Goal: Task Accomplishment & Management: Manage account settings

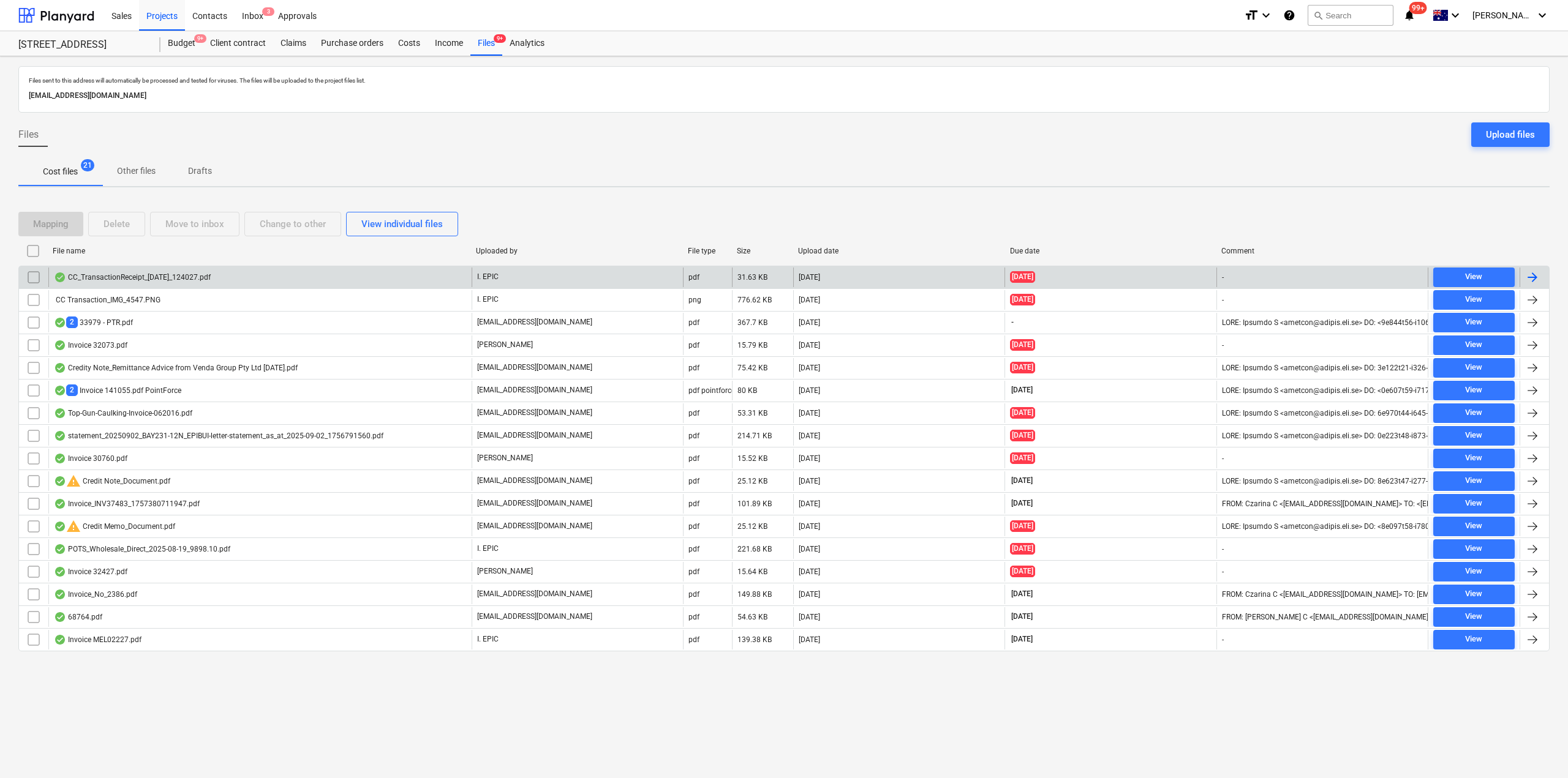
click at [175, 270] on div "CC_TransactionReceipt_[DATE]_124027.pdf" at bounding box center [259, 277] width 423 height 20
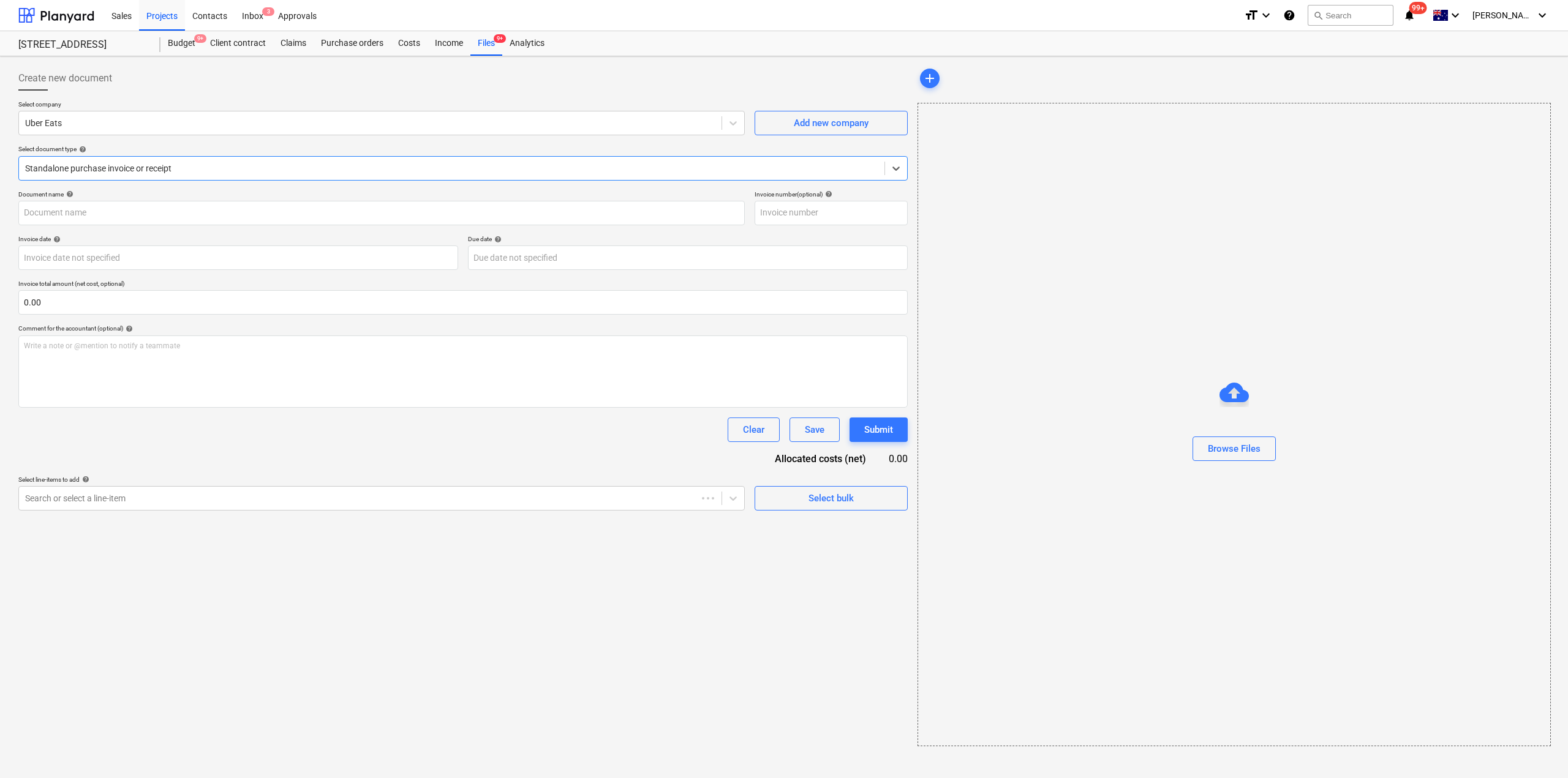
type input "Uber_Paid by CC_$132.98"
type input "[DATE]"
click at [487, 45] on div "Files 9+" at bounding box center [486, 43] width 31 height 25
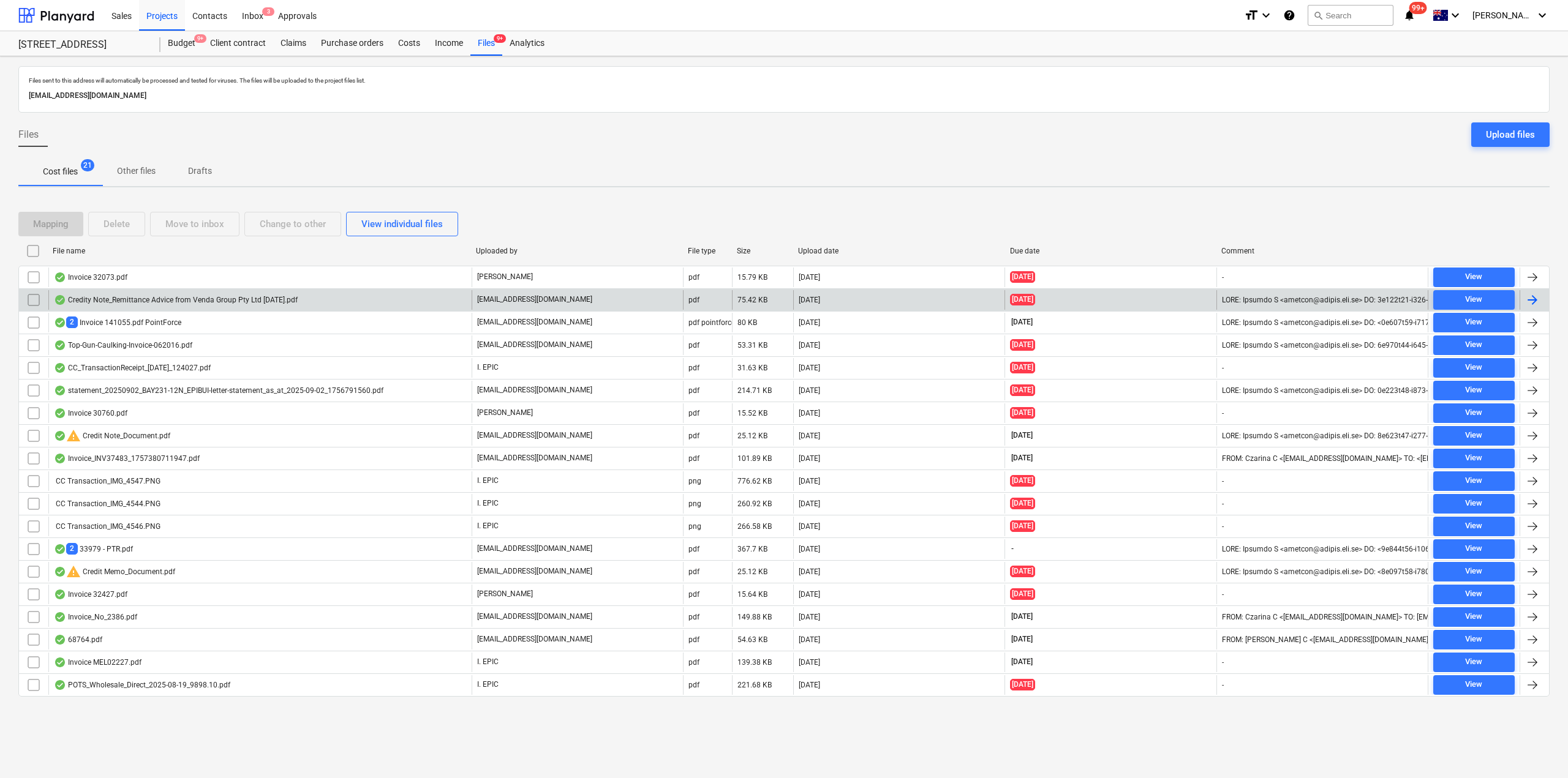
click at [179, 302] on div "Credity Note_Remittance Advice from Venda Group Pty Ltd [DATE].pdf" at bounding box center [176, 301] width 244 height 10
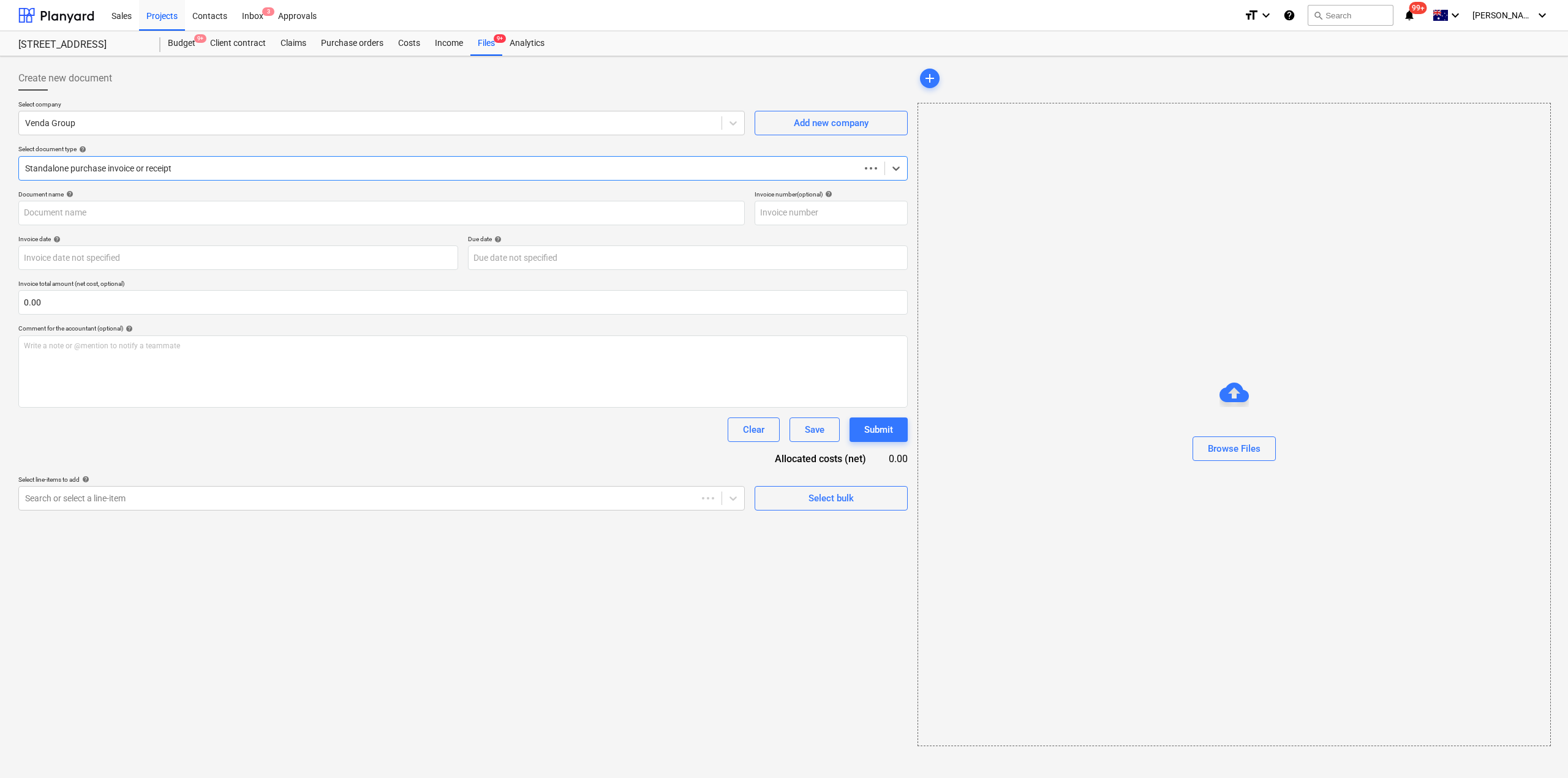
type input "Credit_Note_VG-250902081803"
type input "[DATE]"
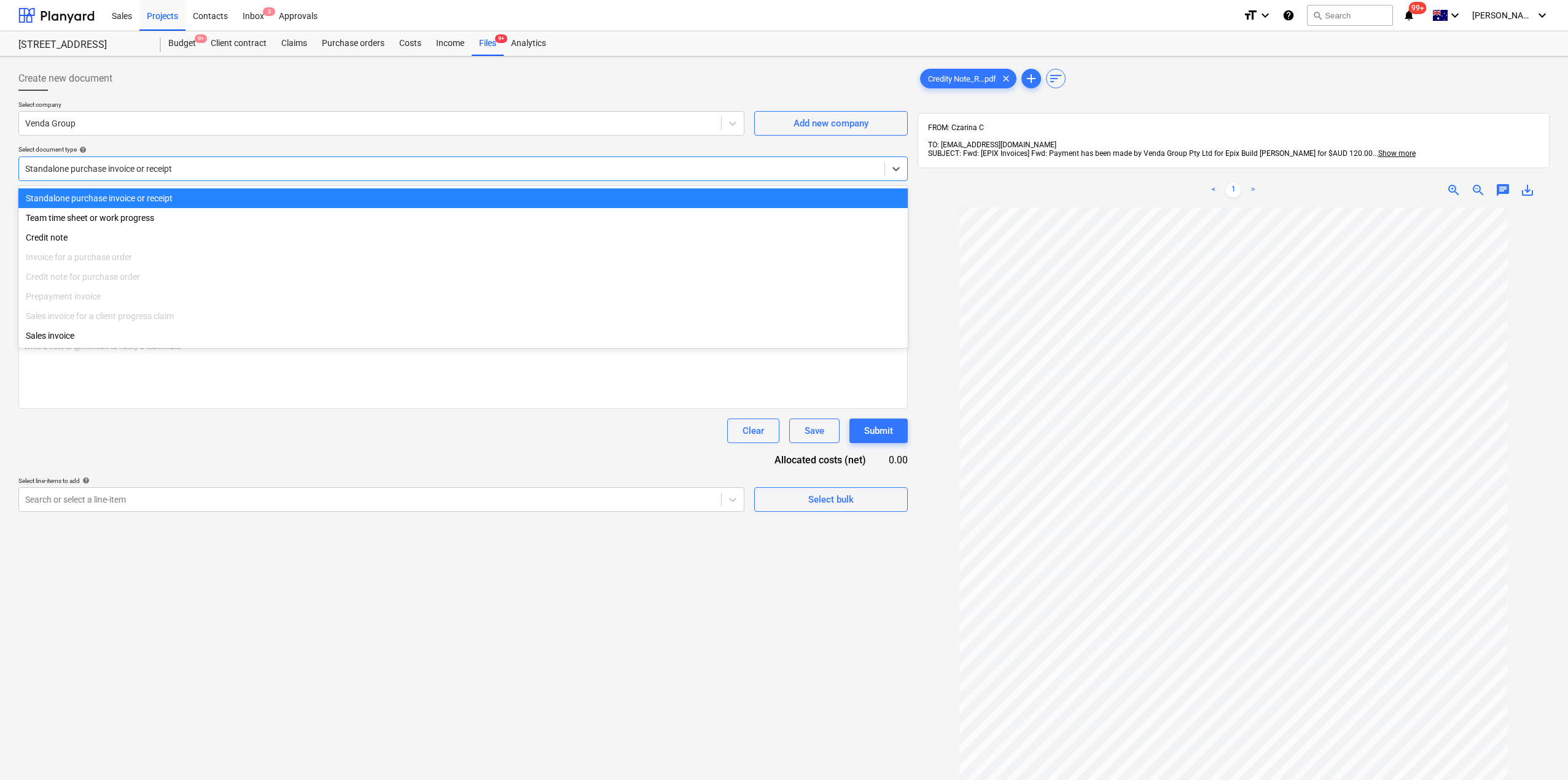
click at [208, 162] on div "Standalone purchase invoice or receipt" at bounding box center [451, 168] width 865 height 17
click at [147, 234] on div "Credit note" at bounding box center [463, 237] width 889 height 20
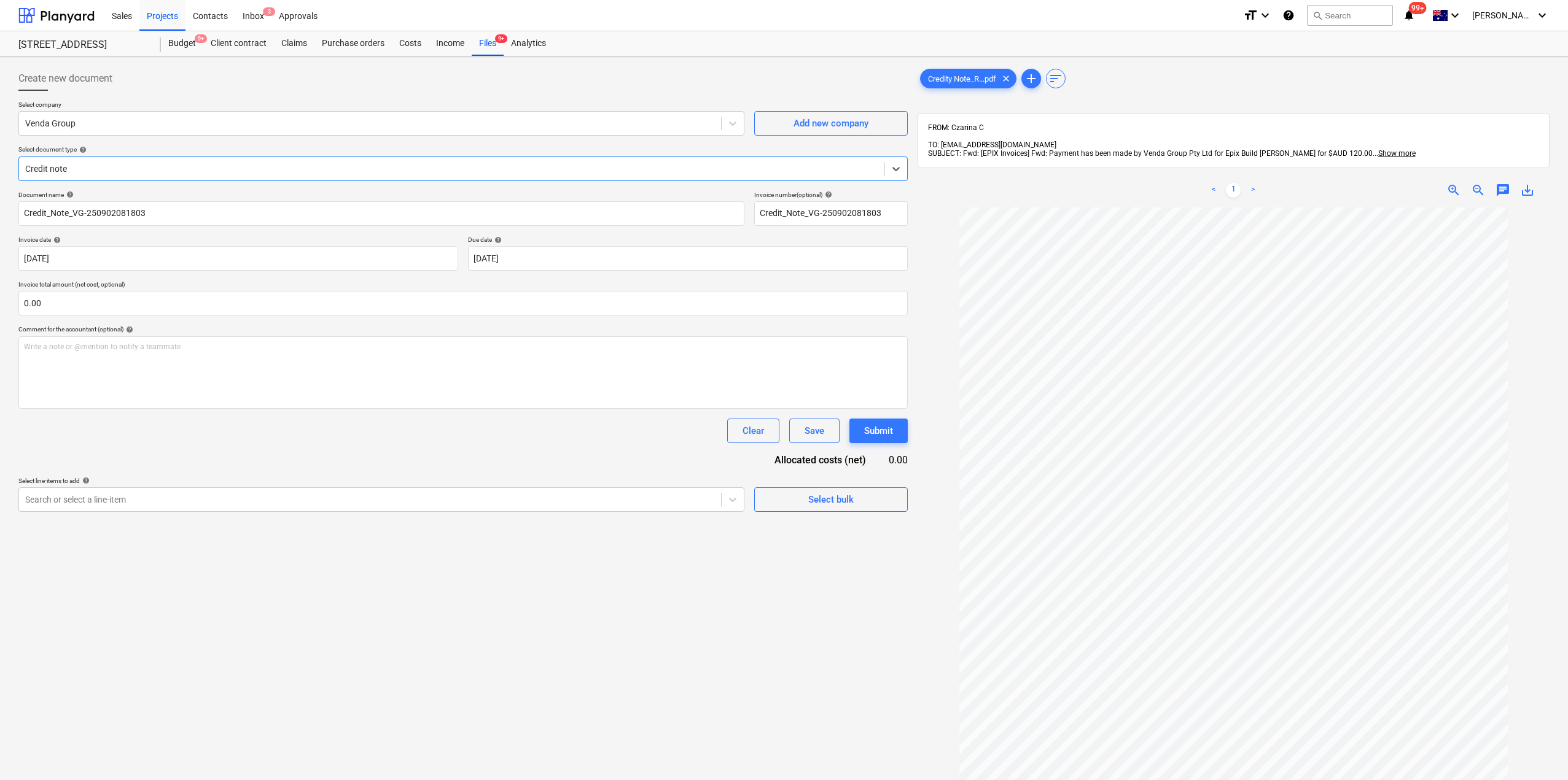
click at [136, 153] on div "Select document type help" at bounding box center [463, 150] width 889 height 8
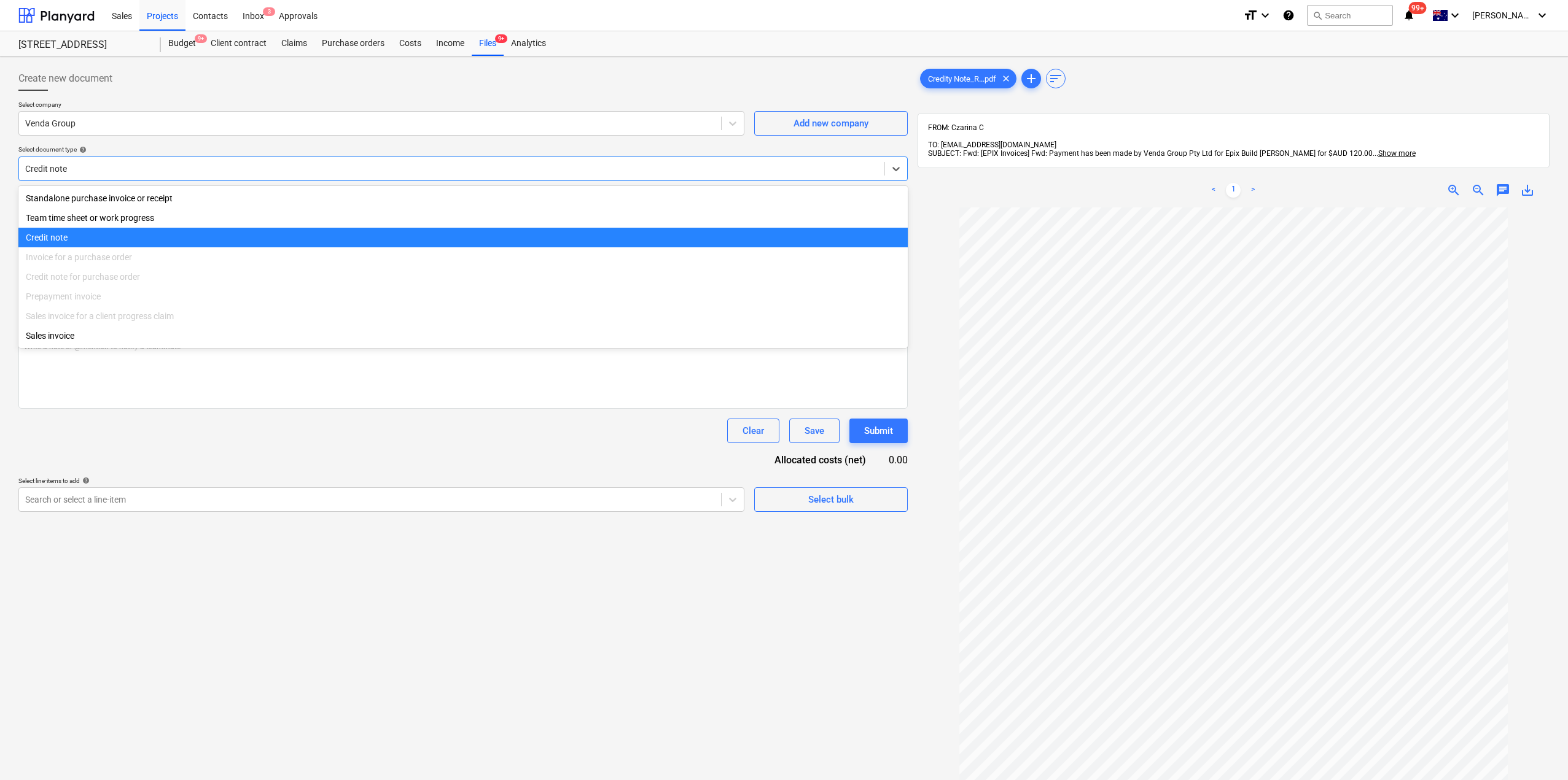
click at [138, 165] on div at bounding box center [452, 168] width 853 height 12
click at [111, 281] on div "Credit note for purchase order" at bounding box center [463, 277] width 889 height 20
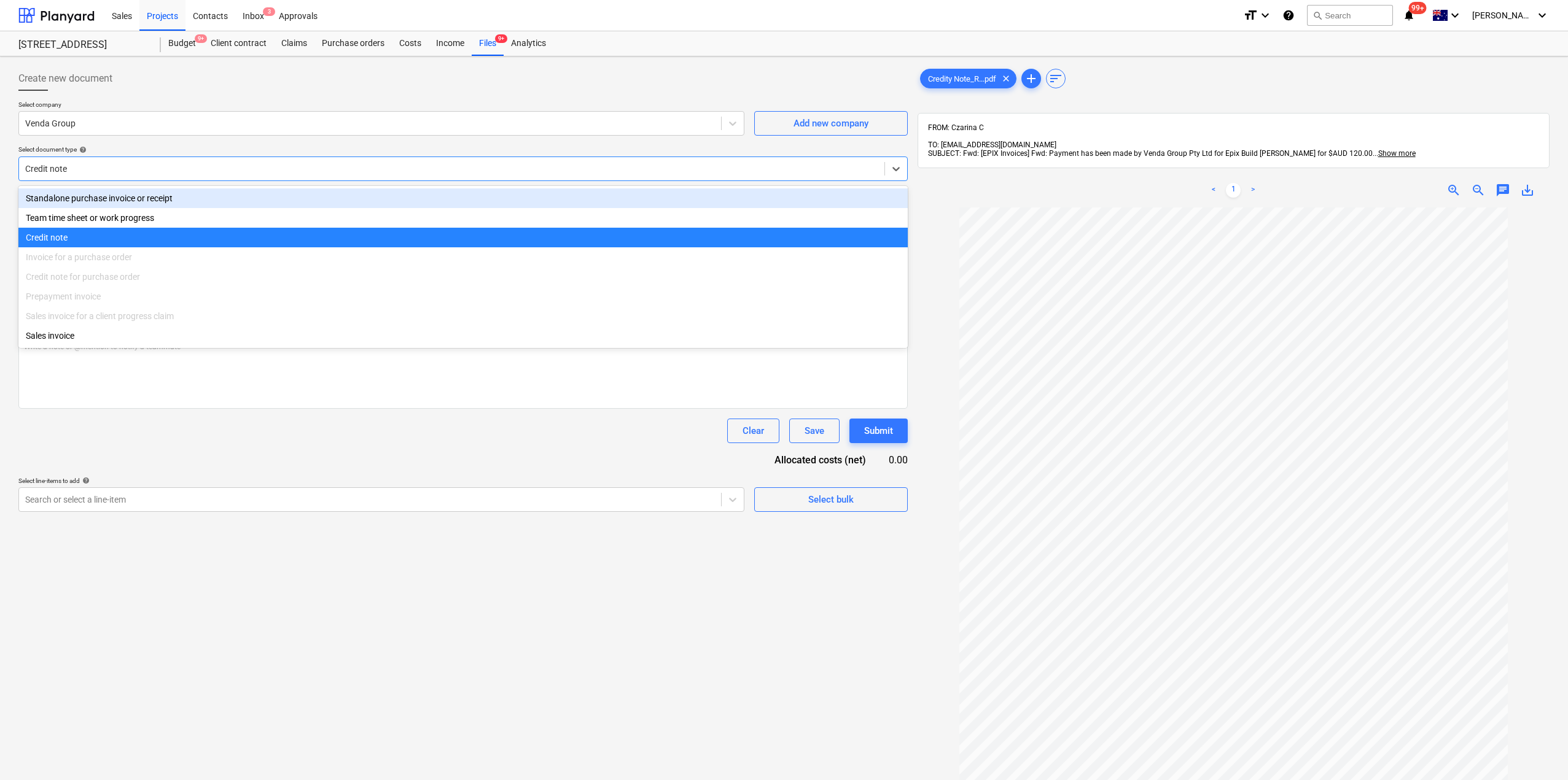
click at [103, 196] on div "Standalone purchase invoice or receipt" at bounding box center [463, 198] width 889 height 20
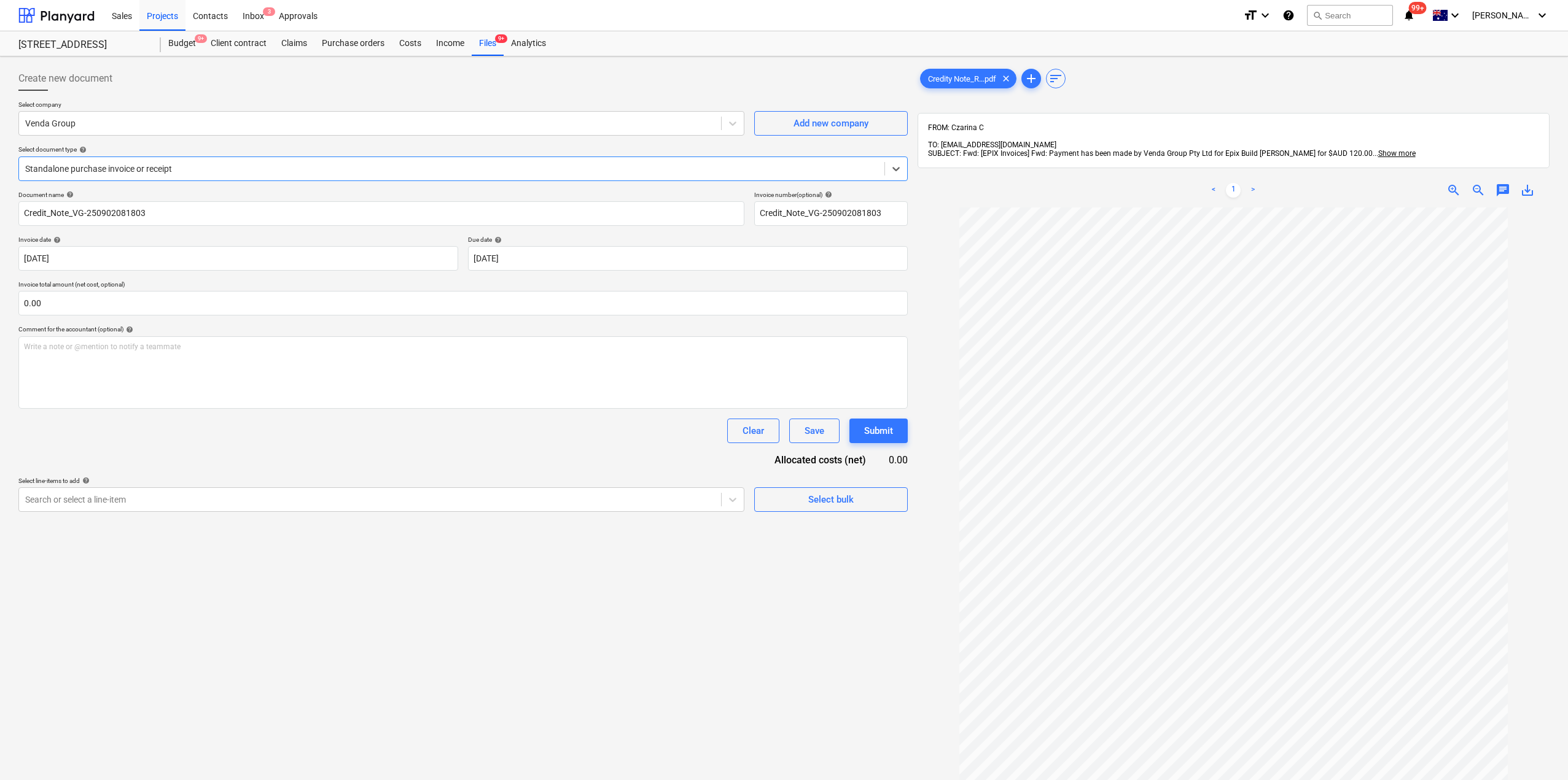
click at [358, 162] on div at bounding box center [452, 168] width 853 height 12
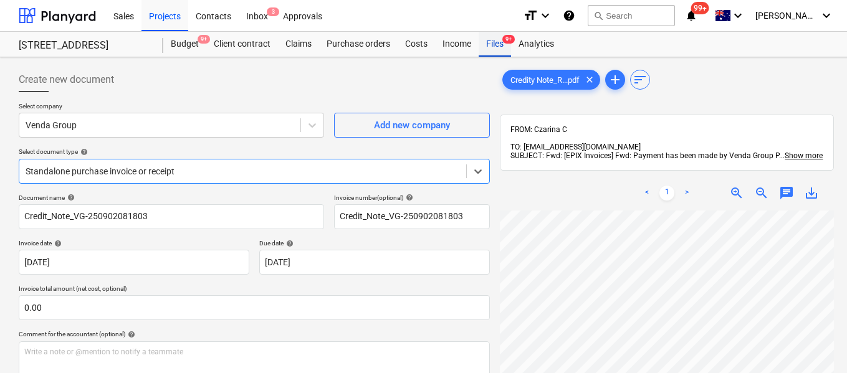
click at [493, 44] on div "Files 9+" at bounding box center [495, 44] width 32 height 25
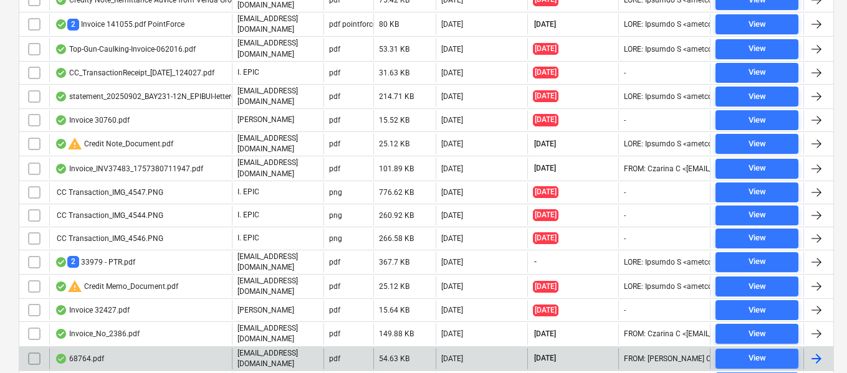
scroll to position [374, 0]
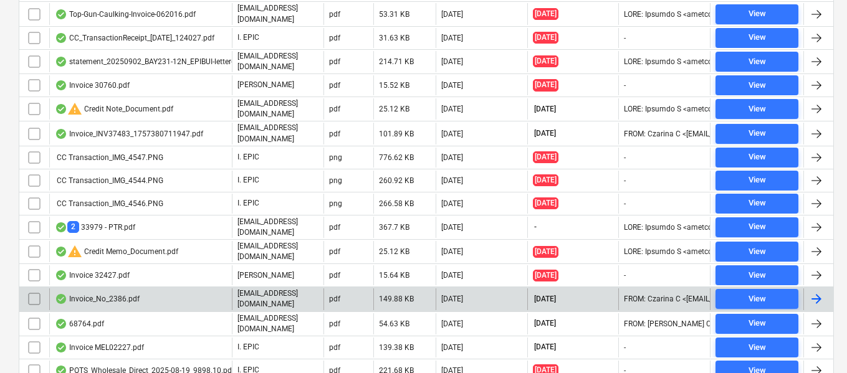
click at [128, 294] on div "Invoice_No_2386.pdf" at bounding box center [97, 299] width 85 height 10
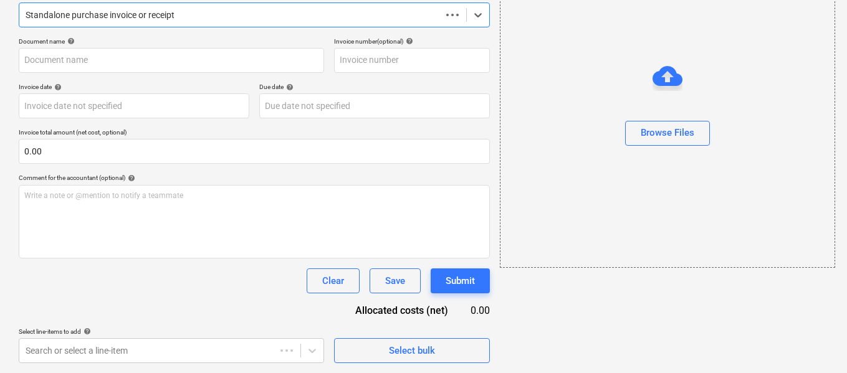
scroll to position [156, 0]
type input "2386"
type input "25 Aug 2025"
type input "30 Sep 2025"
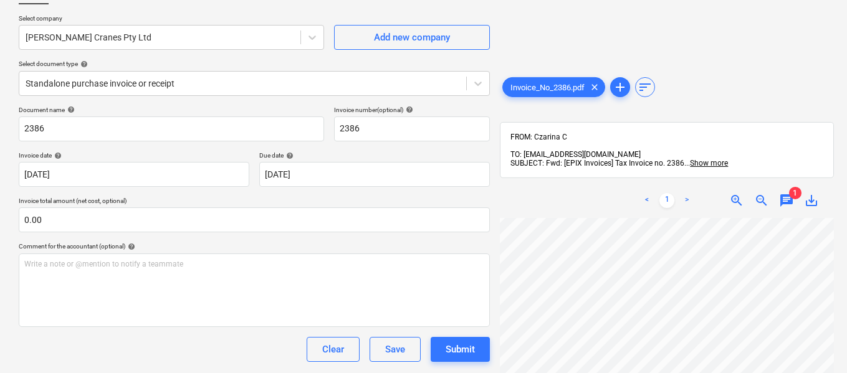
scroll to position [0, 0]
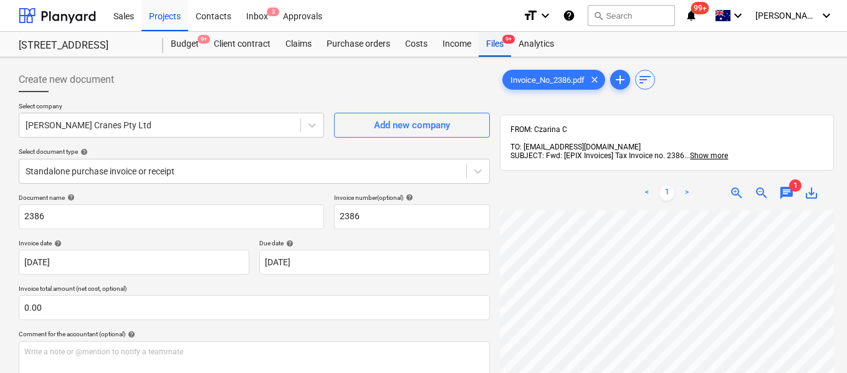
click at [498, 42] on div "Files 9+" at bounding box center [495, 44] width 32 height 25
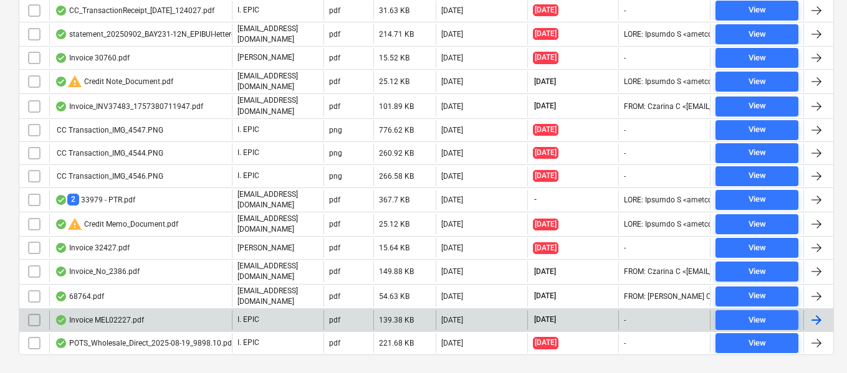
scroll to position [414, 0]
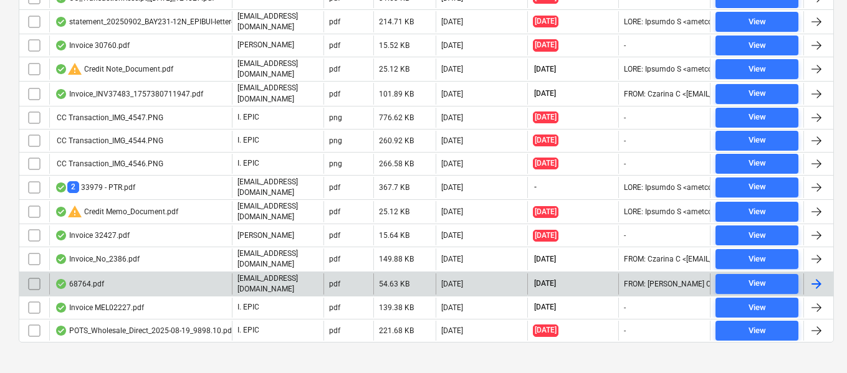
click at [102, 276] on div "68764.pdf" at bounding box center [140, 284] width 183 height 21
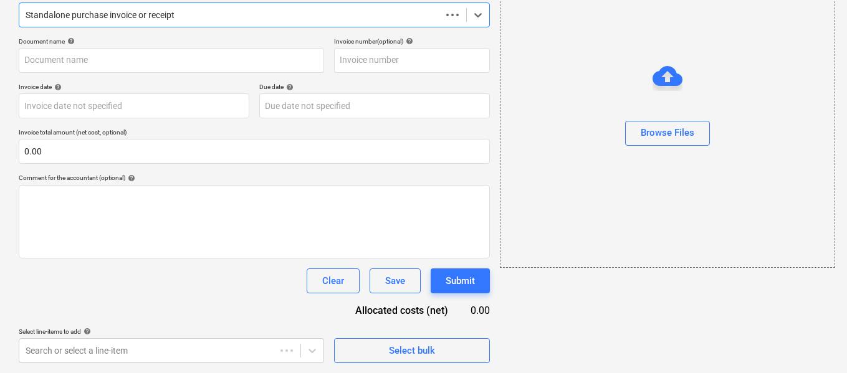
scroll to position [156, 0]
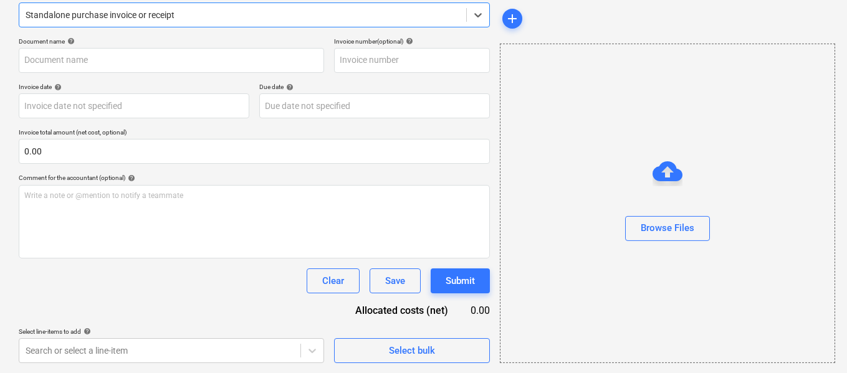
type input "68764"
type input "29 Aug 2025"
type input "30 Sep 2025"
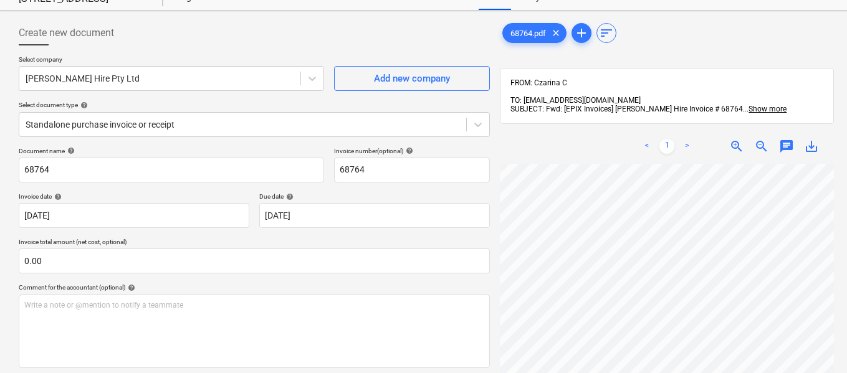
scroll to position [0, 0]
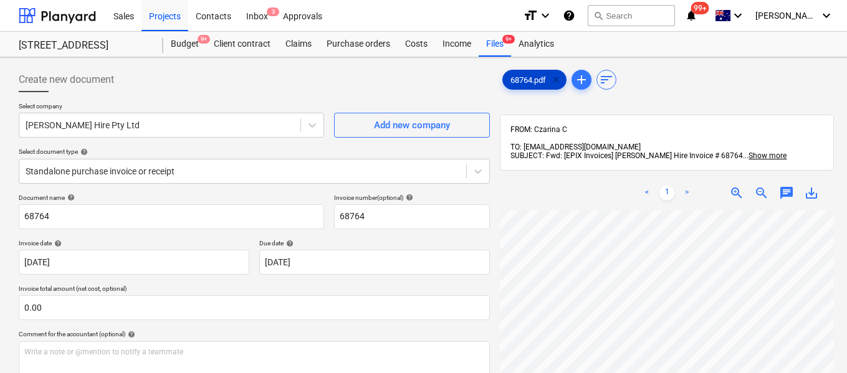
click at [559, 74] on span "clear" at bounding box center [556, 79] width 15 height 15
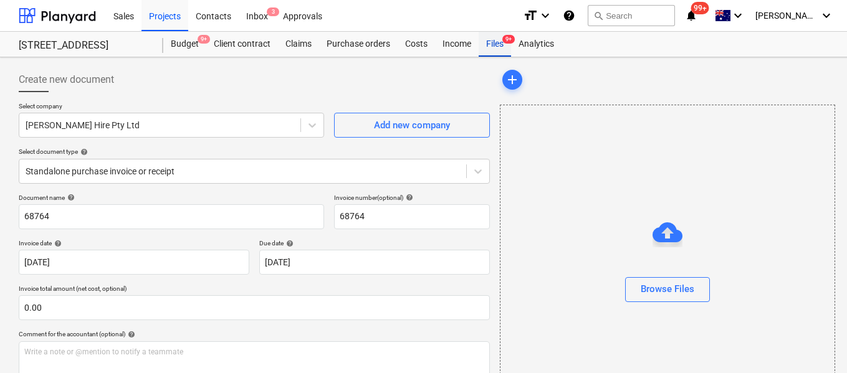
click at [496, 50] on div "Files 9+" at bounding box center [495, 44] width 32 height 25
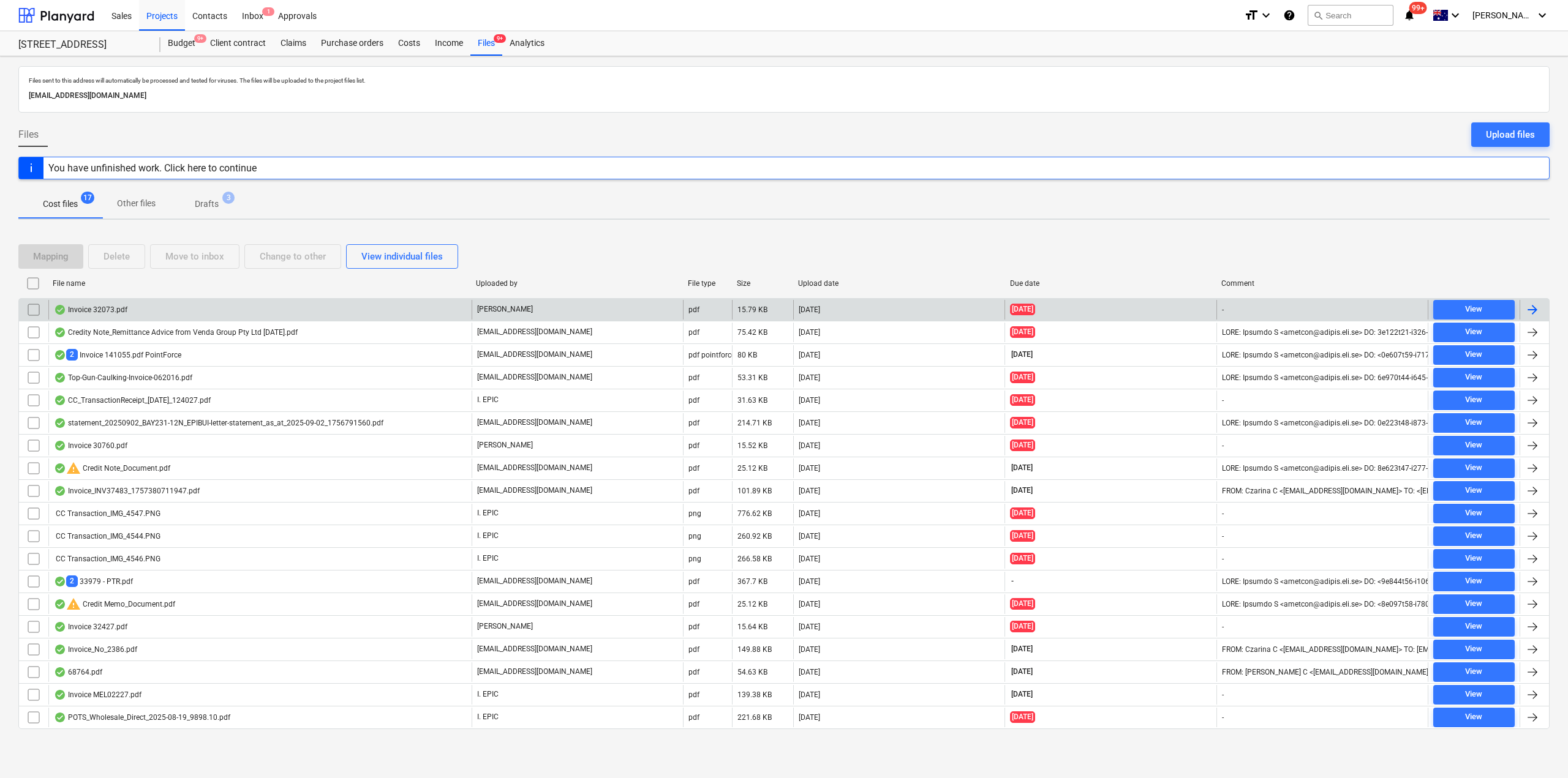
click at [136, 316] on div "Invoice 32073.pdf" at bounding box center [259, 310] width 423 height 20
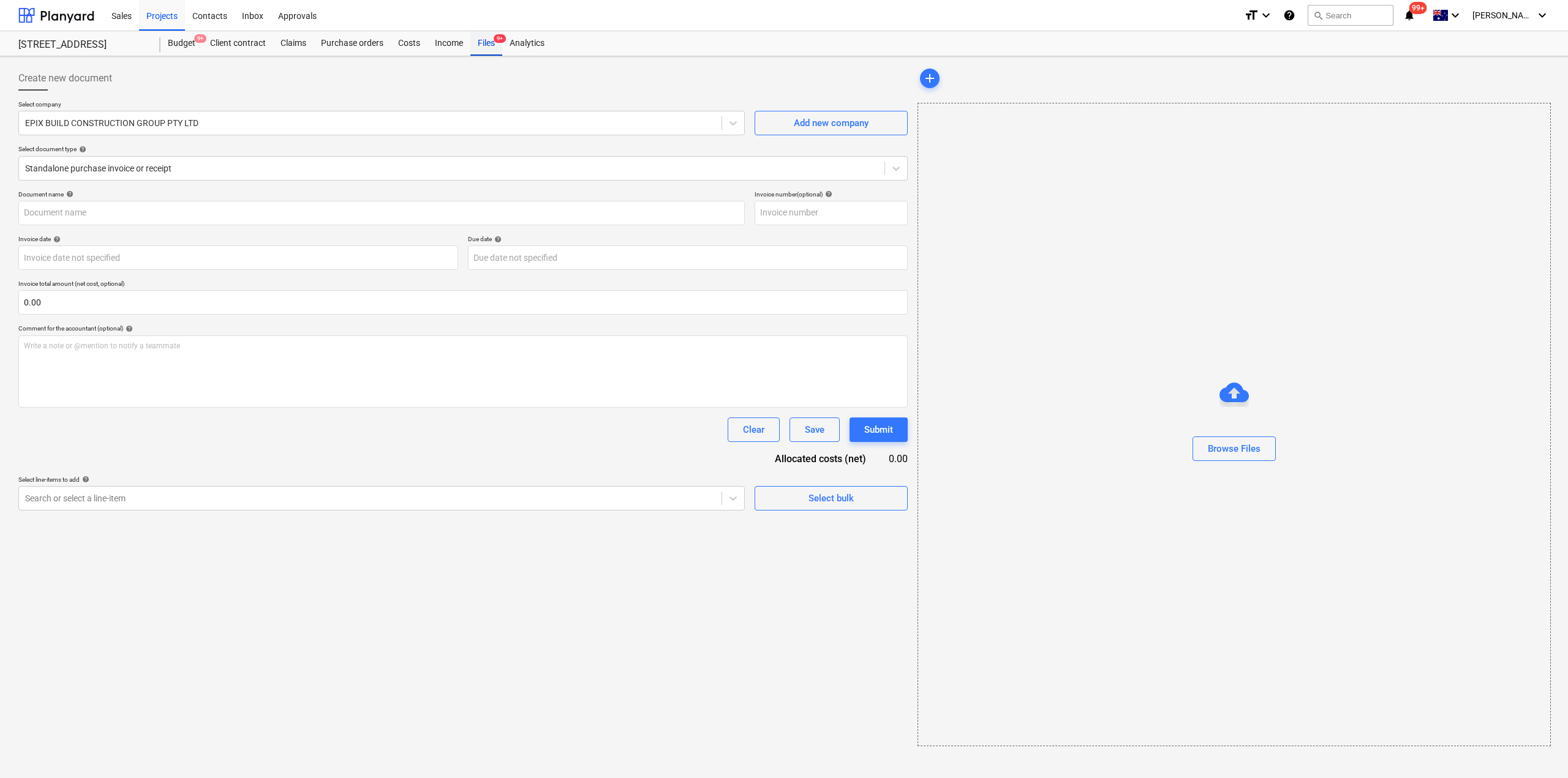
click at [483, 43] on div "Files 9+" at bounding box center [486, 43] width 31 height 25
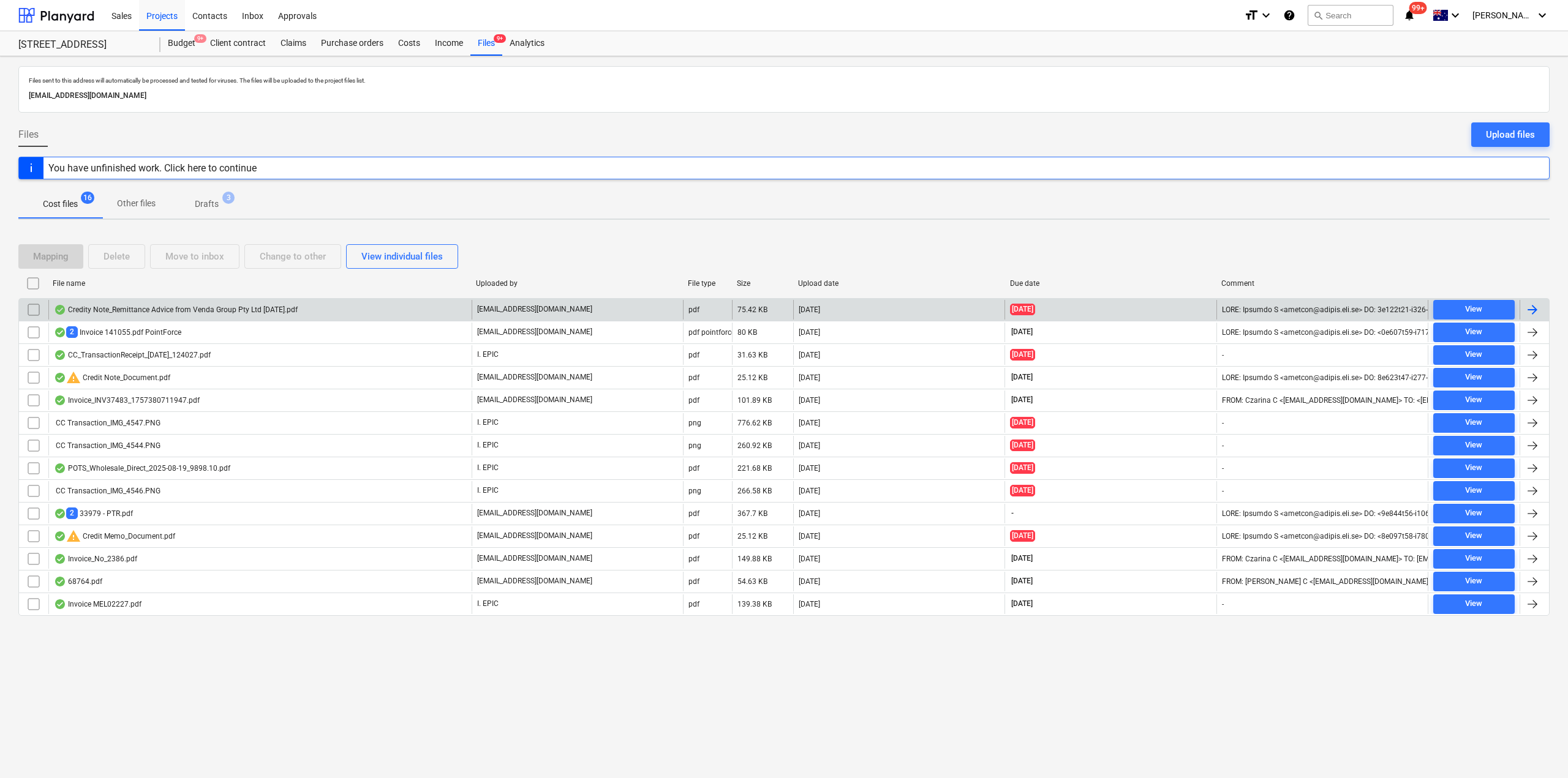
click at [239, 311] on div "Credity Note_Remittance Advice from Venda Group Pty Ltd [DATE].pdf" at bounding box center [176, 309] width 244 height 10
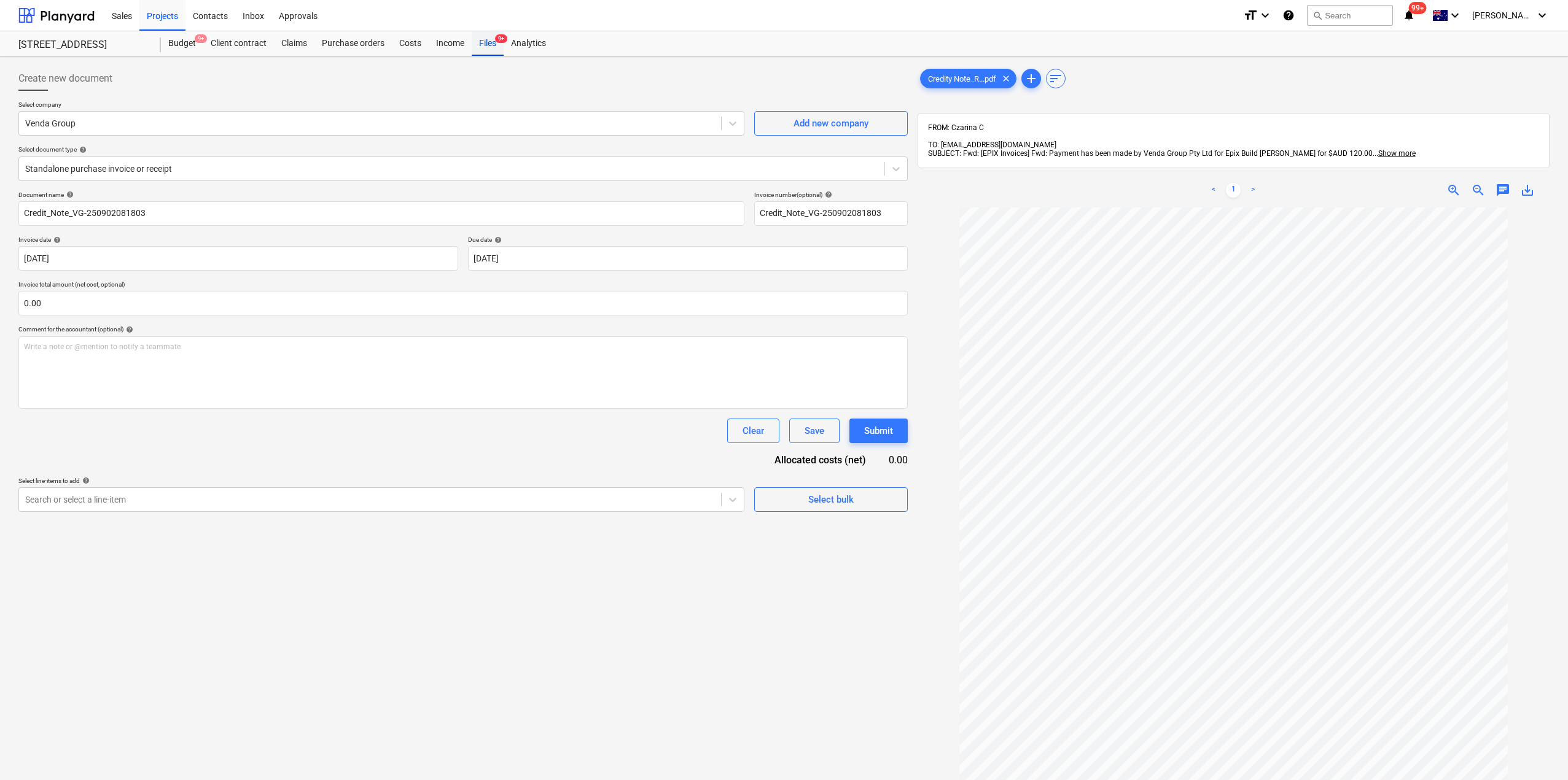
click at [490, 43] on div "Files 9+" at bounding box center [488, 43] width 32 height 25
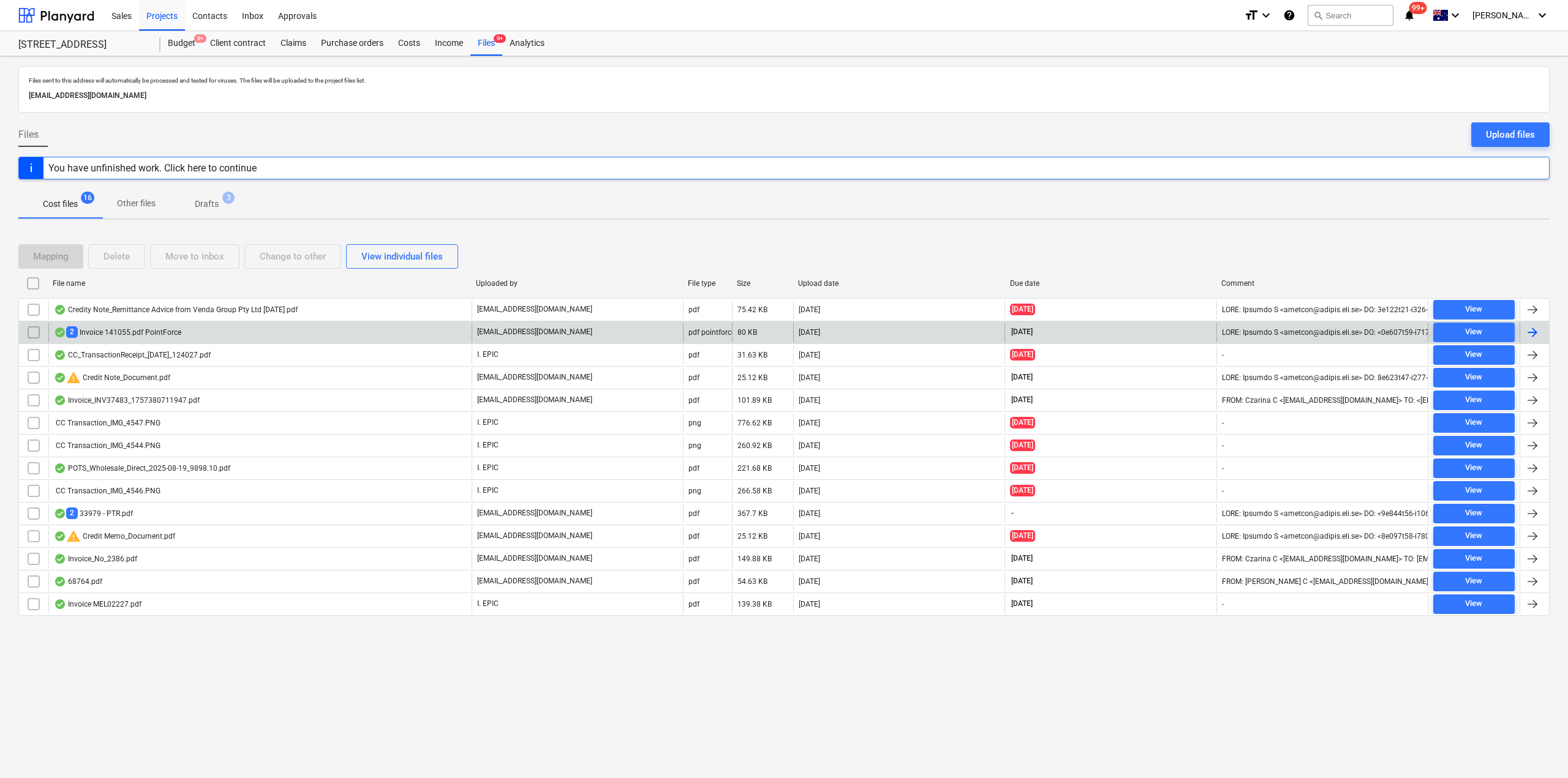
click at [150, 338] on div "2 Invoice 141055.pdf PointForce" at bounding box center [118, 332] width 128 height 12
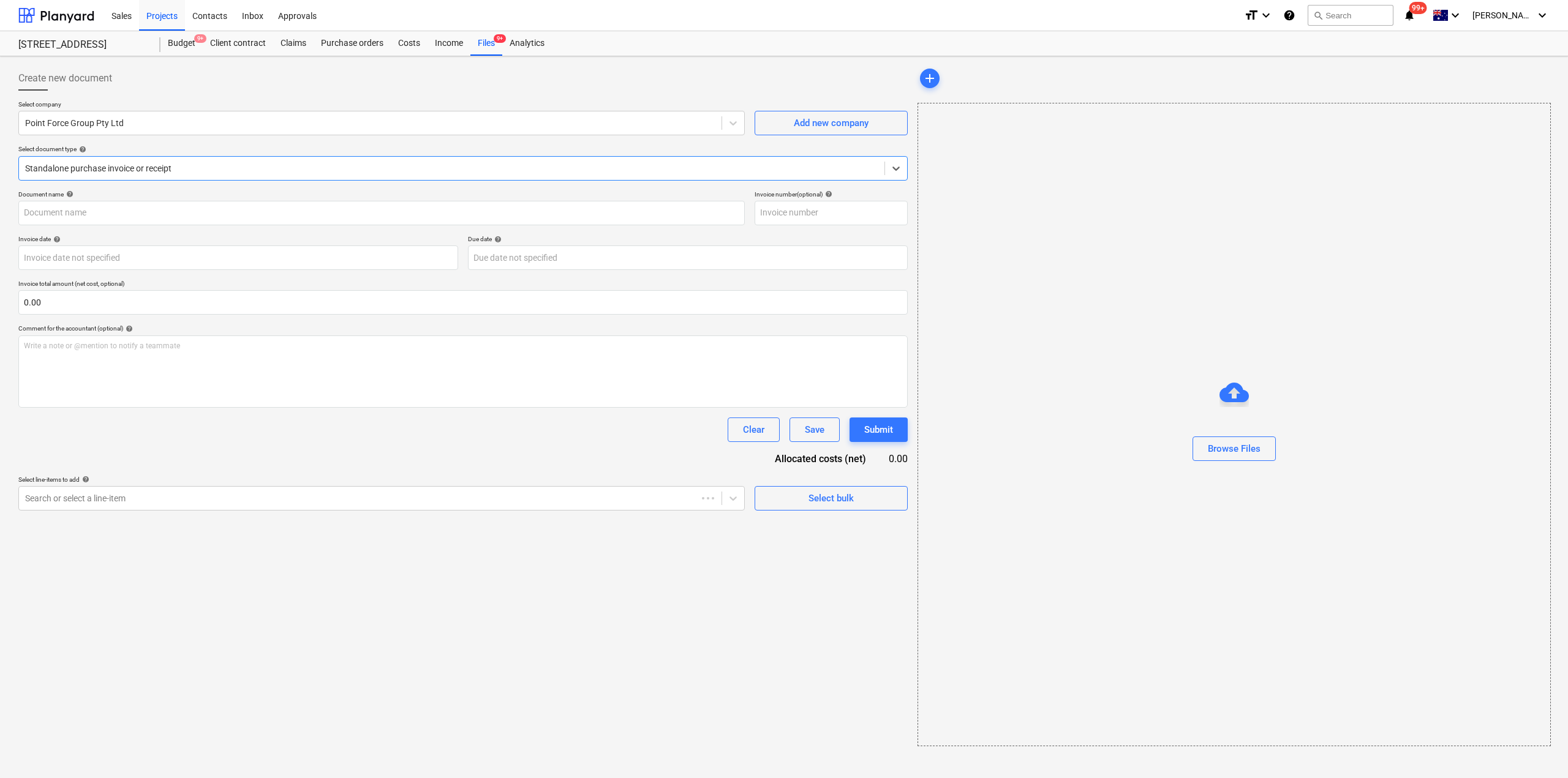
type input "141055"
type input "[DATE]"
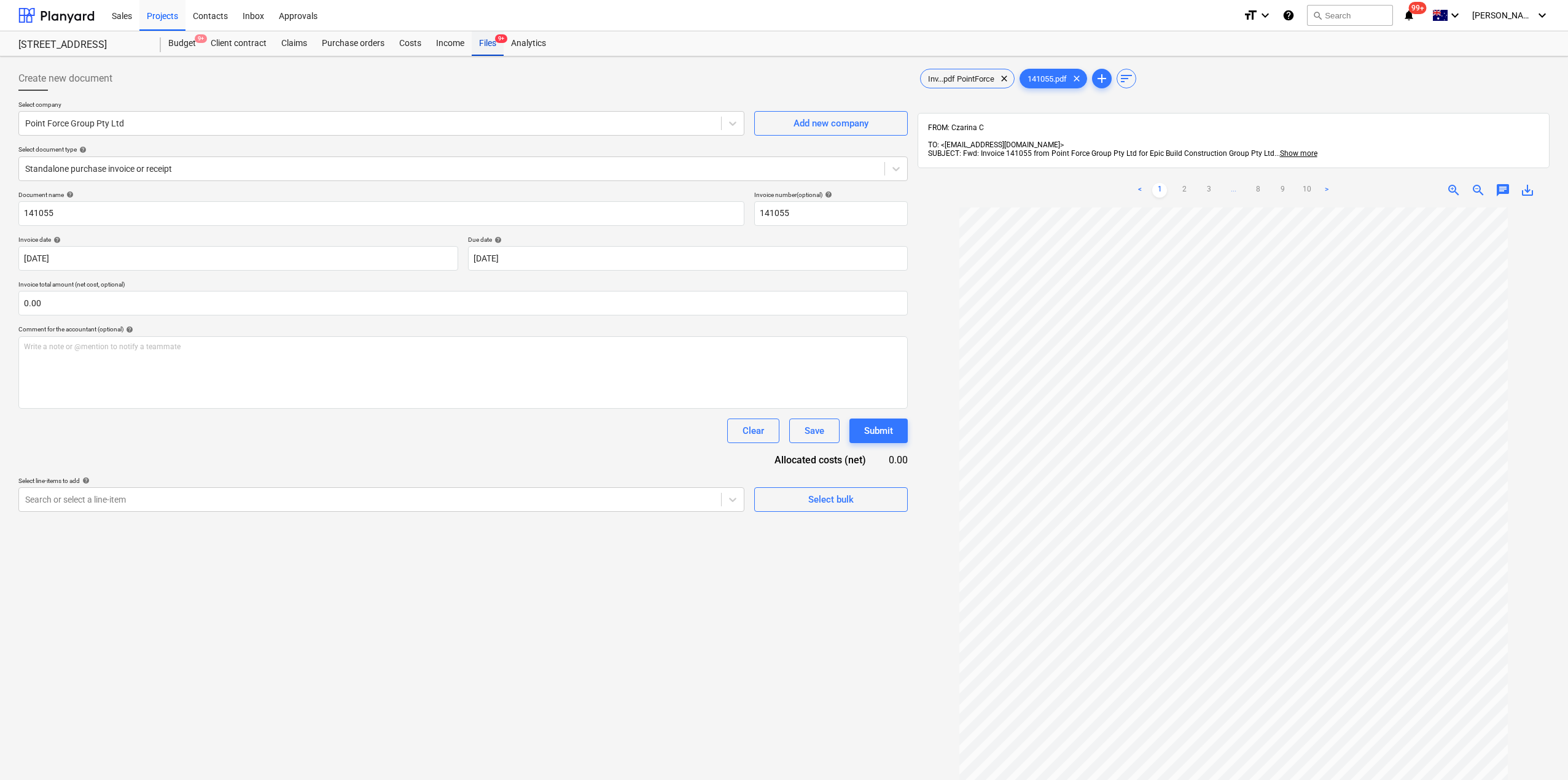
click at [486, 46] on div "Files 9+" at bounding box center [488, 43] width 32 height 25
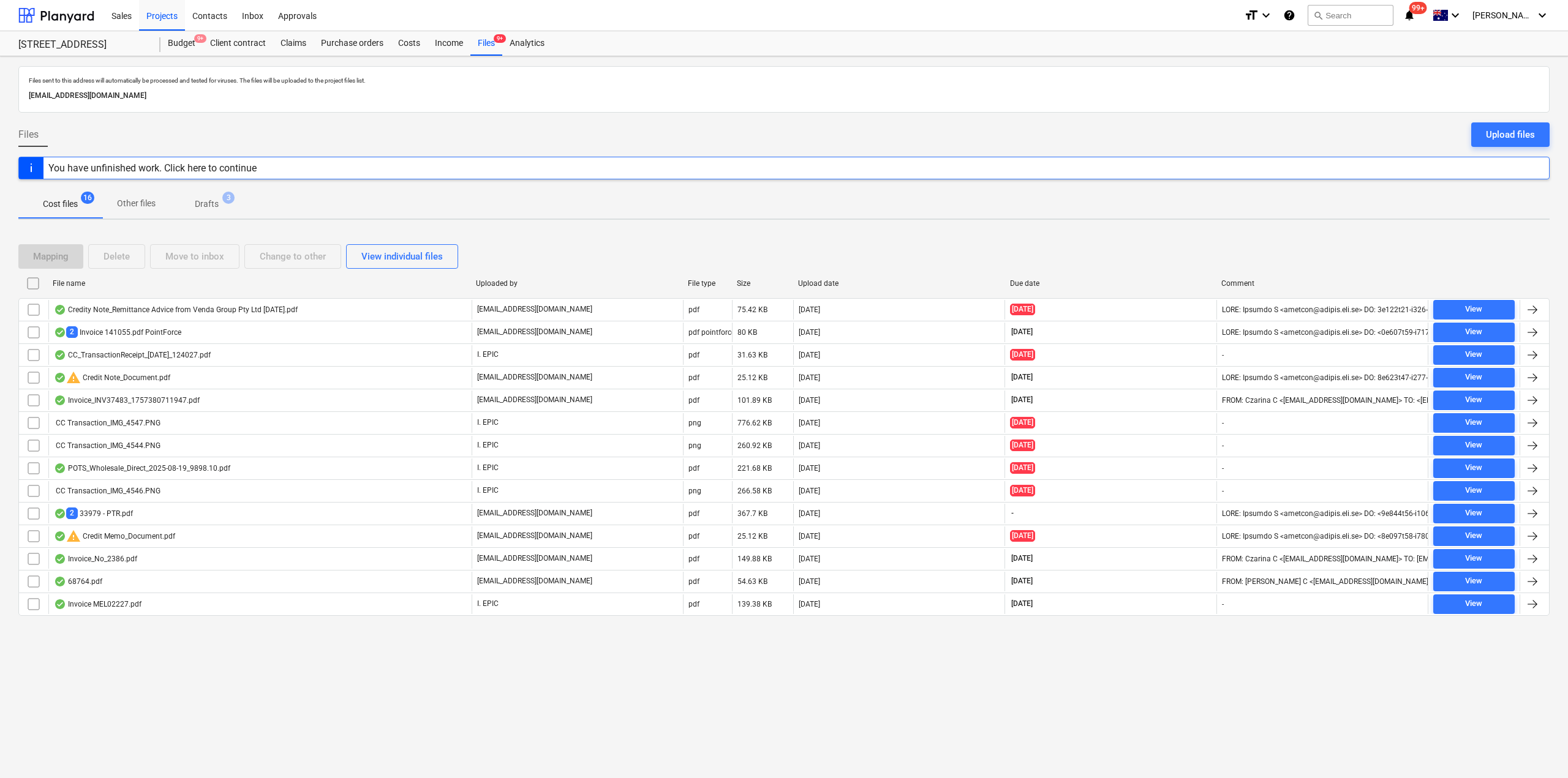
click at [136, 312] on div "Credity Note_Remittance Advice from Venda Group Pty Ltd [DATE].pdf" at bounding box center [176, 309] width 244 height 10
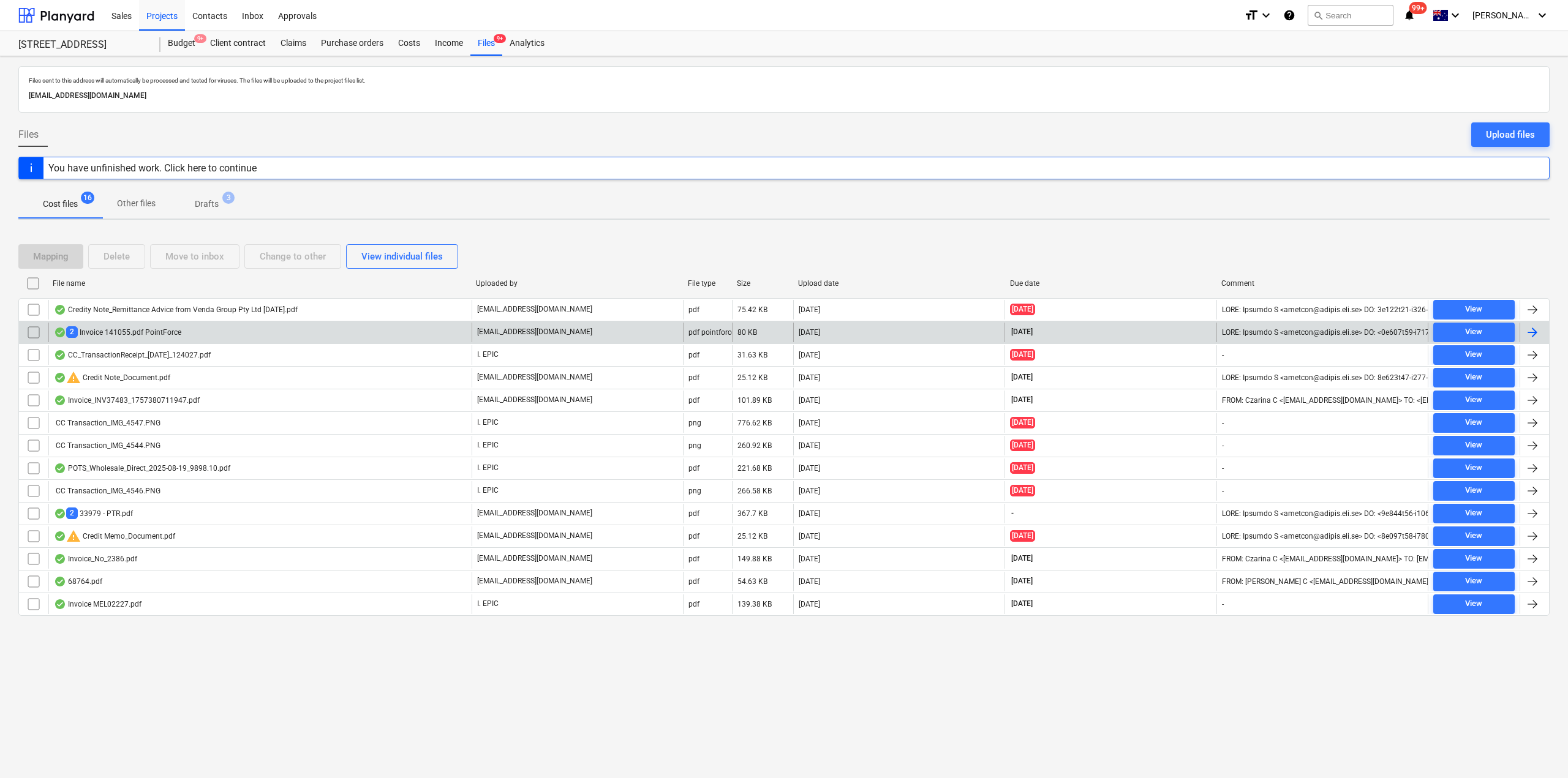
click at [149, 333] on div "2 Invoice 141055.pdf PointForce" at bounding box center [118, 332] width 128 height 12
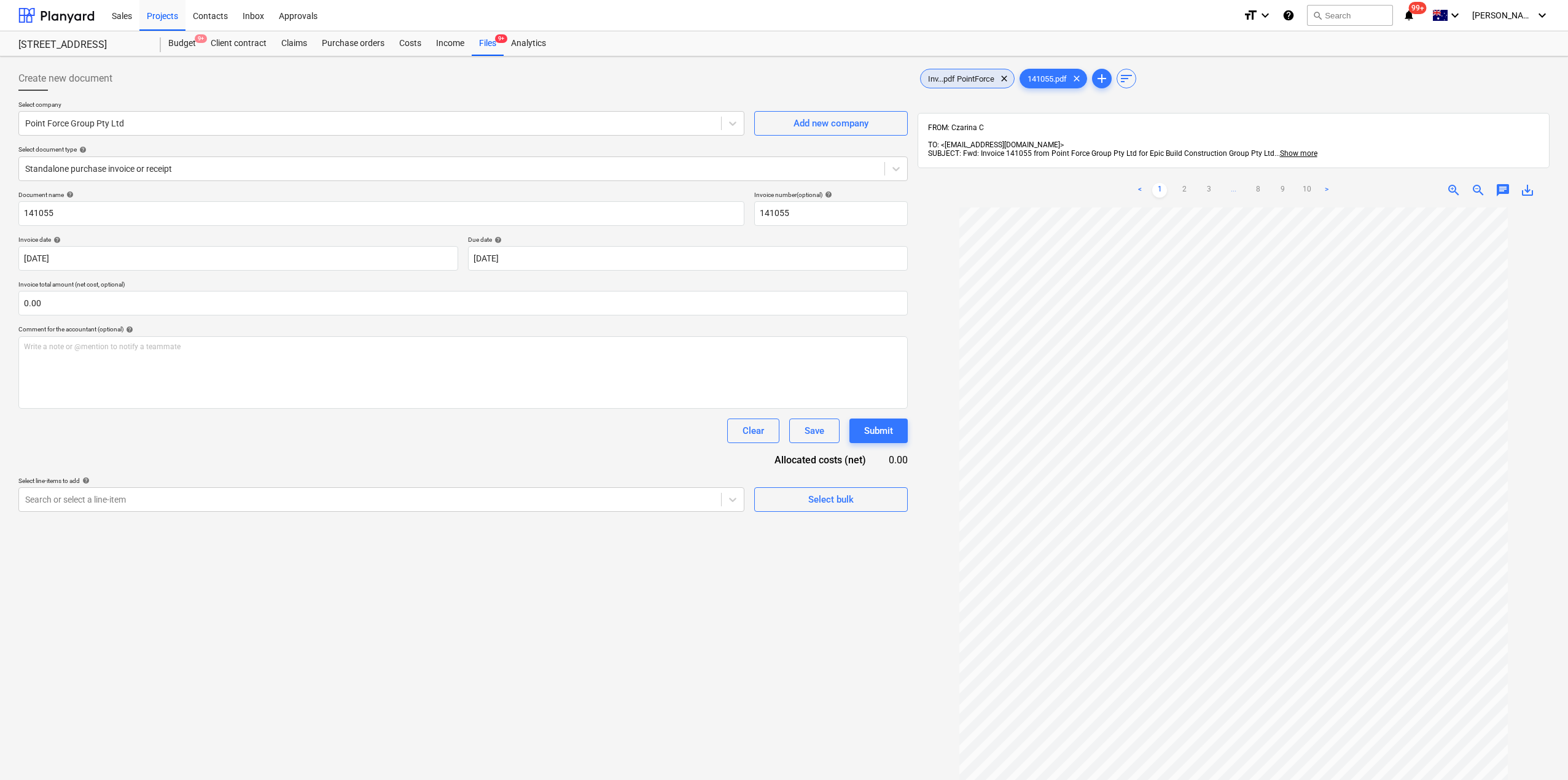
click at [955, 74] on span "Inv...pdf PointForce" at bounding box center [961, 78] width 81 height 9
click at [1506, 183] on span "chat" at bounding box center [1502, 190] width 15 height 15
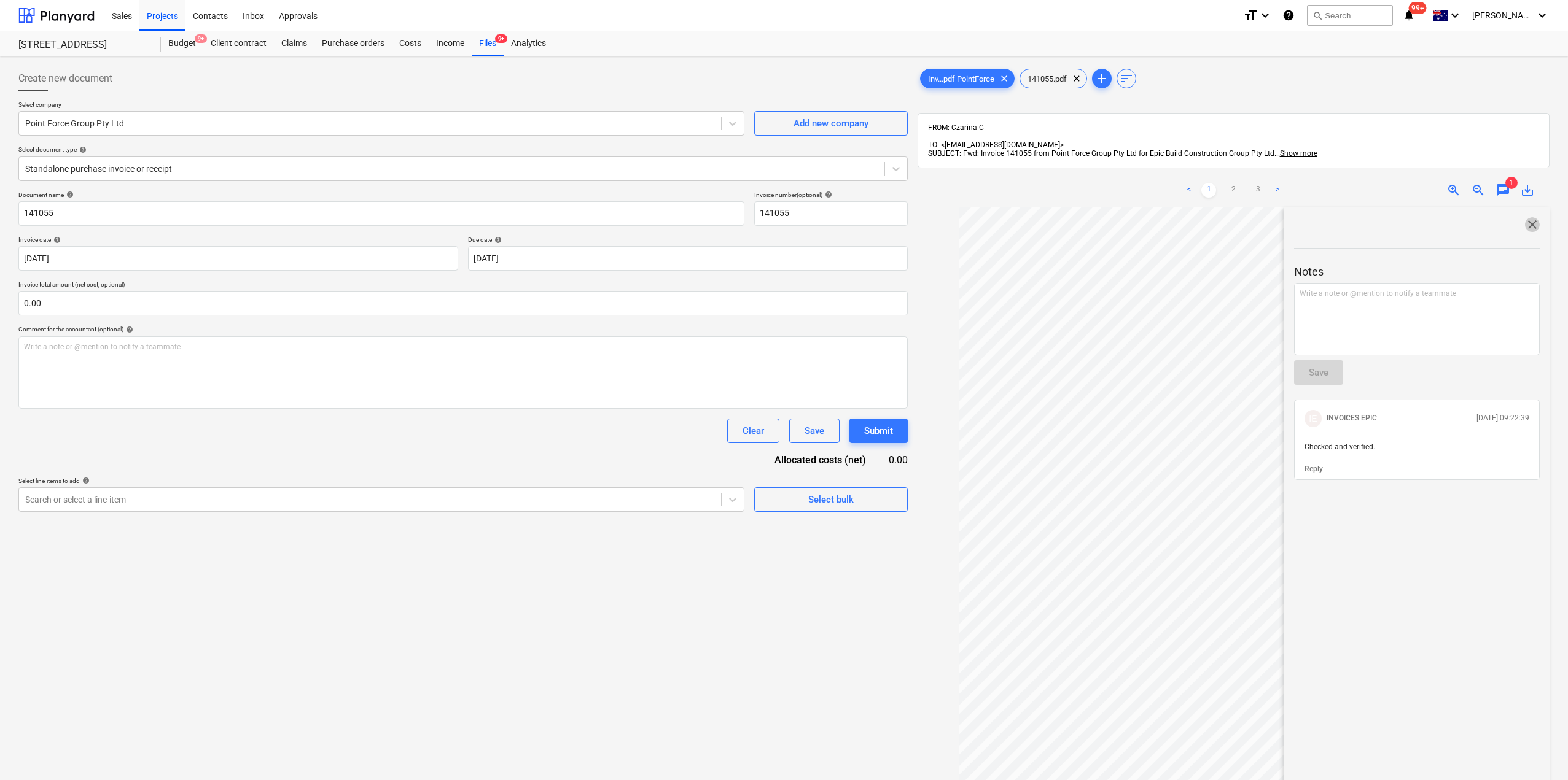
click at [1531, 218] on span "close" at bounding box center [1532, 225] width 15 height 15
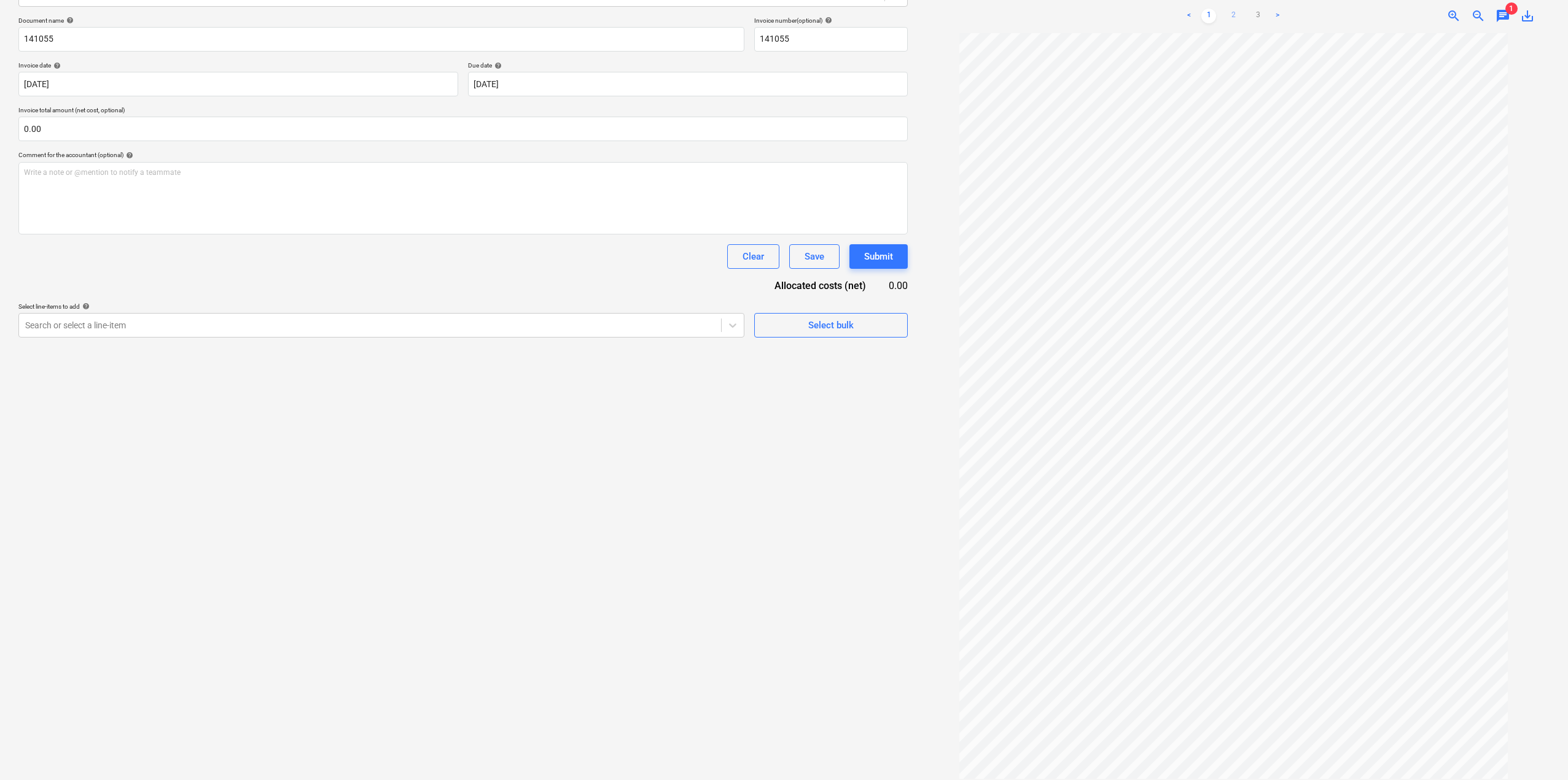
click at [1226, 9] on link "2" at bounding box center [1232, 16] width 15 height 15
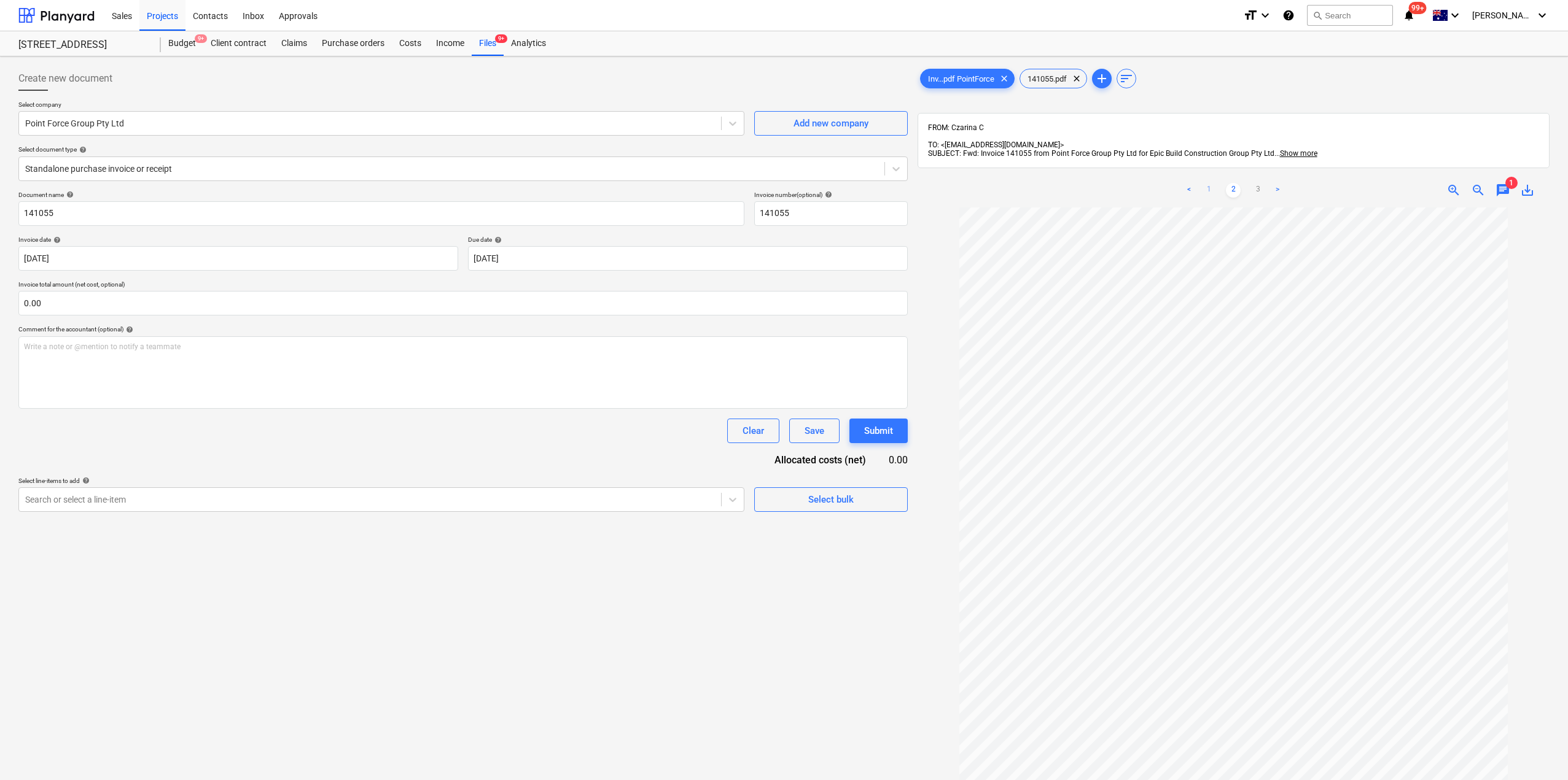
click at [1210, 183] on link "1" at bounding box center [1209, 190] width 15 height 15
click at [177, 167] on div at bounding box center [452, 168] width 853 height 12
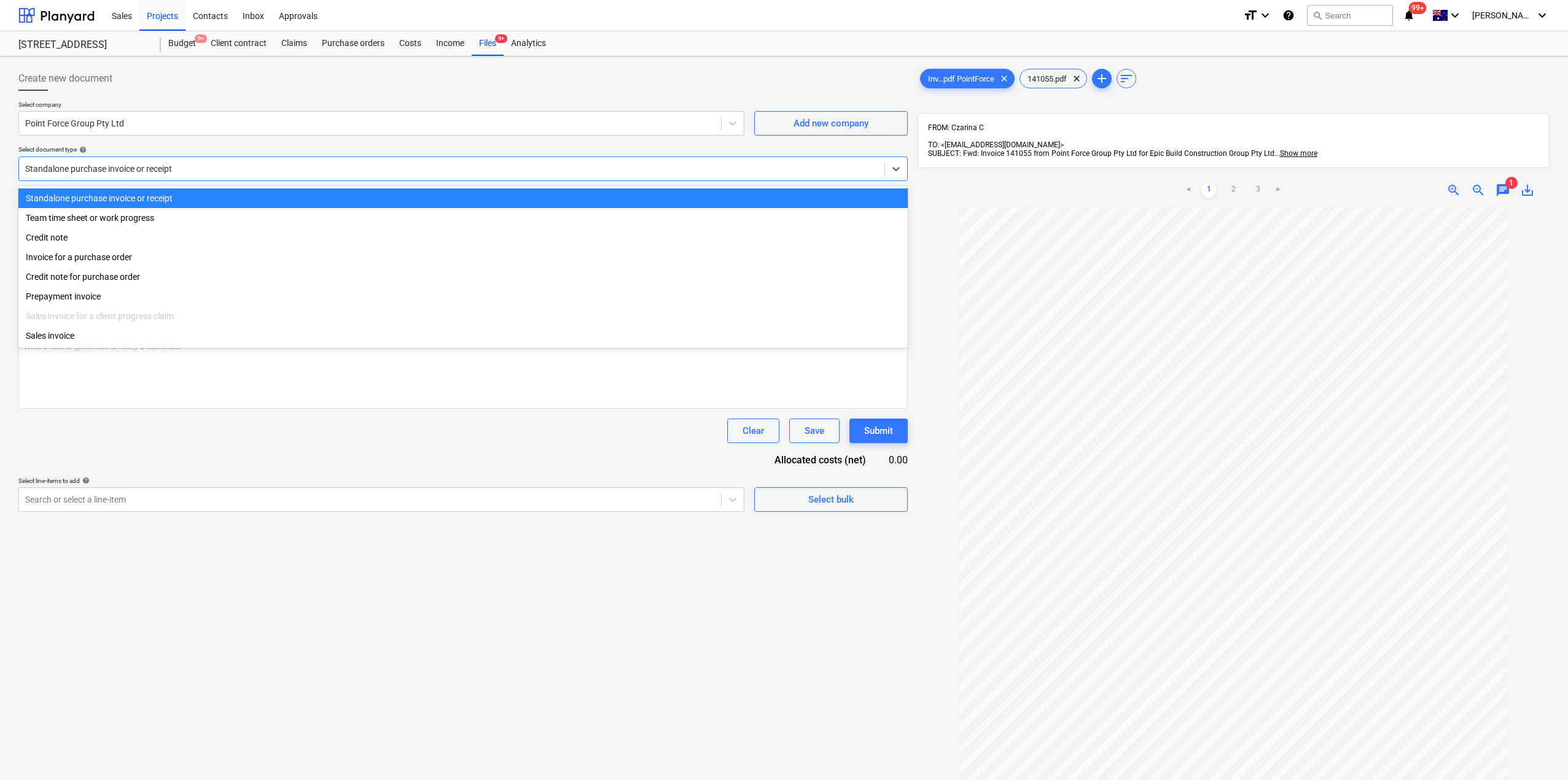
click at [177, 167] on div at bounding box center [452, 168] width 853 height 12
click at [155, 168] on div at bounding box center [452, 168] width 853 height 12
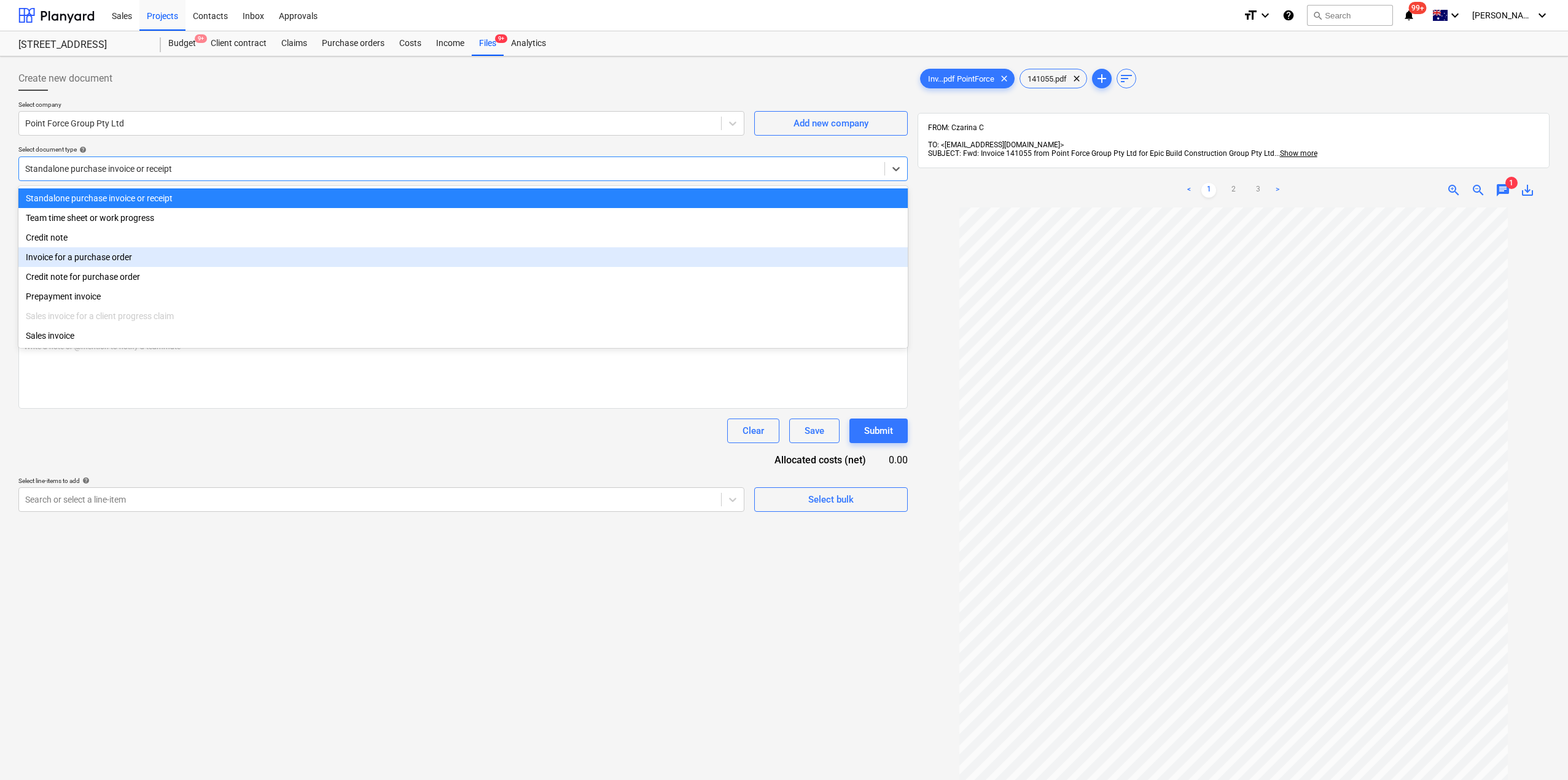
click at [105, 260] on div "Invoice for a purchase order" at bounding box center [463, 257] width 889 height 20
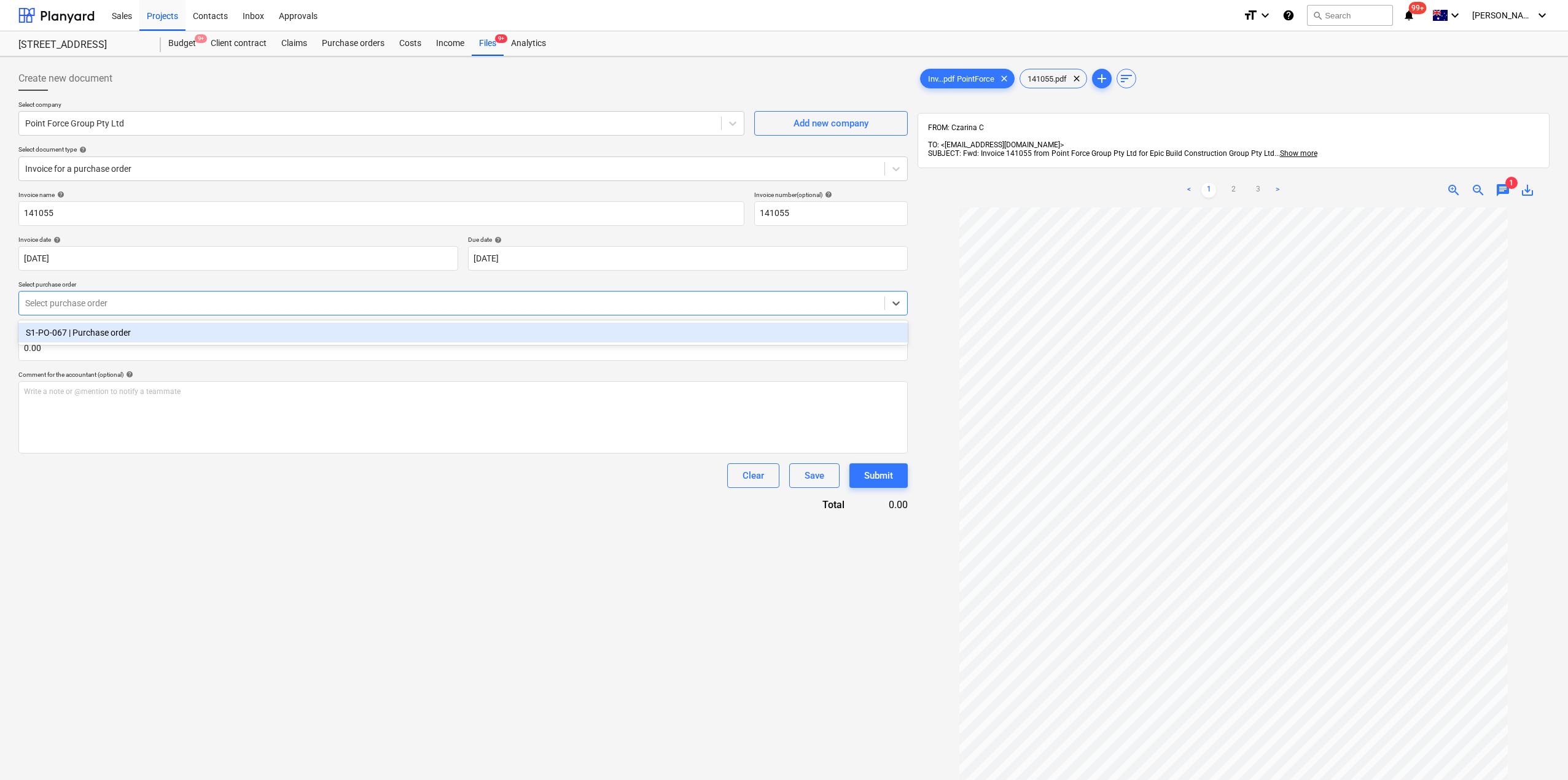
click at [115, 303] on div at bounding box center [452, 303] width 853 height 12
click at [109, 332] on div "S1-PO-067 | Purchase order" at bounding box center [463, 333] width 889 height 20
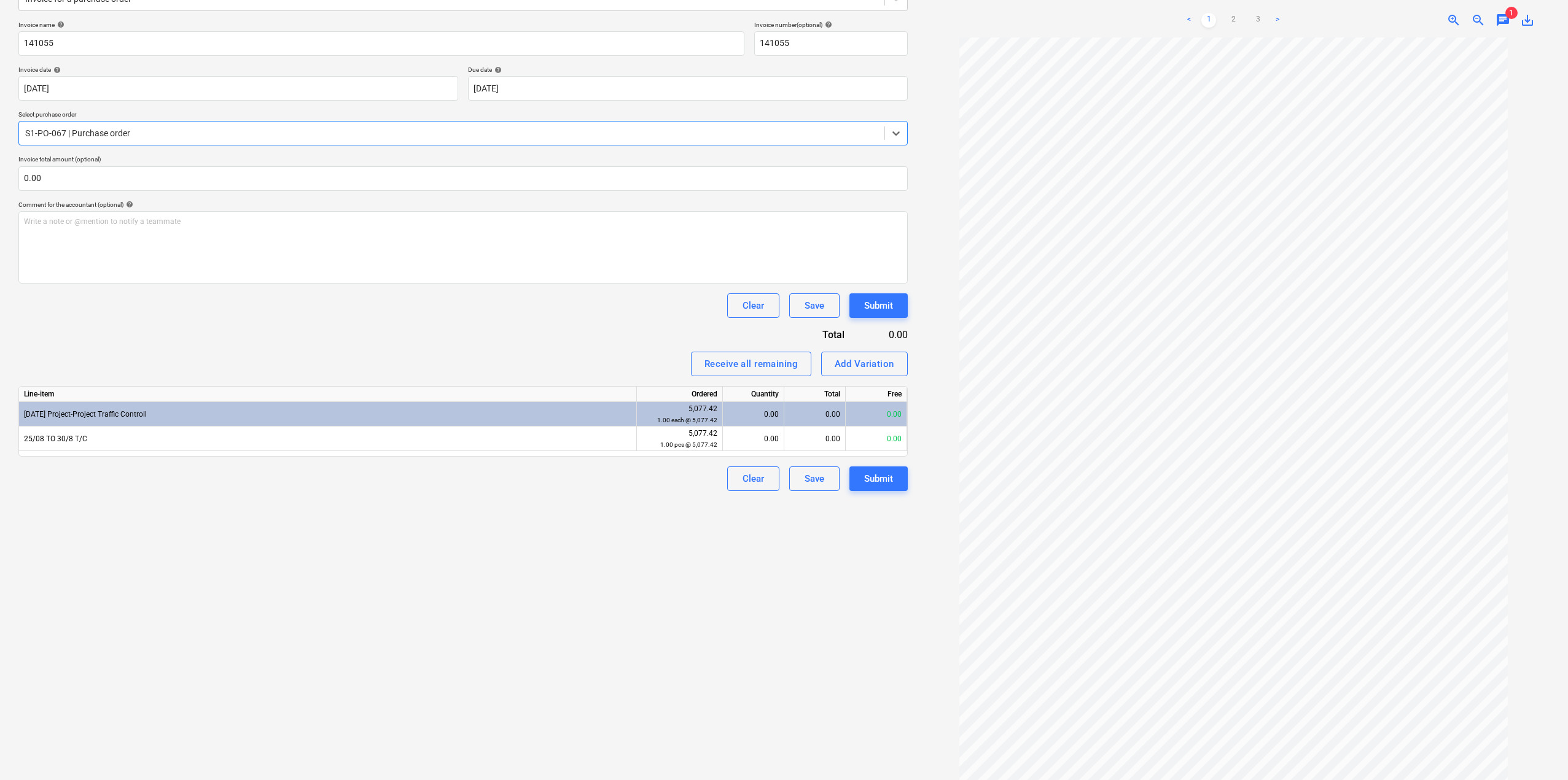
scroll to position [174, 0]
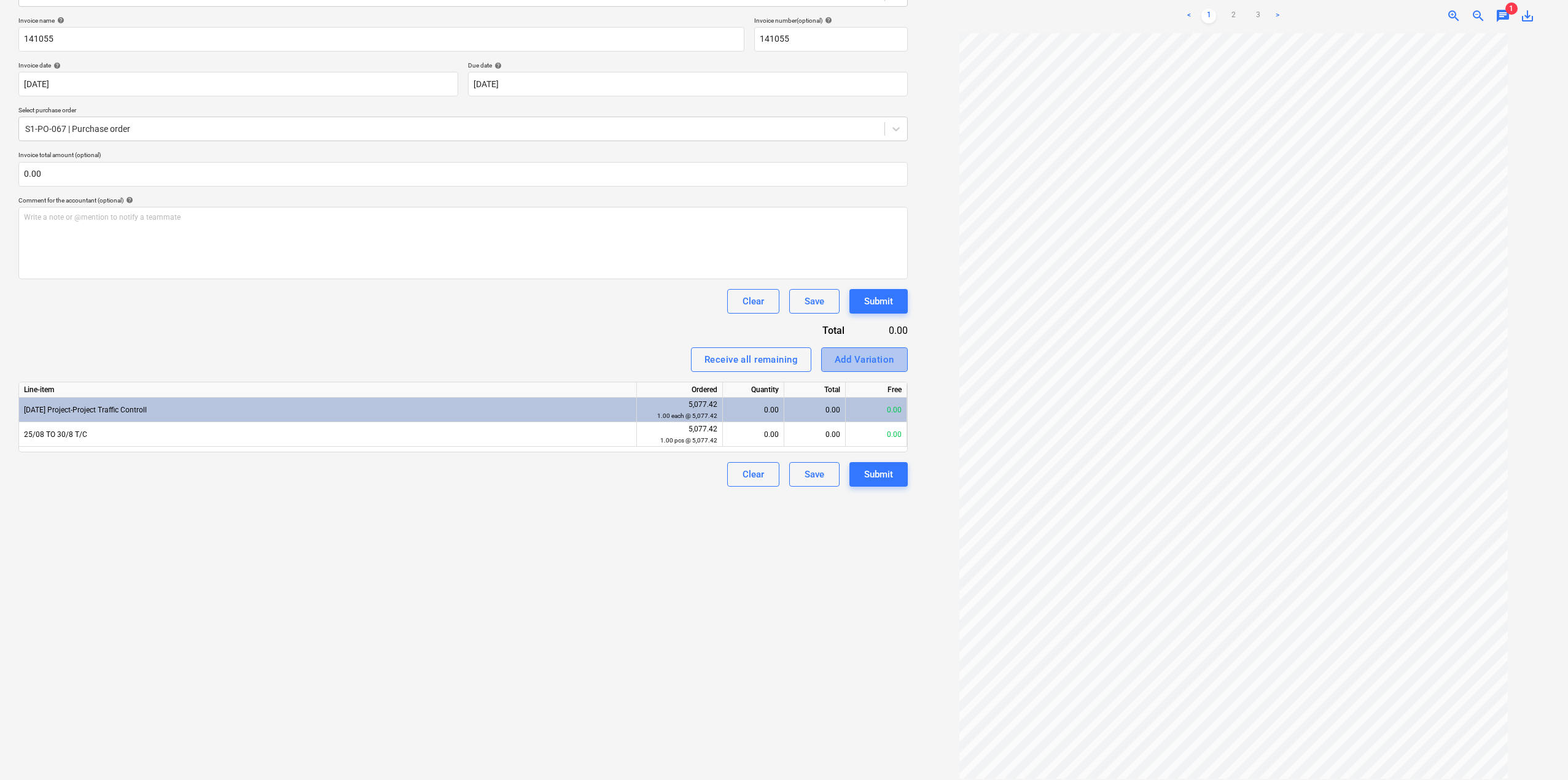
click at [864, 361] on div "Add Variation" at bounding box center [864, 359] width 59 height 16
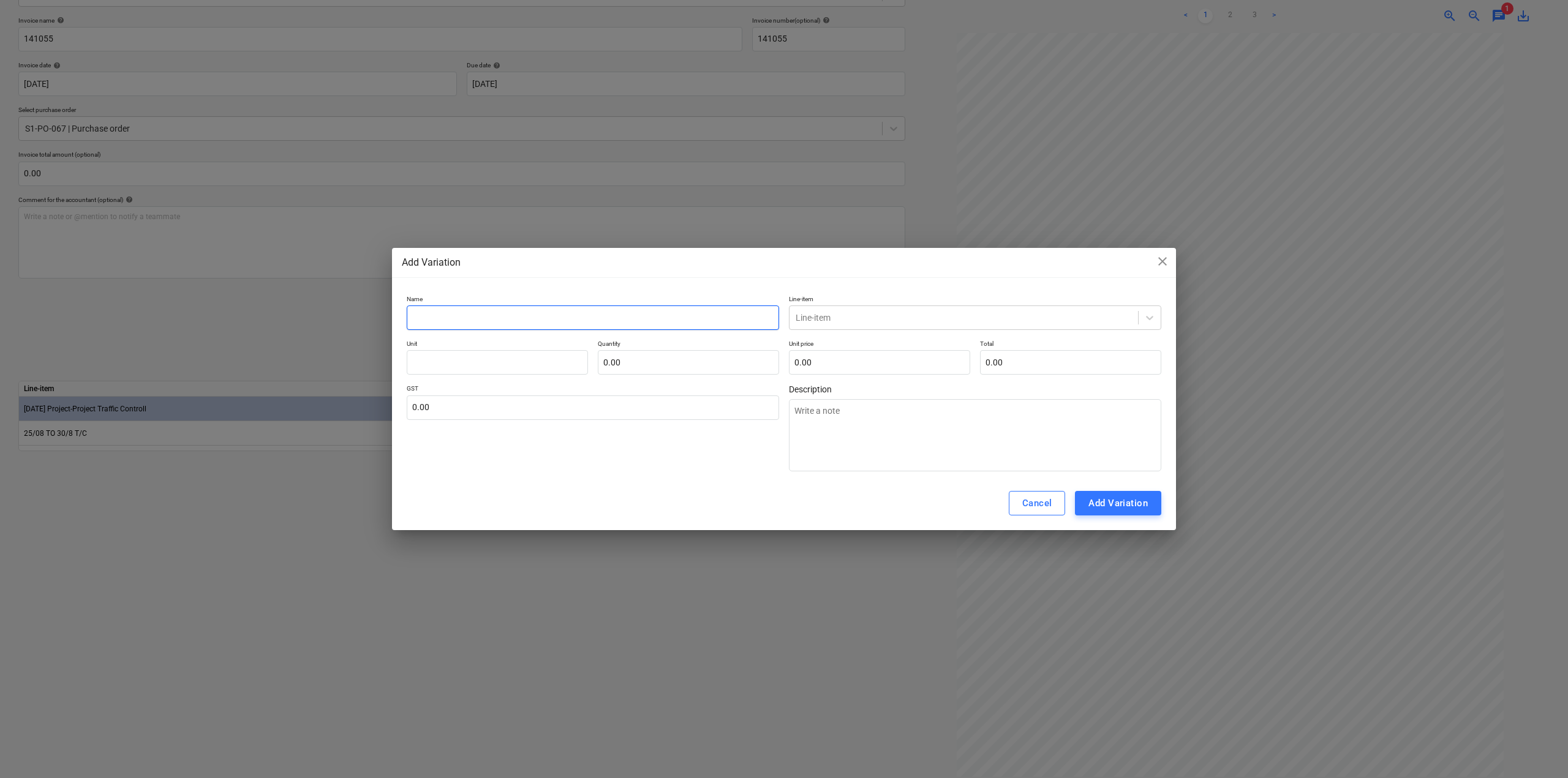
click at [484, 316] on input "text" at bounding box center [592, 317] width 372 height 25
type textarea "x"
type input "I"
type textarea "x"
type input "IN"
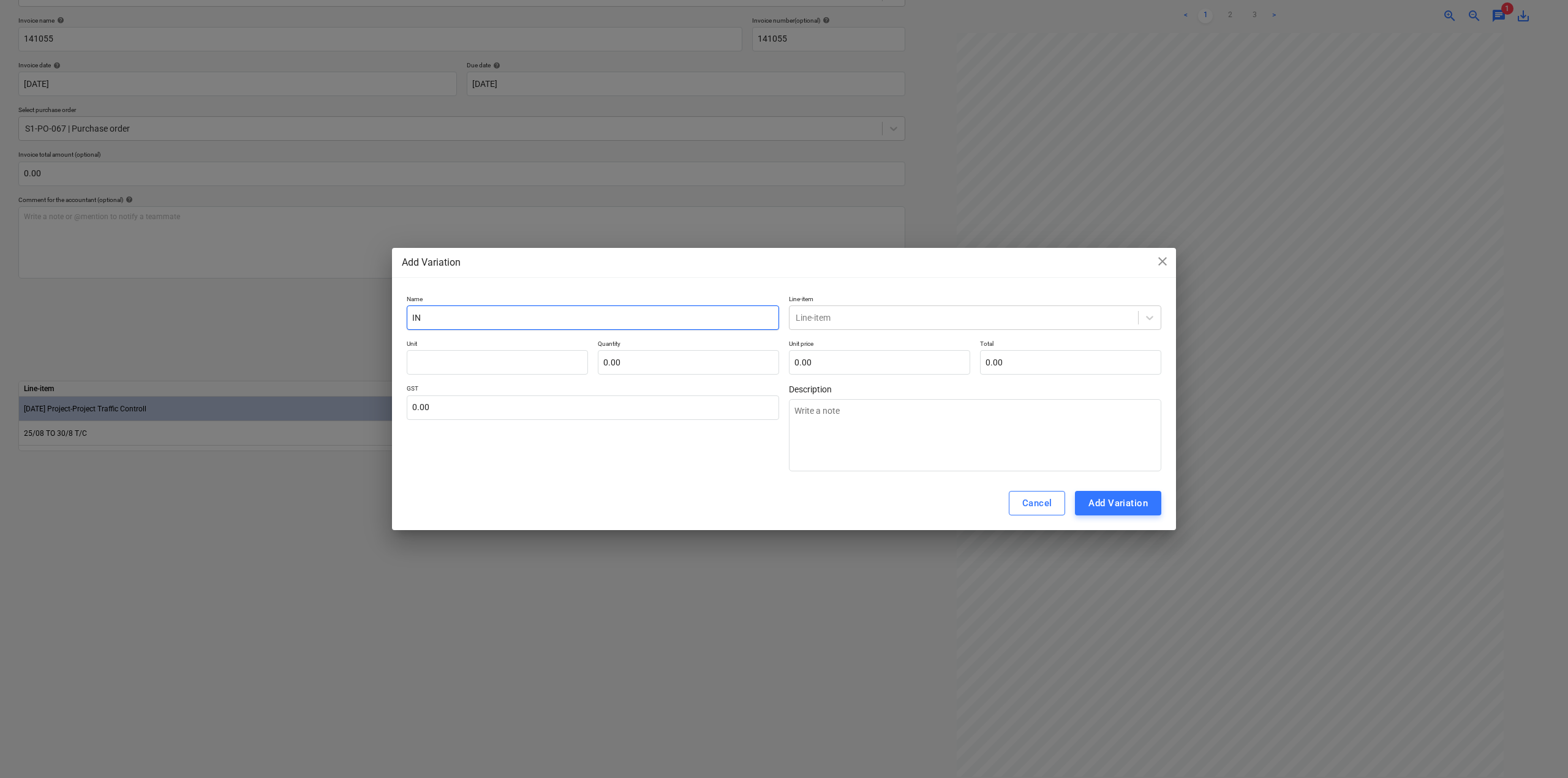
type textarea "x"
type input "INV"
type textarea "x"
type input "INV1"
type textarea "x"
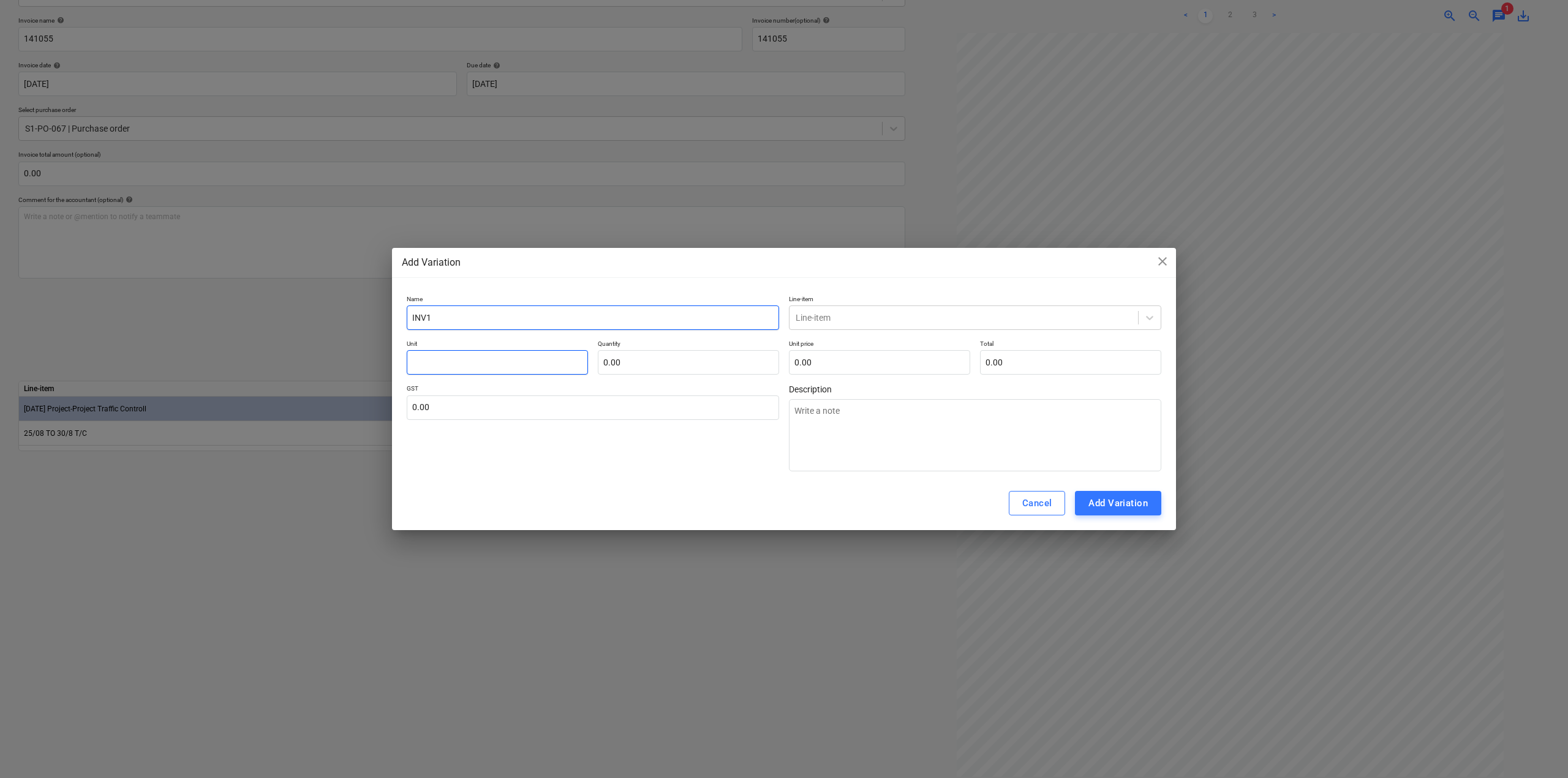
type input "INV14"
type textarea "x"
type input "INV1410"
type textarea "x"
type input "INV14105"
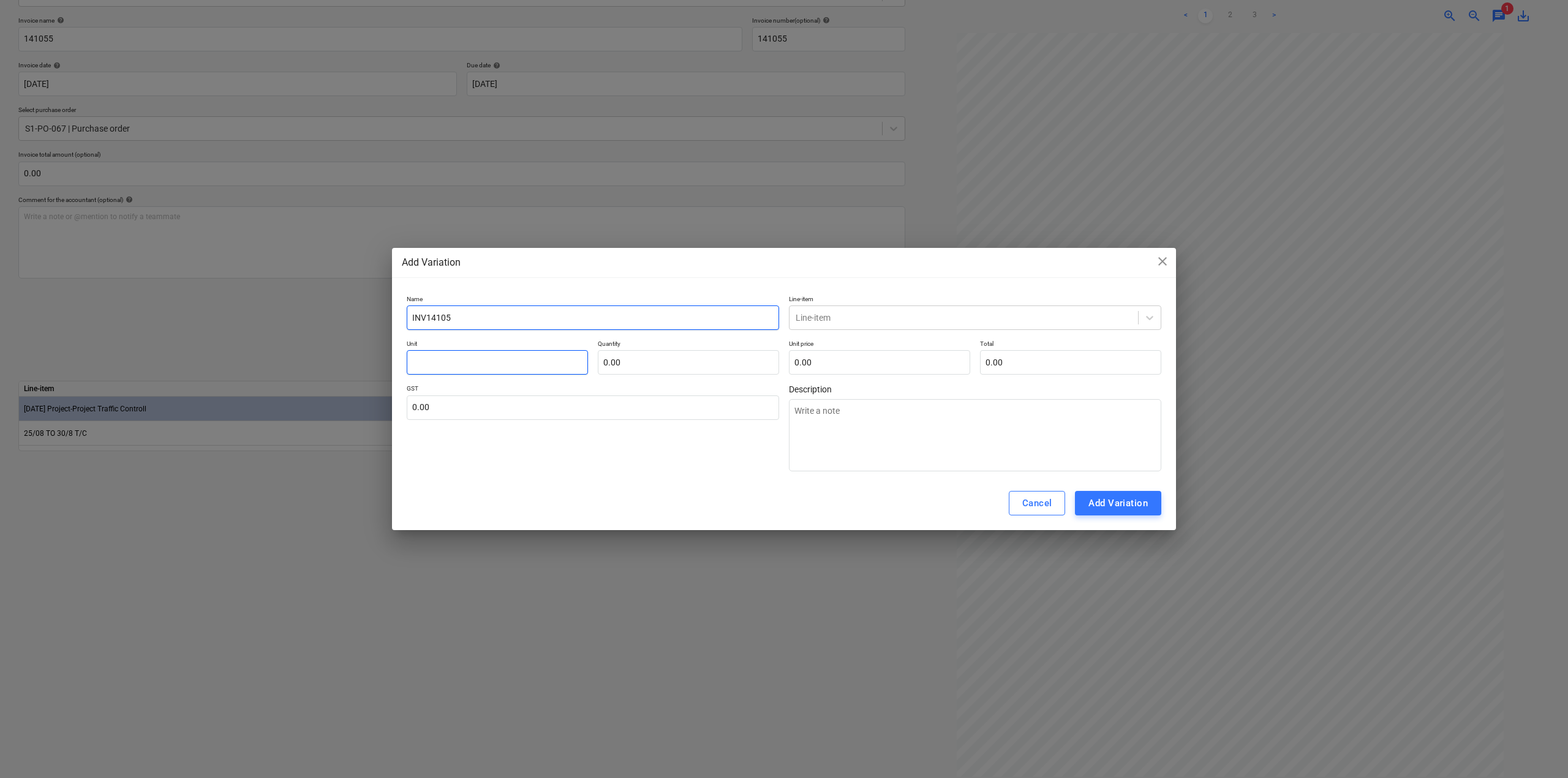
type textarea "x"
type input "INV141055"
drag, startPoint x: 891, startPoint y: 300, endPoint x: 884, endPoint y: 314, distance: 15.7
click at [891, 302] on p "Line-item" at bounding box center [975, 301] width 372 height 11
click at [884, 314] on div at bounding box center [964, 317] width 336 height 12
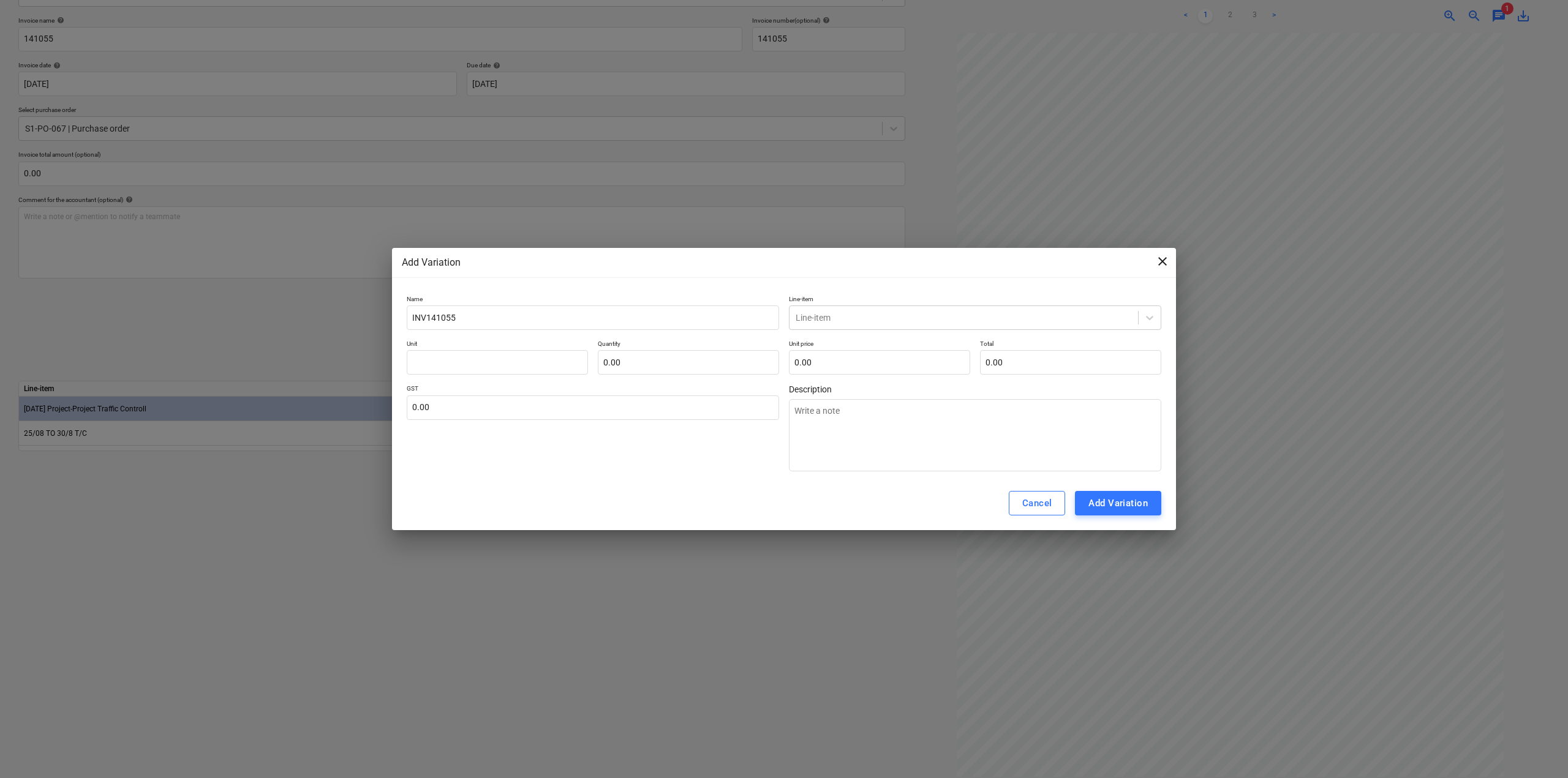
click at [1160, 257] on span "close" at bounding box center [1162, 261] width 15 height 15
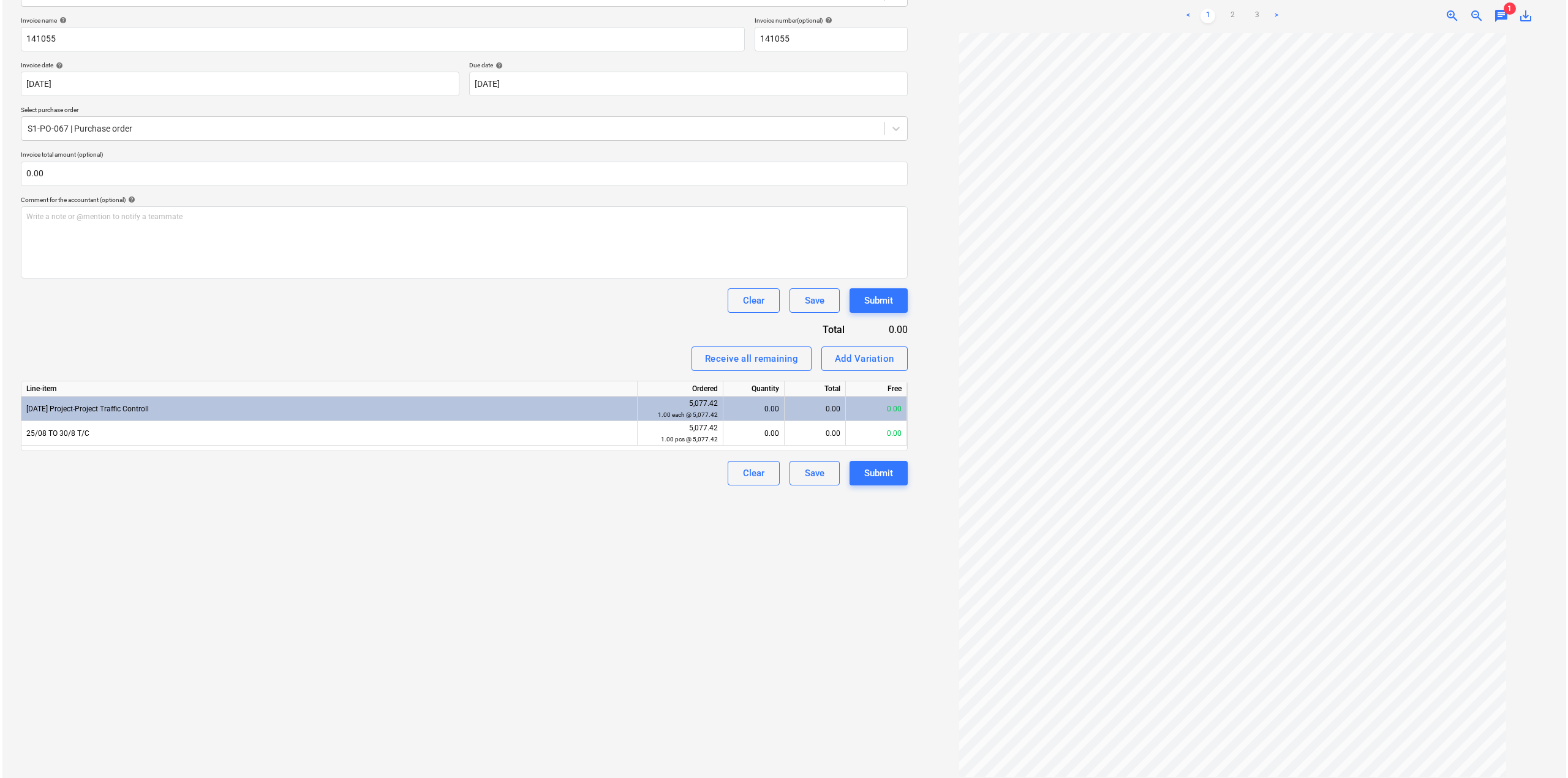
scroll to position [0, 0]
click at [1224, 16] on div "< 1 2 3 >" at bounding box center [1229, 16] width 203 height 34
click at [1228, 11] on link "2" at bounding box center [1229, 16] width 15 height 15
click at [855, 363] on div "Add Variation" at bounding box center [862, 359] width 59 height 16
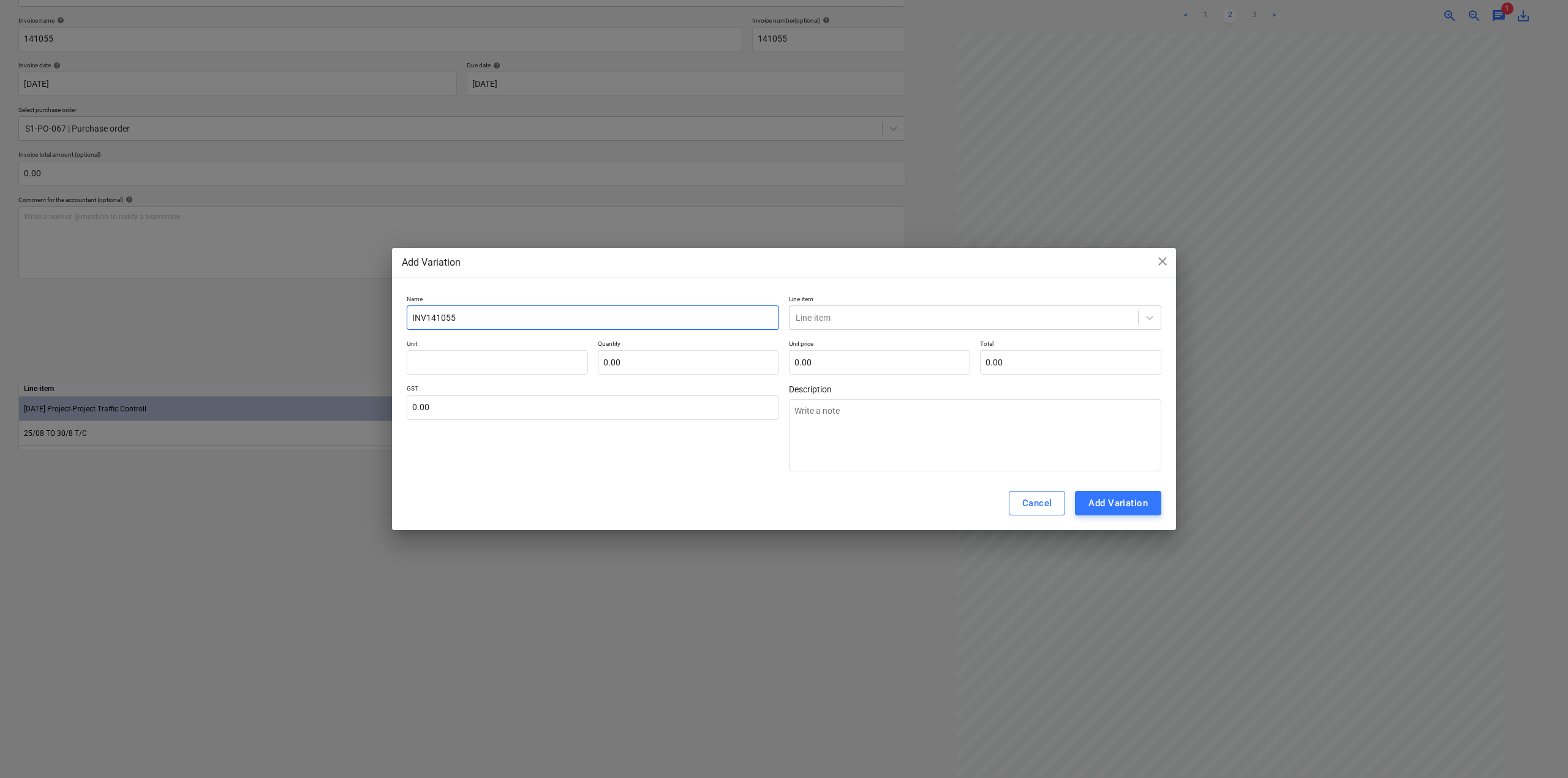
click at [569, 318] on input "INV141055" at bounding box center [592, 317] width 372 height 25
click at [408, 315] on input "INV141055" at bounding box center [592, 317] width 372 height 25
type textarea "x"
type input "1INV141055"
type textarea "x"
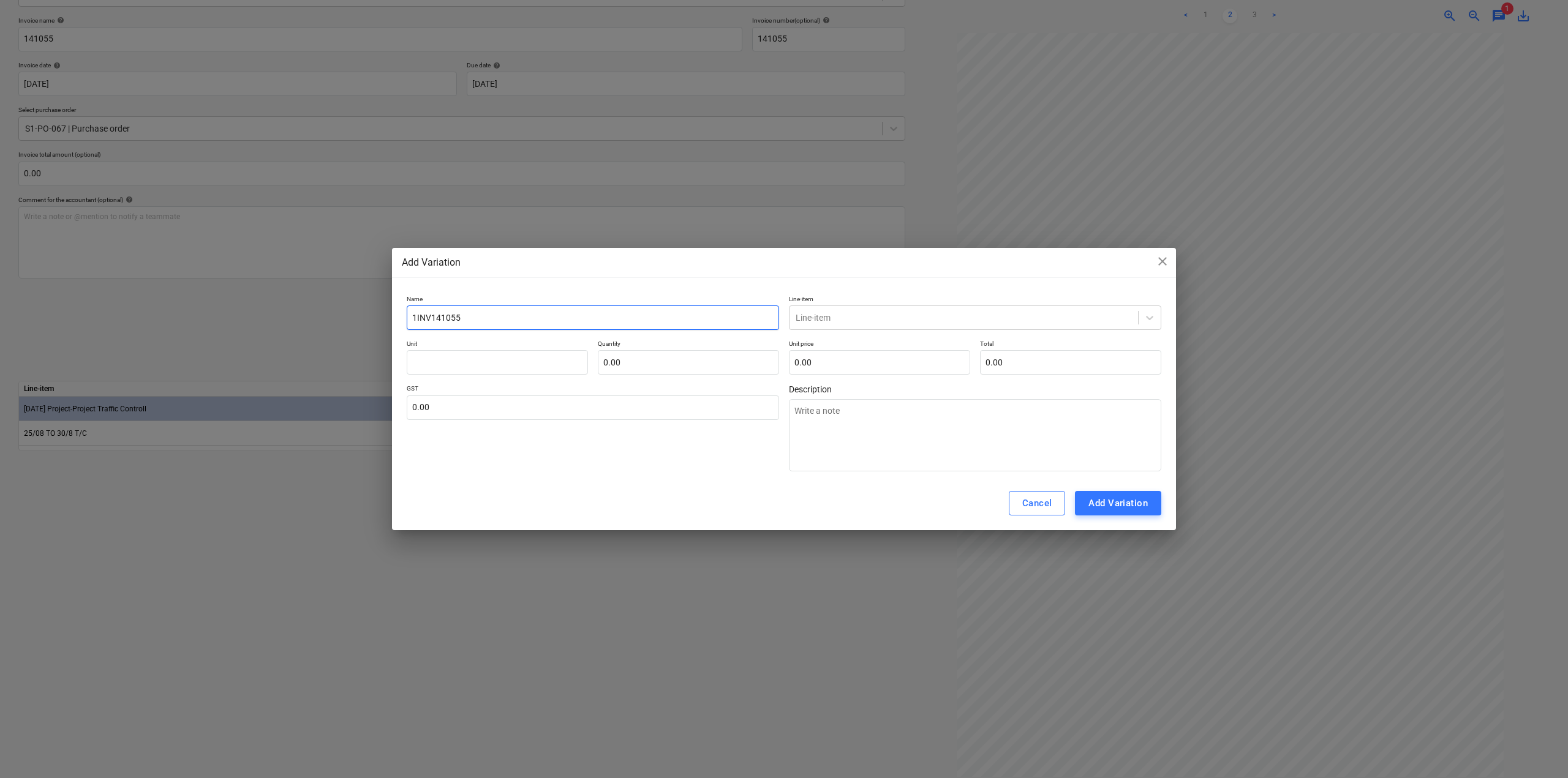
type input "1/INV141055"
type textarea "x"
type input "1/9INV141055"
type textarea "x"
type input "1/INV141055"
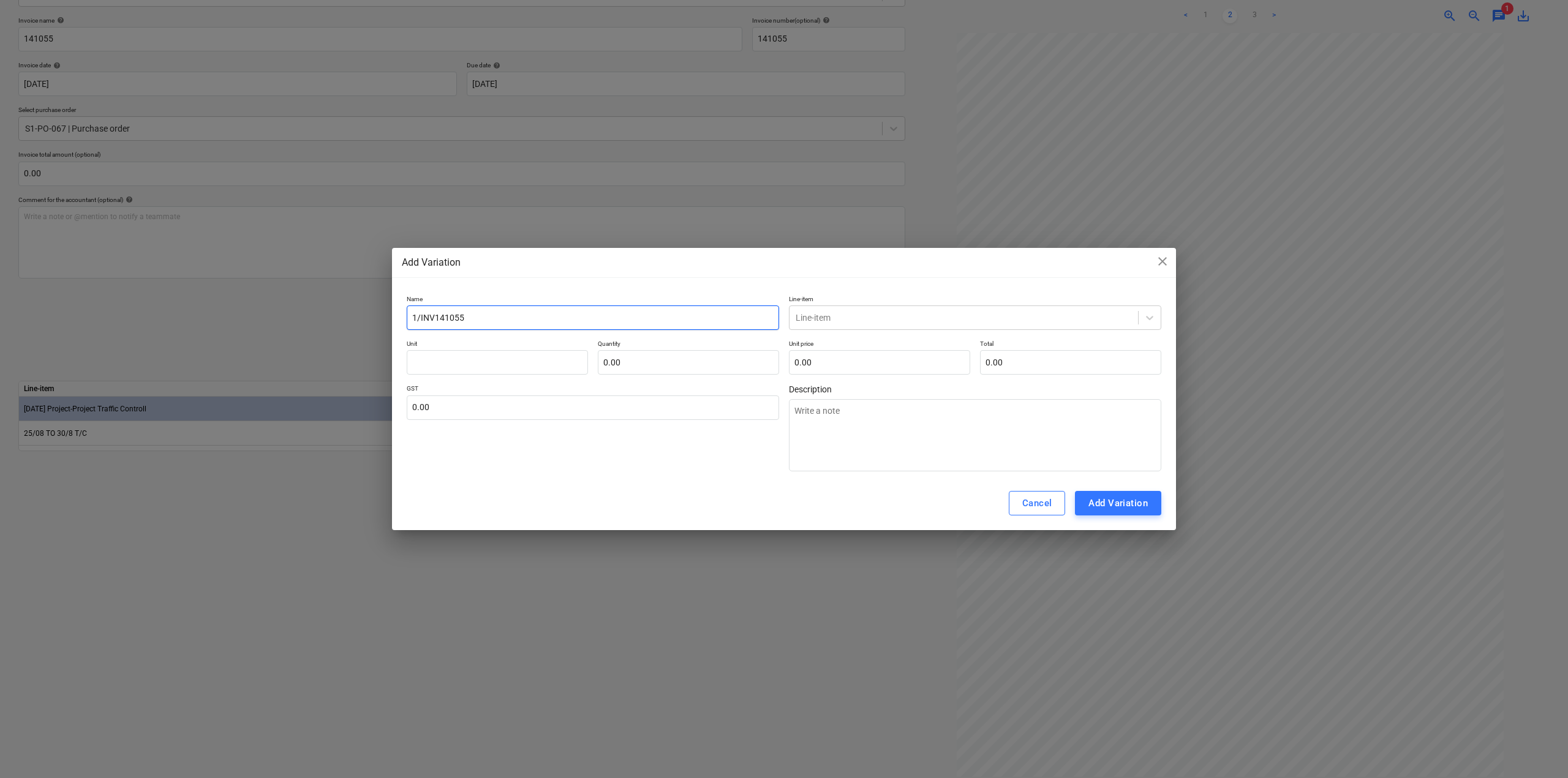
type textarea "x"
type input "1INV141055"
type textarea "x"
type input "INV141055"
type textarea "x"
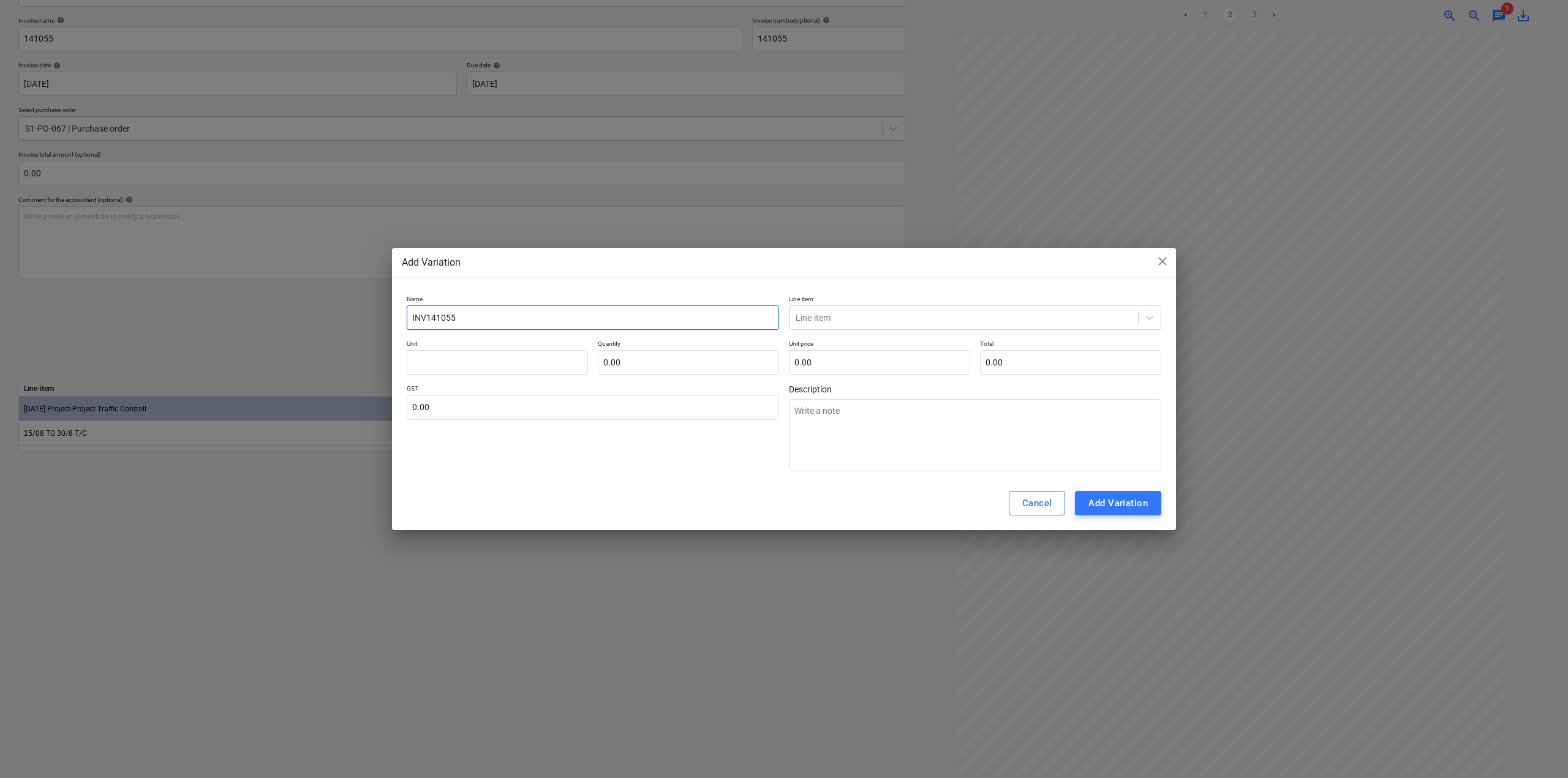
type input "0INV141055"
type textarea "x"
type input "01INV141055"
type textarea "x"
type input "01/INV141055"
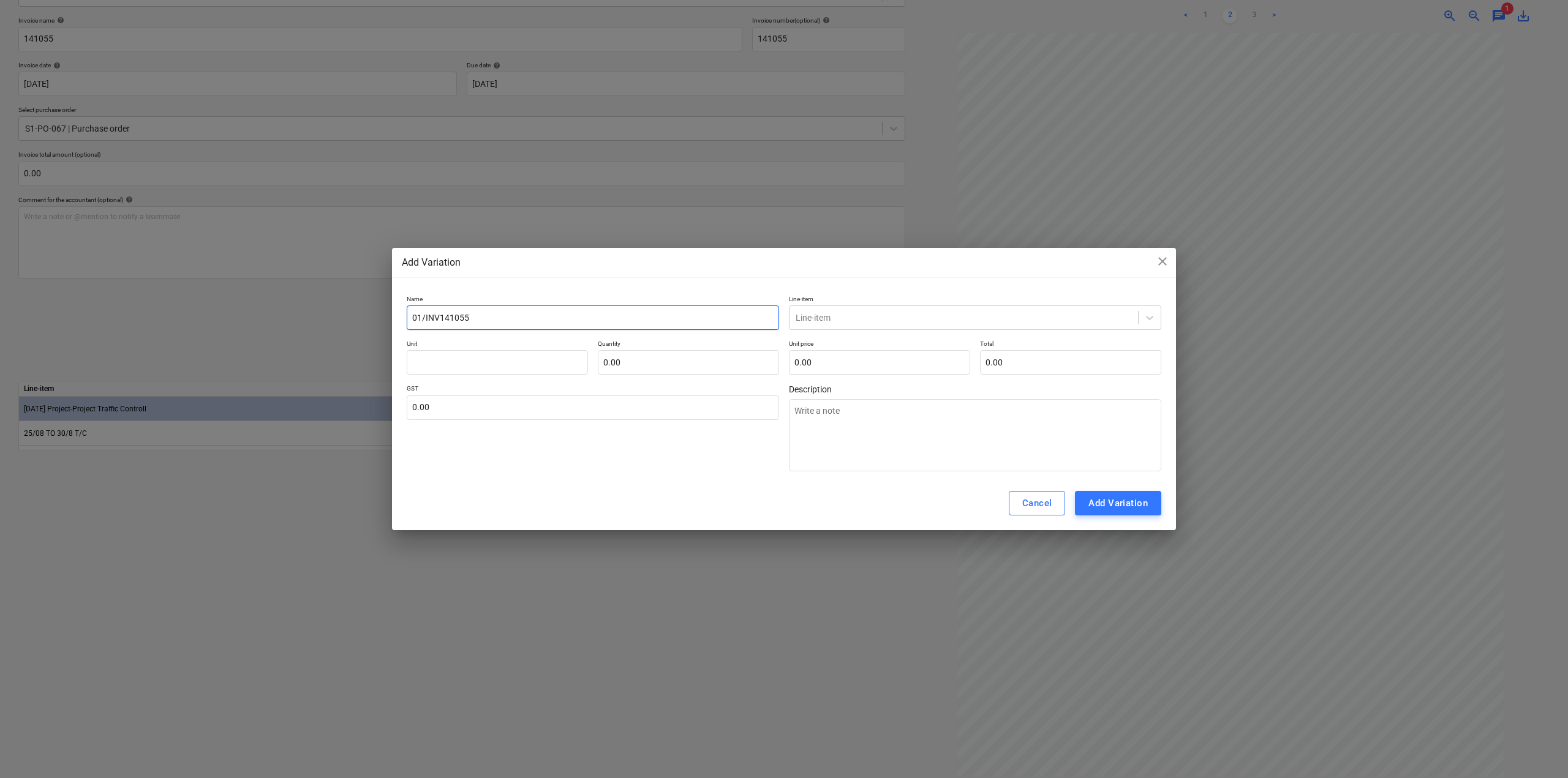
type textarea "x"
type input "01/0INV141055"
type textarea "x"
type input "01/09INV141055"
type textarea "x"
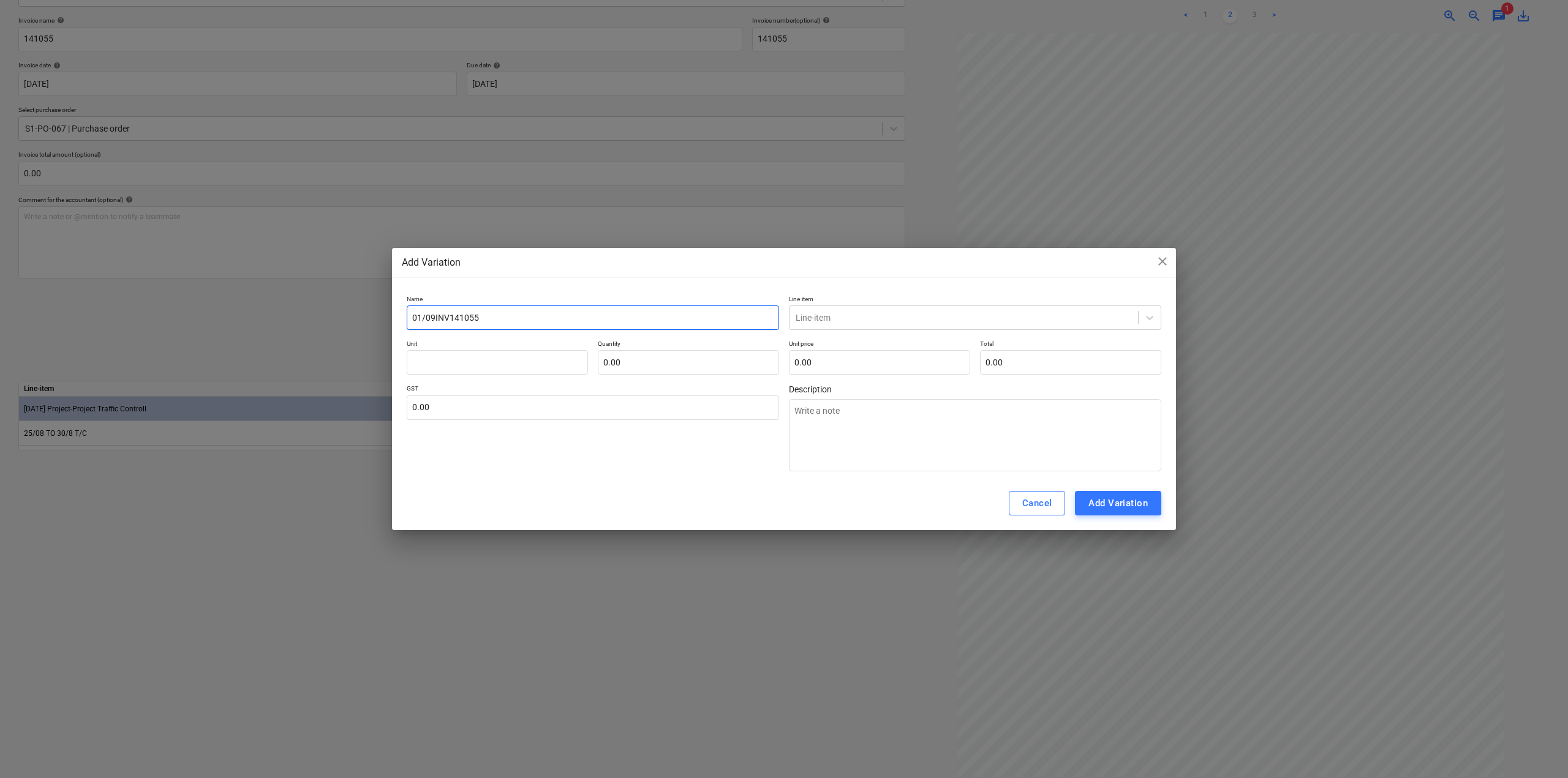
type input "01/09 INV141055"
type textarea "x"
type input "01/09 TINV141055"
type textarea "x"
type input "01/09 TOINV141055"
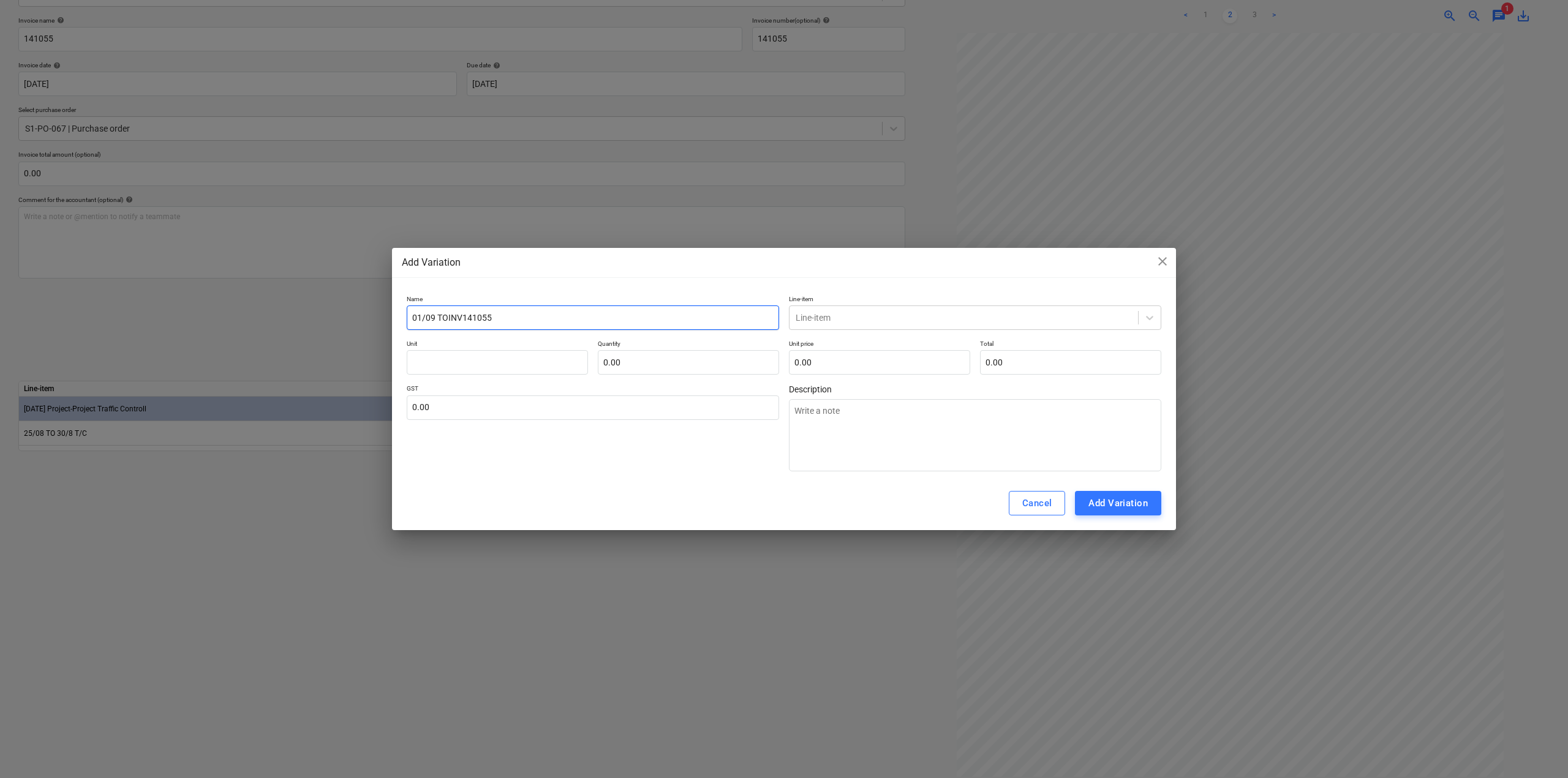
type textarea "x"
type input "01/09 TO INV141055"
type textarea "x"
type input "01/09 TO 5INV141055"
type textarea "x"
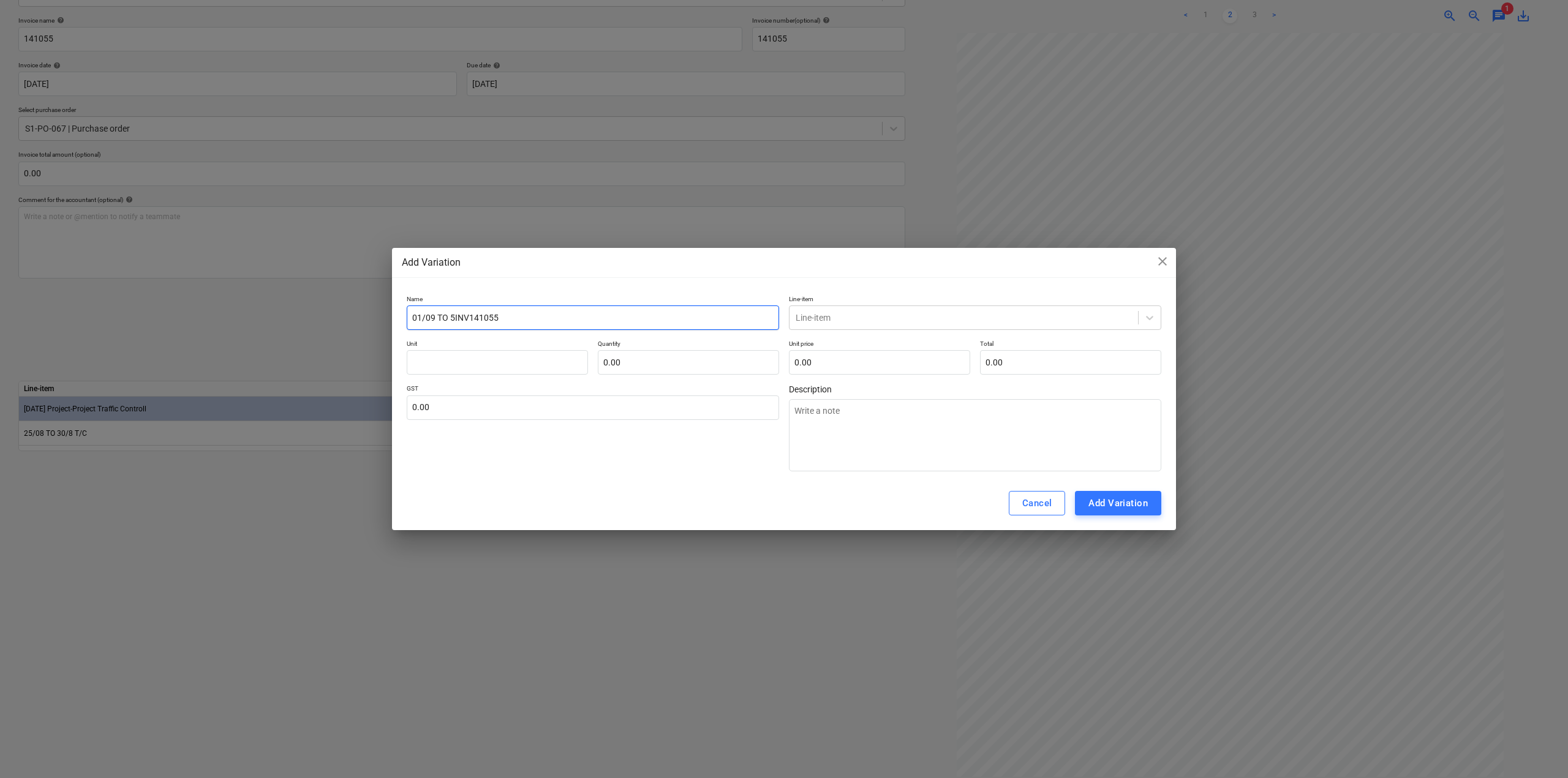
type input "01/09 TO INV141055"
type textarea "x"
type input "01/09 TO 0INV141055"
type textarea "x"
type input "01/09 TO 05INV141055"
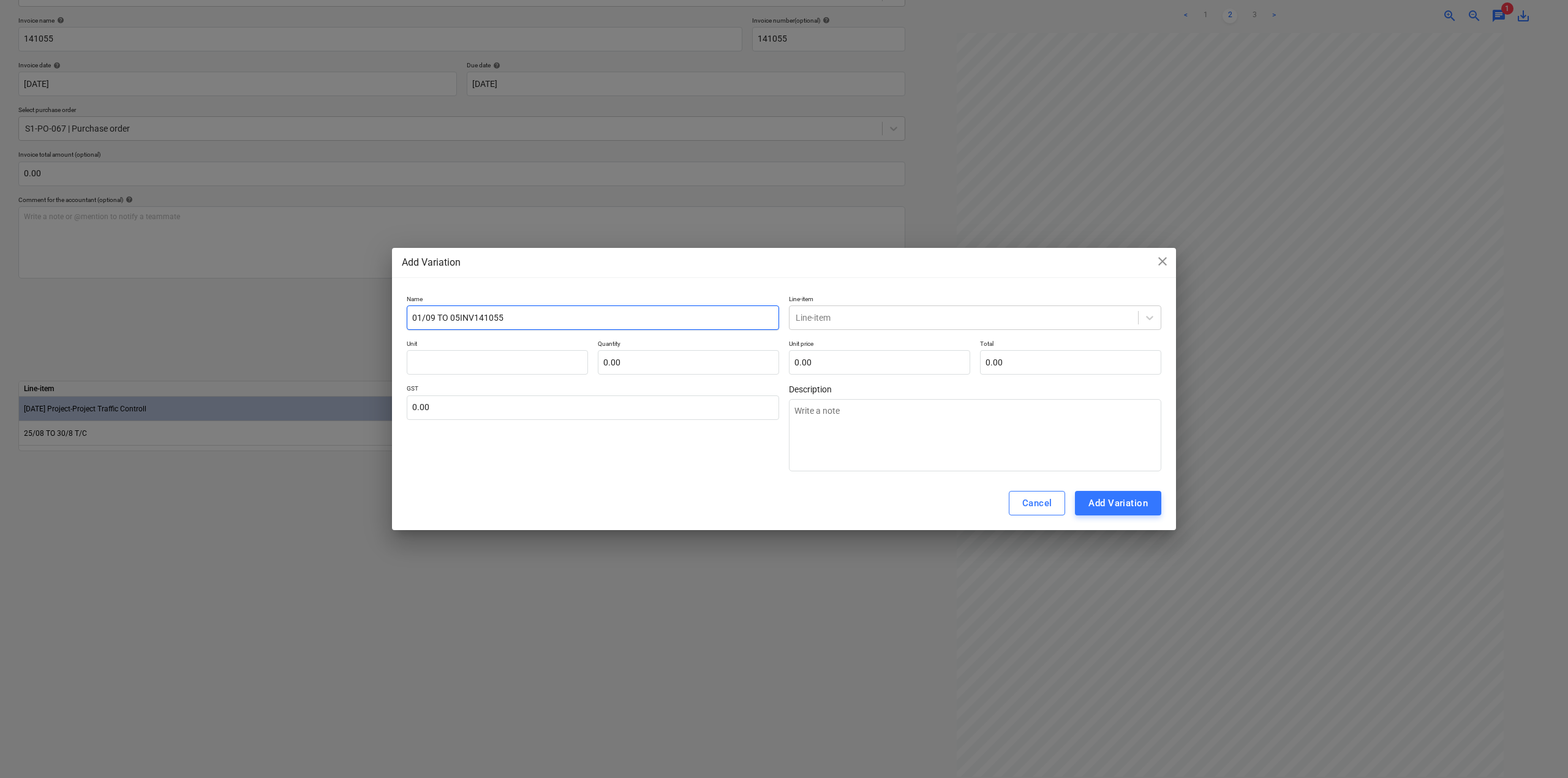
type textarea "x"
type input "01/09 TO 05/INV141055"
type textarea "x"
type input "01/09 TO 05/0INV141055"
type textarea "x"
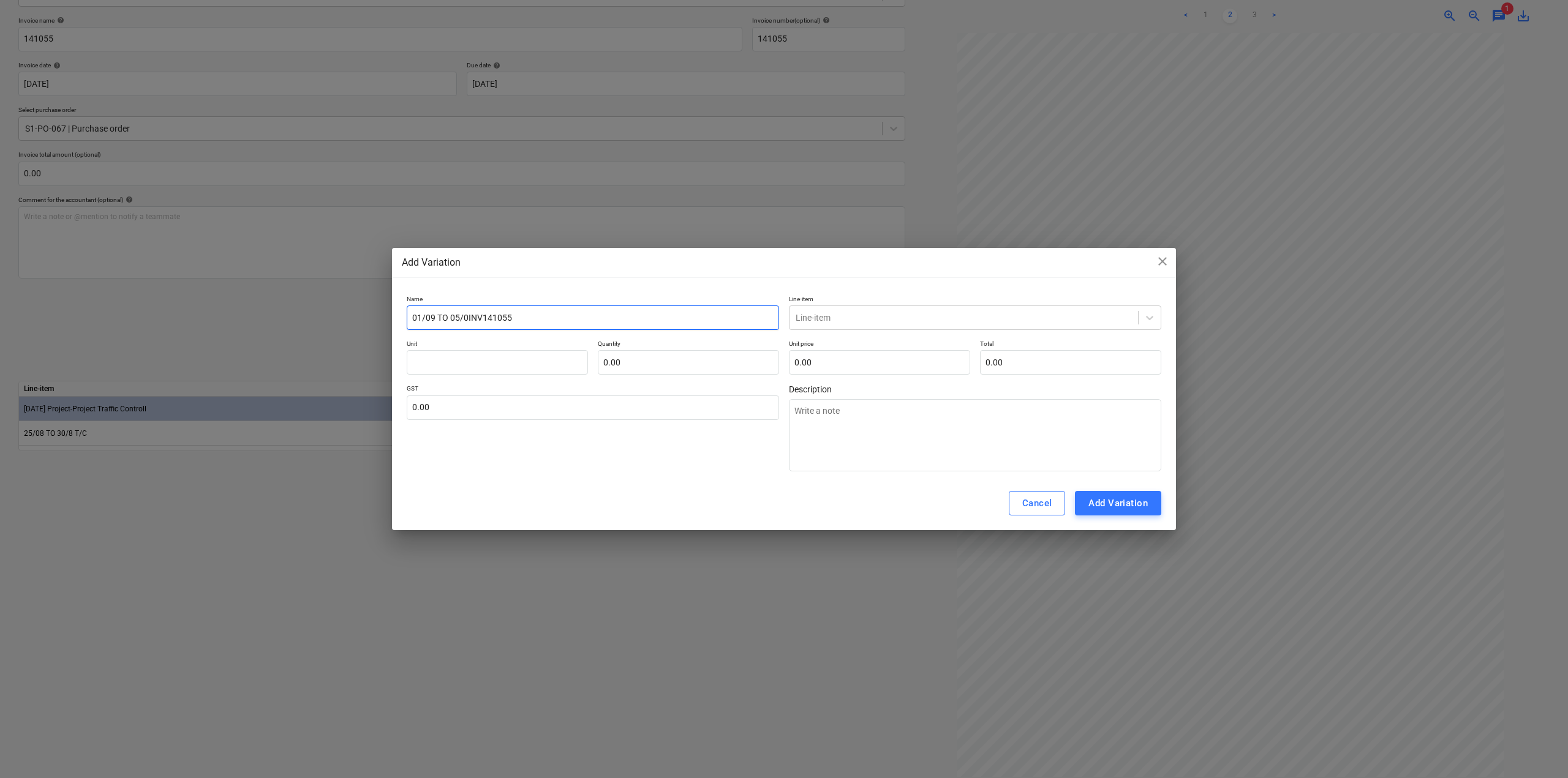
type input "01/09 TO 05/09INV141055"
type textarea "x"
type input "01/09 TO 05/09 INV141055"
type textarea "x"
type input "01/09 TO 05/09 TINV141055"
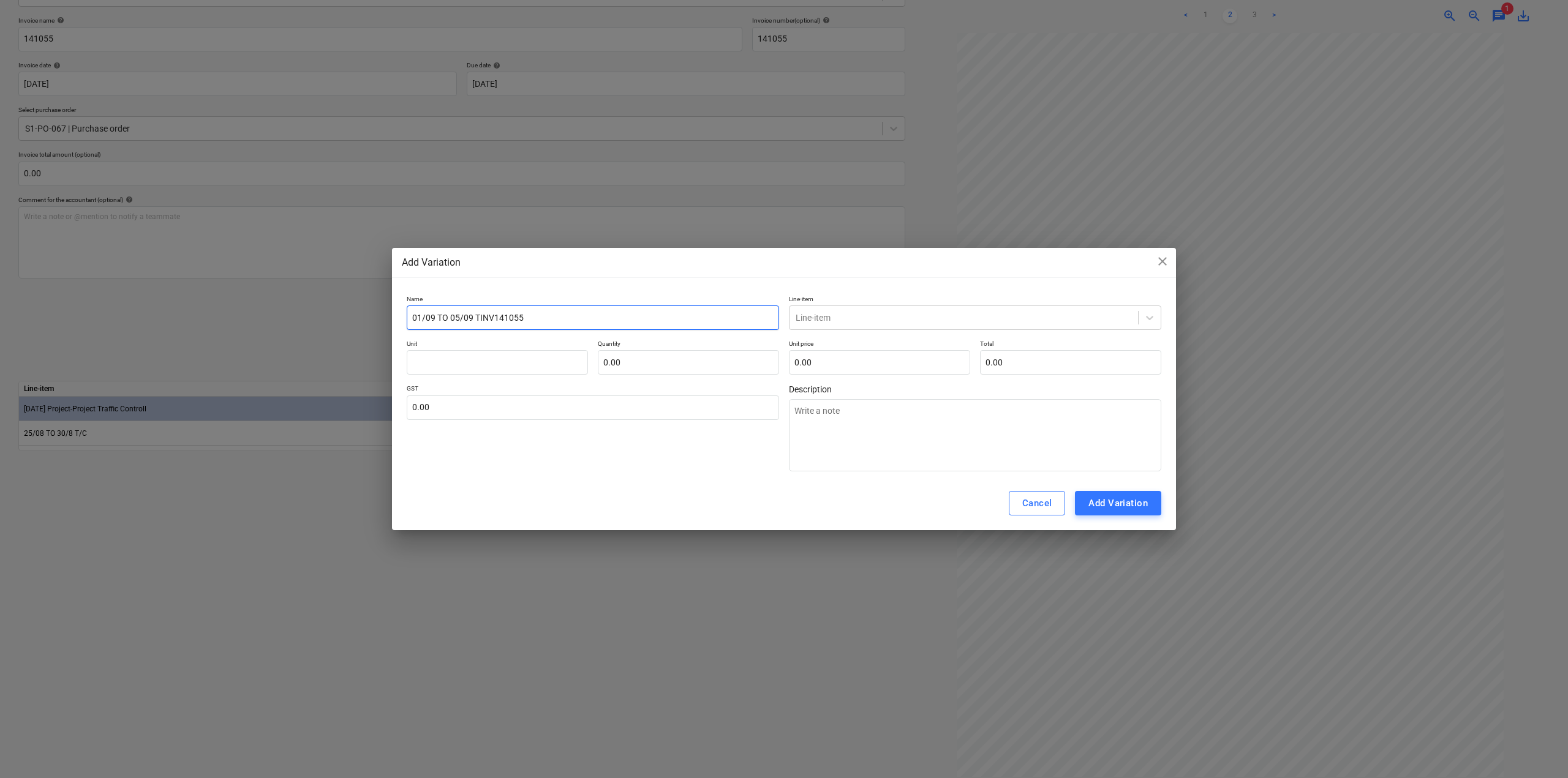
type textarea "x"
type input "01/09 TO 05/09 TCINV141055"
type textarea "x"
type input "01/09 TO 05/09 TC INV141055"
type textarea "x"
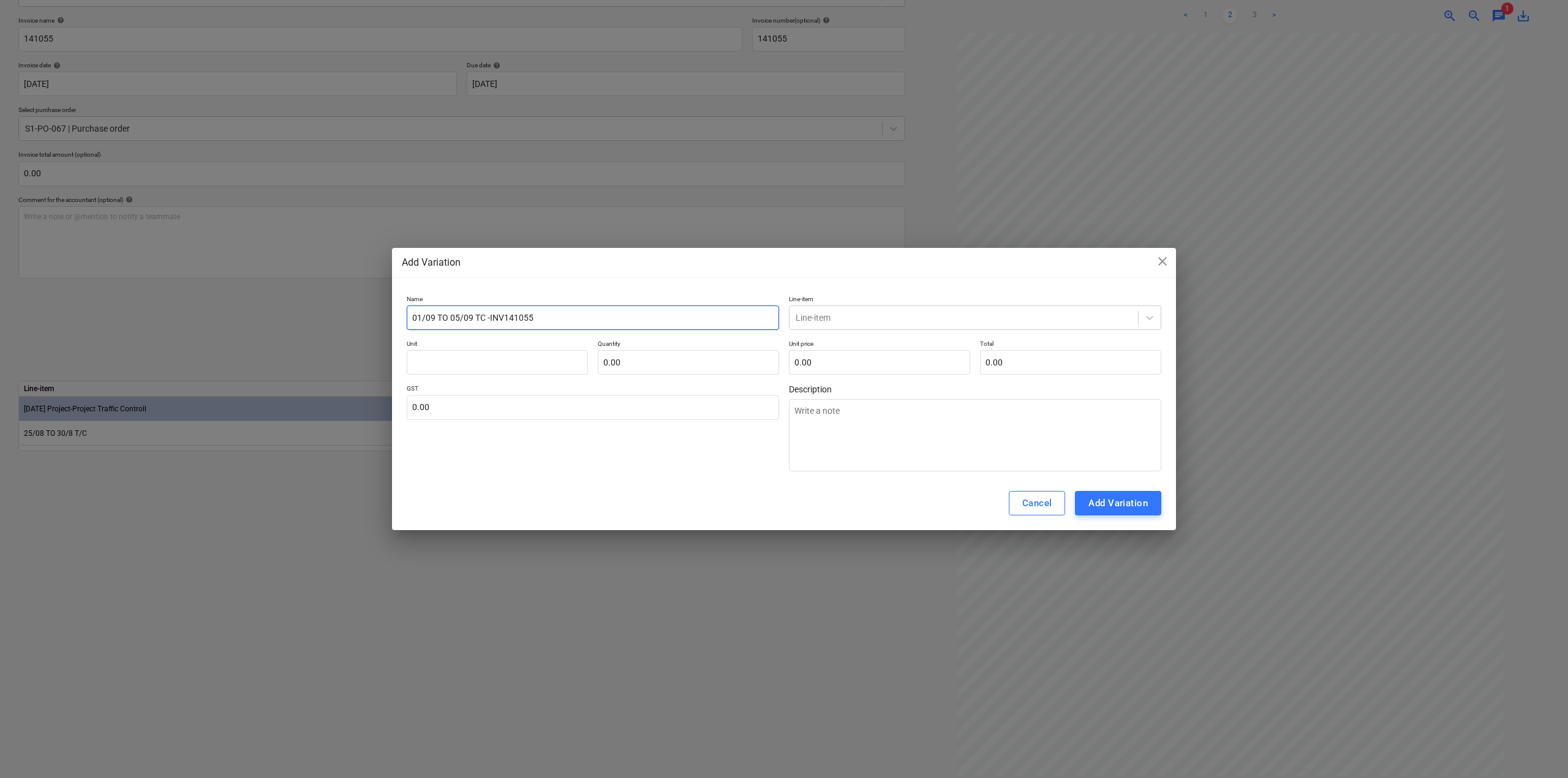
type input "01/09 TO 05/09 TC - INV141055"
type textarea "x"
type input "01/09 TO 05/09 TC - INV141055"
click at [553, 355] on input "text" at bounding box center [497, 362] width 182 height 25
click at [636, 367] on input "text" at bounding box center [689, 362] width 182 height 25
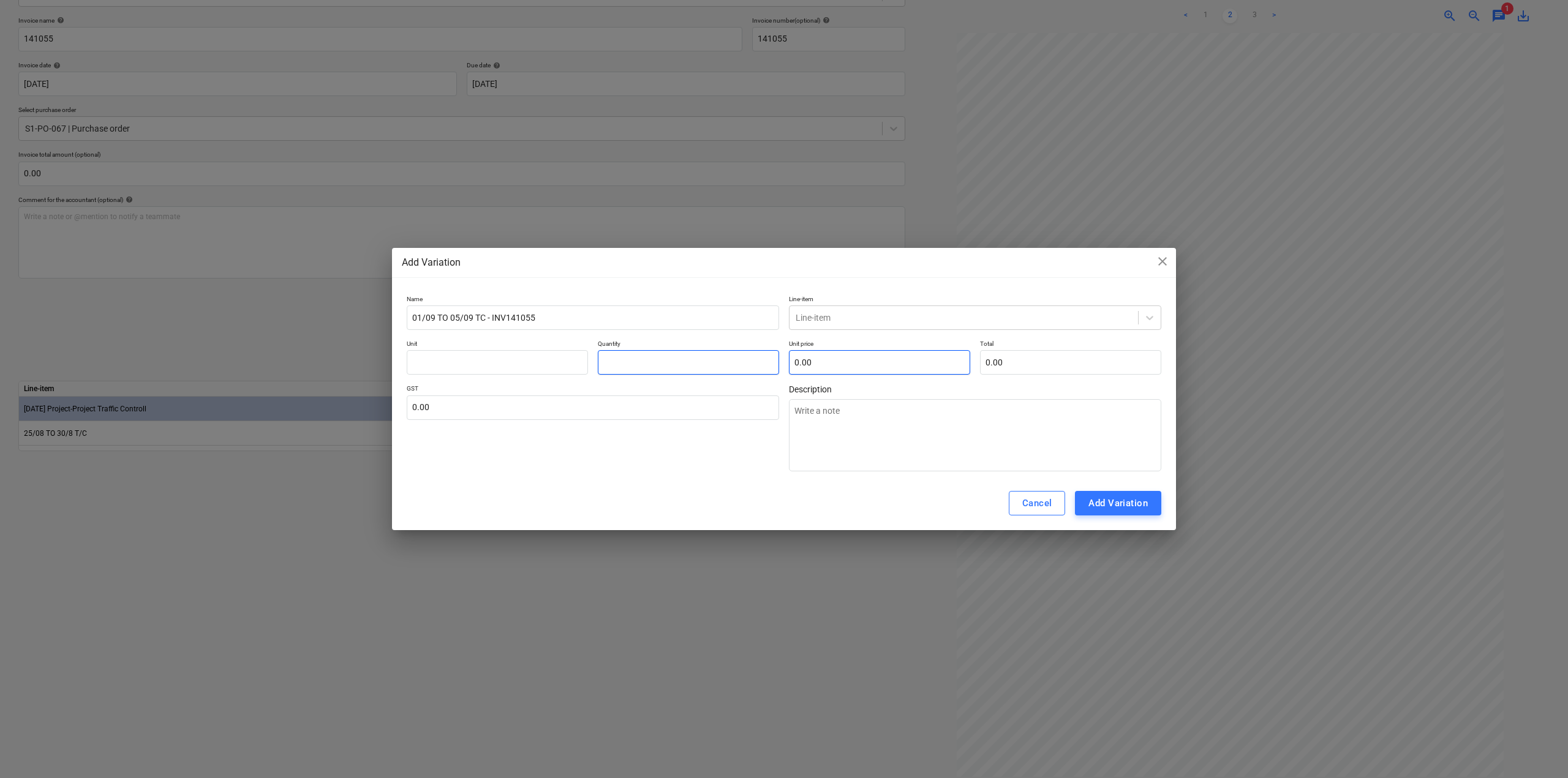
type textarea "x"
type input "1.00"
click at [823, 368] on input "text" at bounding box center [879, 362] width 182 height 25
type textarea "x"
type input "4"
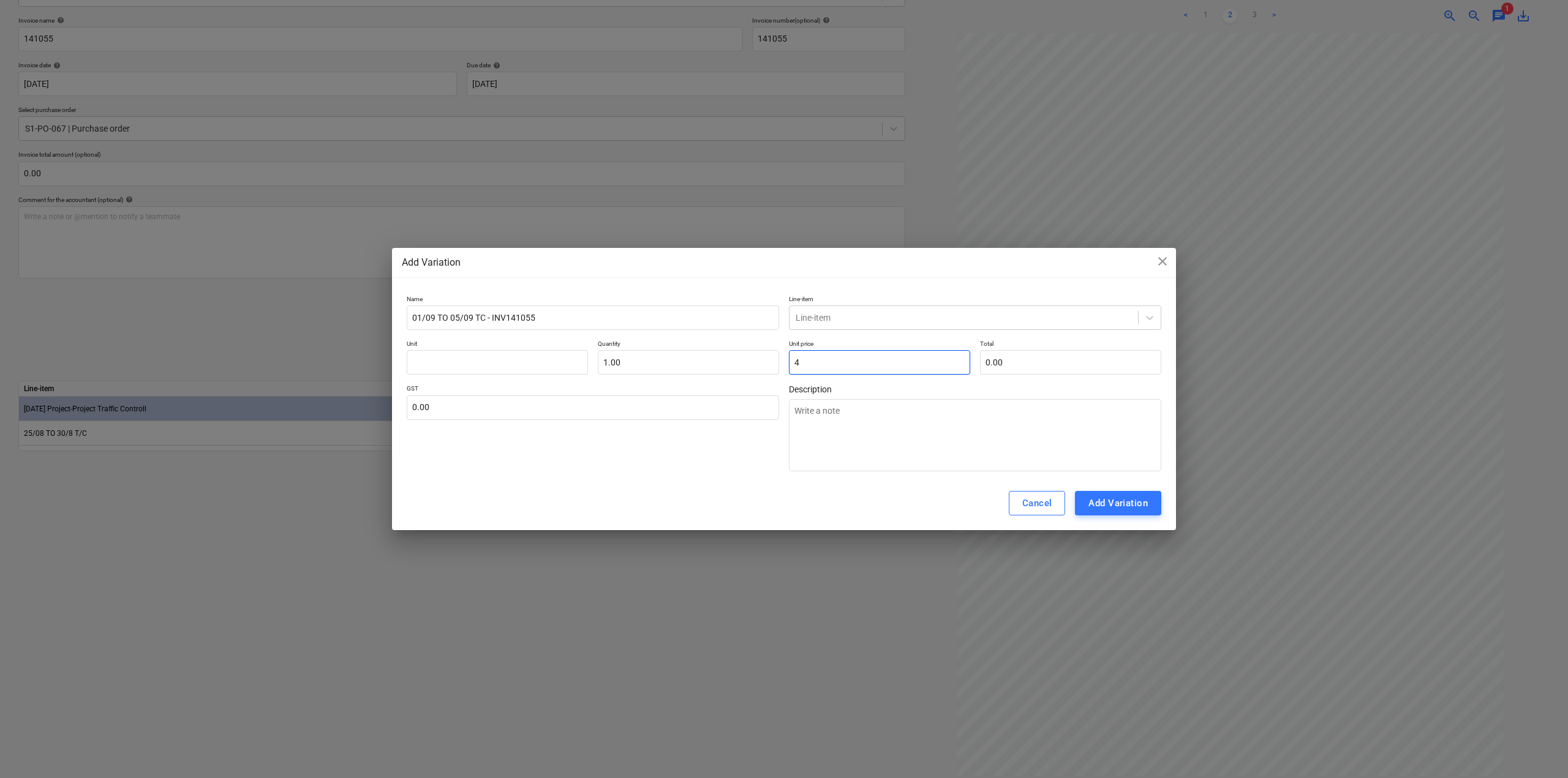
type input "4.00"
type textarea "x"
type input "44"
type input "44.00"
type textarea "x"
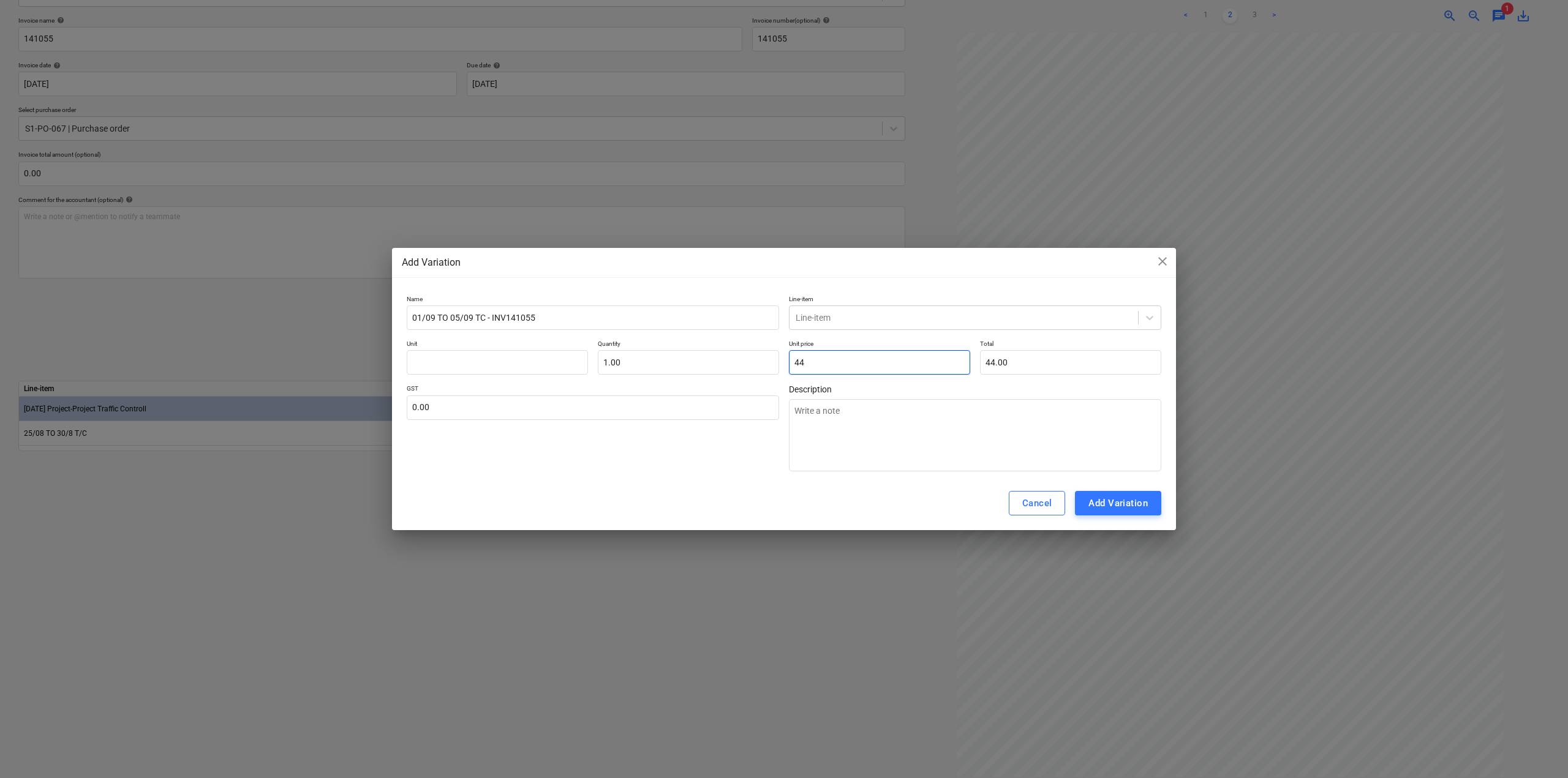
type input "445"
type input "445.00"
type textarea "x"
type input "4459"
type input "4,459.00"
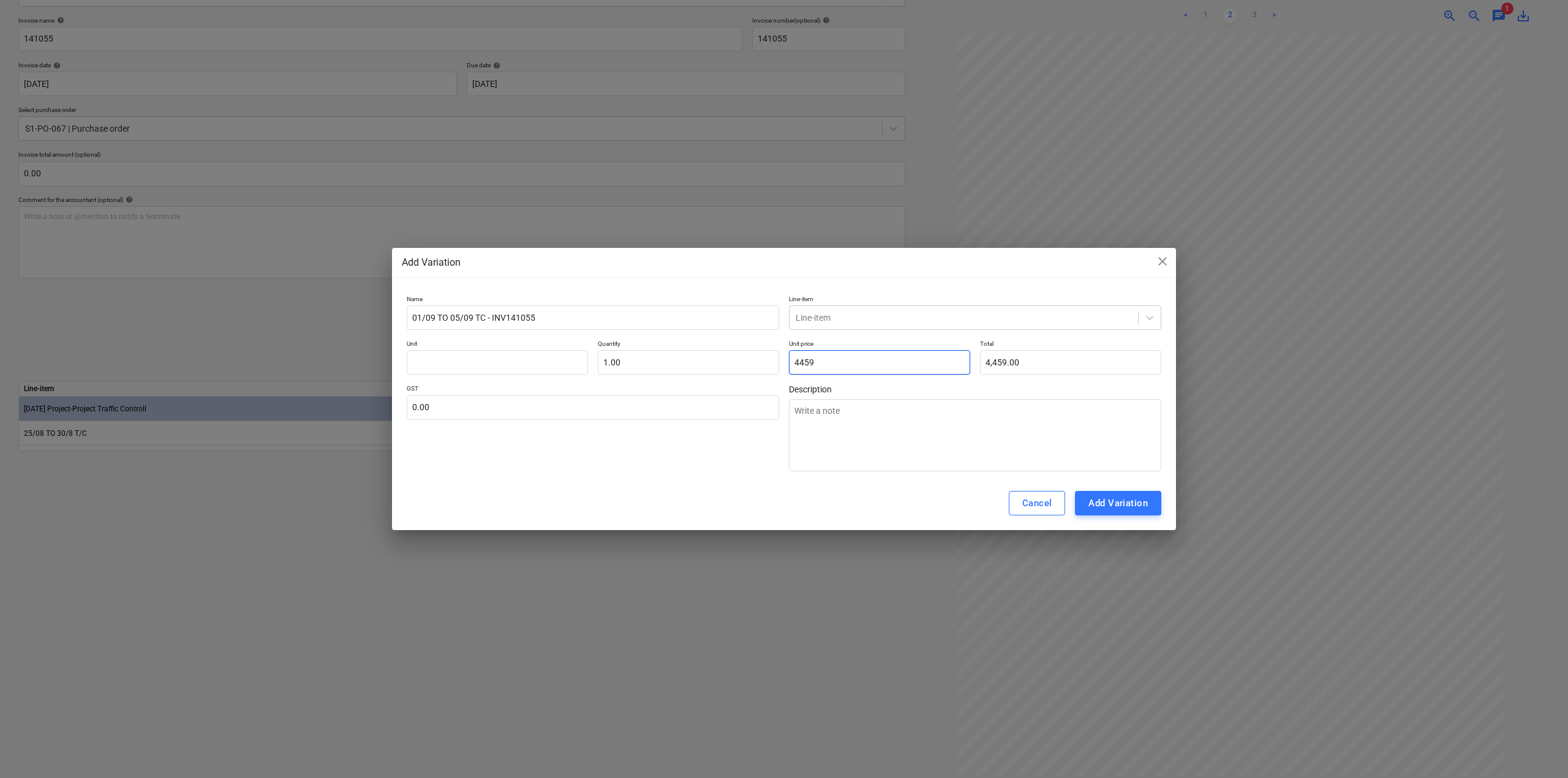
type textarea "x"
type input "4459."
type textarea "x"
type input "4459.2"
type input "4,459.20"
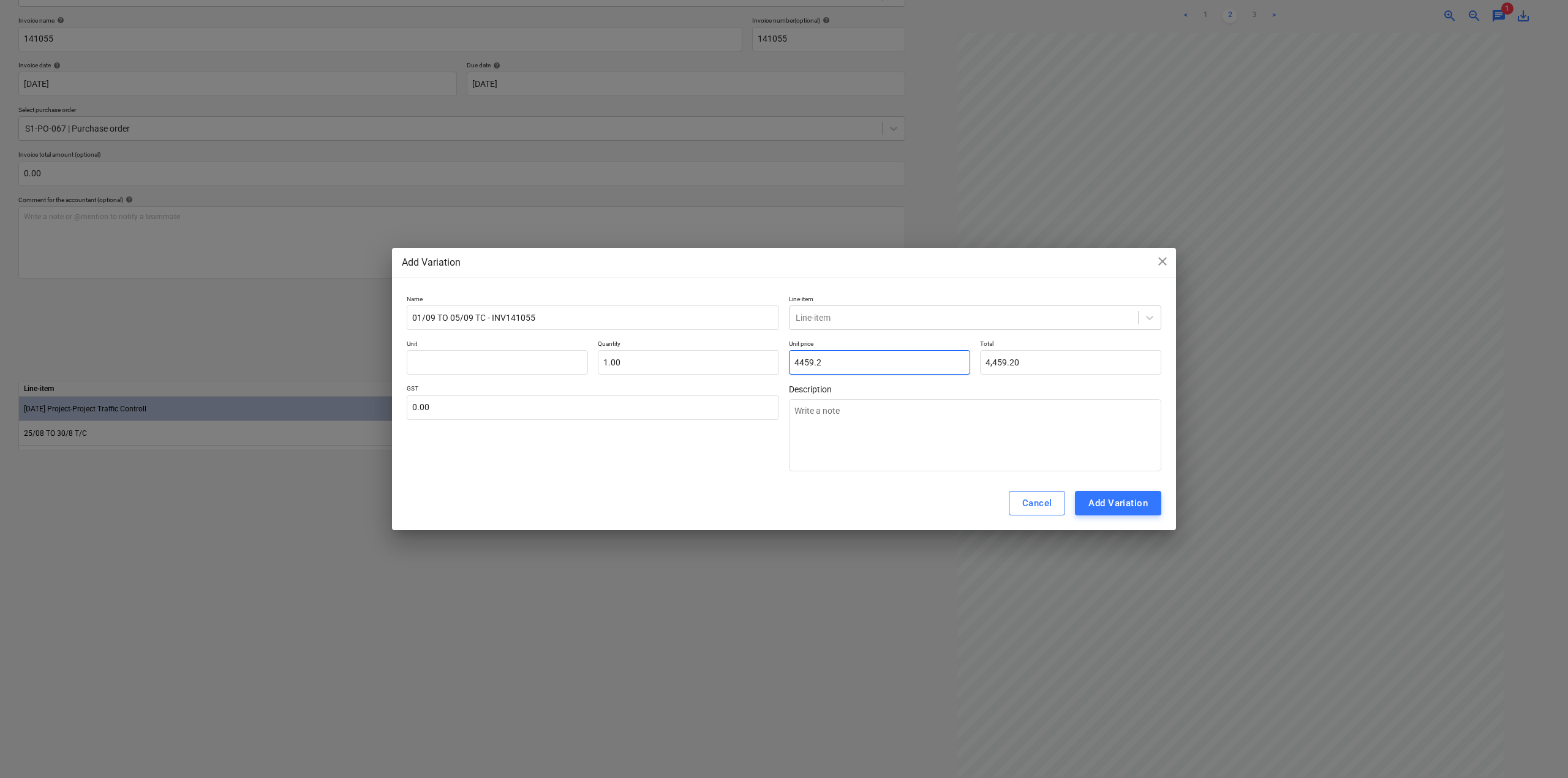
type textarea "x"
type input "4459.26"
type input "4,459.26"
click at [832, 319] on div at bounding box center [964, 317] width 336 height 12
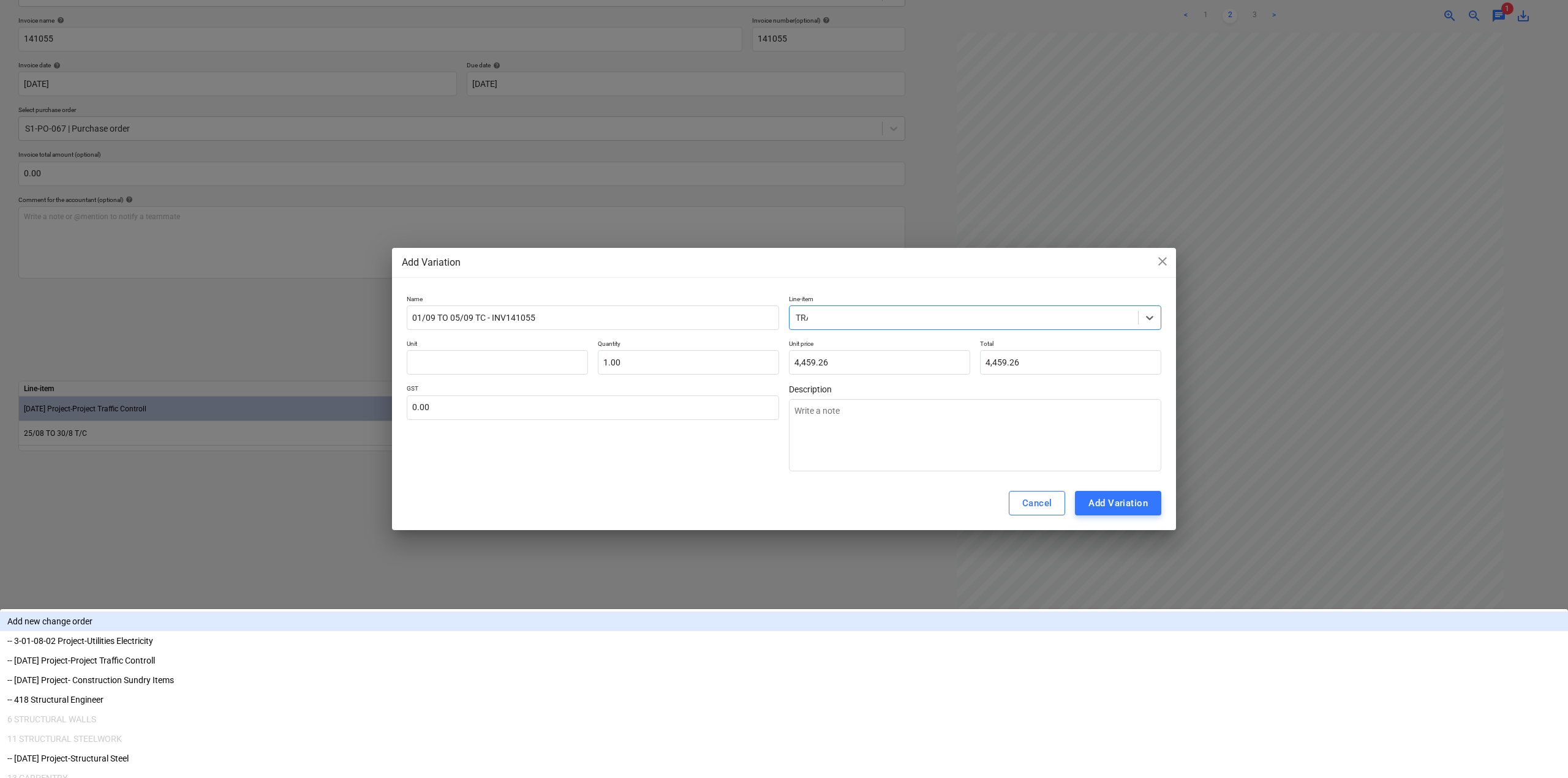
type input "TRAF"
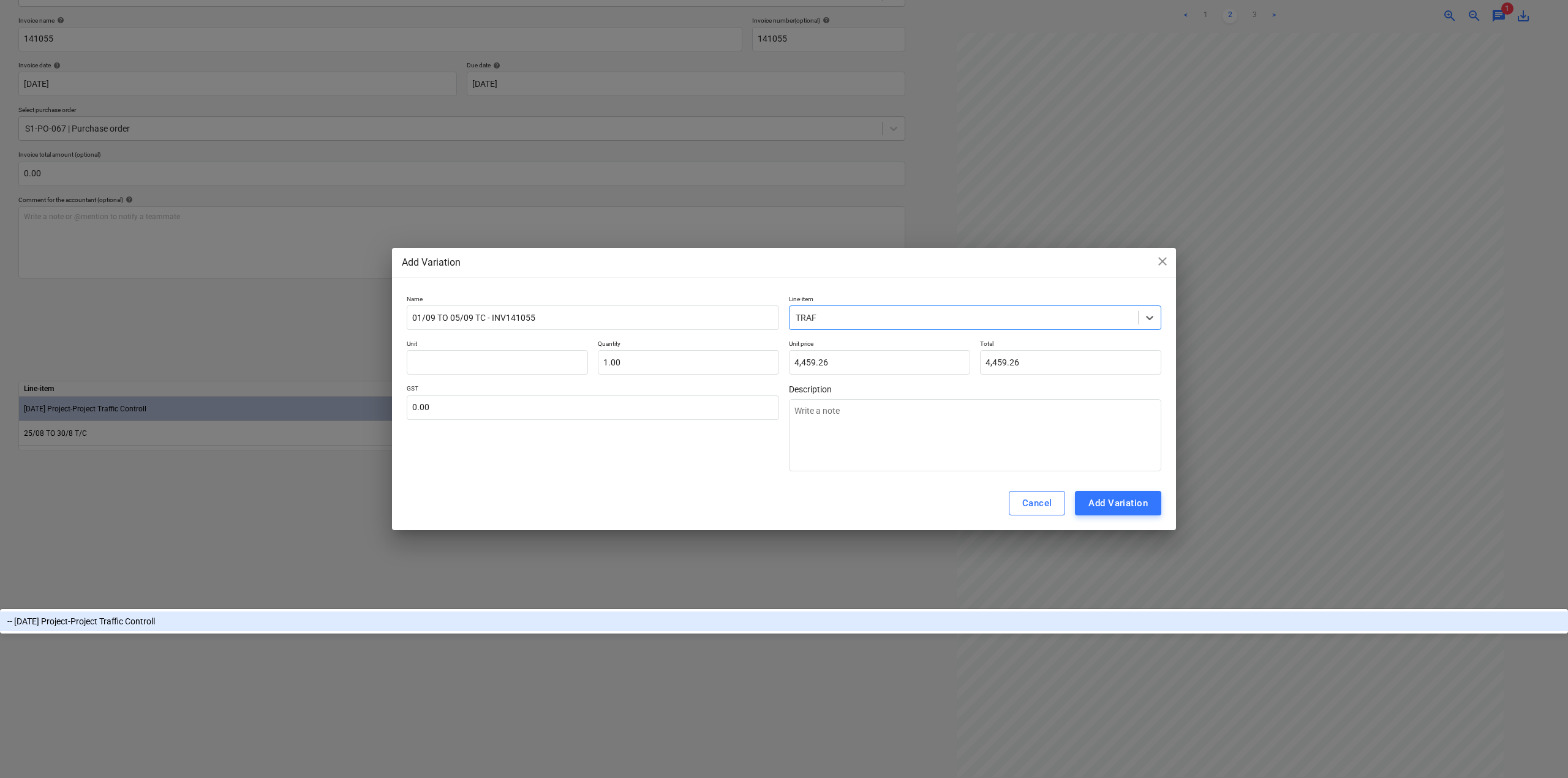
click at [860, 612] on div "-- [DATE] Project-Project Traffic Controll" at bounding box center [784, 622] width 1568 height 20
type textarea "x"
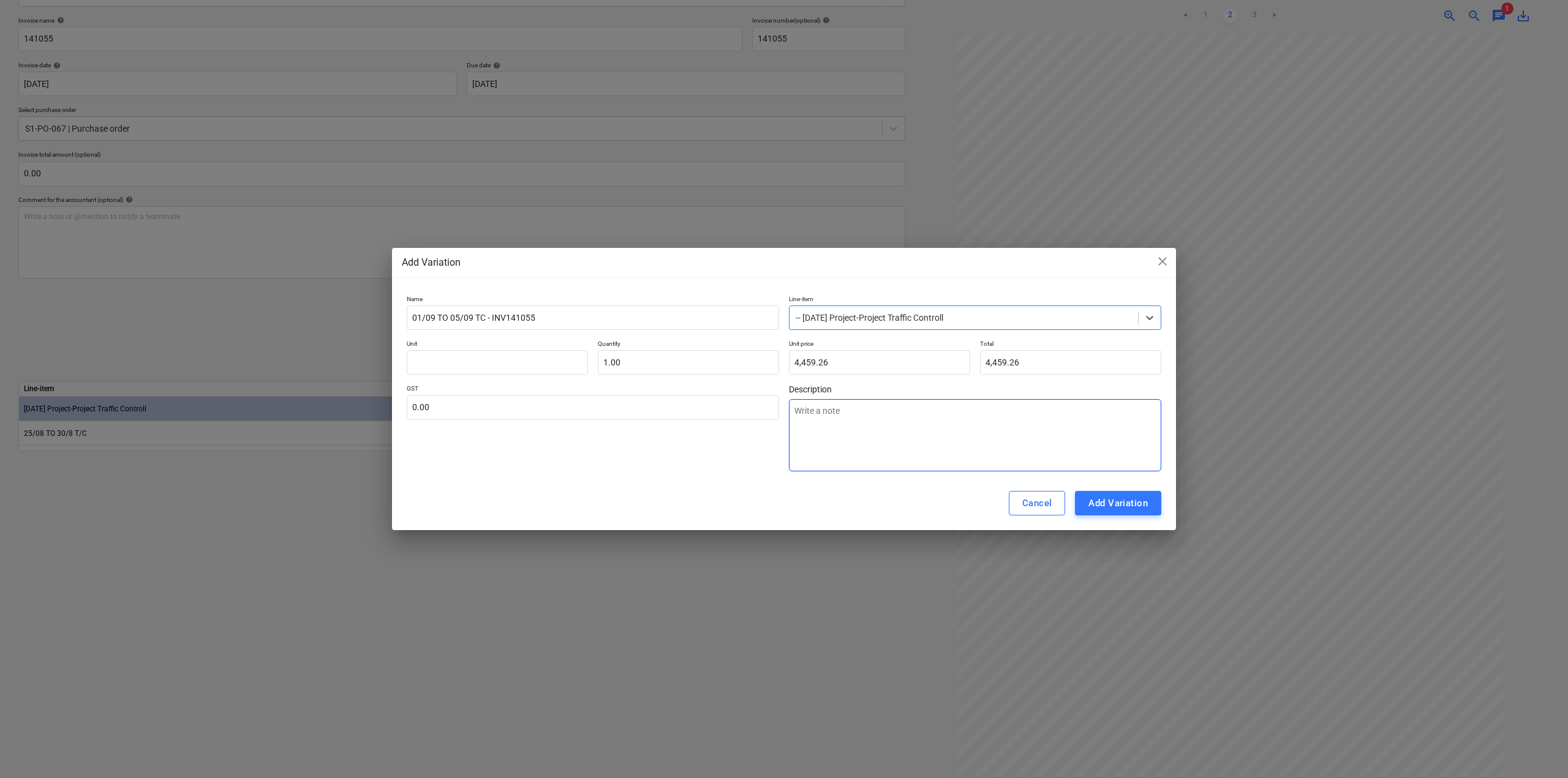
click at [870, 443] on textarea at bounding box center [975, 436] width 372 height 73
click at [1113, 503] on div "Add Variation" at bounding box center [1118, 503] width 59 height 16
click at [1095, 505] on div "Add Variation" at bounding box center [1118, 503] width 59 height 16
click at [470, 357] on input "text" at bounding box center [497, 362] width 182 height 25
type input "E"
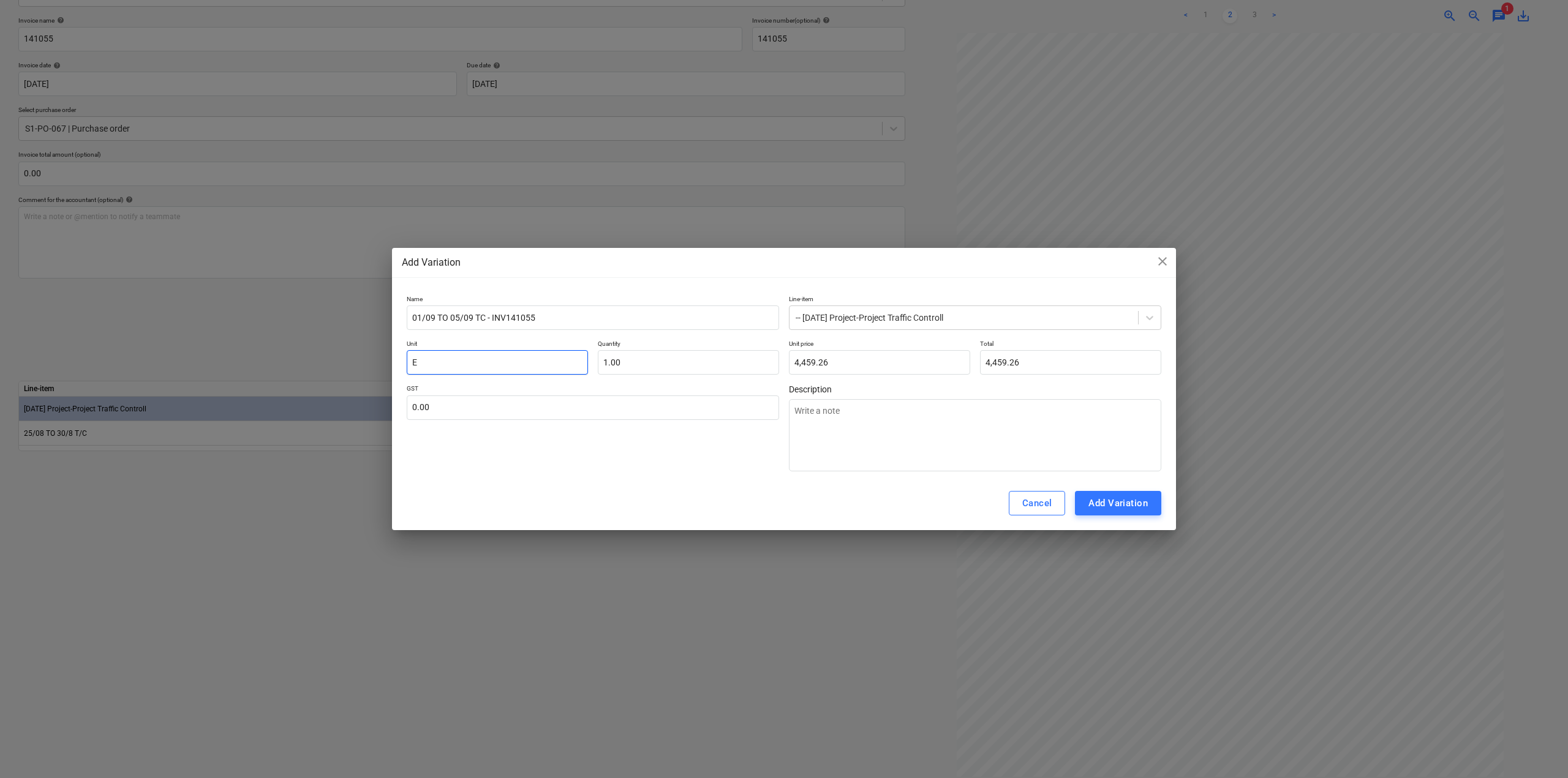
type textarea "x"
type input "EA"
click at [1109, 509] on div "Add Variation" at bounding box center [1118, 503] width 59 height 16
type textarea "x"
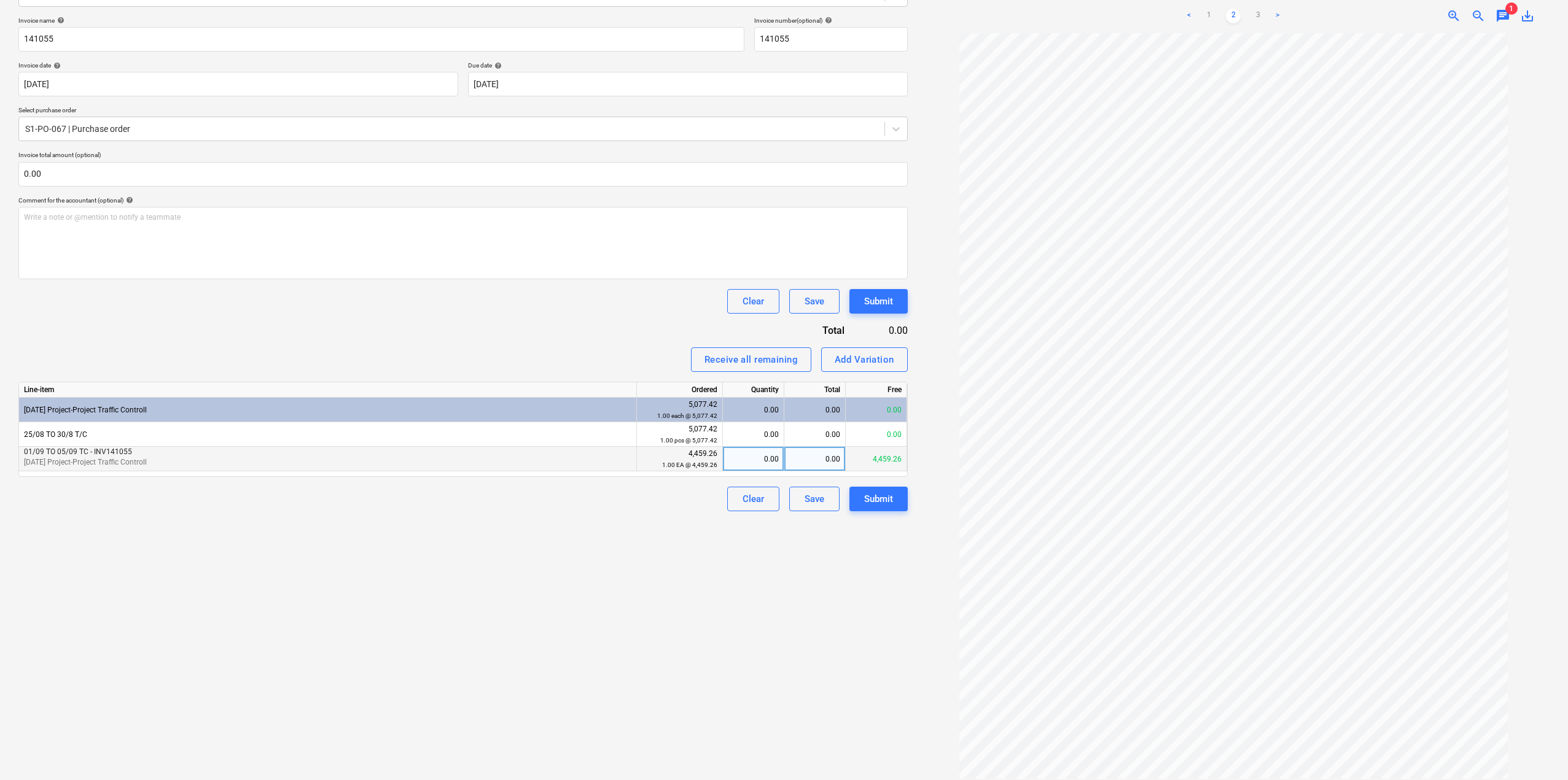
click at [759, 461] on div "0.00" at bounding box center [753, 459] width 51 height 25
click at [723, 588] on div "Create new document Select company Point Force Group Pty Ltd Add new company Se…" at bounding box center [463, 335] width 899 height 897
click at [886, 503] on div "Submit" at bounding box center [878, 499] width 29 height 16
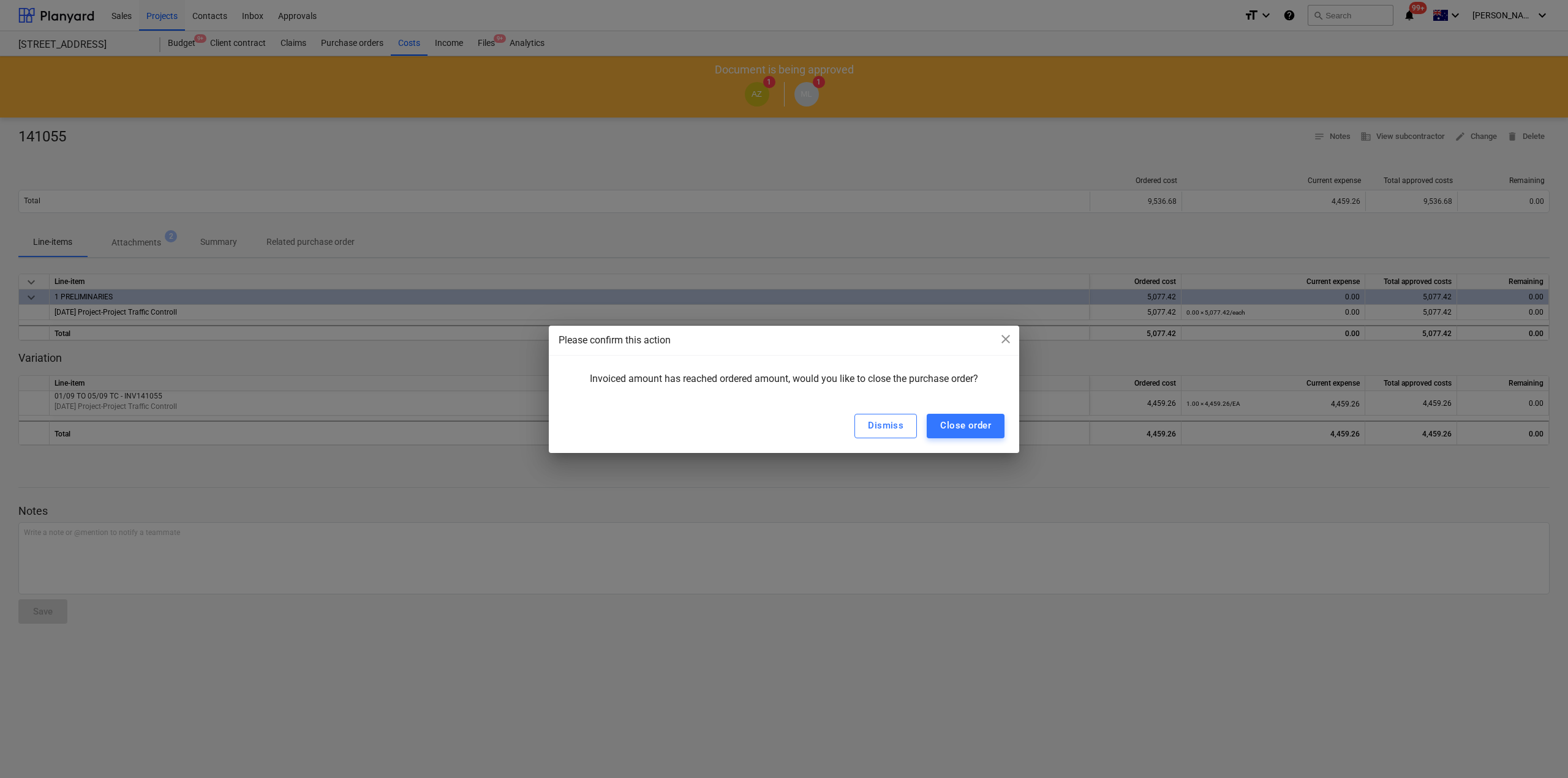
drag, startPoint x: 972, startPoint y: 428, endPoint x: 903, endPoint y: 472, distance: 81.8
click at [909, 485] on div "Please confirm this action close Invoiced amount has reached ordered amount, wo…" at bounding box center [784, 389] width 1568 height 778
click at [878, 428] on div "Dismiss" at bounding box center [885, 425] width 35 height 16
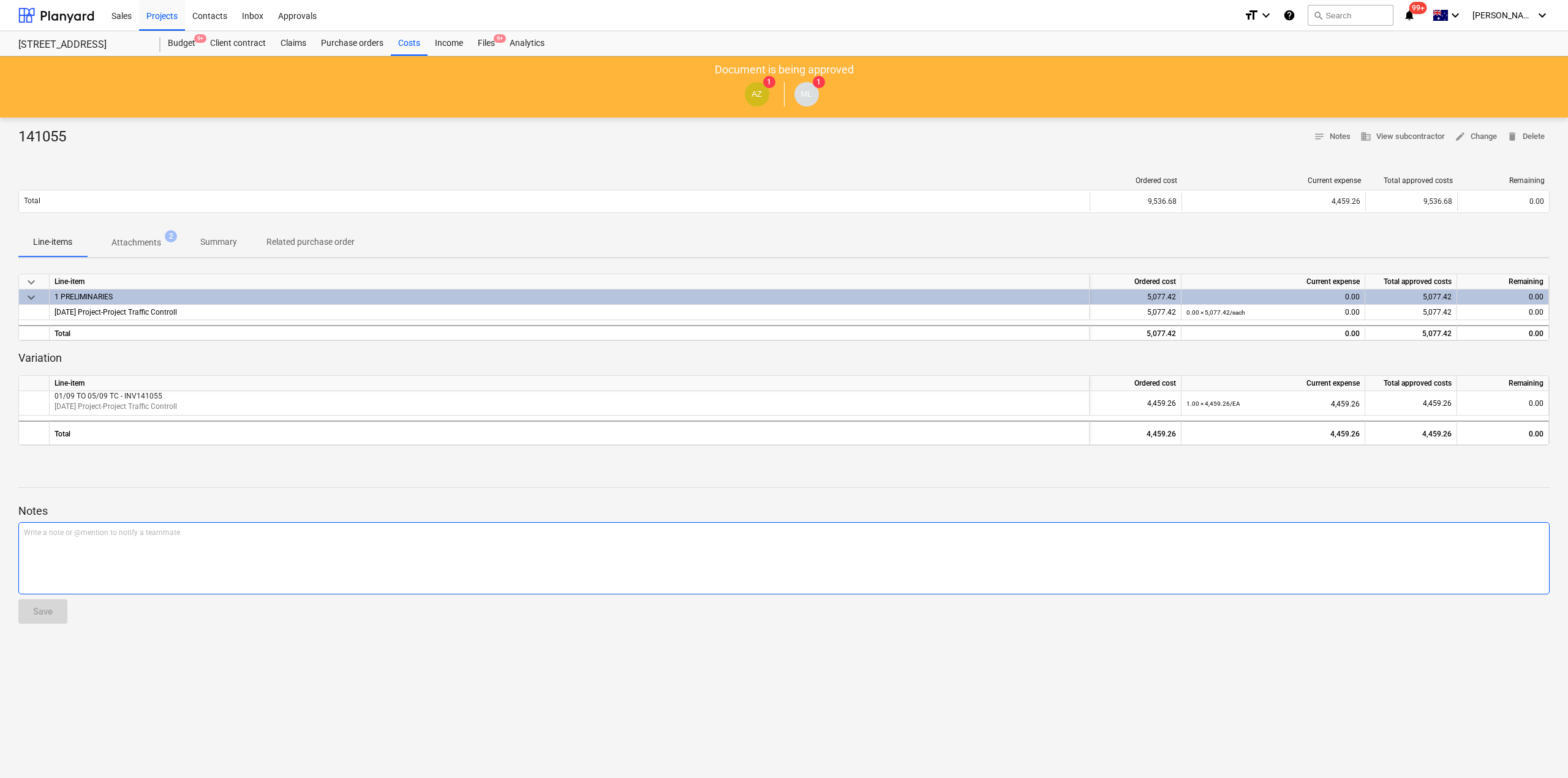
click at [858, 564] on div "Write a note or @mention to notify a teammate [PERSON_NAME]" at bounding box center [784, 559] width 1532 height 73
click at [491, 36] on div "Files 9+" at bounding box center [486, 43] width 31 height 25
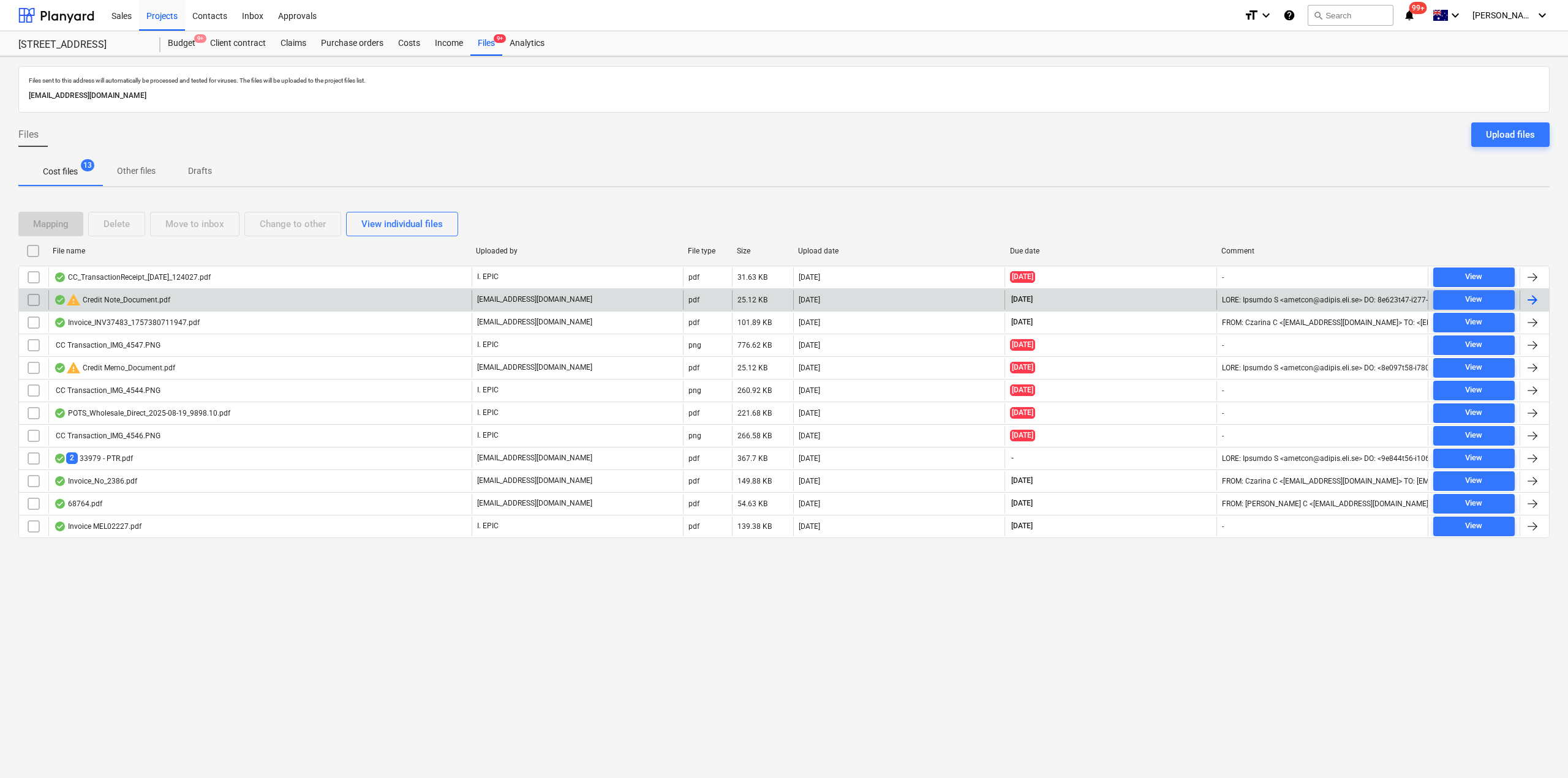
click at [250, 299] on div "warning Credit Note_Document.pdf" at bounding box center [259, 301] width 423 height 20
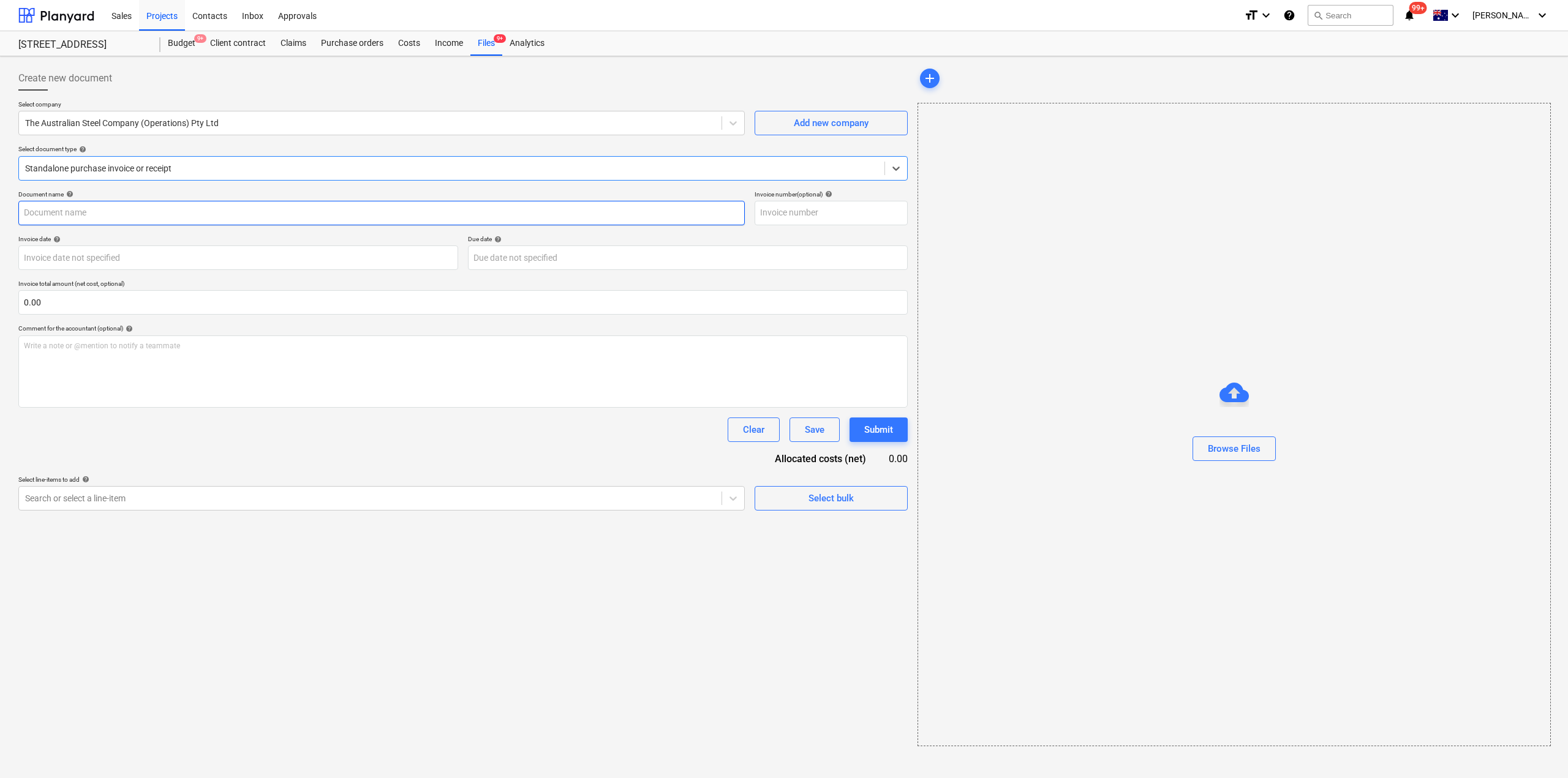
click at [103, 218] on input "text" at bounding box center [381, 212] width 726 height 25
click at [140, 168] on div at bounding box center [452, 168] width 853 height 12
click at [133, 176] on div "Standalone purchase invoice or receipt" at bounding box center [451, 168] width 866 height 17
click at [332, 160] on div "Standalone purchase invoice or receipt" at bounding box center [451, 168] width 866 height 17
click at [325, 122] on div at bounding box center [370, 123] width 691 height 12
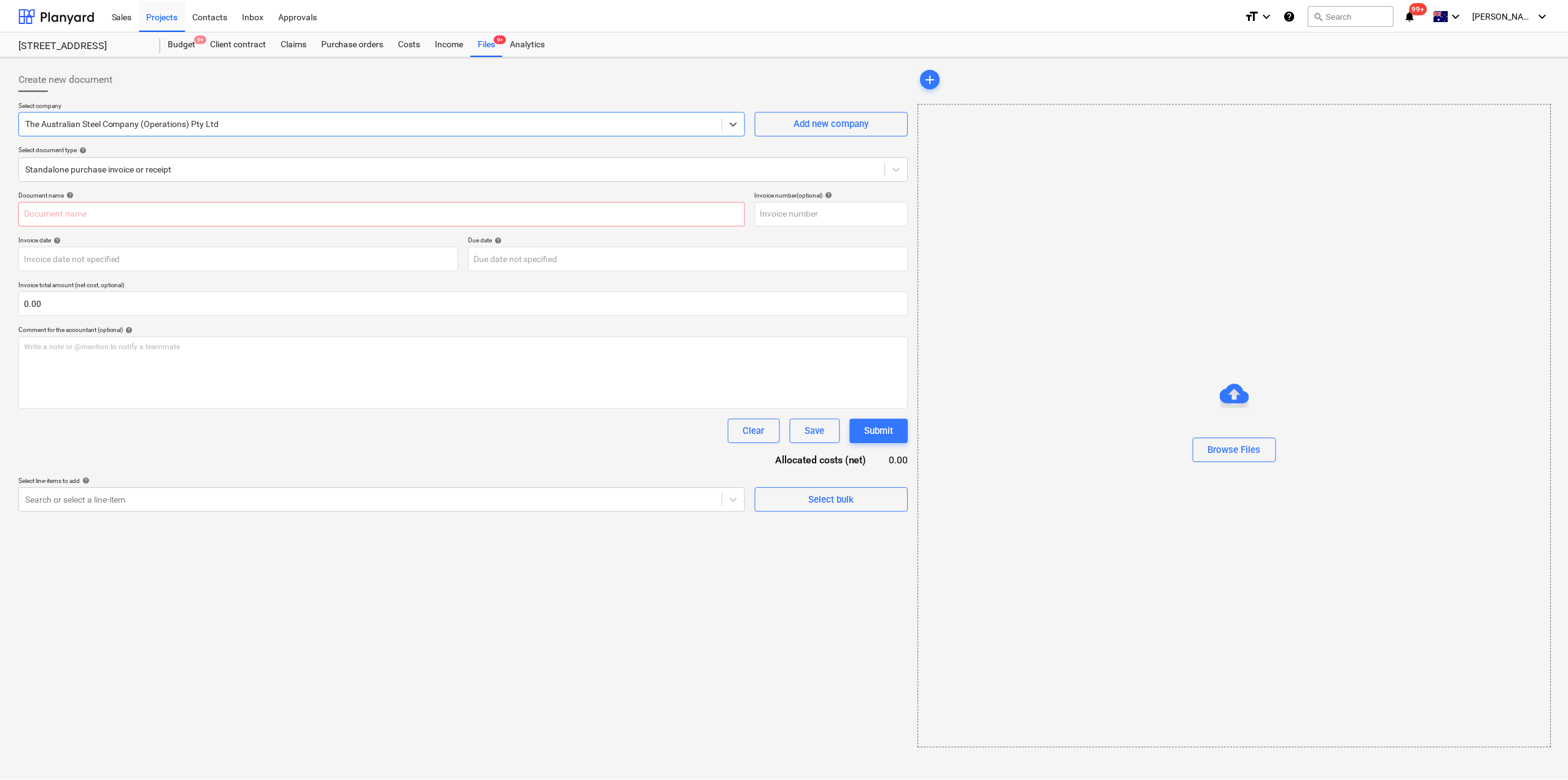
scroll to position [18590, 0]
click at [373, 93] on div at bounding box center [464, 96] width 891 height 10
click at [485, 44] on div "Files 9+" at bounding box center [488, 43] width 32 height 25
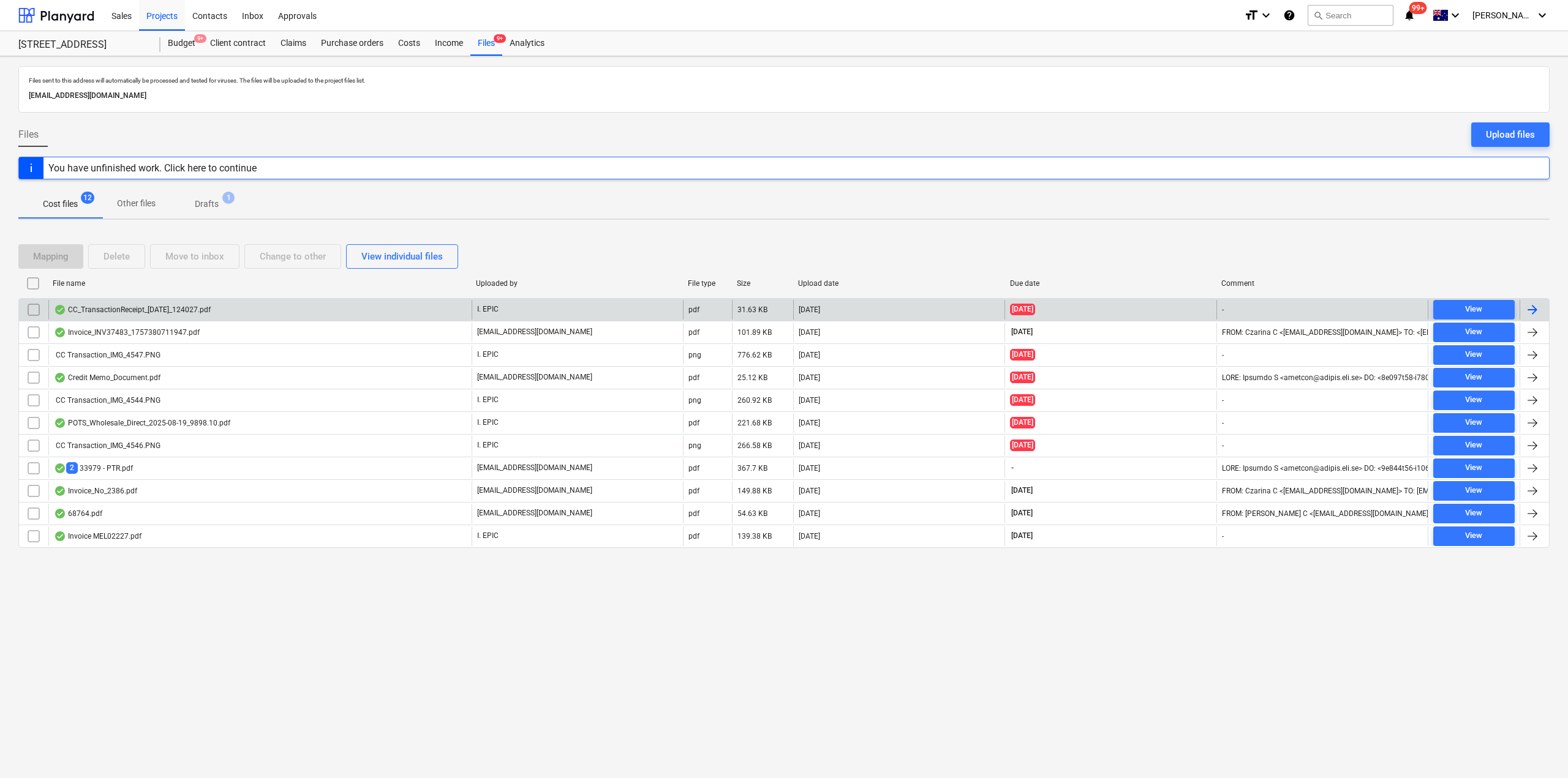
click at [153, 309] on div "CC_TransactionReceipt_[DATE]_124027.pdf" at bounding box center [133, 309] width 157 height 10
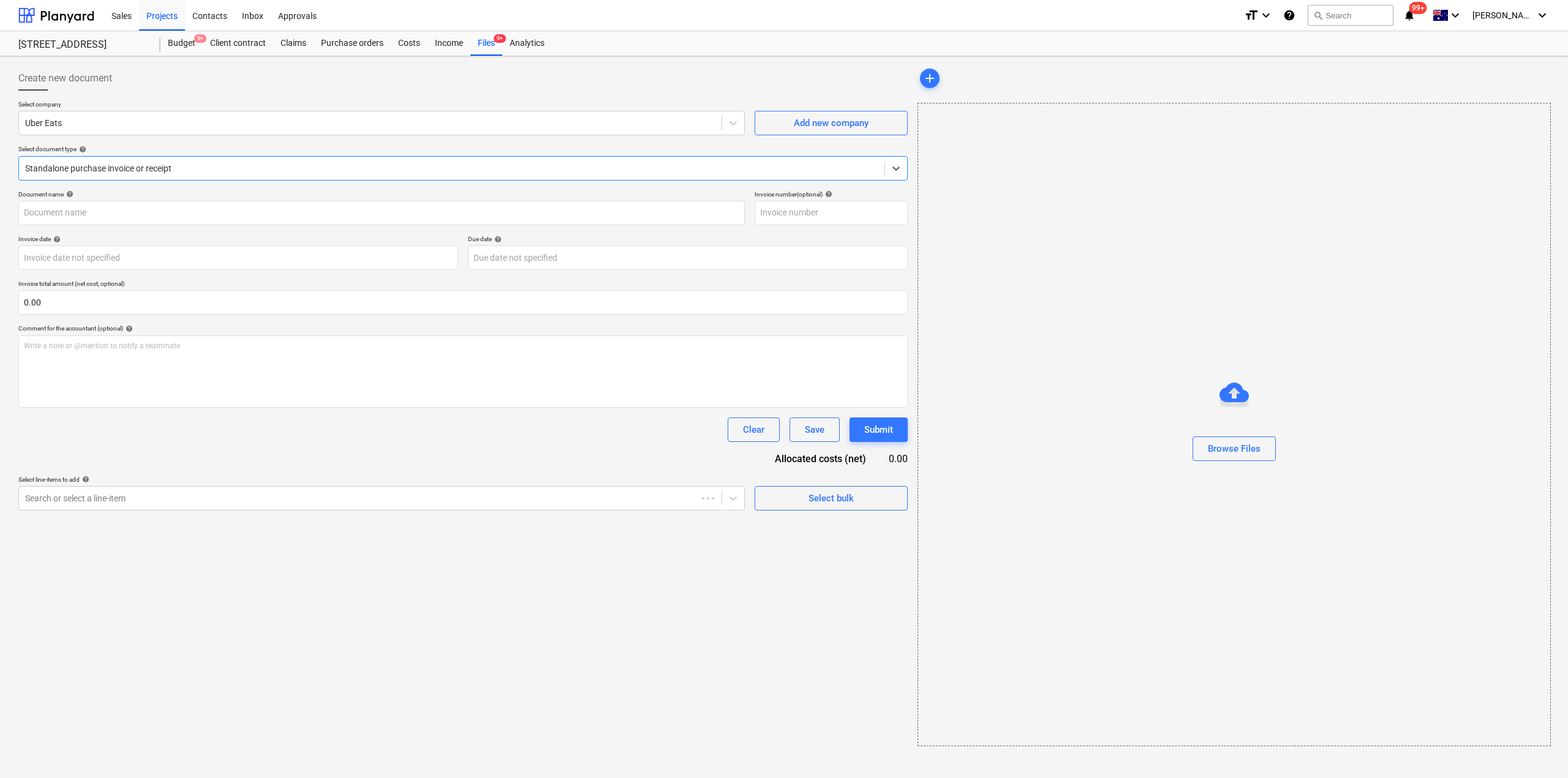
type input "Uber_Paid by CC_$132.98"
type input "[DATE]"
click at [481, 45] on div "Files 9+" at bounding box center [486, 43] width 31 height 25
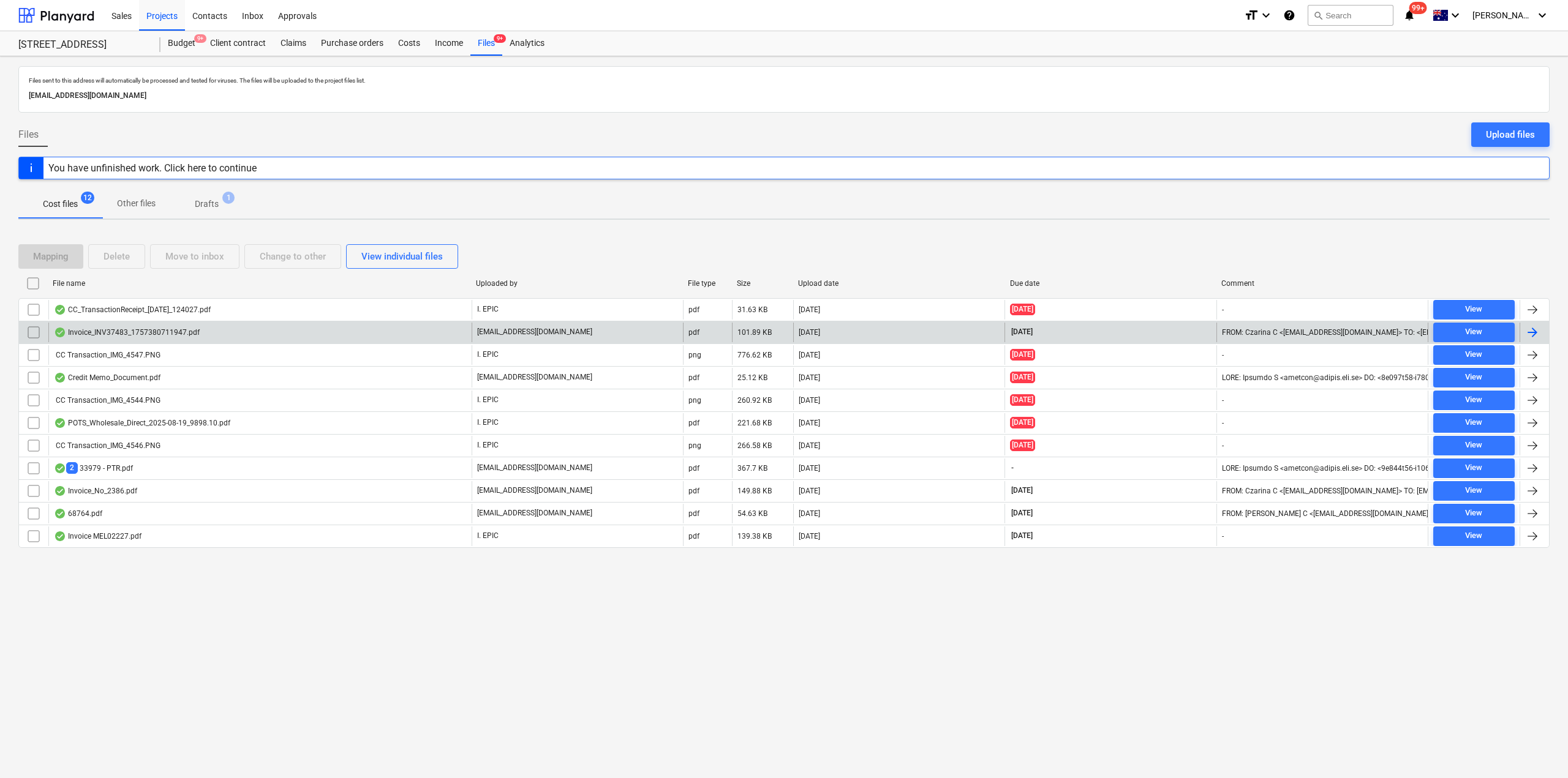
click at [195, 333] on div "Invoice_INV37483_1757380711947.pdf" at bounding box center [127, 333] width 145 height 10
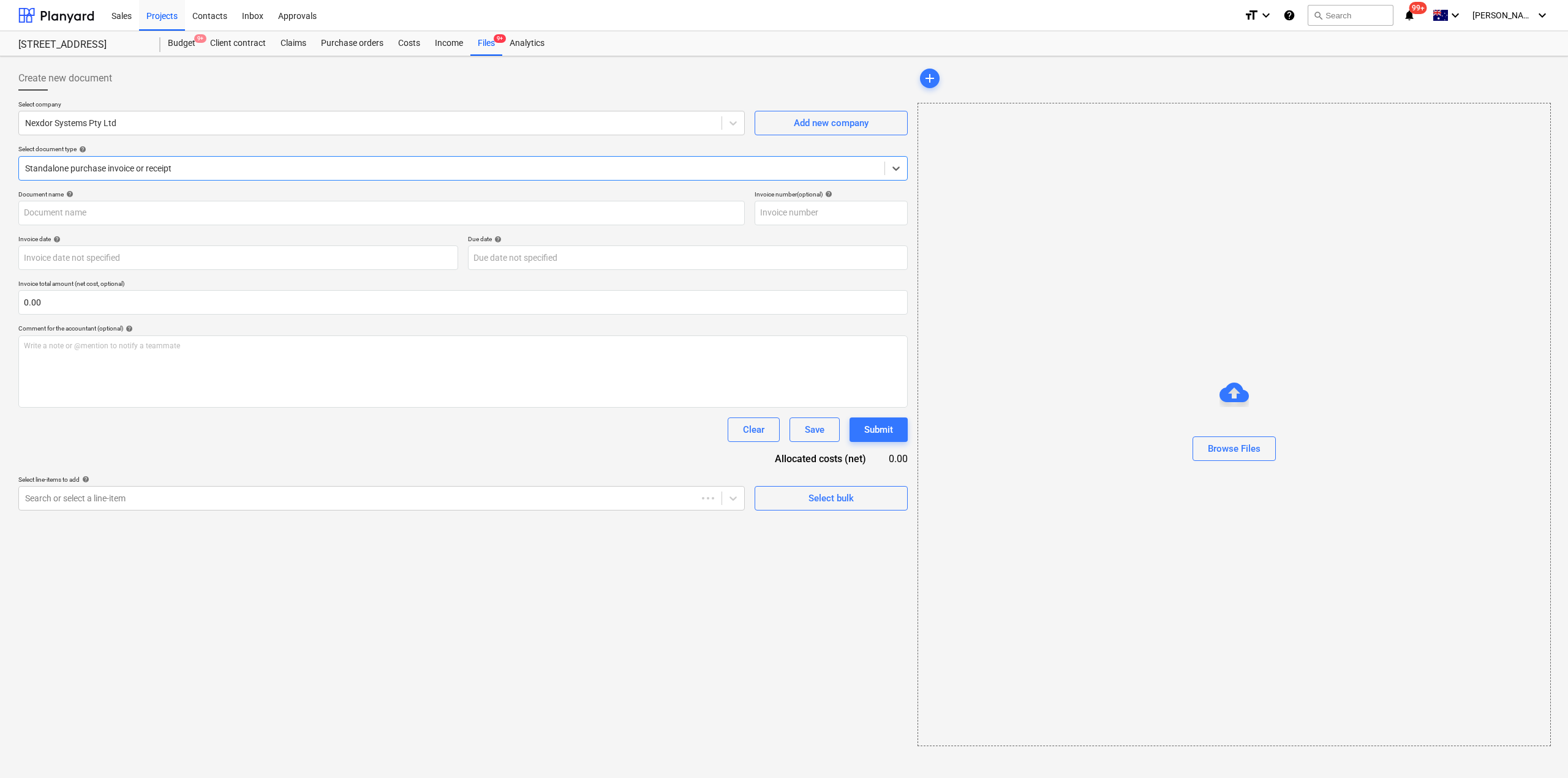
type input "INV37483"
type input "[DATE]"
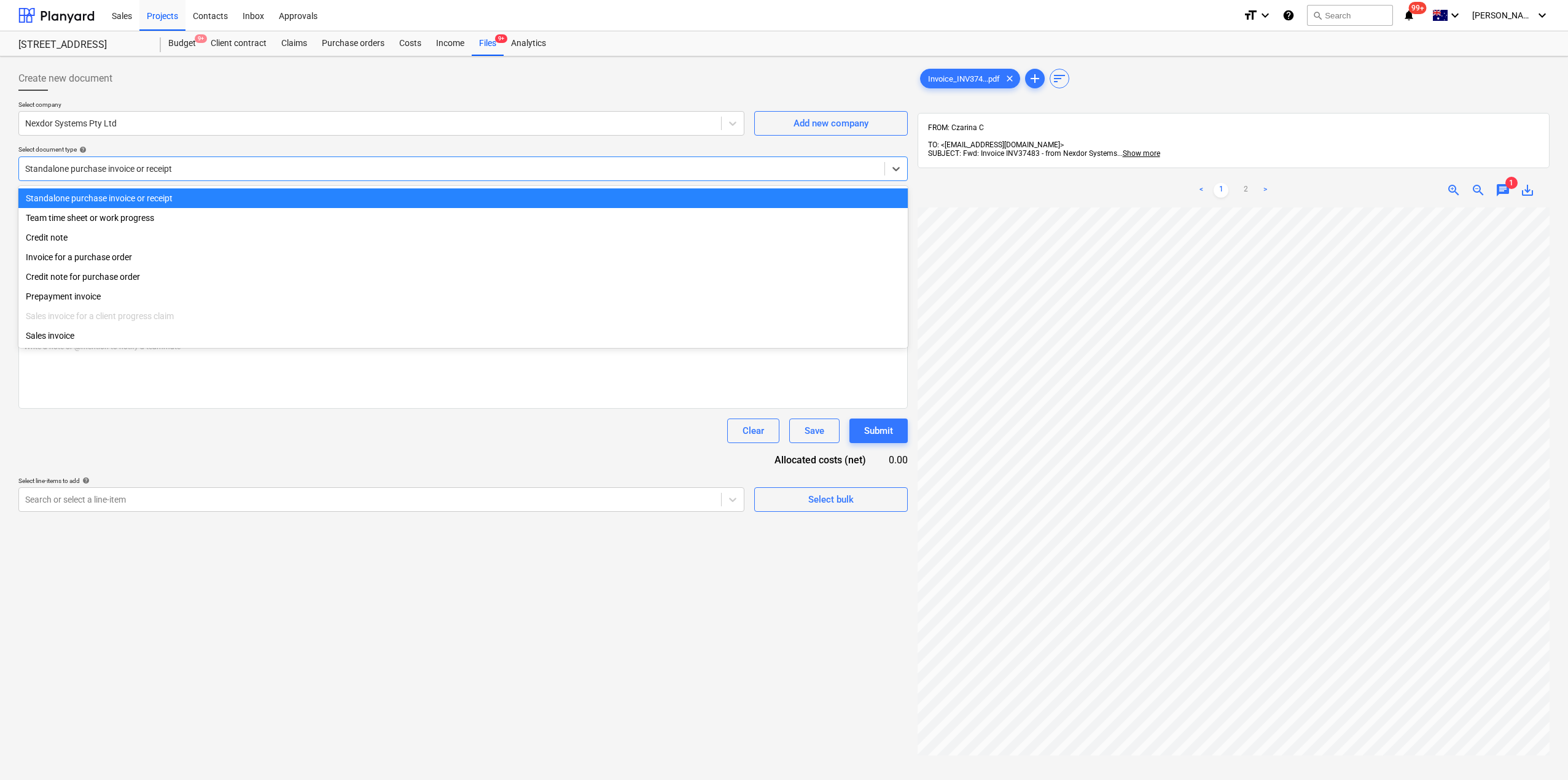
click at [239, 168] on div at bounding box center [452, 168] width 853 height 12
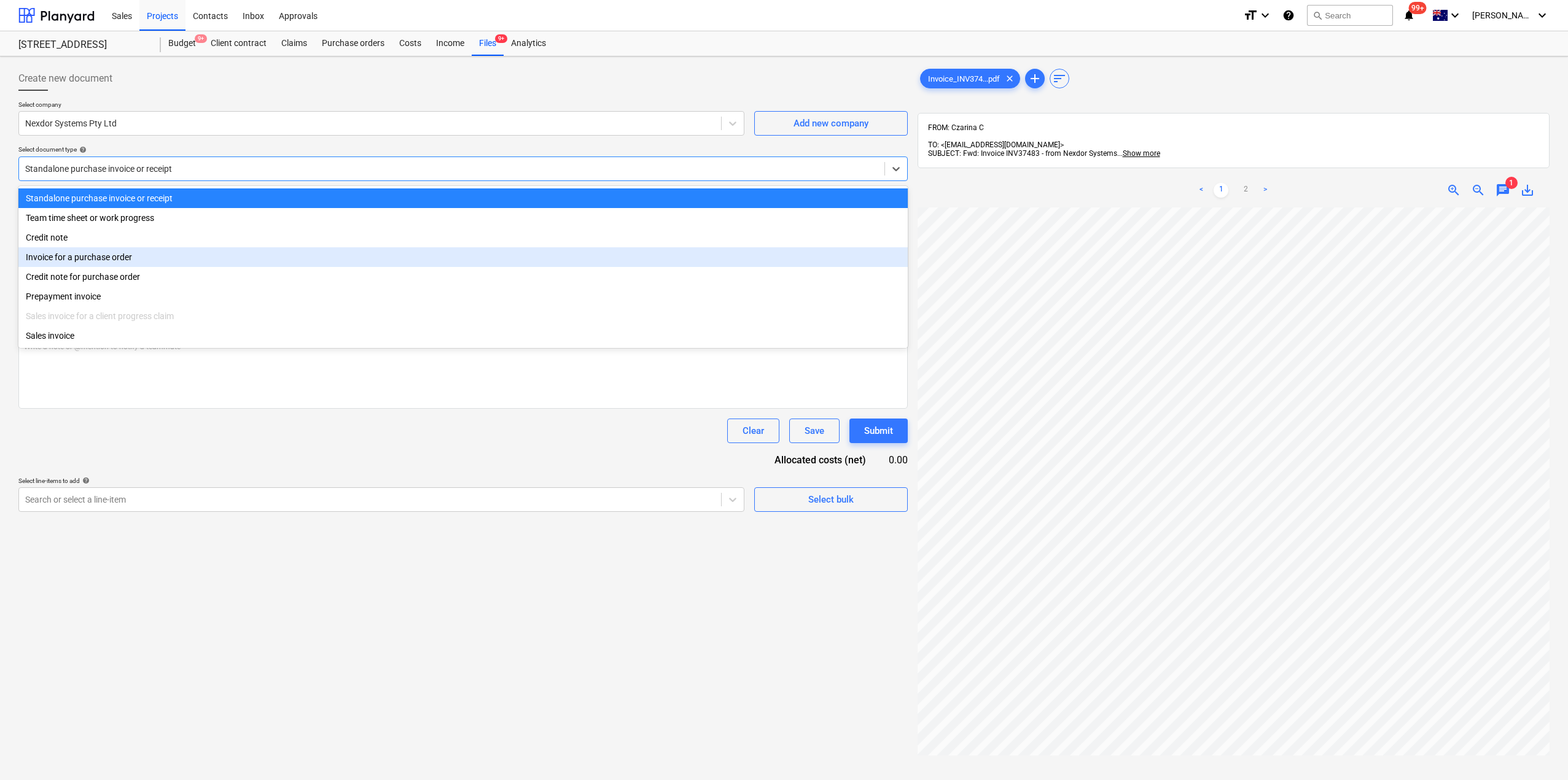
click at [136, 265] on div "Invoice for a purchase order" at bounding box center [463, 257] width 889 height 20
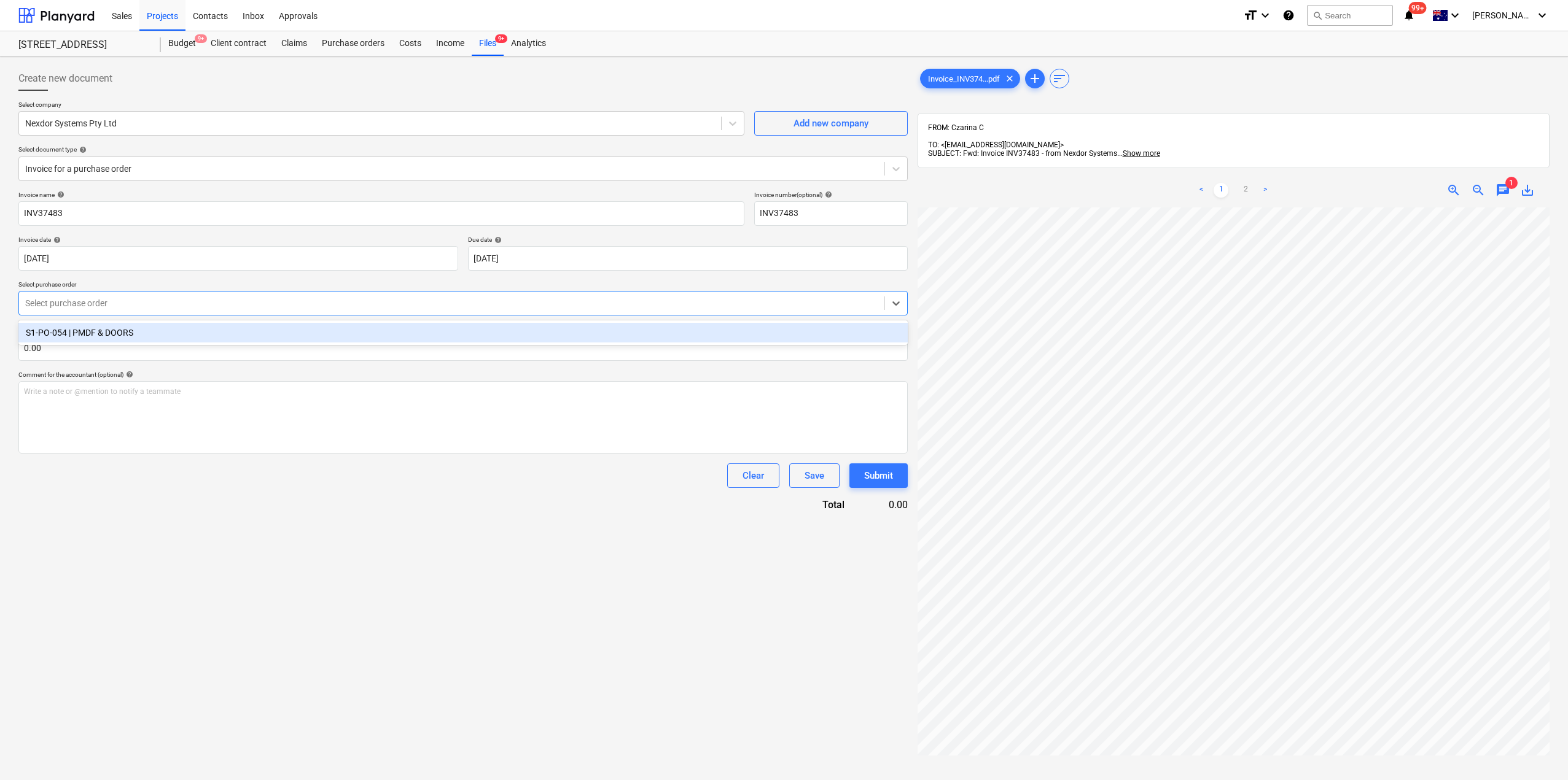
click at [197, 305] on div at bounding box center [452, 303] width 853 height 12
click at [191, 333] on div "S1-PO-054 | PMDF & DOORS" at bounding box center [463, 333] width 889 height 20
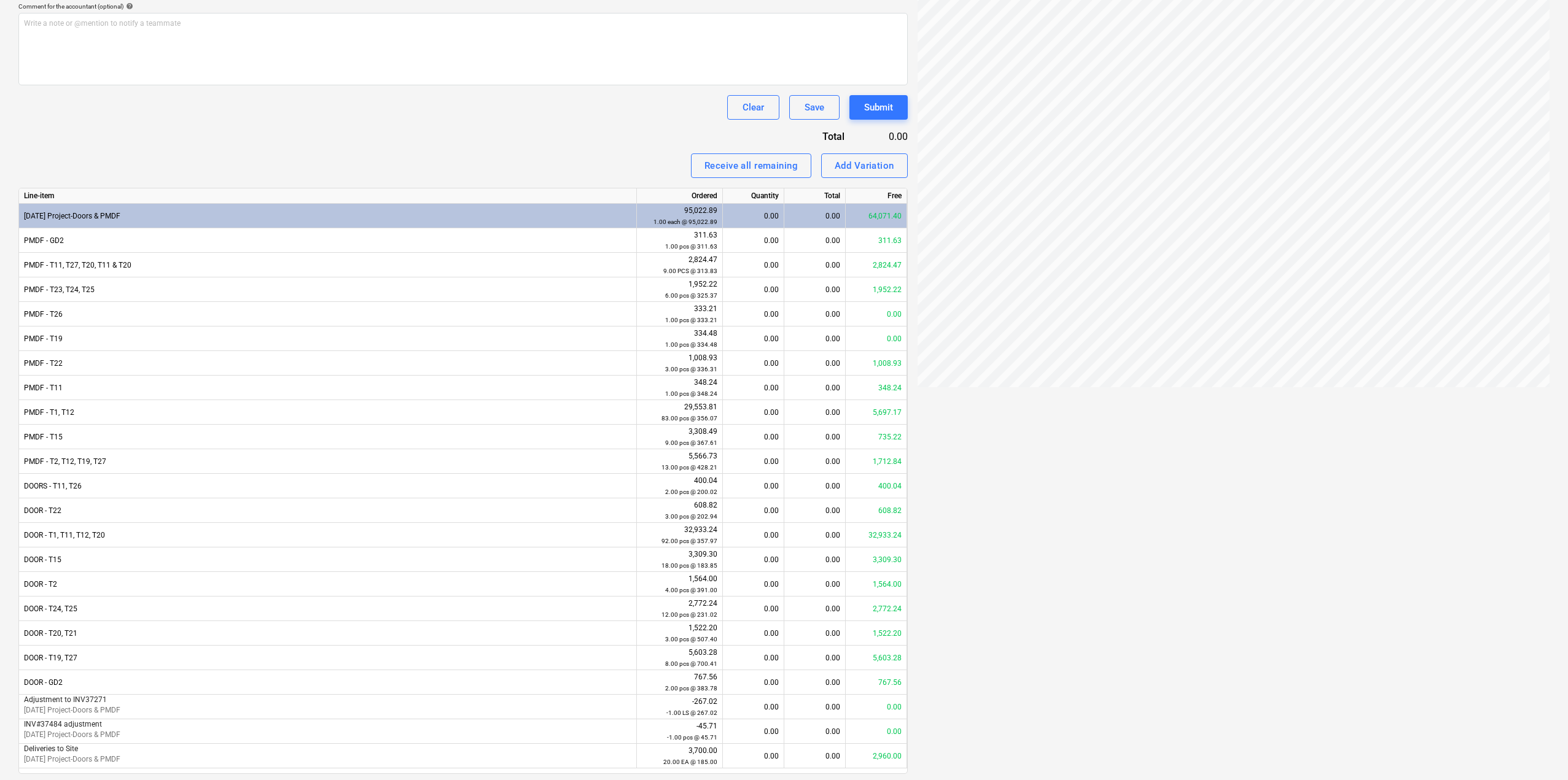
scroll to position [0, 150]
click at [1072, 404] on div at bounding box center [1233, 213] width 632 height 747
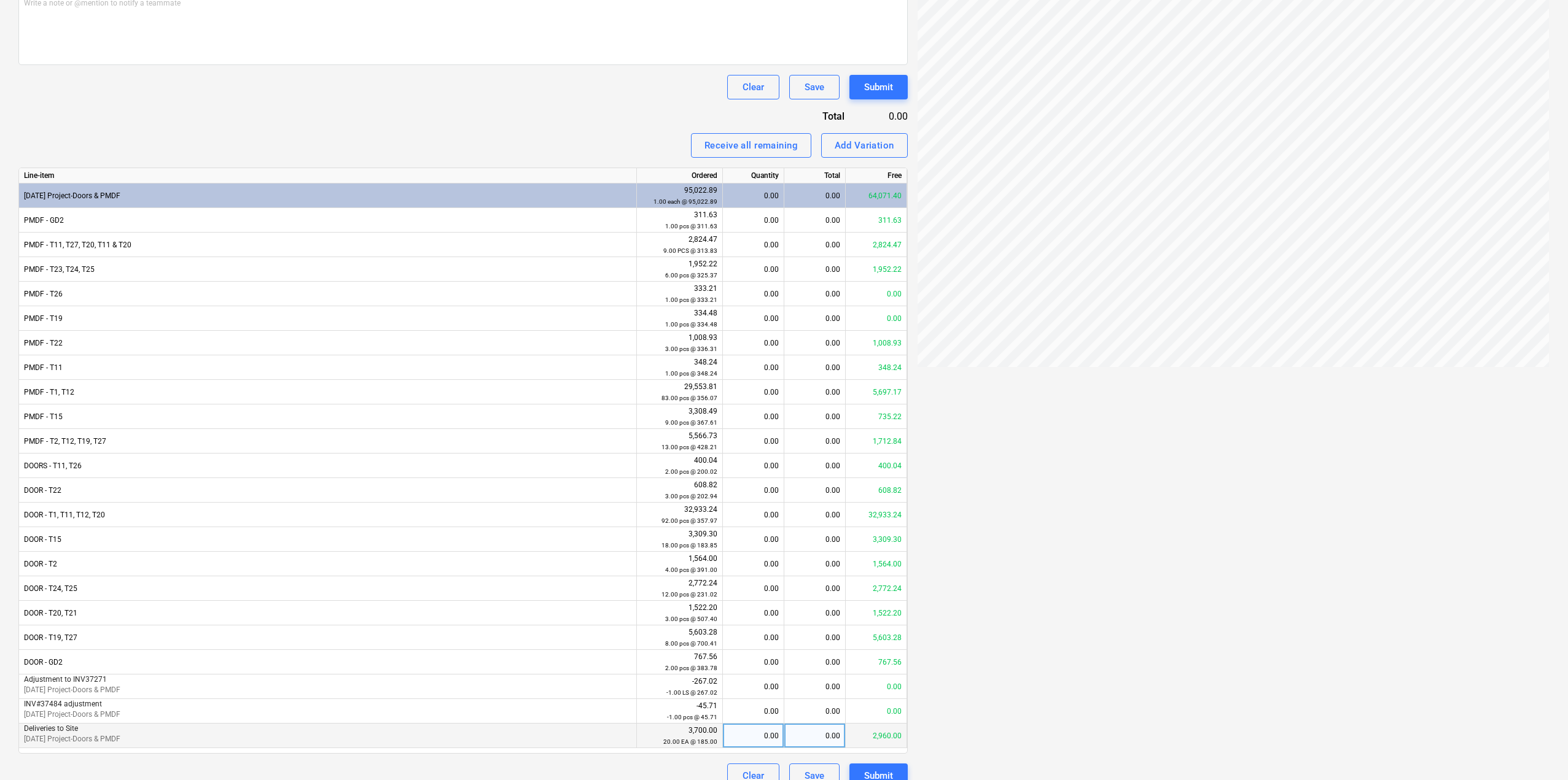
scroll to position [407, 0]
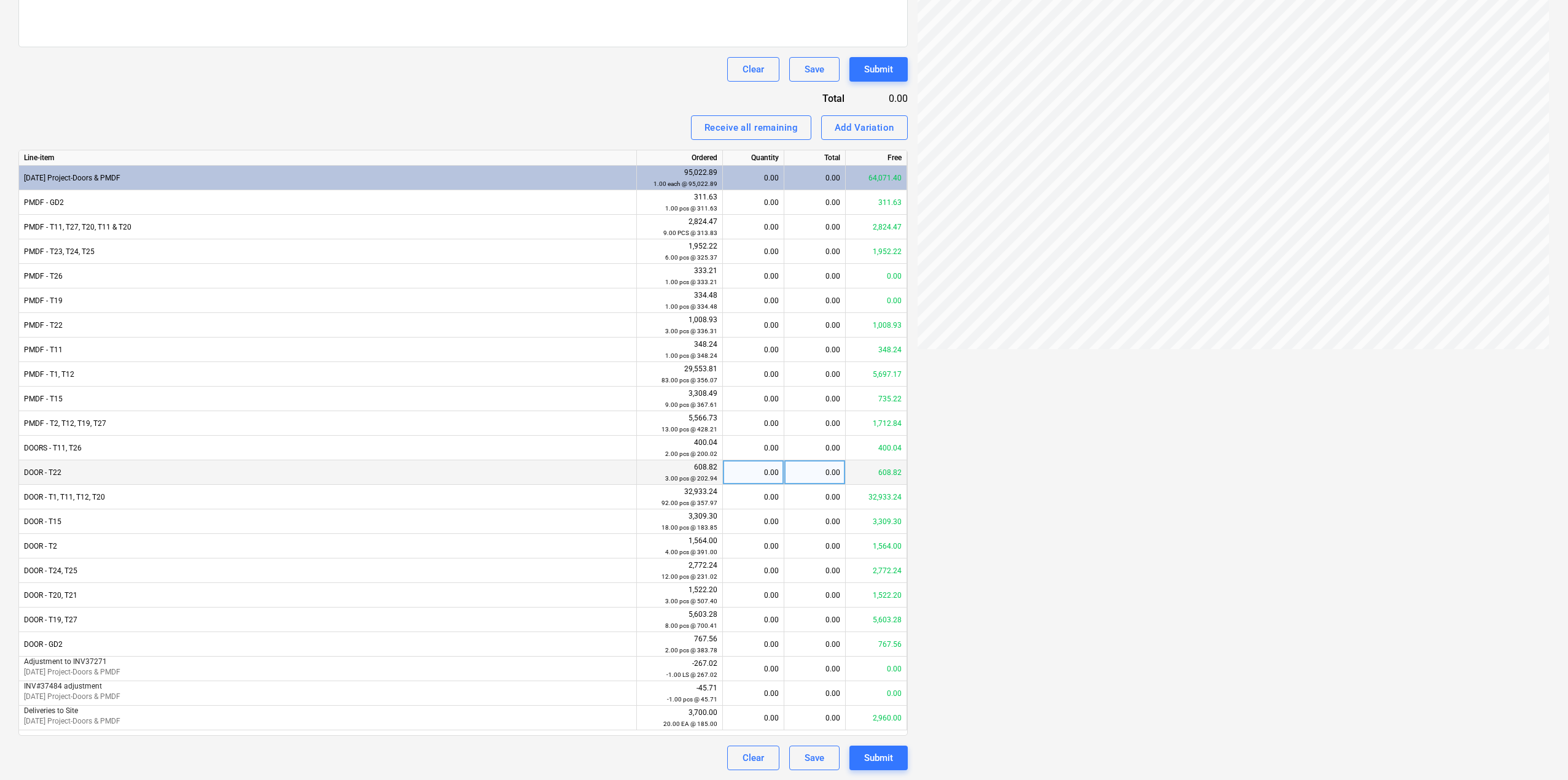
click at [748, 472] on div "0.00" at bounding box center [753, 473] width 51 height 25
type input "3"
click at [524, 101] on div "Invoice name help INV37483 Invoice number (optional) help INV37483 Invoice date…" at bounding box center [463, 277] width 889 height 986
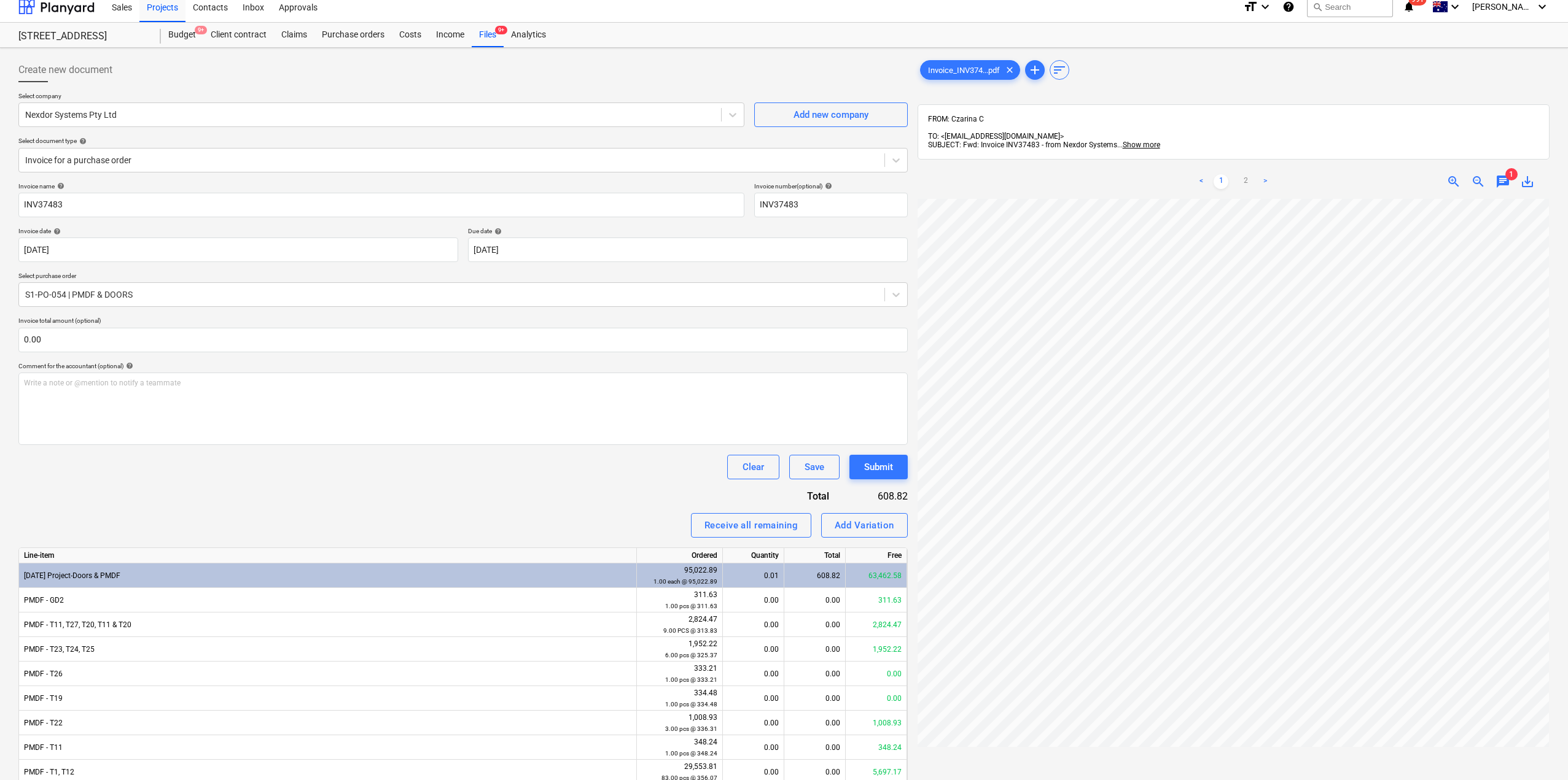
scroll to position [0, 0]
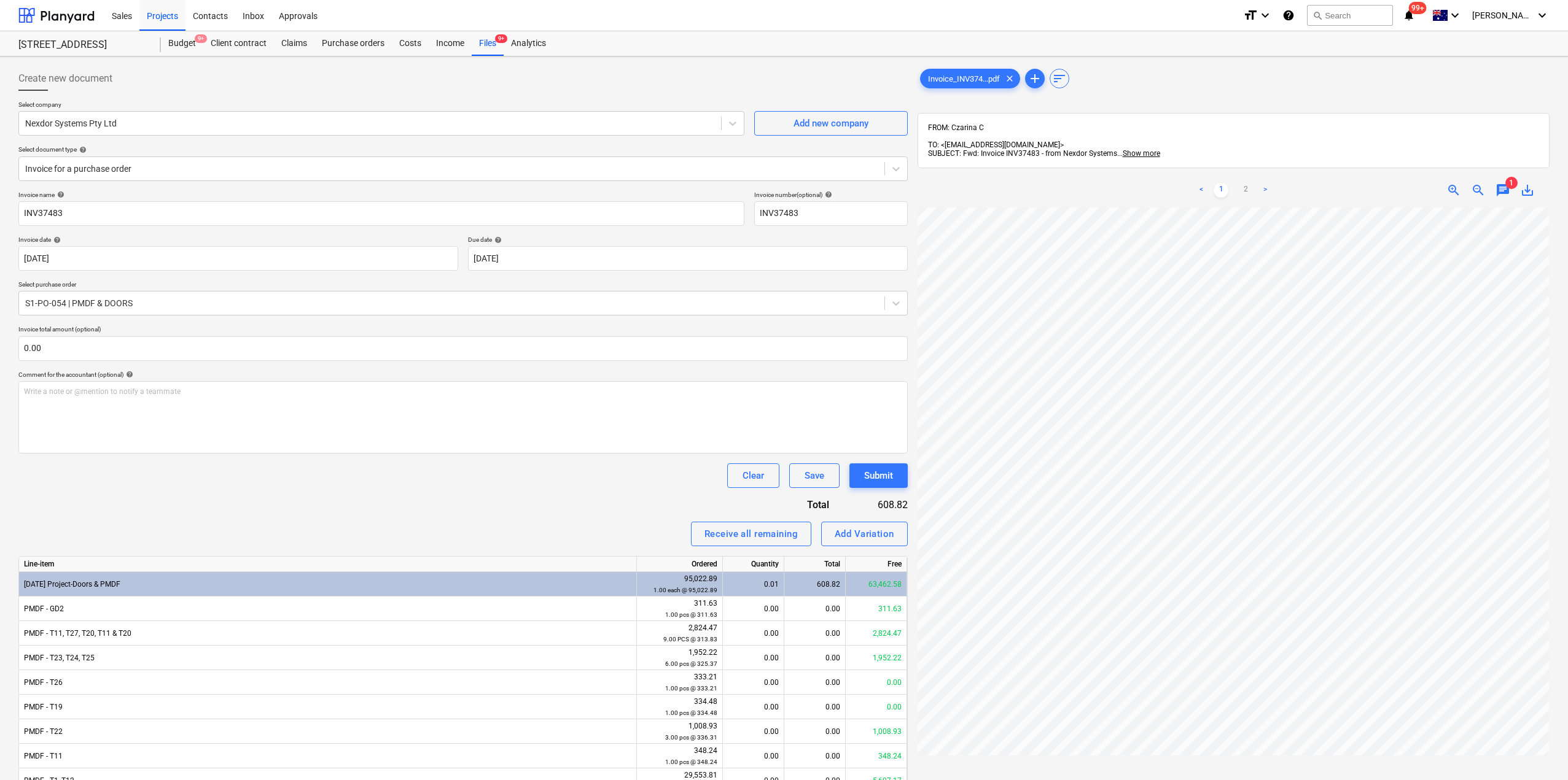
click at [1237, 183] on ul "< 1 2 >" at bounding box center [1232, 190] width 204 height 15
click at [1241, 183] on link "2" at bounding box center [1245, 190] width 15 height 15
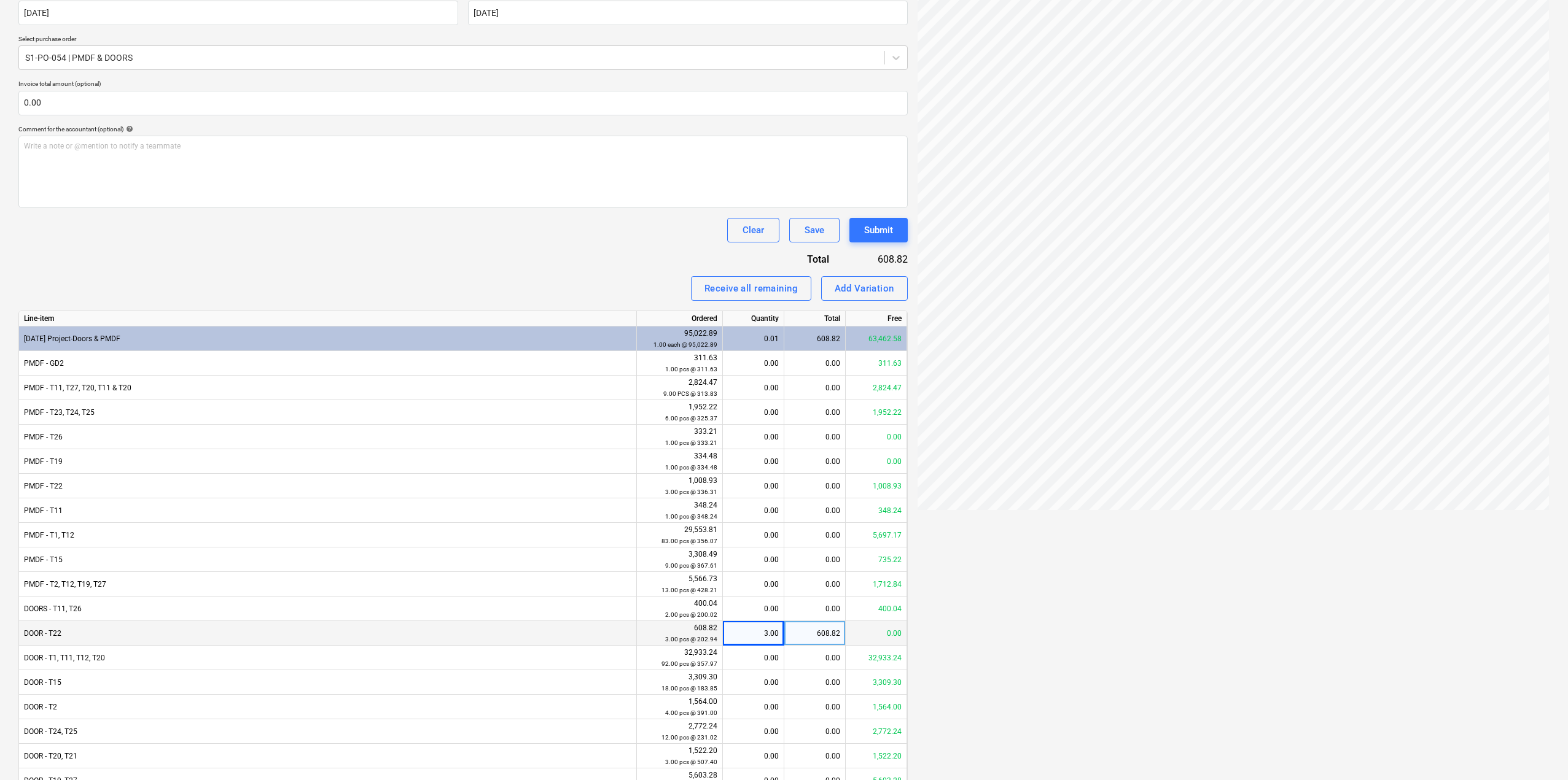
scroll to position [123, 0]
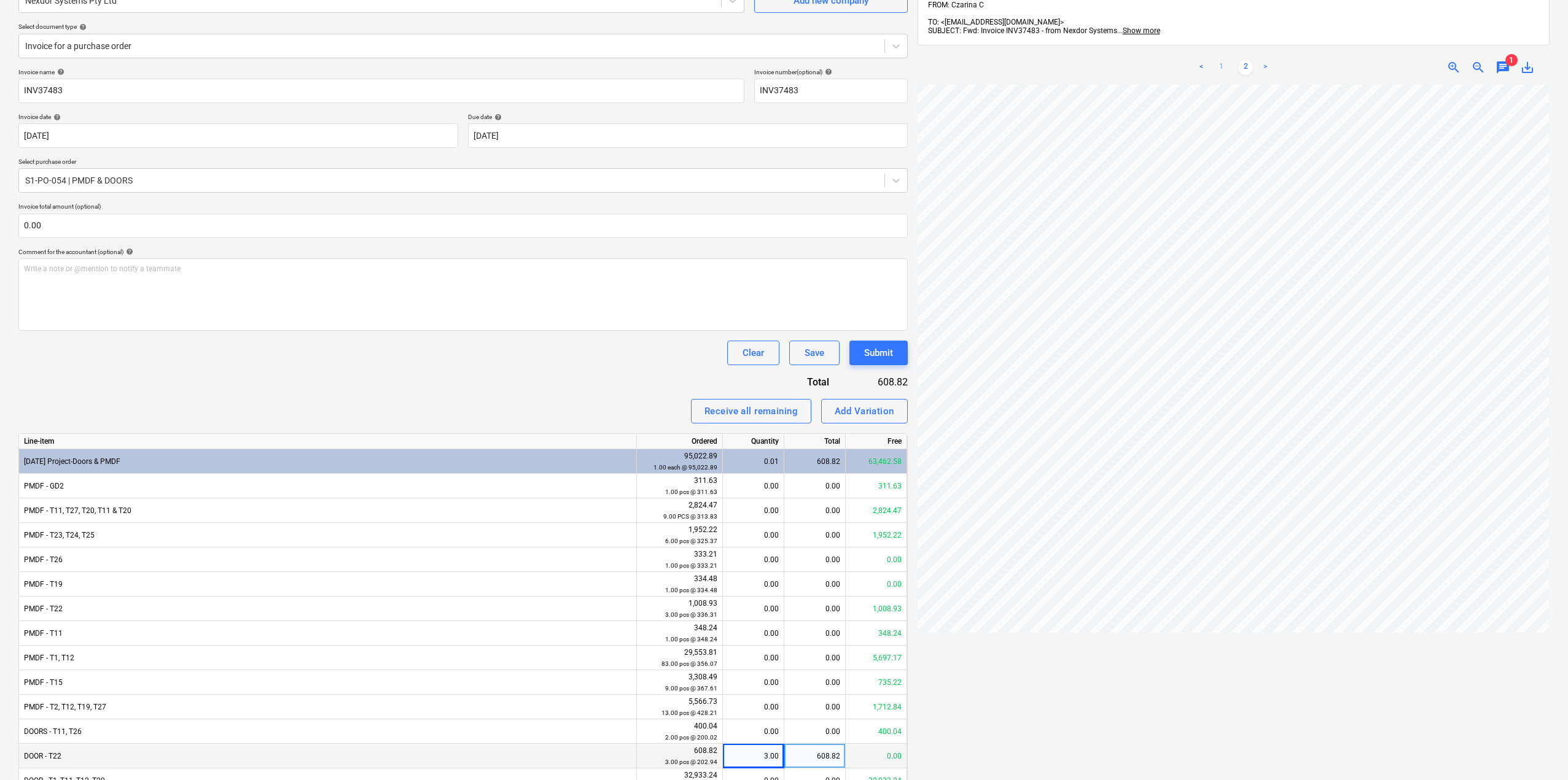
click at [1219, 60] on link "1" at bounding box center [1220, 67] width 15 height 15
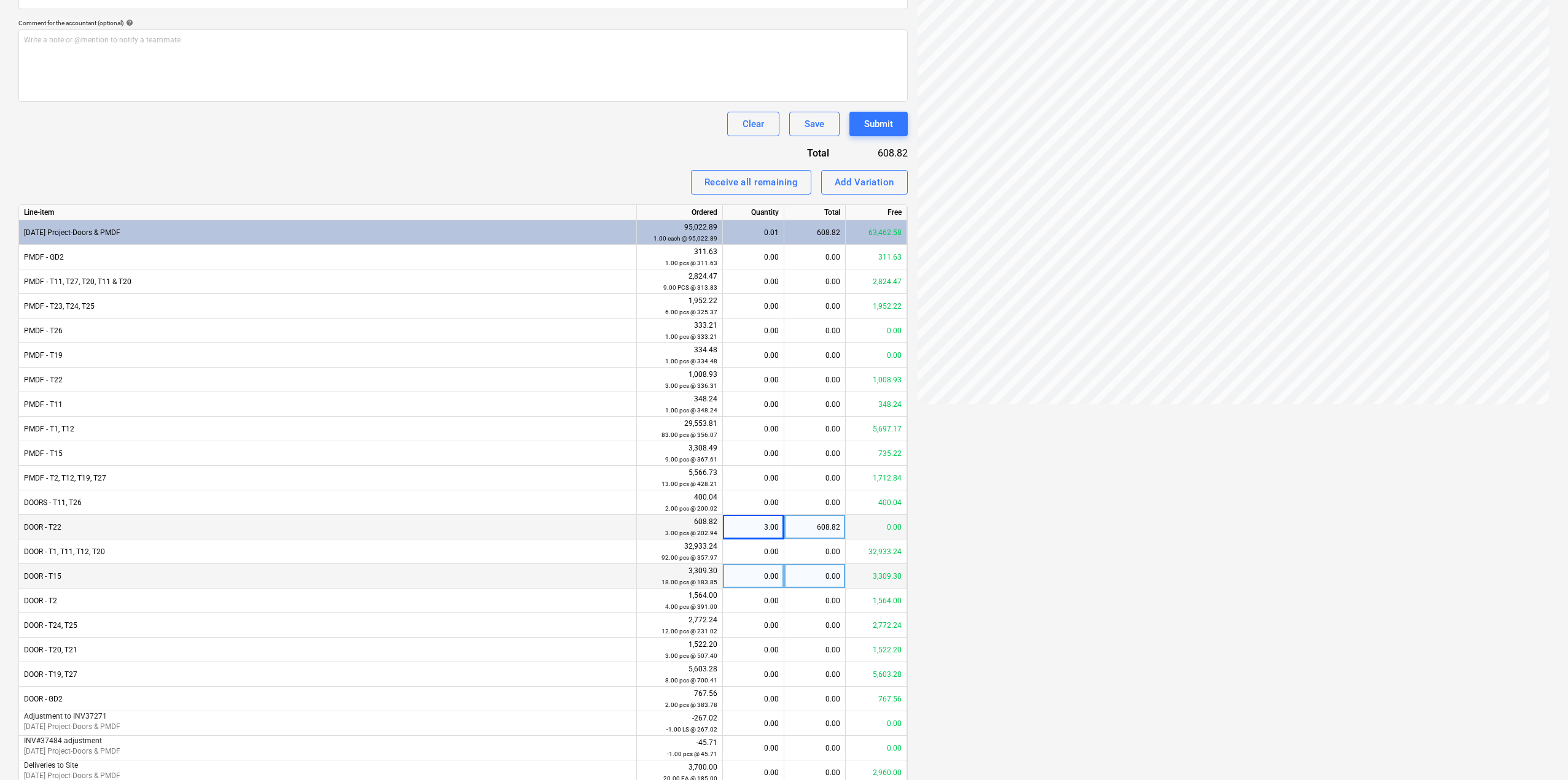
scroll to position [407, 0]
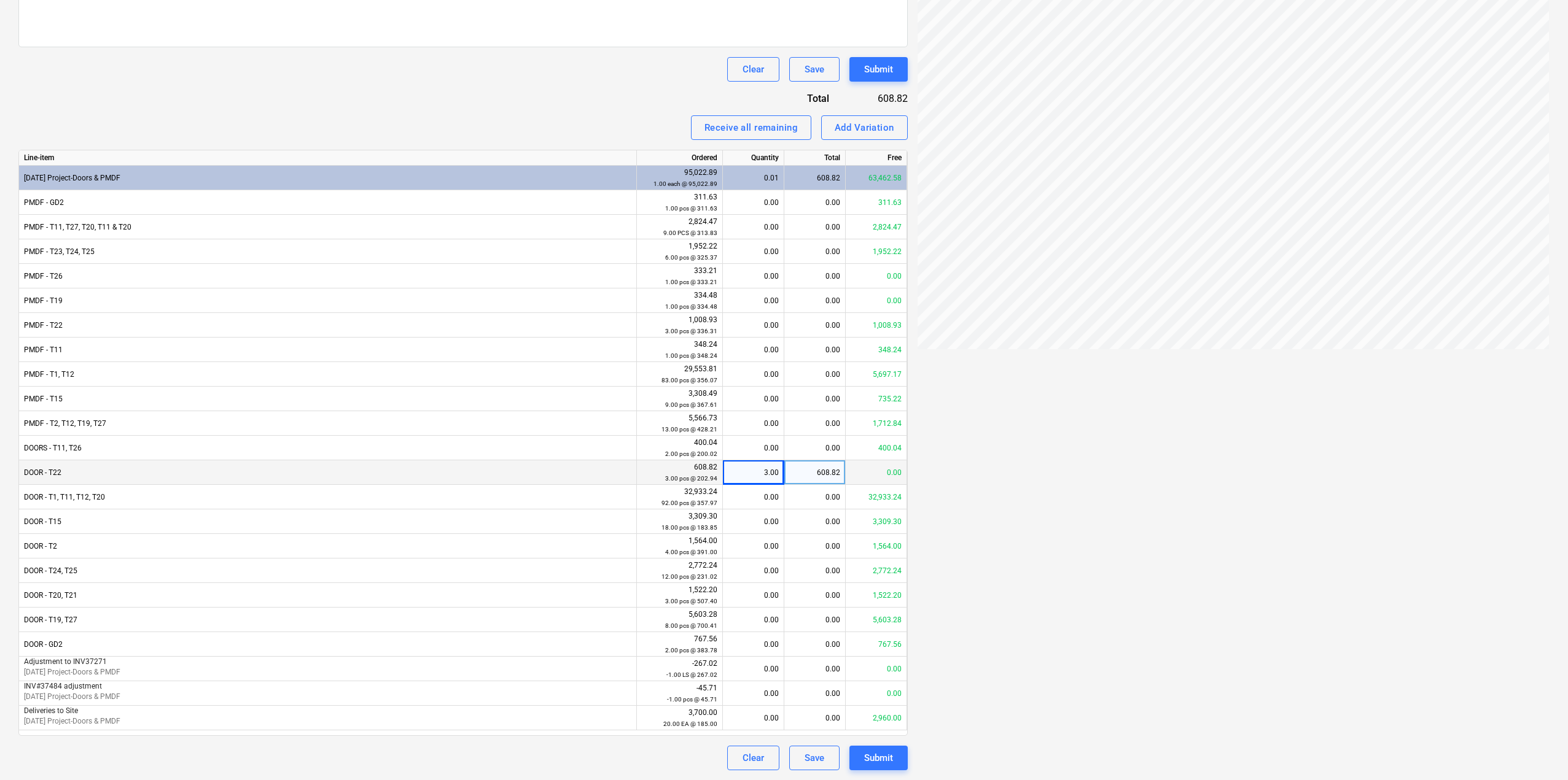
click at [758, 466] on div "3.00" at bounding box center [753, 473] width 51 height 25
type input "0"
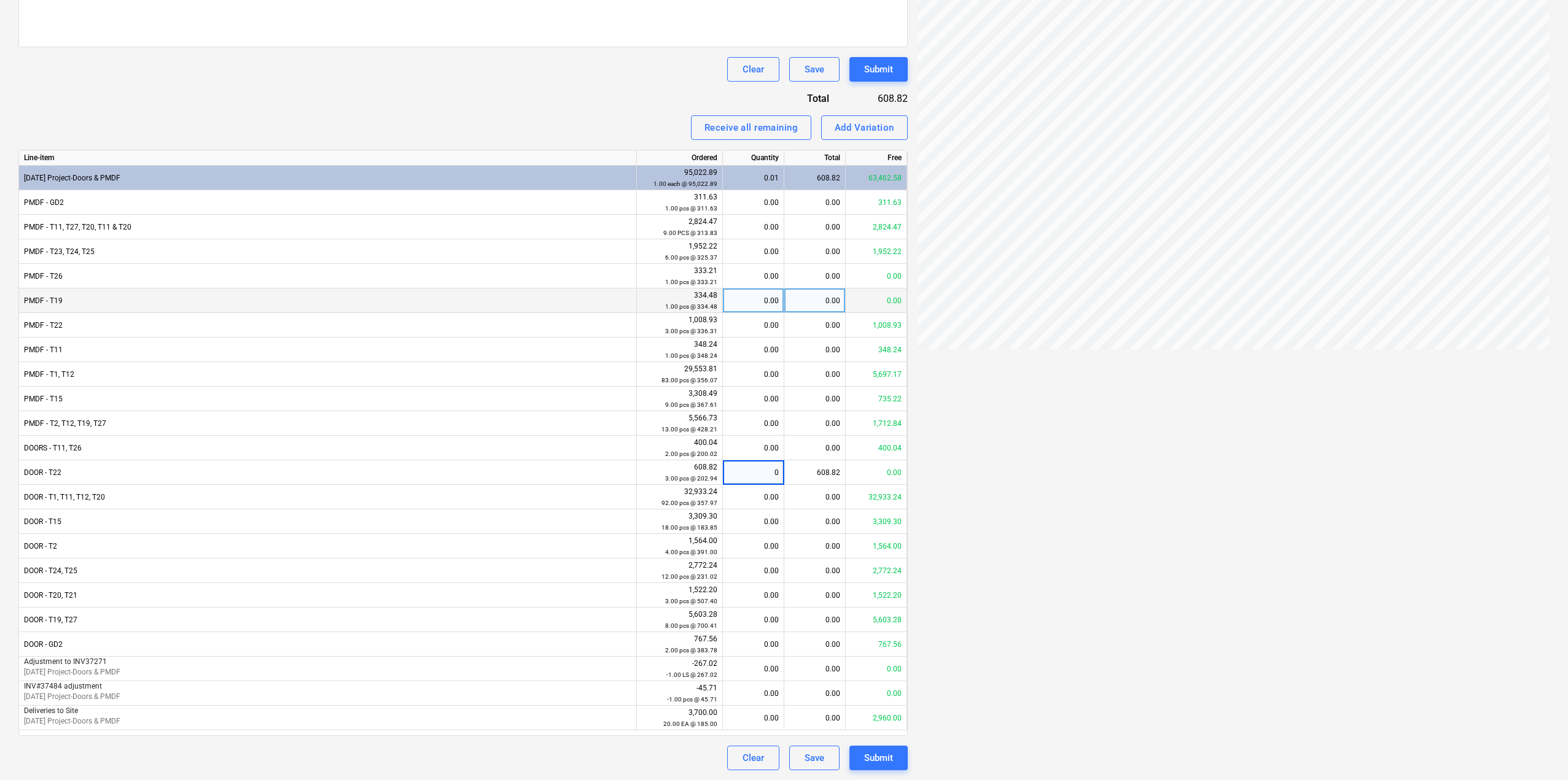
click at [770, 304] on div "0.00" at bounding box center [753, 300] width 51 height 25
click at [774, 321] on div "0.00" at bounding box center [753, 325] width 51 height 25
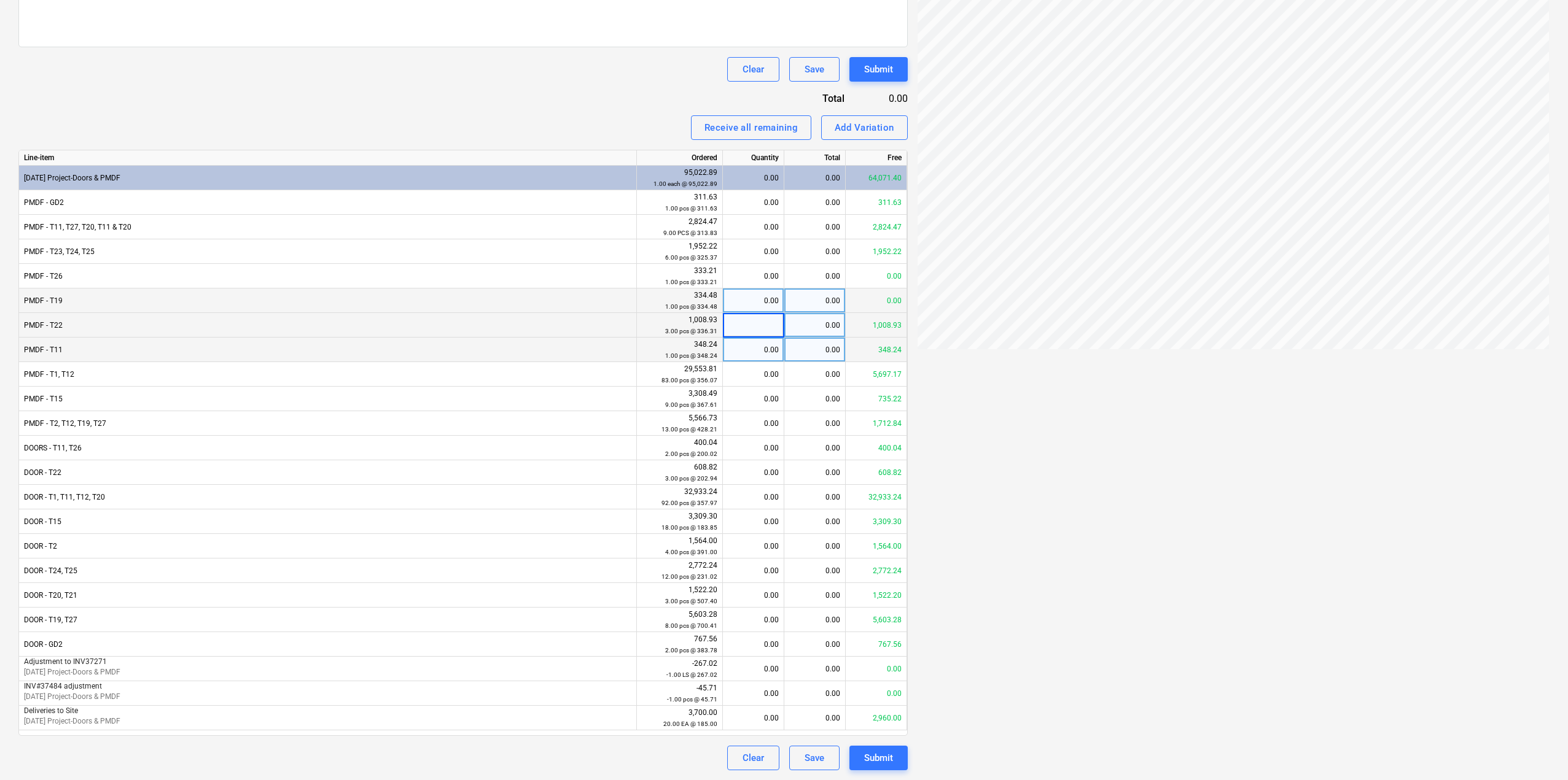
type input "3"
click at [526, 150] on div "Line-item Ordered Quantity Total Free 3-13-02 Project-Doors & PMDF 95,022.89 1.…" at bounding box center [463, 442] width 889 height 586
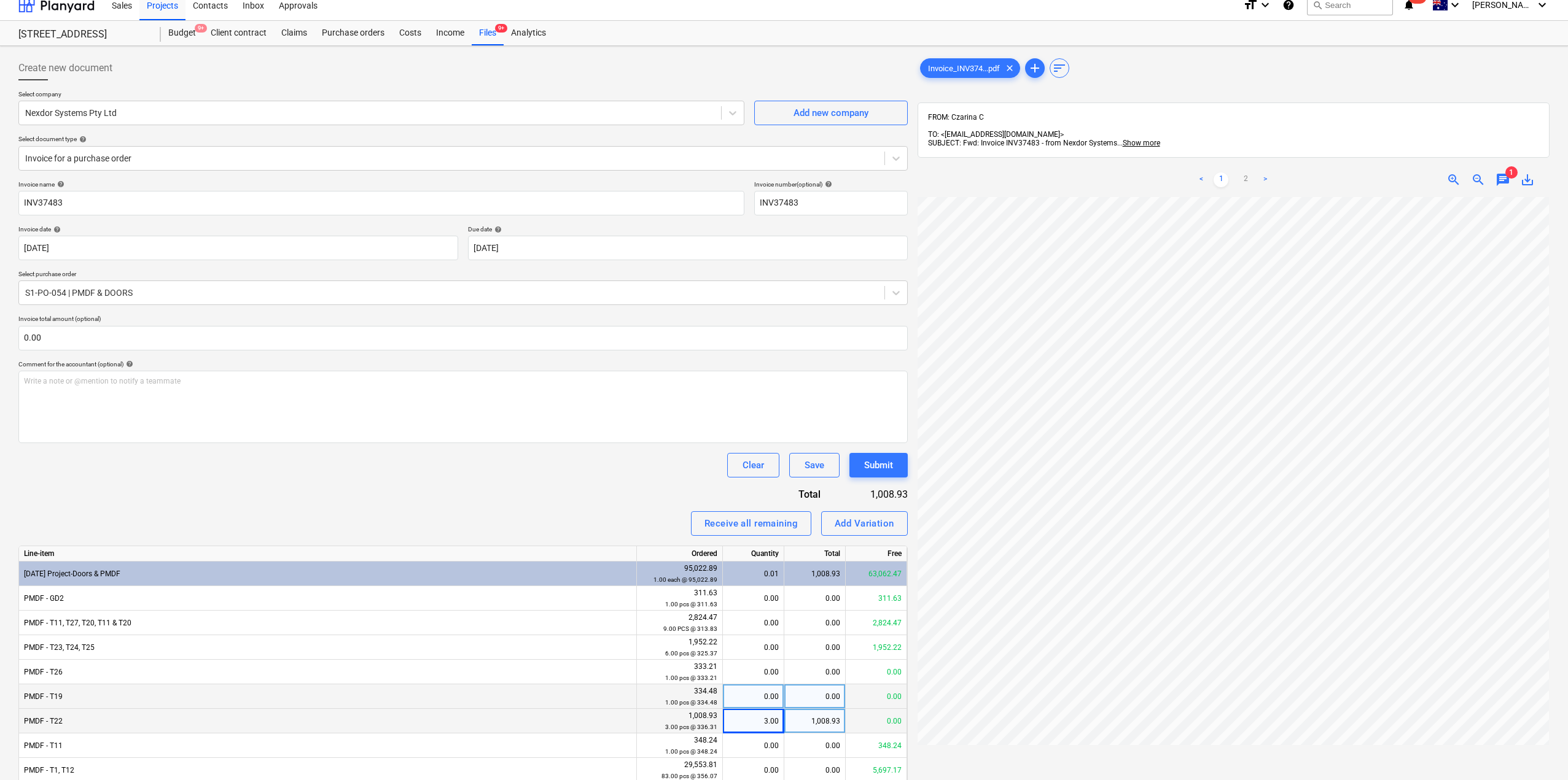
scroll to position [0, 0]
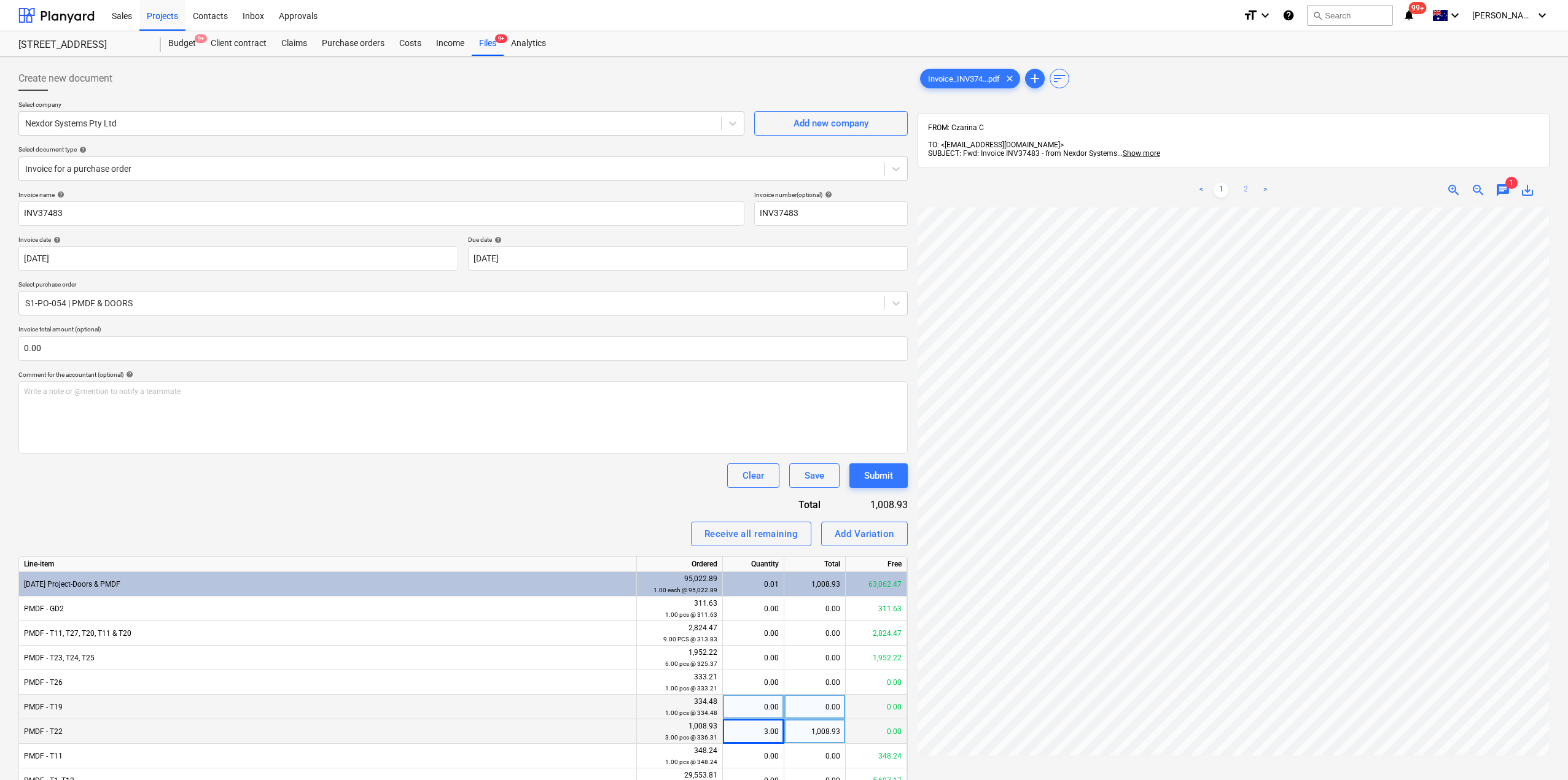
click at [1245, 183] on link "2" at bounding box center [1245, 190] width 15 height 15
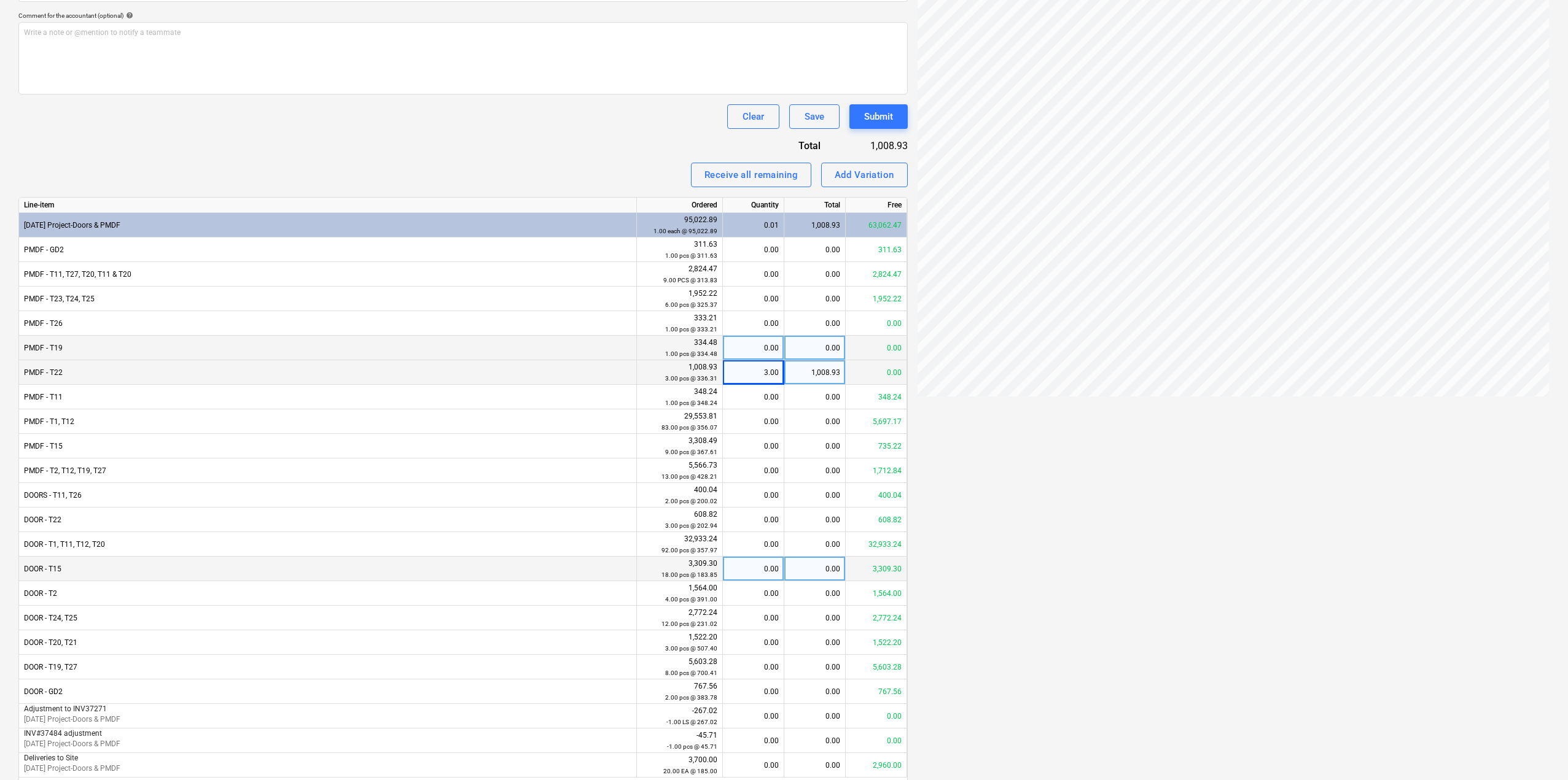
scroll to position [407, 0]
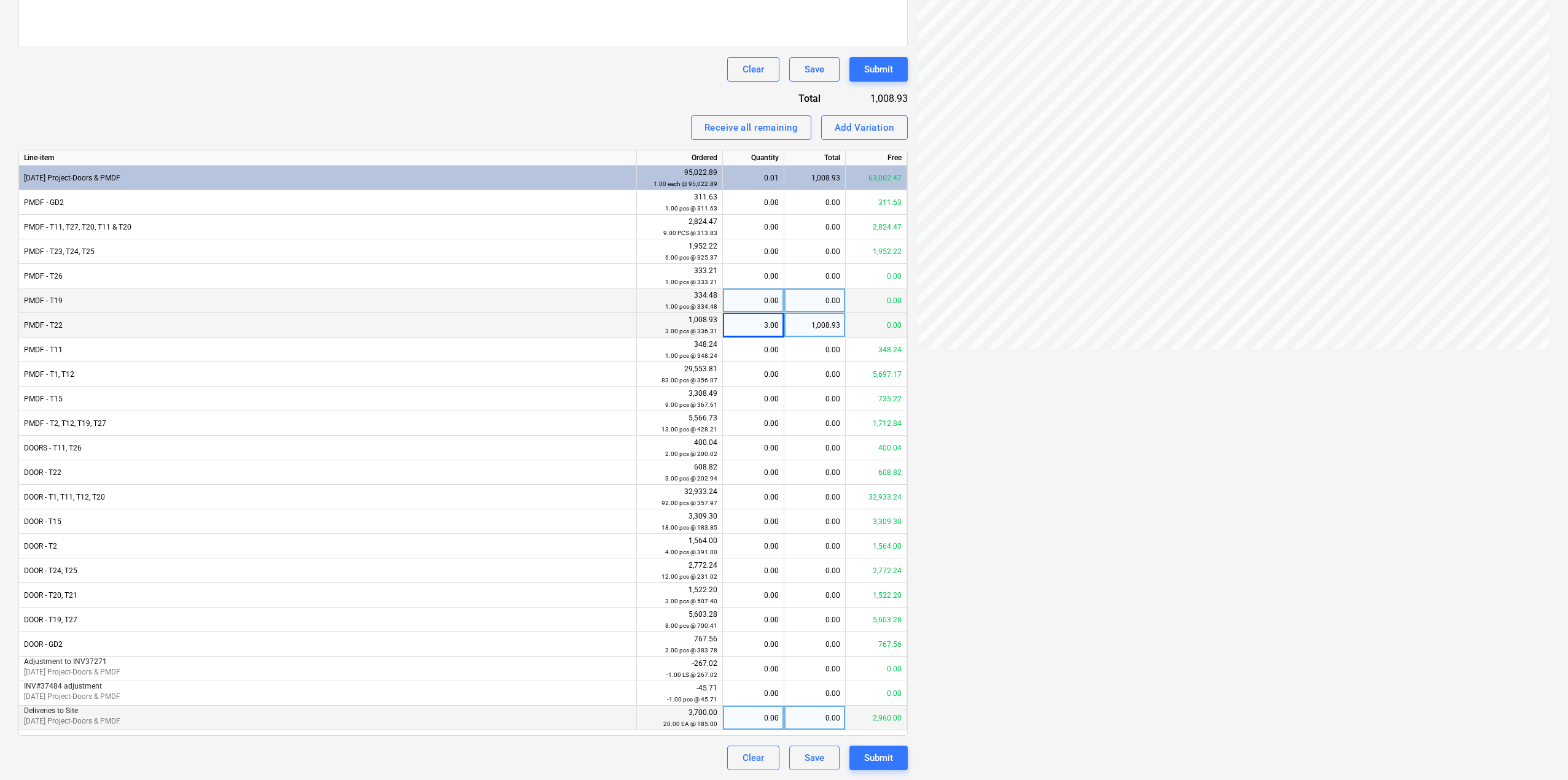
click at [768, 724] on div "0.00" at bounding box center [753, 718] width 51 height 25
type input "1"
click at [549, 93] on div "Invoice name help INV37483 Invoice number (optional) help INV37483 Invoice date…" at bounding box center [463, 277] width 889 height 986
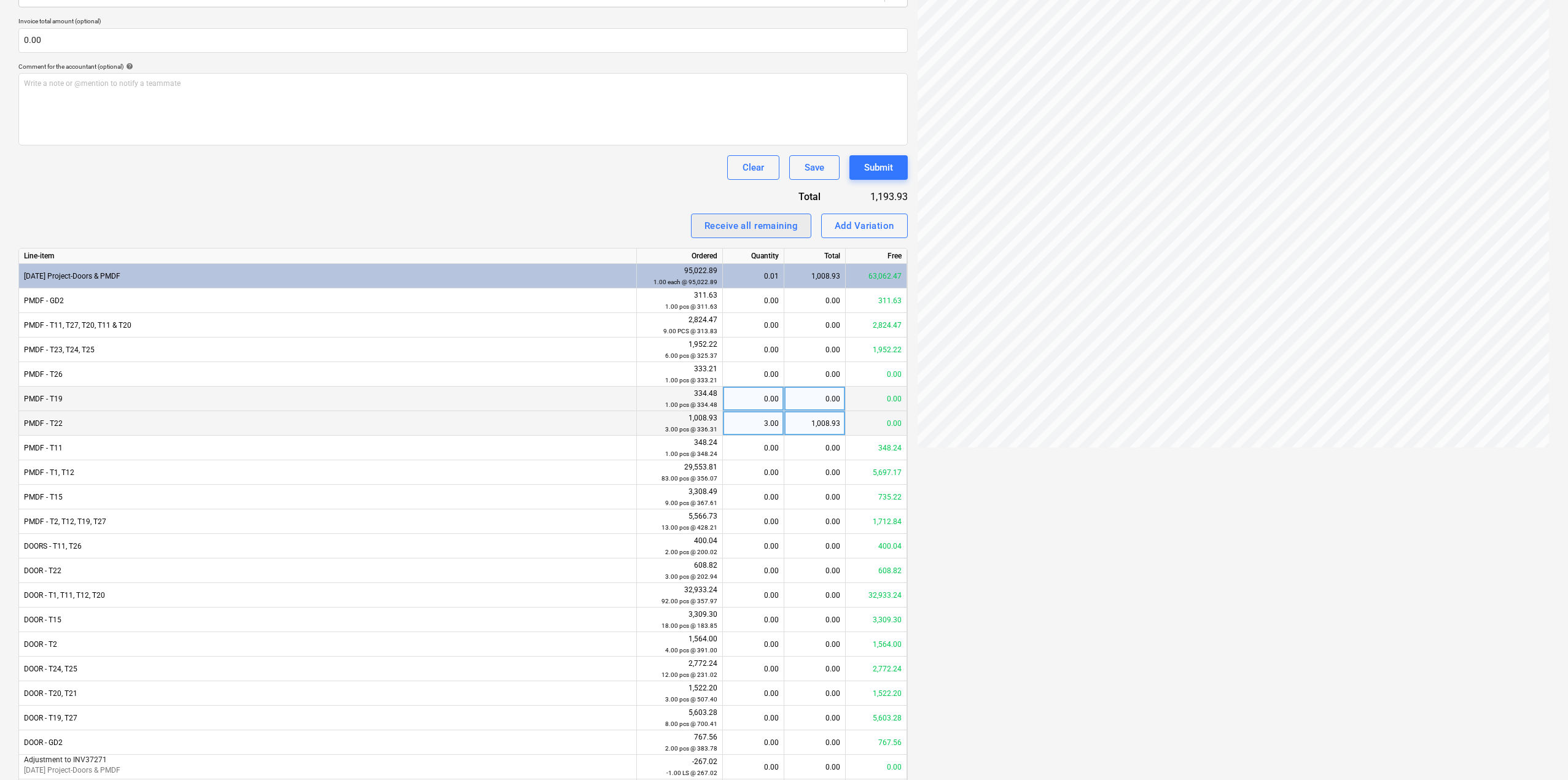
scroll to position [161, 0]
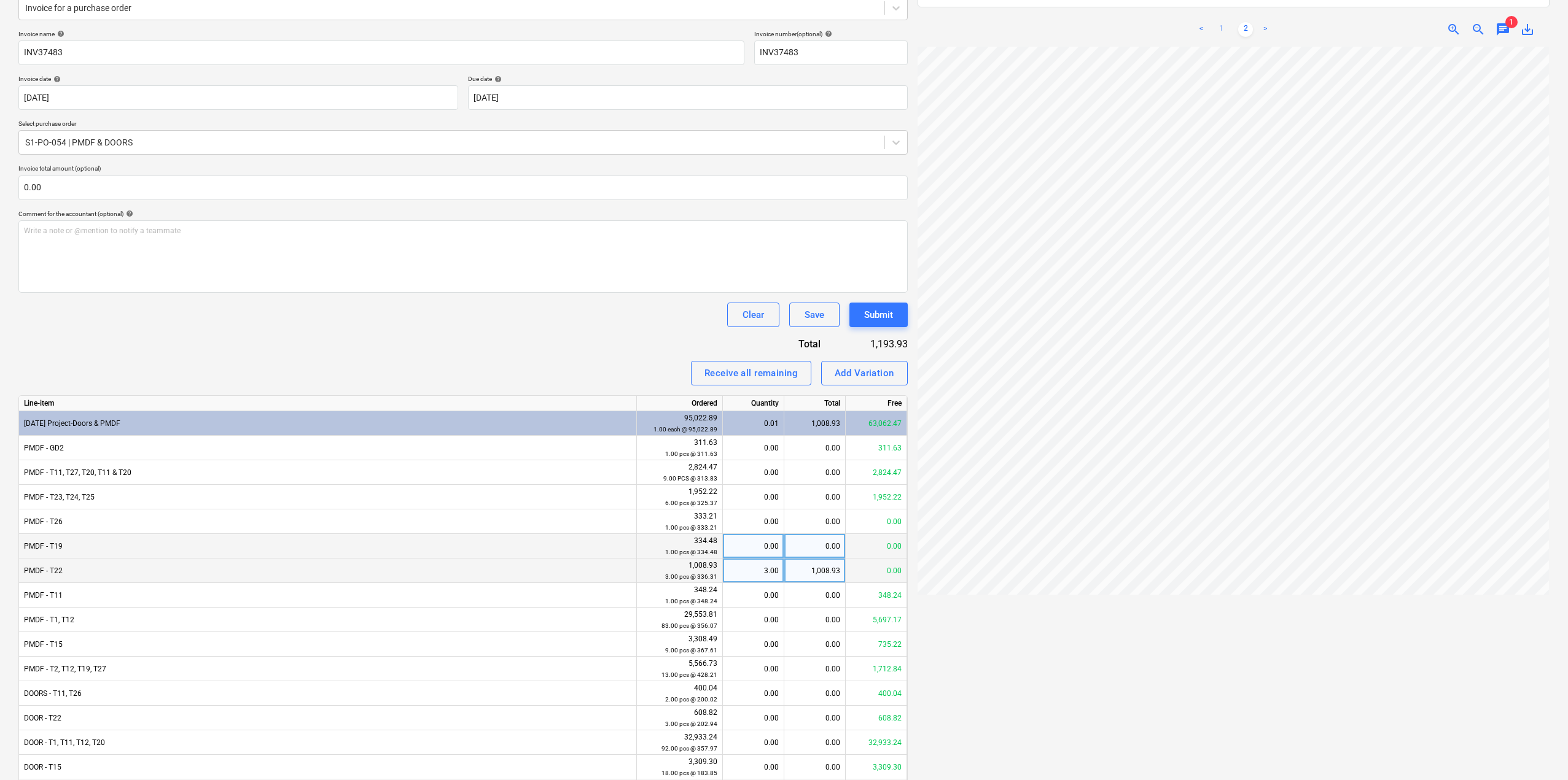
click at [1217, 22] on link "1" at bounding box center [1220, 29] width 15 height 15
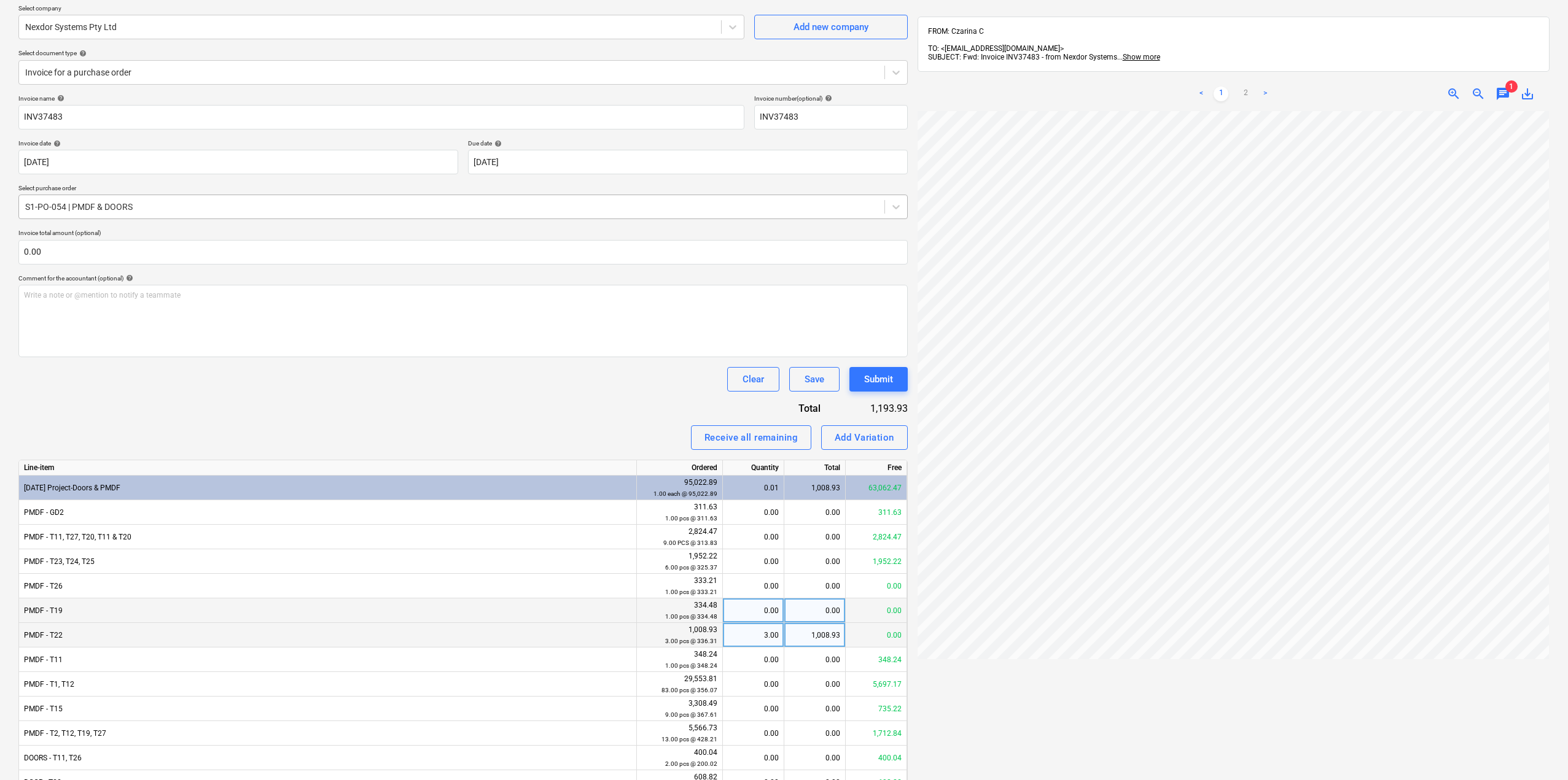
scroll to position [0, 0]
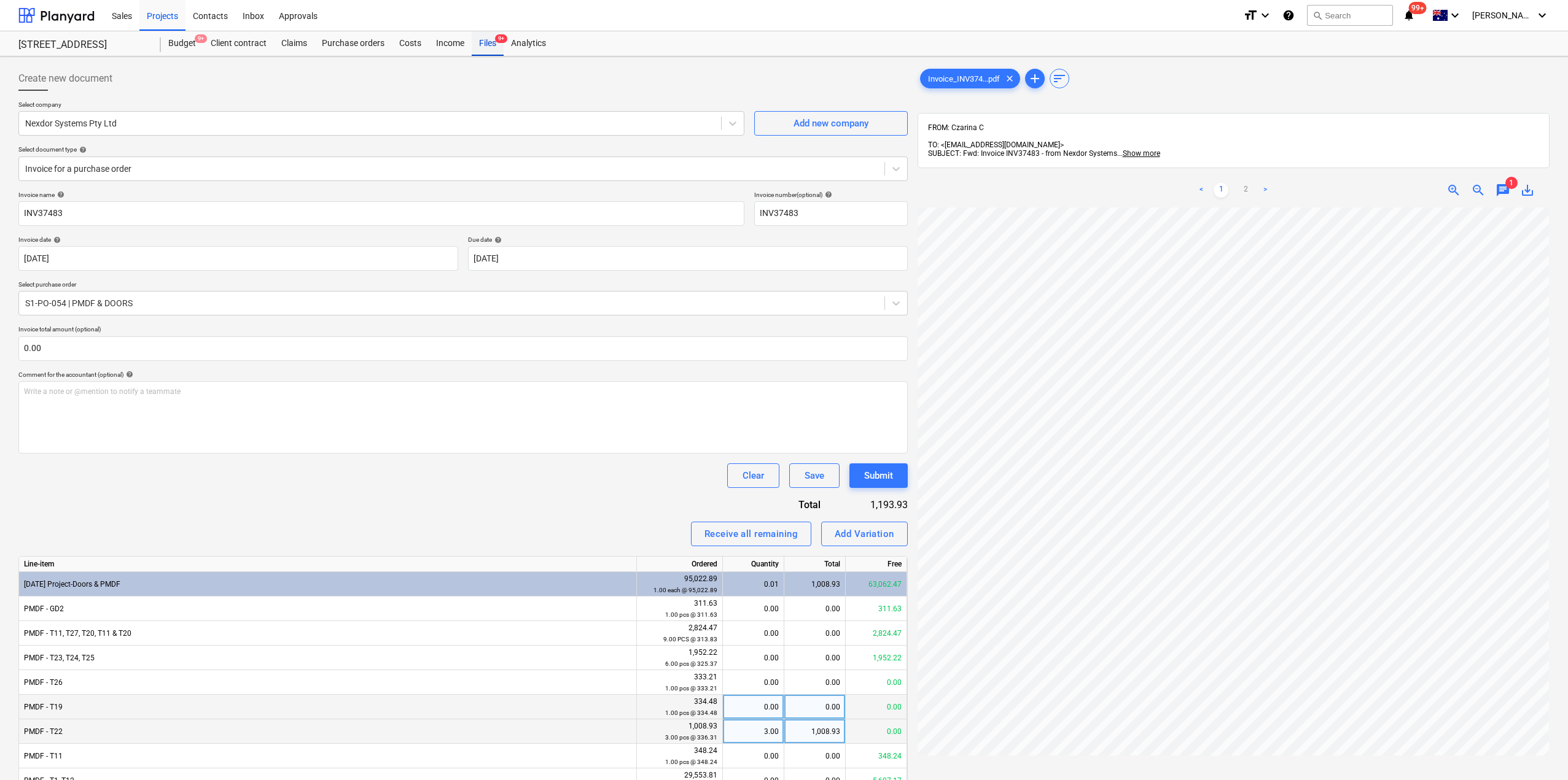
click at [489, 41] on div "Files 9+" at bounding box center [488, 43] width 32 height 25
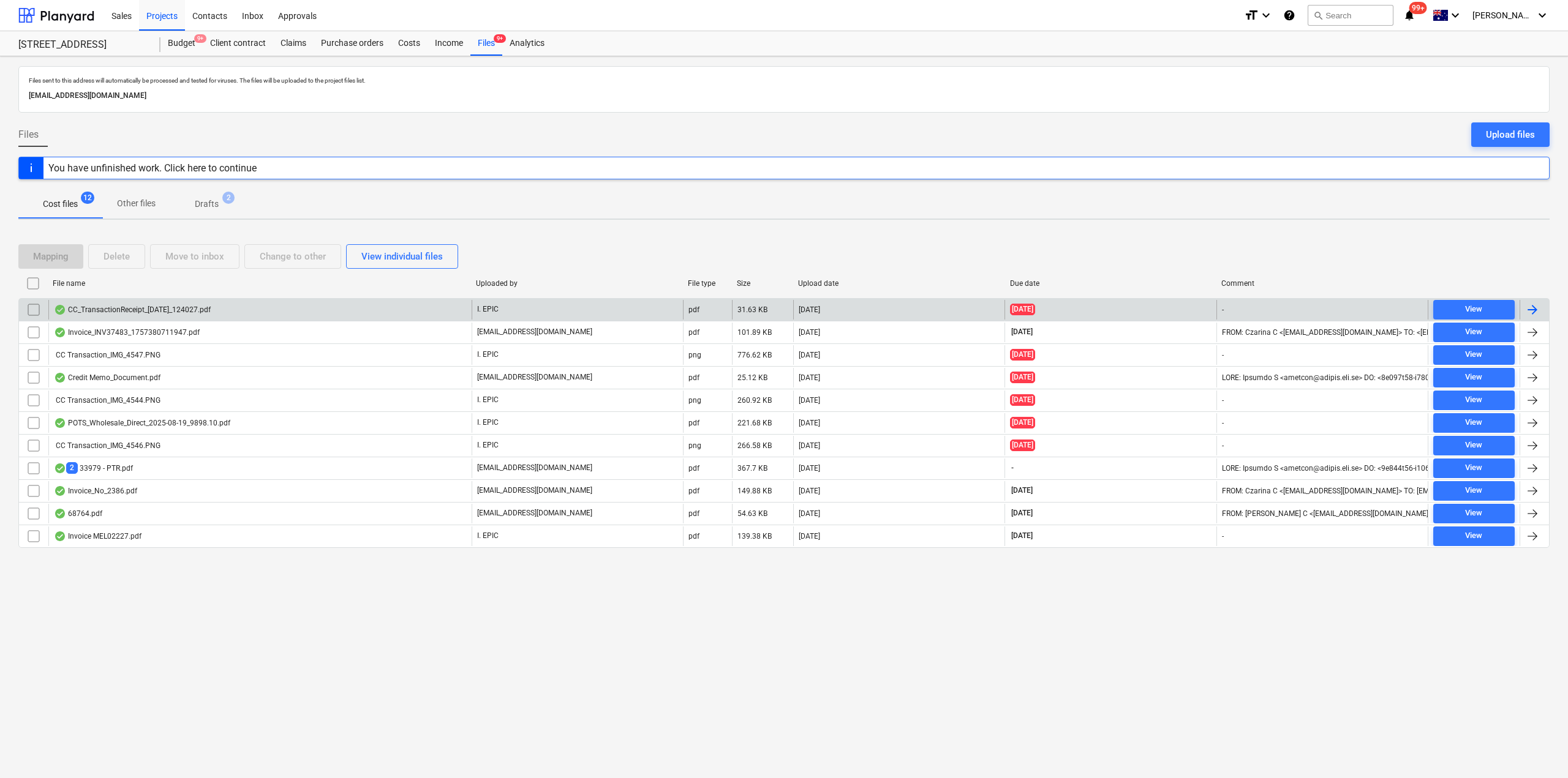
click at [254, 314] on div "CC_TransactionReceipt_[DATE]_124027.pdf" at bounding box center [259, 310] width 423 height 20
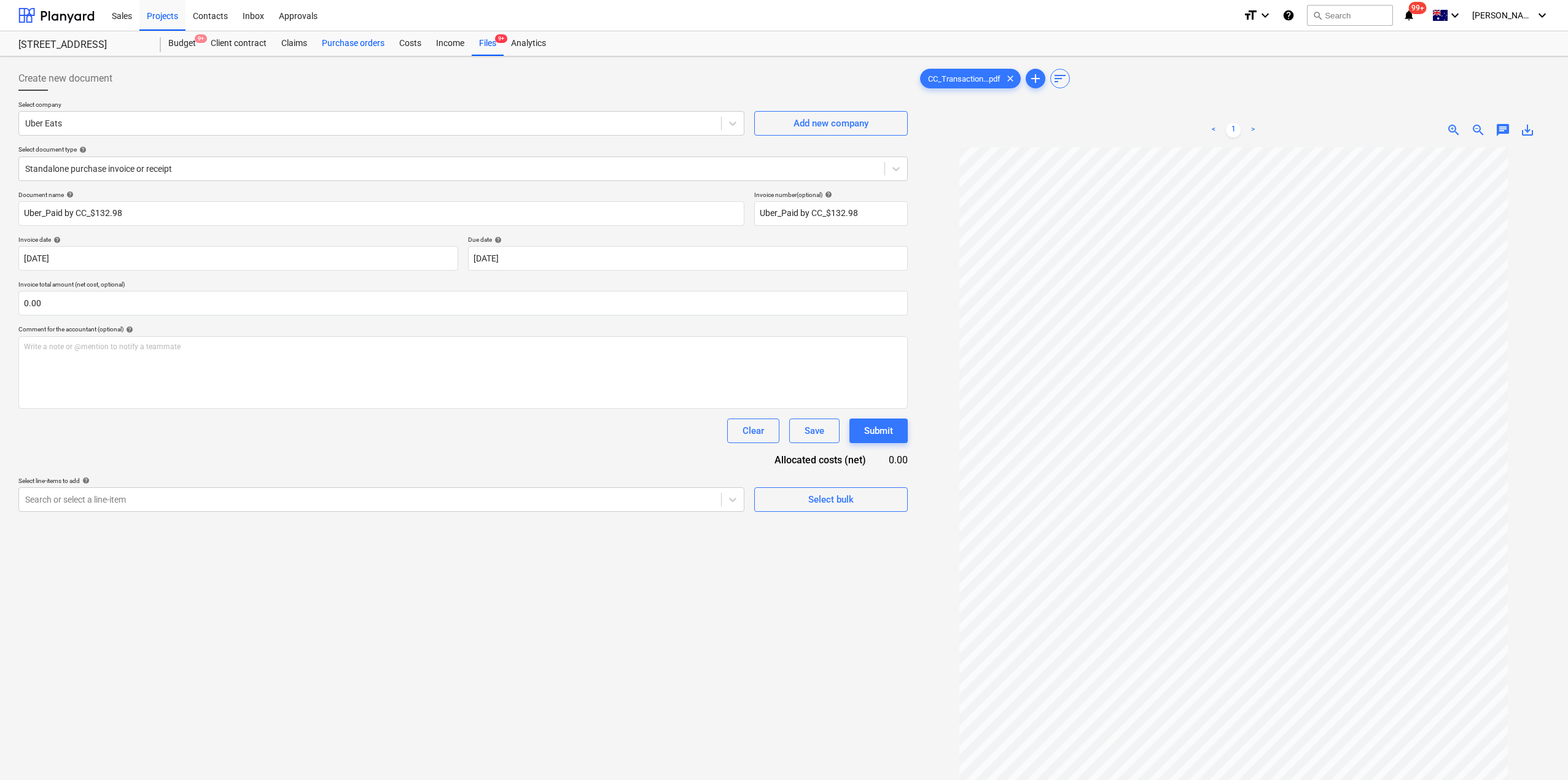
click at [363, 41] on div "Purchase orders" at bounding box center [353, 43] width 78 height 25
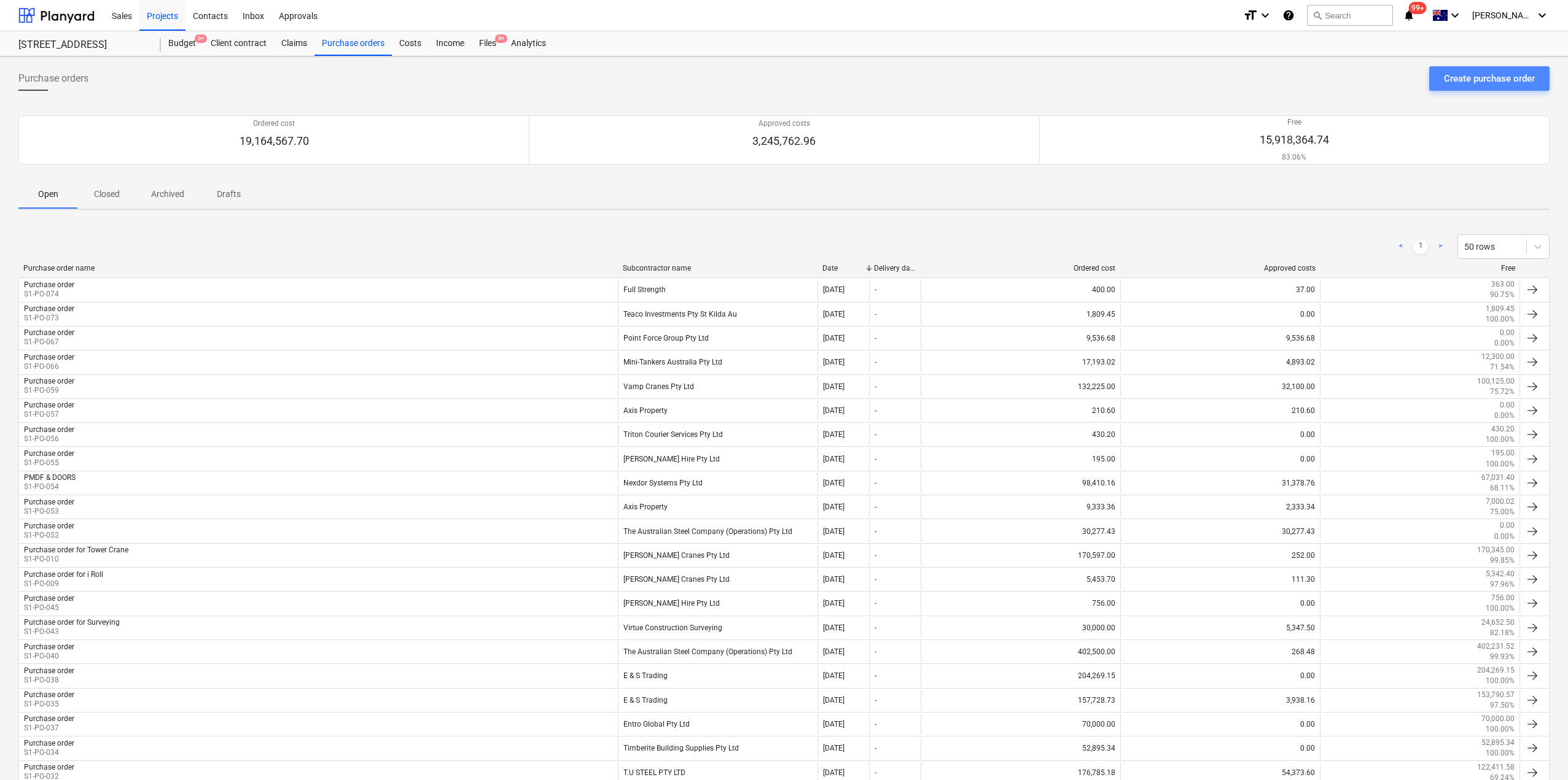
click at [1473, 85] on div "Create purchase order" at bounding box center [1489, 79] width 91 height 16
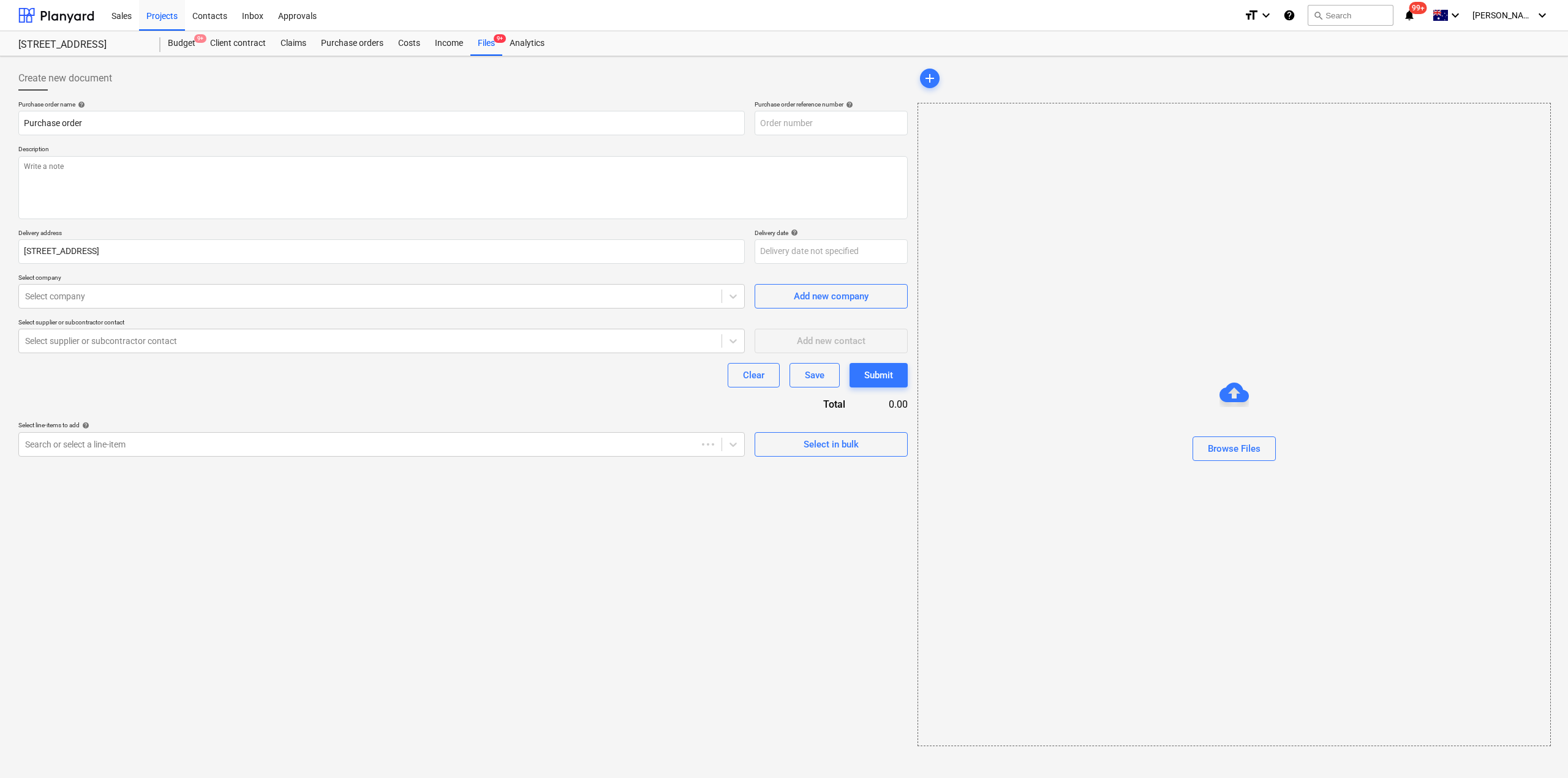
type textarea "x"
type input "S1-PO-078"
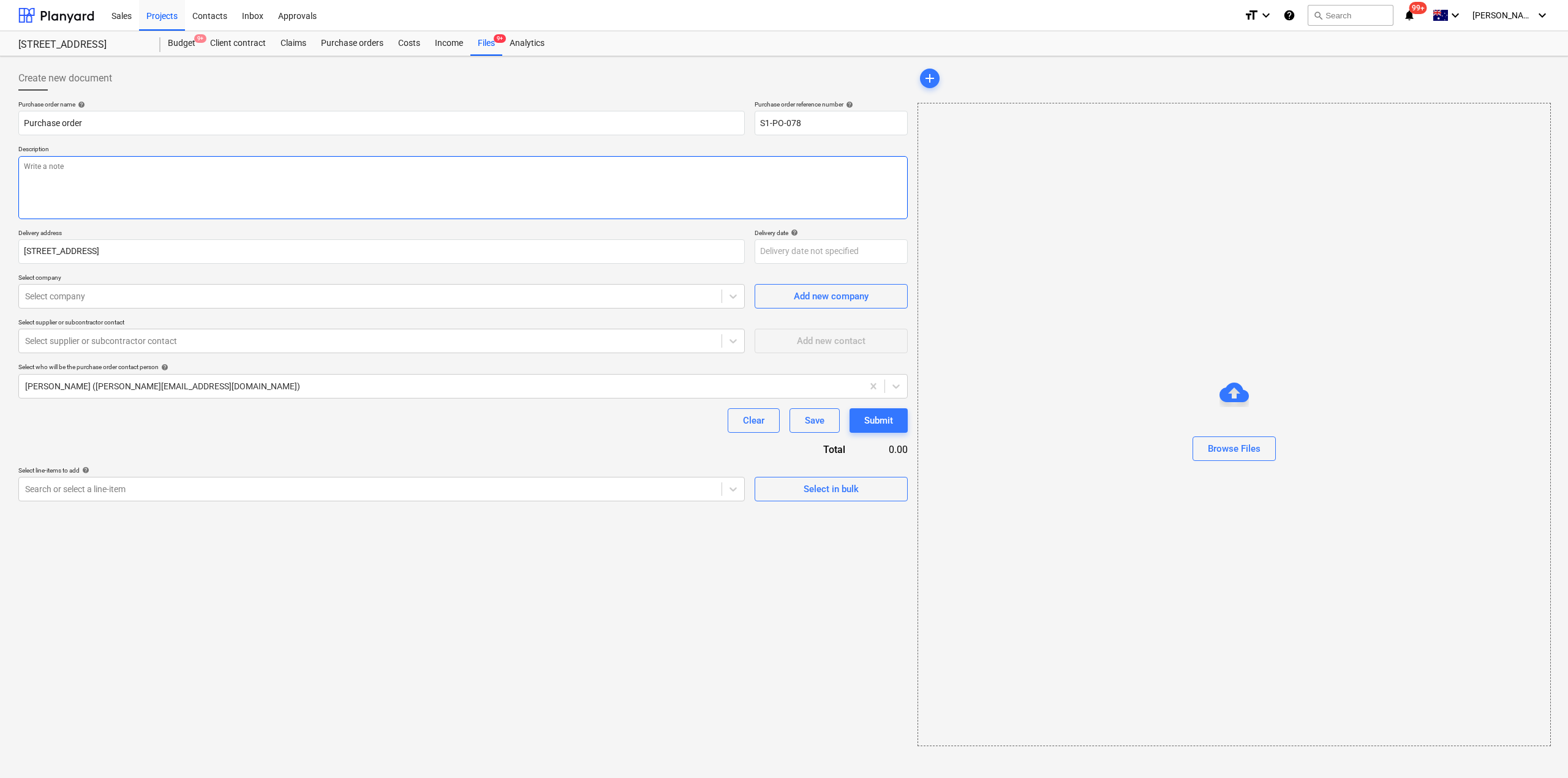
click at [173, 197] on textarea at bounding box center [463, 188] width 889 height 63
type textarea "x"
click at [103, 299] on div at bounding box center [370, 297] width 691 height 12
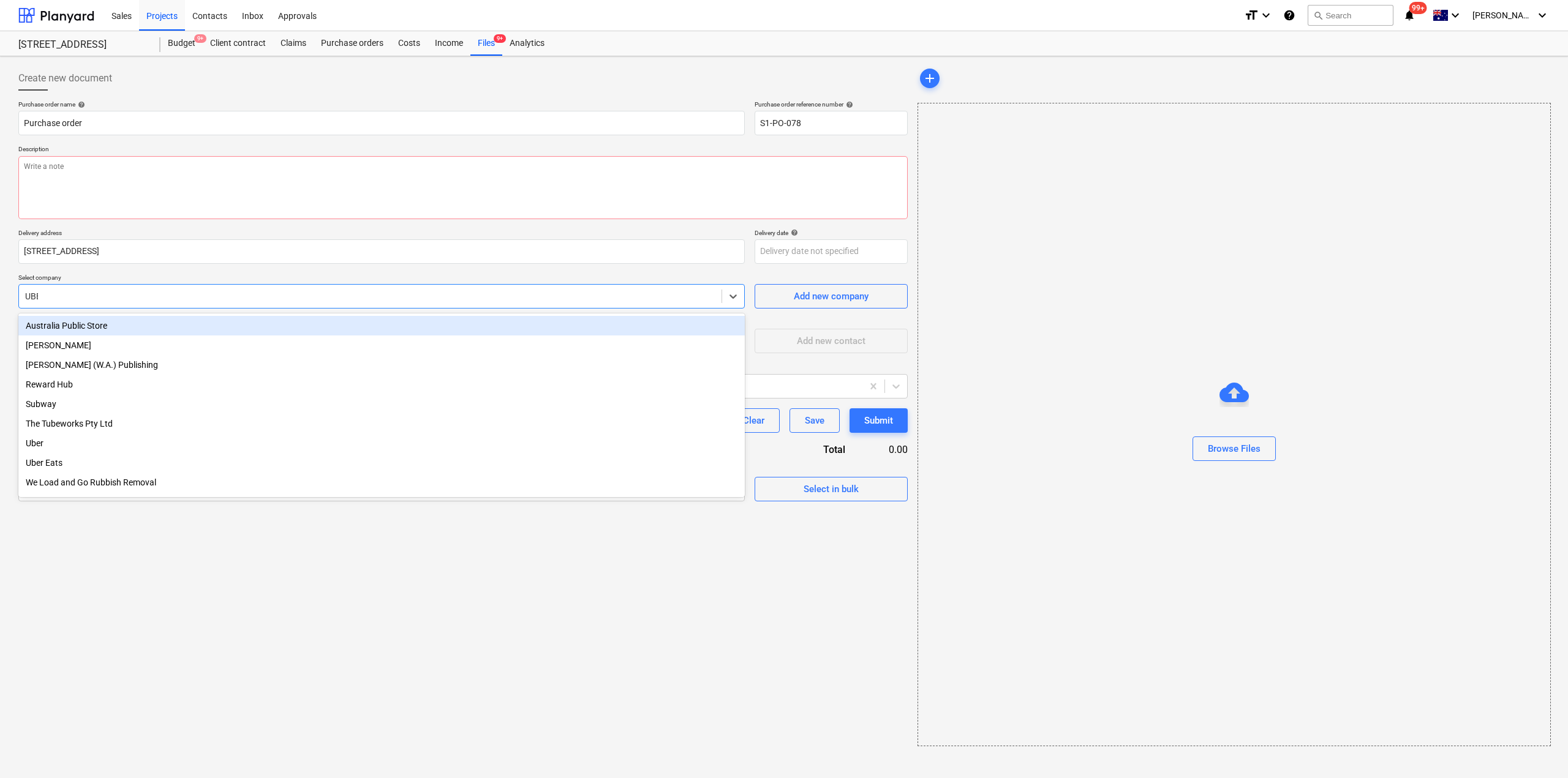
type input "UBER"
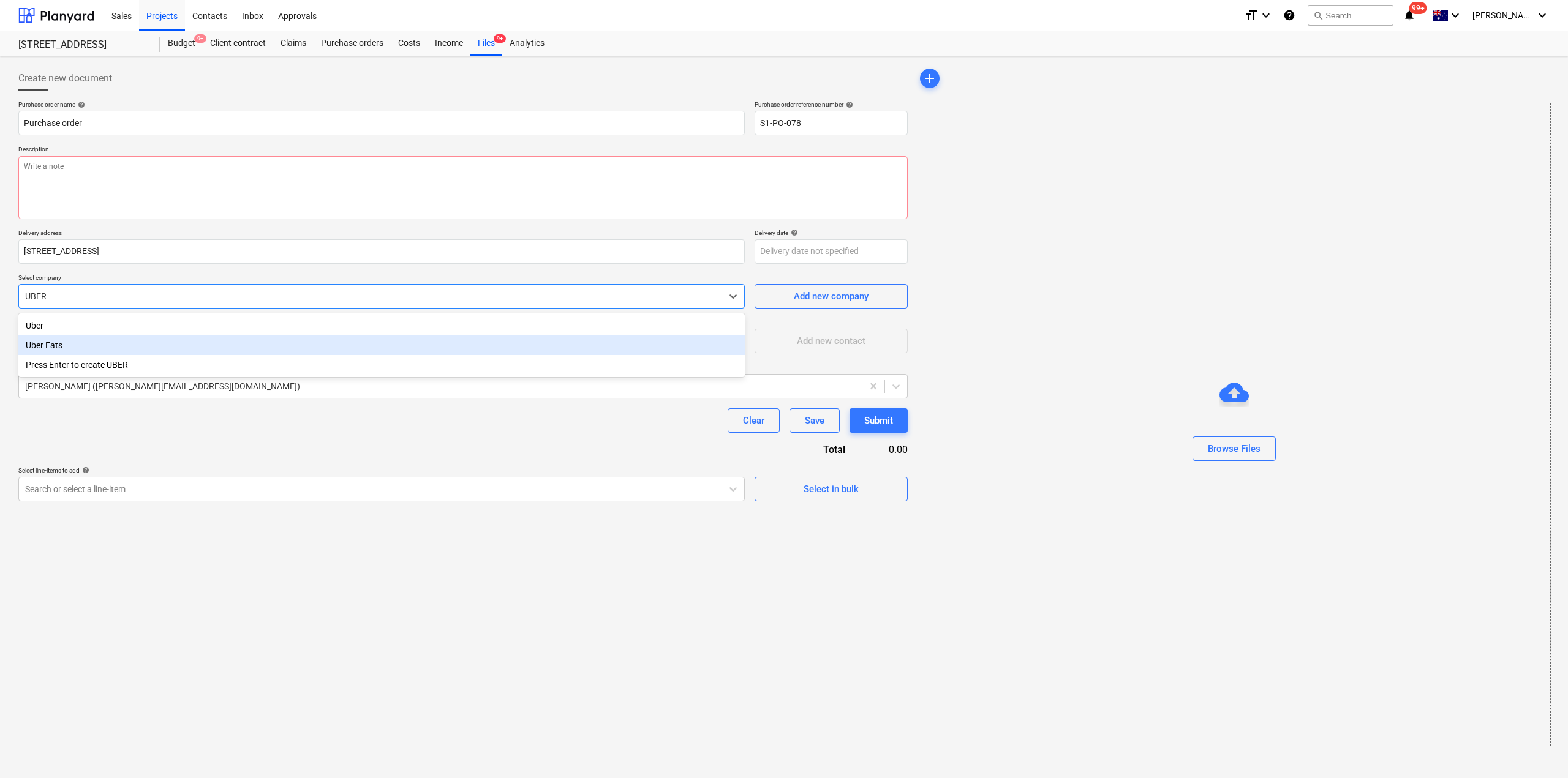
click at [82, 355] on div "Uber Eats" at bounding box center [381, 346] width 726 height 20
type textarea "x"
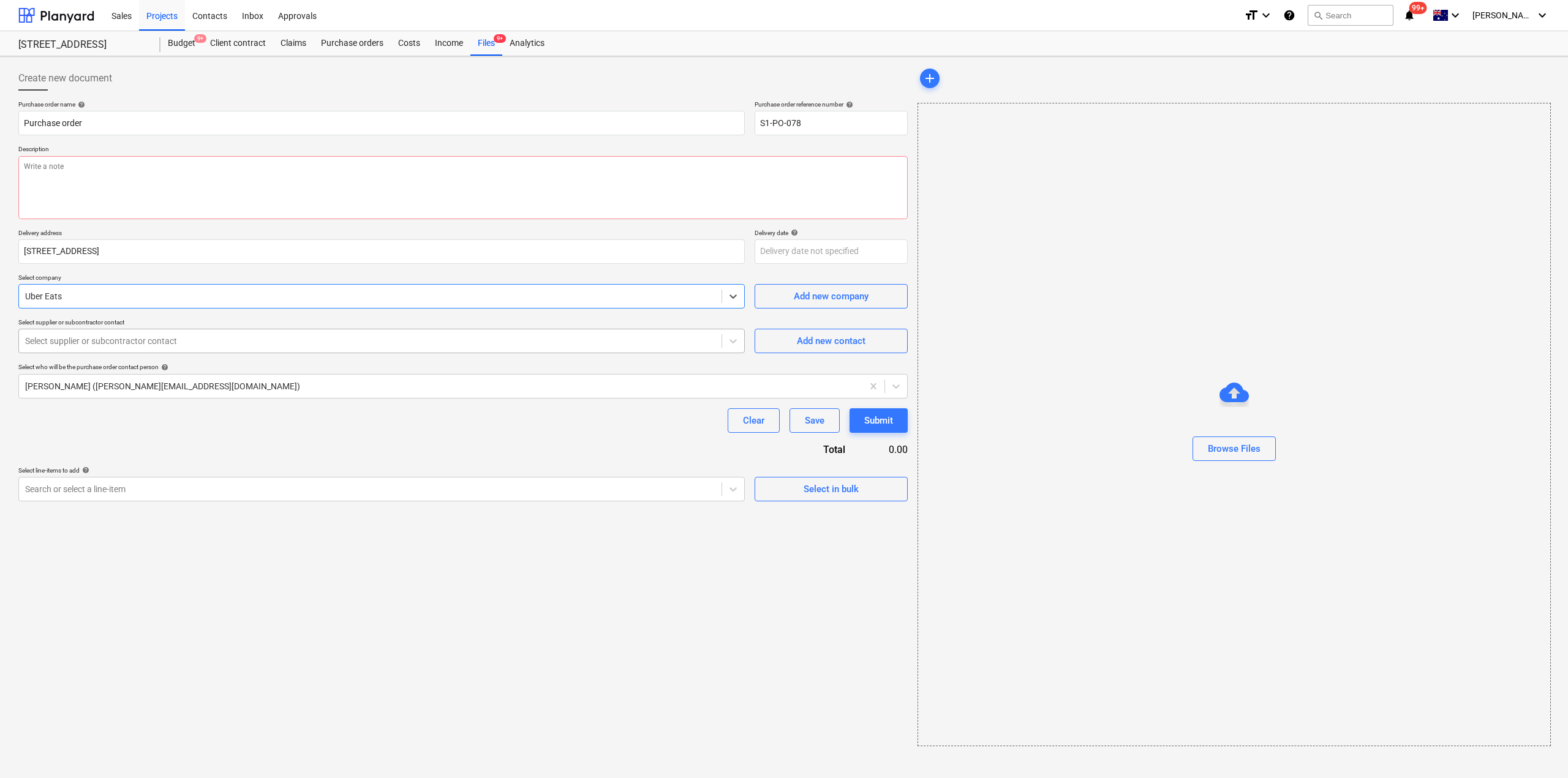
click at [162, 342] on div at bounding box center [370, 341] width 691 height 12
click at [257, 335] on div at bounding box center [370, 341] width 691 height 12
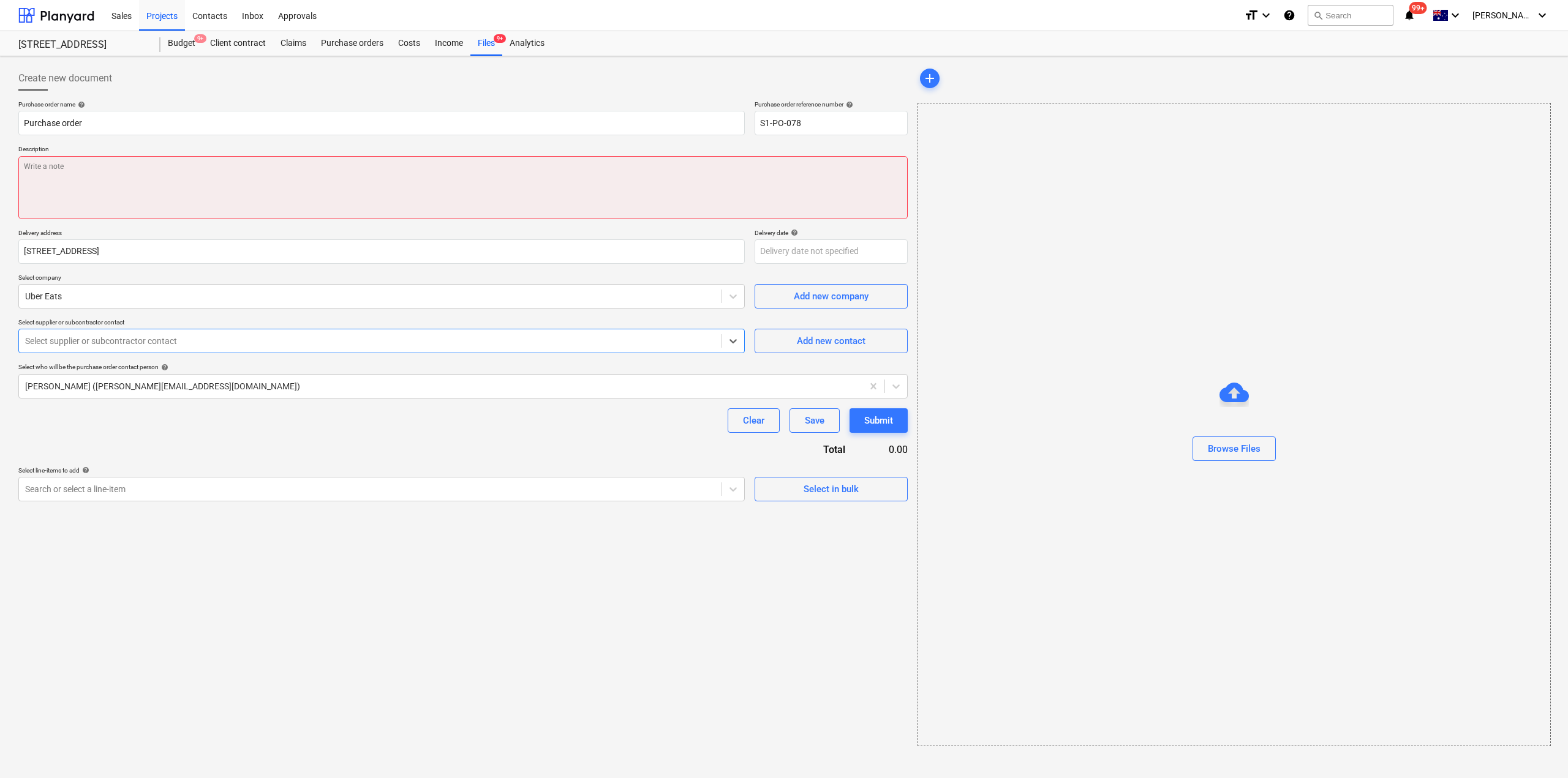
click at [187, 173] on textarea at bounding box center [463, 188] width 889 height 63
type textarea "x"
type textarea "S"
type textarea "x"
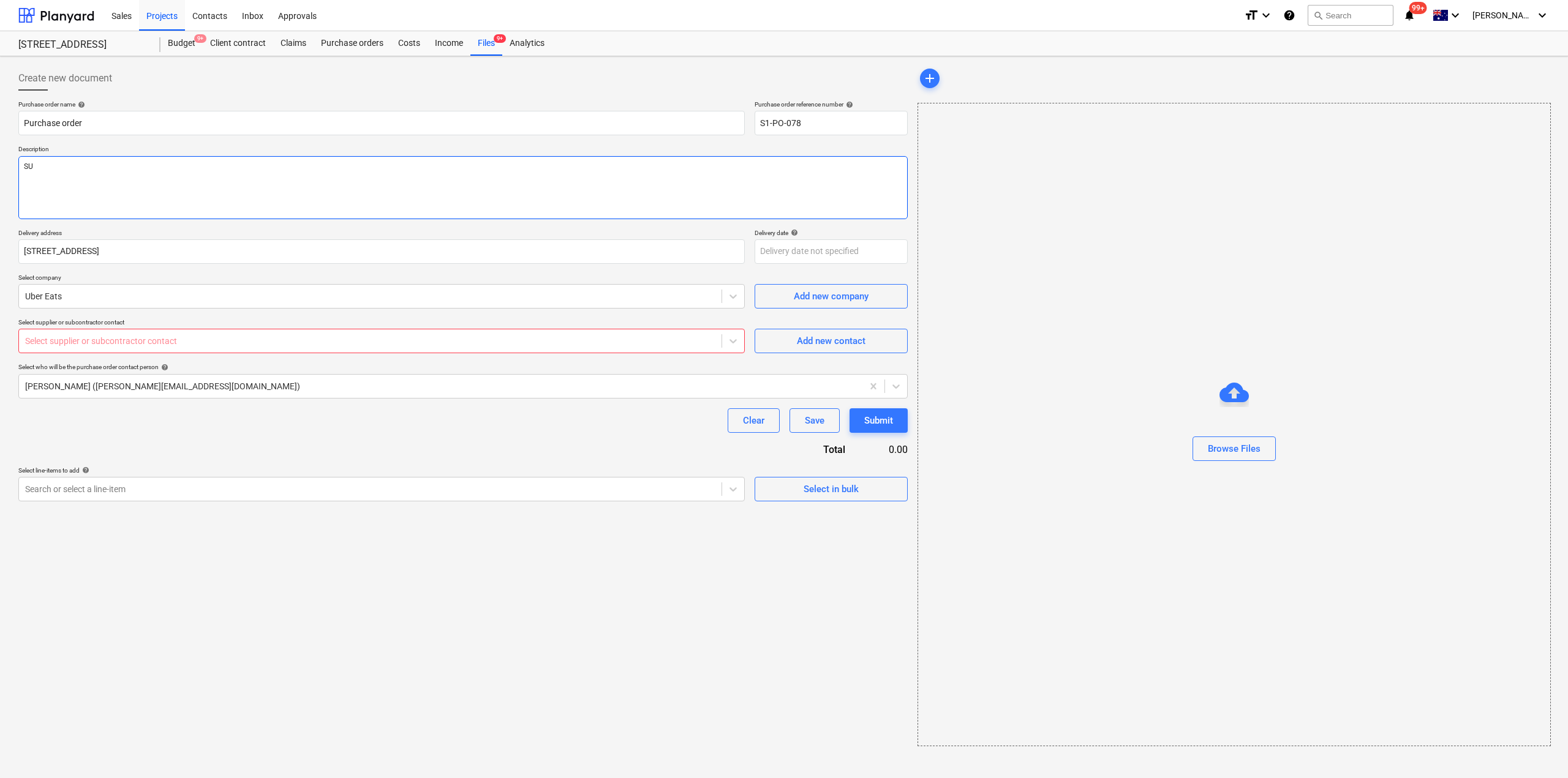
type textarea "SUN"
type textarea "x"
type textarea "SUND"
type textarea "x"
type textarea "SUNDR"
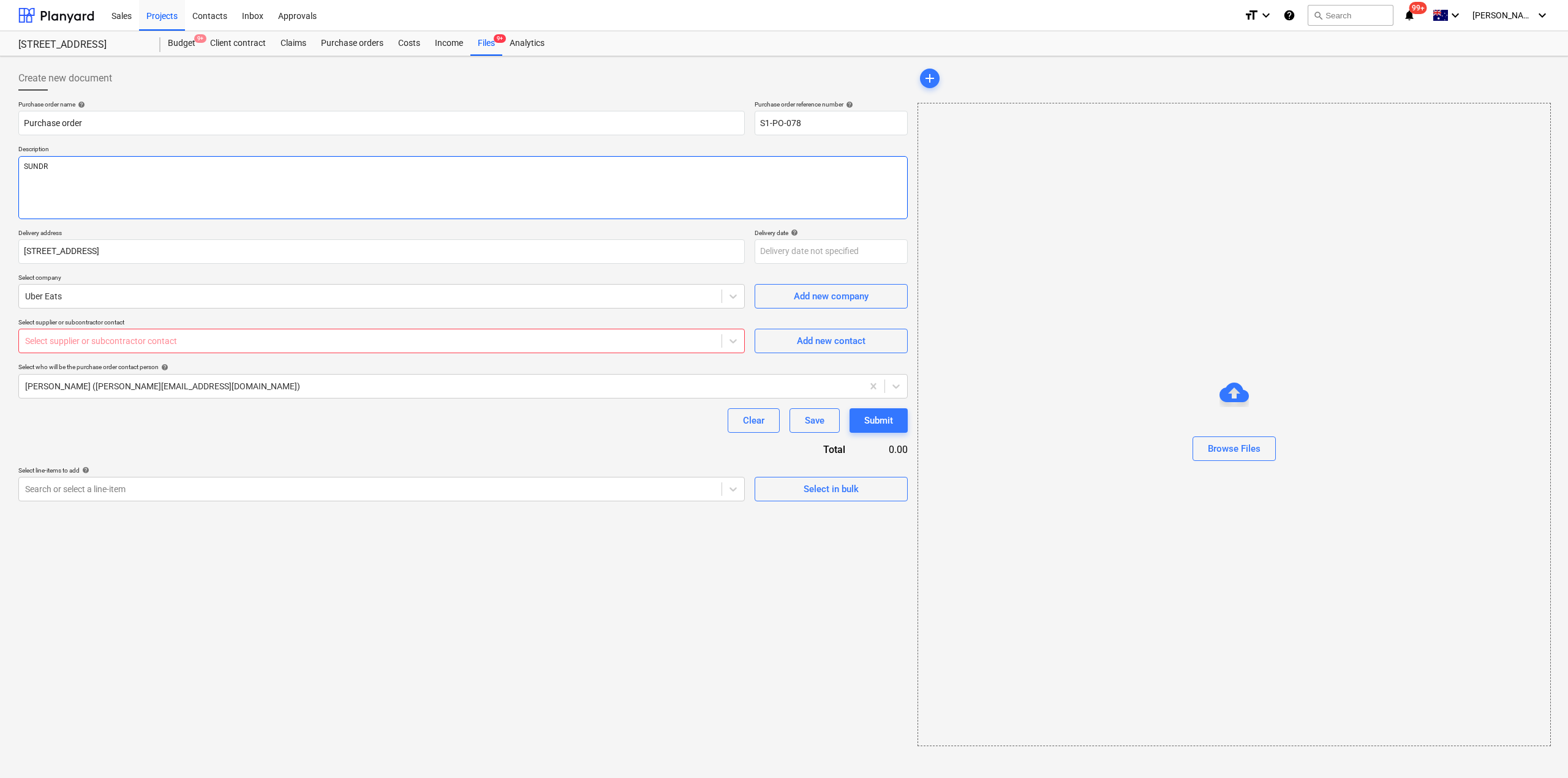
type textarea "x"
type textarea "SUNDRY"
click at [291, 343] on div at bounding box center [370, 341] width 691 height 12
click at [881, 346] on span "Add new contact" at bounding box center [831, 341] width 123 height 16
type textarea "x"
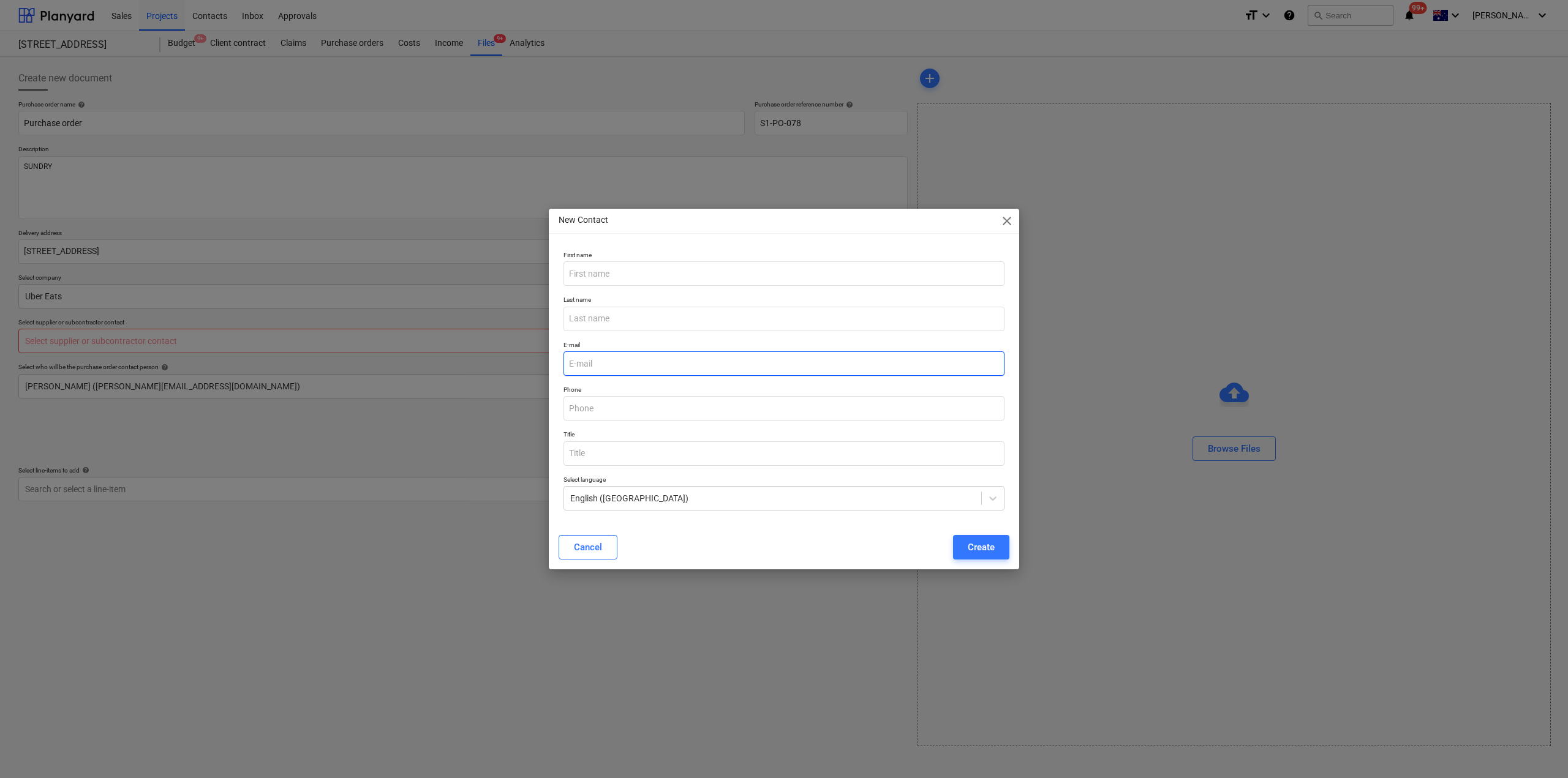
click at [617, 363] on input "email" at bounding box center [784, 363] width 441 height 25
click at [985, 547] on div "Create" at bounding box center [980, 547] width 27 height 16
click at [634, 362] on input "email" at bounding box center [784, 363] width 441 height 25
type input "UBEREATS"
click at [591, 282] on input "text" at bounding box center [784, 273] width 441 height 25
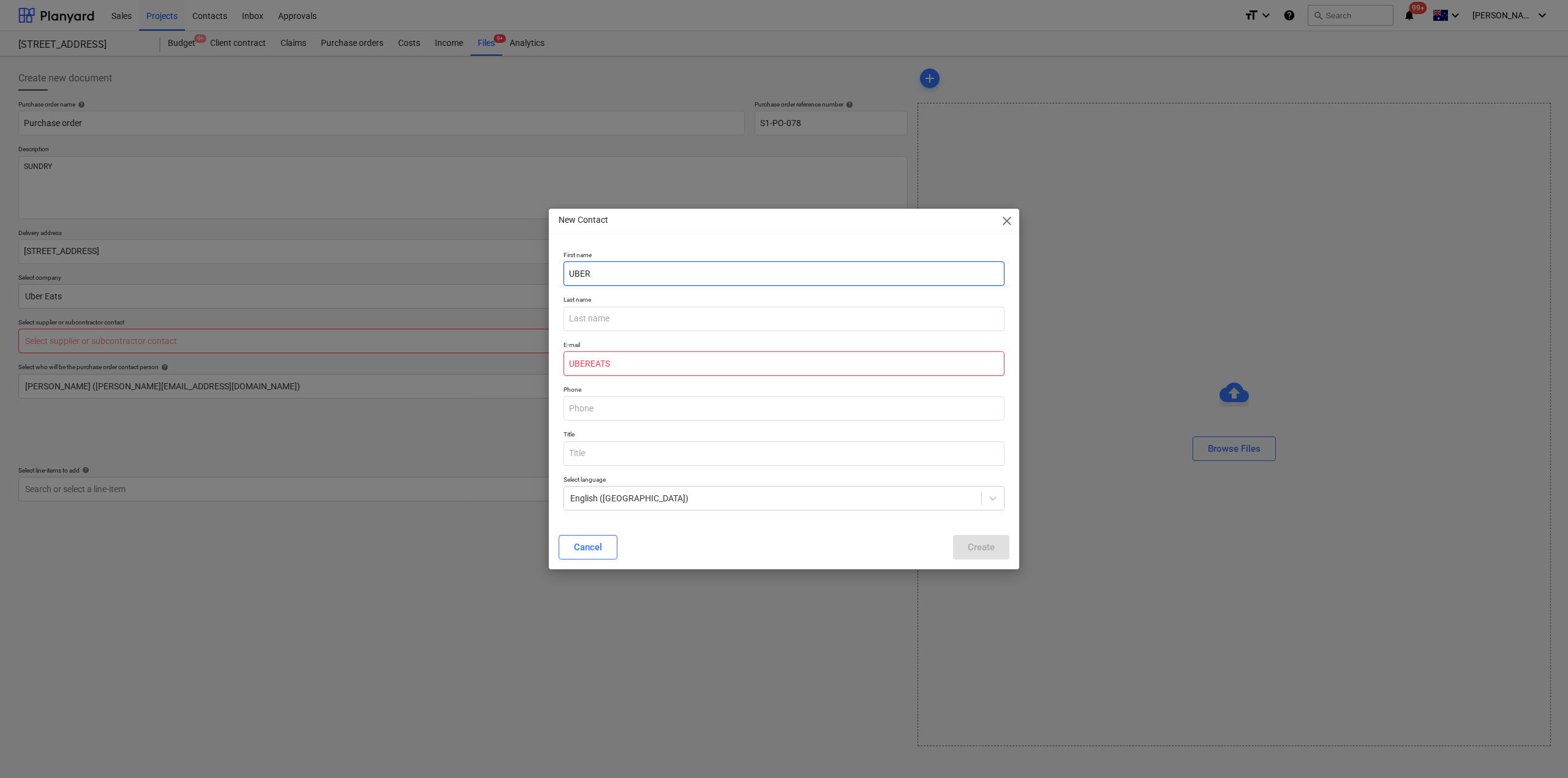
type input "UBER"
click at [642, 366] on input "UBEREATS" at bounding box center [784, 363] width 441 height 25
type input "UBEREATS@UBER.COM"
click at [988, 542] on div "Create" at bounding box center [980, 547] width 27 height 16
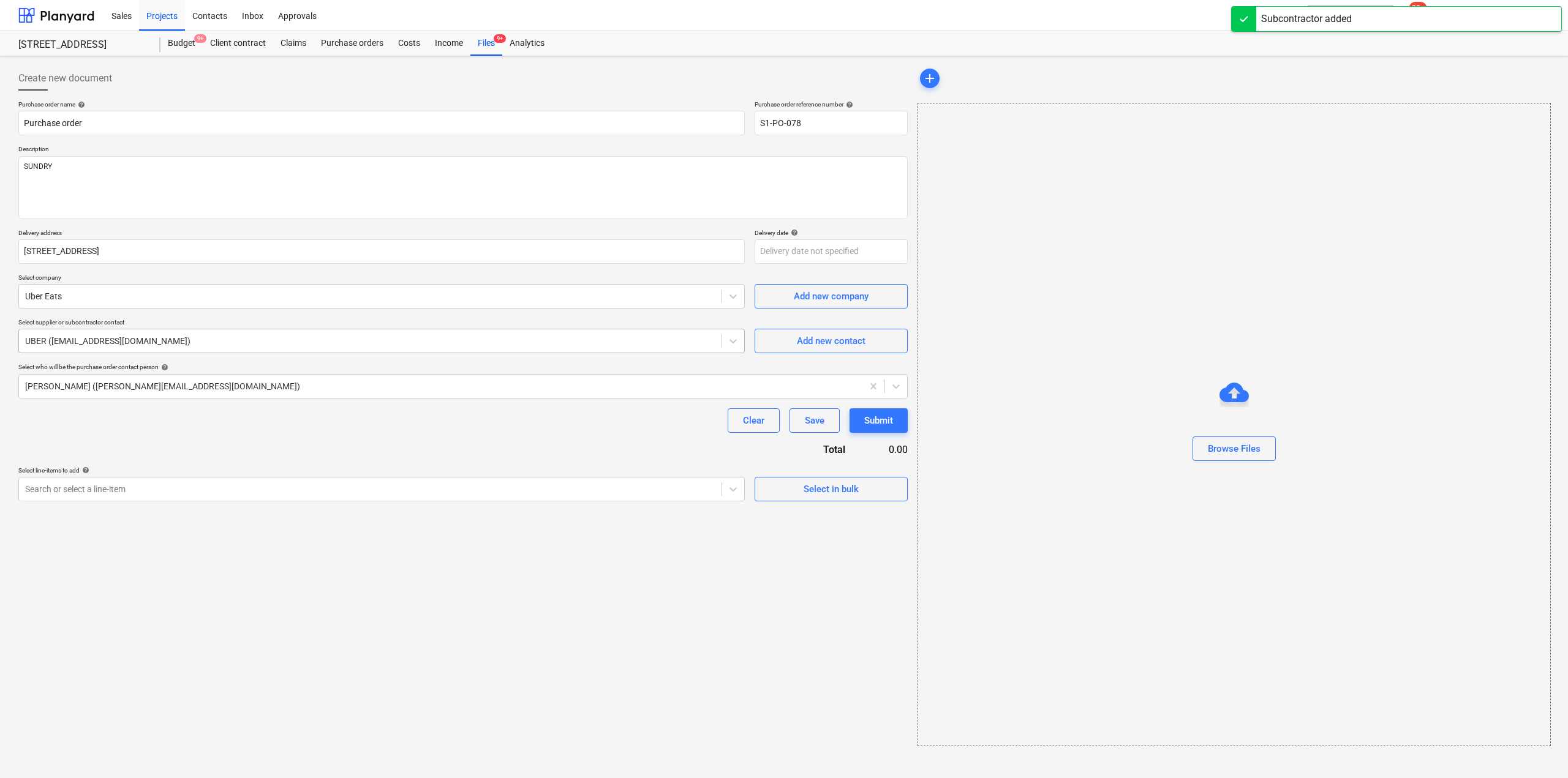
click at [267, 343] on div at bounding box center [370, 341] width 691 height 12
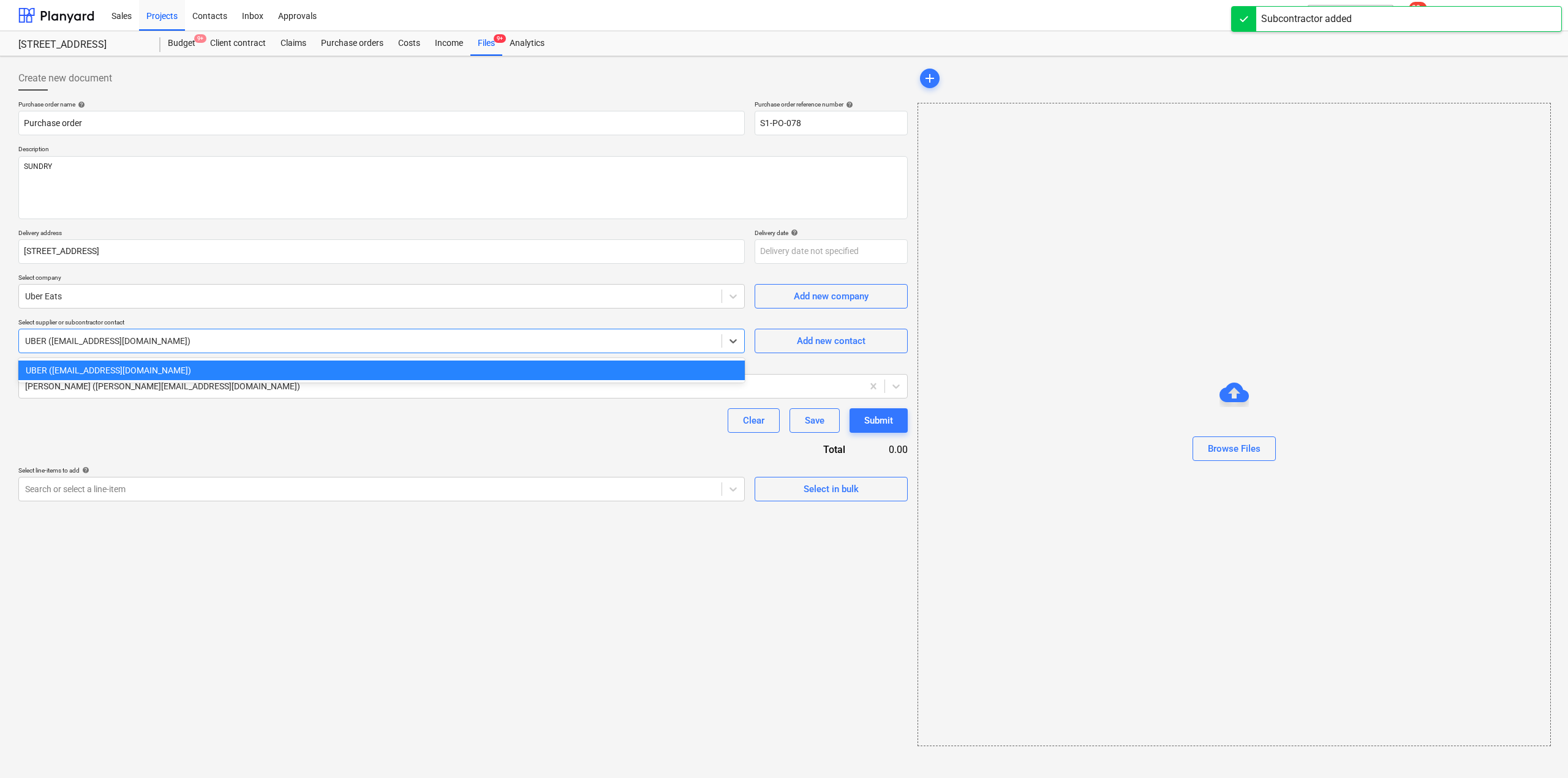
click at [235, 379] on div "UBER (ubereats@uber.com)" at bounding box center [381, 370] width 726 height 20
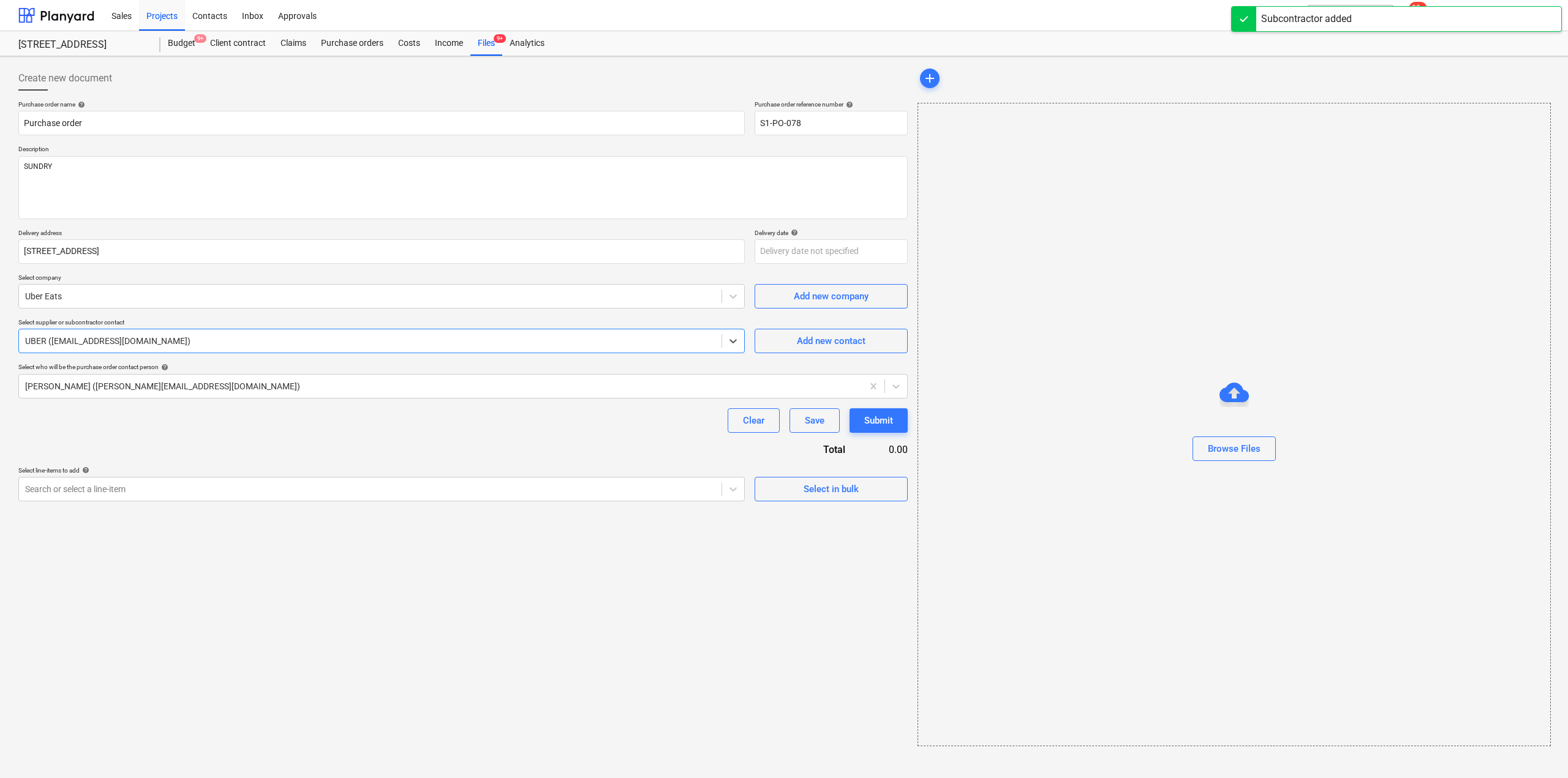
type textarea "x"
click at [273, 441] on div "Purchase order name help Purchase order Purchase order reference number help S1…" at bounding box center [463, 301] width 889 height 401
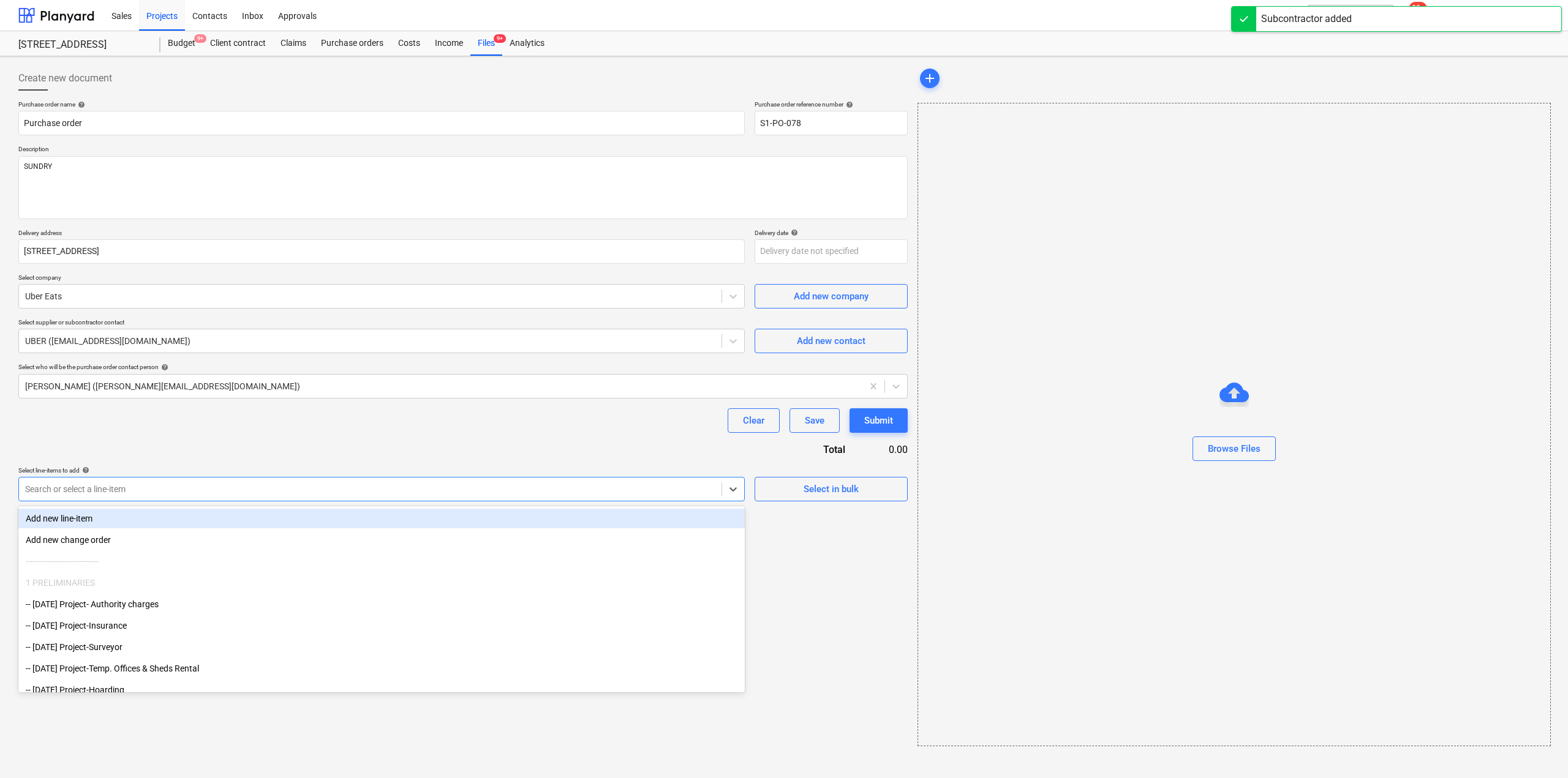
click at [689, 484] on div at bounding box center [370, 489] width 691 height 12
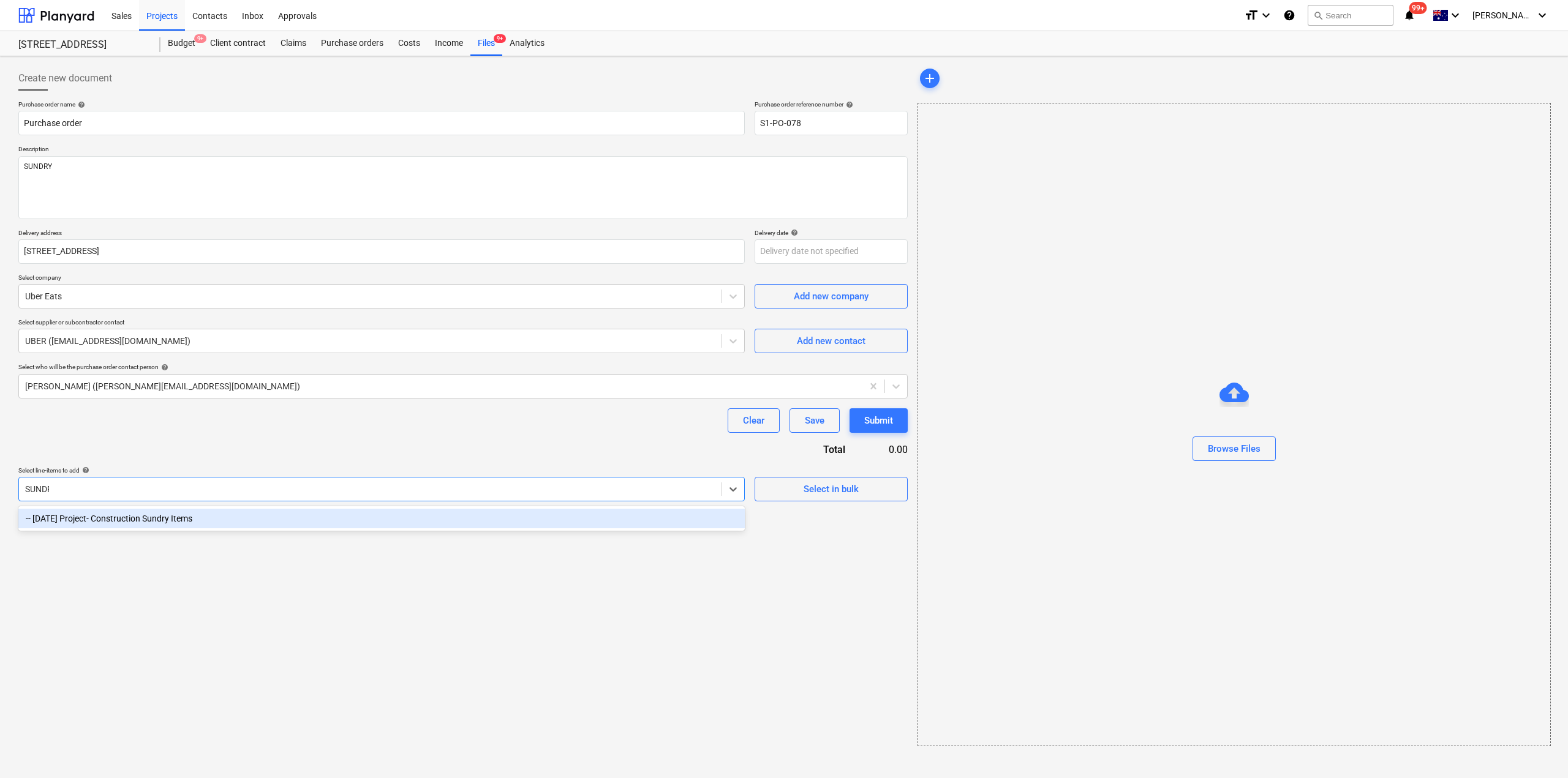
type input "SUNDRY"
click at [623, 513] on div "-- [DATE] Project- Construction Sundry Items" at bounding box center [381, 519] width 726 height 20
type textarea "x"
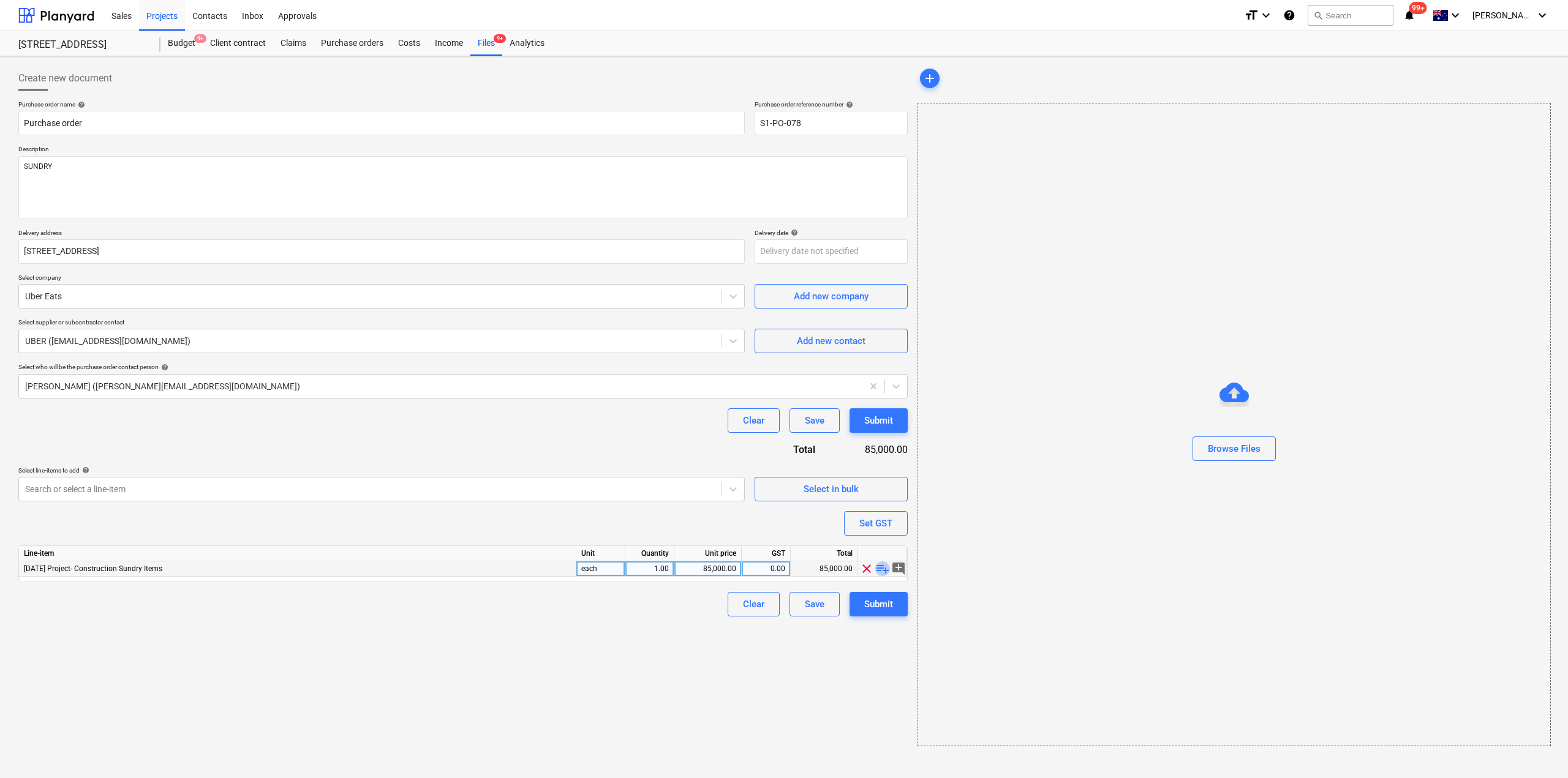
click at [881, 570] on span "playlist_add" at bounding box center [882, 569] width 15 height 15
type textarea "x"
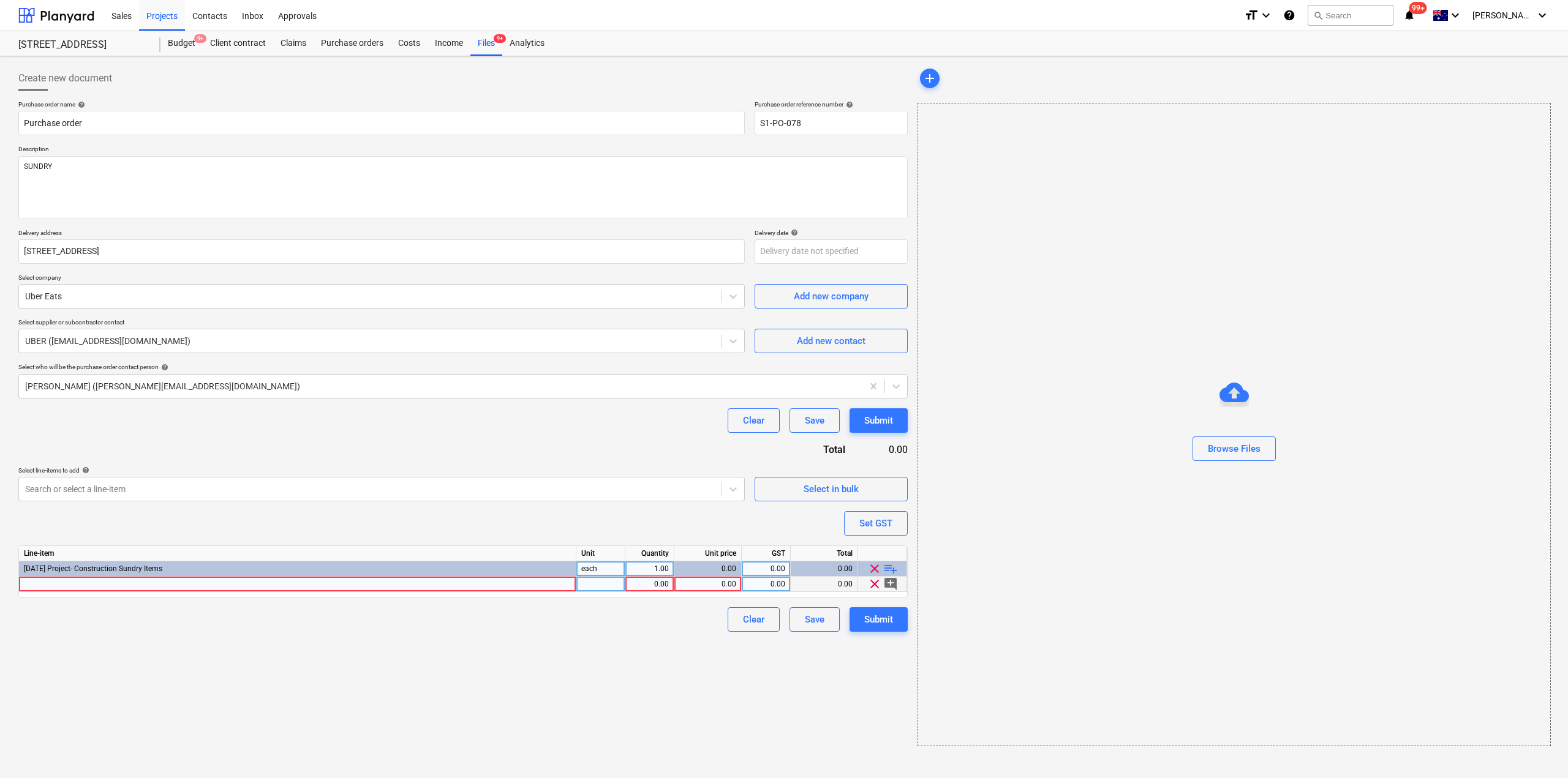
click at [443, 584] on div at bounding box center [297, 584] width 557 height 16
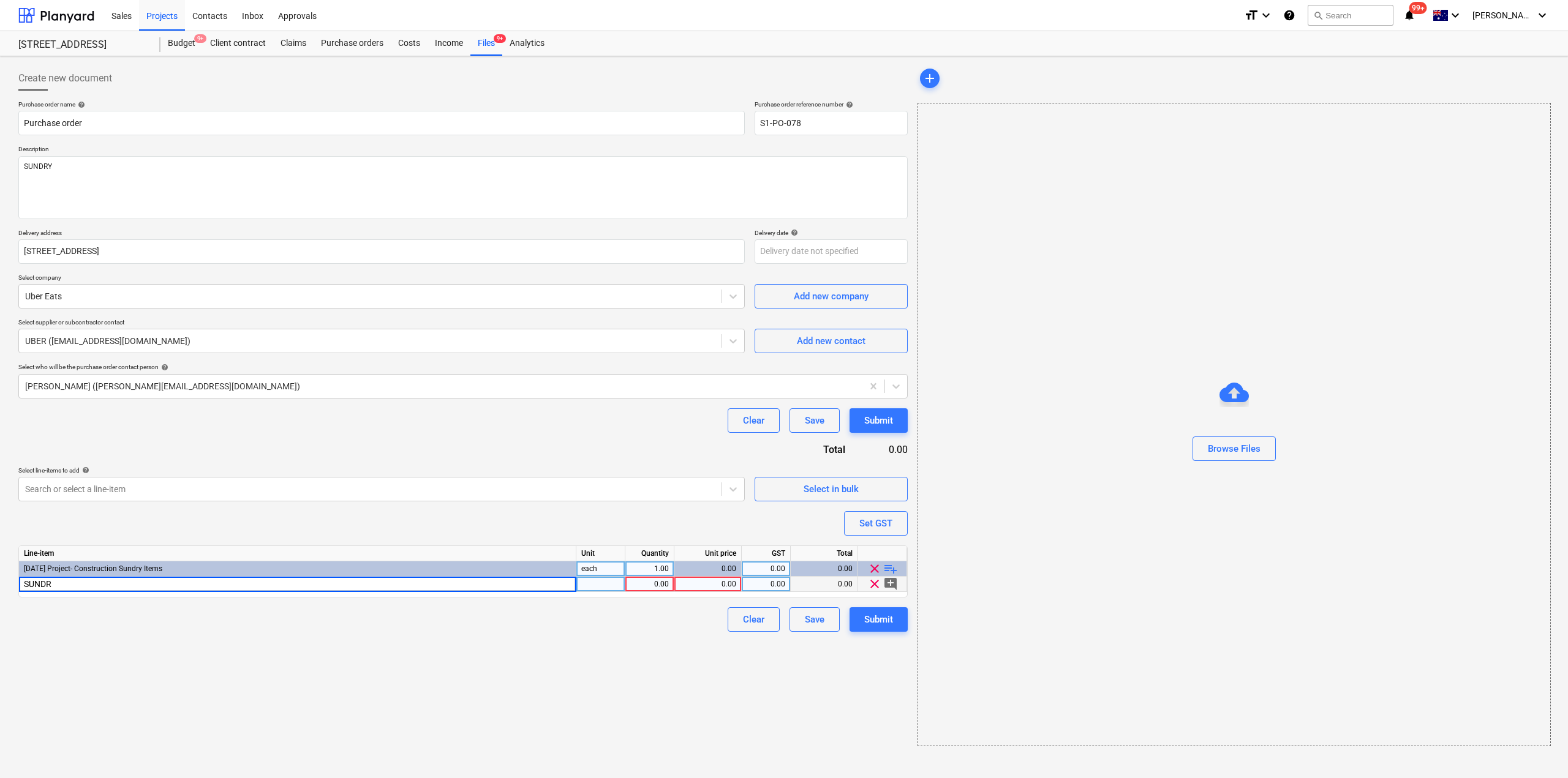
type input "SUNDRY"
type textarea "x"
drag, startPoint x: 714, startPoint y: 589, endPoint x: 782, endPoint y: 602, distance: 69.2
click at [782, 602] on div "Purchase order name help Purchase order Purchase order reference number help S1…" at bounding box center [463, 365] width 889 height 531
type input "120"
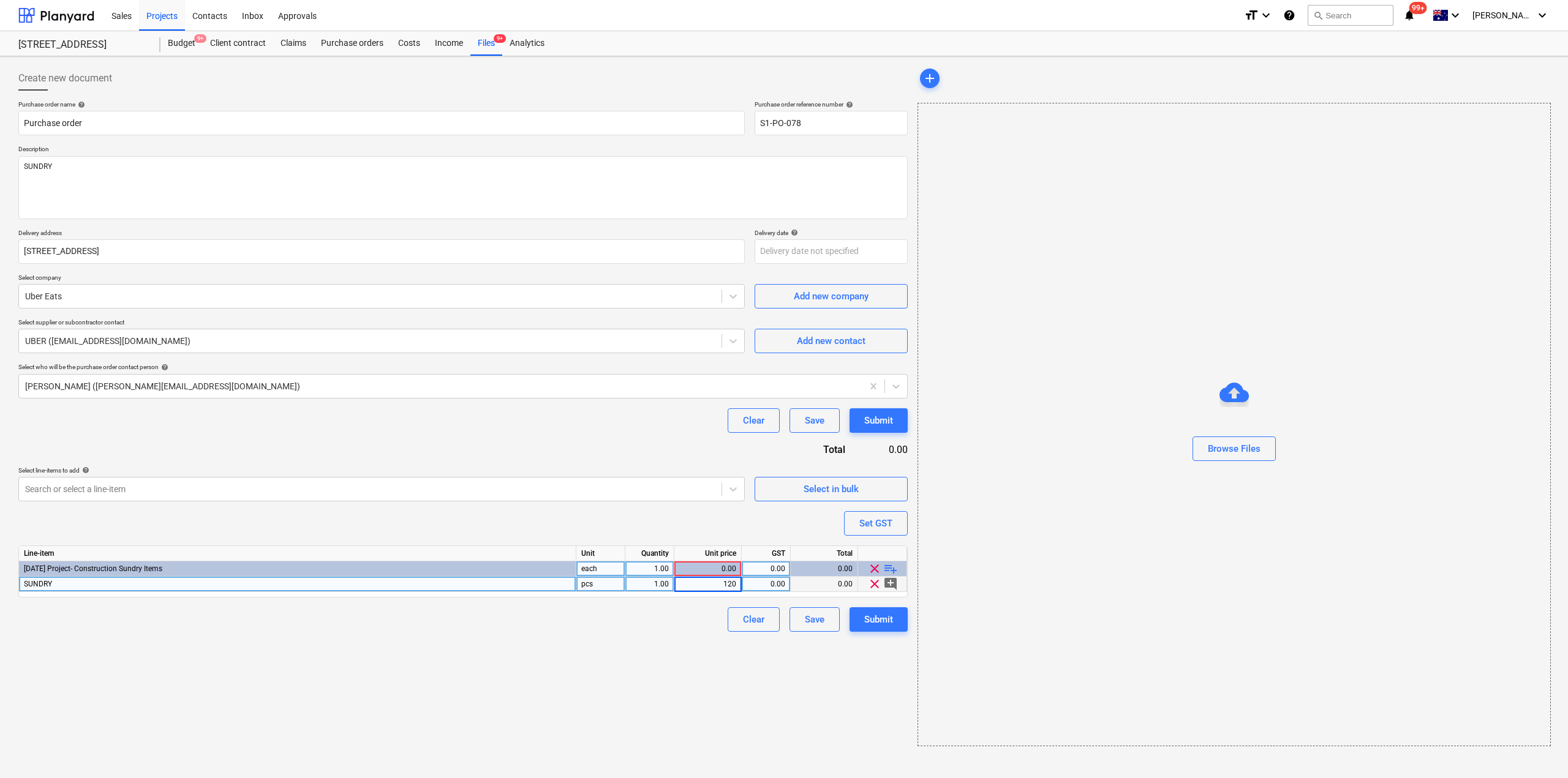
click at [753, 691] on div "Create new document Purchase order name help Purchase order Purchase order refe…" at bounding box center [463, 406] width 899 height 691
click at [880, 622] on div "Submit" at bounding box center [878, 620] width 28 height 16
type textarea "x"
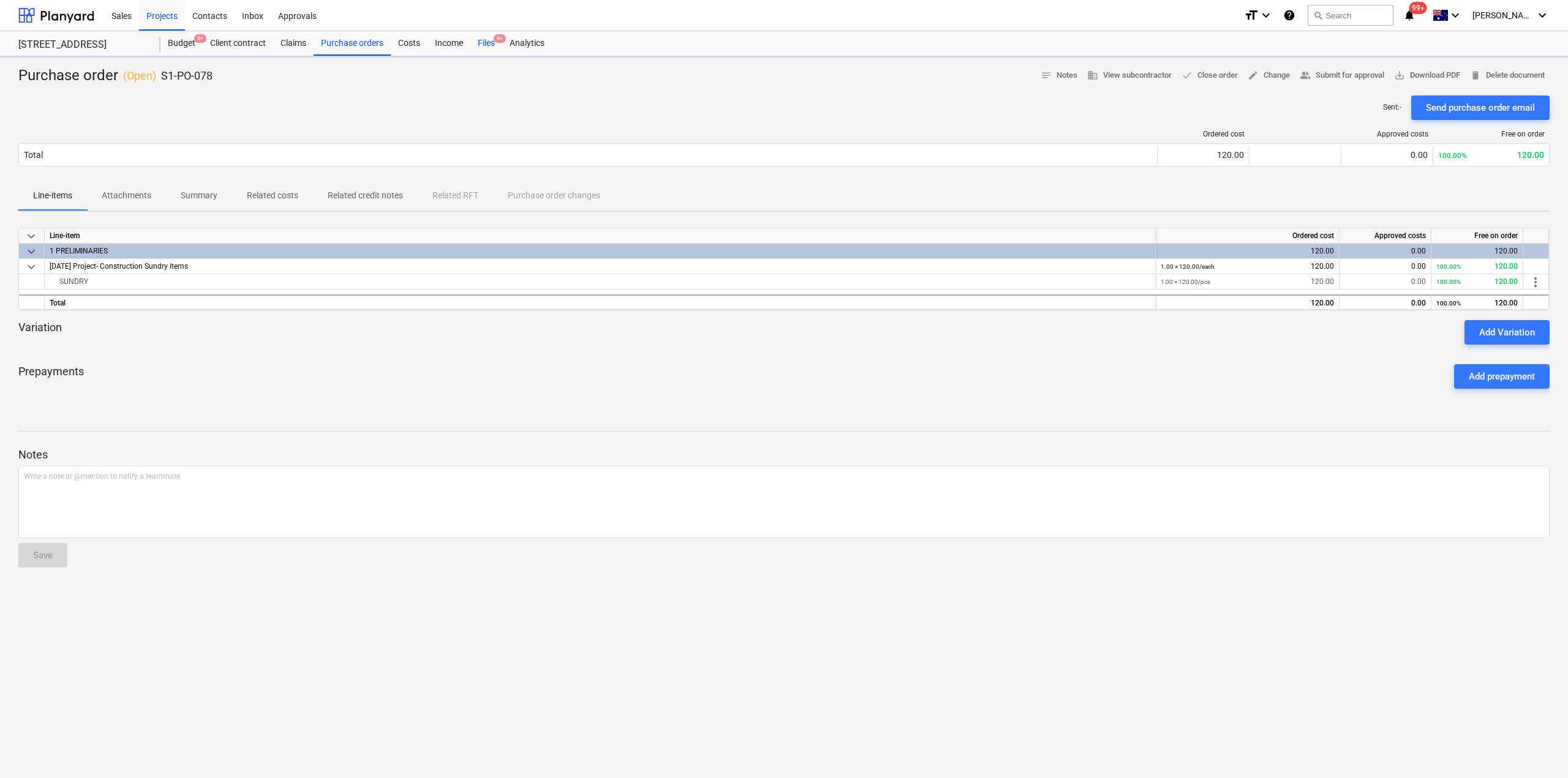
click at [479, 43] on div "Files 9+" at bounding box center [486, 43] width 31 height 25
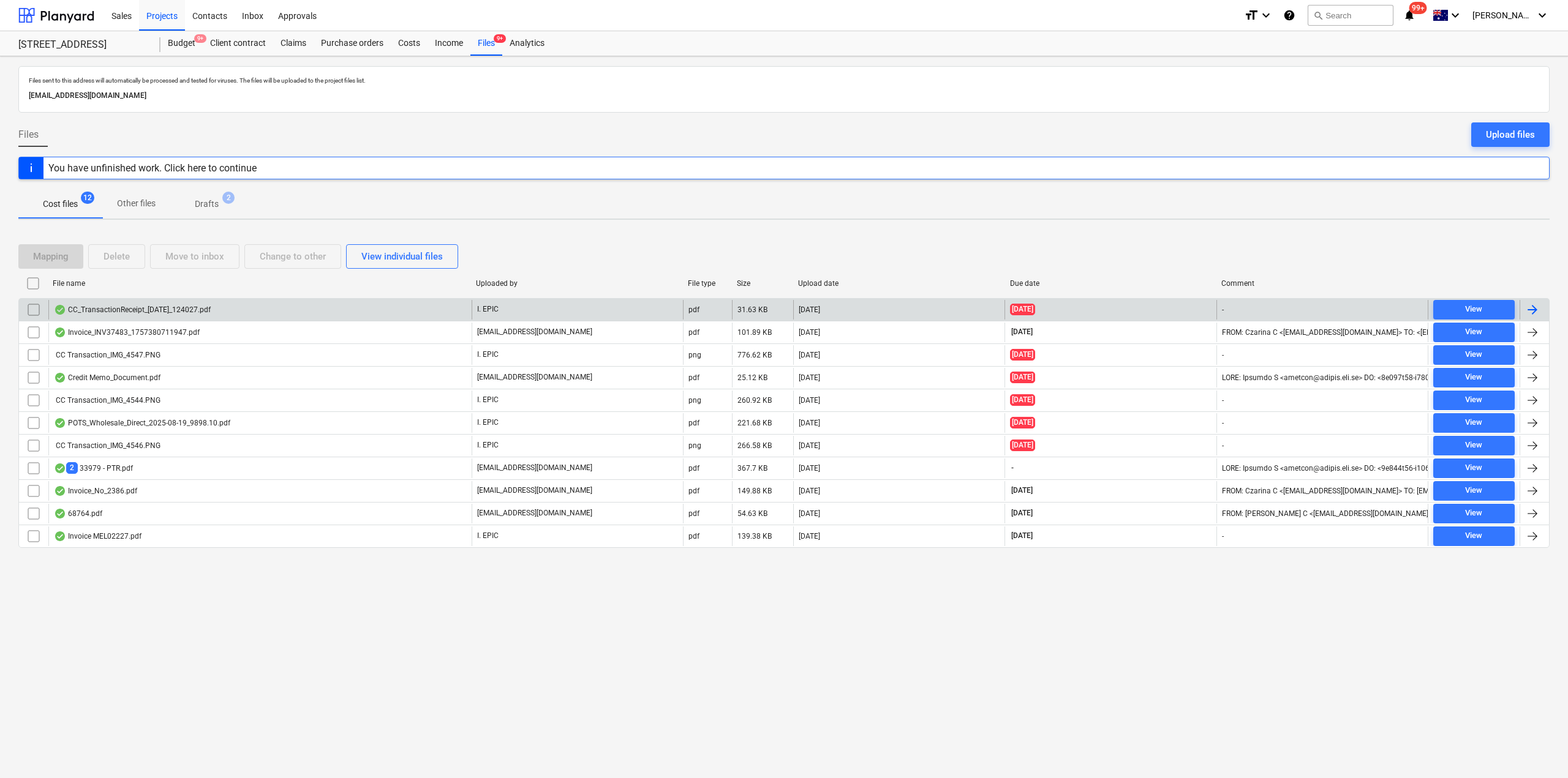
click at [160, 314] on div "CC_TransactionReceipt_[DATE]_124027.pdf" at bounding box center [259, 310] width 423 height 20
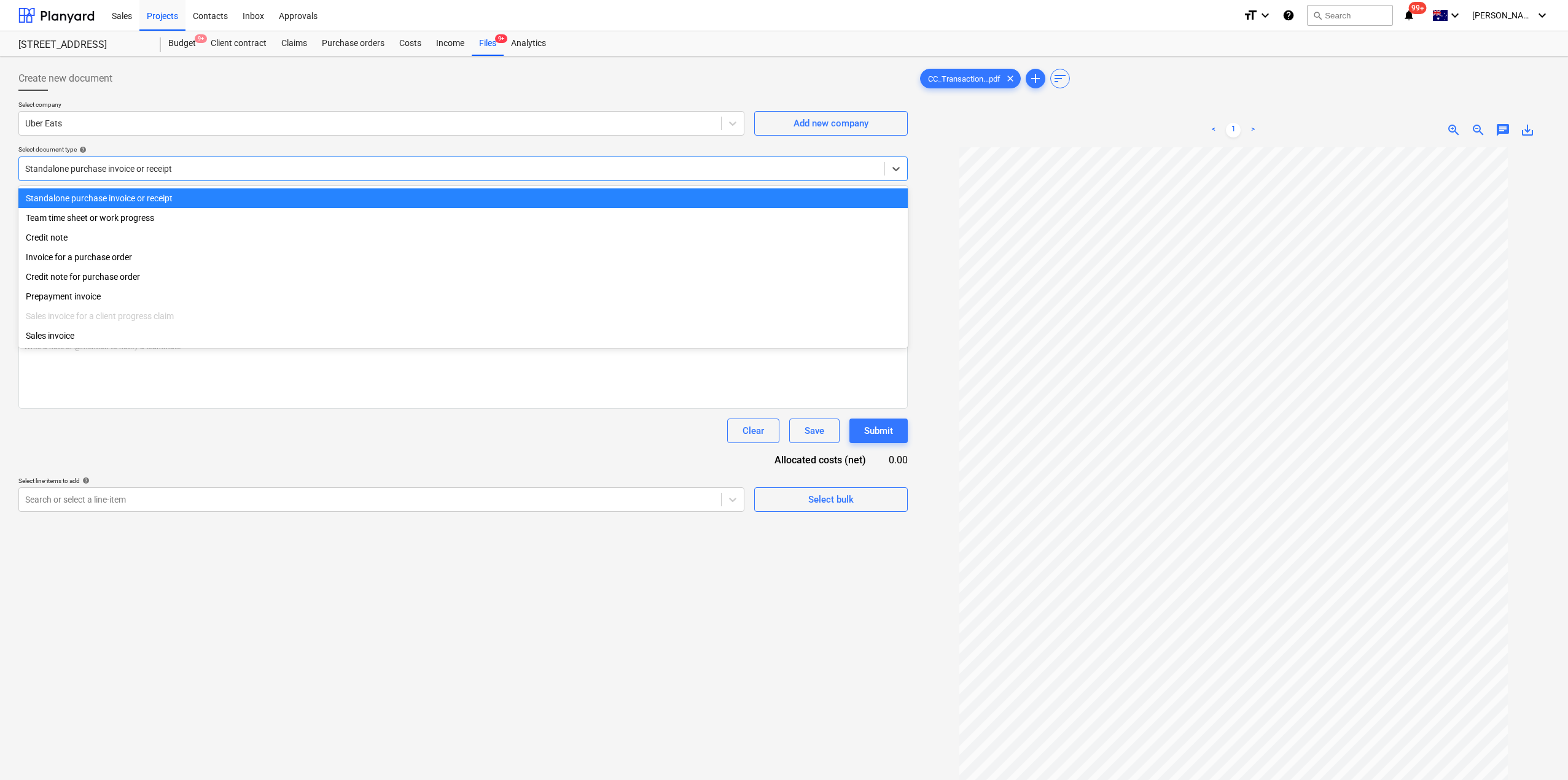
click at [210, 173] on div at bounding box center [452, 168] width 853 height 12
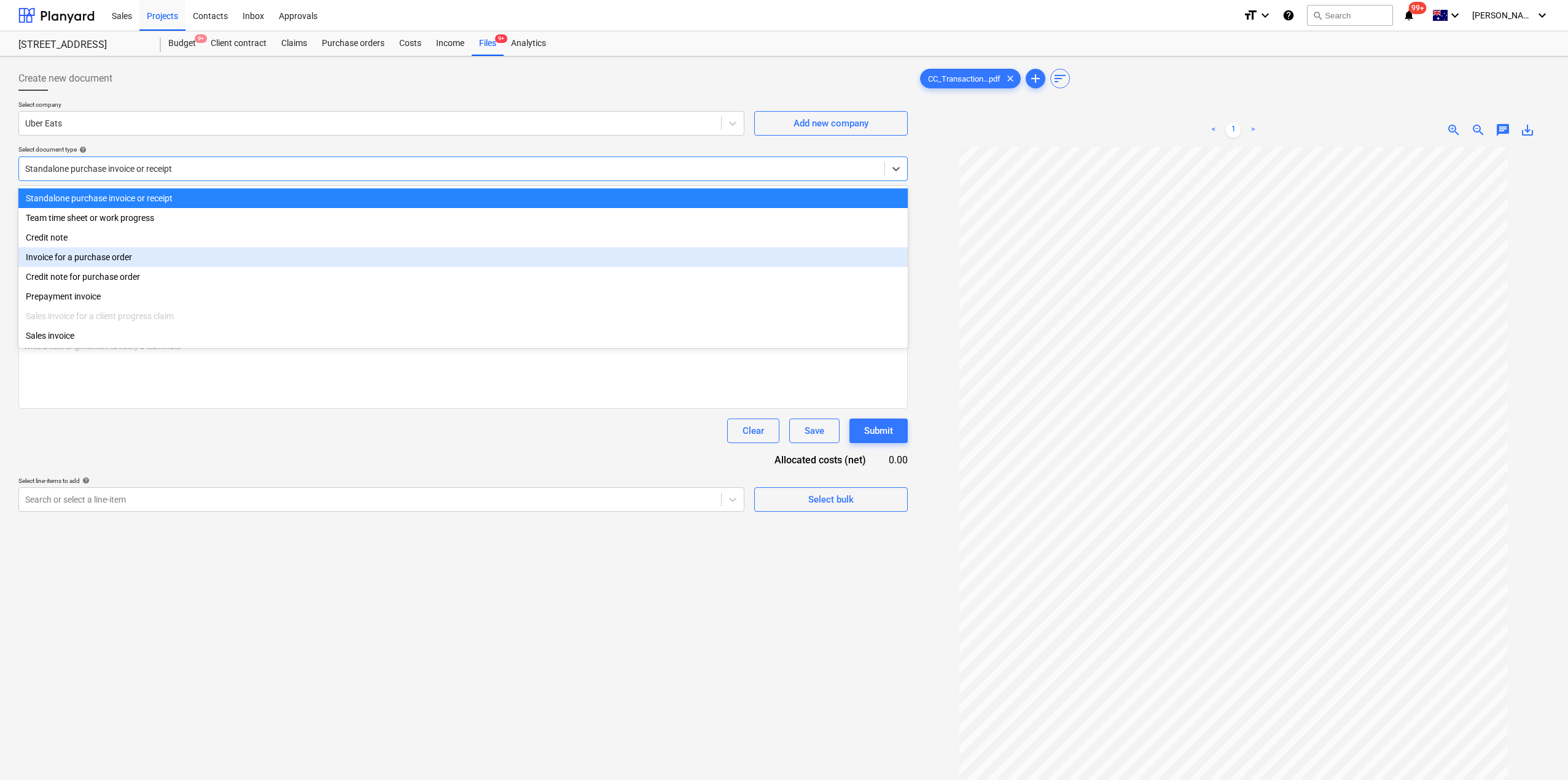
click at [161, 261] on div "Invoice for a purchase order" at bounding box center [463, 257] width 889 height 20
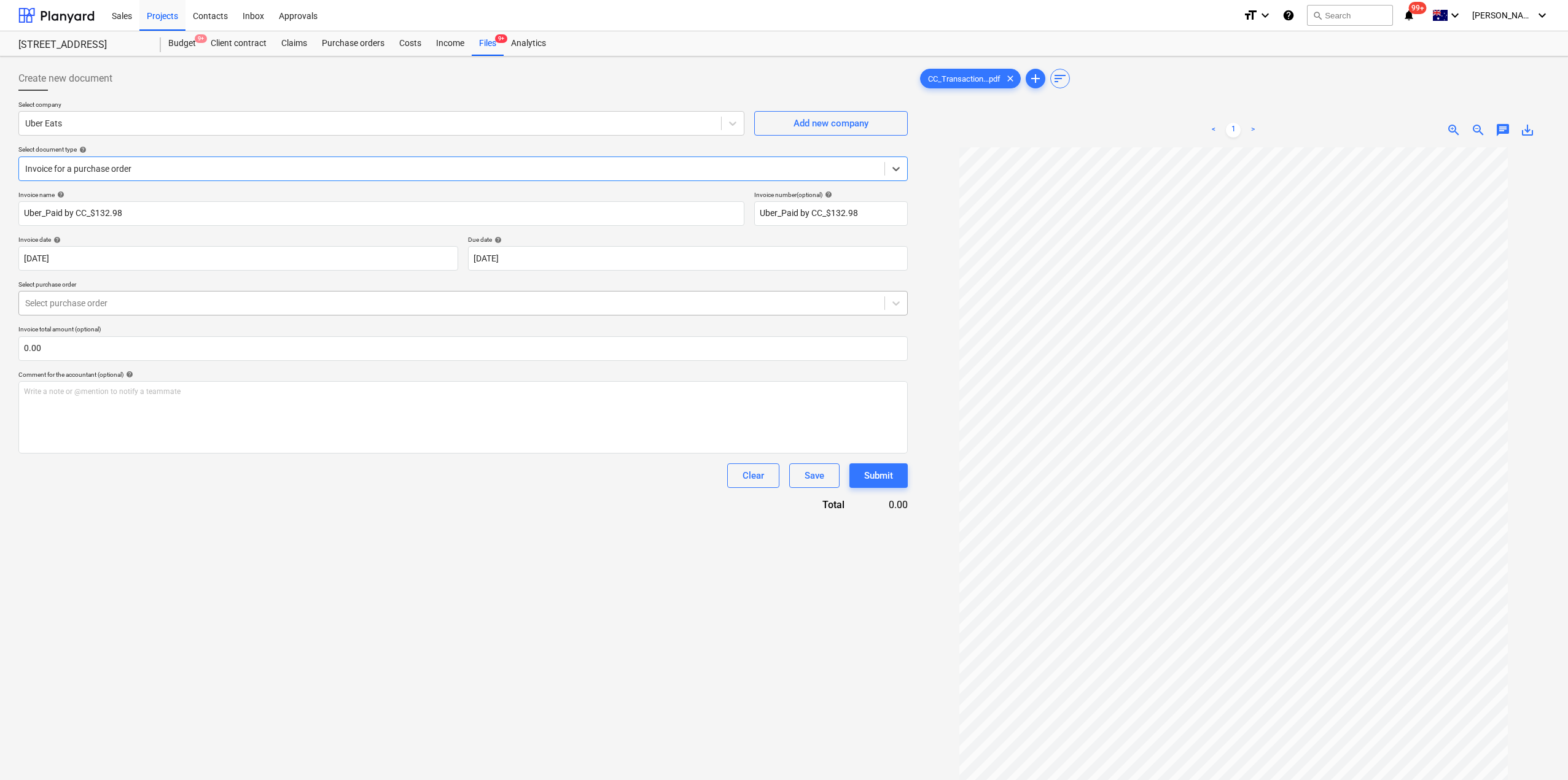
click at [152, 301] on div at bounding box center [452, 303] width 853 height 12
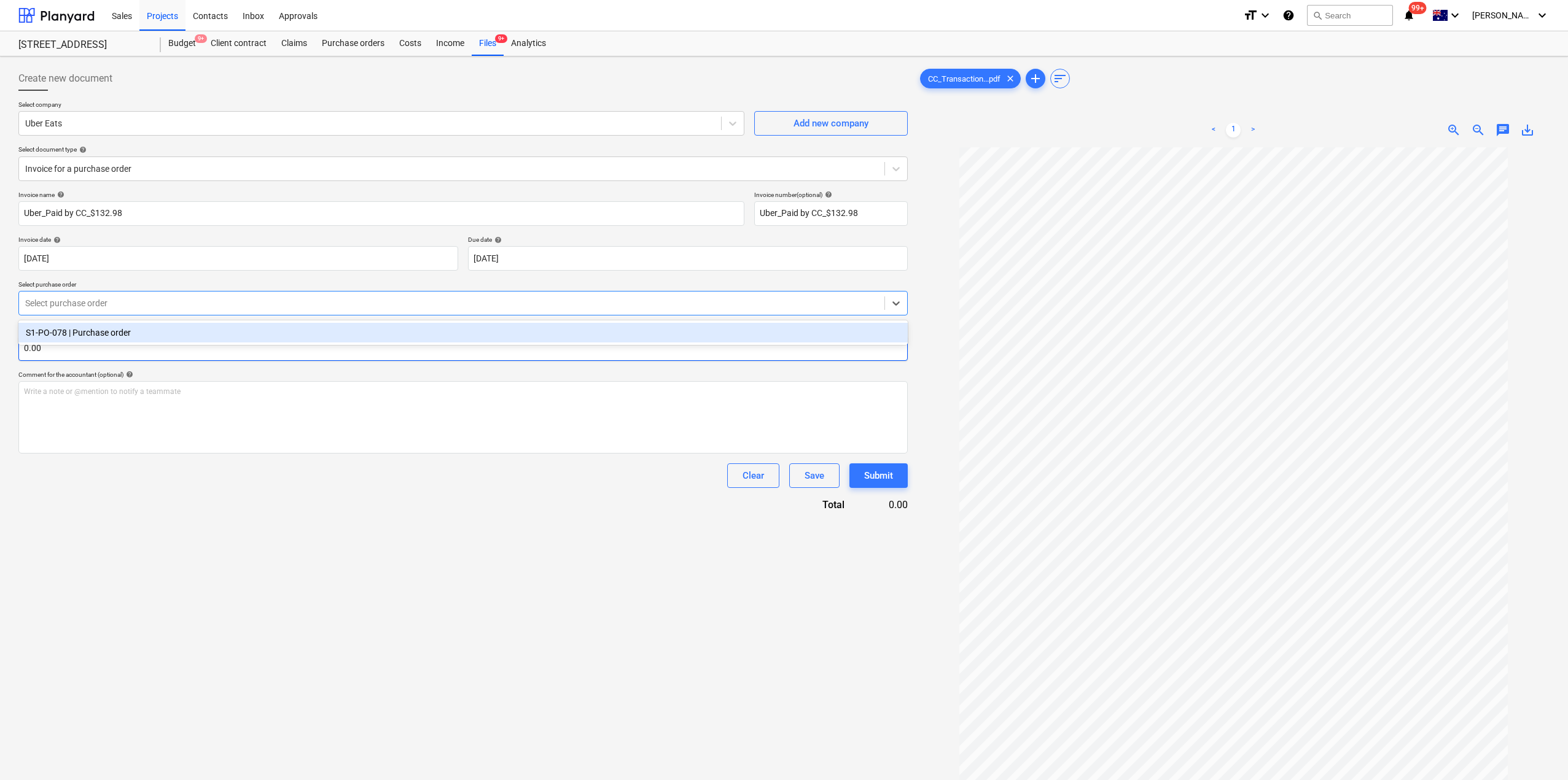
click at [169, 339] on div "S1-PO-078 | Purchase order" at bounding box center [463, 333] width 889 height 20
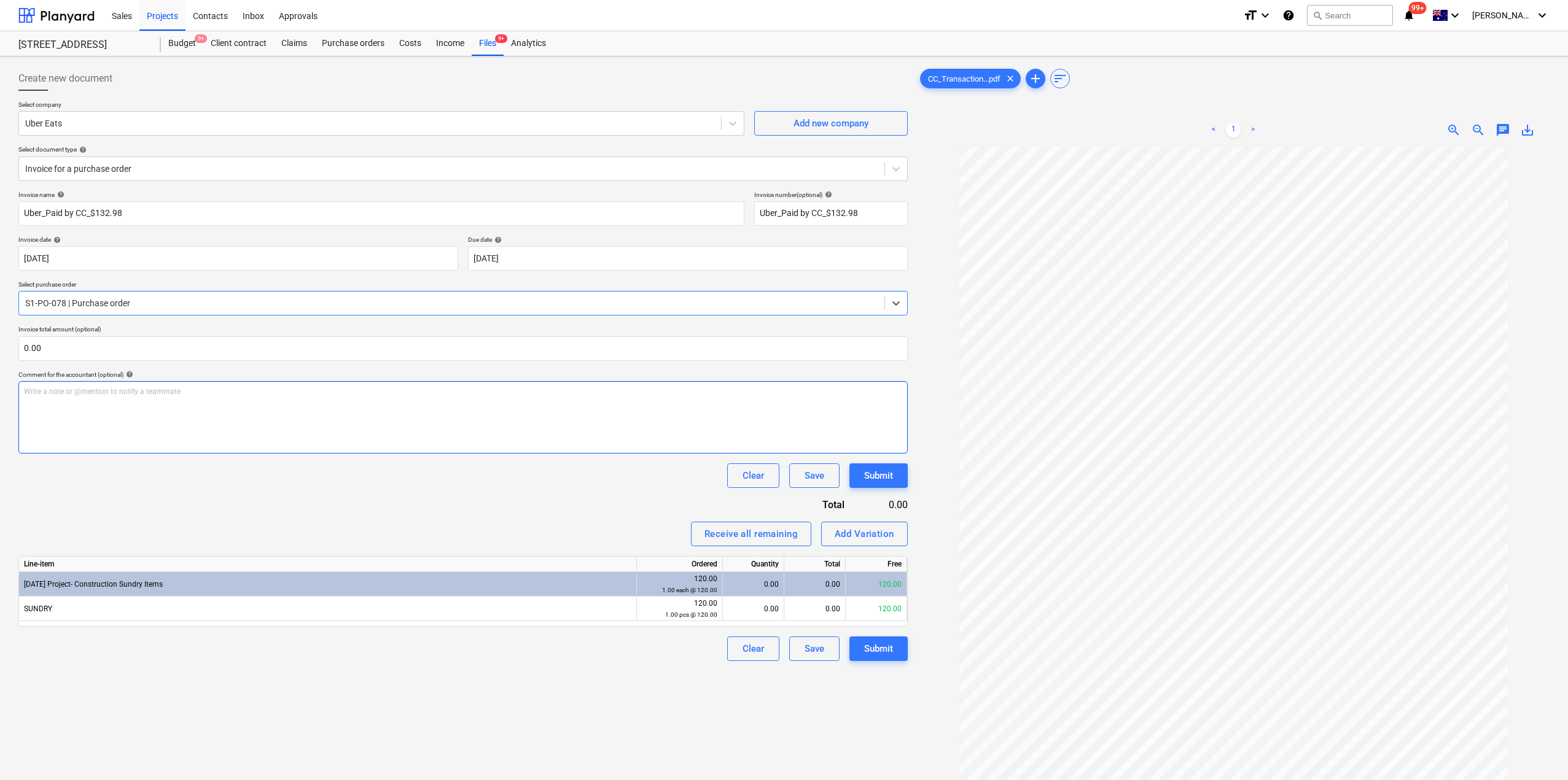
click at [182, 409] on div "Write a note or @mention to notify a teammate [PERSON_NAME]" at bounding box center [463, 418] width 889 height 73
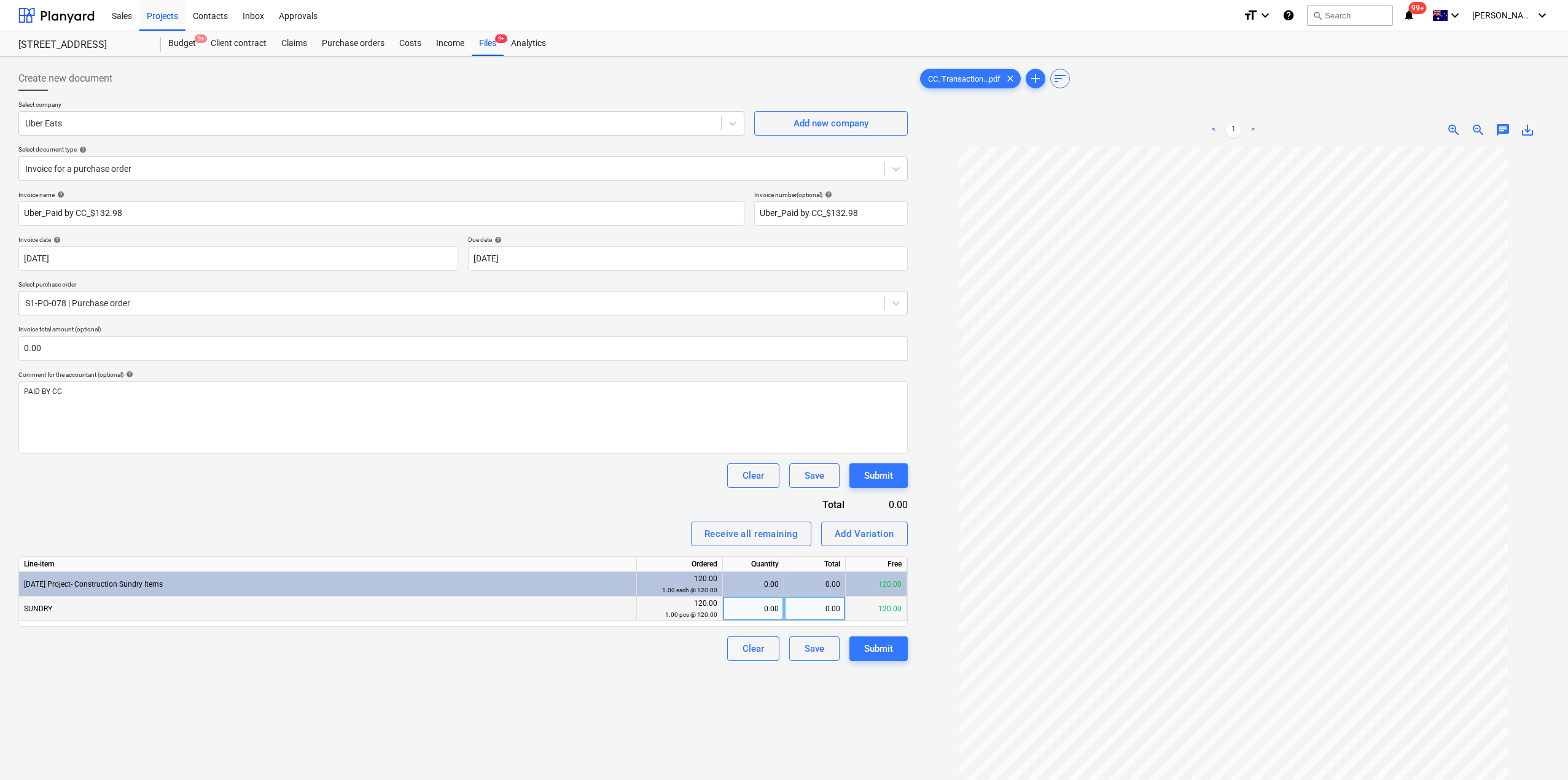
click at [745, 612] on div "0.00" at bounding box center [753, 609] width 51 height 25
type input "1"
click at [643, 708] on div "Create new document Select company Uber Eats Add new company Select document ty…" at bounding box center [463, 480] width 899 height 837
click at [899, 658] on button "Submit" at bounding box center [878, 649] width 58 height 25
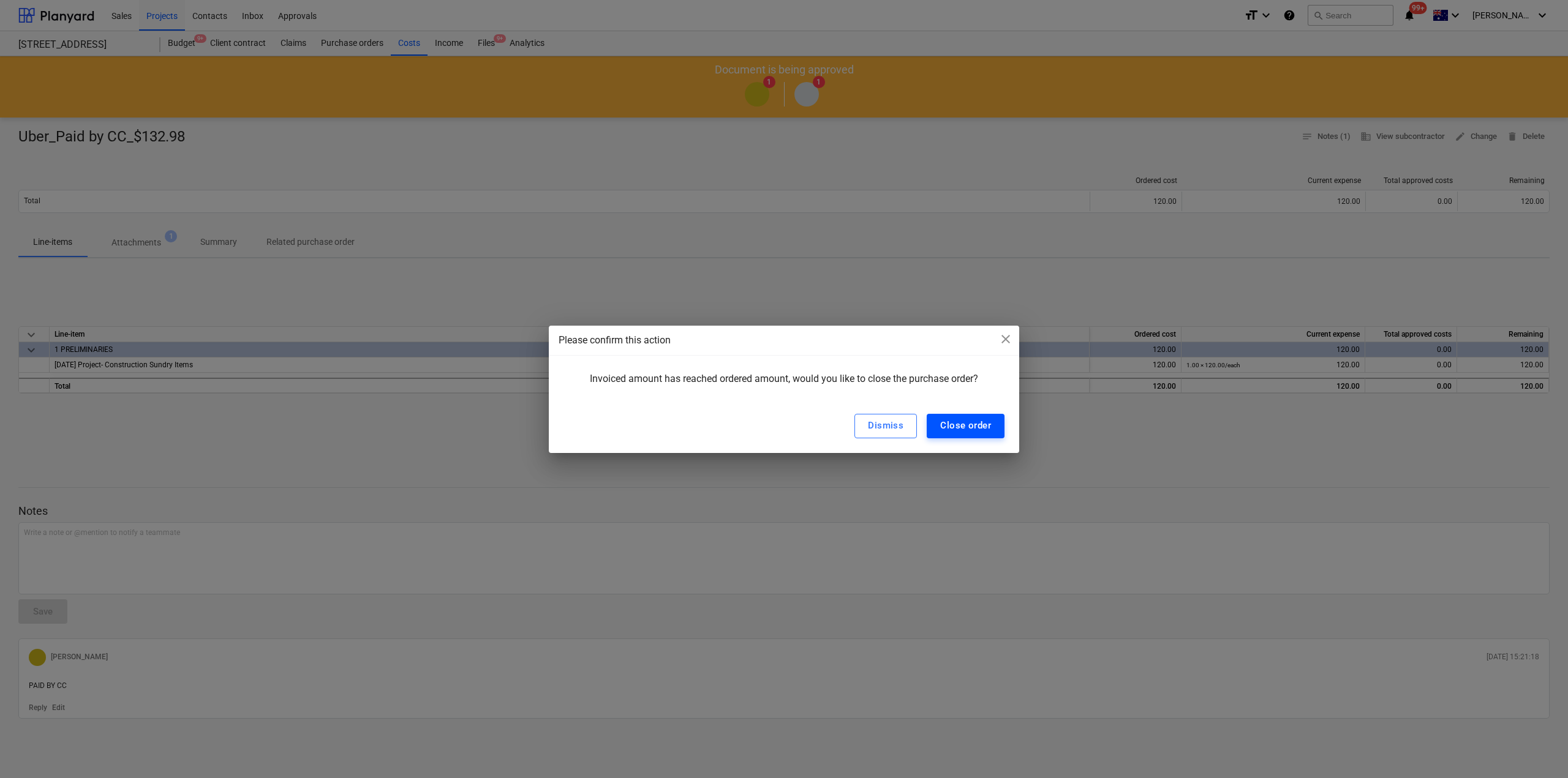
click at [974, 422] on div "Close order" at bounding box center [966, 425] width 51 height 16
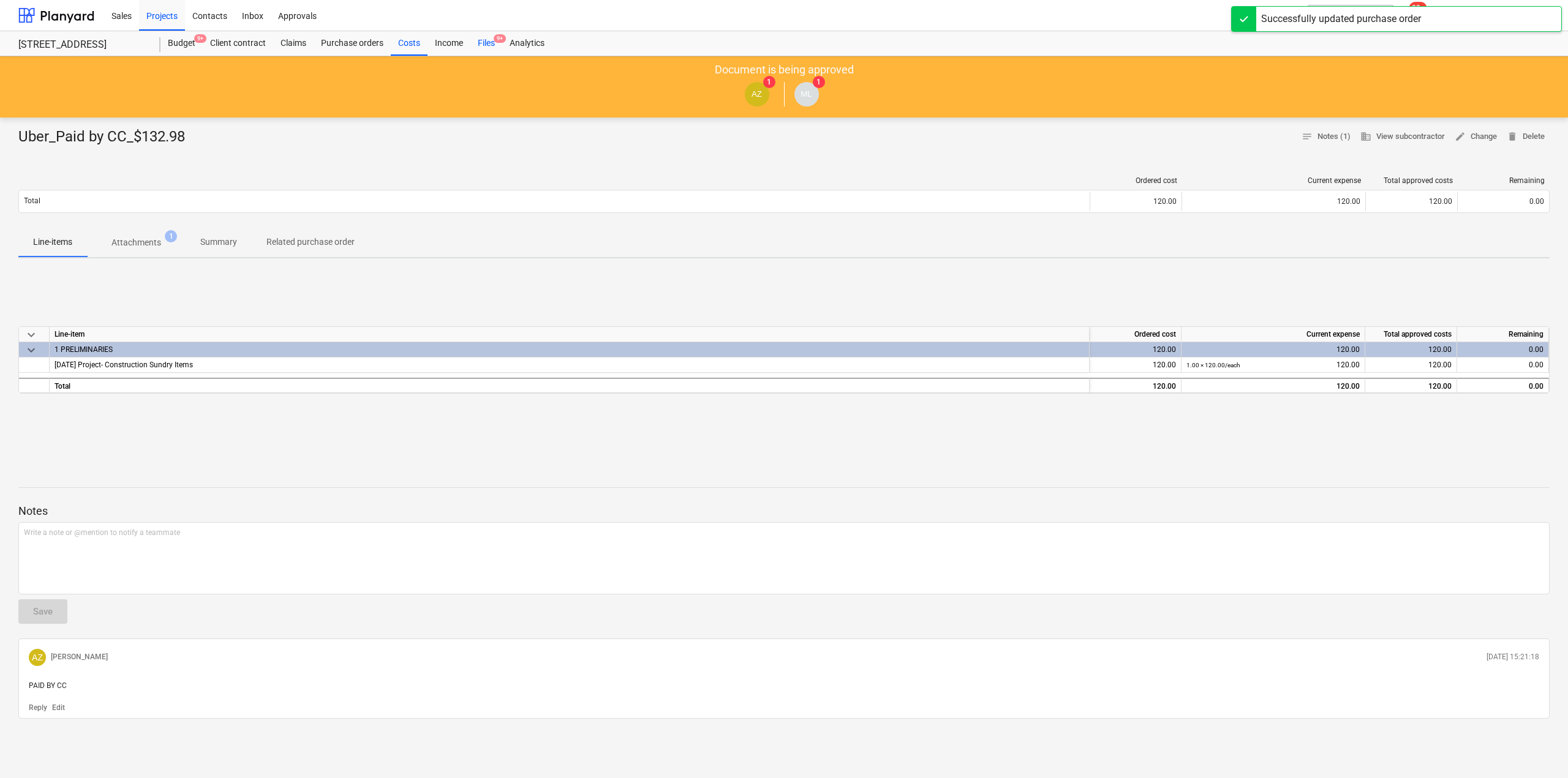
click at [494, 43] on div "Files 9+" at bounding box center [486, 43] width 31 height 25
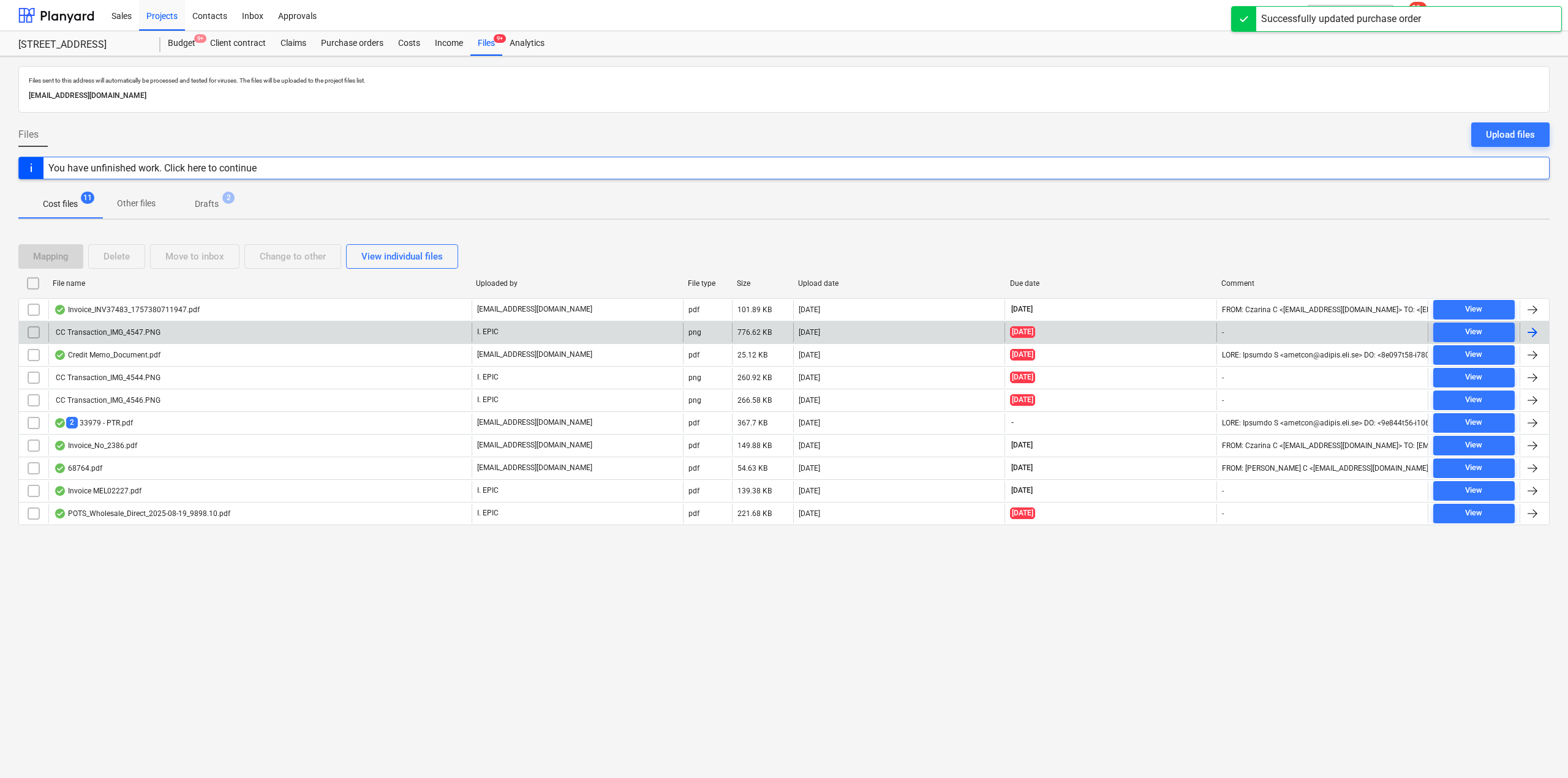
click at [195, 329] on div "CC Transaction_IMG_4547.PNG" at bounding box center [259, 333] width 423 height 20
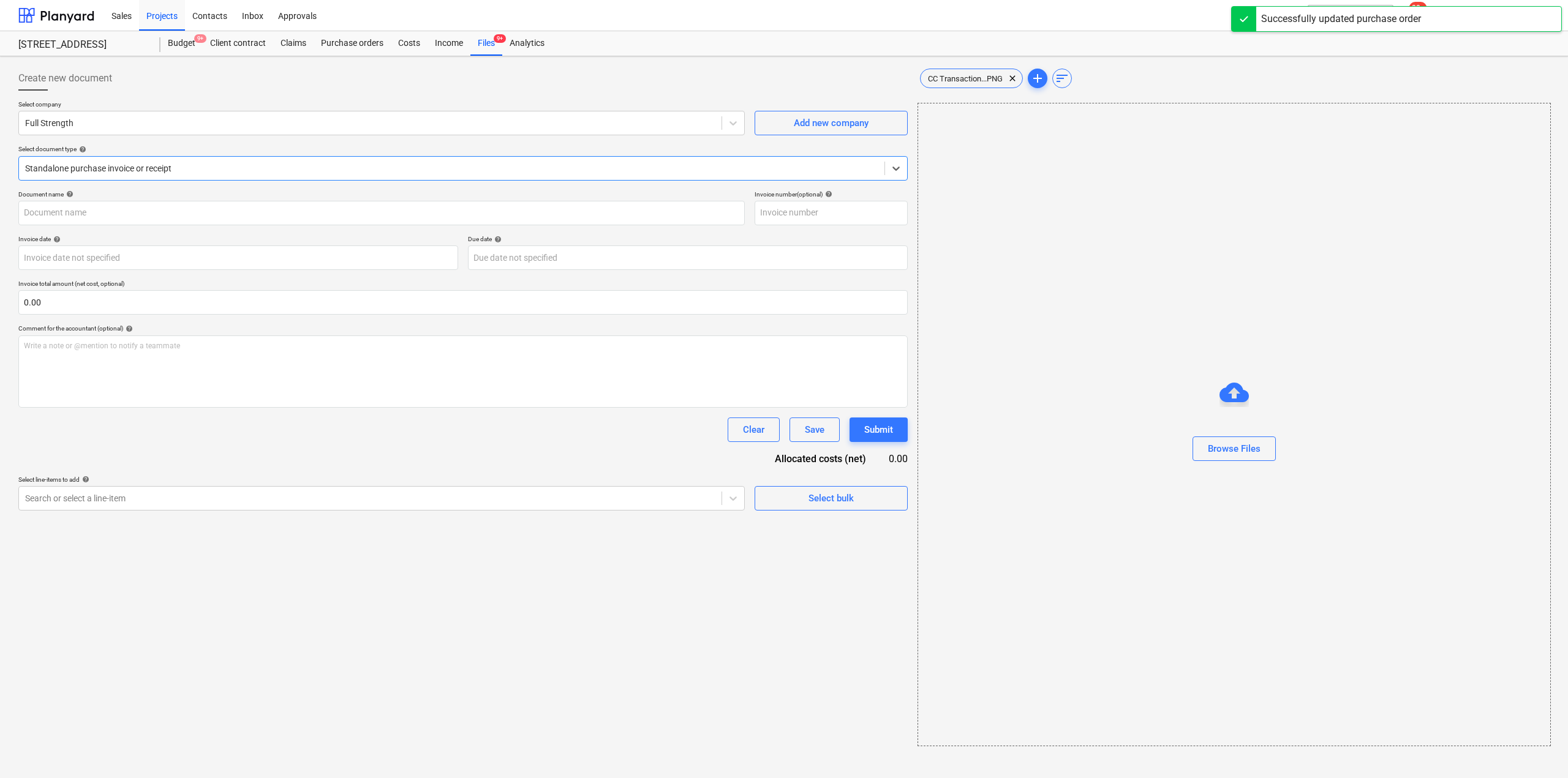
type input "Full Strength_CC Paid $17.15"
type input "[DATE]"
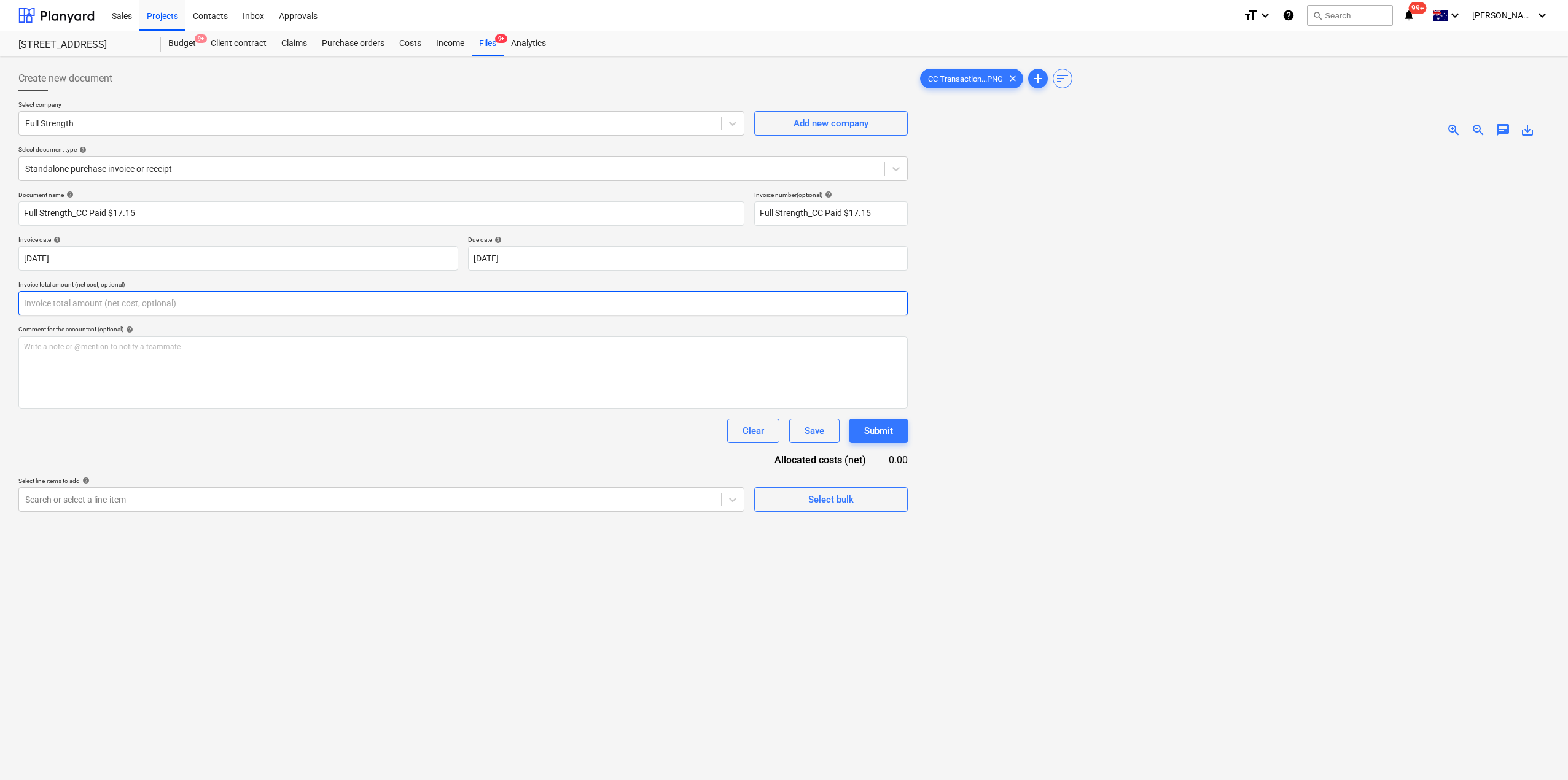
click at [203, 307] on input "text" at bounding box center [463, 303] width 889 height 25
type input "0.00"
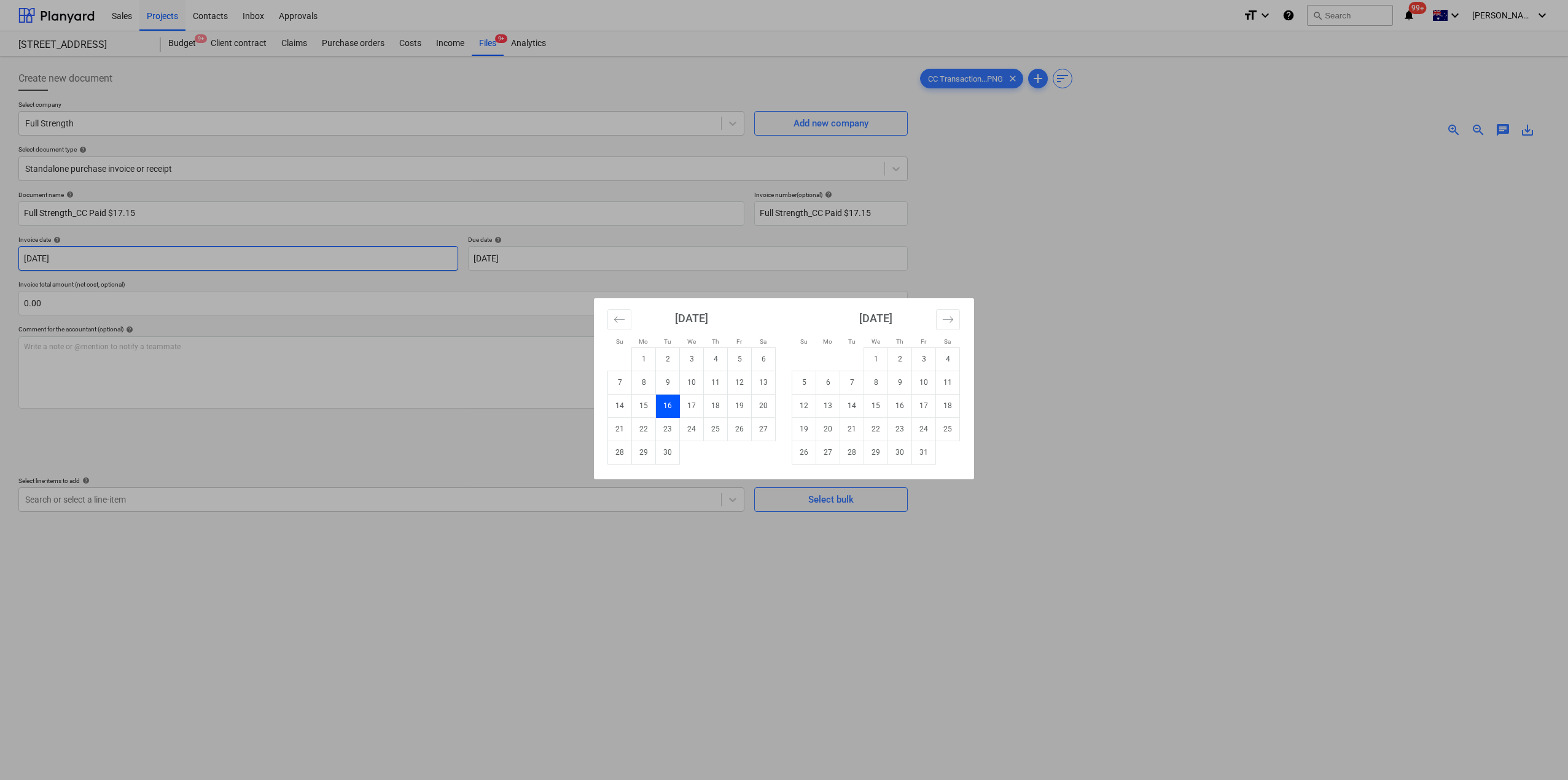
click at [215, 258] on body "Sales Projects Contacts Inbox Approvals format_size keyboard_arrow_down help se…" at bounding box center [784, 390] width 1568 height 780
drag, startPoint x: 1004, startPoint y: 263, endPoint x: 944, endPoint y: 254, distance: 60.7
click at [1002, 262] on div "Su Mo Tu We Th Fr Sa Su Mo Tu We Th Fr Sa August 2025 1 2 3 4 5 6 7 8 9 10 11 1…" at bounding box center [784, 390] width 1568 height 780
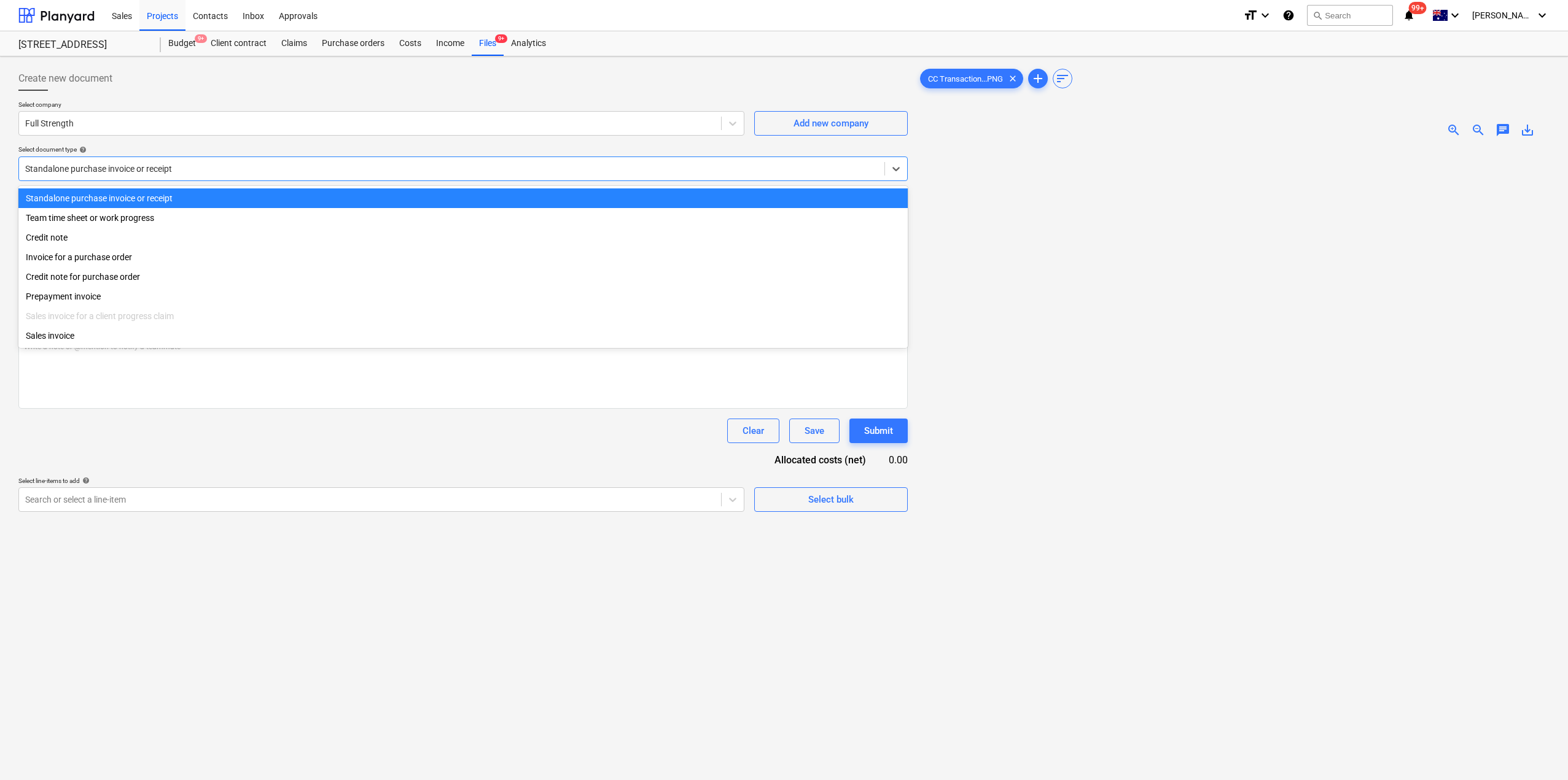
click at [148, 179] on div "Standalone purchase invoice or receipt" at bounding box center [463, 168] width 889 height 25
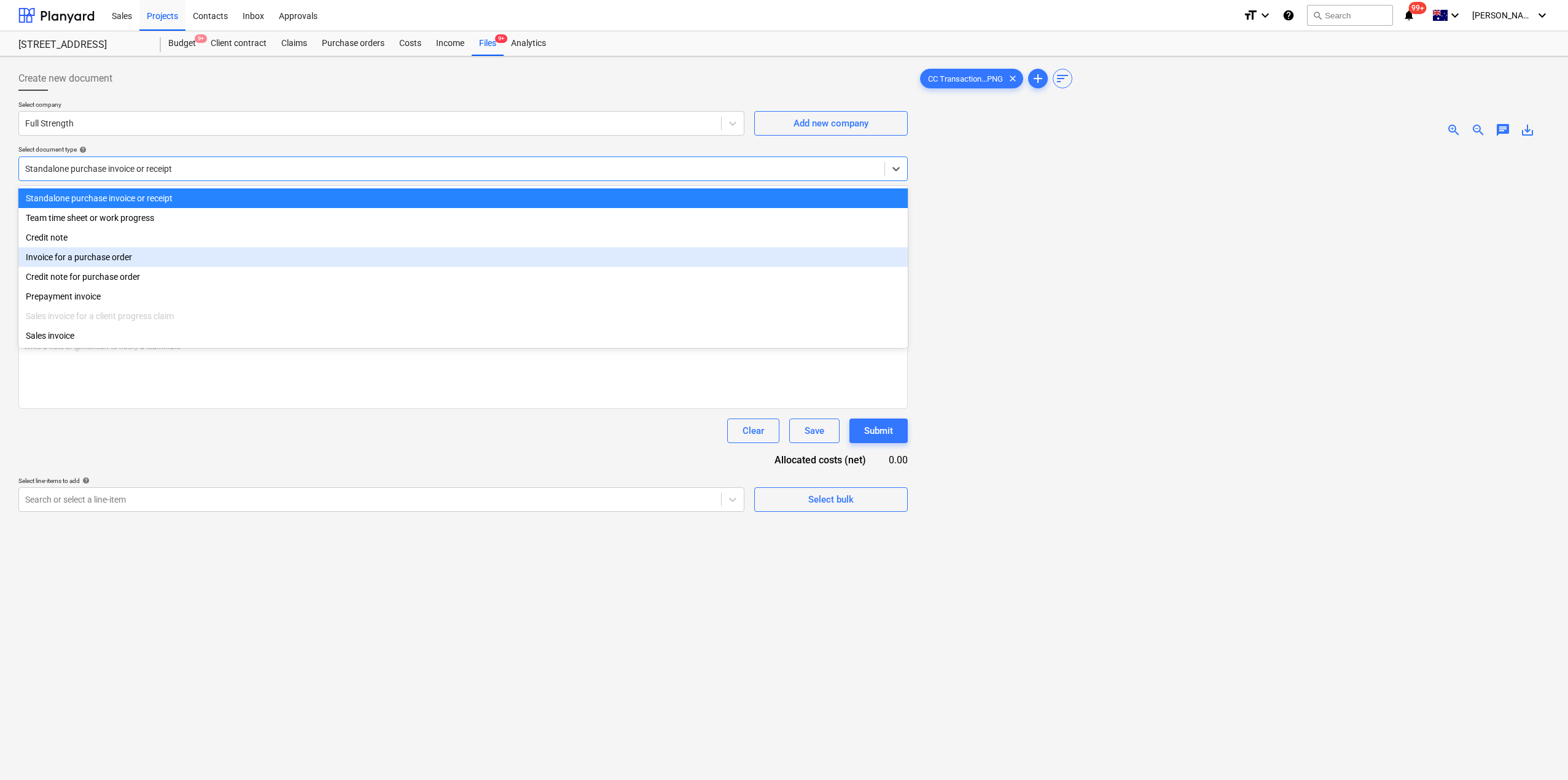
click at [105, 255] on div "Invoice for a purchase order" at bounding box center [463, 257] width 889 height 20
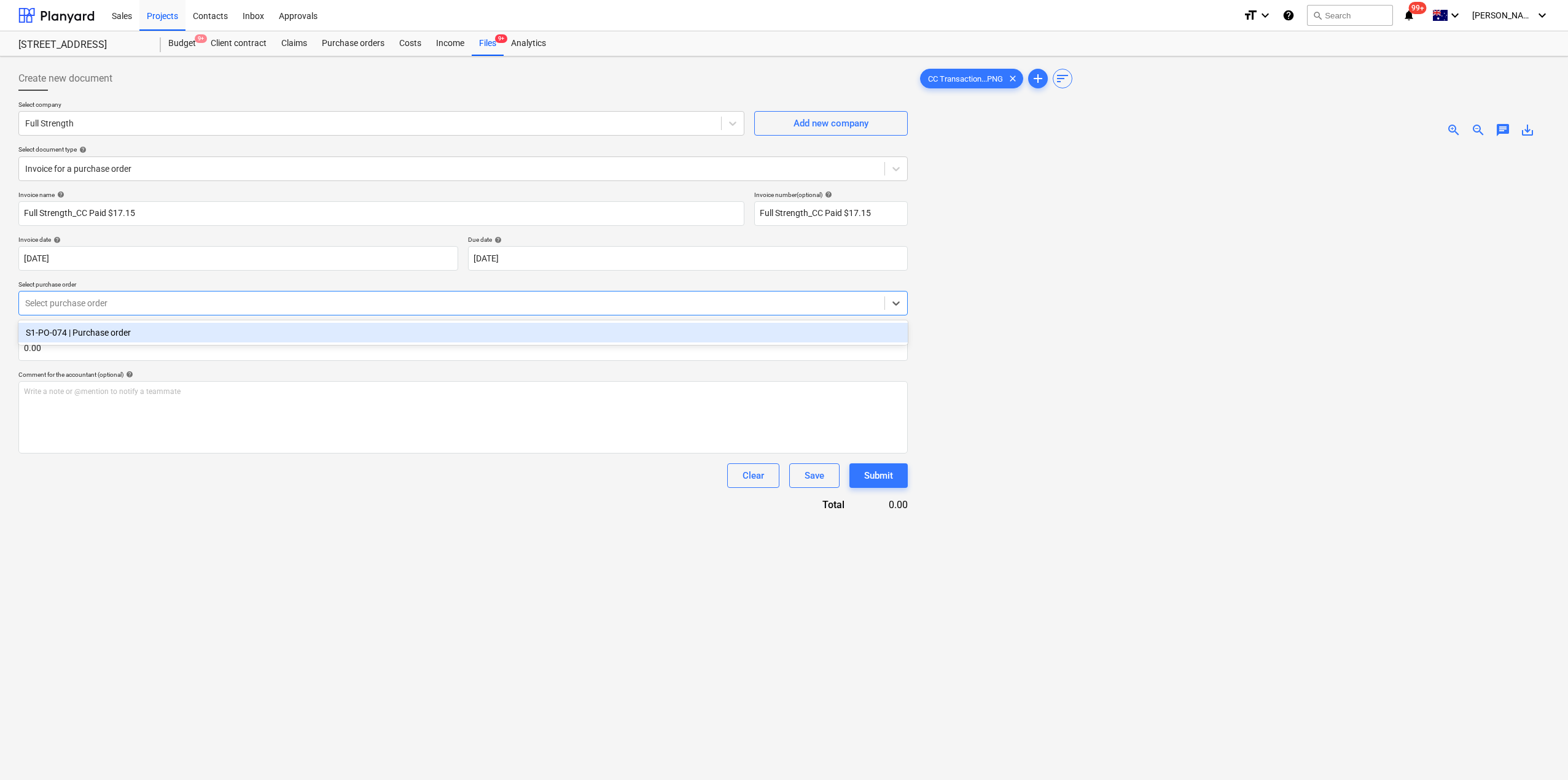
click at [86, 299] on div at bounding box center [452, 303] width 853 height 12
click at [93, 337] on div "S1-PO-074 | Purchase order" at bounding box center [463, 333] width 889 height 20
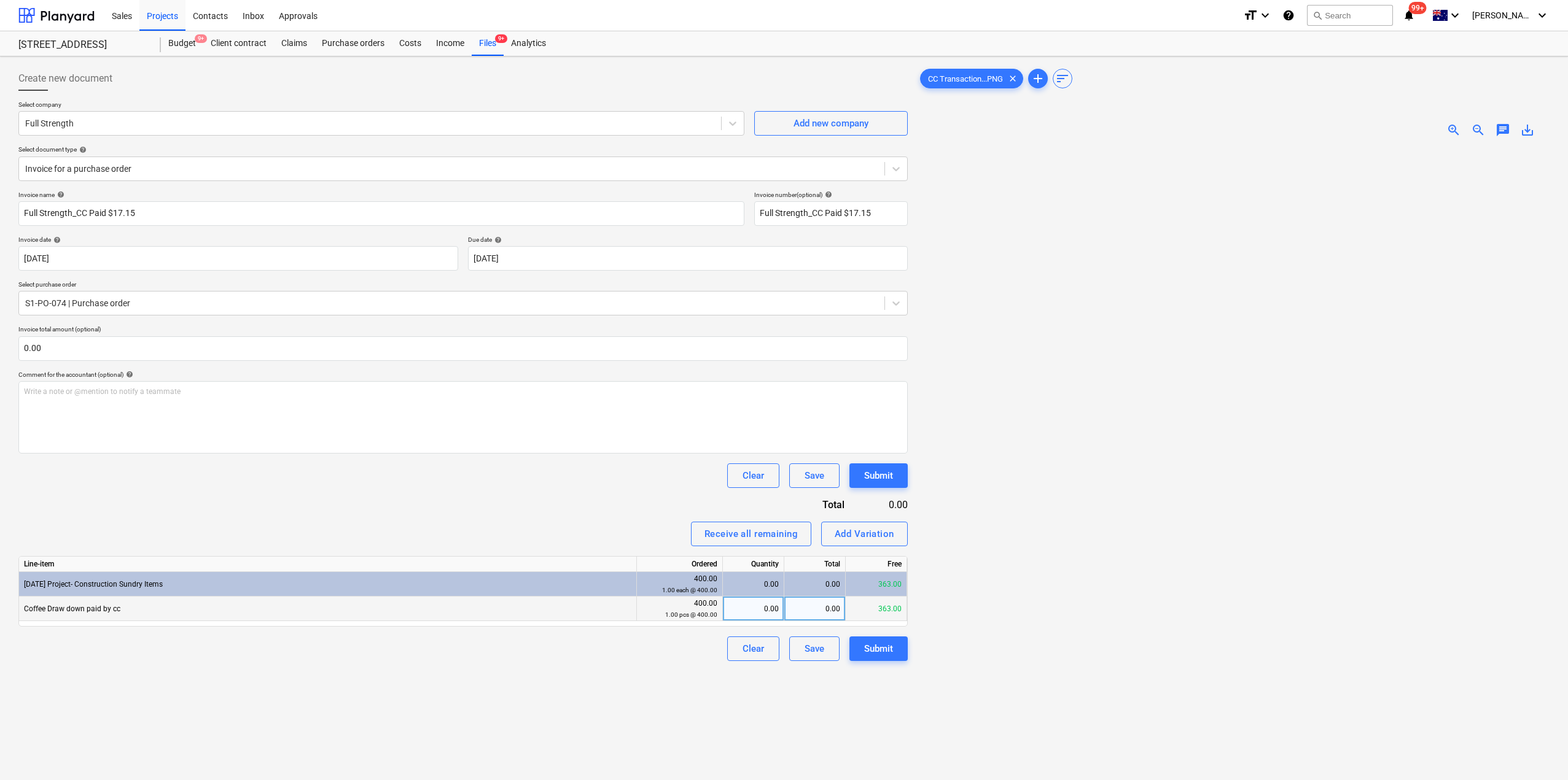
click at [783, 613] on div "0.00" at bounding box center [753, 609] width 61 height 25
type input "16.9"
click at [816, 619] on div "16.90" at bounding box center [815, 609] width 61 height 25
type input "15.59"
click at [901, 672] on div "Create new document Select company Full Strength Add new company Select documen…" at bounding box center [463, 480] width 899 height 837
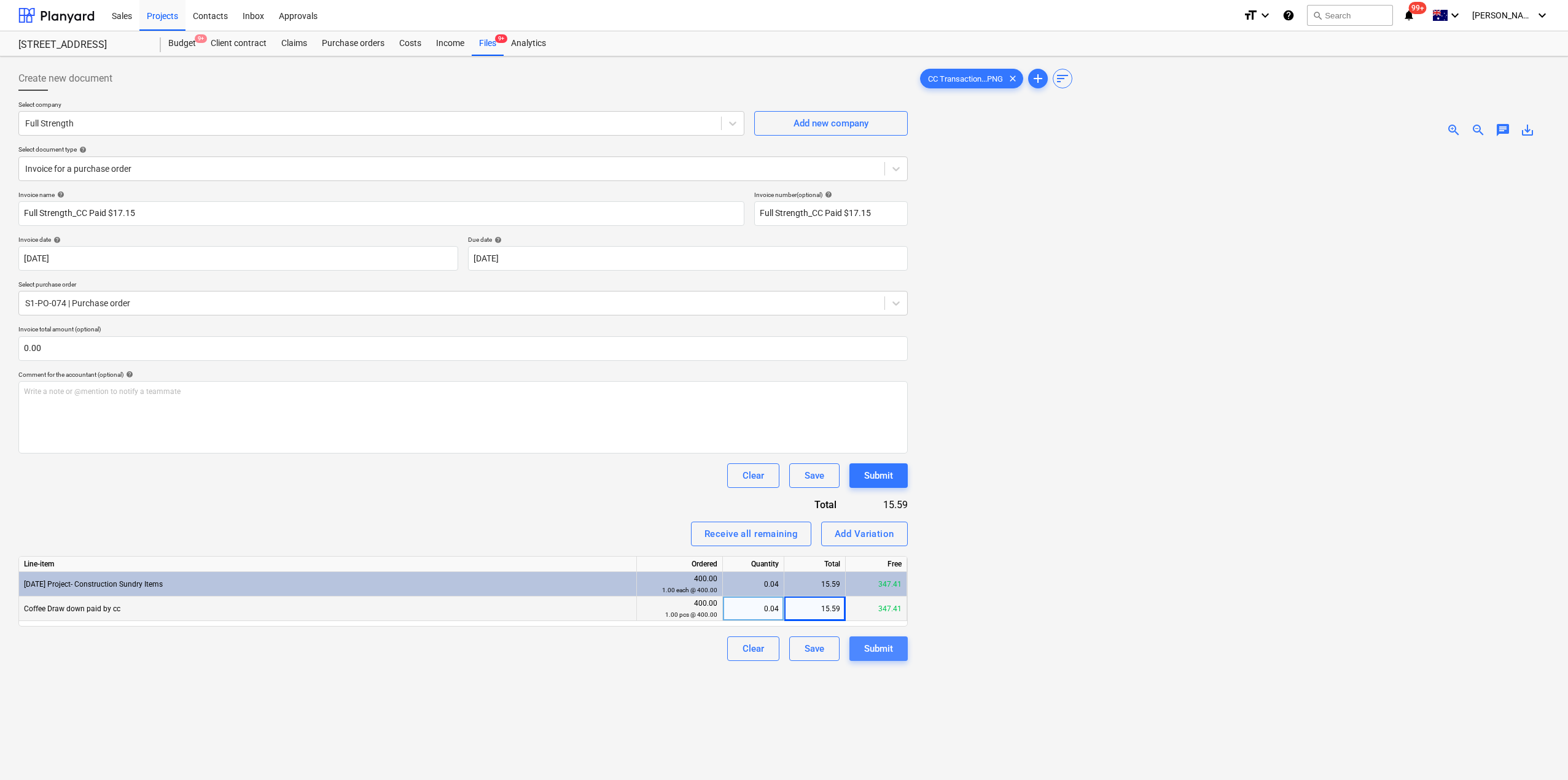
click at [891, 647] on div "Submit" at bounding box center [878, 649] width 29 height 16
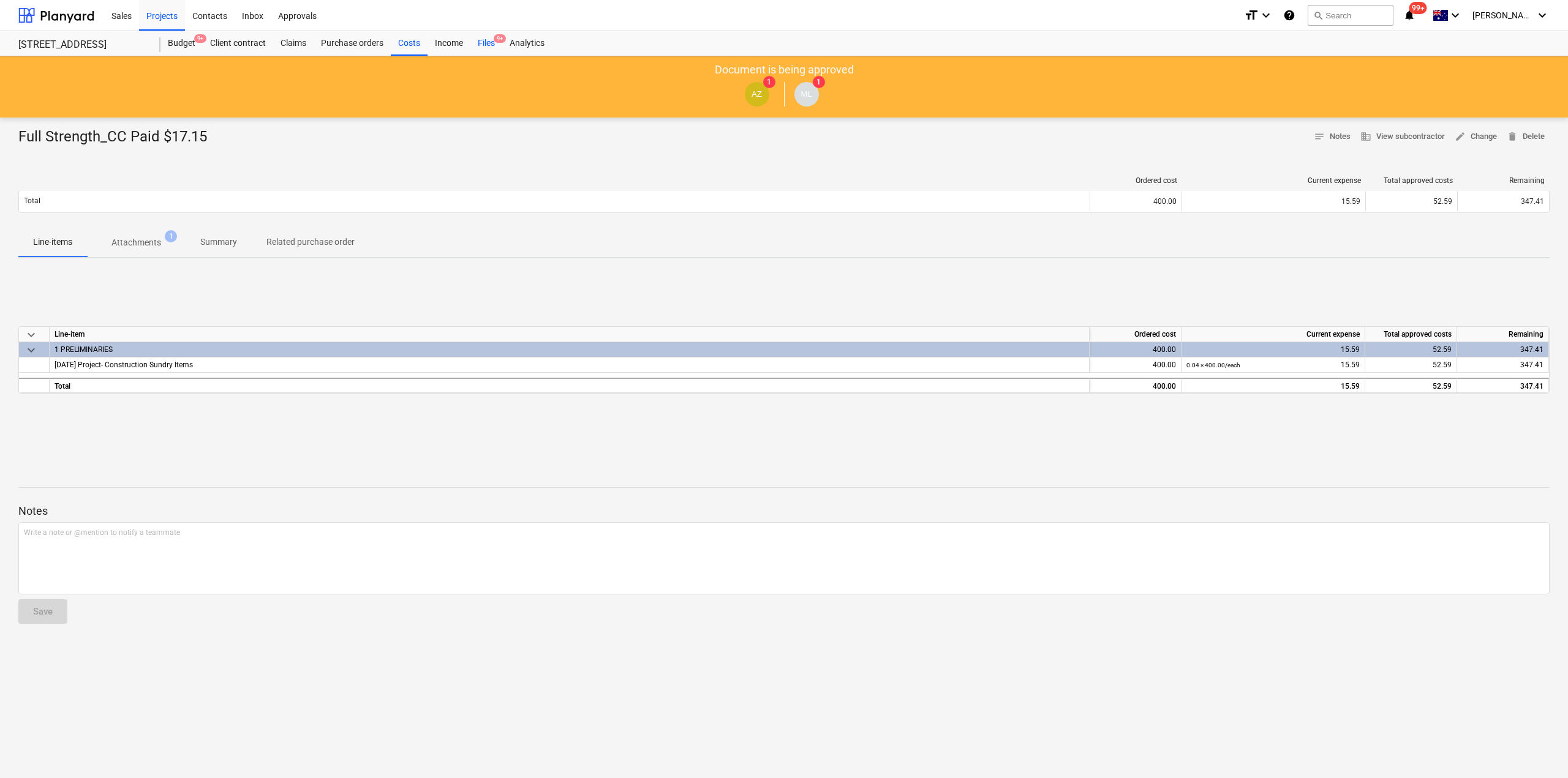
click at [483, 46] on div "Files 9+" at bounding box center [486, 43] width 31 height 25
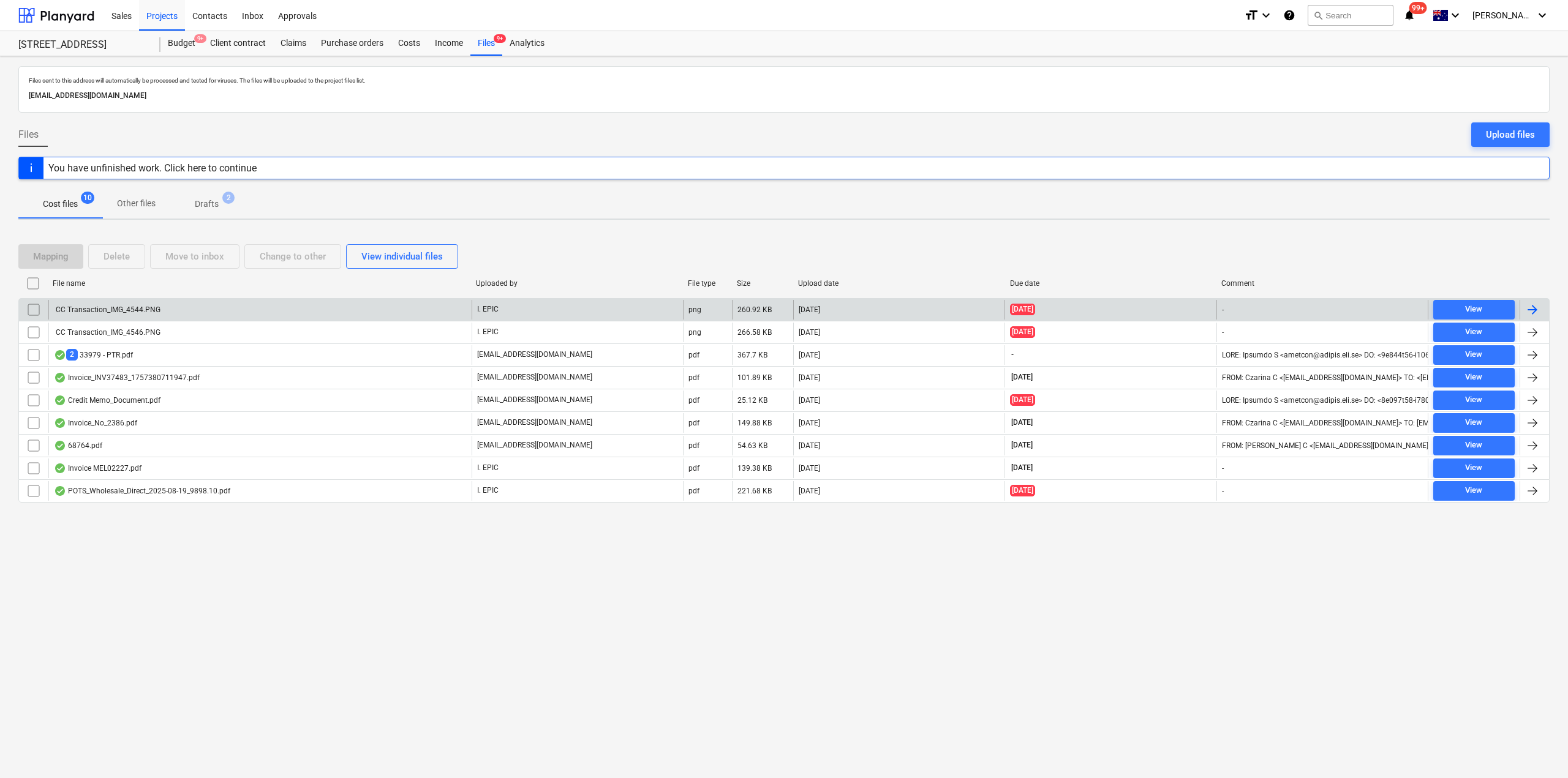
click at [126, 312] on div "CC Transaction_IMG_4544.PNG" at bounding box center [107, 309] width 106 height 9
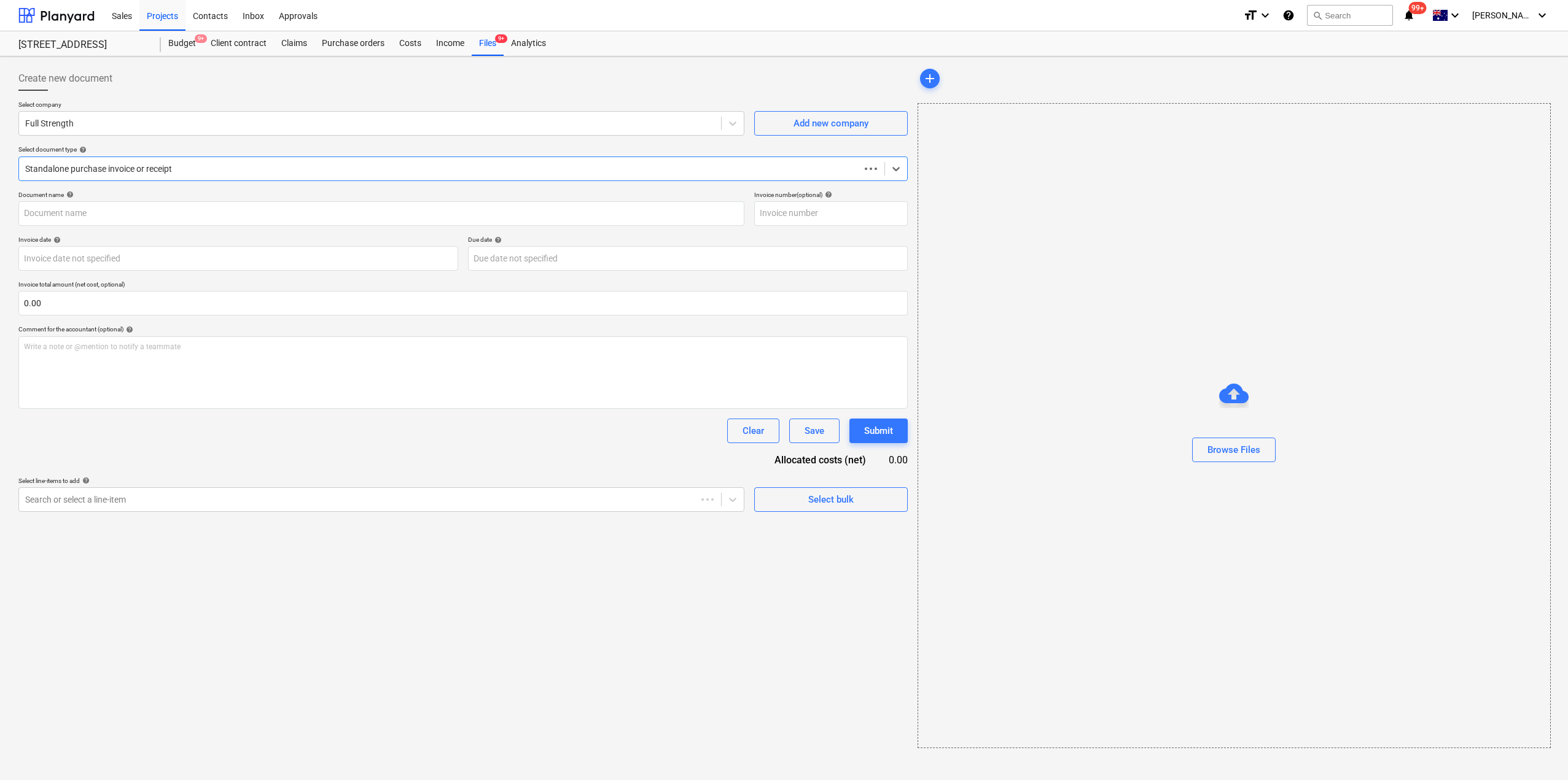
type input "Full Strength_CC Paid $21.32"
type input "[DATE]"
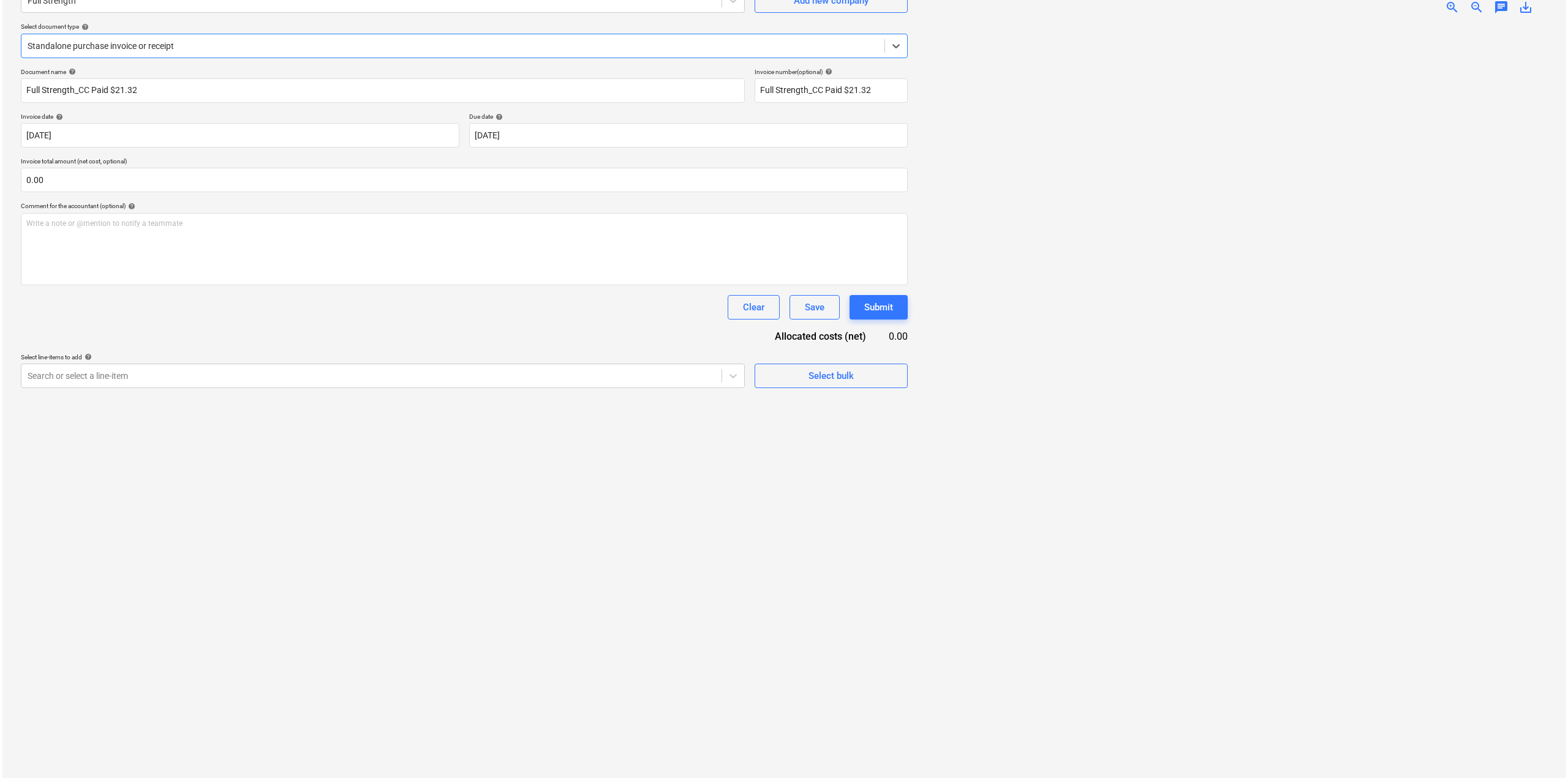
scroll to position [61, 0]
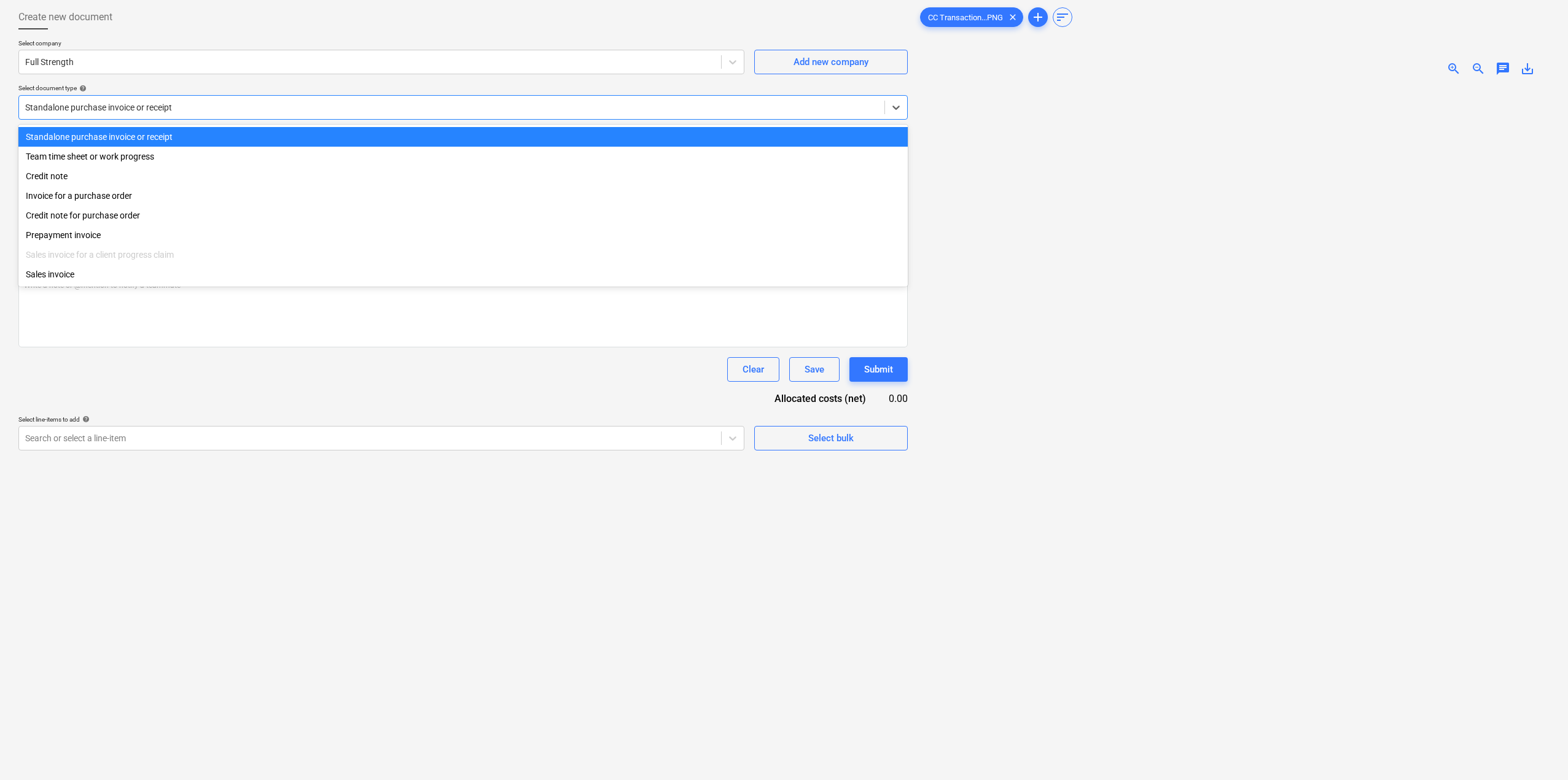
click at [199, 107] on div at bounding box center [452, 107] width 853 height 12
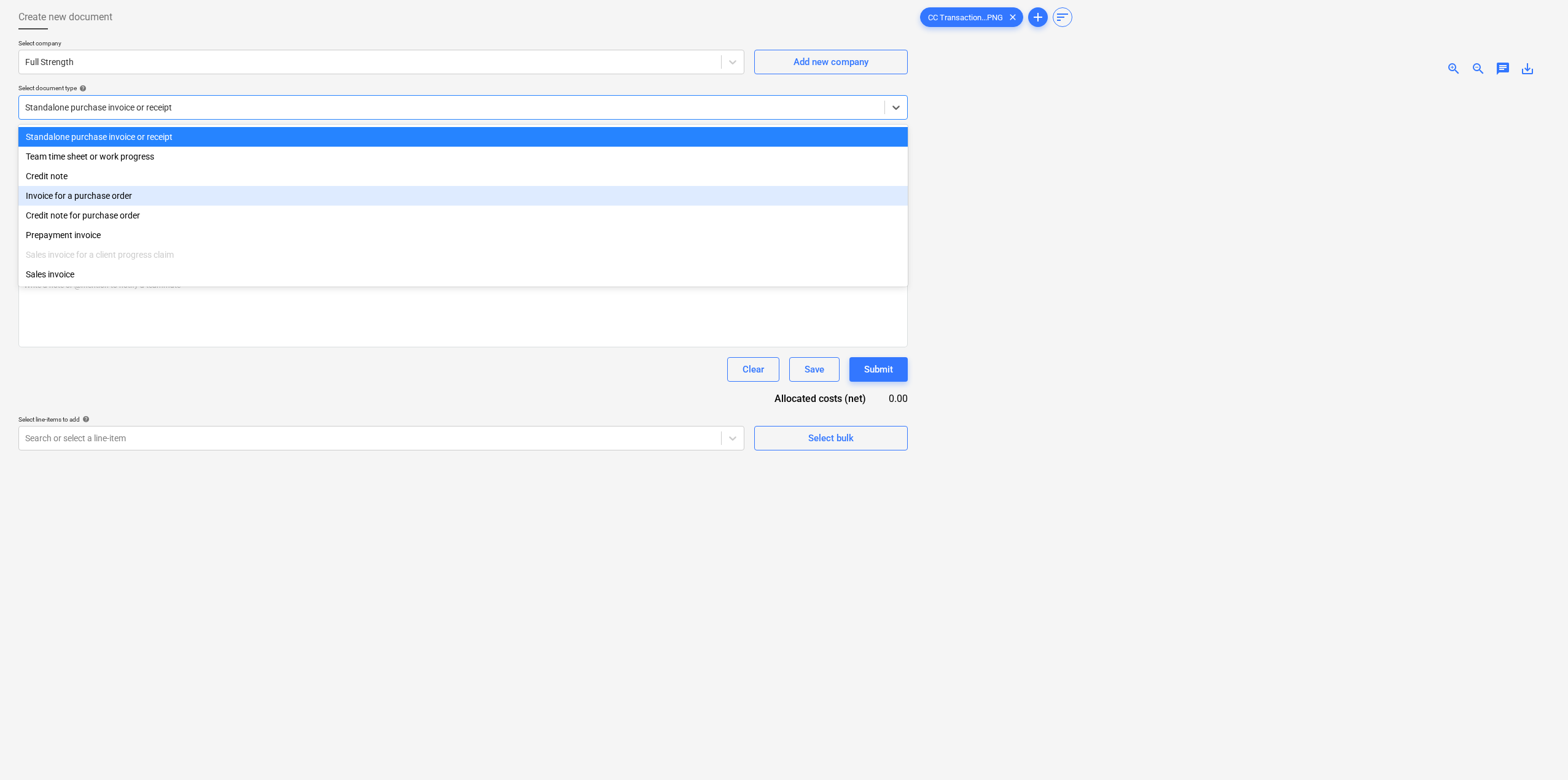
click at [159, 200] on div "Invoice for a purchase order" at bounding box center [463, 196] width 889 height 20
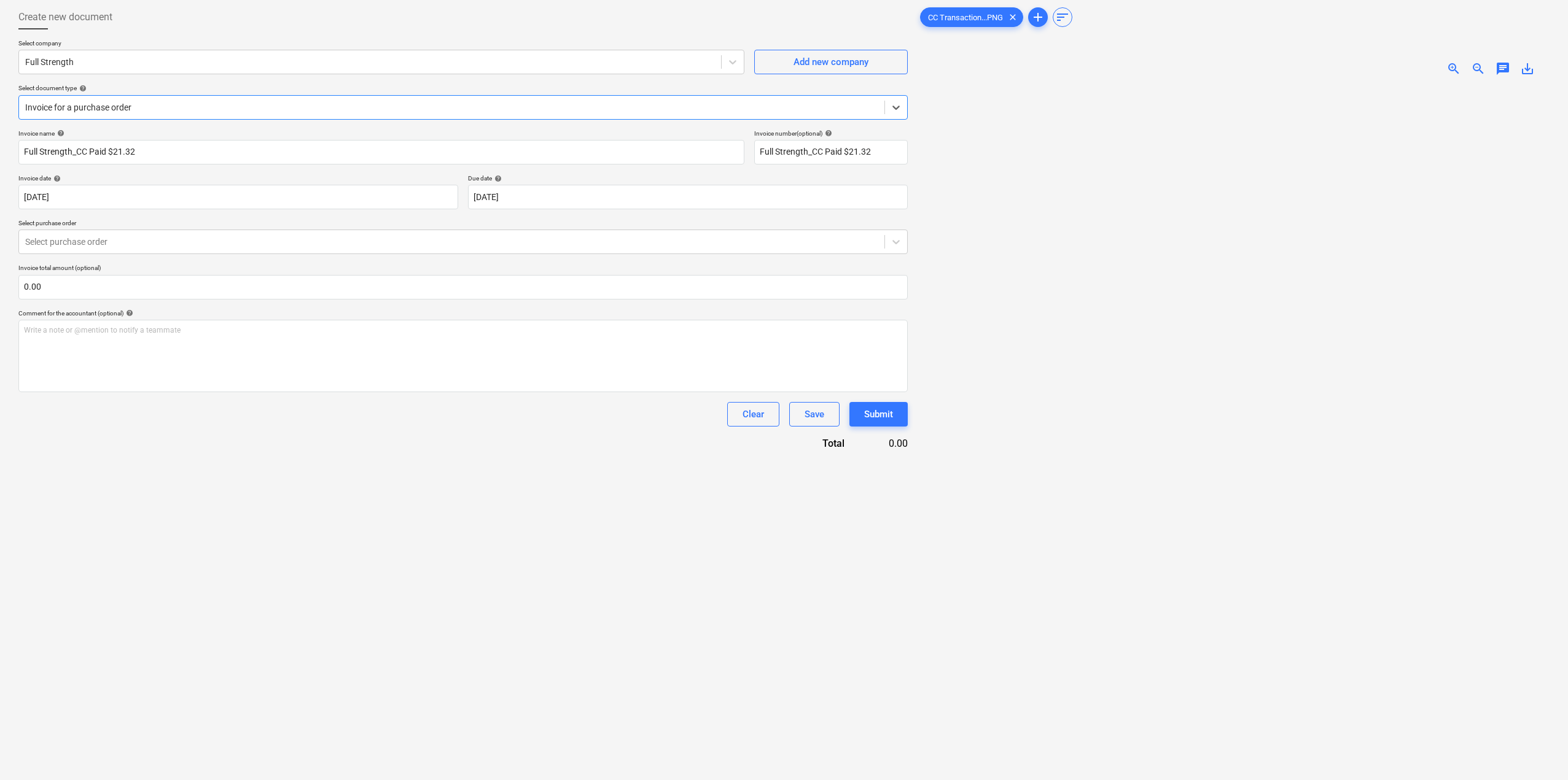
click at [165, 229] on p "Select purchase order" at bounding box center [463, 225] width 889 height 11
click at [163, 233] on div "Select purchase order" at bounding box center [451, 241] width 865 height 17
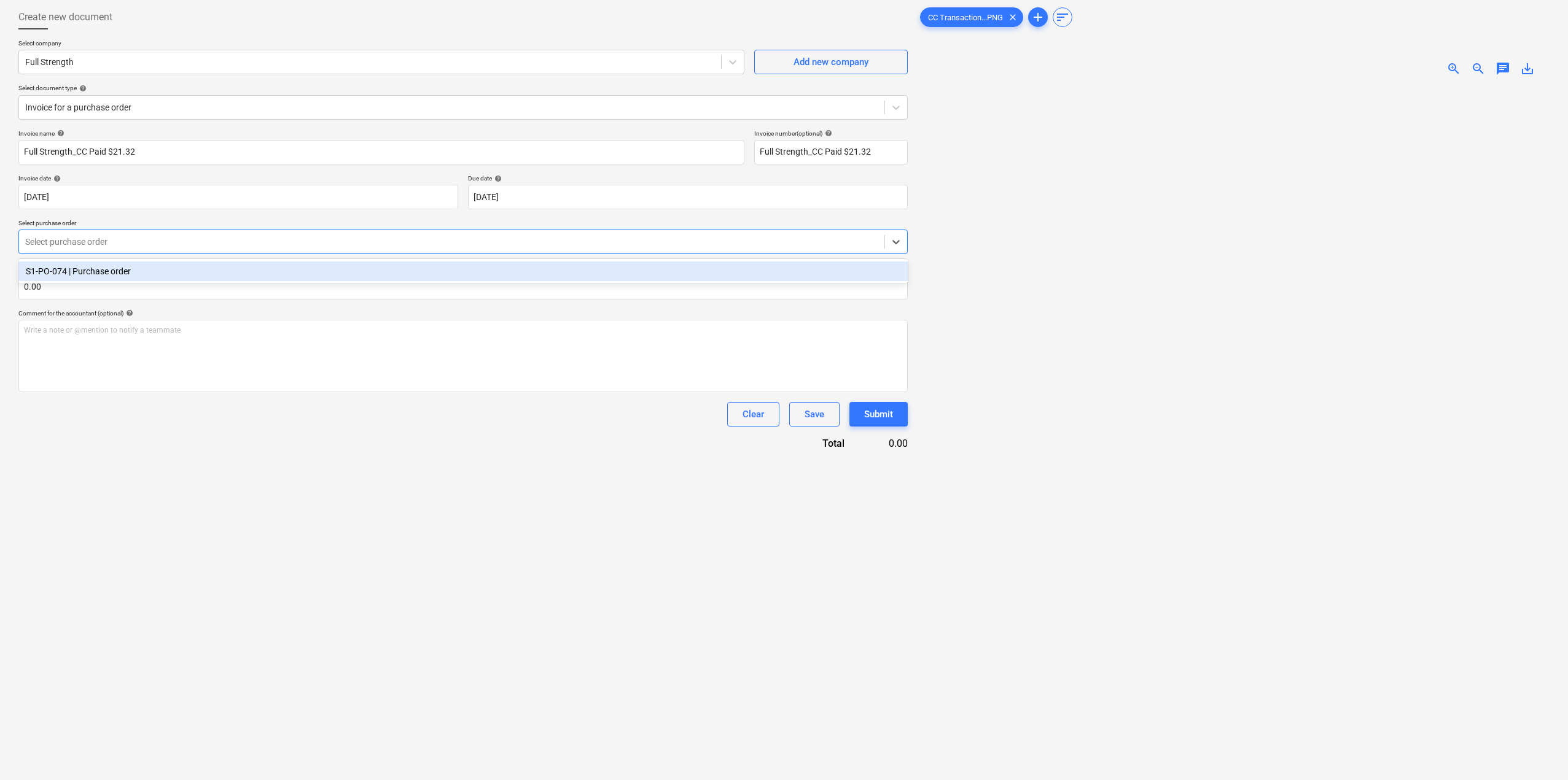
click at [146, 277] on div "S1-PO-074 | Purchase order" at bounding box center [463, 272] width 889 height 20
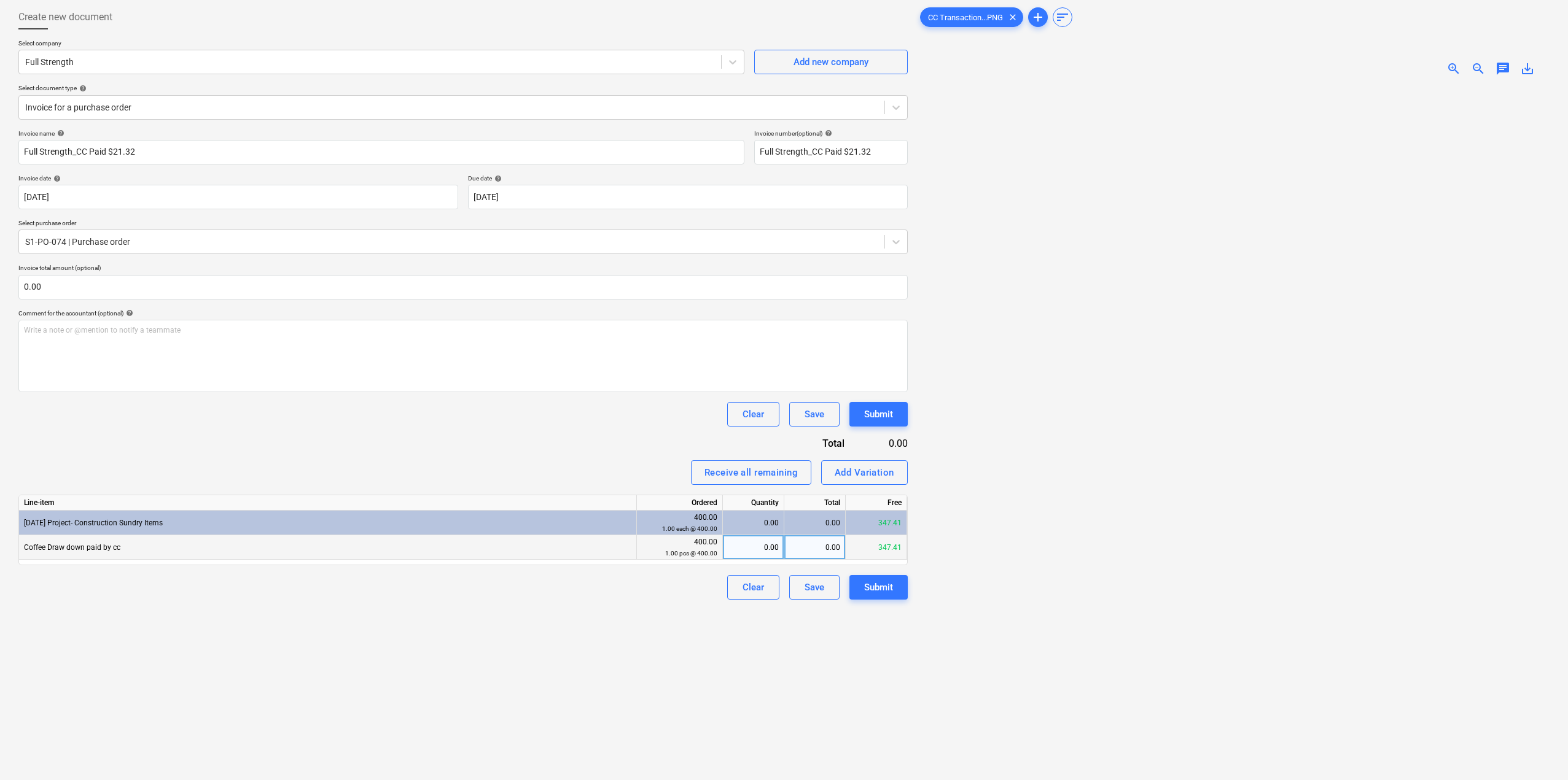
click at [748, 538] on div "0.00" at bounding box center [753, 548] width 51 height 25
type input "19.38"
click at [920, 732] on div at bounding box center [1233, 459] width 632 height 747
click at [828, 544] on div "347.41" at bounding box center [815, 548] width 61 height 25
type input "19.38"
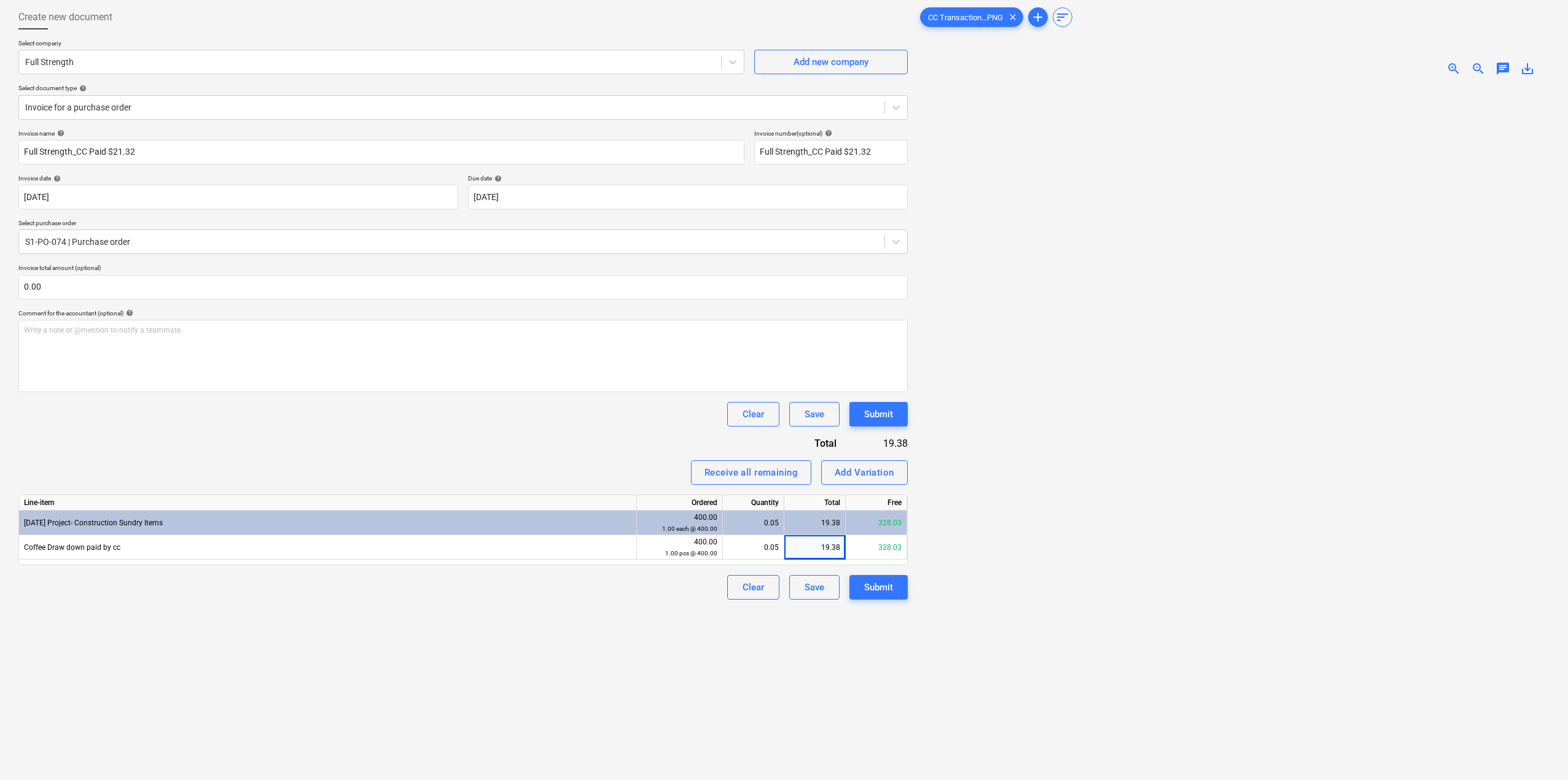
click at [951, 653] on div at bounding box center [1233, 459] width 632 height 747
click at [860, 591] on button "Submit" at bounding box center [878, 587] width 58 height 25
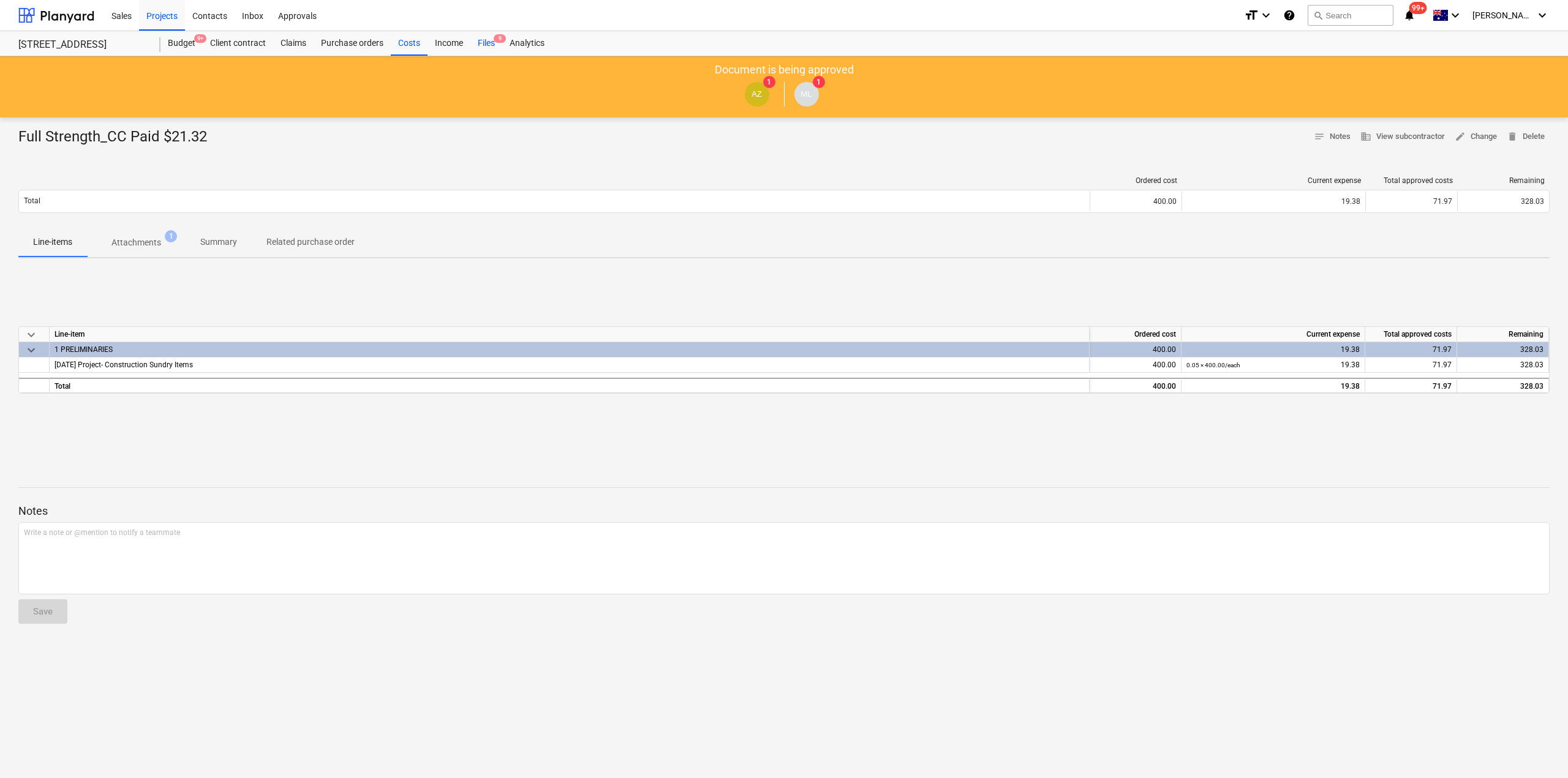
click at [486, 41] on div "Files 9" at bounding box center [486, 43] width 31 height 25
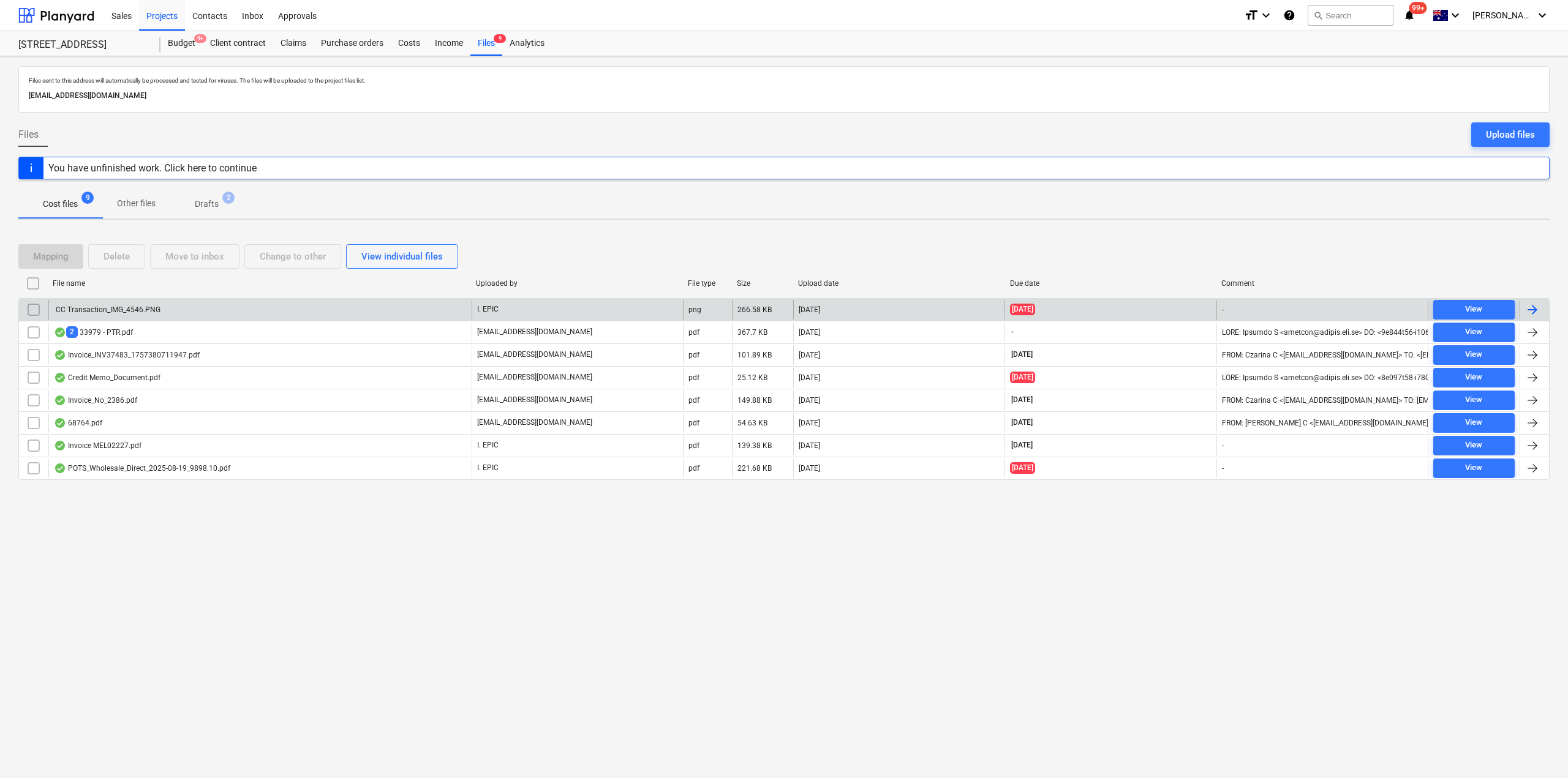
click at [121, 306] on div "CC Transaction_IMG_4546.PNG" at bounding box center [107, 309] width 106 height 9
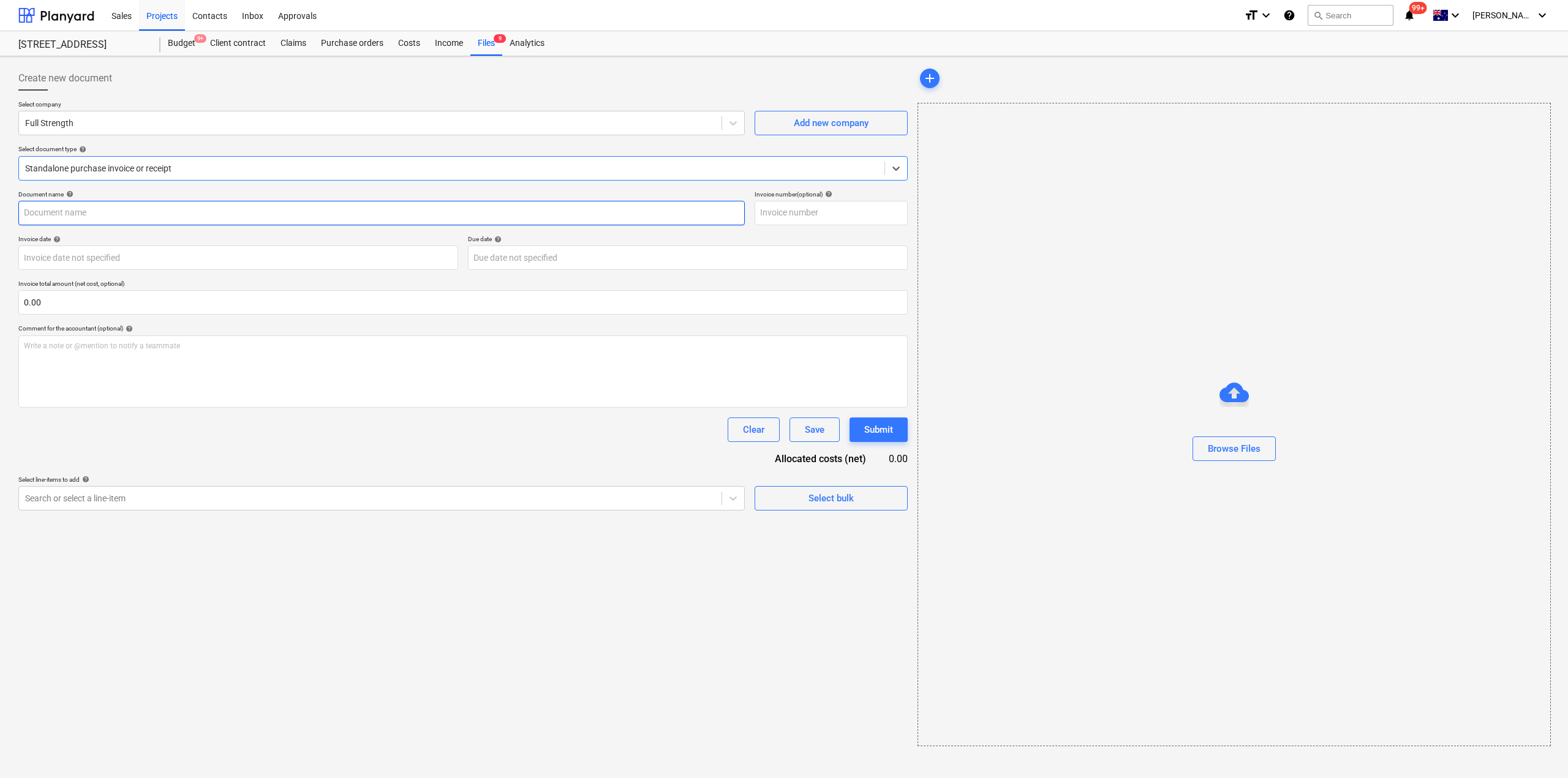
type input "Full Strength_CC Paid $10.15"
type input "11 Sep 2025"
click at [366, 212] on input "Full Strength_CC Paid $10.15" at bounding box center [380, 212] width 724 height 25
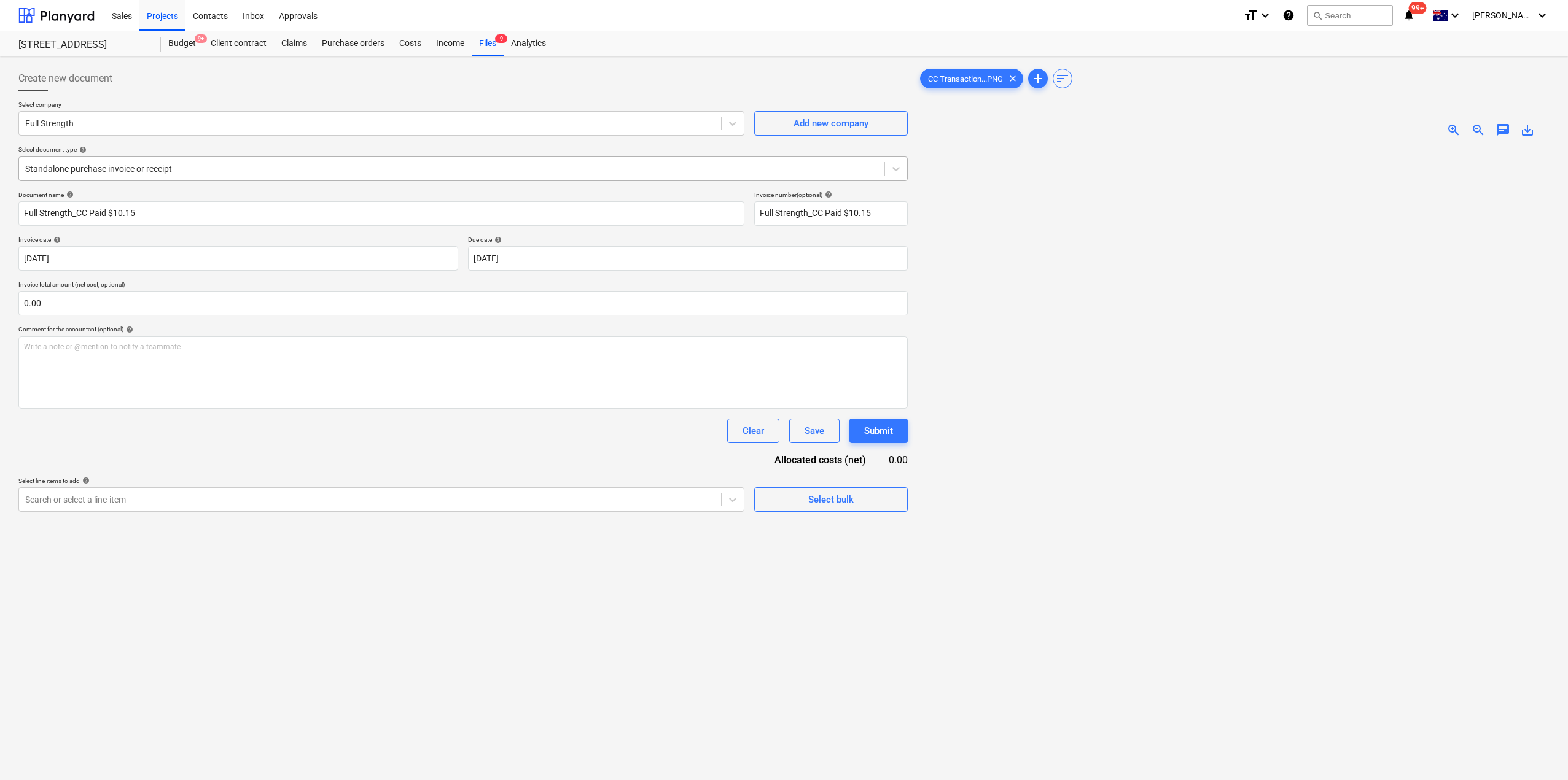
click at [355, 165] on div at bounding box center [452, 168] width 853 height 12
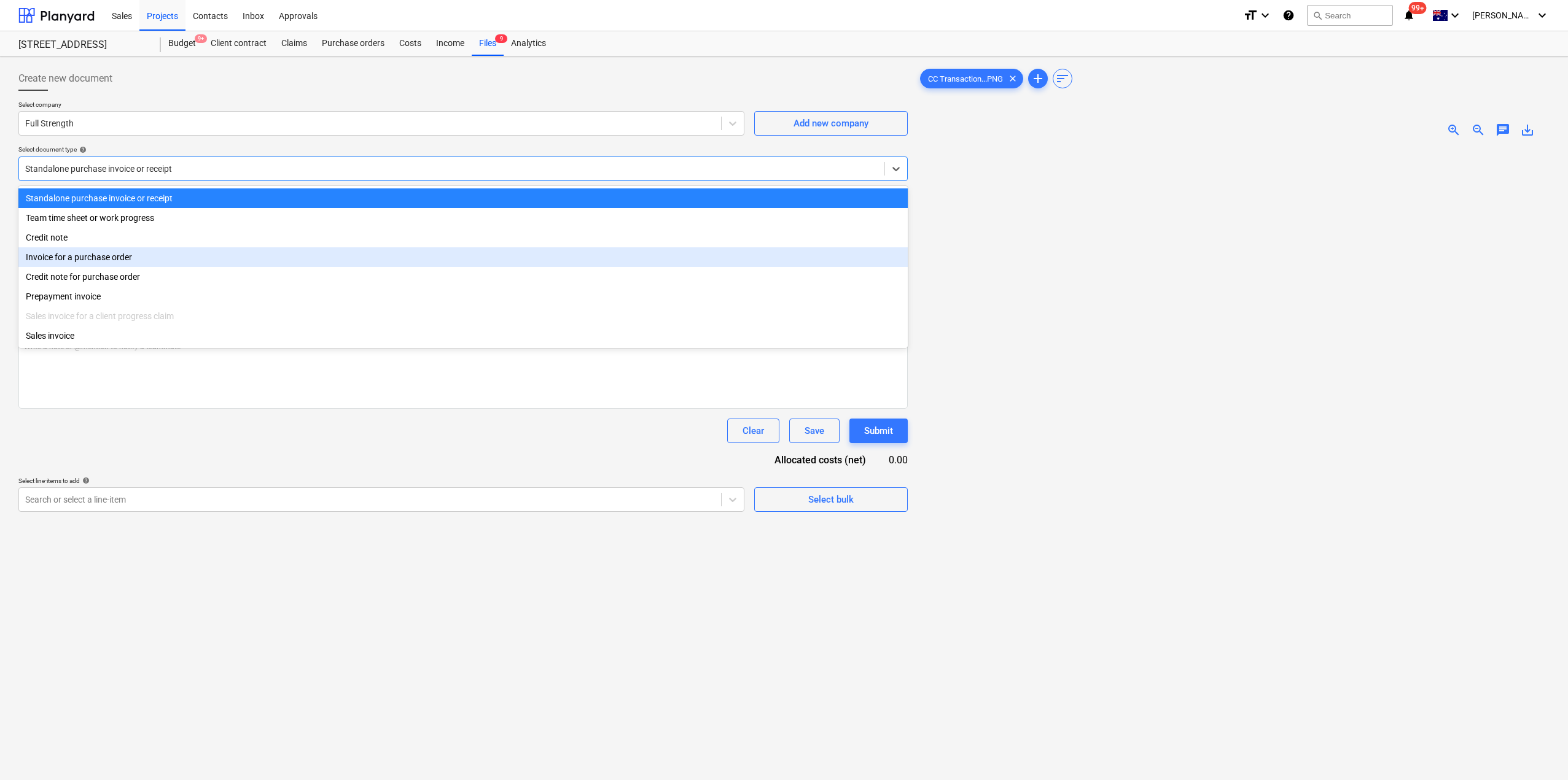
click at [246, 260] on div "Invoice for a purchase order" at bounding box center [463, 257] width 889 height 20
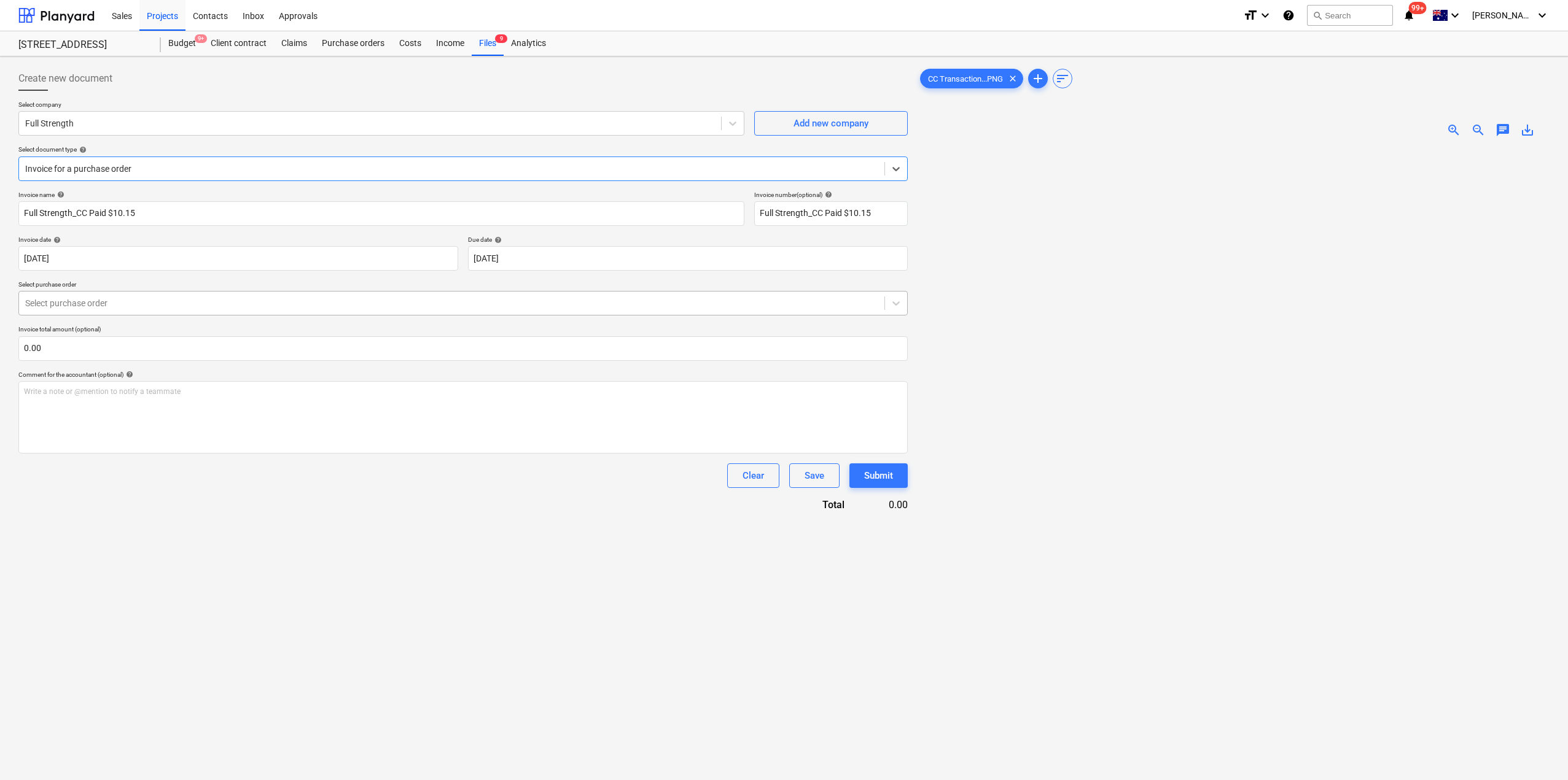
click at [222, 300] on div at bounding box center [452, 303] width 853 height 12
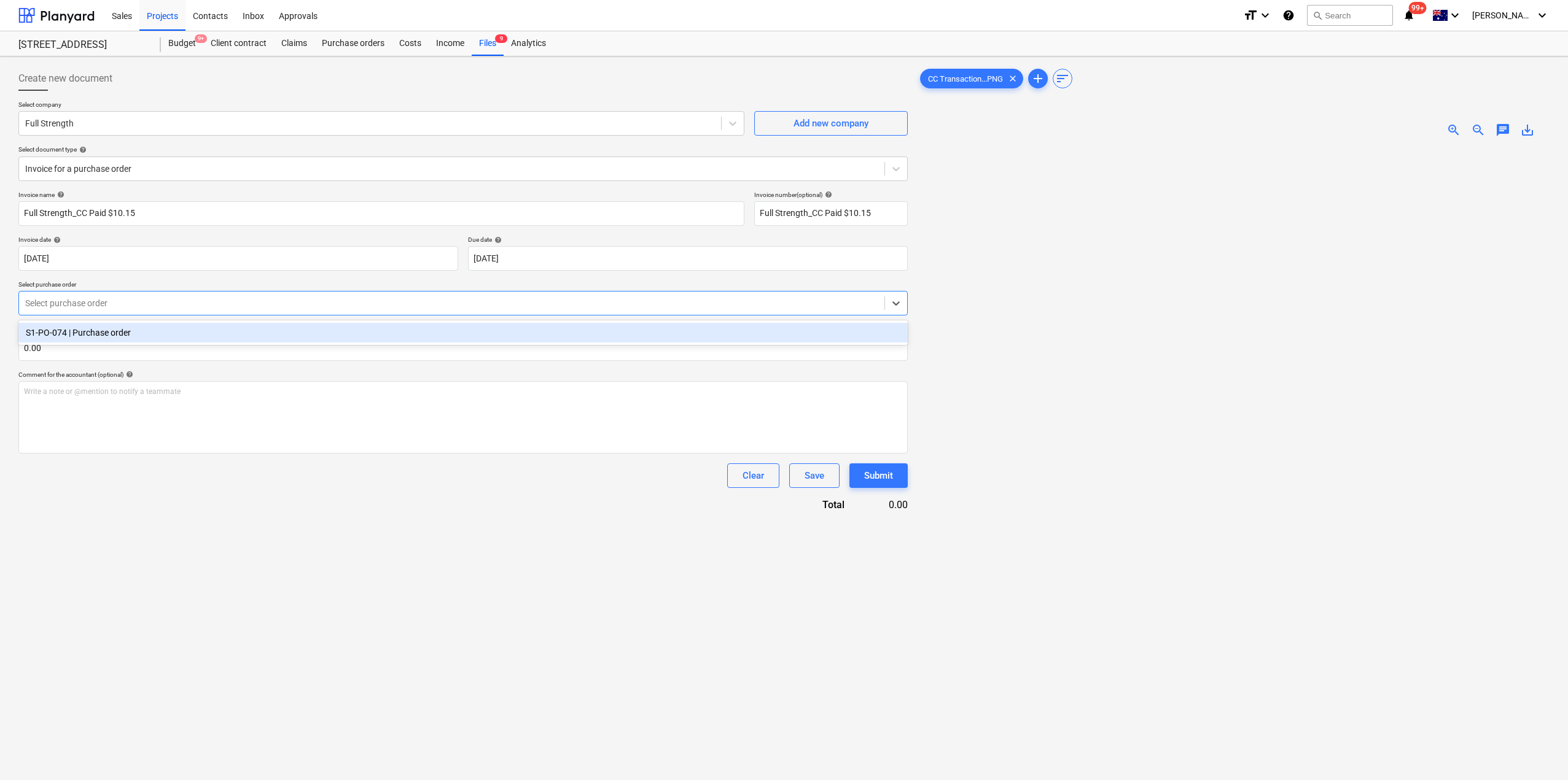
click at [211, 332] on div "S1-PO-074 | Purchase order" at bounding box center [463, 333] width 889 height 20
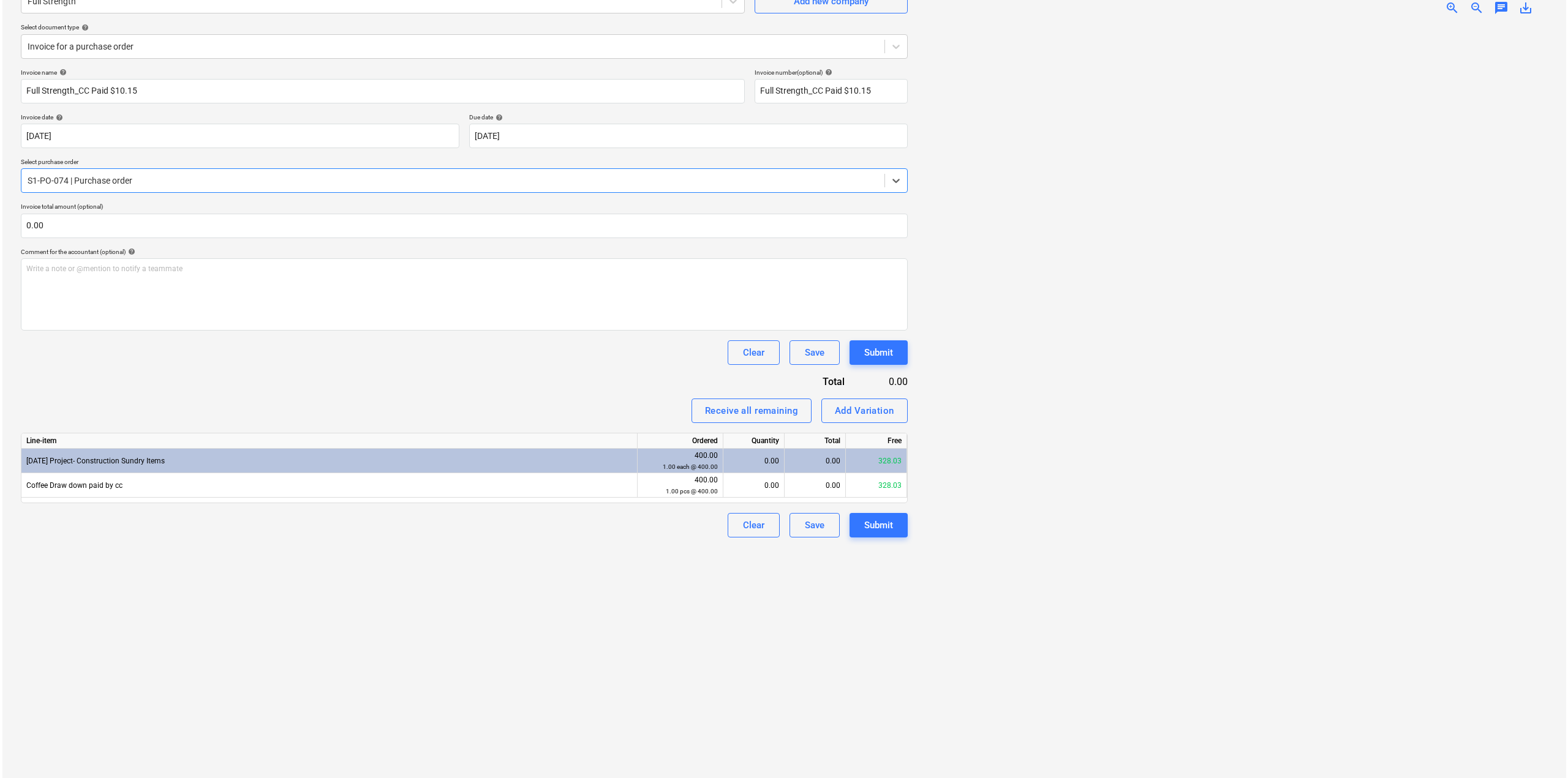
scroll to position [123, 0]
click at [784, 482] on div "0.00" at bounding box center [812, 484] width 61 height 25
type input "9.23"
click at [899, 585] on div "Create new document Select company Full Strength Add new company Select documen…" at bounding box center [462, 357] width 897 height 835
click at [887, 522] on div "Submit" at bounding box center [875, 525] width 28 height 16
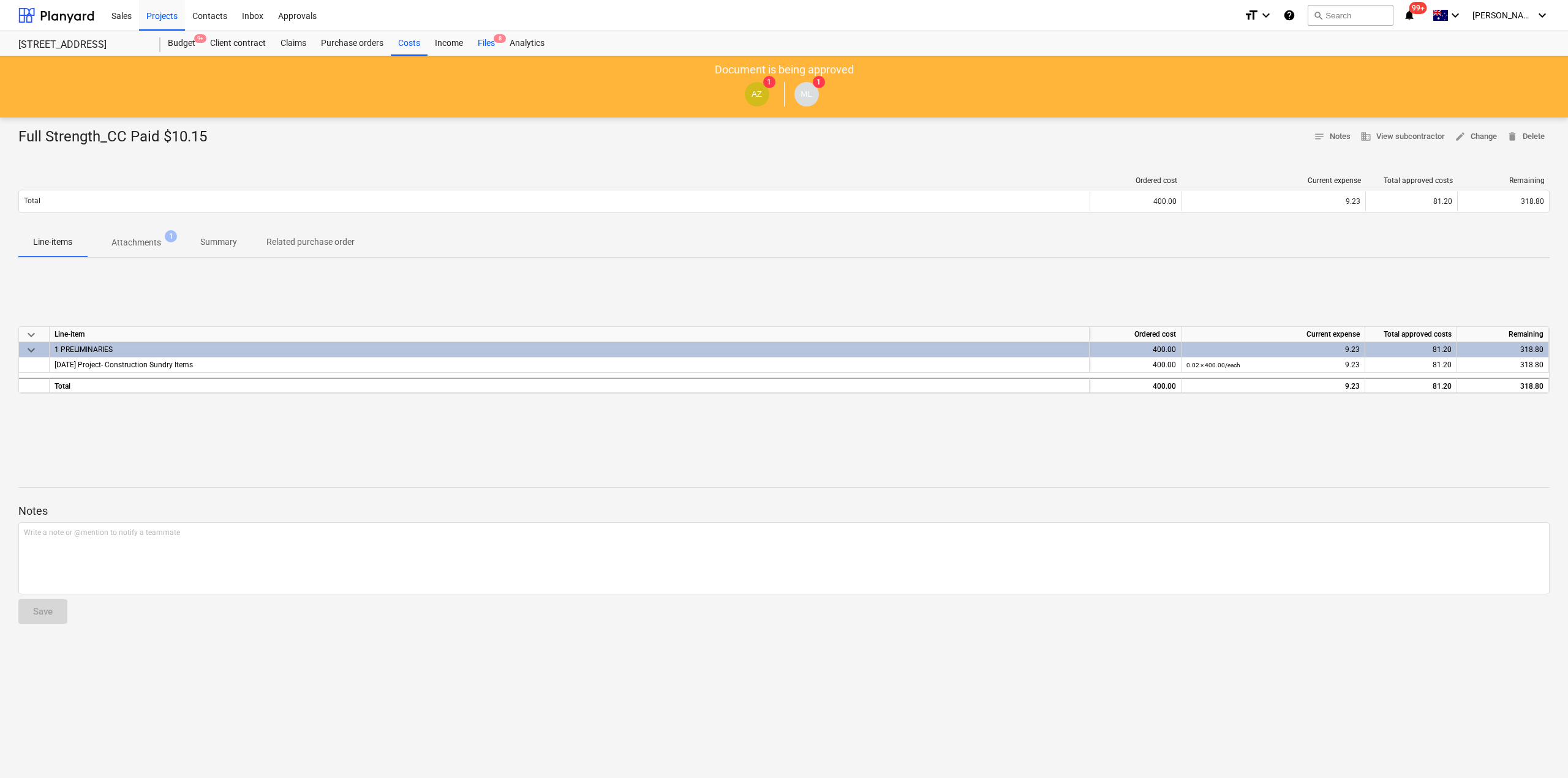
click at [490, 40] on div "Files 8" at bounding box center [486, 43] width 31 height 25
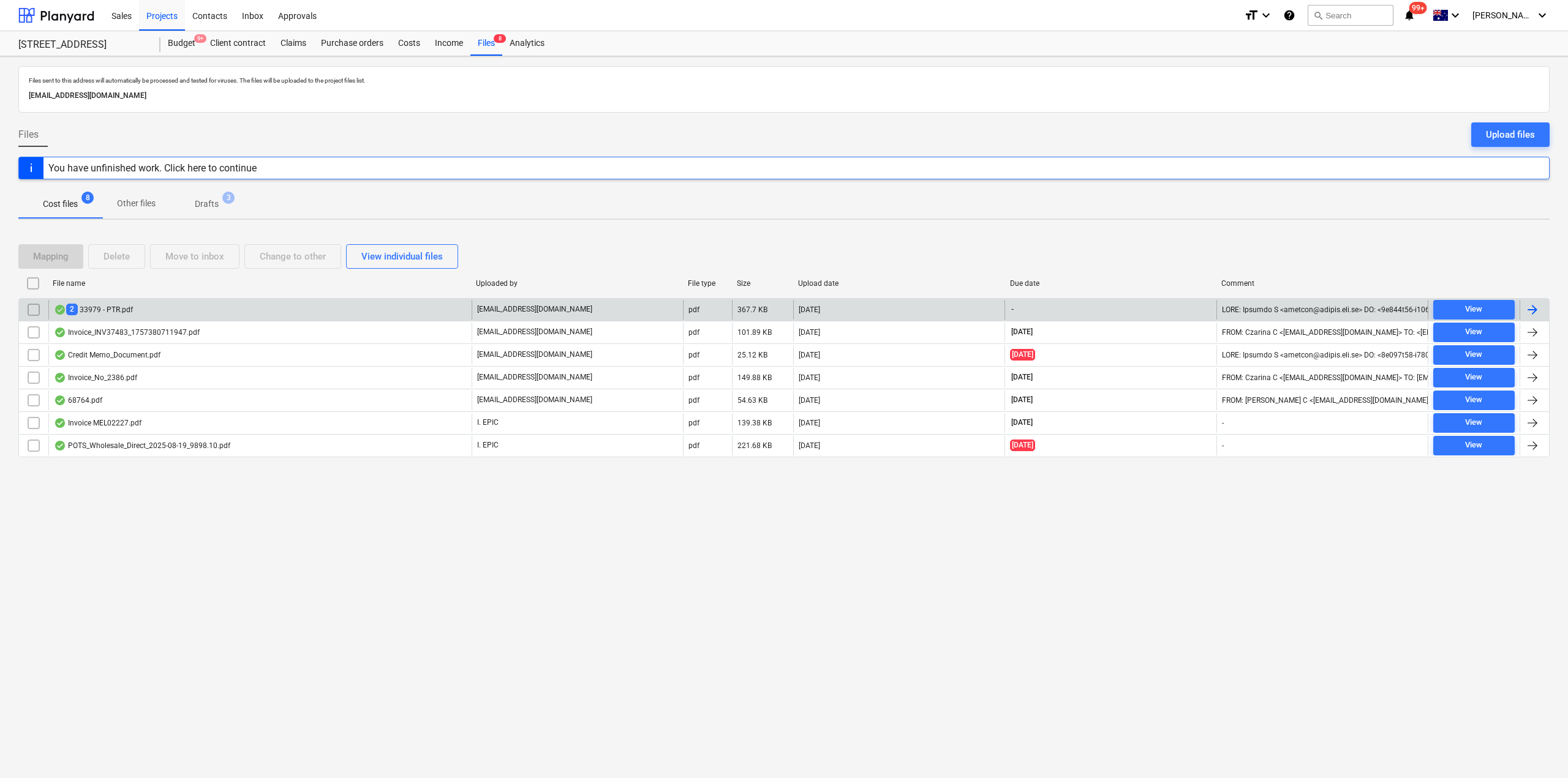
click at [160, 314] on div "2 33979 - PTR.pdf" at bounding box center [259, 310] width 423 height 20
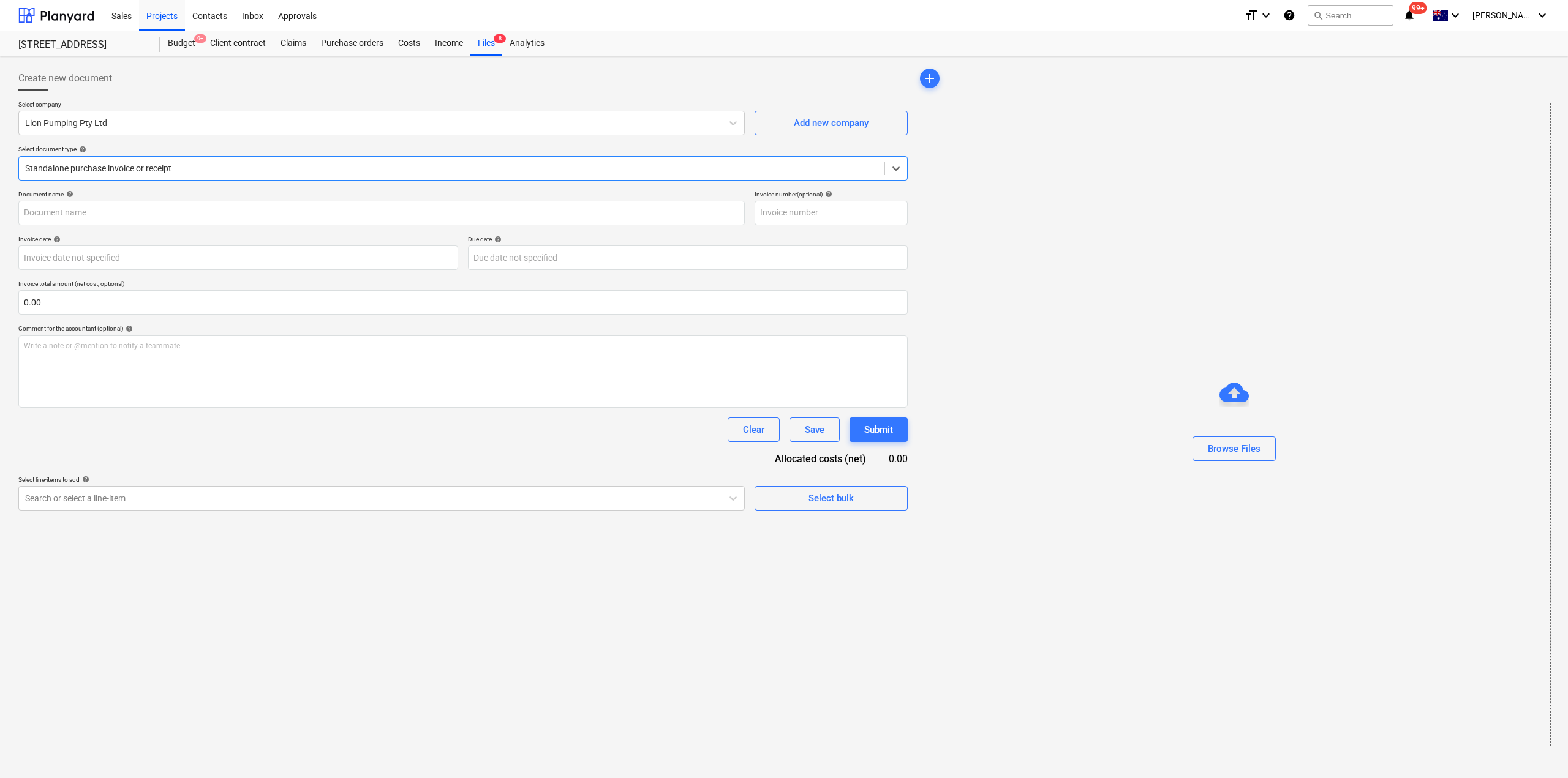
type input "33979"
type input "[DATE]"
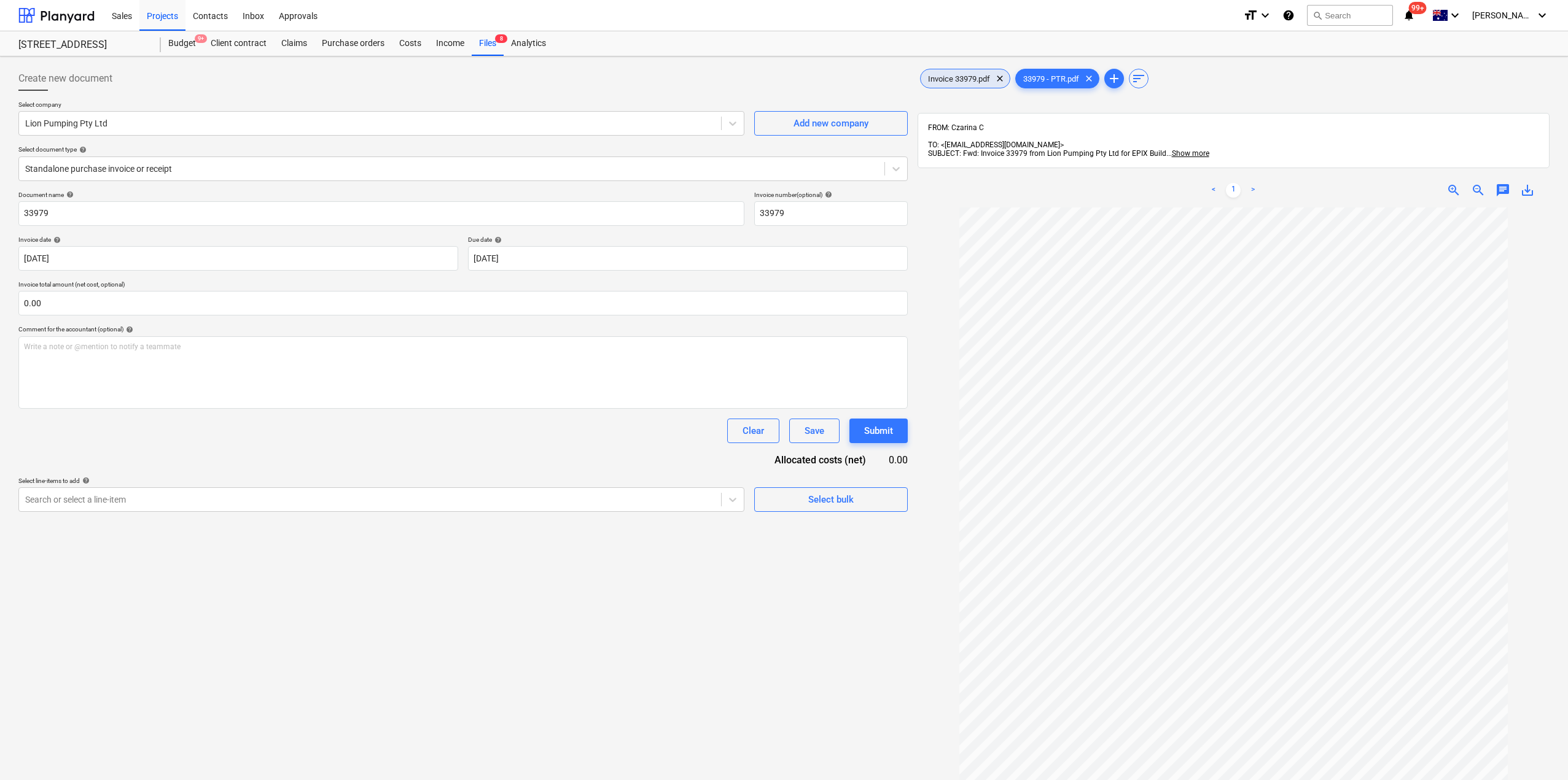
click at [947, 78] on span "Invoice 33979.pdf" at bounding box center [959, 78] width 77 height 9
click at [1506, 187] on span "chat" at bounding box center [1502, 190] width 15 height 15
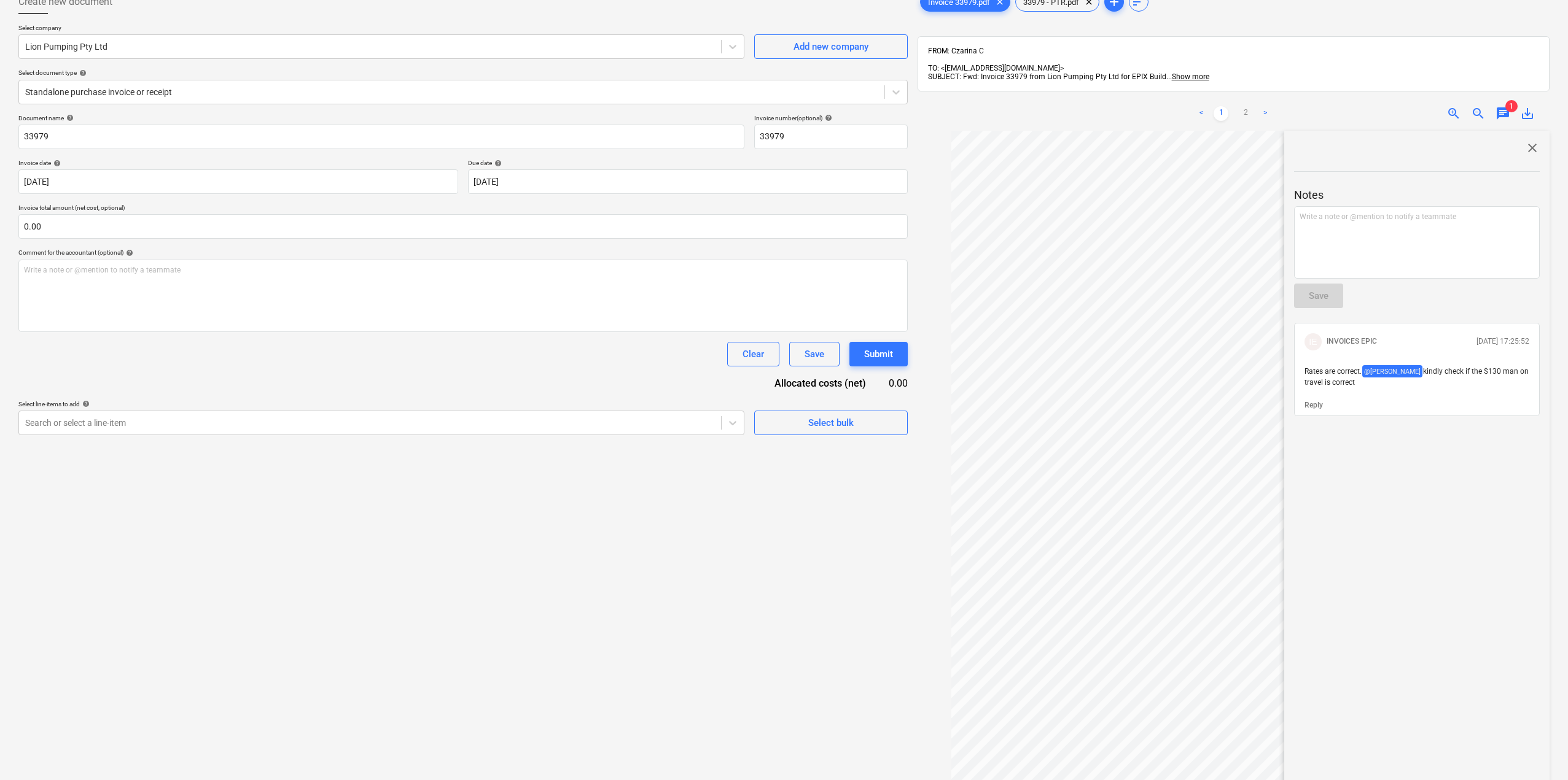
scroll to position [184, 0]
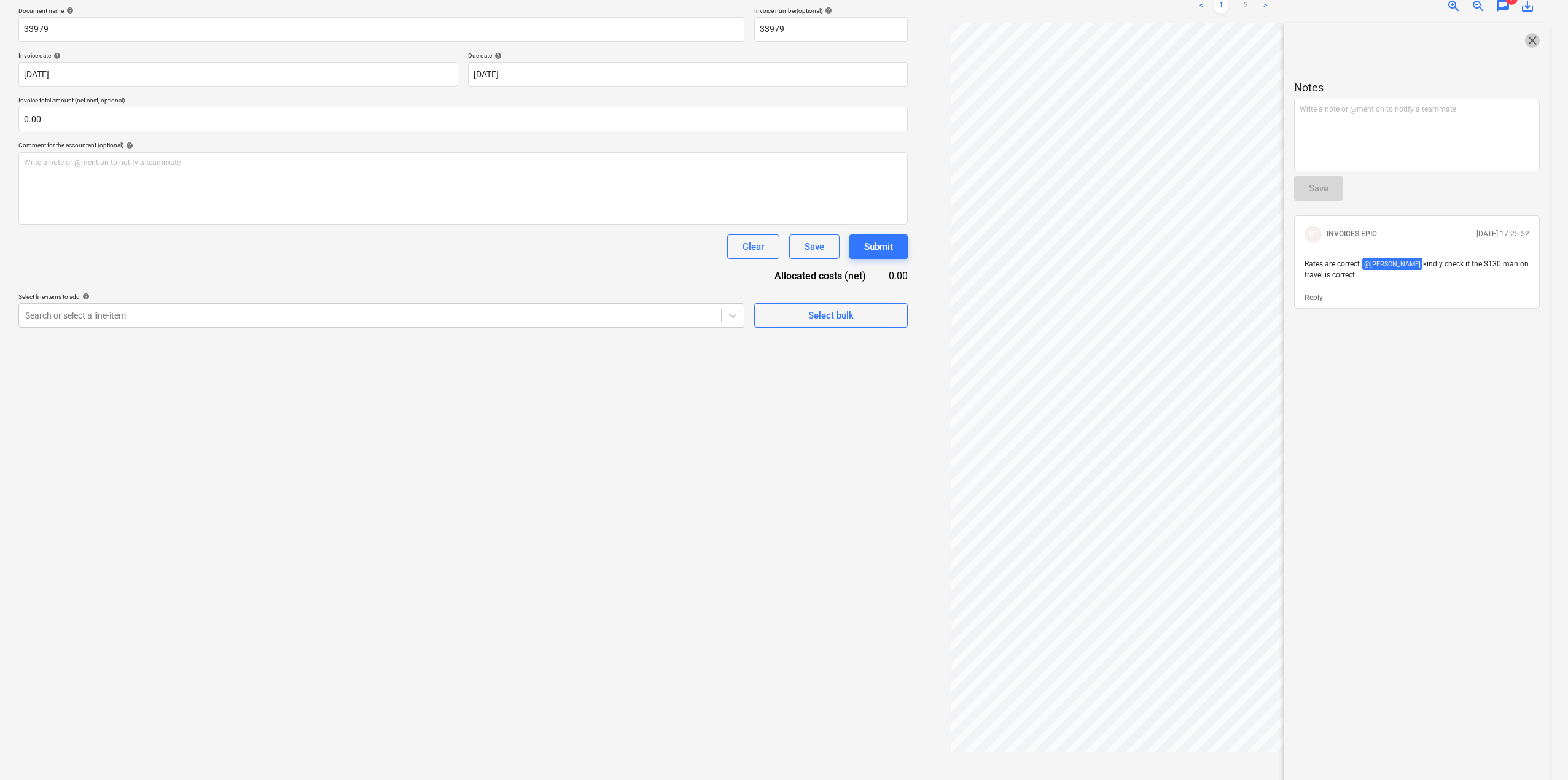
click at [1530, 33] on span "close" at bounding box center [1532, 40] width 15 height 15
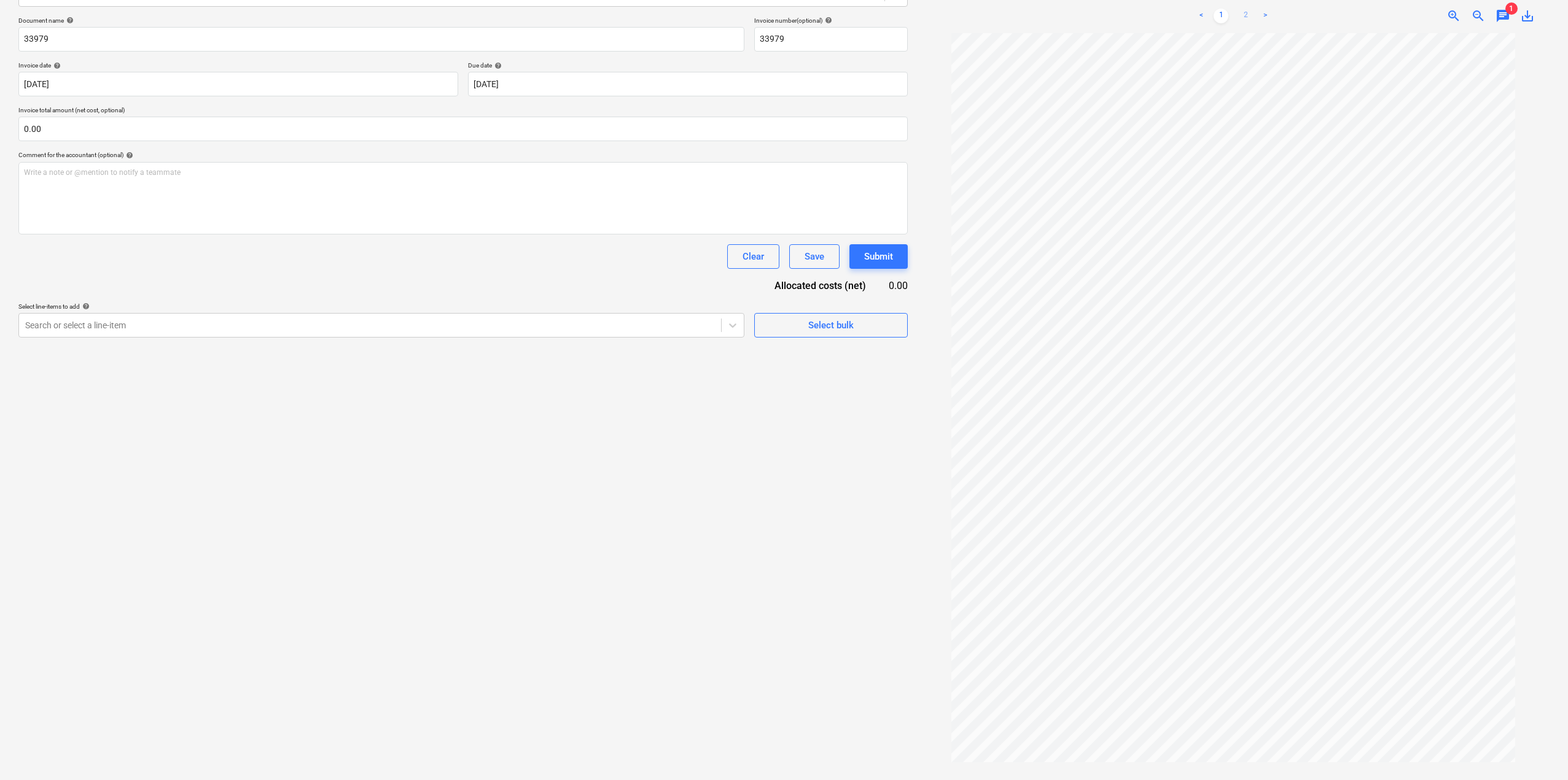
click at [1246, 9] on link "2" at bounding box center [1245, 16] width 15 height 15
click at [1219, 9] on link "1" at bounding box center [1220, 16] width 15 height 15
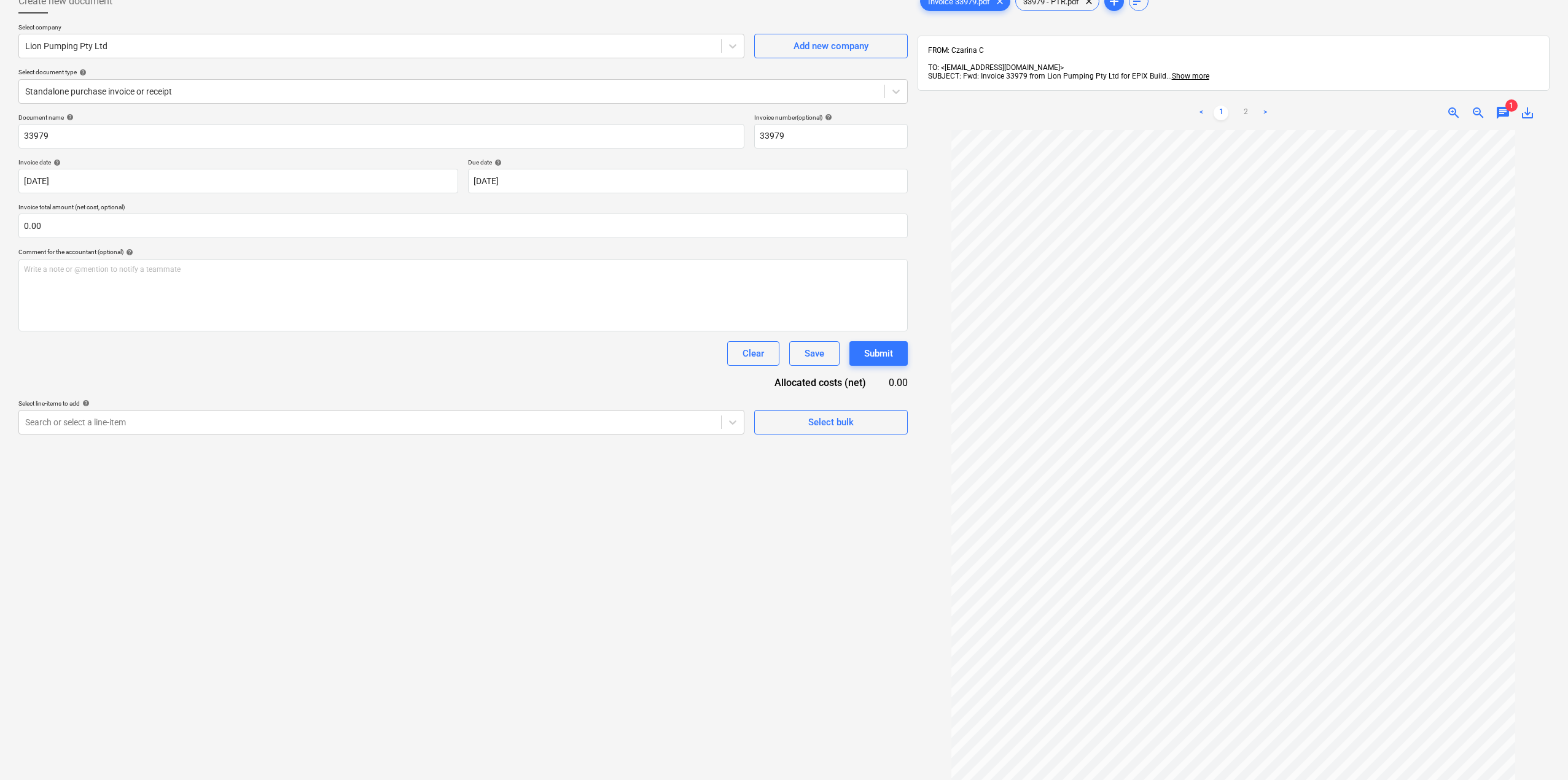
scroll to position [0, 0]
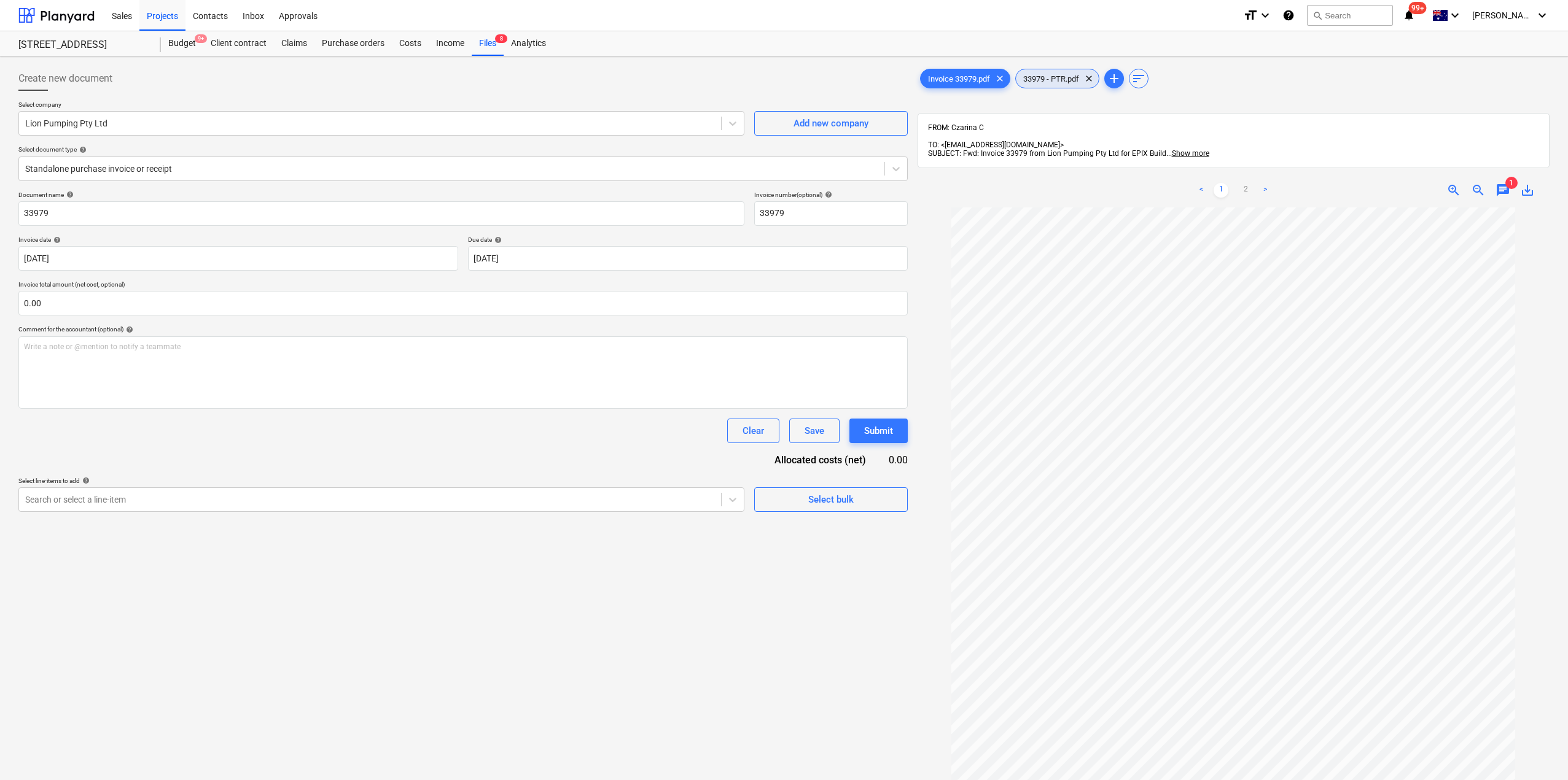
click at [1060, 73] on div "33979 - PTR.pdf clear" at bounding box center [1057, 79] width 84 height 20
click at [956, 73] on div "Invoice 33979.pdf clear" at bounding box center [965, 79] width 91 height 20
click at [1055, 81] on span "33979 - PTR.pdf" at bounding box center [1051, 78] width 71 height 9
click at [940, 73] on div "Invoice 33979.pdf clear" at bounding box center [965, 79] width 91 height 20
click at [1507, 183] on span "chat" at bounding box center [1502, 190] width 15 height 15
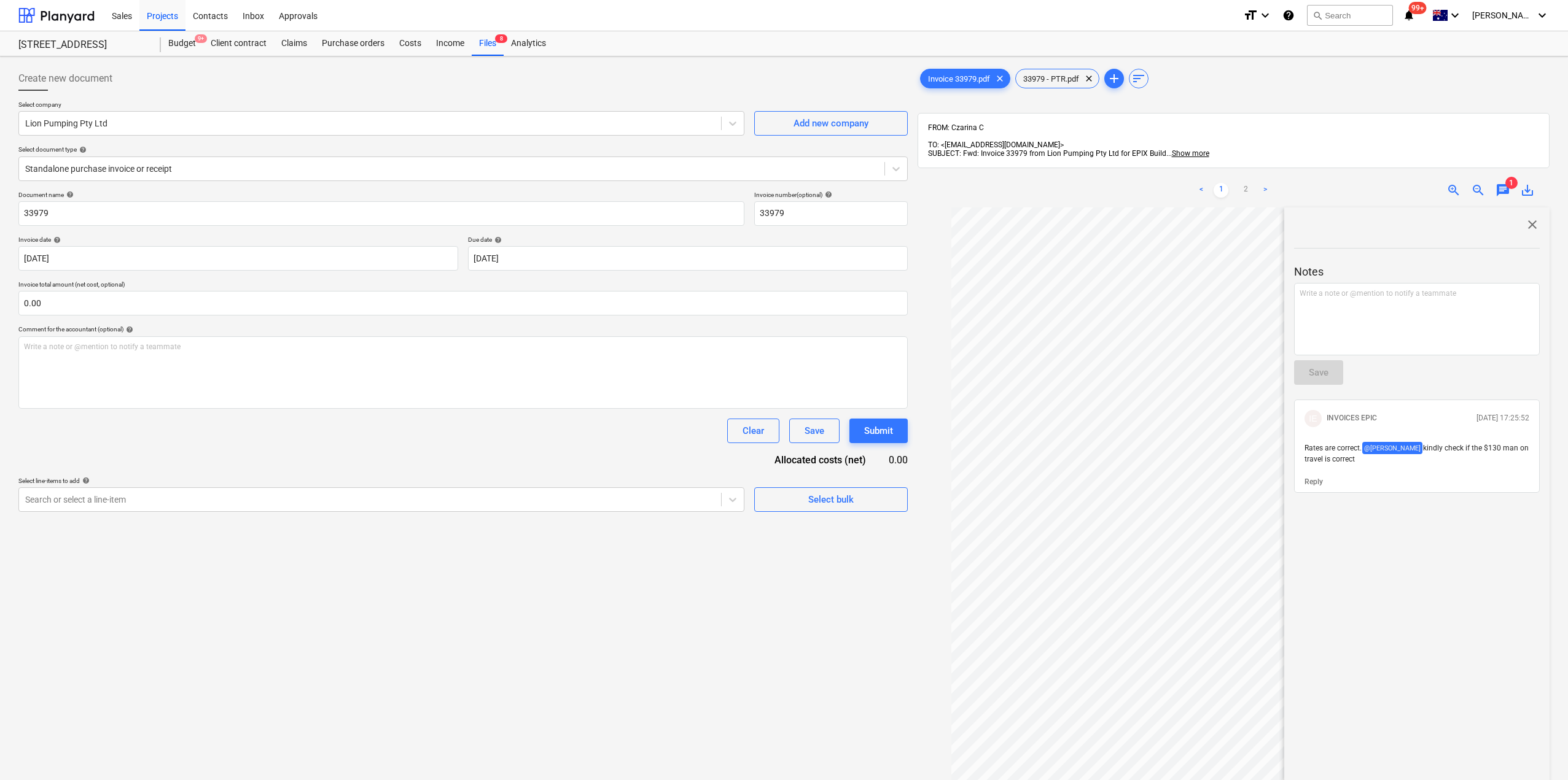
click at [1312, 487] on p "Reply" at bounding box center [1313, 482] width 19 height 11
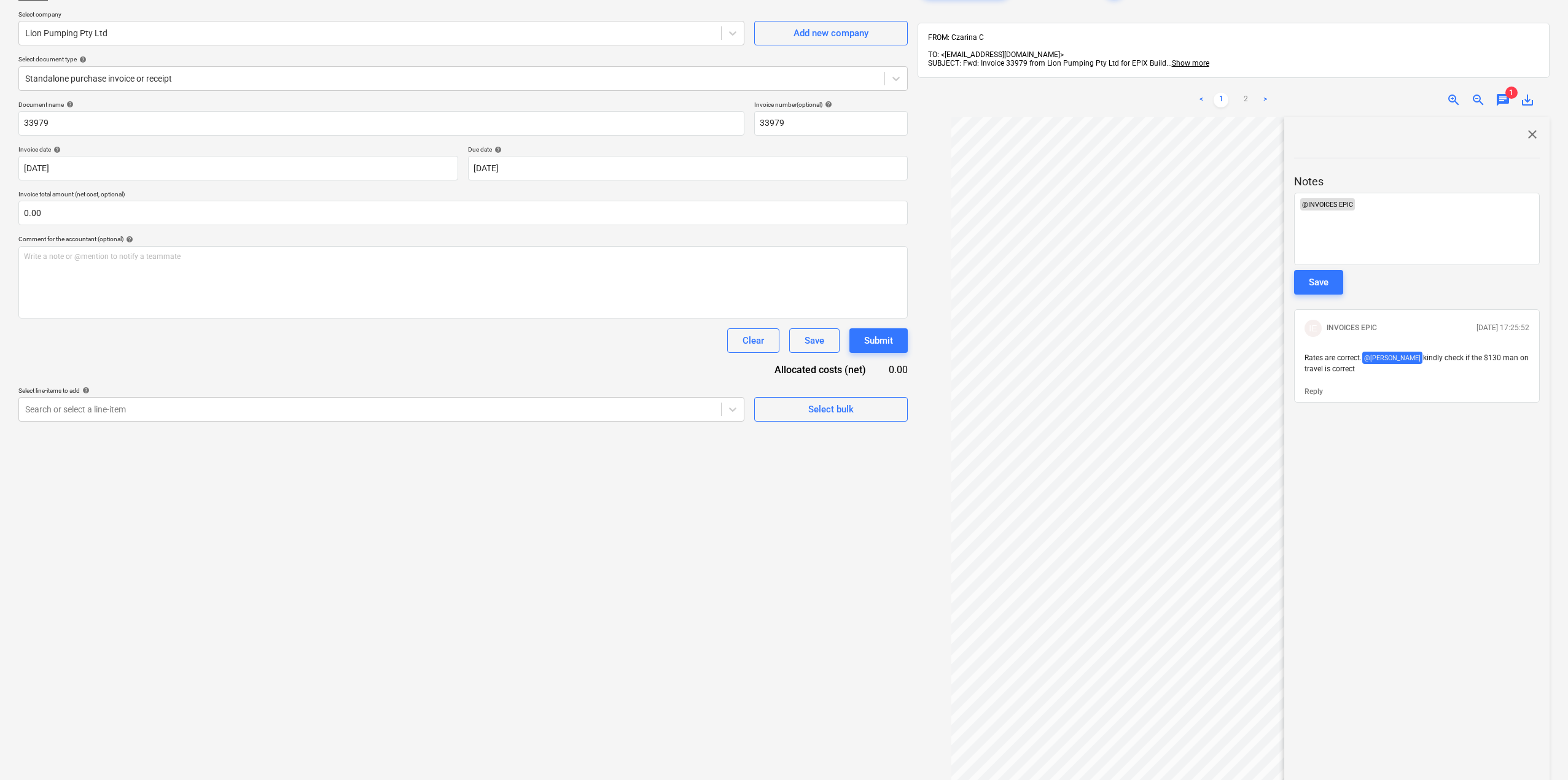
scroll to position [184, 0]
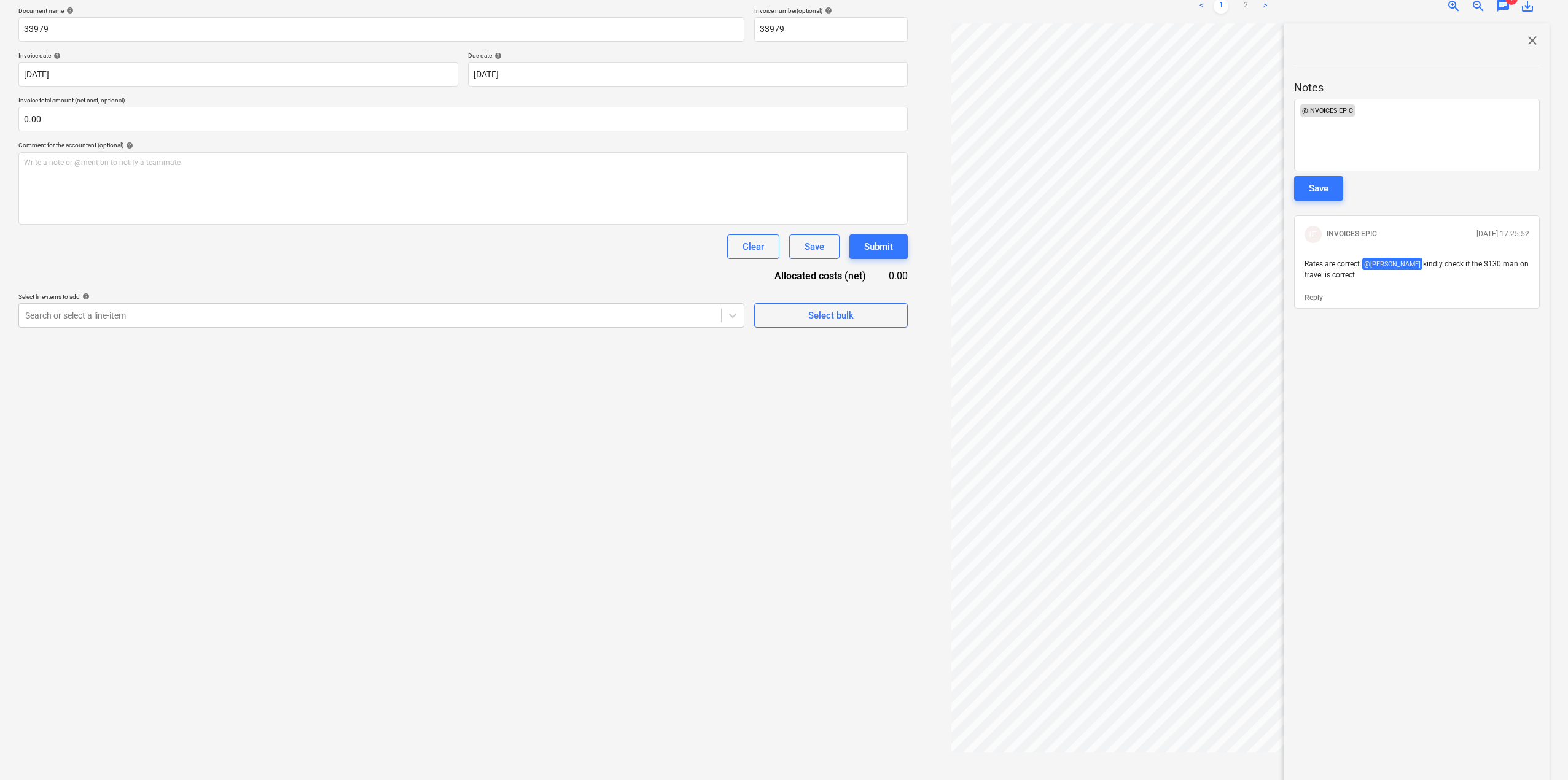
click at [1528, 33] on span "close" at bounding box center [1532, 40] width 15 height 15
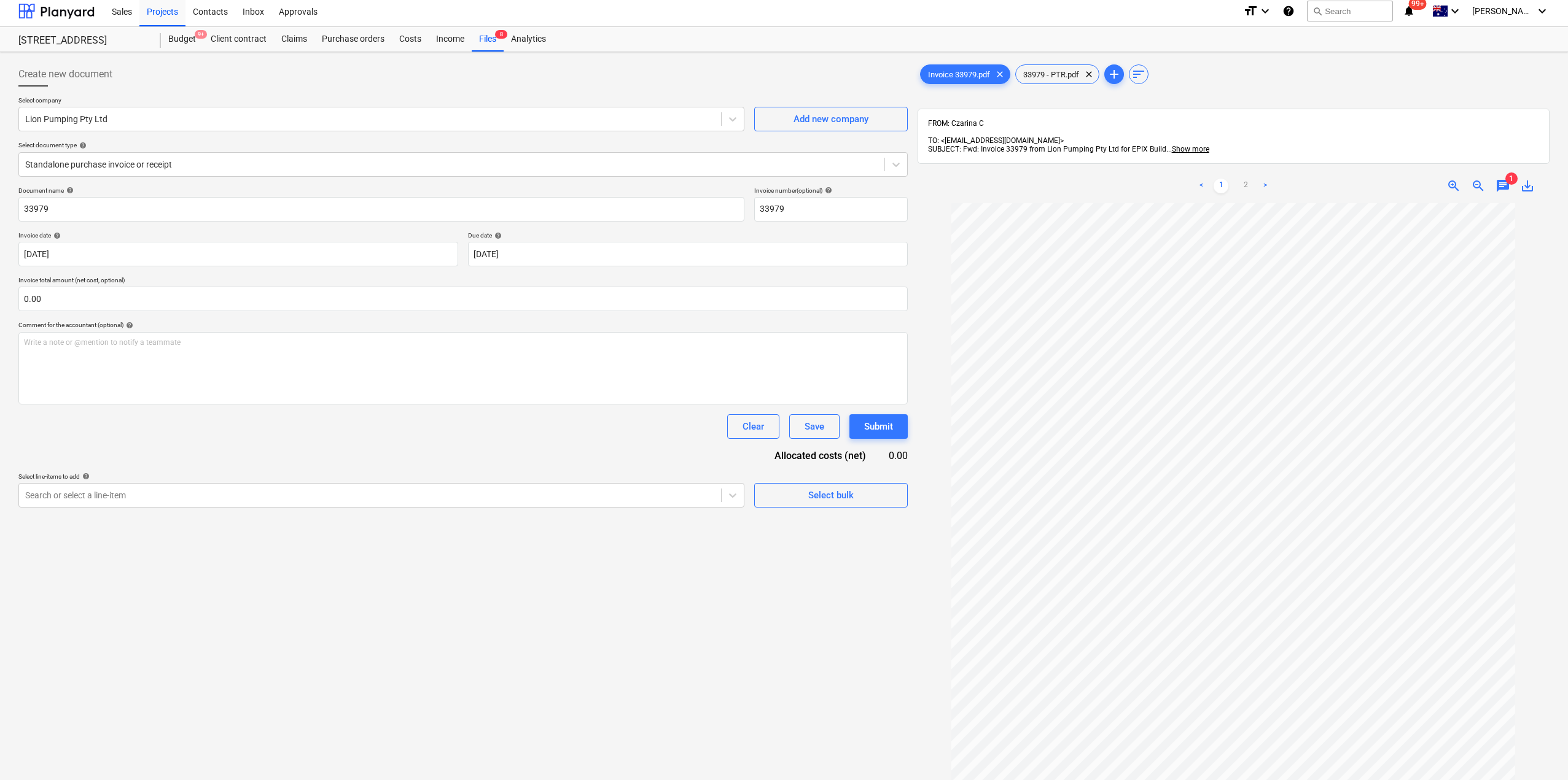
scroll to position [0, 0]
click at [1503, 183] on span "chat" at bounding box center [1502, 190] width 15 height 15
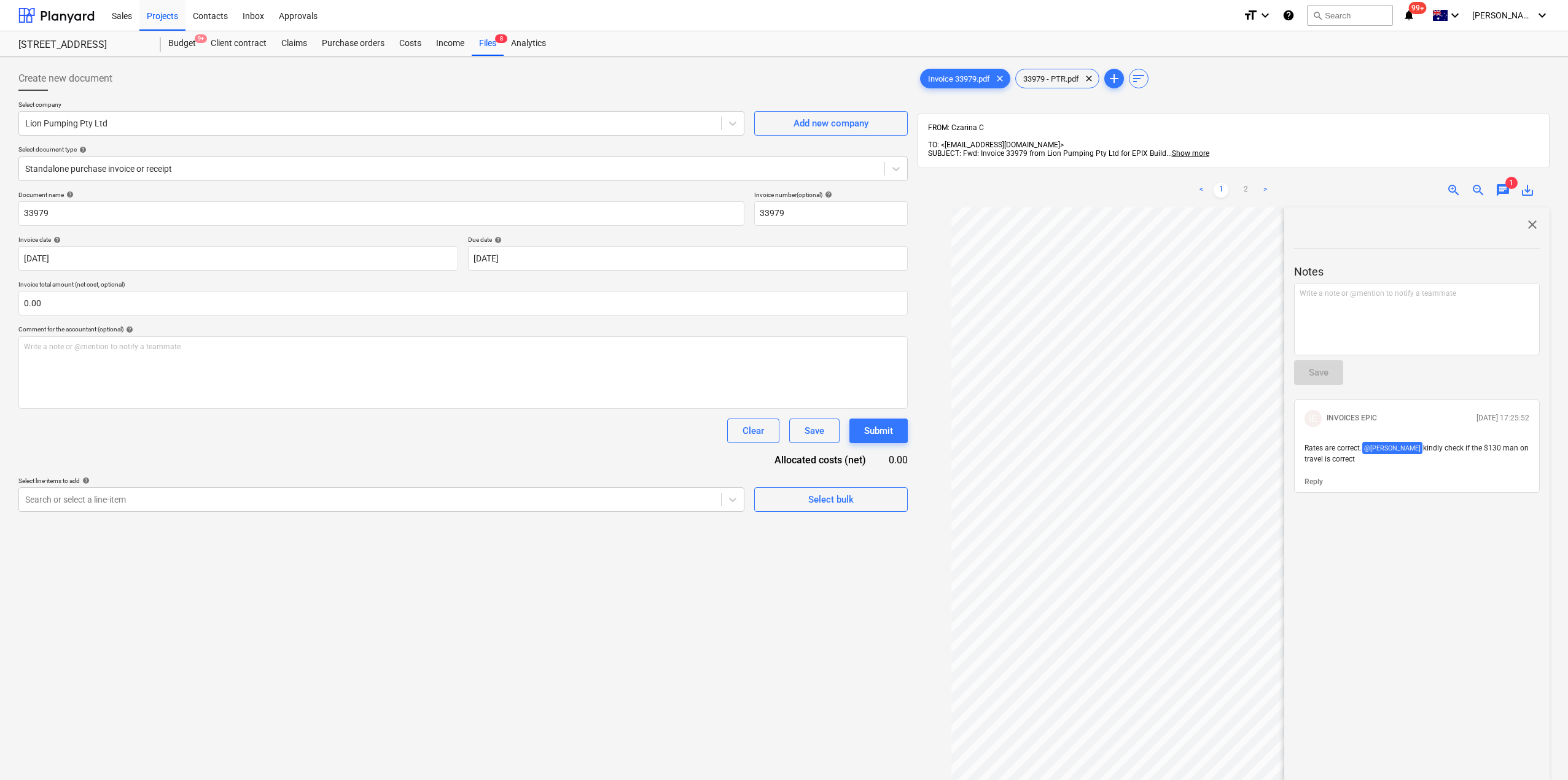
click at [1319, 479] on p "Reply" at bounding box center [1313, 482] width 19 height 11
click at [1317, 479] on p "Reply" at bounding box center [1313, 482] width 19 height 11
click at [1415, 289] on p "﻿ @ INVOICES EPIC ﻿ ﻿ @ INVOICES EPIC ﻿ ﻿ ﻿" at bounding box center [1416, 294] width 234 height 12
click at [1418, 289] on p "﻿ @ INVOICES EPIC ﻿ ﻿" at bounding box center [1416, 294] width 234 height 12
click at [1332, 365] on button "Save" at bounding box center [1319, 372] width 49 height 25
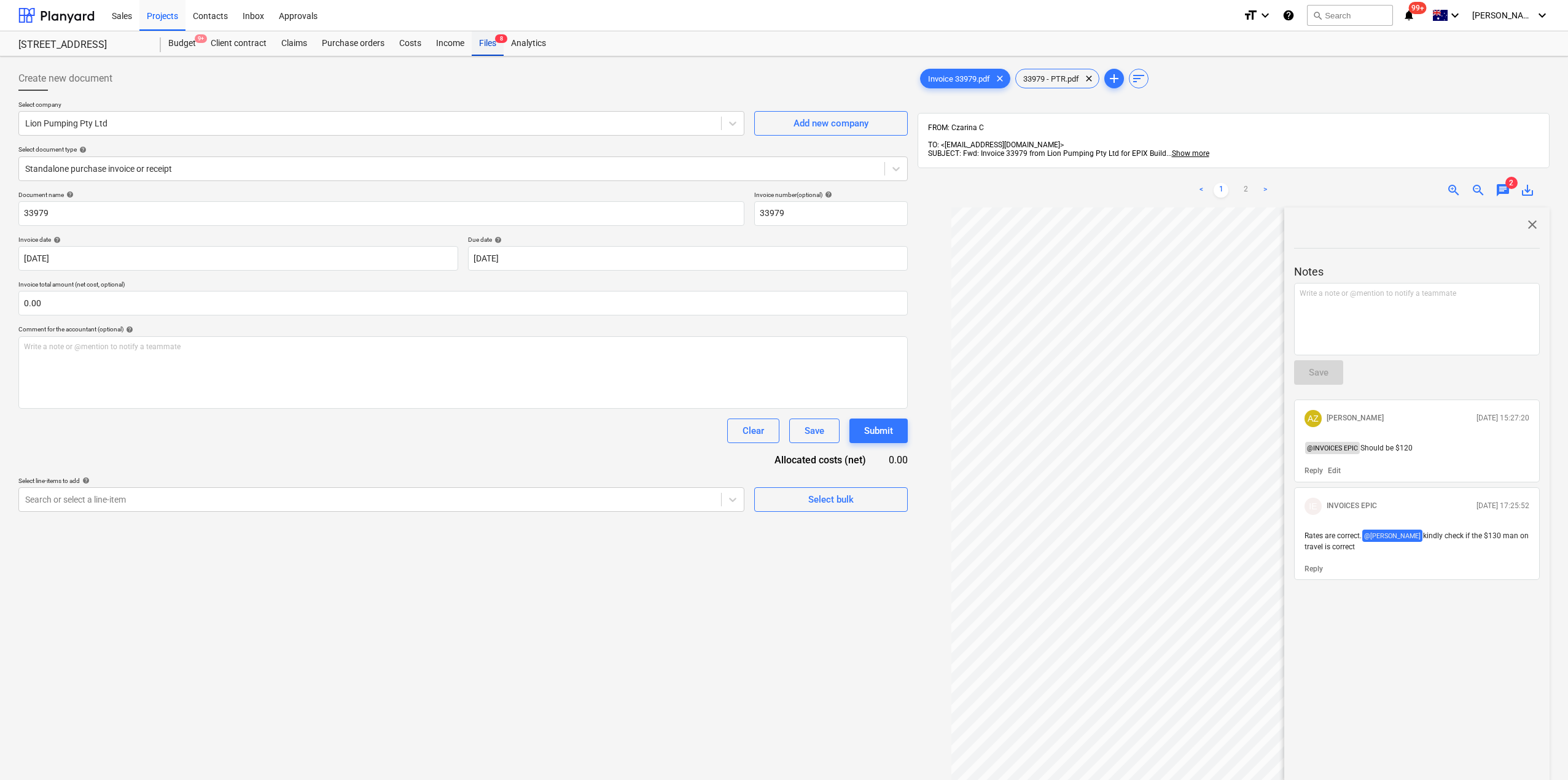
click at [489, 49] on div "Files 8" at bounding box center [488, 43] width 32 height 25
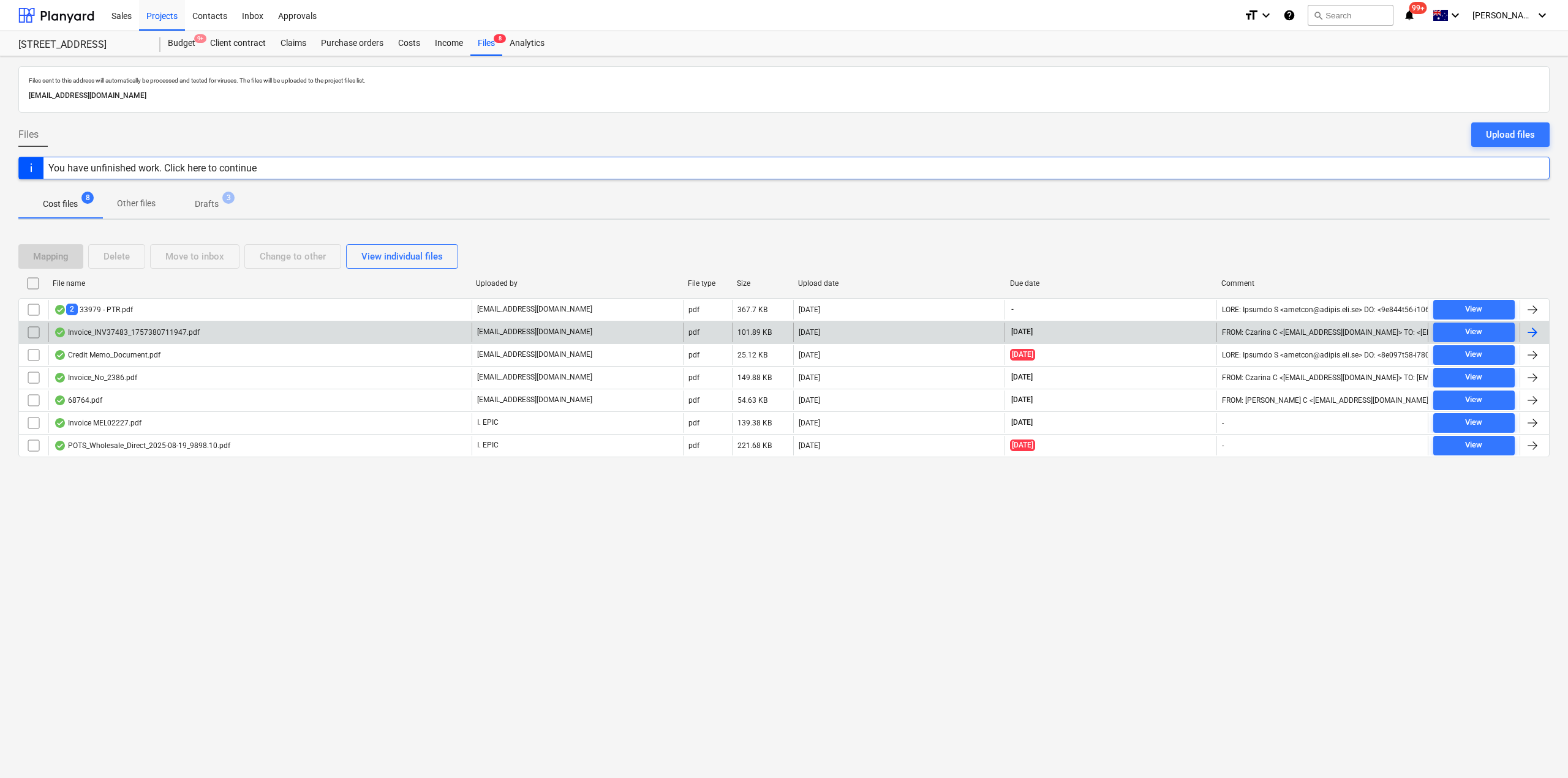
click at [168, 331] on div "Invoice_INV37483_1757380711947.pdf" at bounding box center [127, 333] width 145 height 10
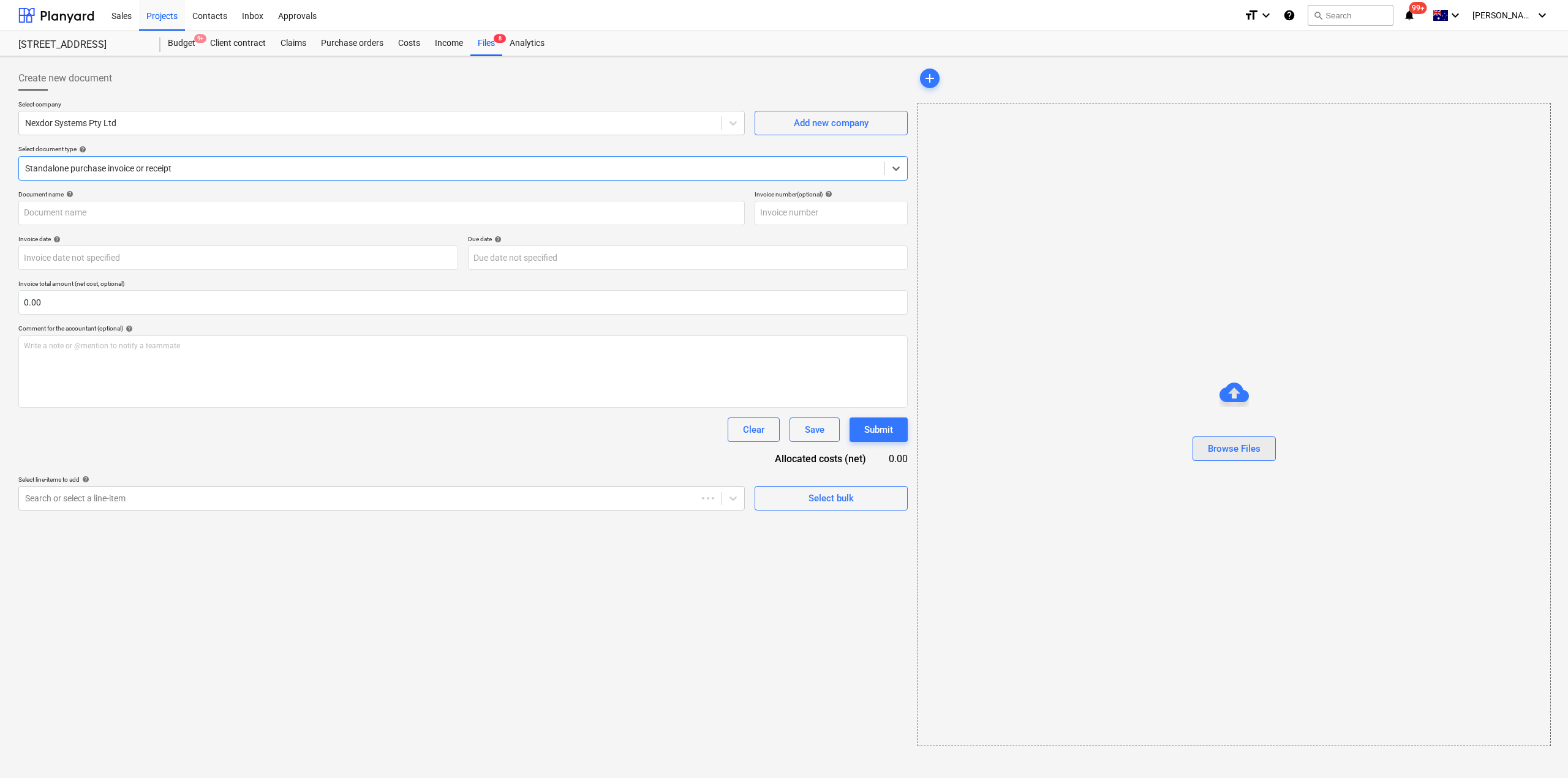
type input "INV37483"
type input "[DATE]"
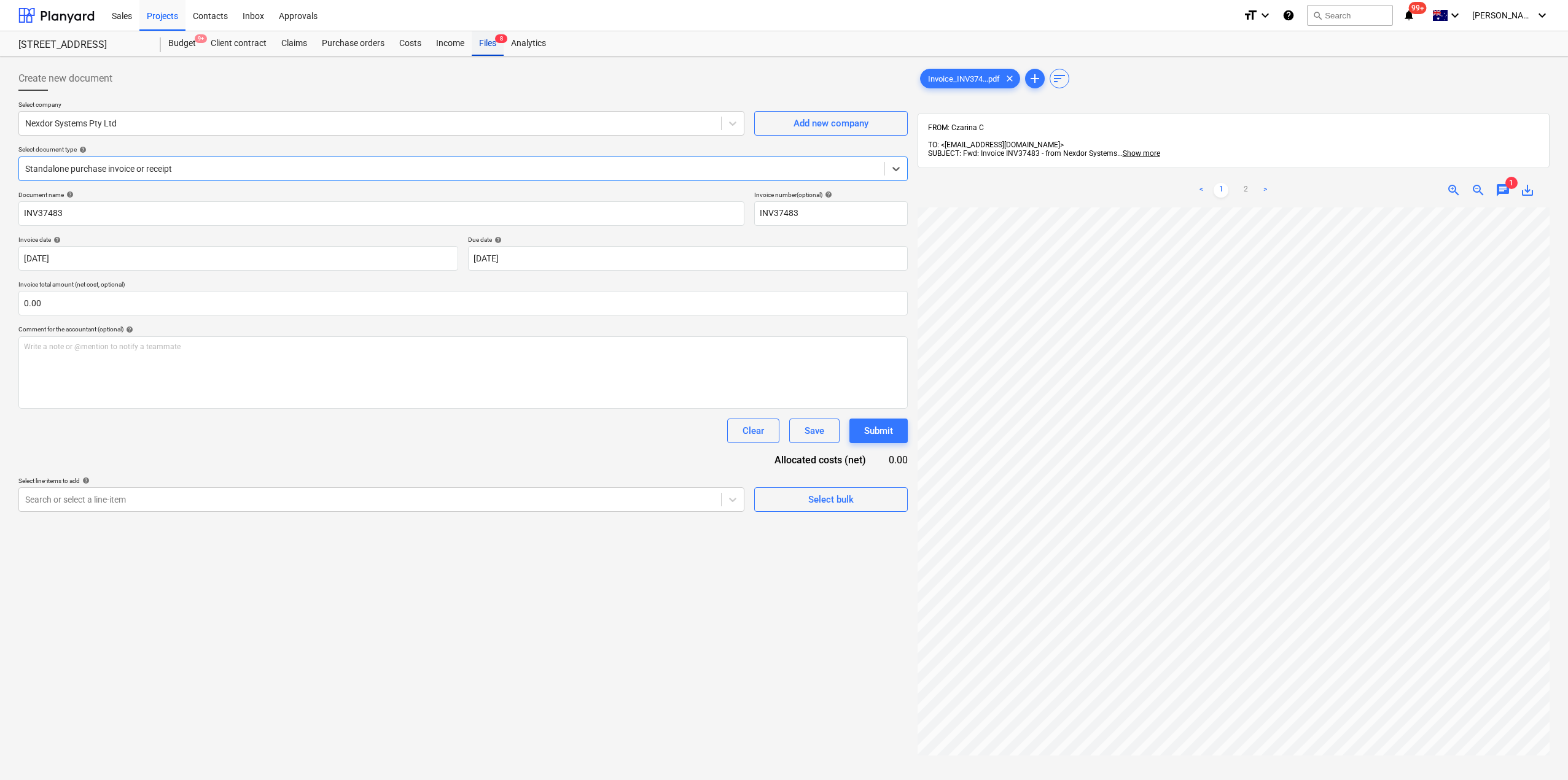
click at [492, 47] on div "Files 8" at bounding box center [488, 43] width 32 height 25
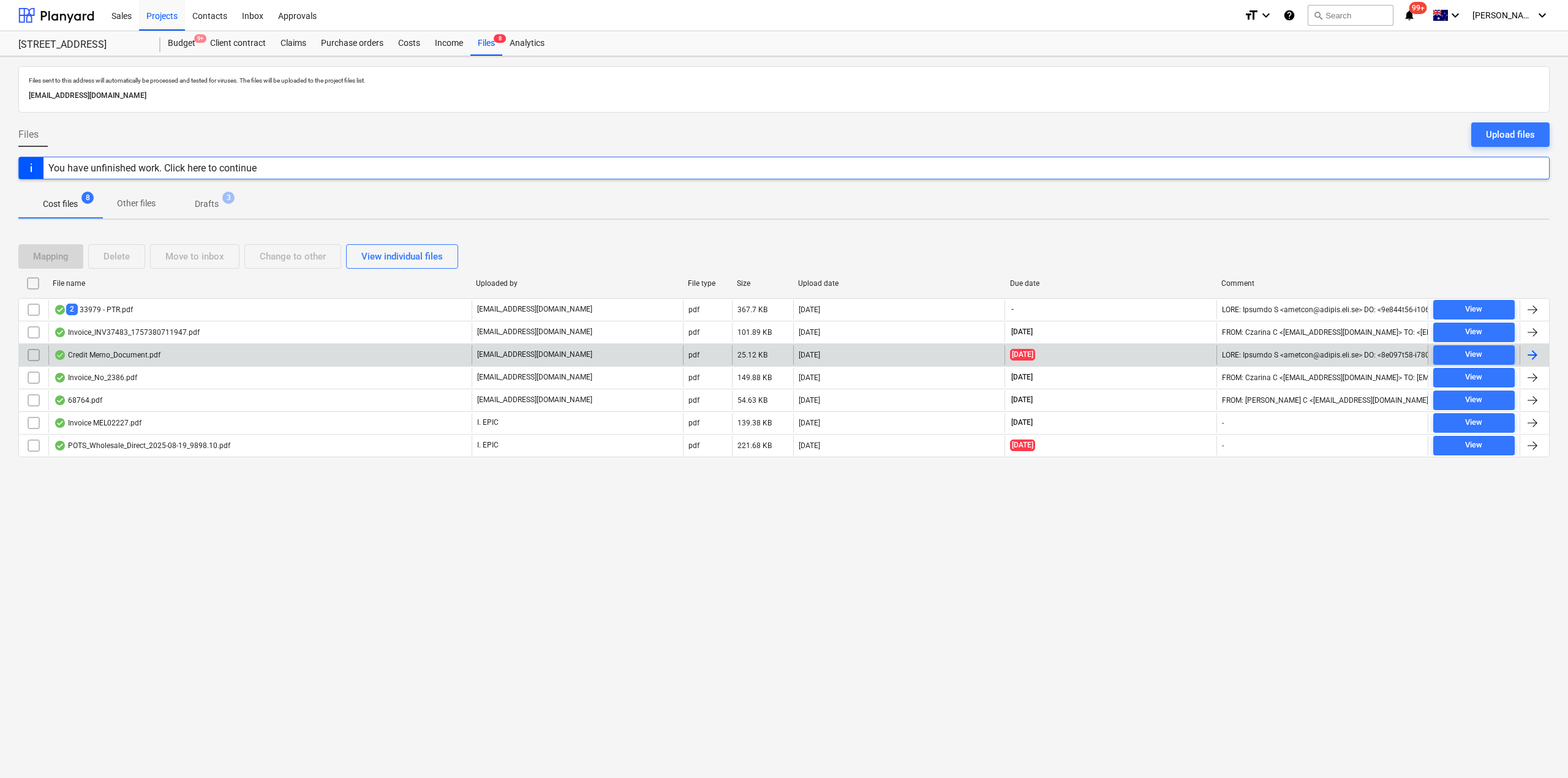
drag, startPoint x: 133, startPoint y: 343, endPoint x: 131, endPoint y: 353, distance: 10.2
click at [131, 353] on div "Credit Memo_Document.pdf" at bounding box center [107, 356] width 106 height 10
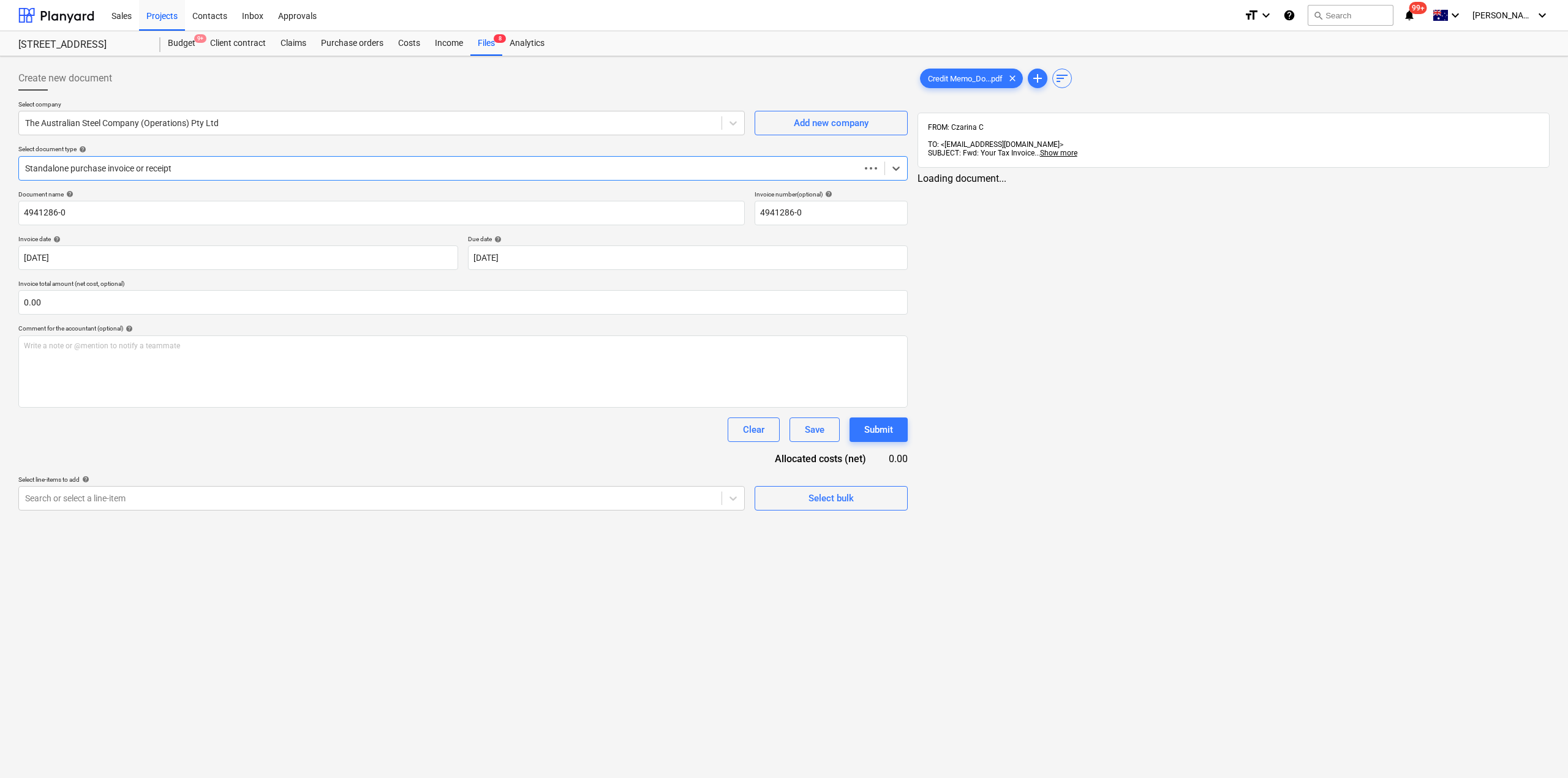
type input "4941286-0"
type input "[DATE]"
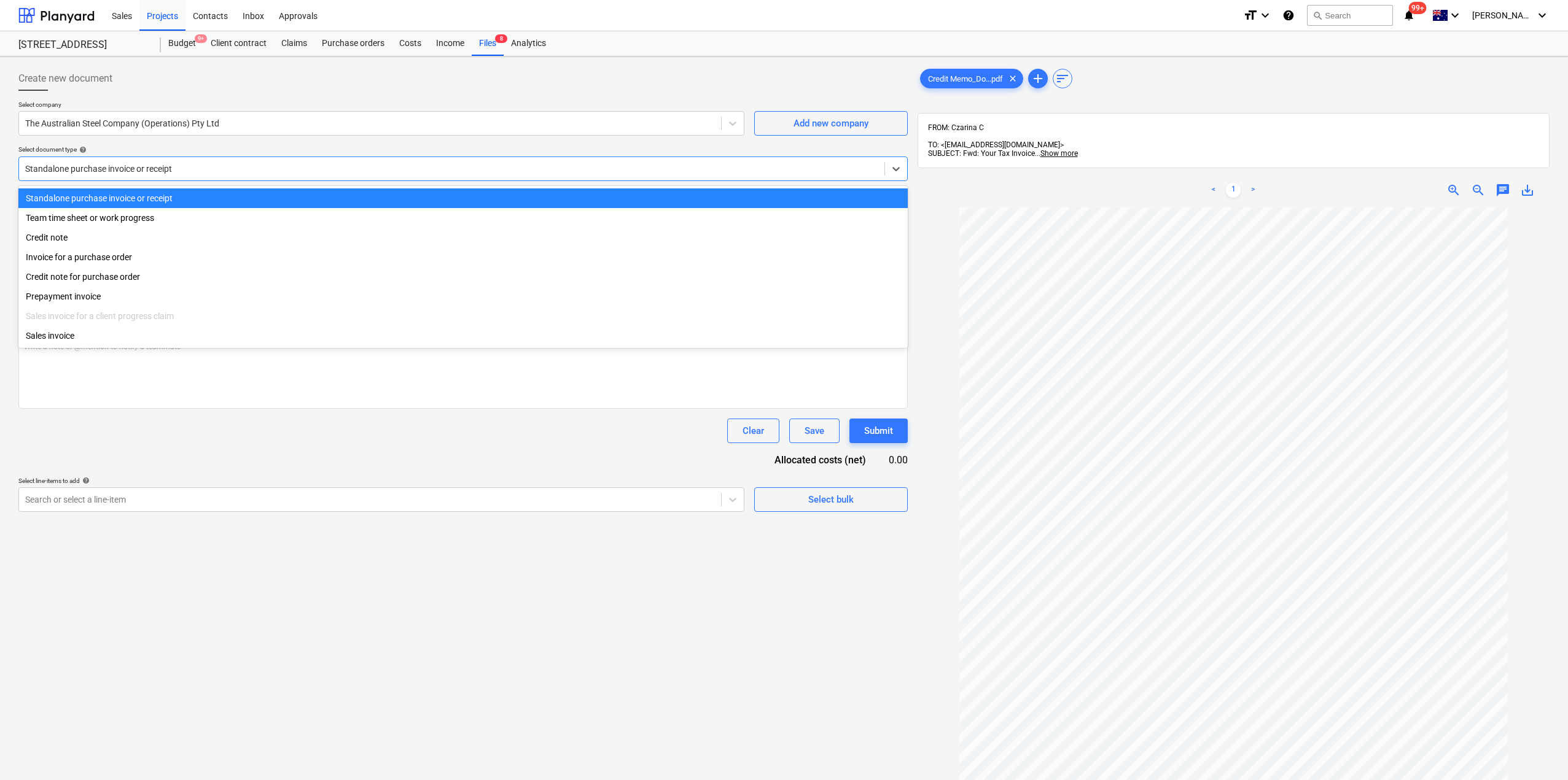
click at [139, 159] on div "Standalone purchase invoice or receipt" at bounding box center [463, 168] width 889 height 25
click at [102, 244] on div "Credit note" at bounding box center [463, 237] width 889 height 20
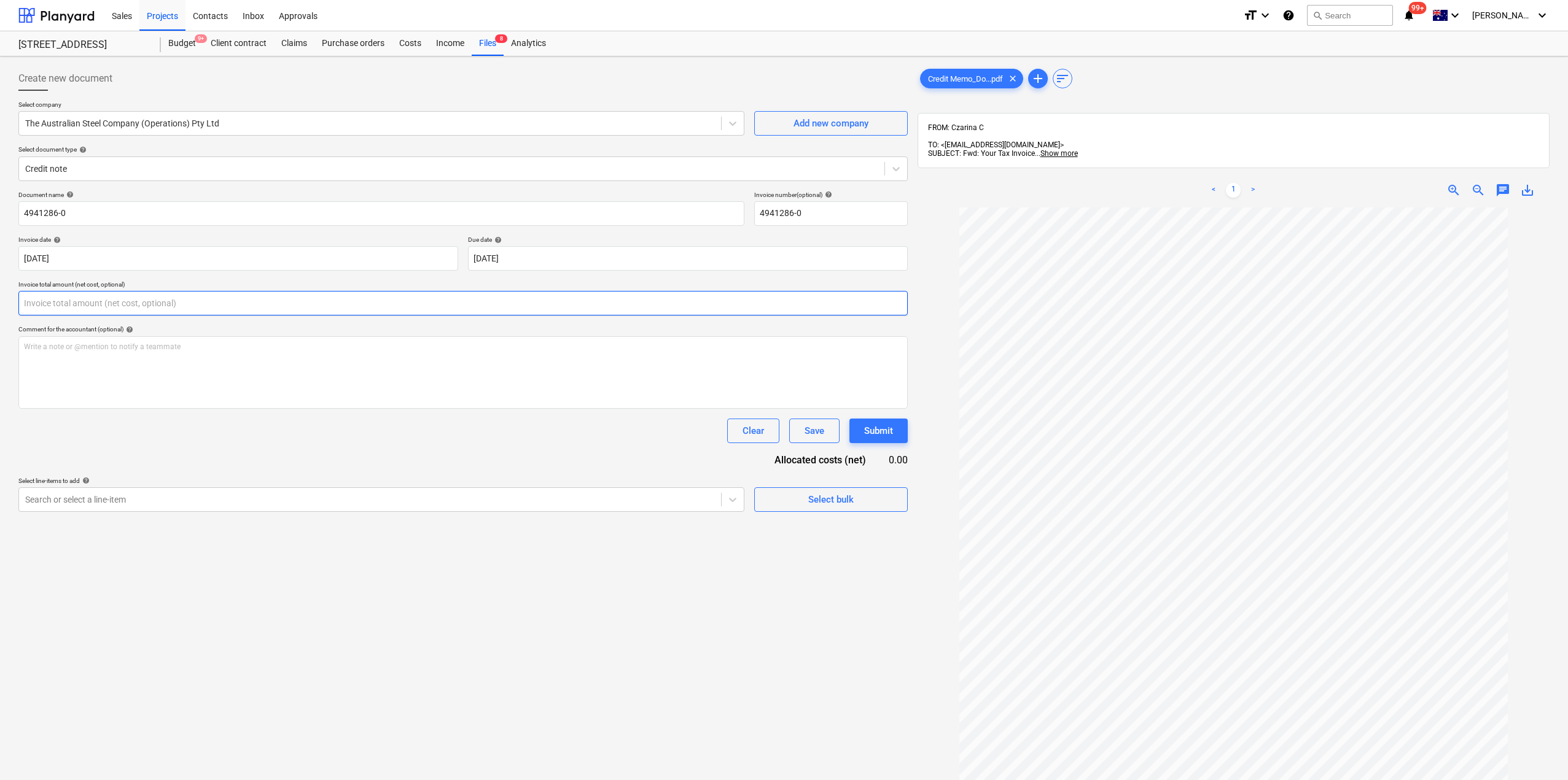
click at [130, 299] on input "text" at bounding box center [463, 303] width 889 height 25
type input "0.00"
click at [136, 508] on div "Search or select a line-item" at bounding box center [381, 499] width 726 height 25
type input "rein"
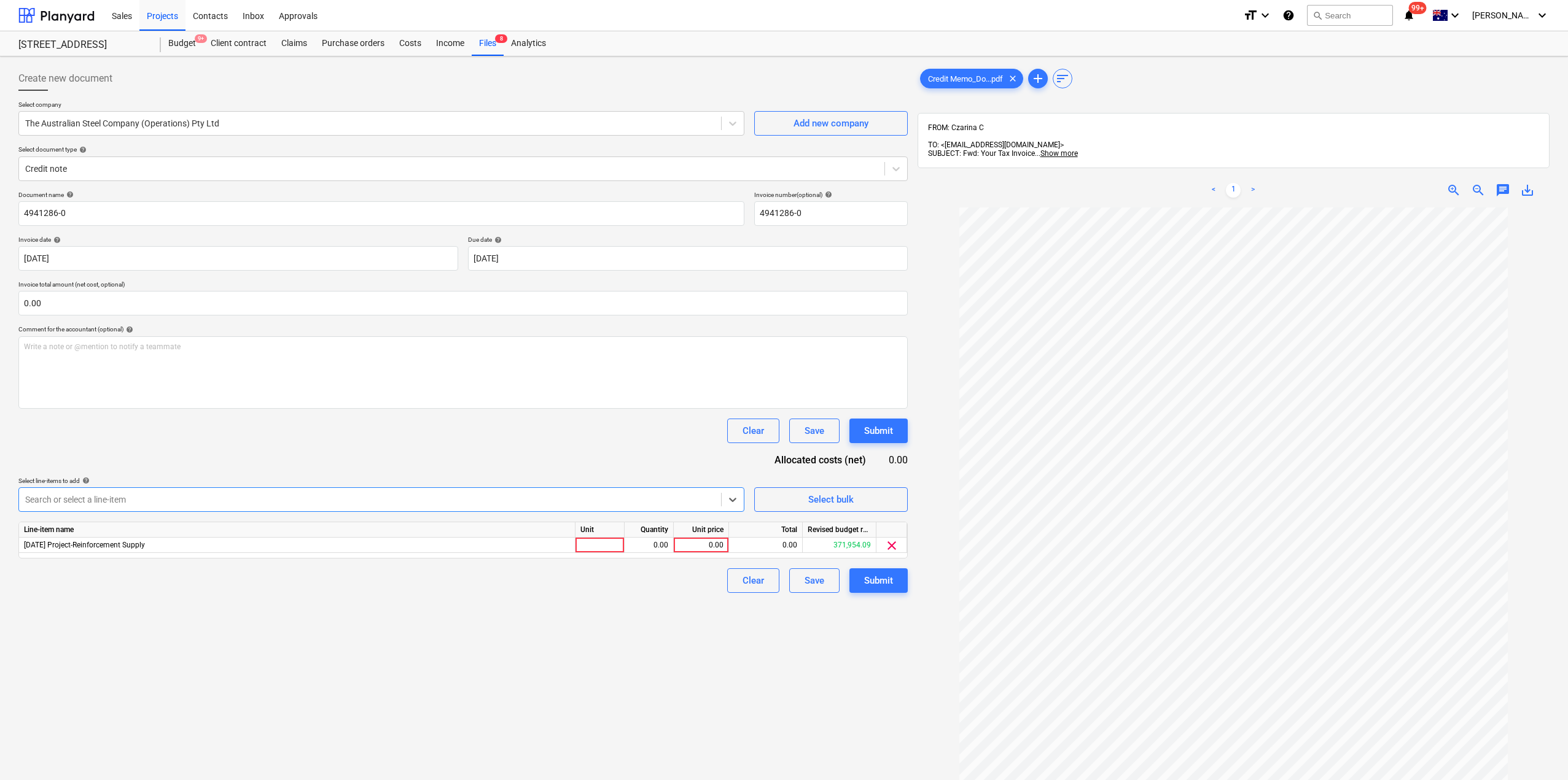
drag, startPoint x: 885, startPoint y: 671, endPoint x: 879, endPoint y: 665, distance: 8.5
click at [884, 671] on div "Create new document Select company The Australian Steel Company (Operations) Pt…" at bounding box center [463, 509] width 899 height 897
click at [609, 552] on div at bounding box center [600, 546] width 49 height 16
click at [645, 544] on div "0.00" at bounding box center [648, 546] width 38 height 16
click at [652, 621] on div "Create new document Select company The Australian Steel Company (Operations) Pt…" at bounding box center [463, 509] width 899 height 897
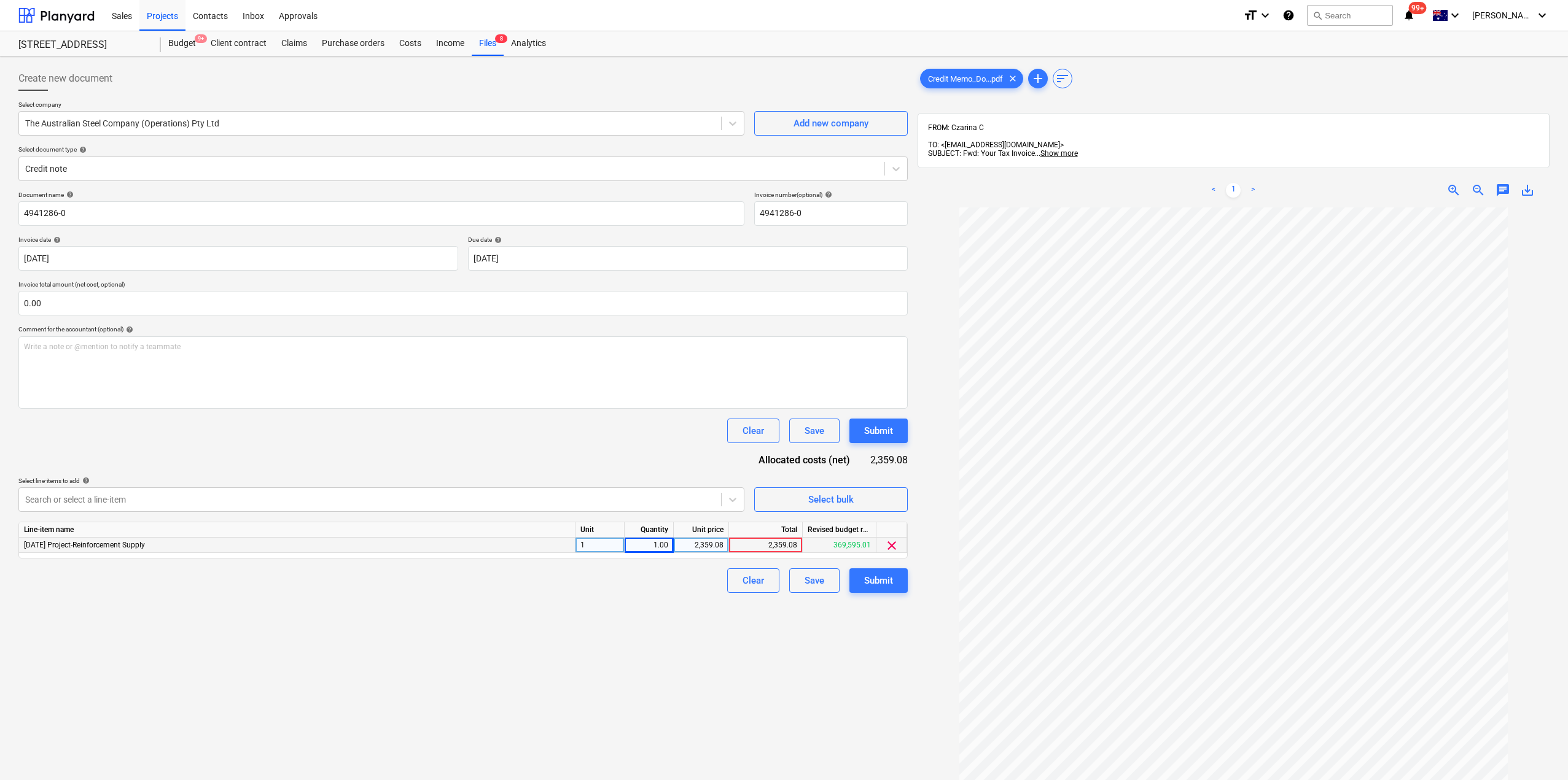
click at [650, 545] on div "1.00" at bounding box center [648, 546] width 38 height 16
click at [753, 635] on div "Create new document Select company The Australian Steel Company (Operations) Pt…" at bounding box center [463, 509] width 899 height 897
click at [879, 584] on div "Submit" at bounding box center [878, 581] width 29 height 16
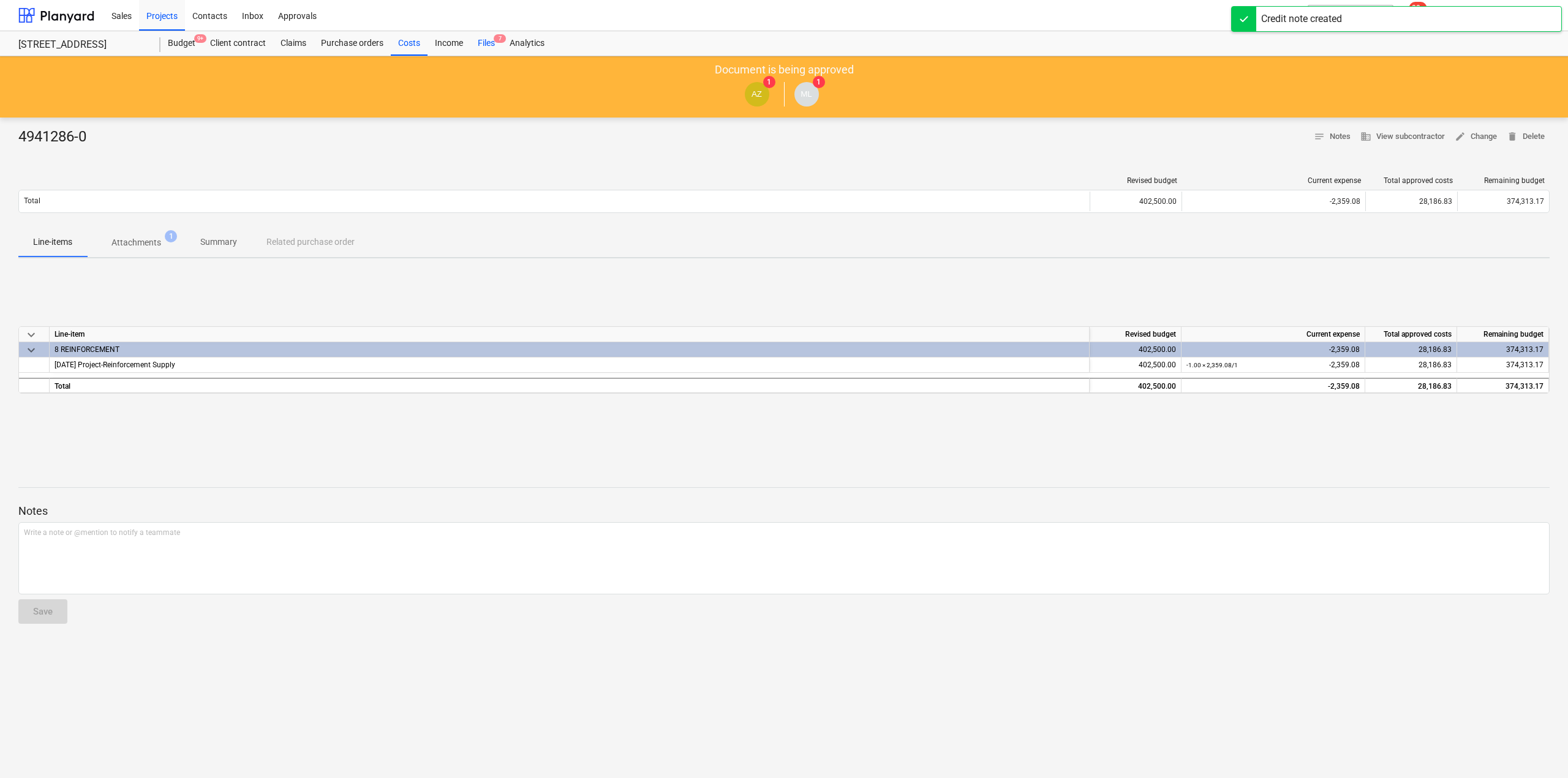
click at [489, 41] on div "Files 7" at bounding box center [486, 43] width 31 height 25
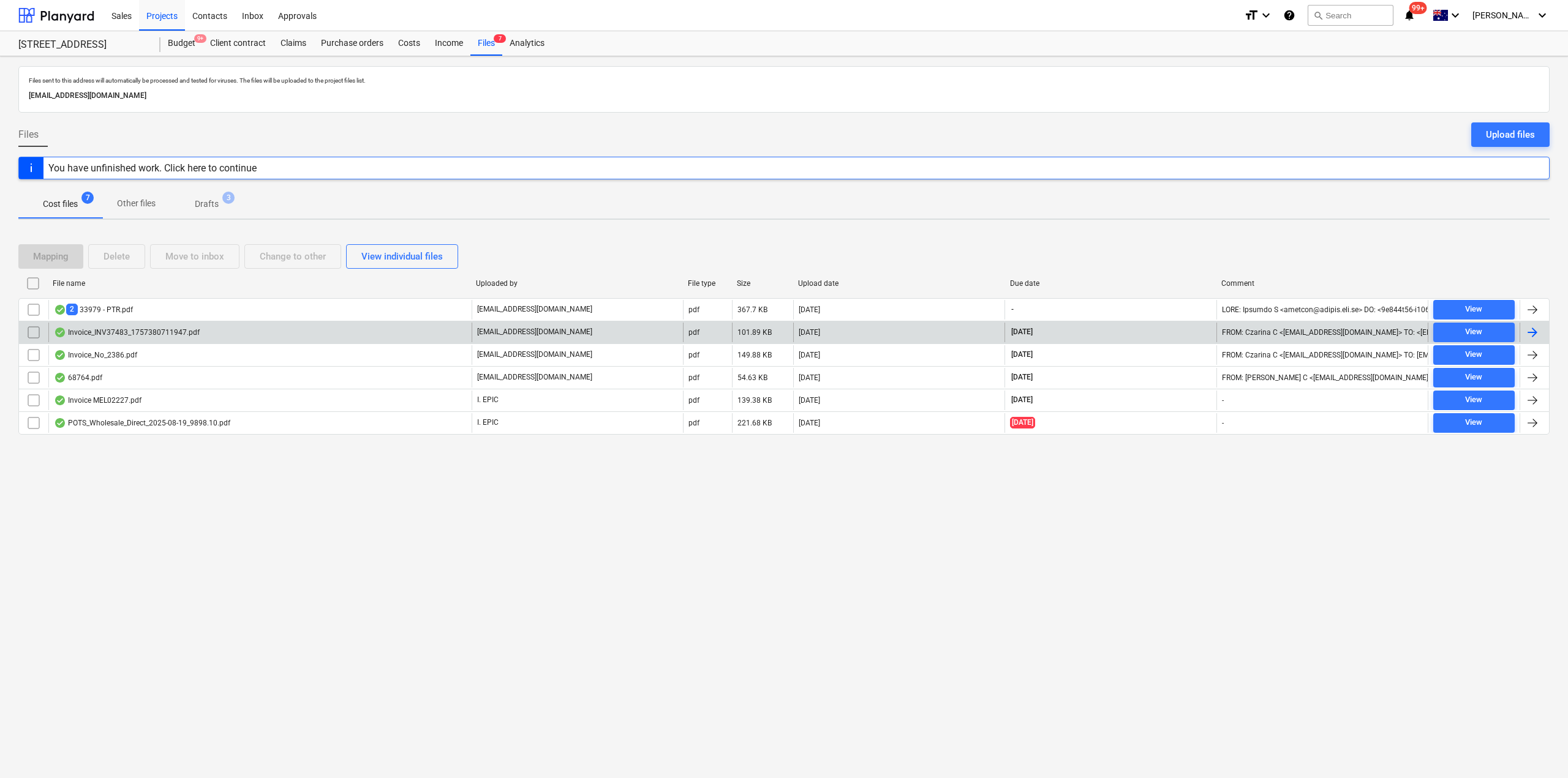
click at [162, 333] on div "Invoice_INV37483_1757380711947.pdf" at bounding box center [127, 333] width 145 height 10
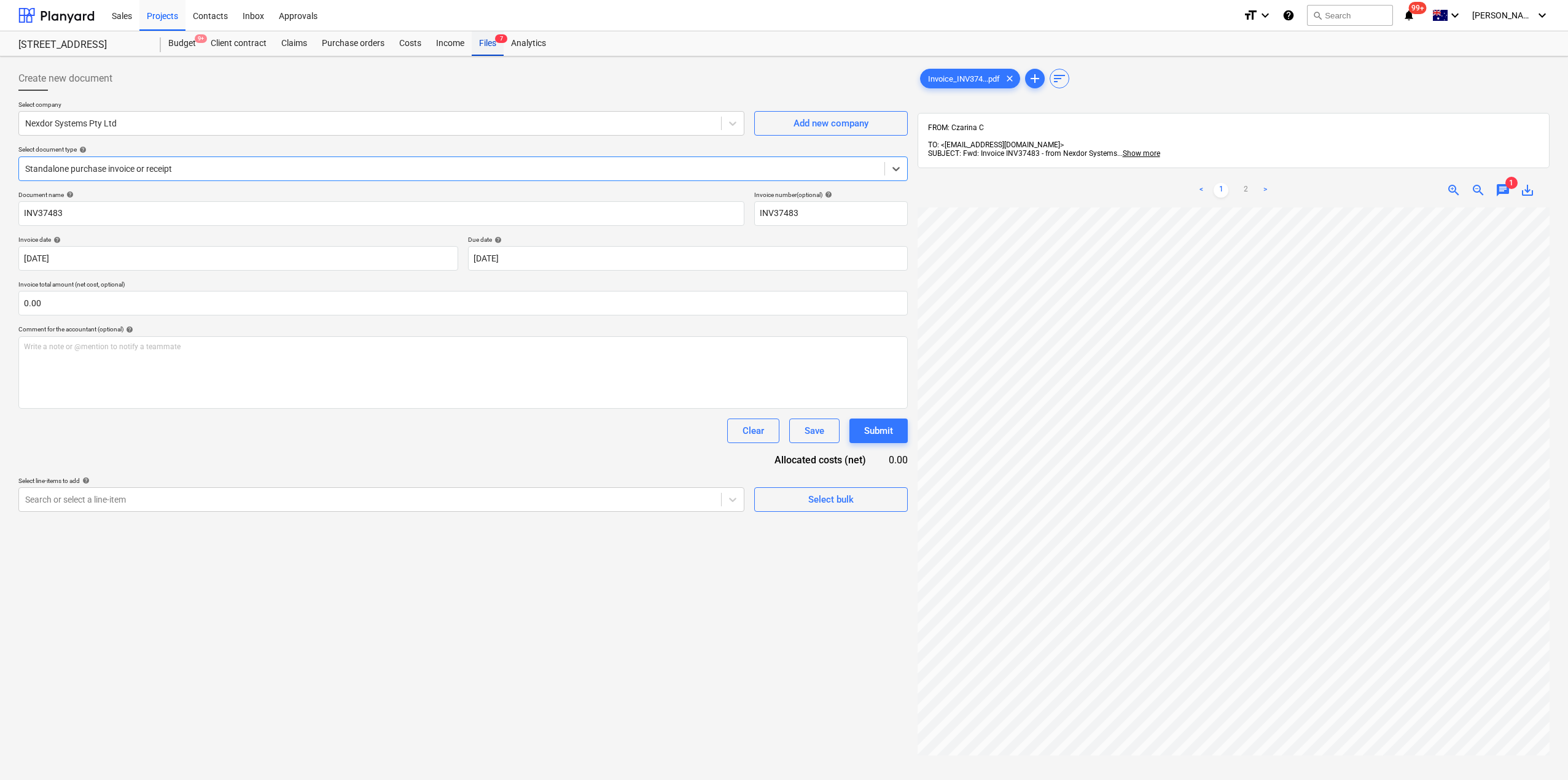
click at [484, 38] on div "Files 7" at bounding box center [488, 43] width 32 height 25
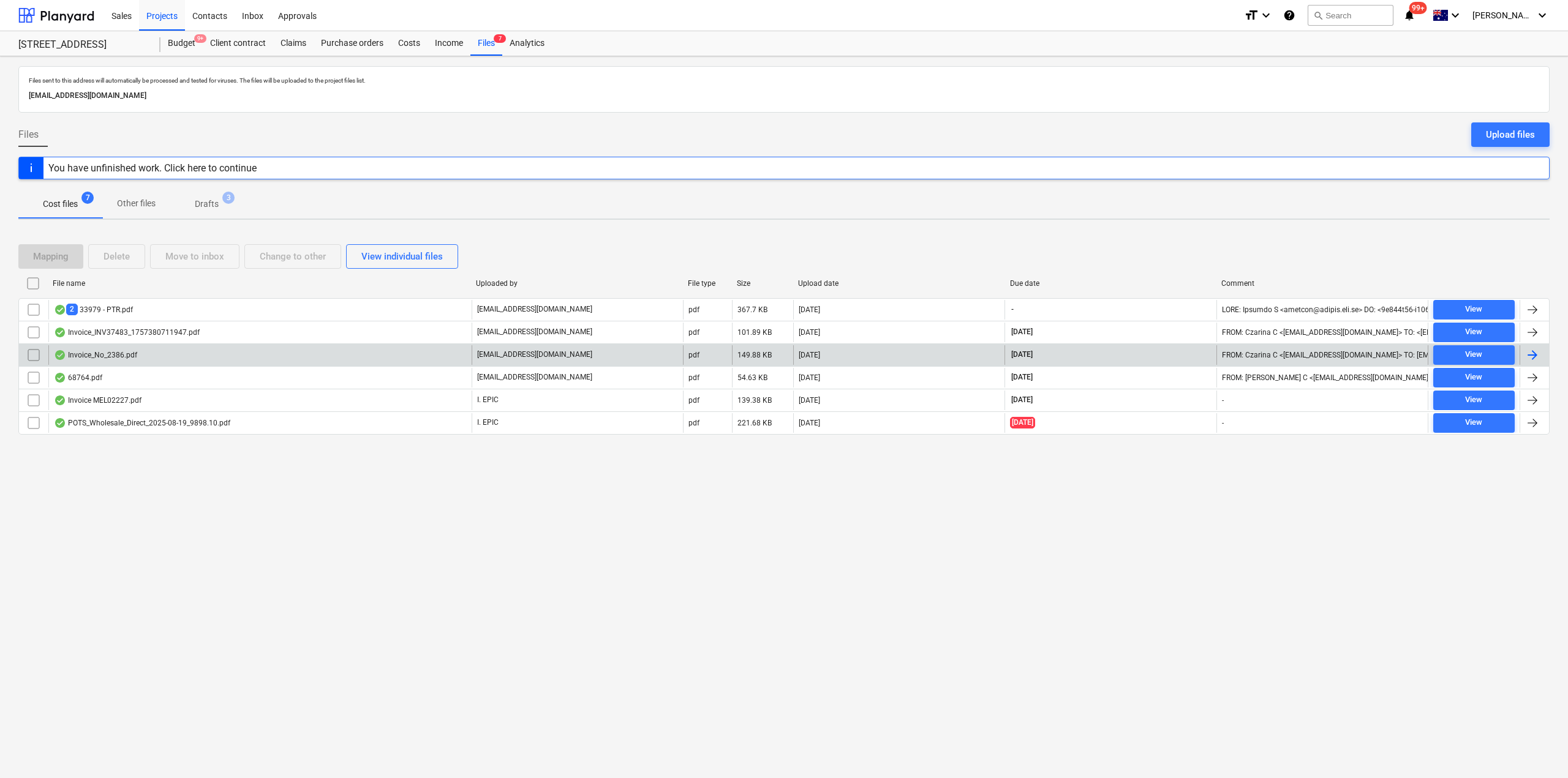
click at [95, 353] on div "Invoice_No_2386.pdf" at bounding box center [95, 356] width 84 height 10
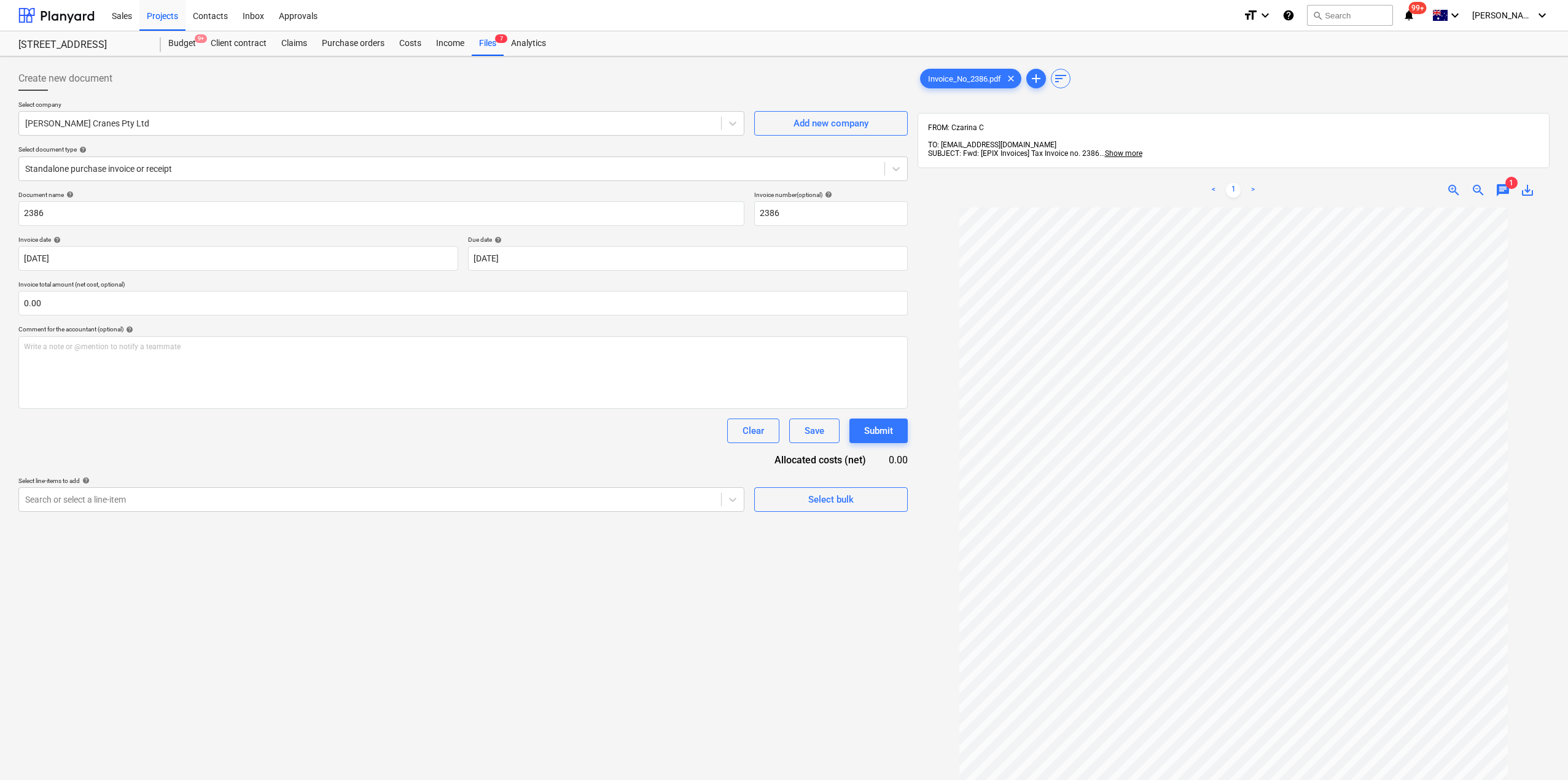
click at [1493, 183] on div "chat" at bounding box center [1502, 190] width 25 height 15
click at [1501, 183] on span "chat" at bounding box center [1502, 190] width 15 height 15
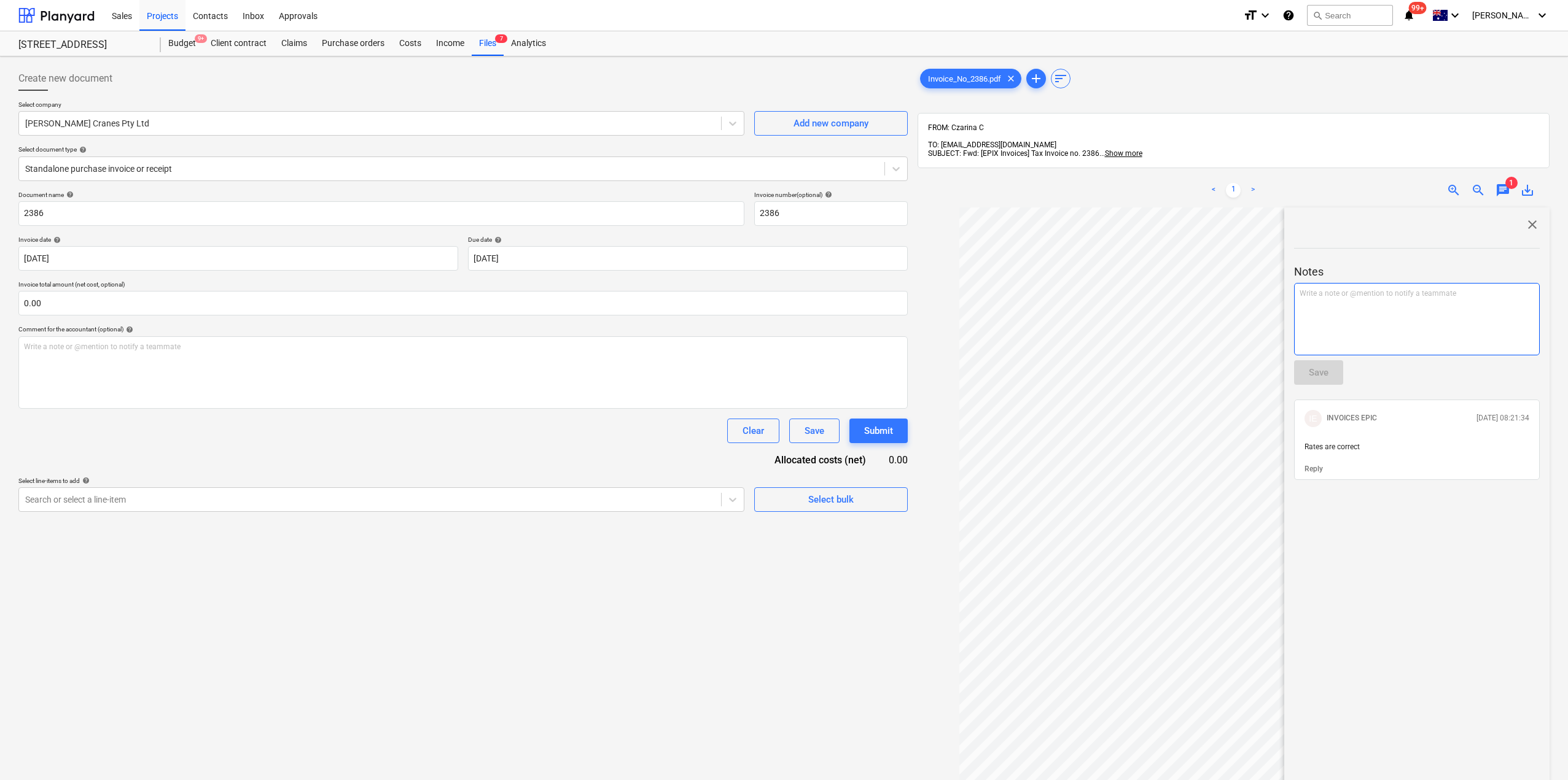
click at [1394, 318] on div "Write a note or @mention to notify a teammate [PERSON_NAME]" at bounding box center [1416, 319] width 245 height 73
click at [1317, 344] on div "iroll was removed on the 2/9/25 & 12/09/25 request durations to be updated" at bounding box center [1416, 319] width 245 height 73
click at [1315, 364] on div "Save" at bounding box center [1319, 372] width 20 height 16
click at [487, 43] on div "Files 7" at bounding box center [488, 43] width 32 height 25
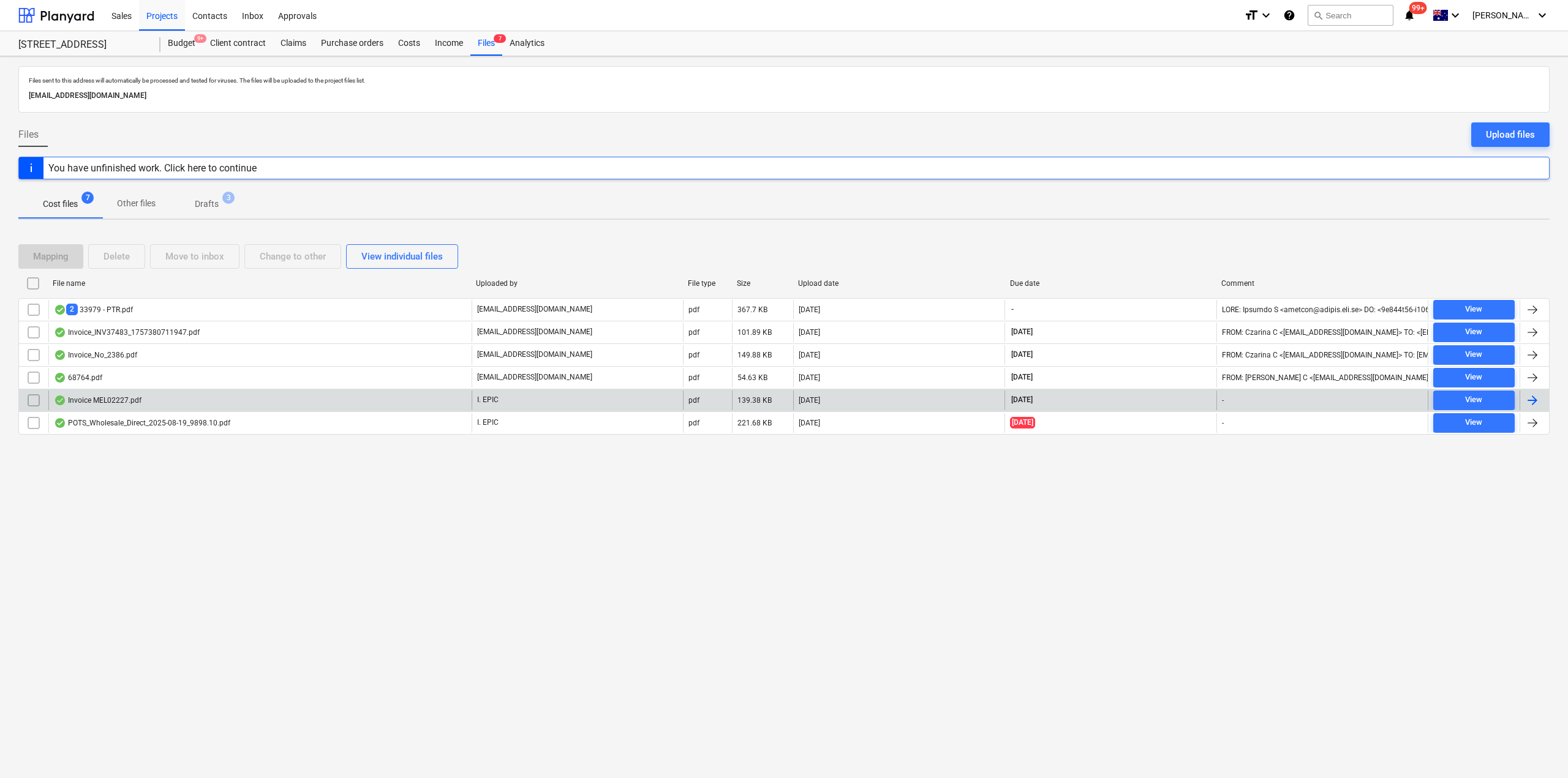
click at [136, 405] on div "Invoice MEL02227.pdf" at bounding box center [97, 401] width 87 height 10
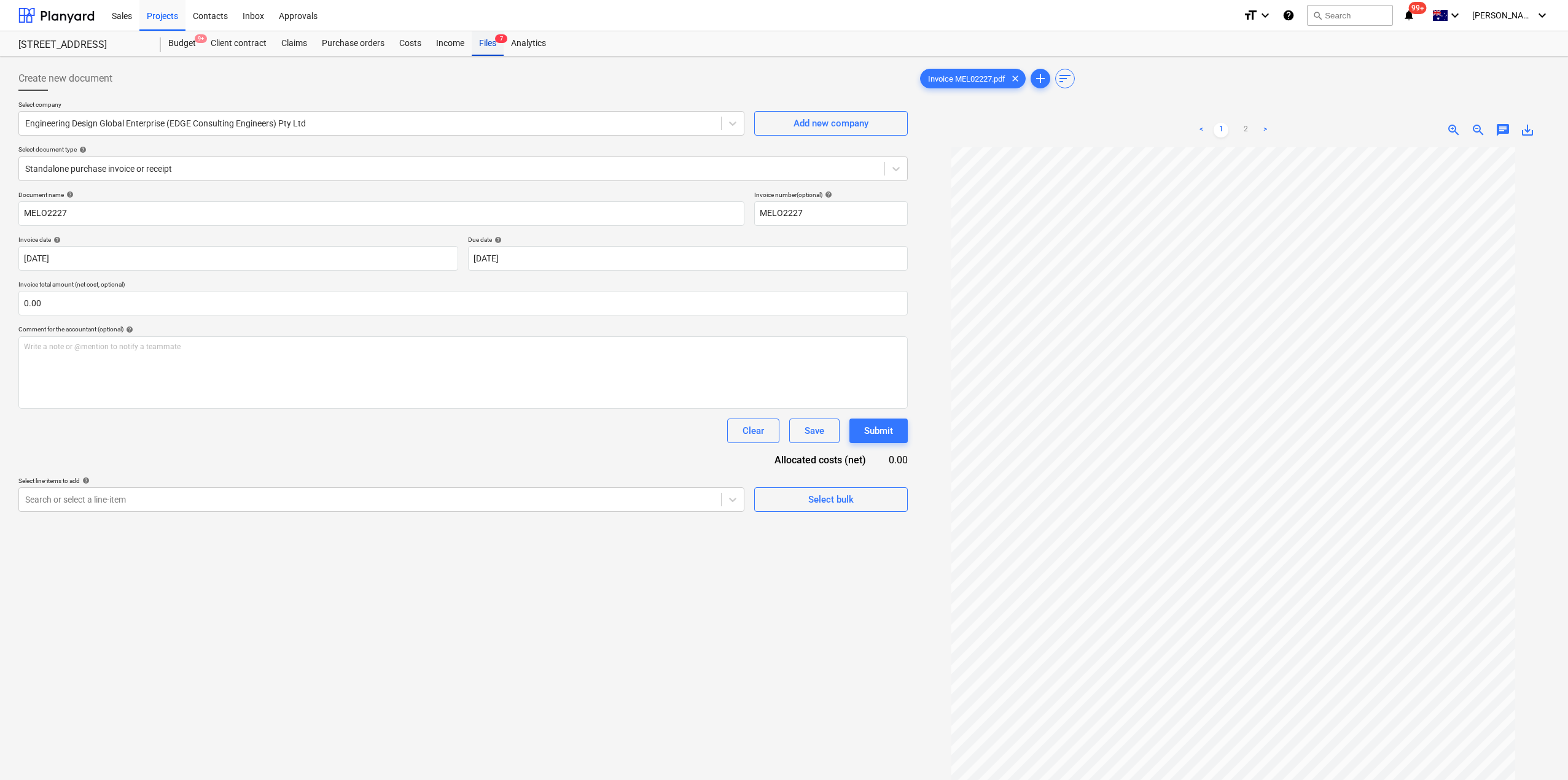
click at [487, 44] on div "Files 7" at bounding box center [488, 43] width 32 height 25
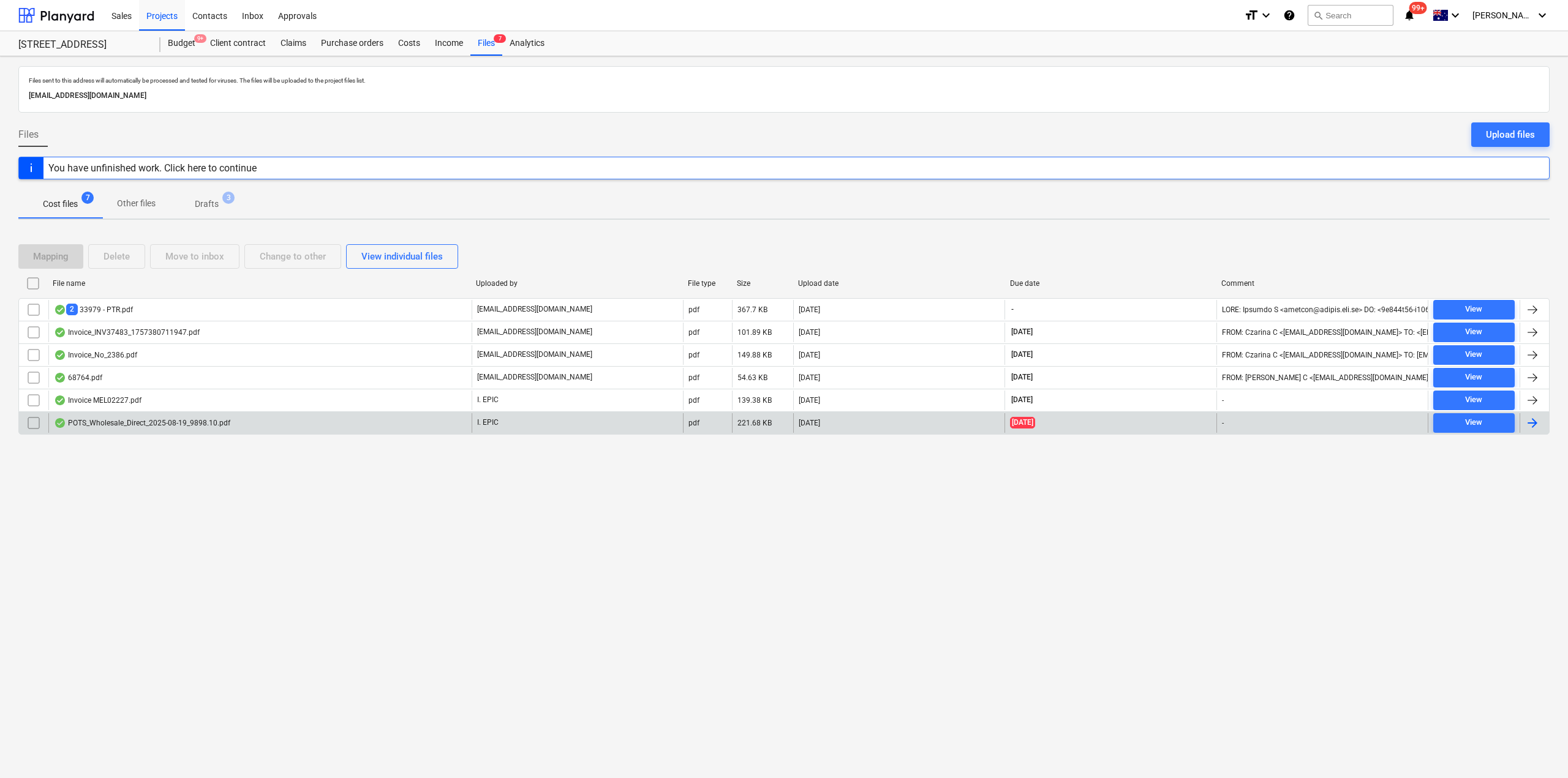
click at [134, 422] on div "POTS_Wholesale_Direct_2025-08-19_9898.10.pdf" at bounding box center [142, 423] width 177 height 10
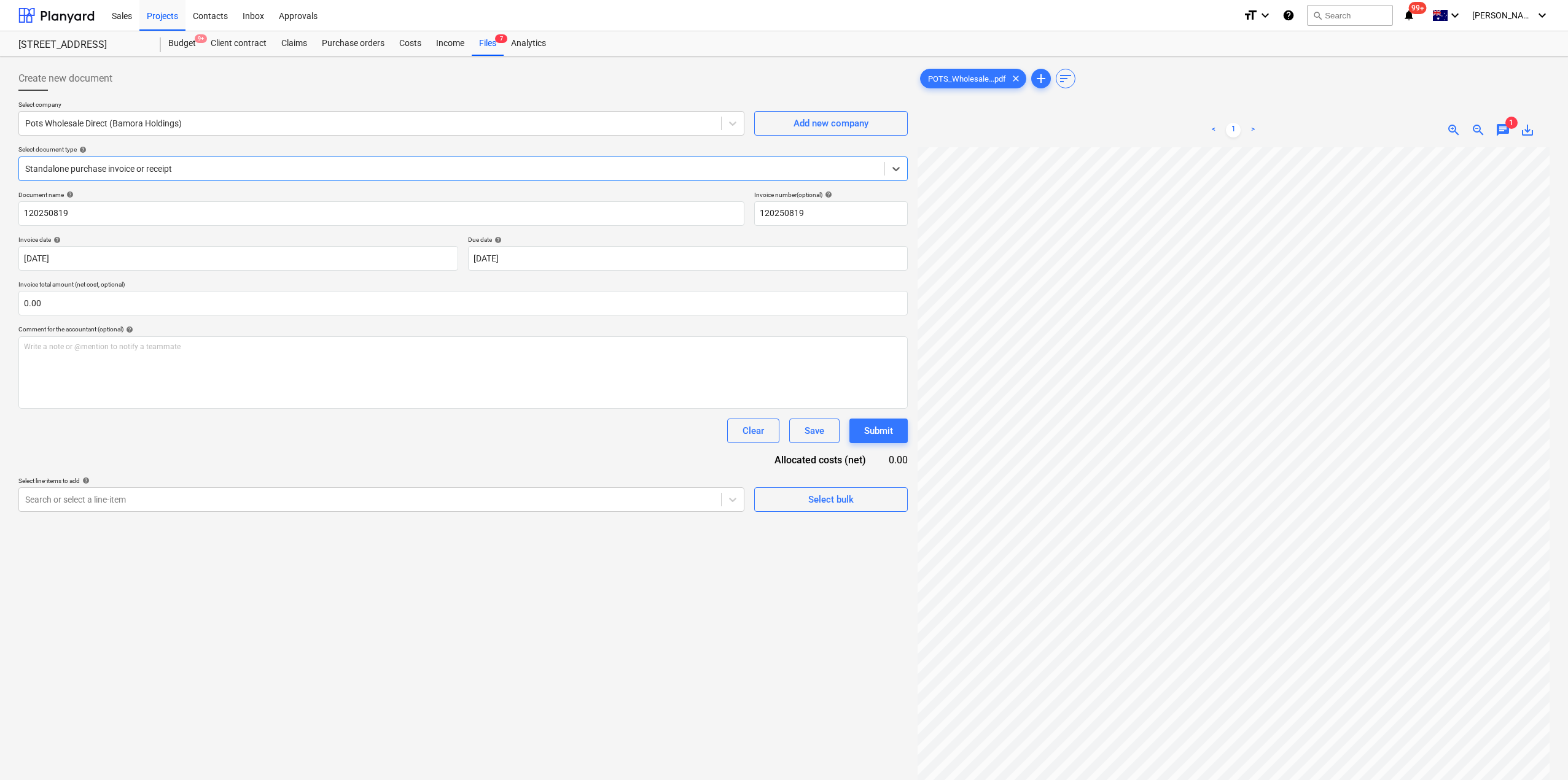
click at [1506, 135] on span "chat" at bounding box center [1502, 130] width 15 height 15
click at [1417, 231] on p "Write a note or @mention to notify a teammate [PERSON_NAME]" at bounding box center [1416, 233] width 234 height 11
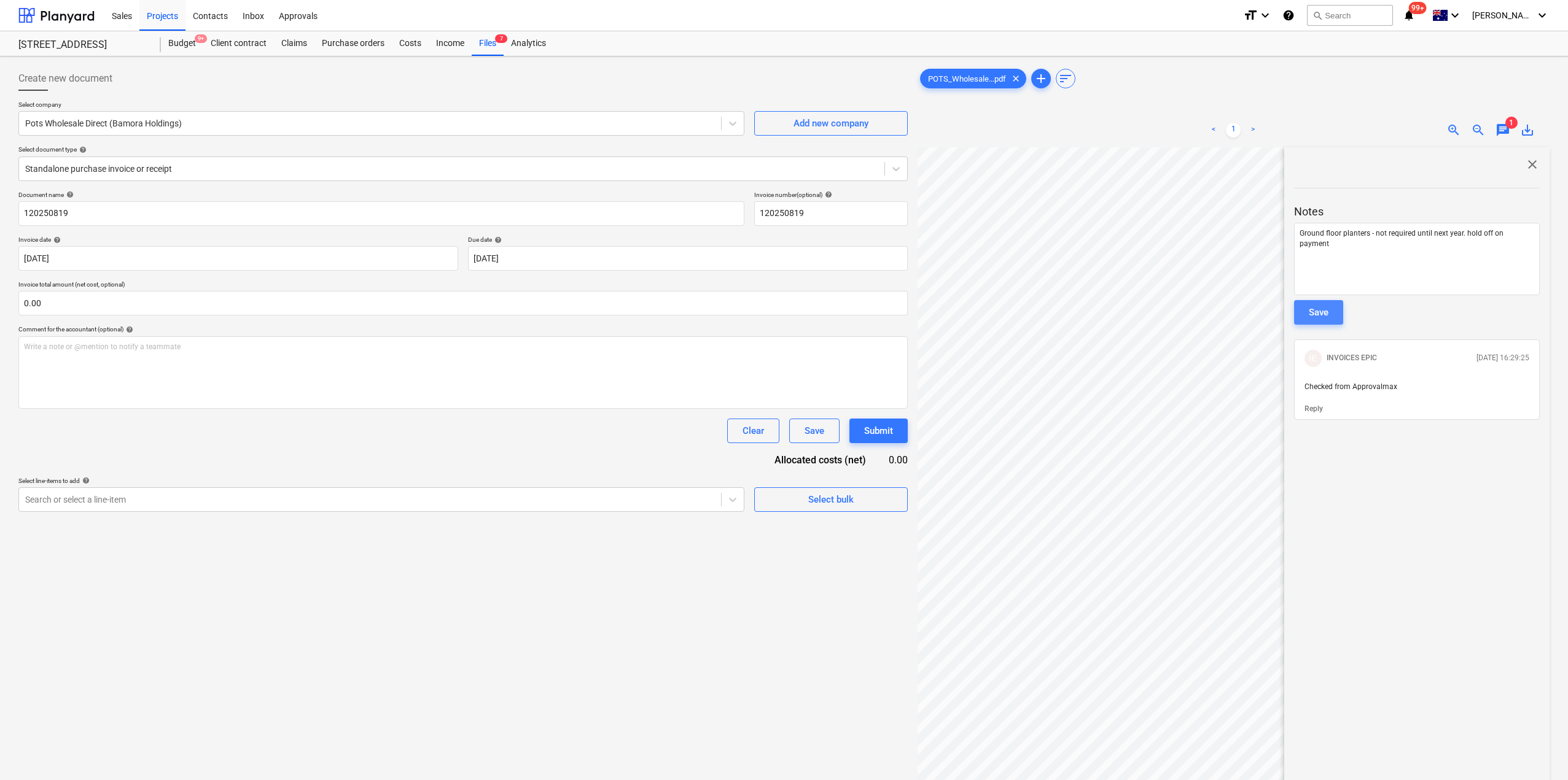
click at [1317, 312] on div "Save" at bounding box center [1319, 312] width 20 height 16
click at [490, 44] on div "Files 7" at bounding box center [488, 43] width 32 height 25
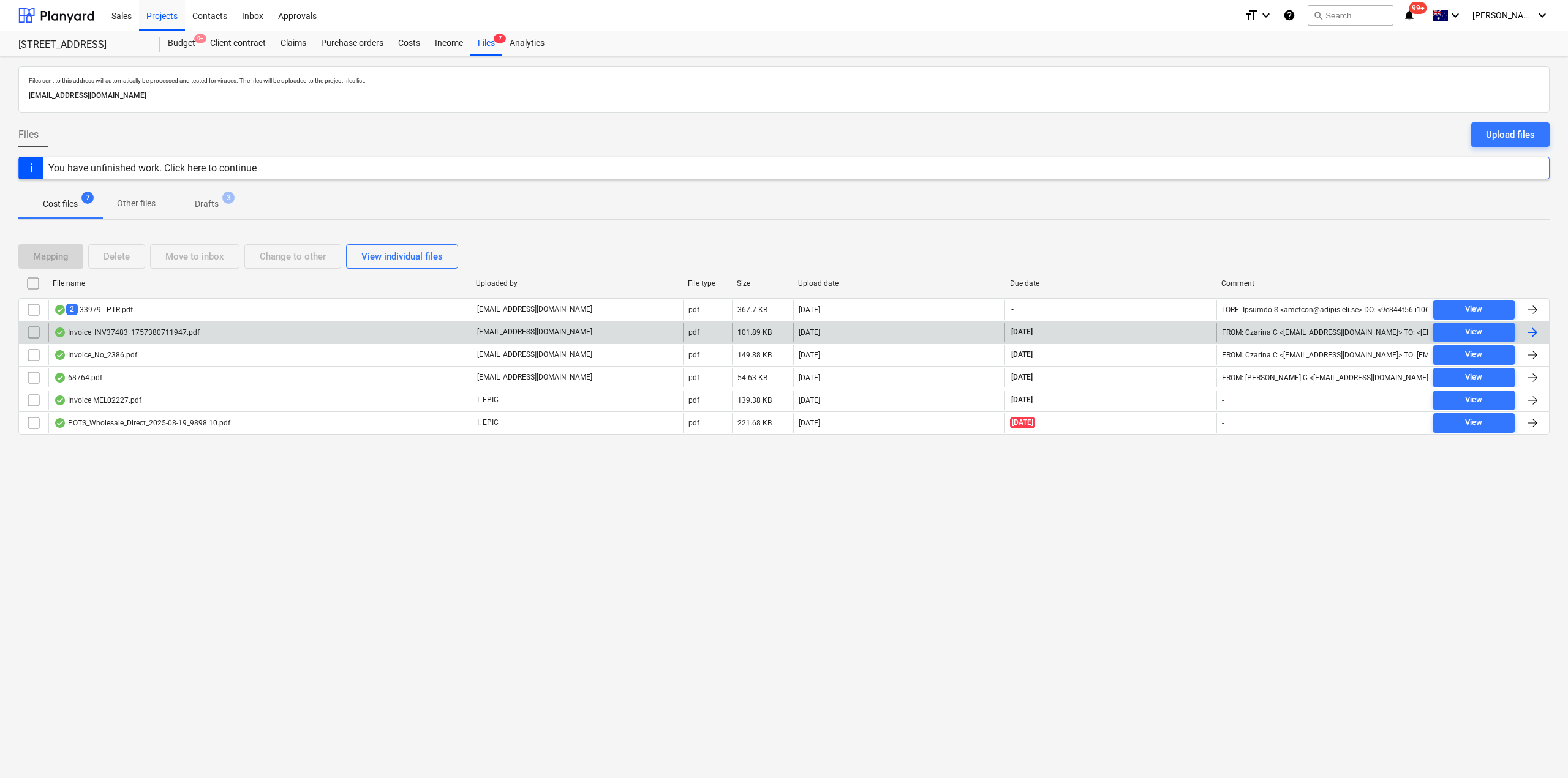
click at [153, 335] on div "Invoice_INV37483_1757380711947.pdf" at bounding box center [127, 333] width 145 height 10
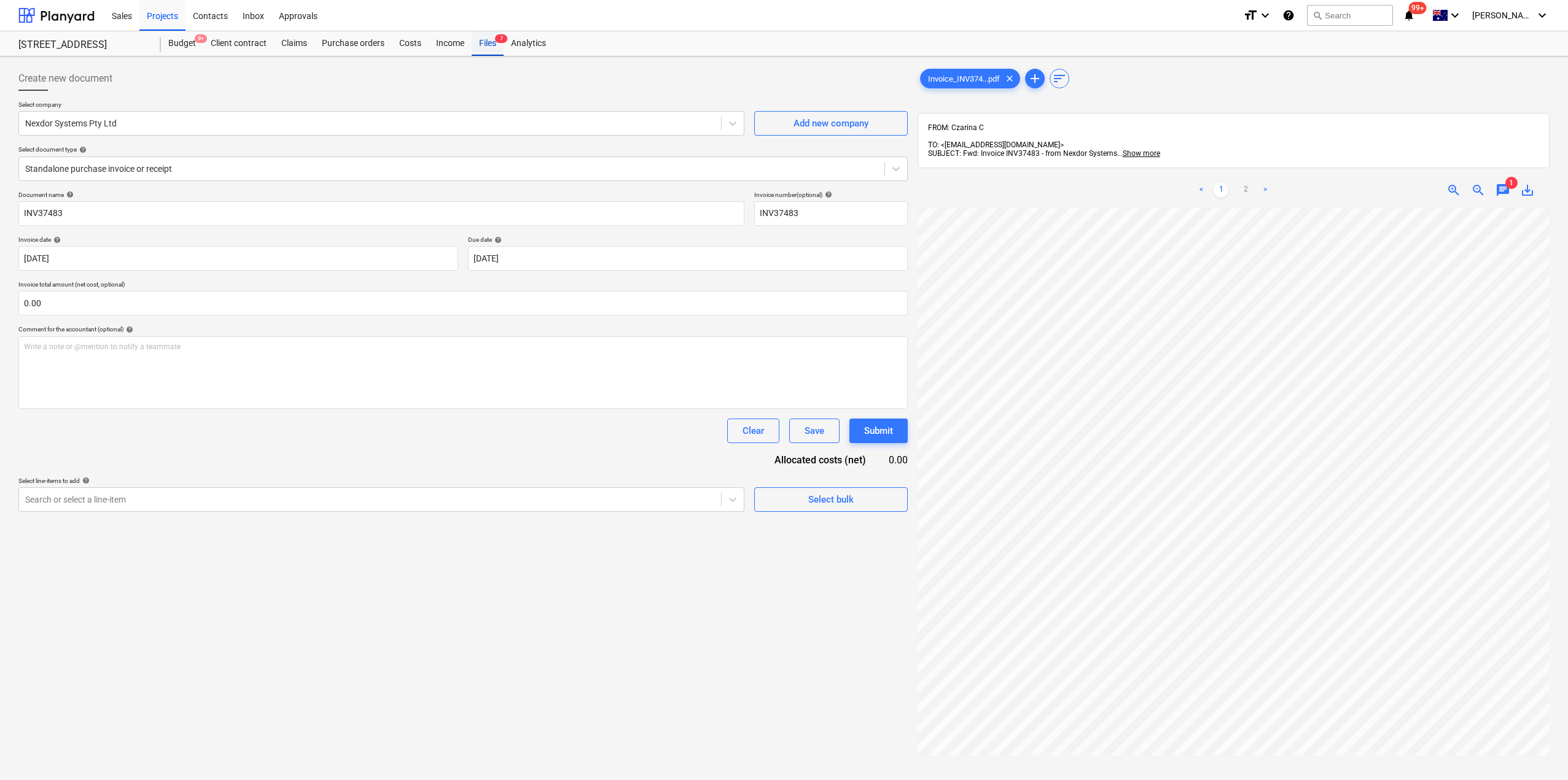
click at [489, 46] on div "Files 7" at bounding box center [488, 43] width 32 height 25
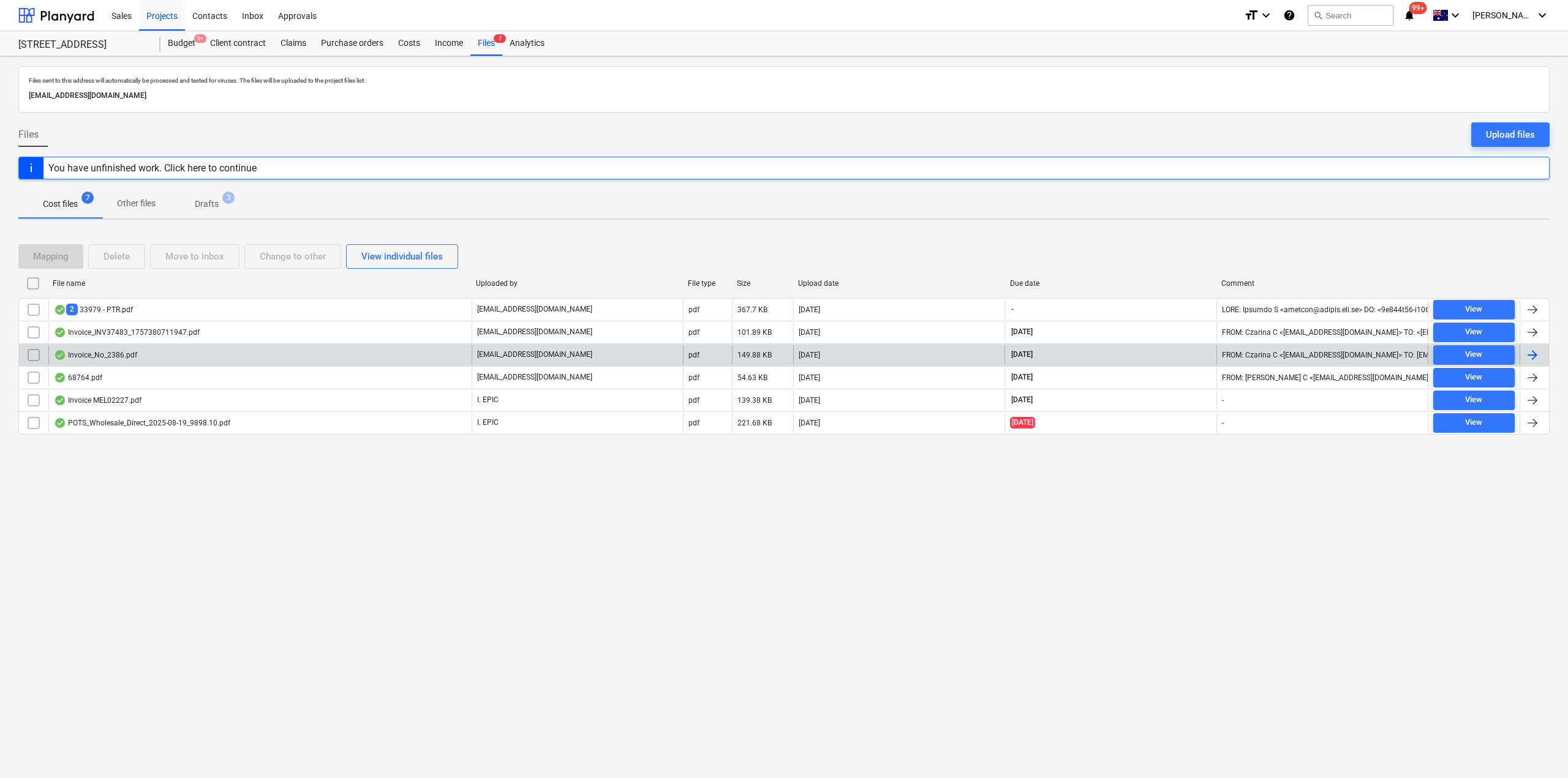
click at [122, 356] on div "Invoice_No_2386.pdf" at bounding box center [95, 356] width 84 height 10
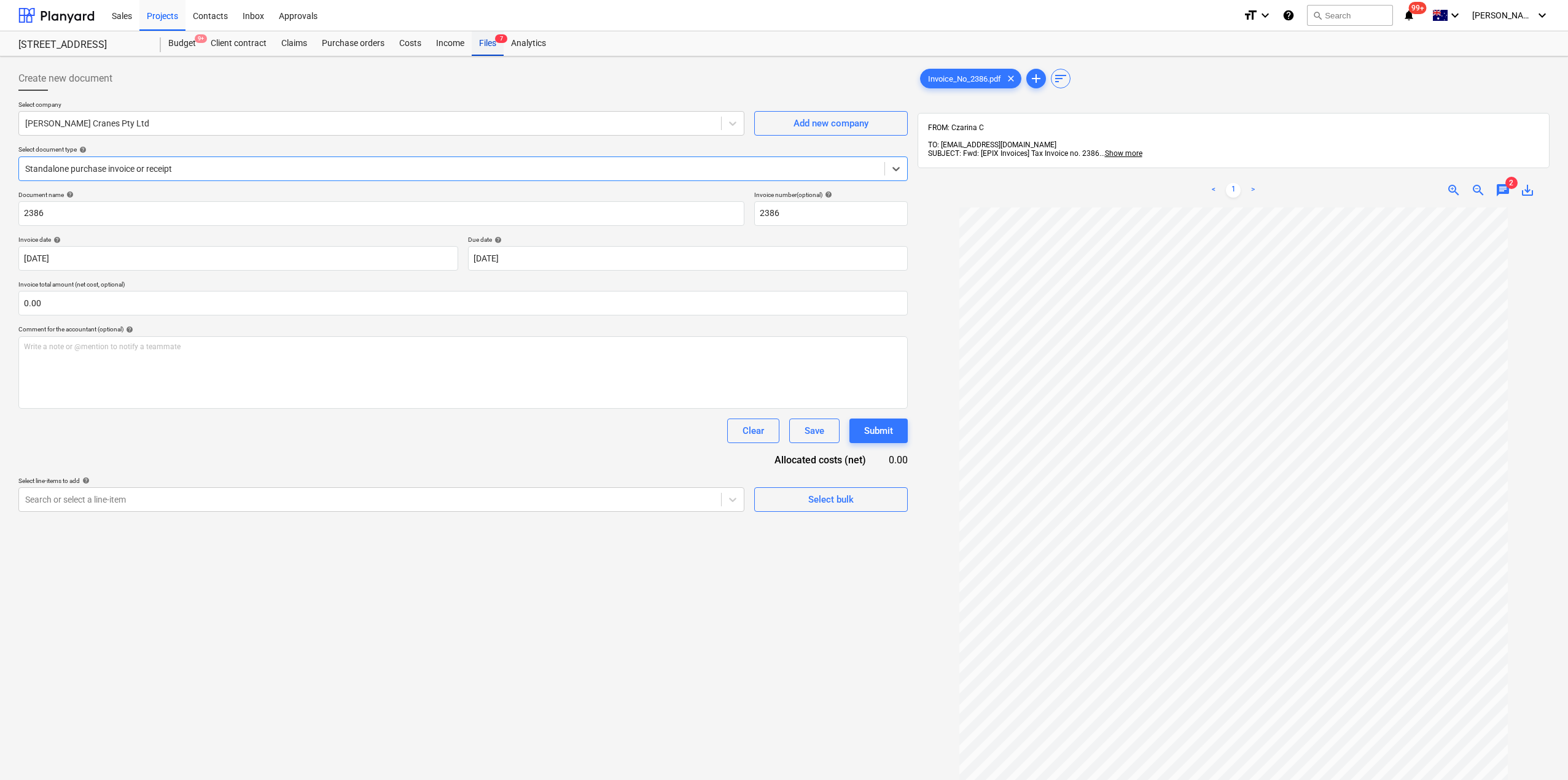
click at [478, 45] on div "Files 7" at bounding box center [488, 43] width 32 height 25
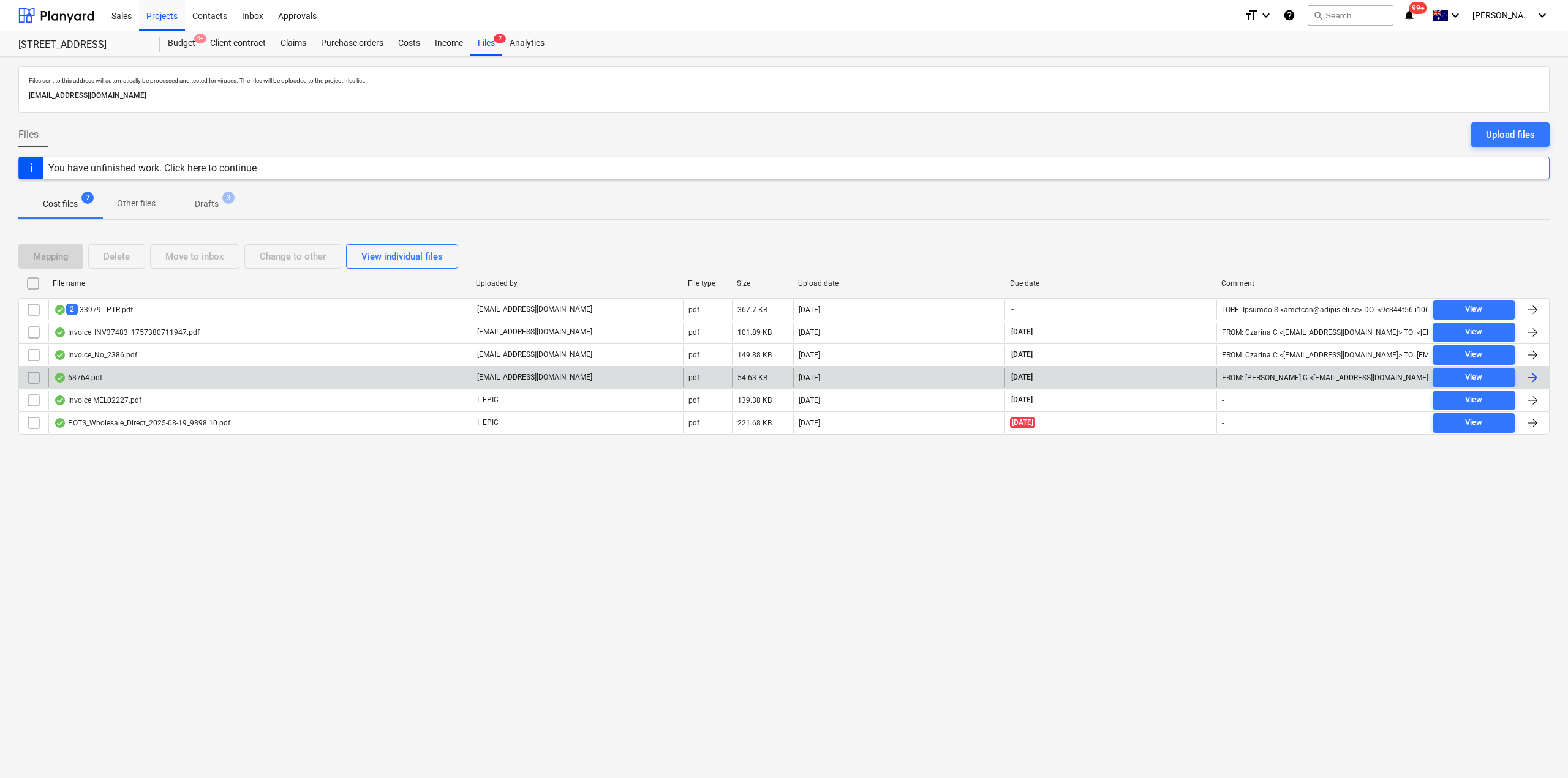
click at [100, 383] on div "68764.pdf" at bounding box center [259, 378] width 423 height 20
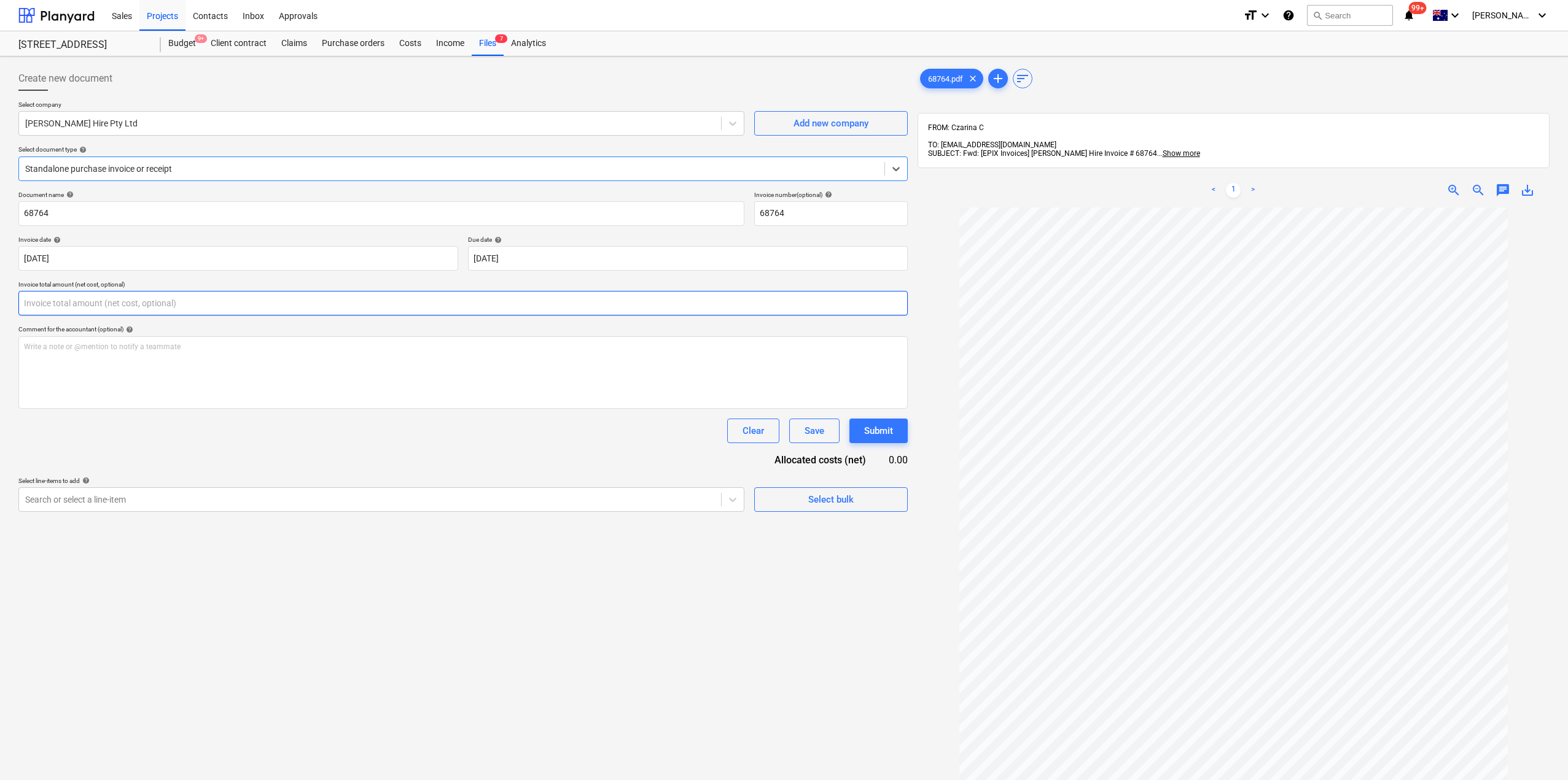
click at [120, 294] on input "text" at bounding box center [463, 303] width 889 height 25
click at [134, 216] on input "68764" at bounding box center [381, 213] width 726 height 25
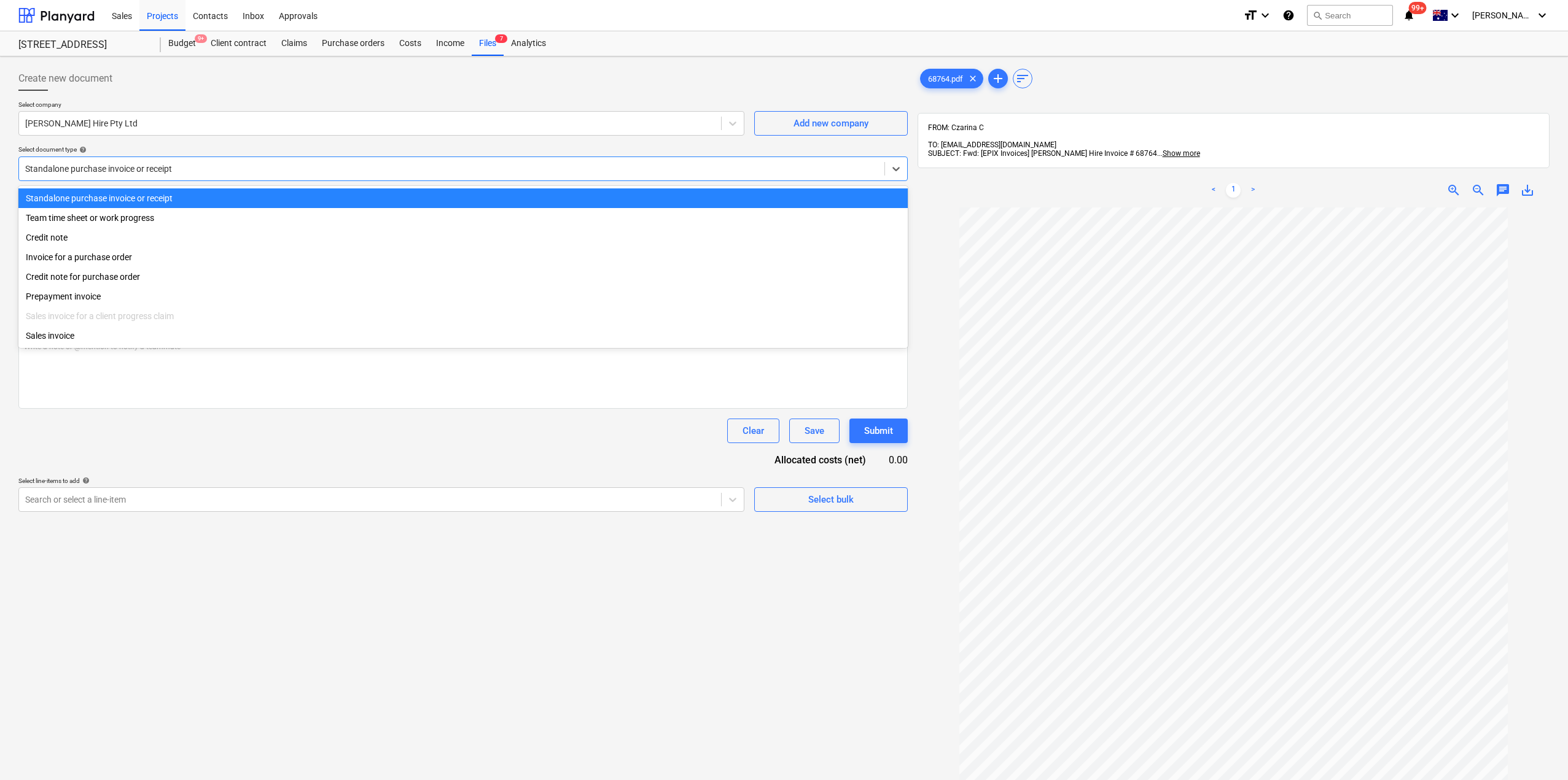
click at [237, 175] on div "Standalone purchase invoice or receipt" at bounding box center [451, 168] width 865 height 17
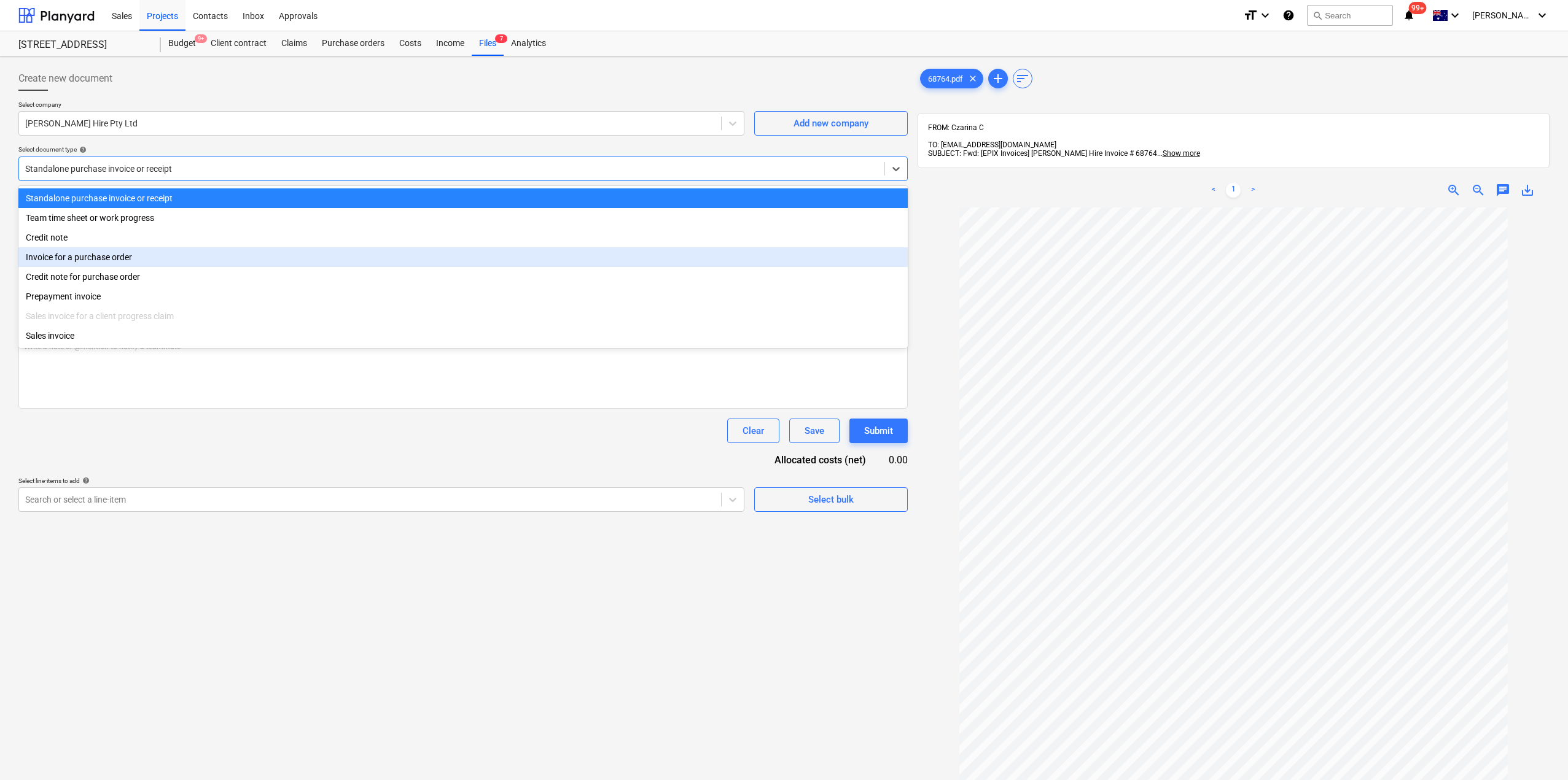
click at [119, 254] on div "Invoice for a purchase order" at bounding box center [463, 257] width 889 height 20
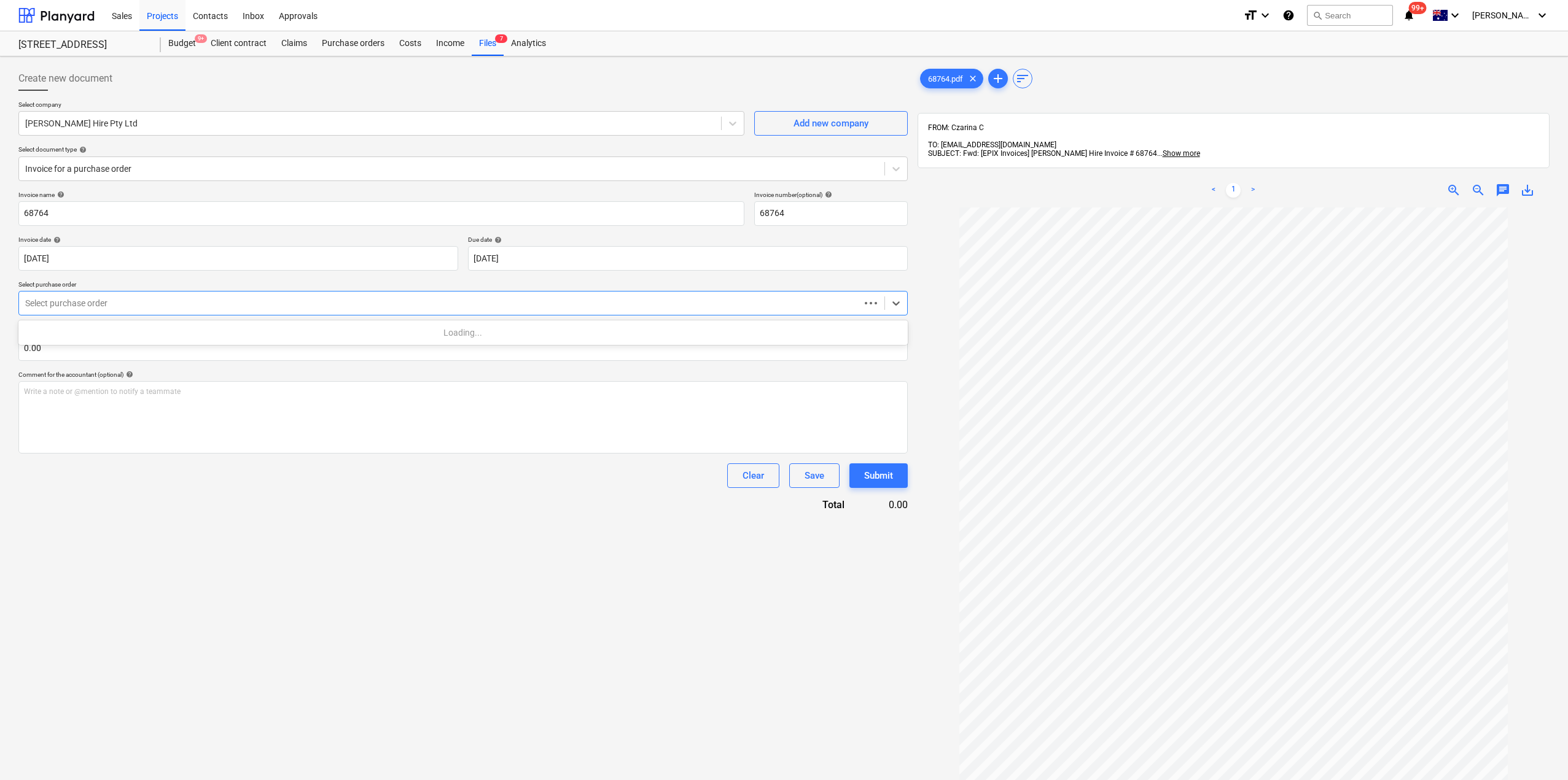
click at [98, 294] on div "Select purchase order" at bounding box center [439, 302] width 841 height 17
click at [102, 335] on div "S1-PO-055 | Purchase order" at bounding box center [463, 333] width 889 height 20
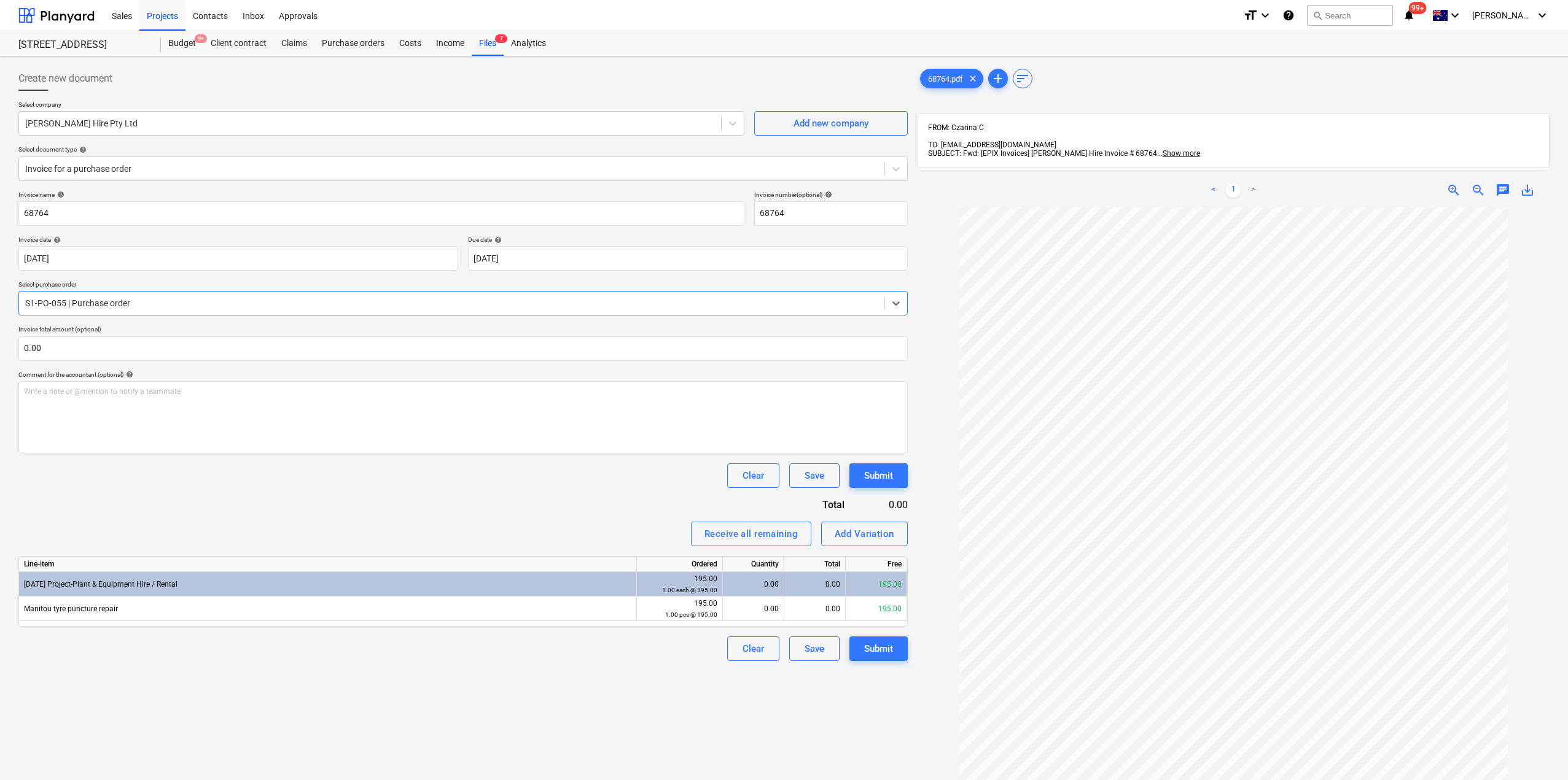
click at [203, 309] on div at bounding box center [452, 303] width 853 height 12
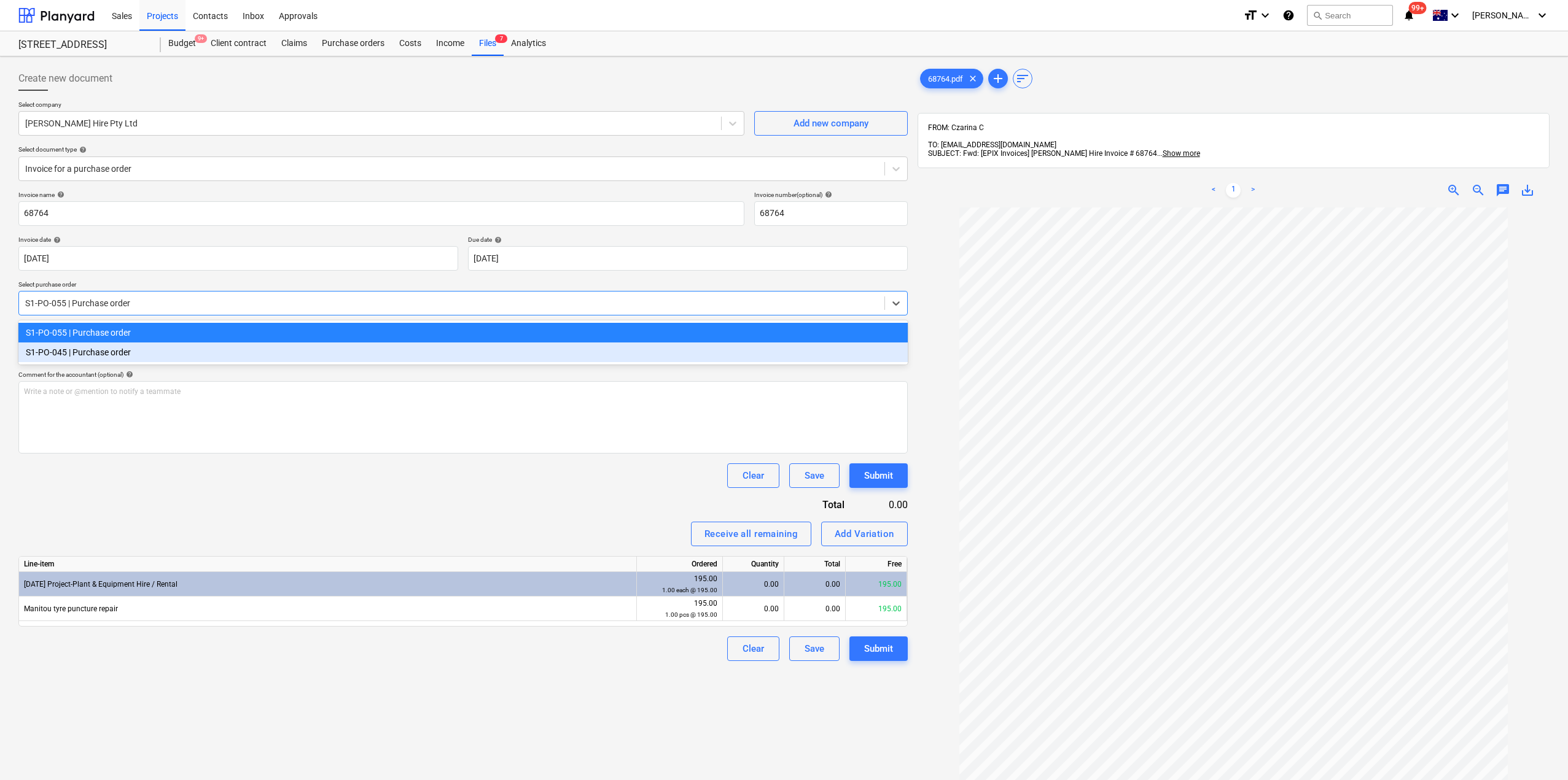
click at [151, 353] on div "S1-PO-045 | Purchase order" at bounding box center [463, 353] width 889 height 20
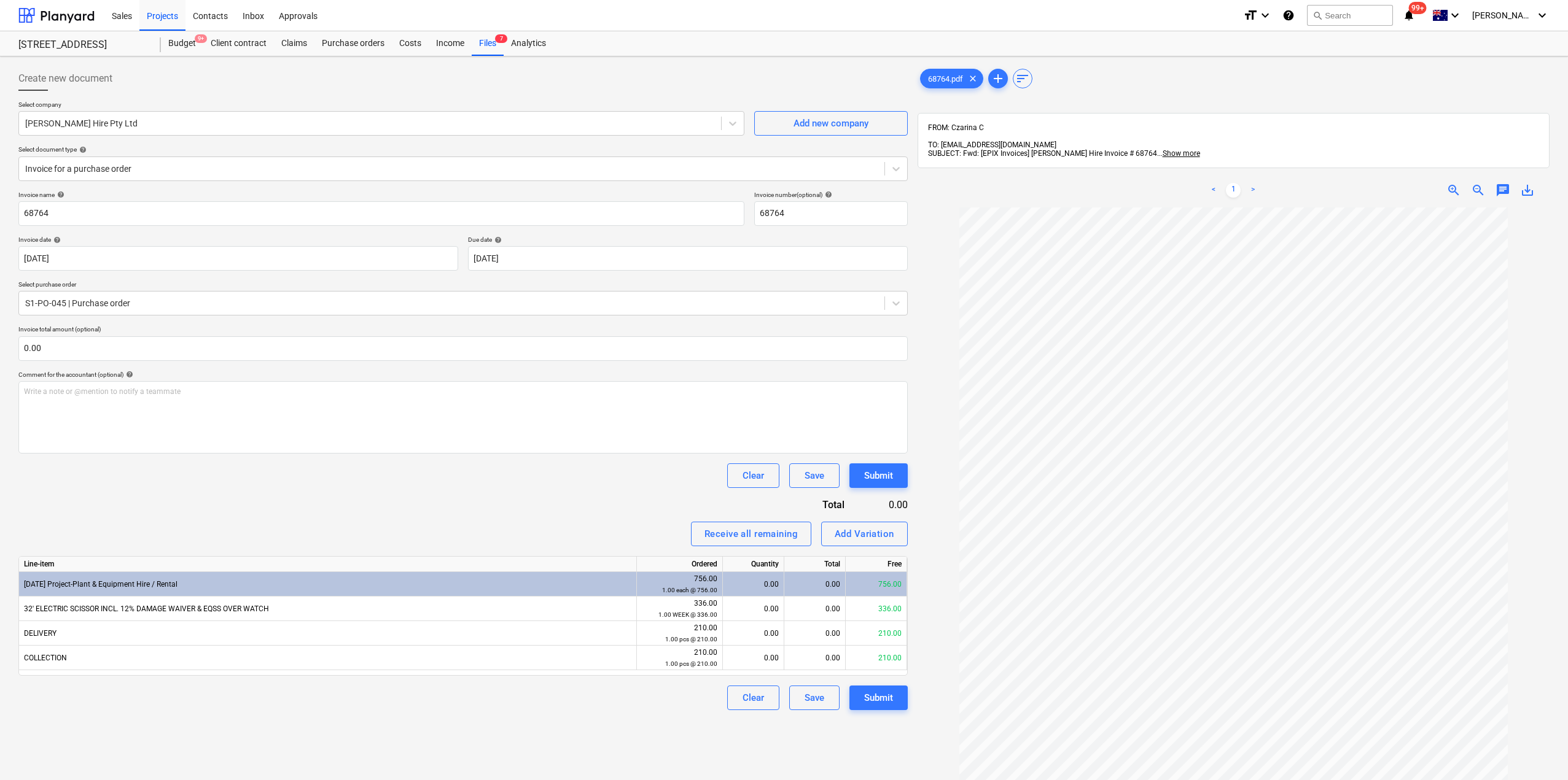
click at [273, 524] on div "Receive all remaining Add Variation" at bounding box center [463, 534] width 889 height 25
click at [489, 41] on div "Files 7" at bounding box center [488, 43] width 32 height 25
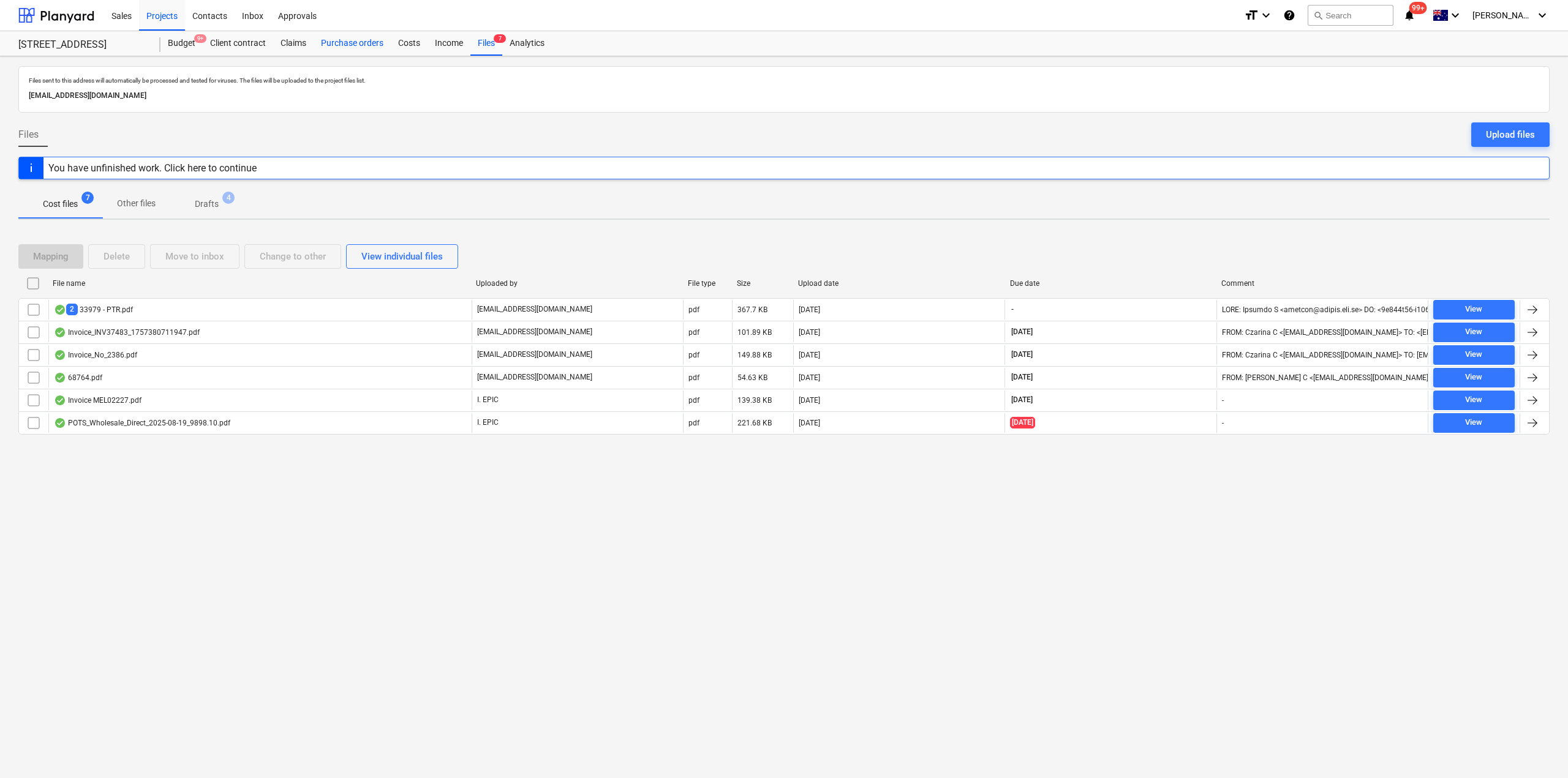
click at [363, 44] on div "Purchase orders" at bounding box center [352, 43] width 78 height 25
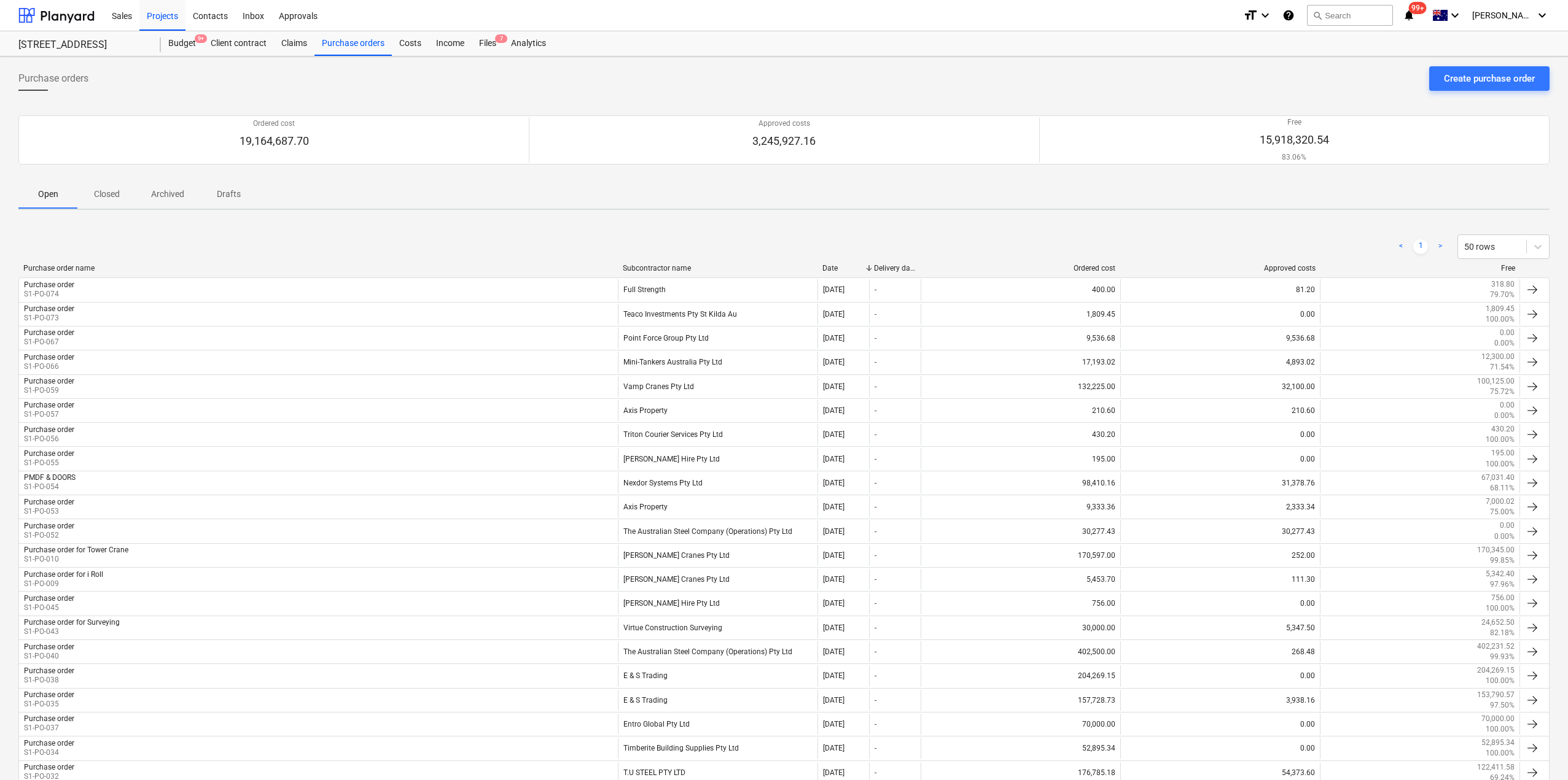
click at [492, 56] on div "248 Bay Rd, Sandringham 248 Bay Rd, Sandringham Budget 9+ Client contract Claim…" at bounding box center [784, 44] width 1568 height 26
click at [488, 46] on div "Files 7" at bounding box center [488, 43] width 32 height 25
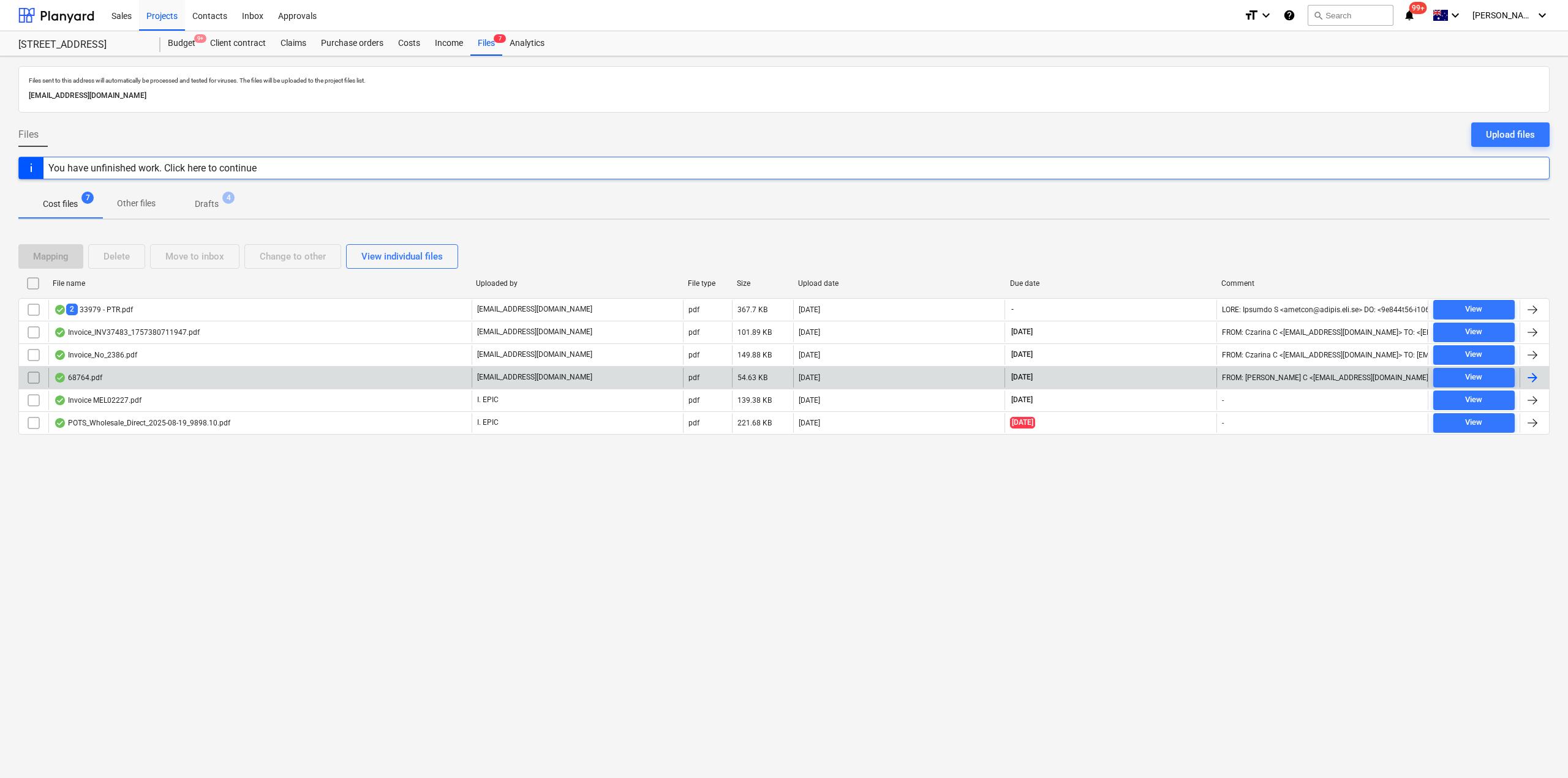
click at [92, 377] on div "68764.pdf" at bounding box center [78, 378] width 48 height 10
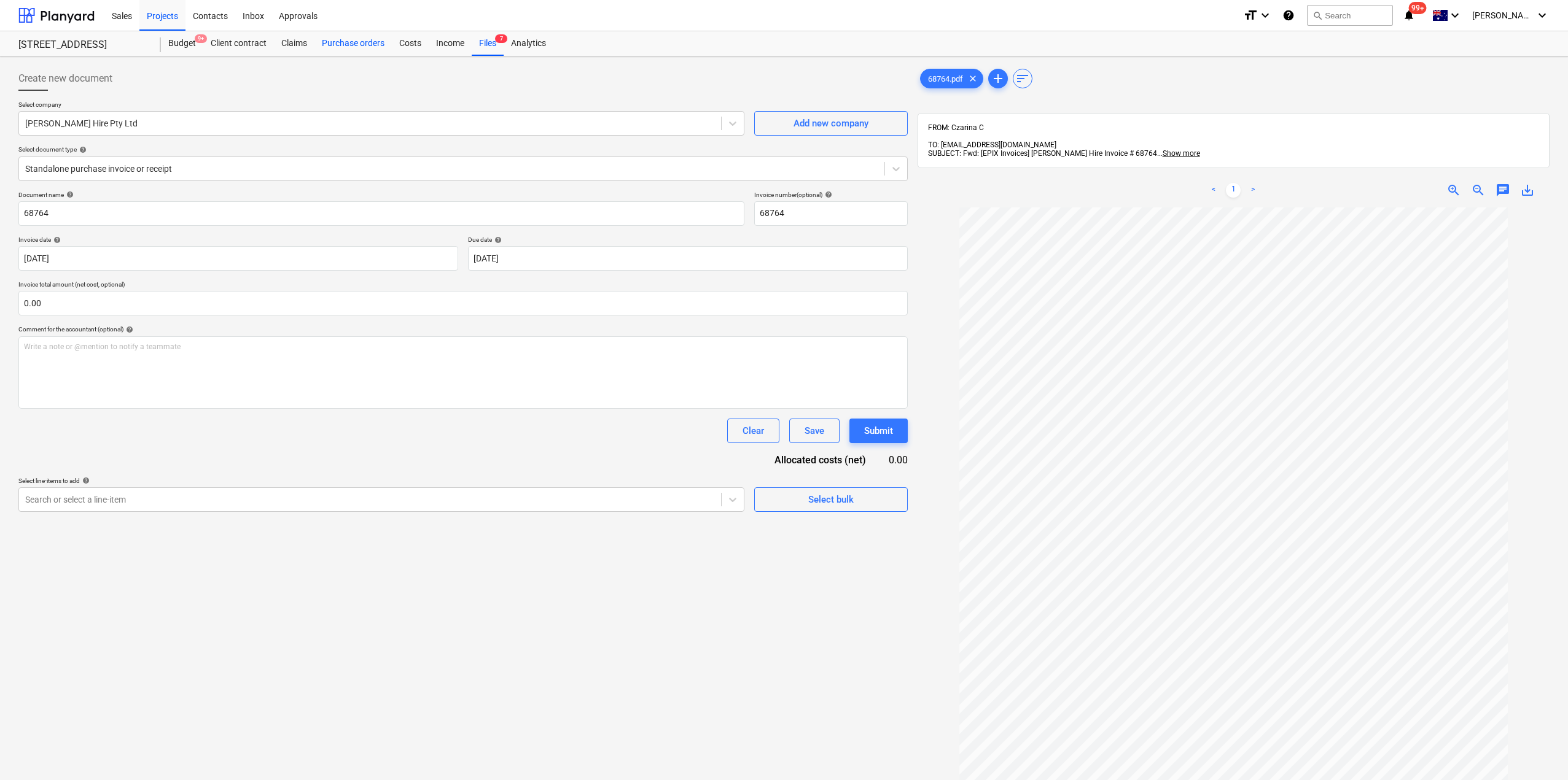
click at [369, 45] on div "Purchase orders" at bounding box center [353, 43] width 78 height 25
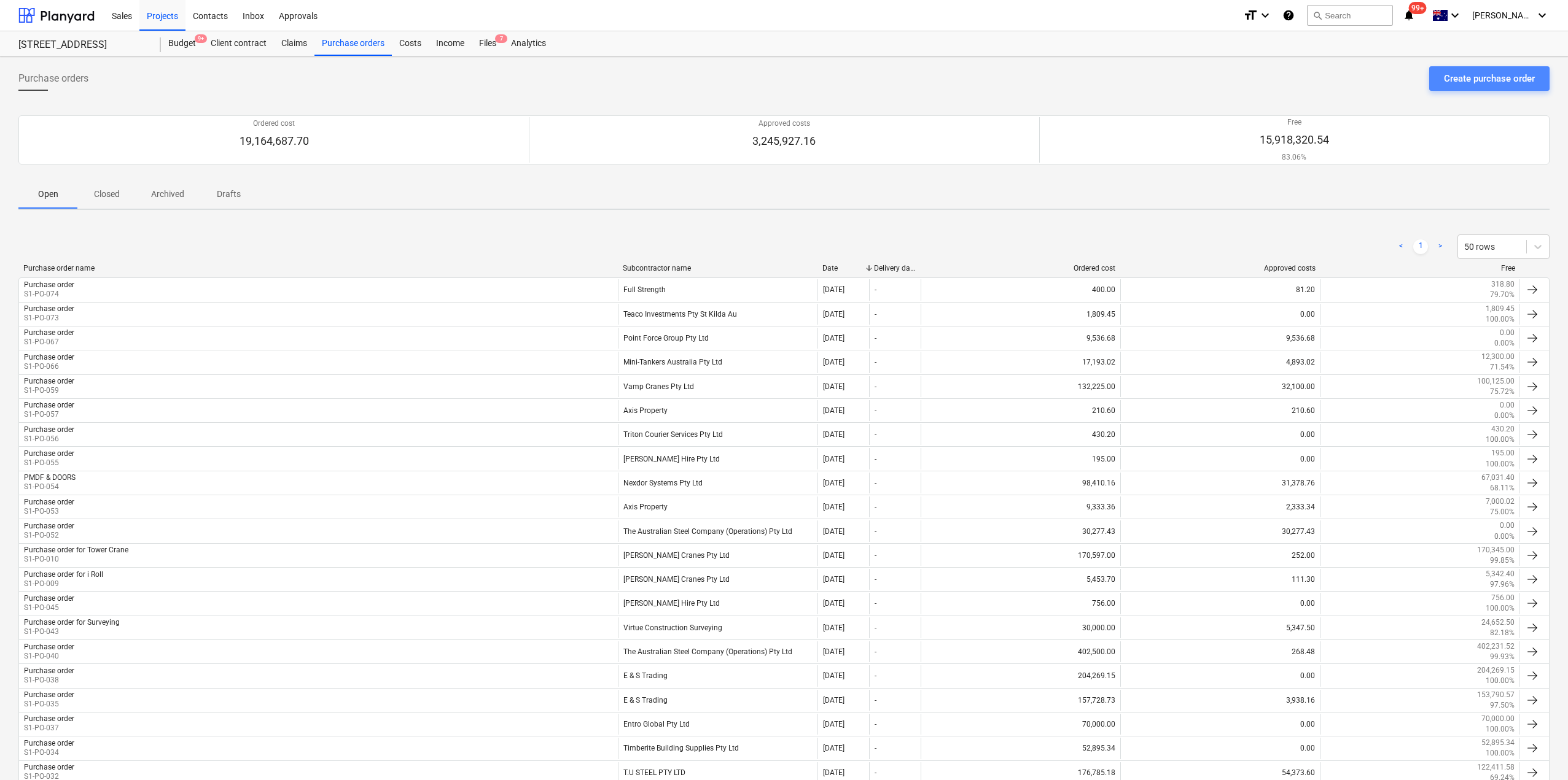
click at [1466, 83] on div "Create purchase order" at bounding box center [1489, 79] width 91 height 16
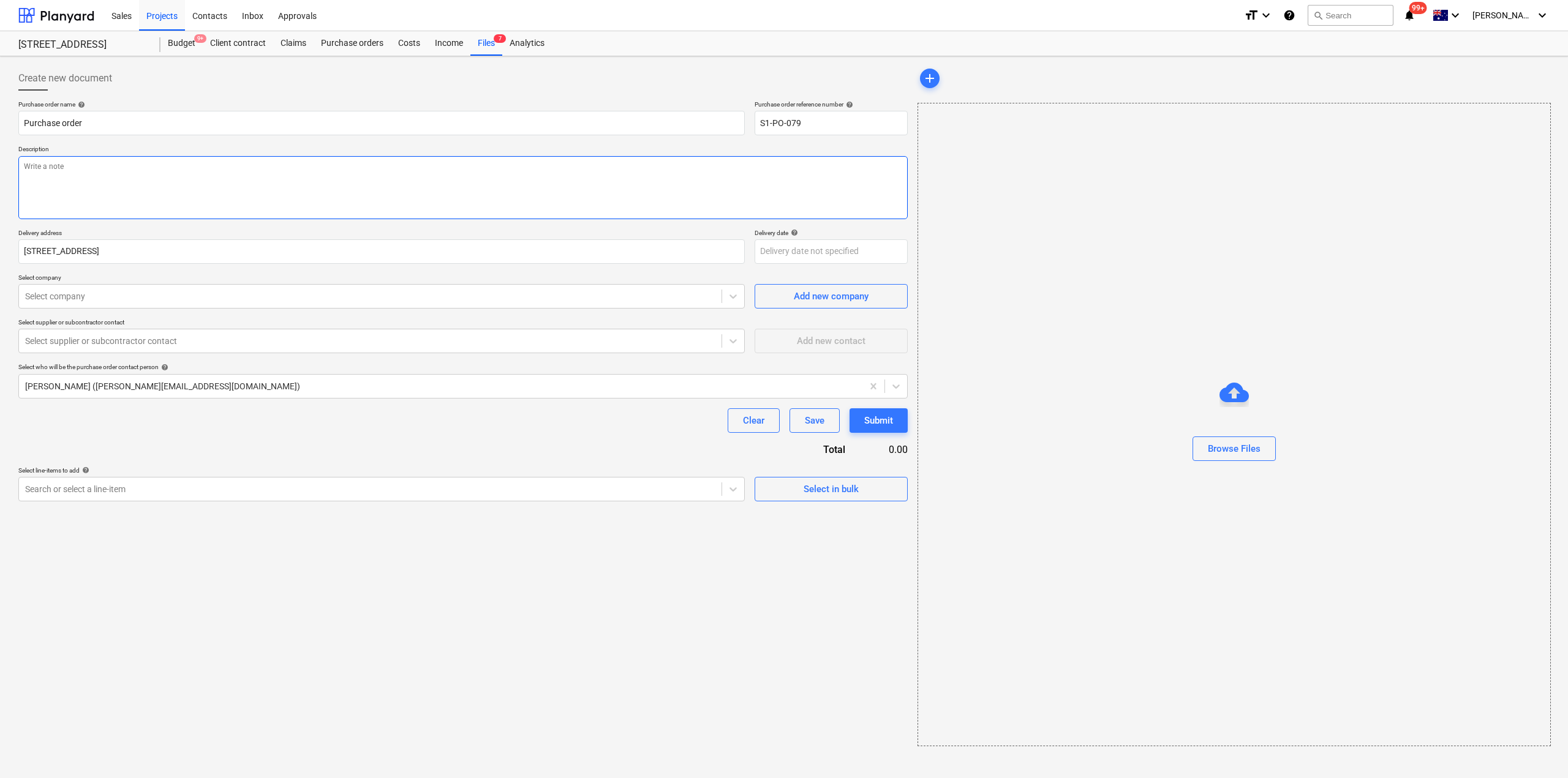
click at [71, 177] on textarea at bounding box center [463, 188] width 889 height 63
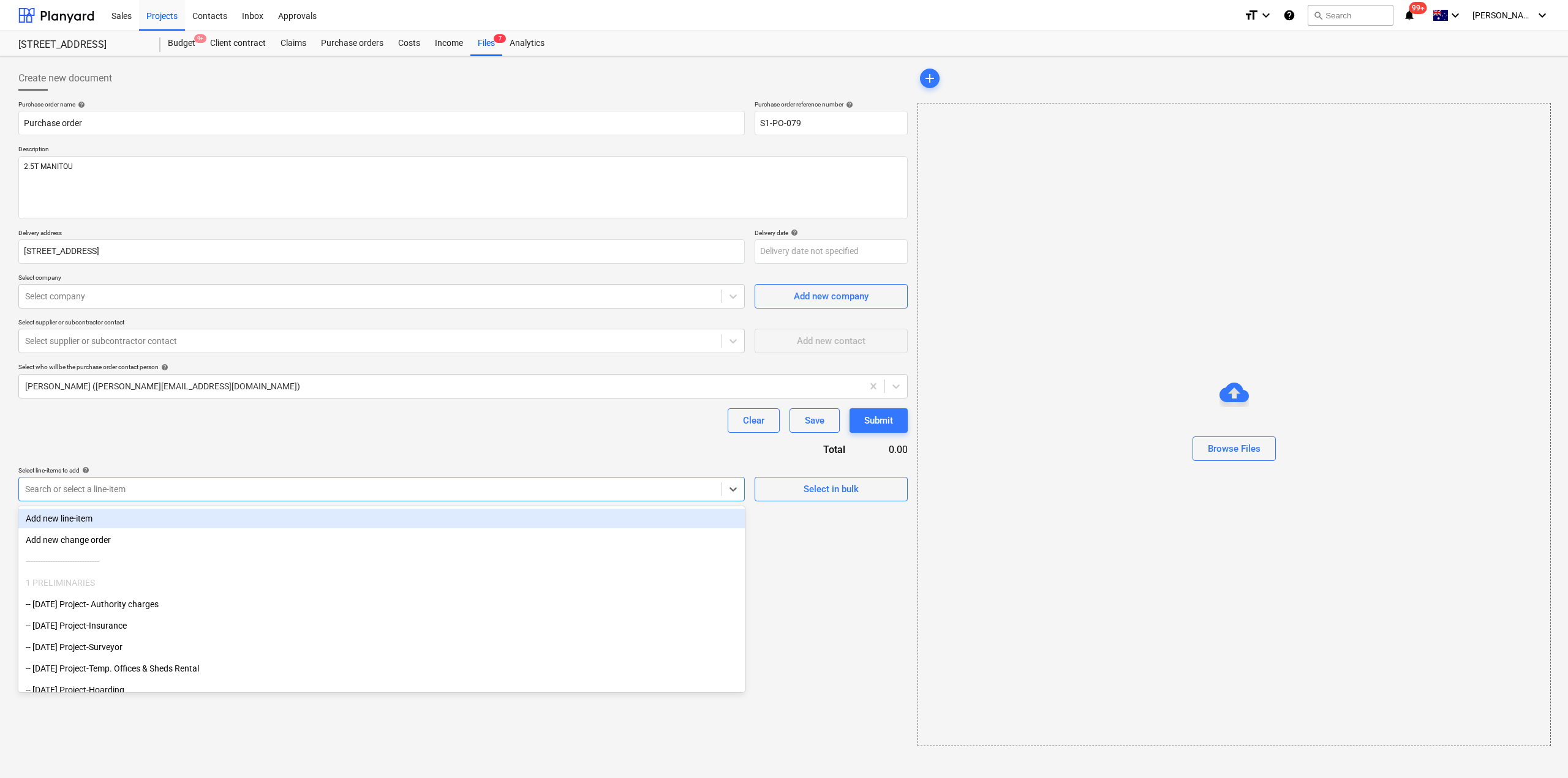
click at [119, 488] on div at bounding box center [370, 489] width 691 height 12
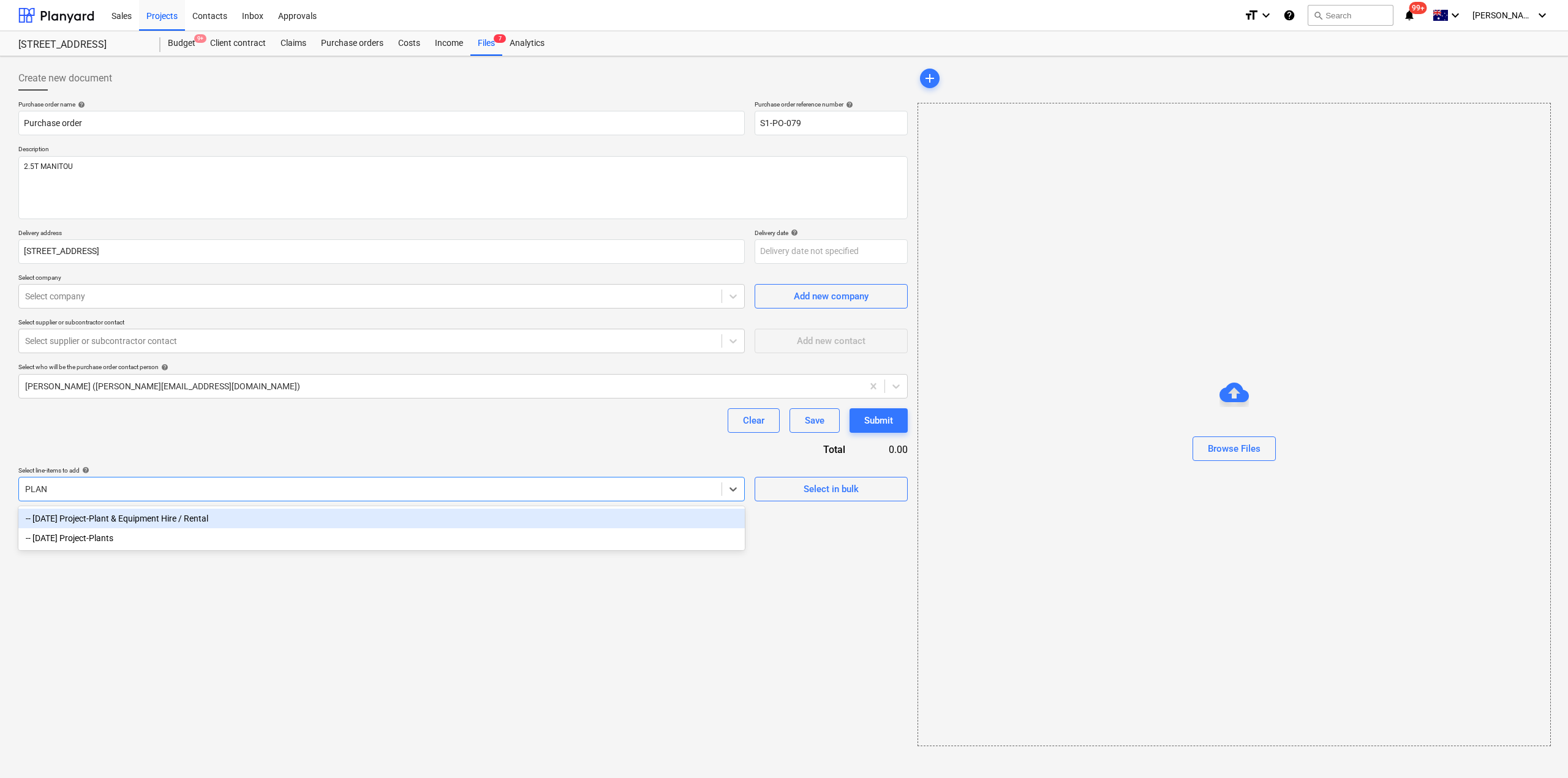
click at [136, 523] on div "-- [DATE] Project-Plant & Equipment Hire / Rental" at bounding box center [381, 519] width 726 height 20
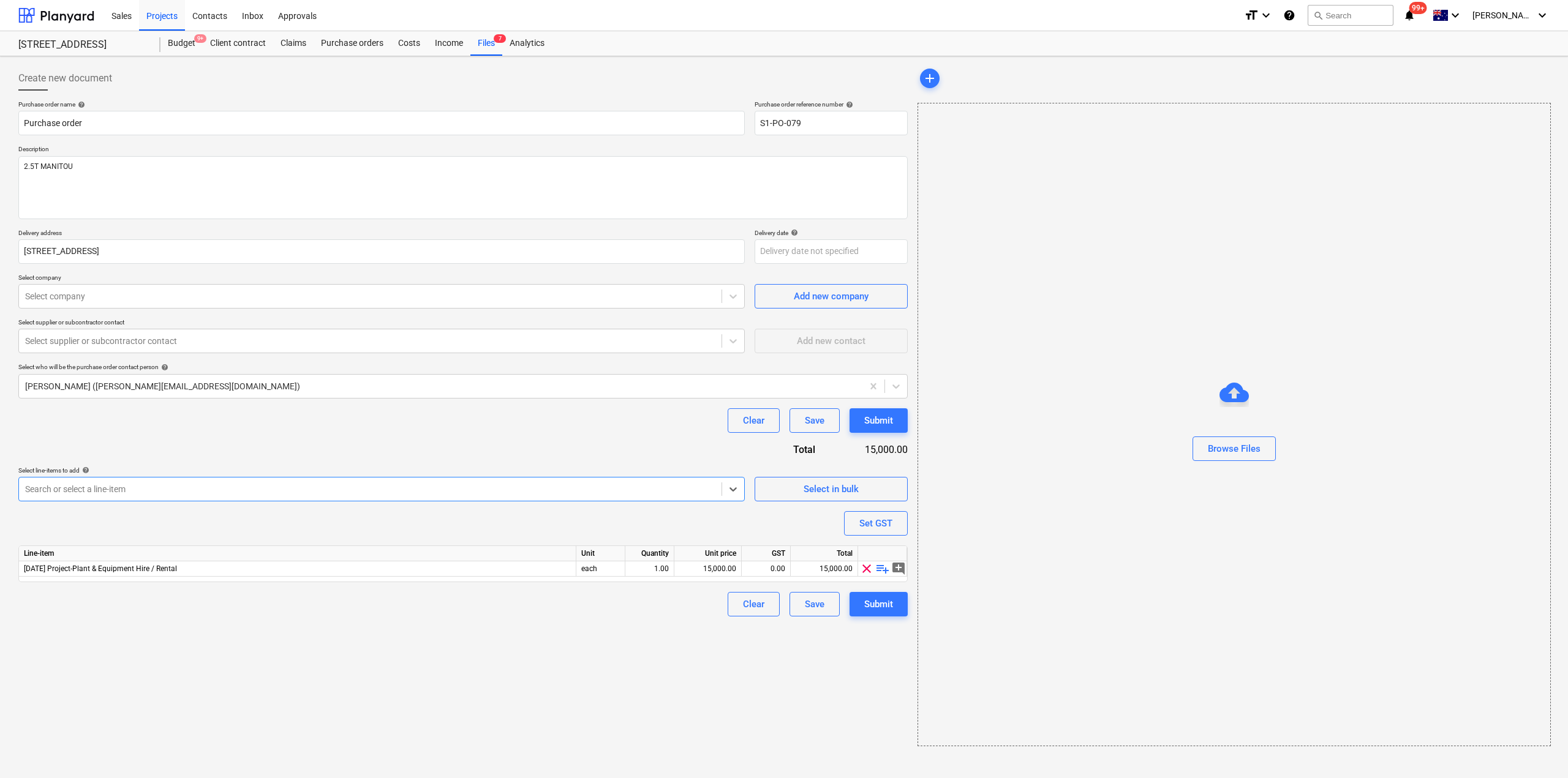
click at [157, 641] on div "Create new document Purchase order name help Purchase order Purchase order refe…" at bounding box center [463, 406] width 899 height 691
click at [885, 571] on span "playlist_add" at bounding box center [882, 569] width 15 height 15
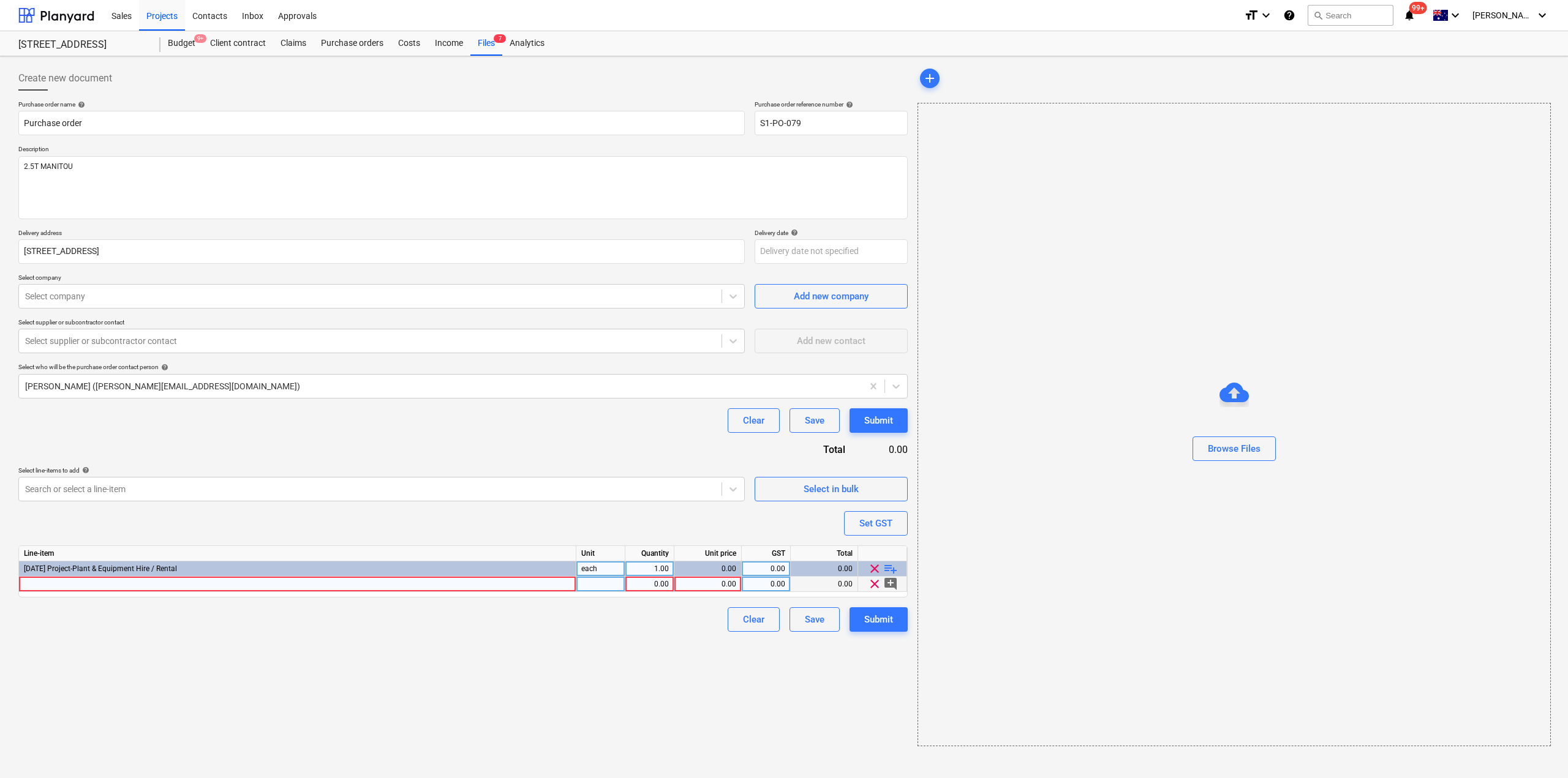
click at [225, 590] on div at bounding box center [297, 584] width 557 height 16
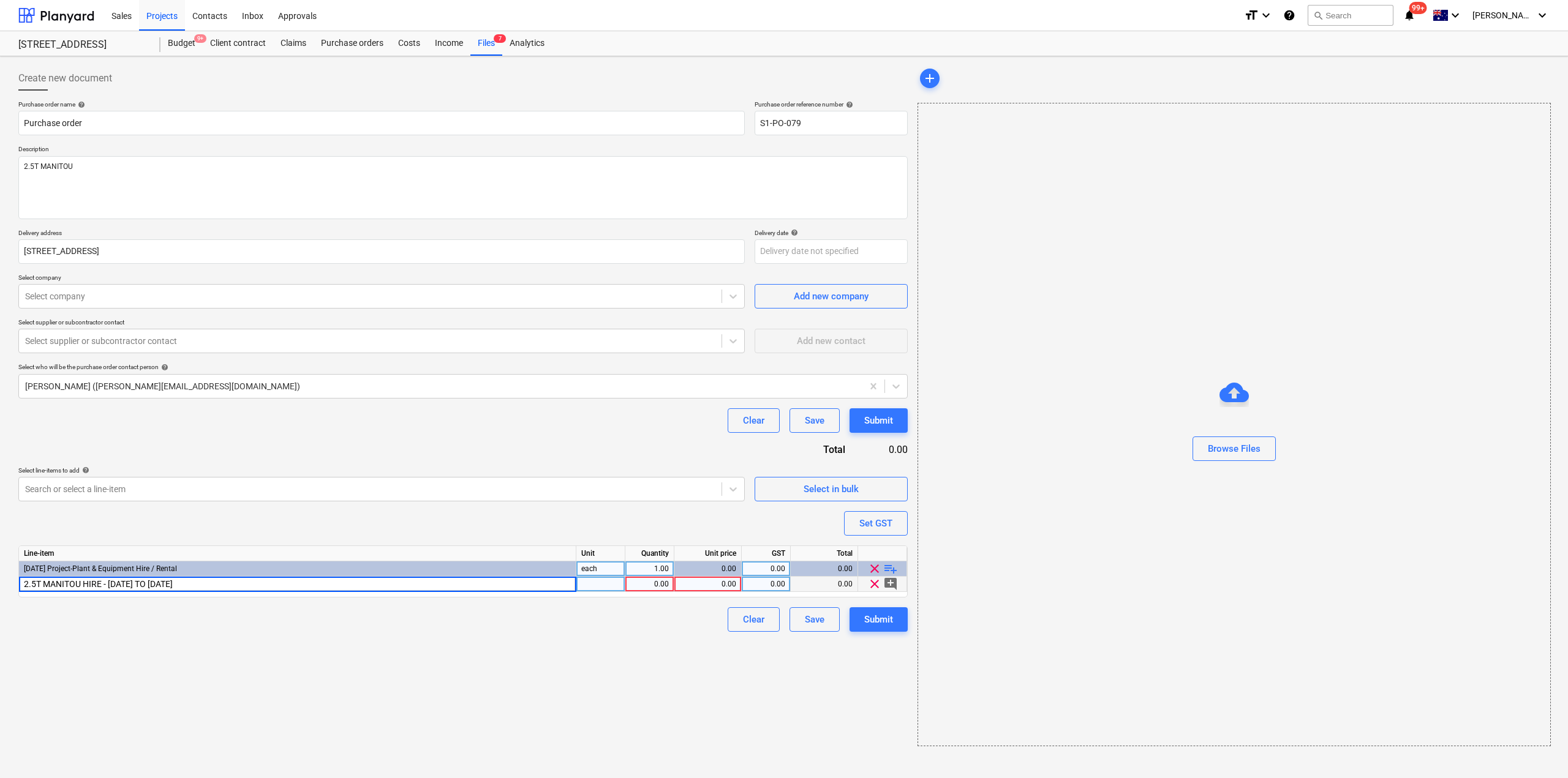
click at [168, 584] on input "2.5T MANITOU HIRE - 1/08/25 TO 3/02/2026" at bounding box center [297, 584] width 557 height 15
click at [153, 584] on input "2.5T MANITOU HIRE - 1/08/25 TO 3/03/2026" at bounding box center [297, 584] width 557 height 15
click at [155, 584] on input "2.5T MANITOU HIRE - 1/08/25 TO 1/03/2026" at bounding box center [297, 584] width 557 height 15
click at [706, 584] on div "0.00" at bounding box center [707, 584] width 57 height 16
click at [663, 582] on div "1.00" at bounding box center [649, 584] width 38 height 16
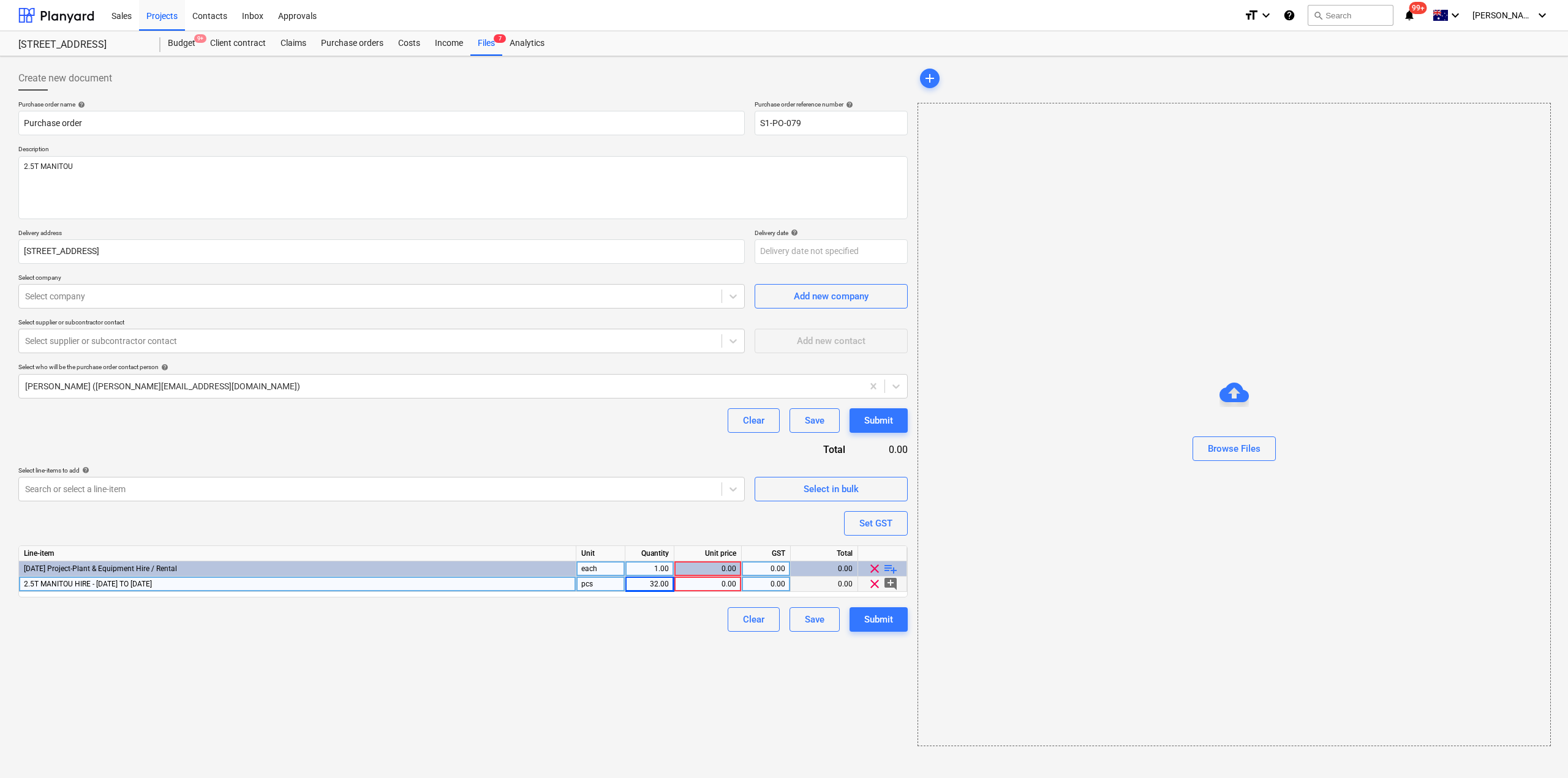
click at [607, 591] on div "pcs" at bounding box center [601, 584] width 49 height 16
click at [626, 651] on div "Create new document Purchase order name help Purchase order Purchase order refe…" at bounding box center [463, 406] width 899 height 691
click at [892, 569] on span "playlist_add" at bounding box center [890, 569] width 15 height 15
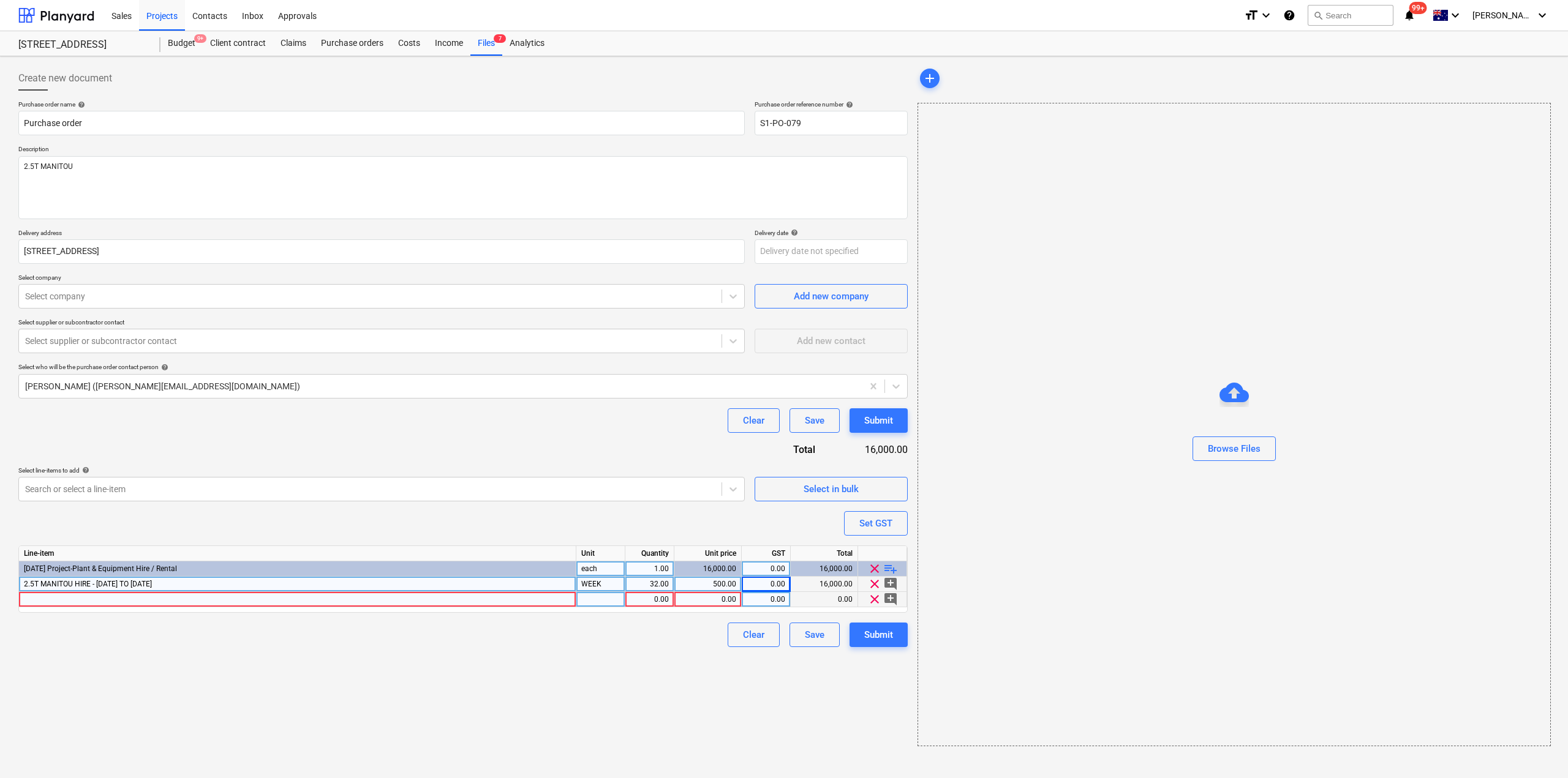
click at [178, 595] on div at bounding box center [297, 600] width 557 height 16
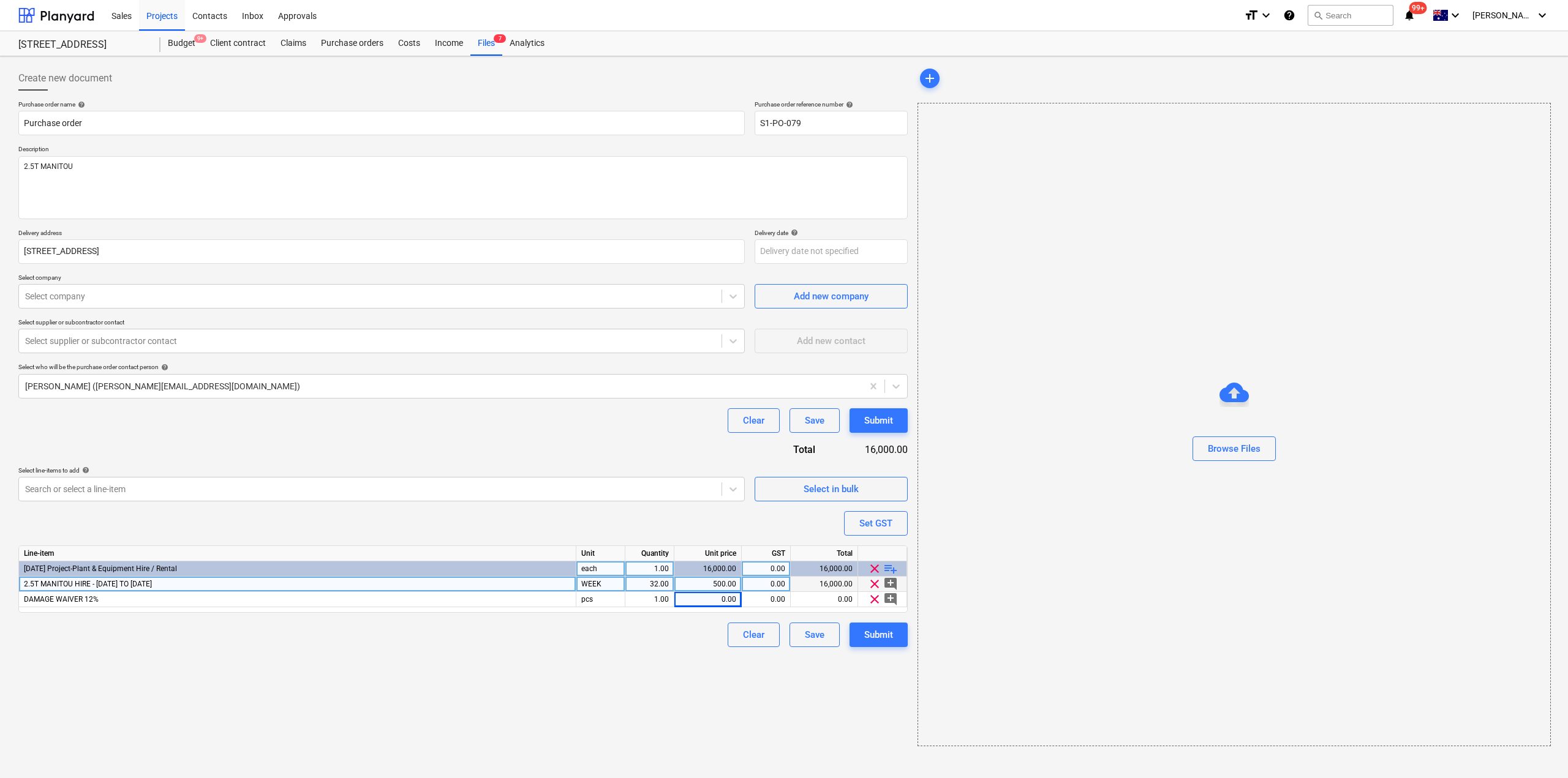
drag, startPoint x: 707, startPoint y: 606, endPoint x: 738, endPoint y: 617, distance: 32.9
click at [707, 606] on div "0.00" at bounding box center [707, 600] width 57 height 16
click at [752, 693] on div "Create new document Purchase order name help Purchase order Purchase order refe…" at bounding box center [463, 406] width 899 height 691
click at [285, 301] on div at bounding box center [370, 297] width 691 height 12
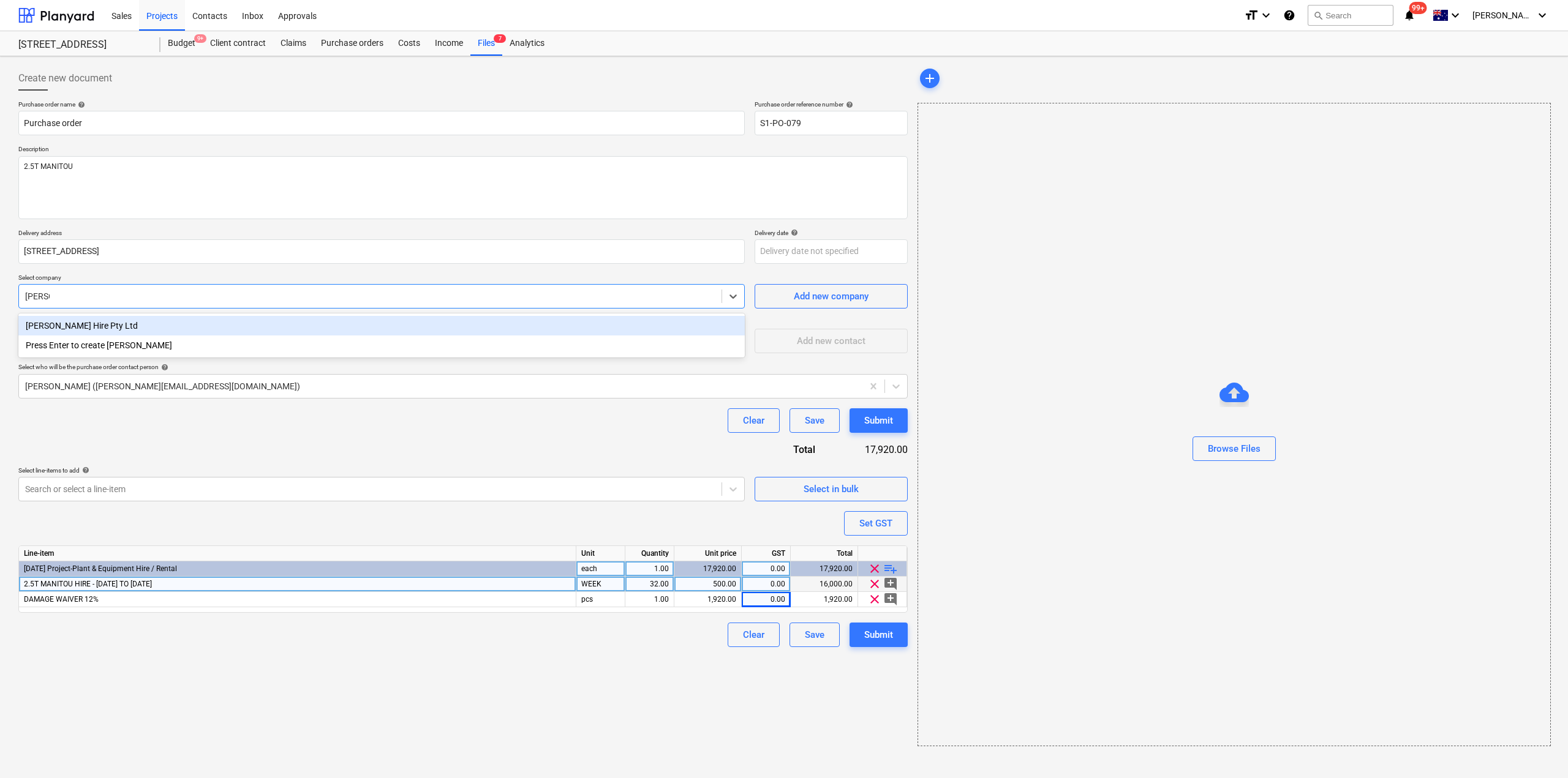
click at [220, 329] on div "[PERSON_NAME] Hire Pty Ltd" at bounding box center [381, 326] width 726 height 20
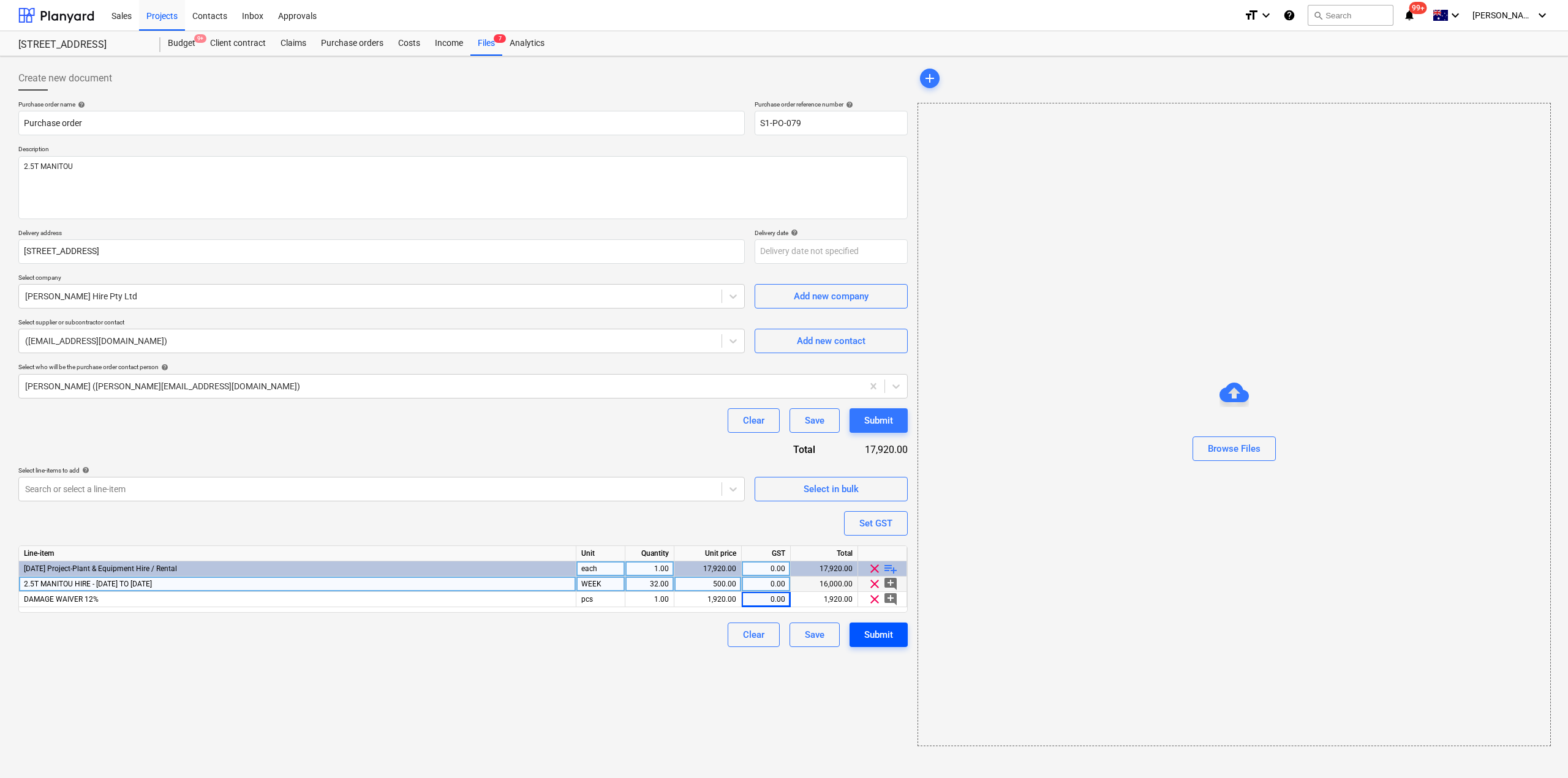
click at [865, 639] on div "Submit" at bounding box center [878, 635] width 28 height 16
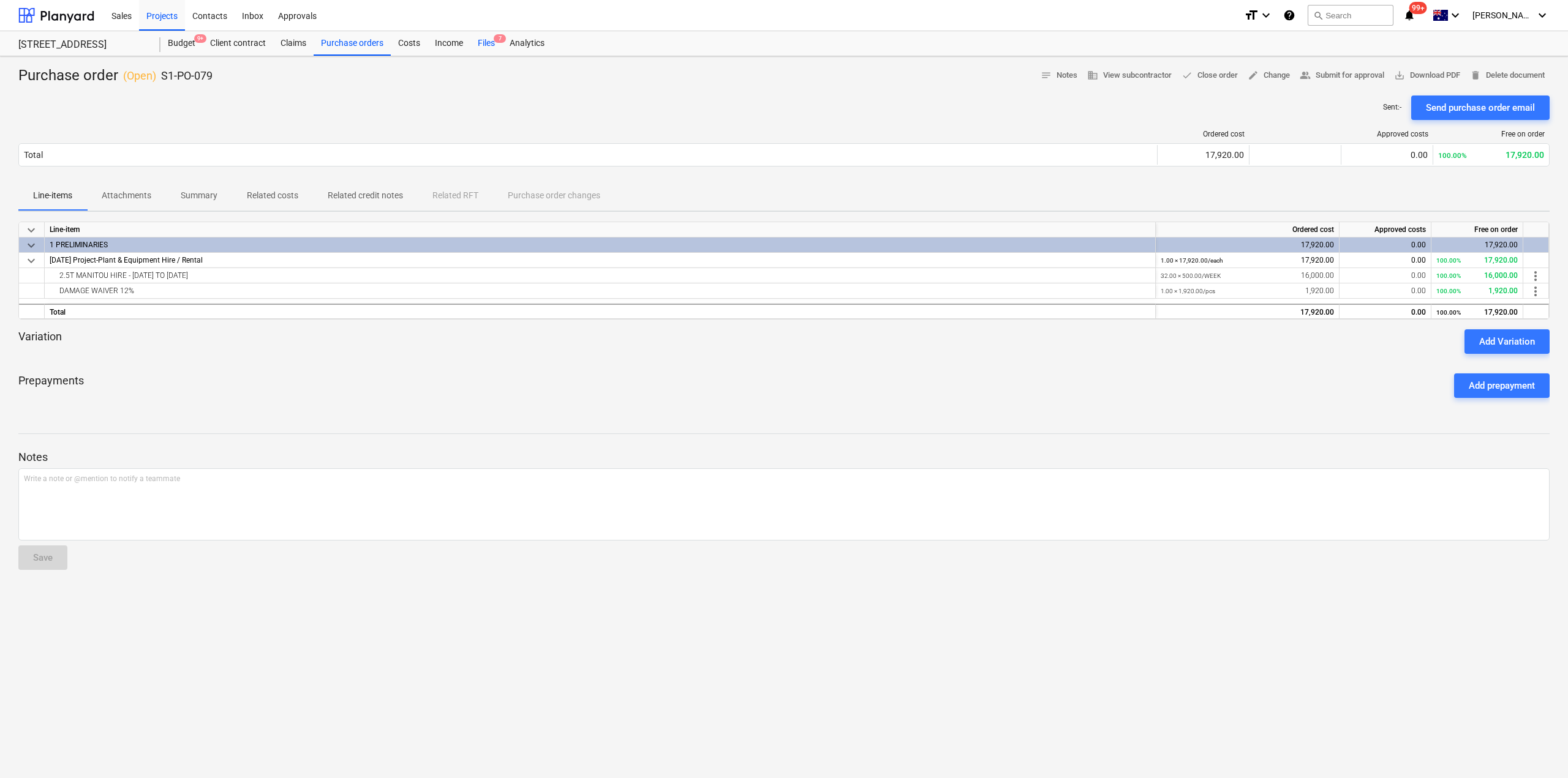
click at [499, 40] on span "7" at bounding box center [500, 38] width 12 height 9
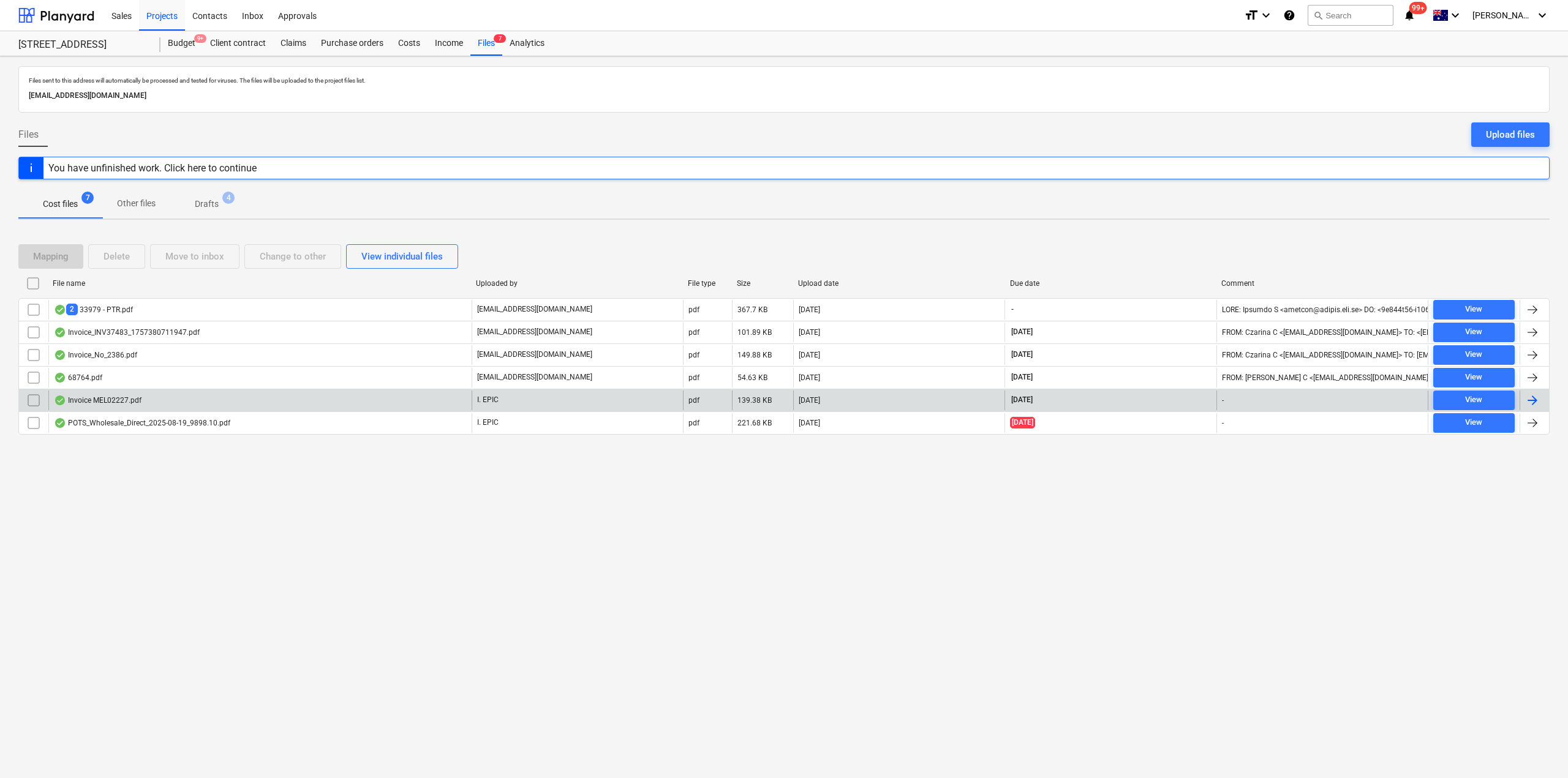
click at [195, 395] on div "Invoice MEL02227.pdf" at bounding box center [259, 401] width 423 height 20
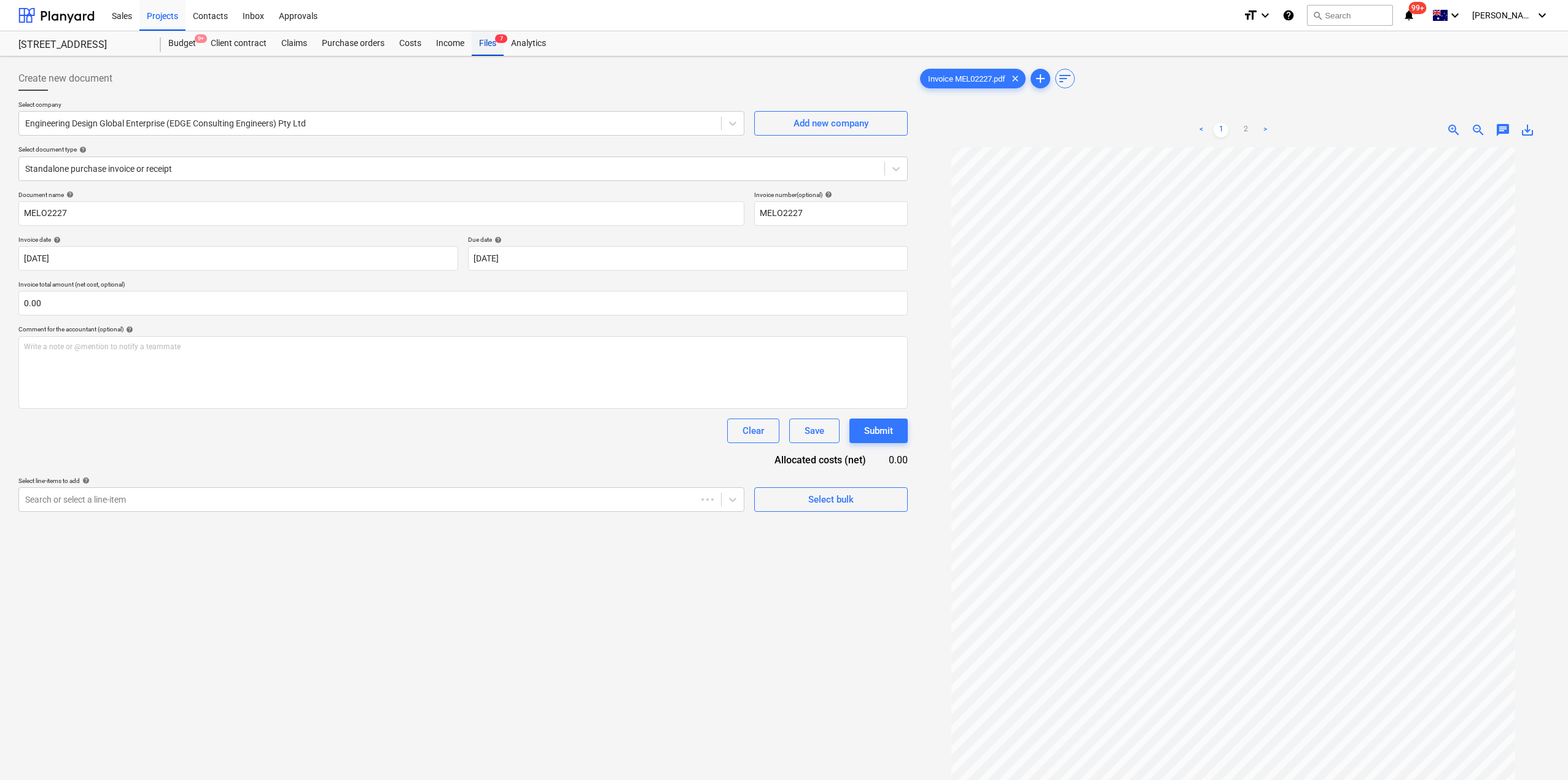
click at [491, 38] on div "Files 7" at bounding box center [488, 43] width 32 height 25
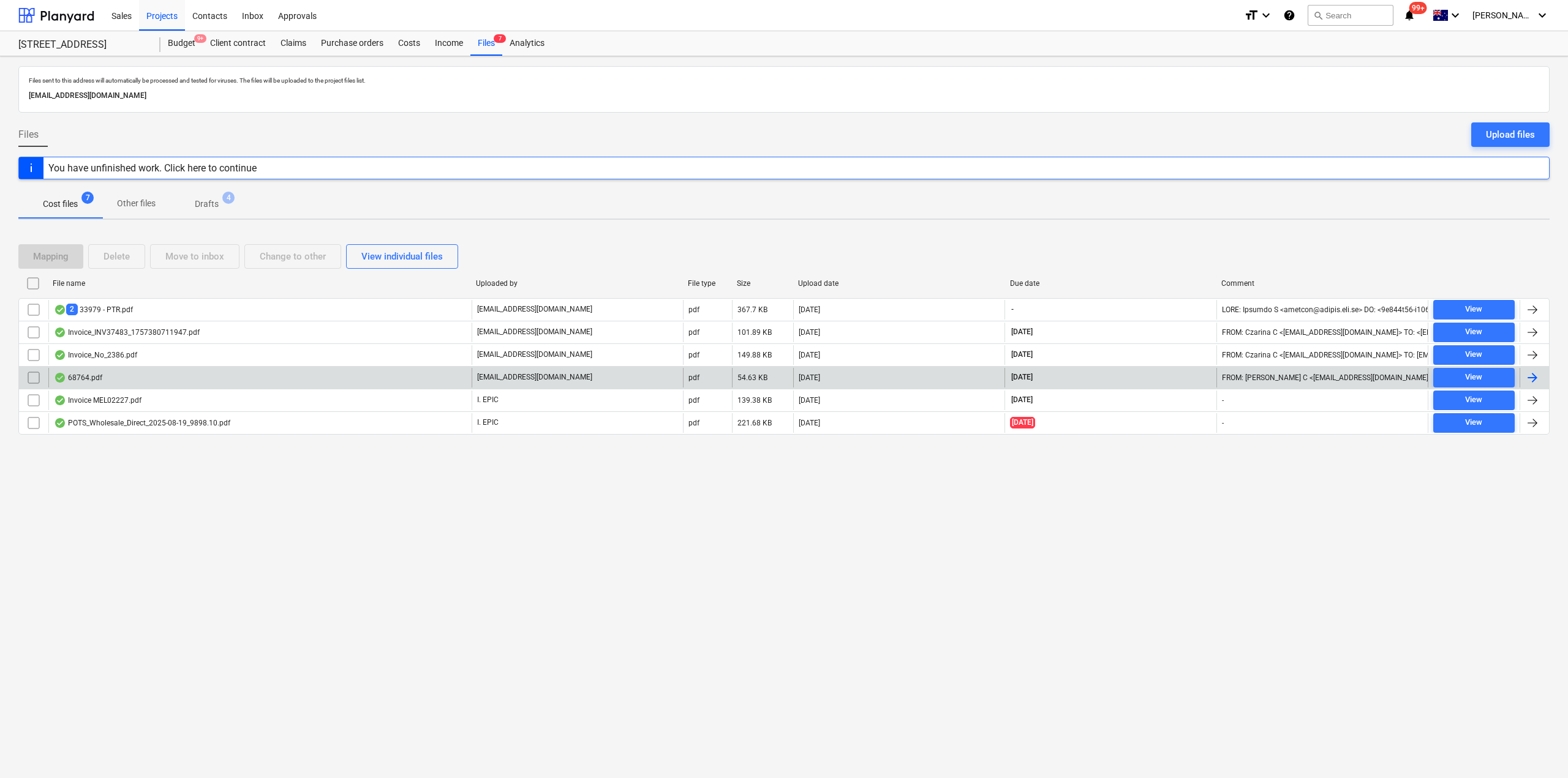
click at [102, 372] on div "68764.pdf" at bounding box center [259, 378] width 423 height 20
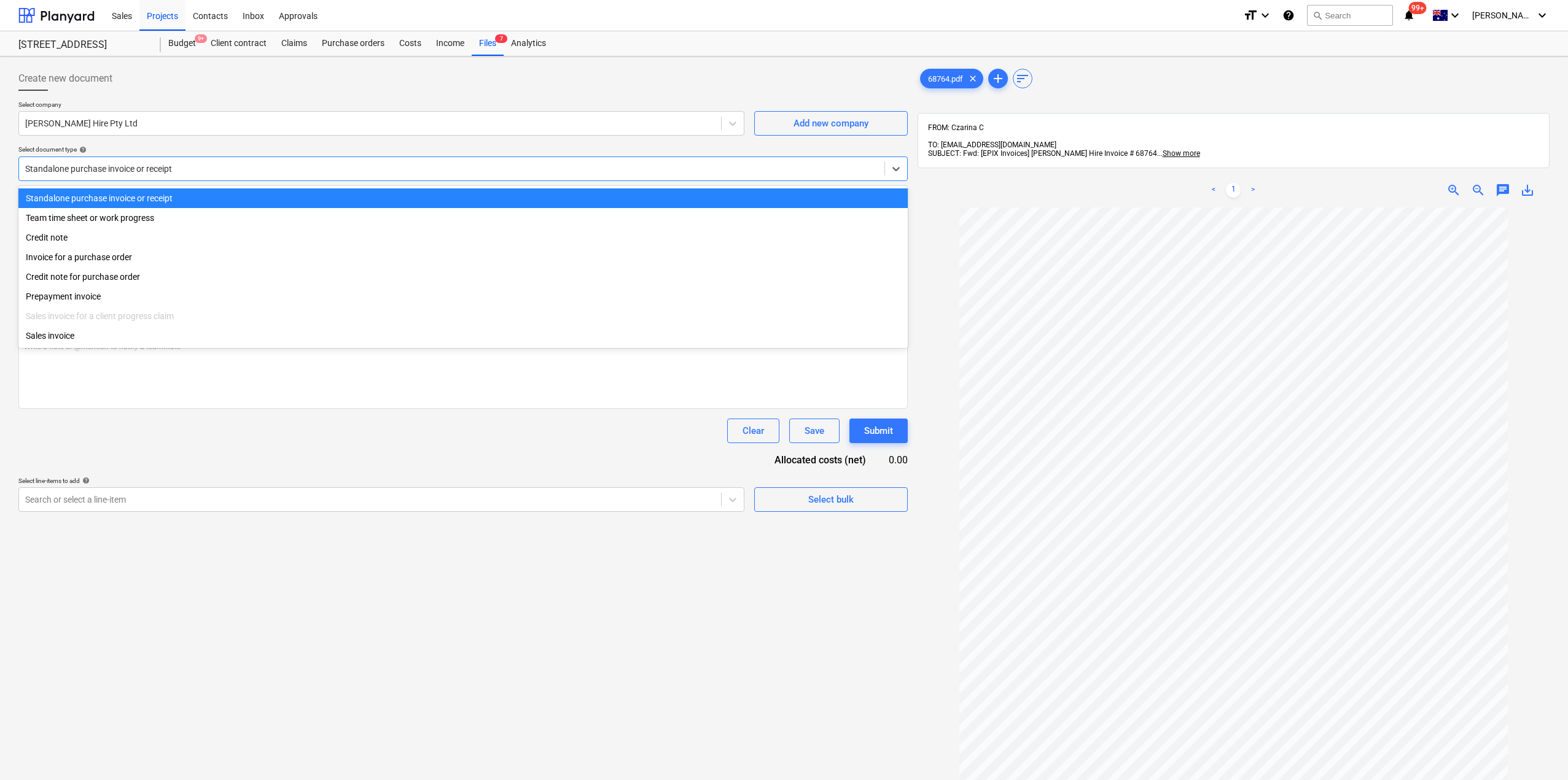
click at [185, 167] on div at bounding box center [452, 168] width 853 height 12
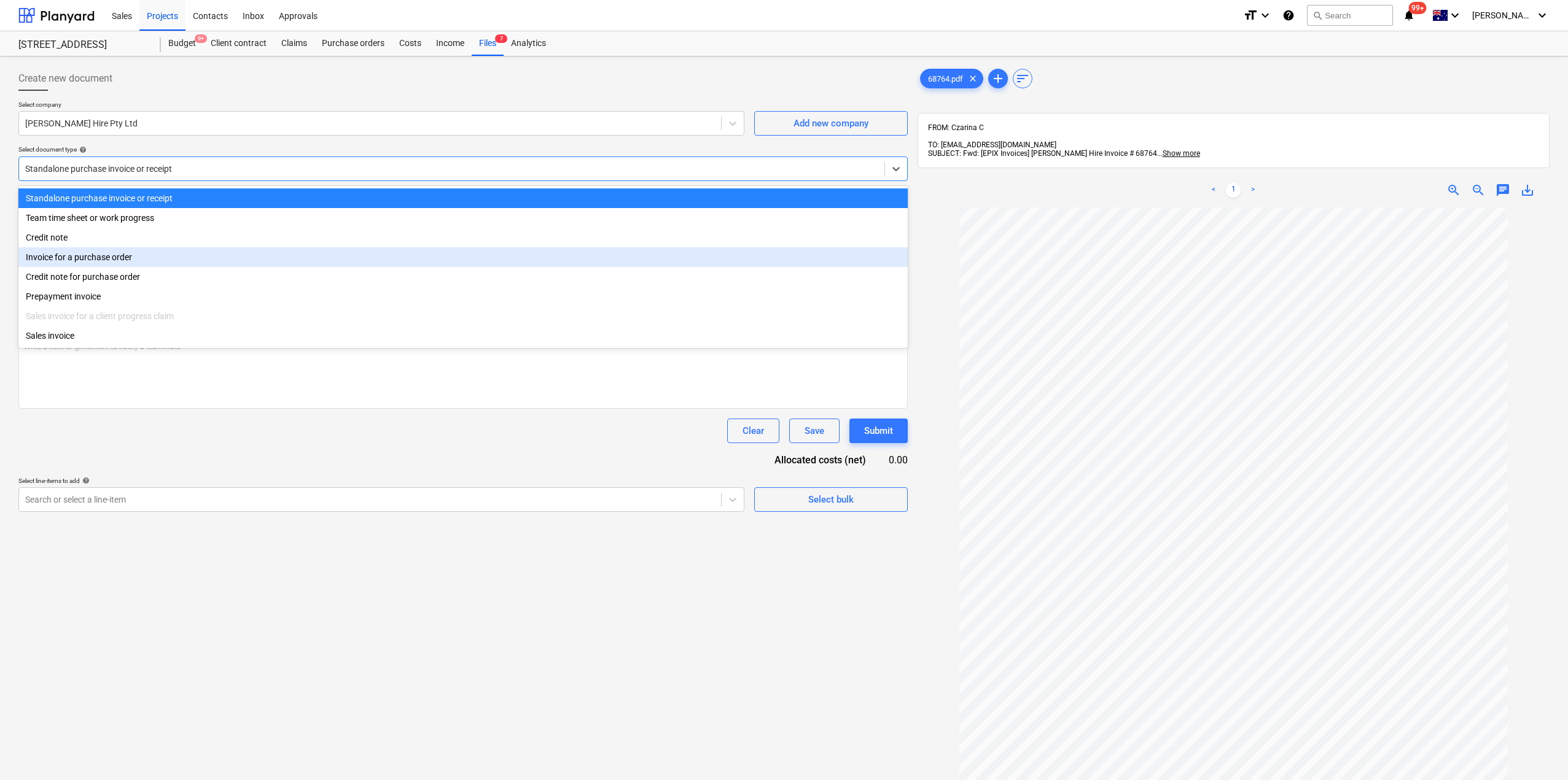
click at [121, 254] on div "Invoice for a purchase order" at bounding box center [463, 257] width 889 height 20
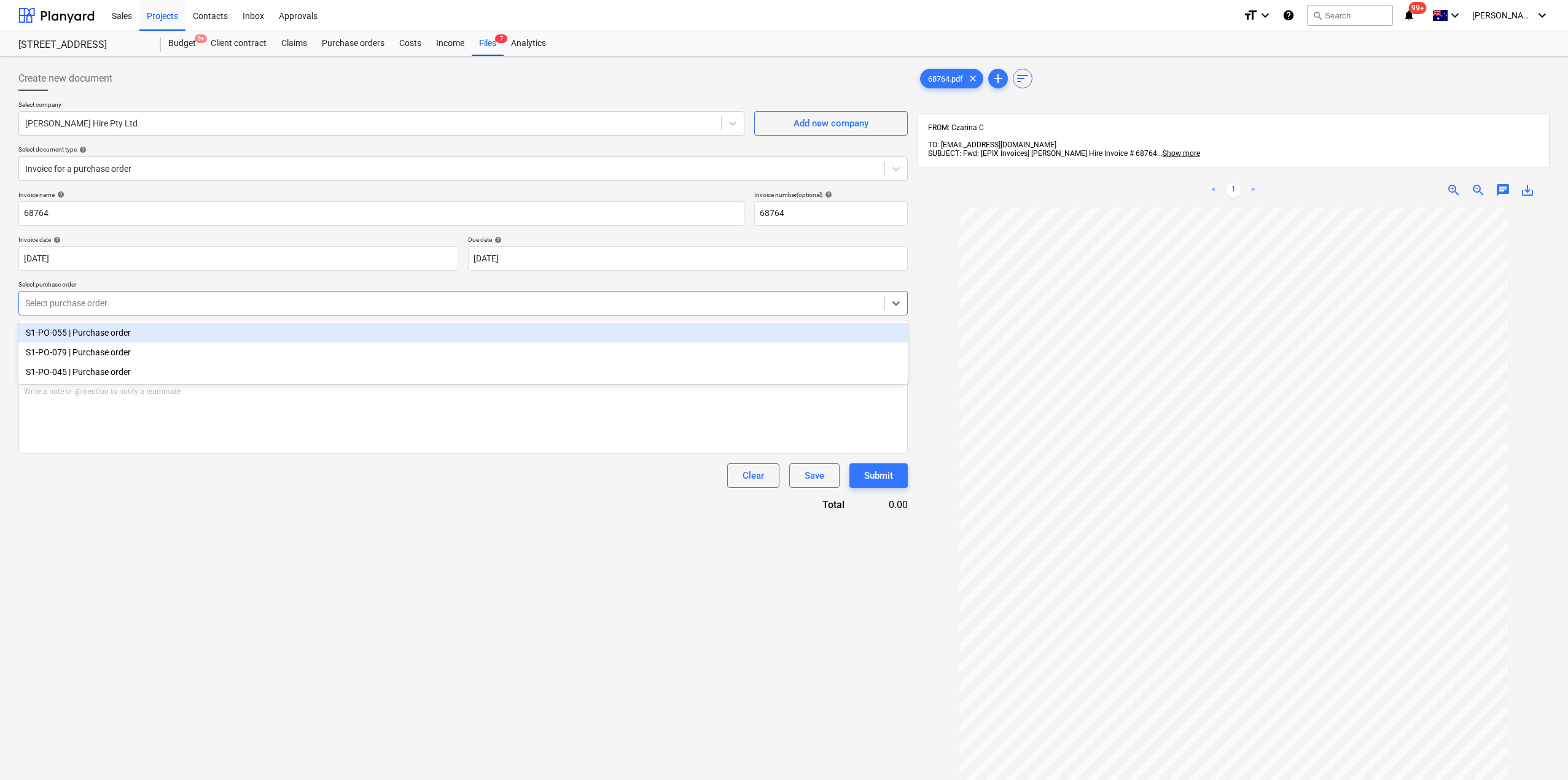
click at [115, 305] on div at bounding box center [452, 303] width 853 height 12
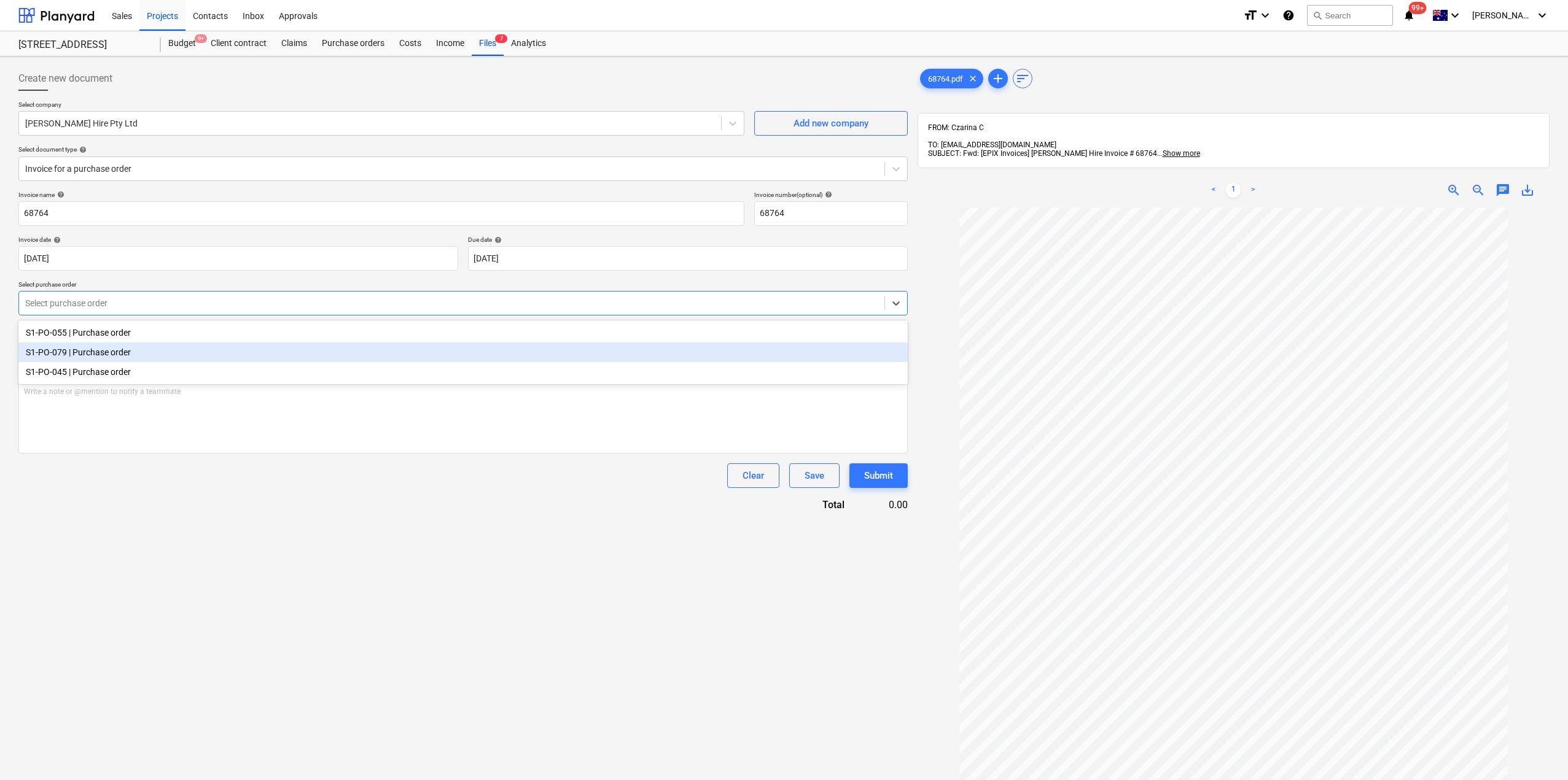
click at [129, 354] on div "S1-PO-079 | Purchase order" at bounding box center [463, 353] width 889 height 20
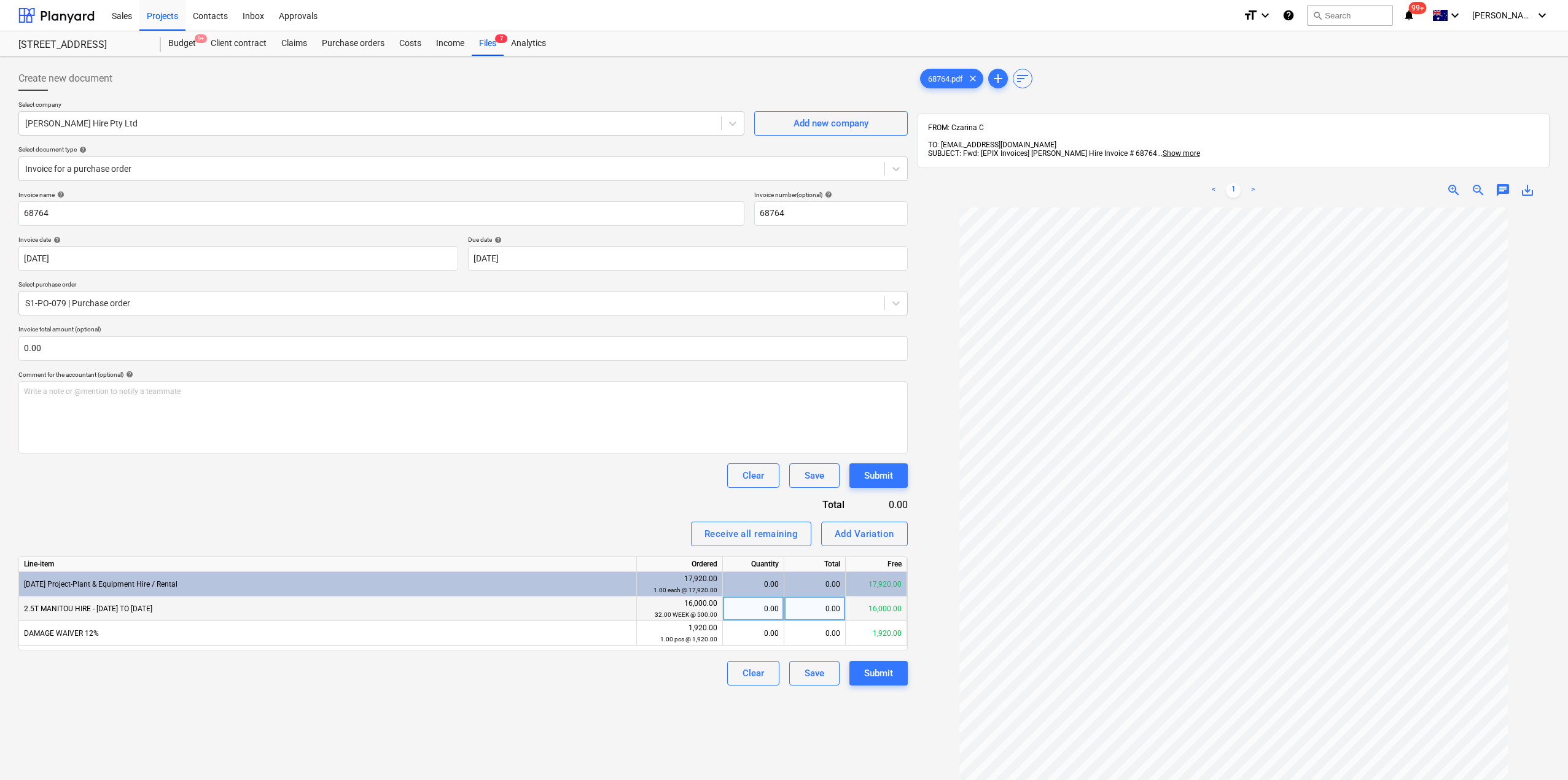
click at [750, 611] on div "0.00" at bounding box center [753, 609] width 51 height 25
click at [637, 710] on div "Create new document Select company Kelm Hire Pty Ltd Add new company Select doc…" at bounding box center [463, 509] width 899 height 897
click at [841, 638] on div "0.00" at bounding box center [815, 633] width 61 height 25
click at [800, 727] on div "Create new document Select company Kelm Hire Pty Ltd Add new company Select doc…" at bounding box center [463, 509] width 899 height 897
click at [817, 616] on div "2,000.00" at bounding box center [815, 609] width 61 height 25
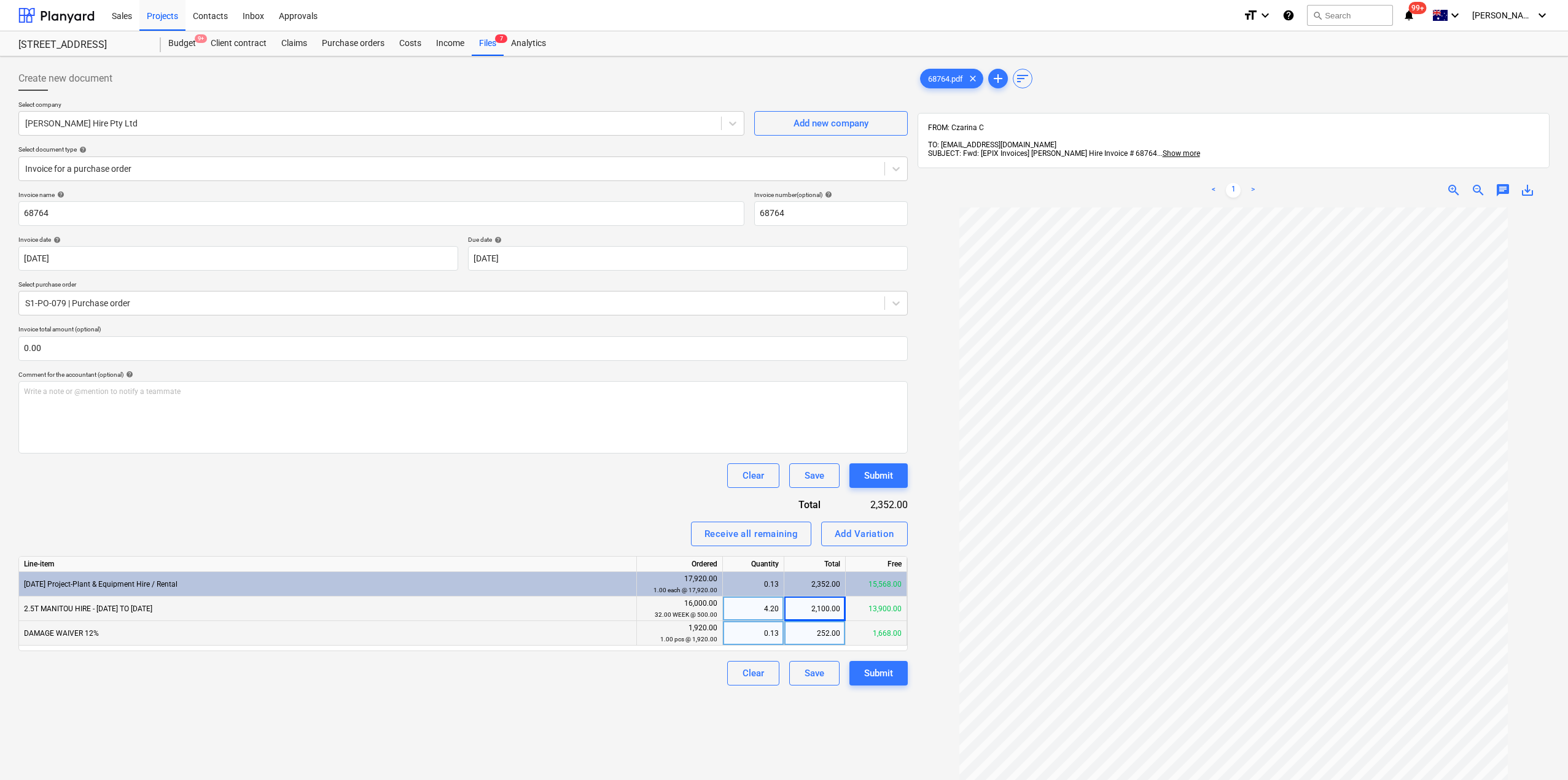
click at [849, 702] on div "Create new document Select company Kelm Hire Pty Ltd Add new company Select doc…" at bounding box center [463, 509] width 899 height 897
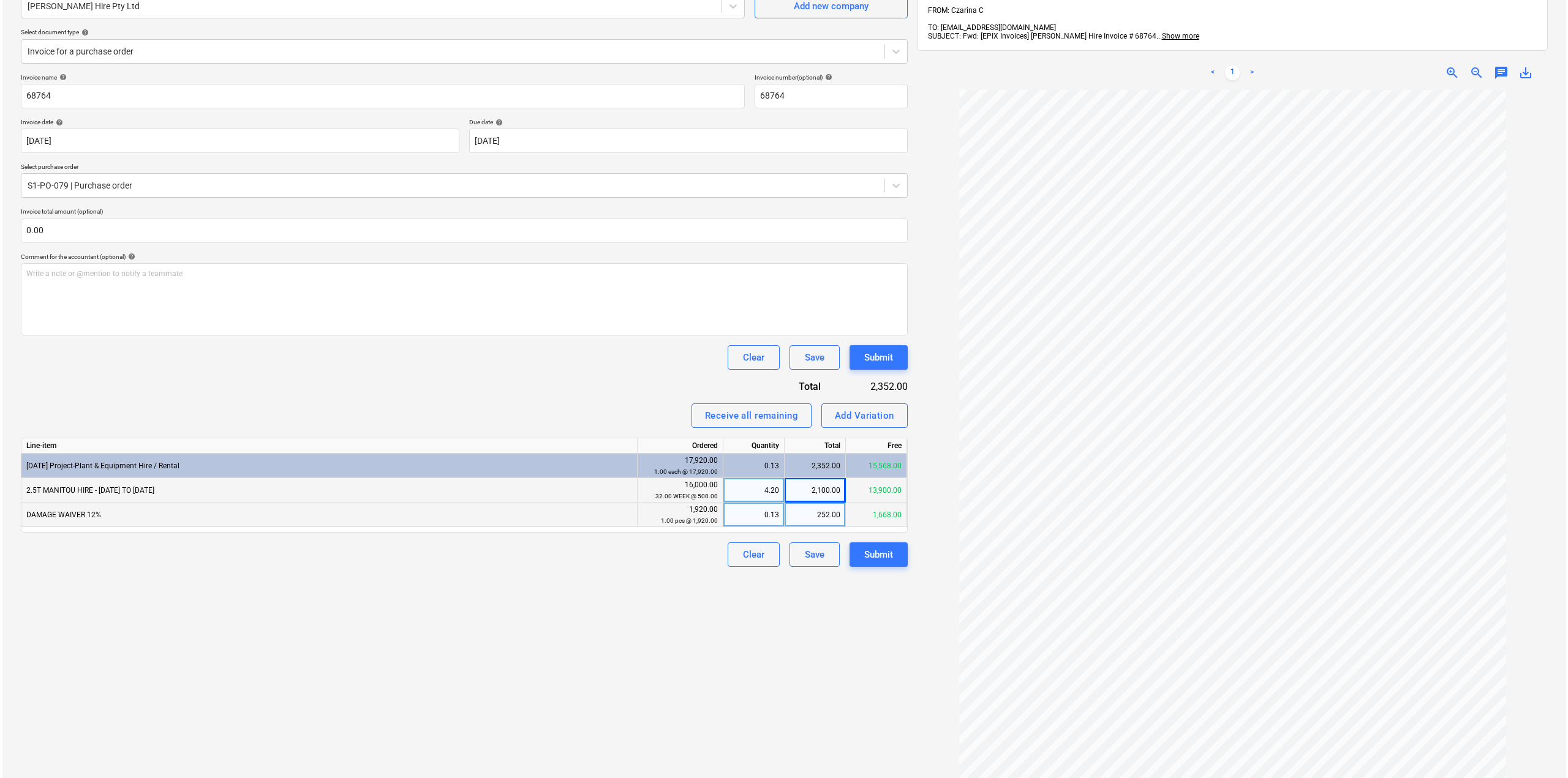
scroll to position [123, 0]
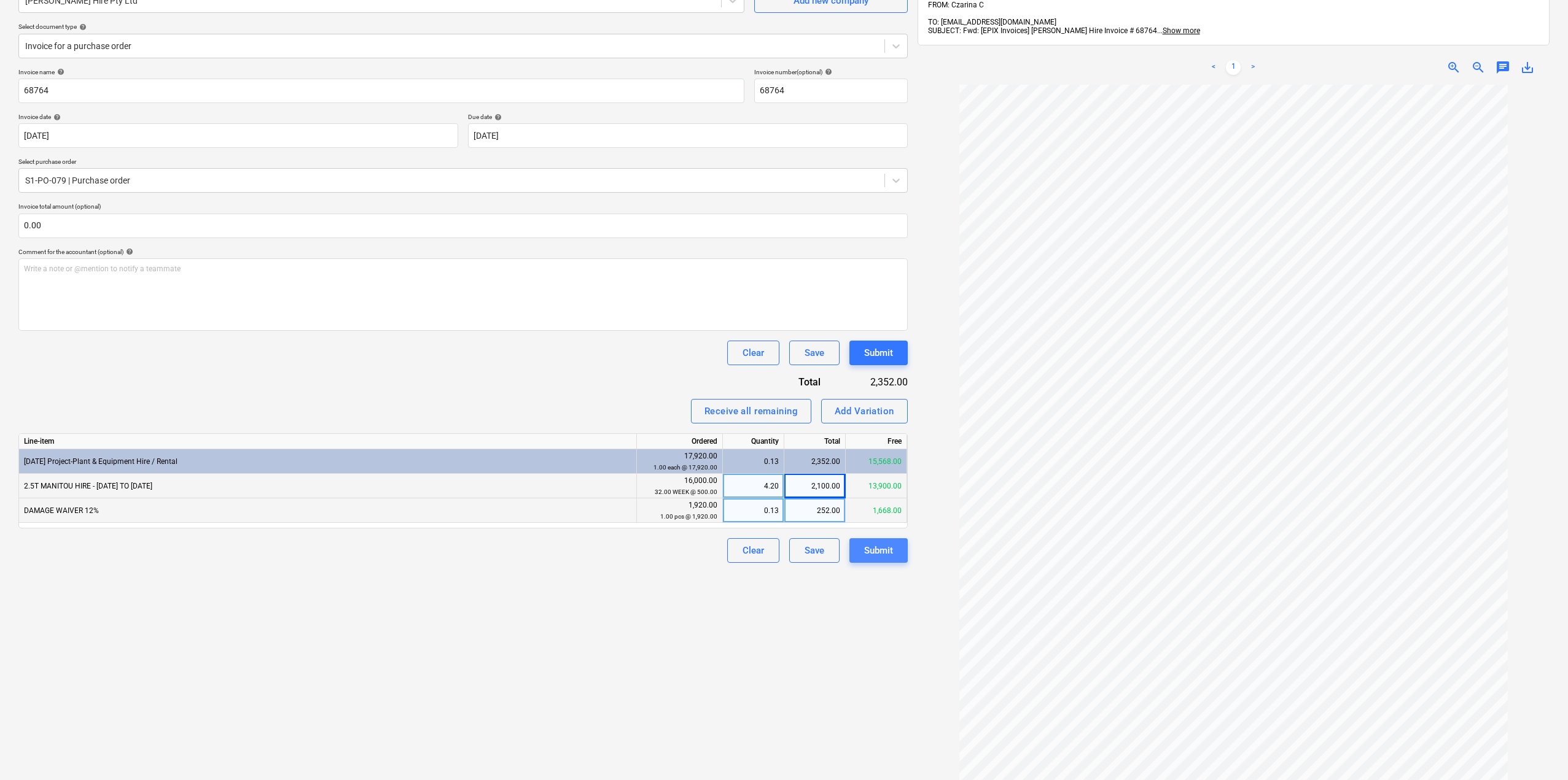
click at [886, 554] on div "Submit" at bounding box center [878, 551] width 29 height 16
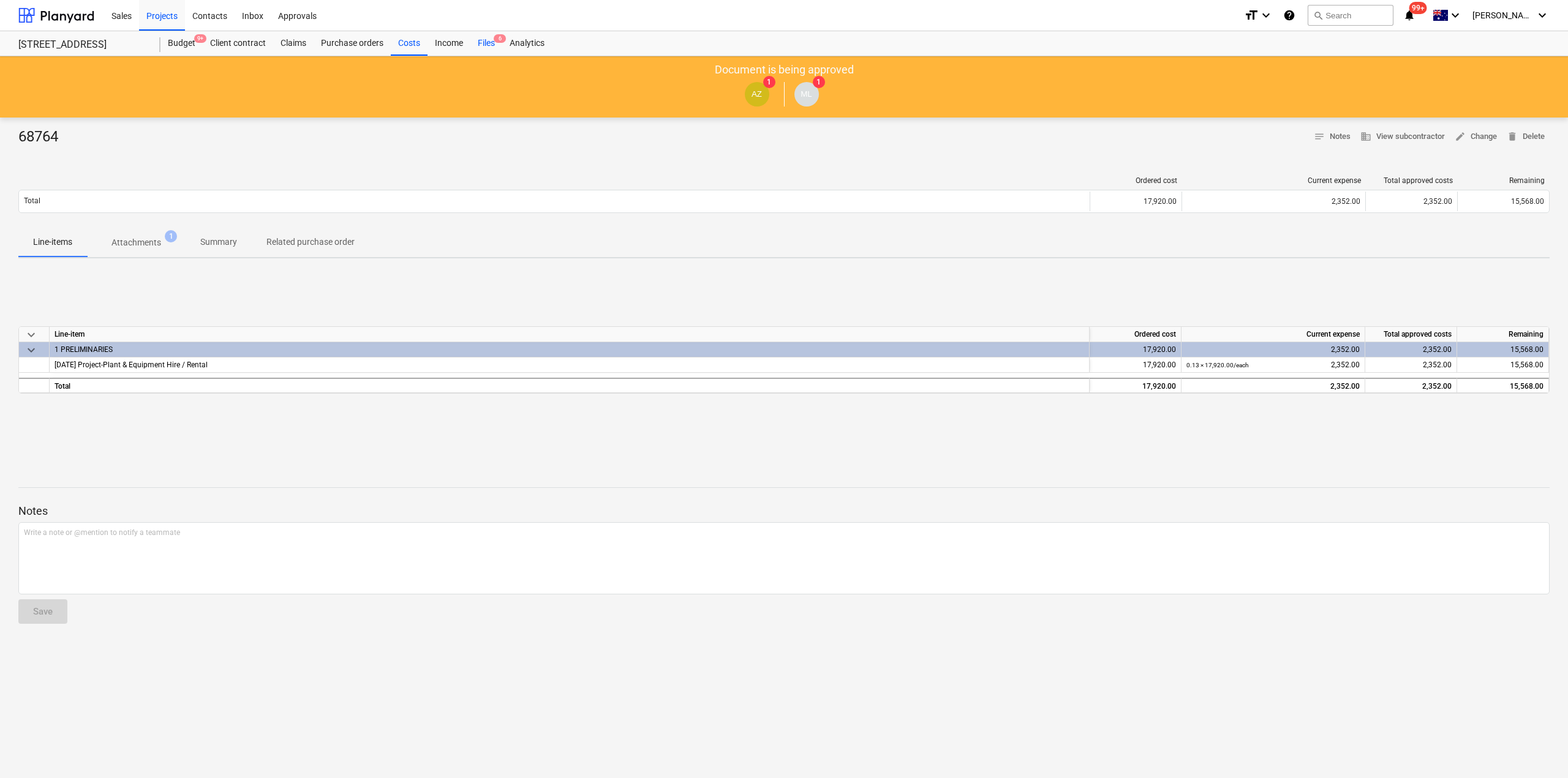
click at [480, 39] on div "Files 6" at bounding box center [486, 43] width 31 height 25
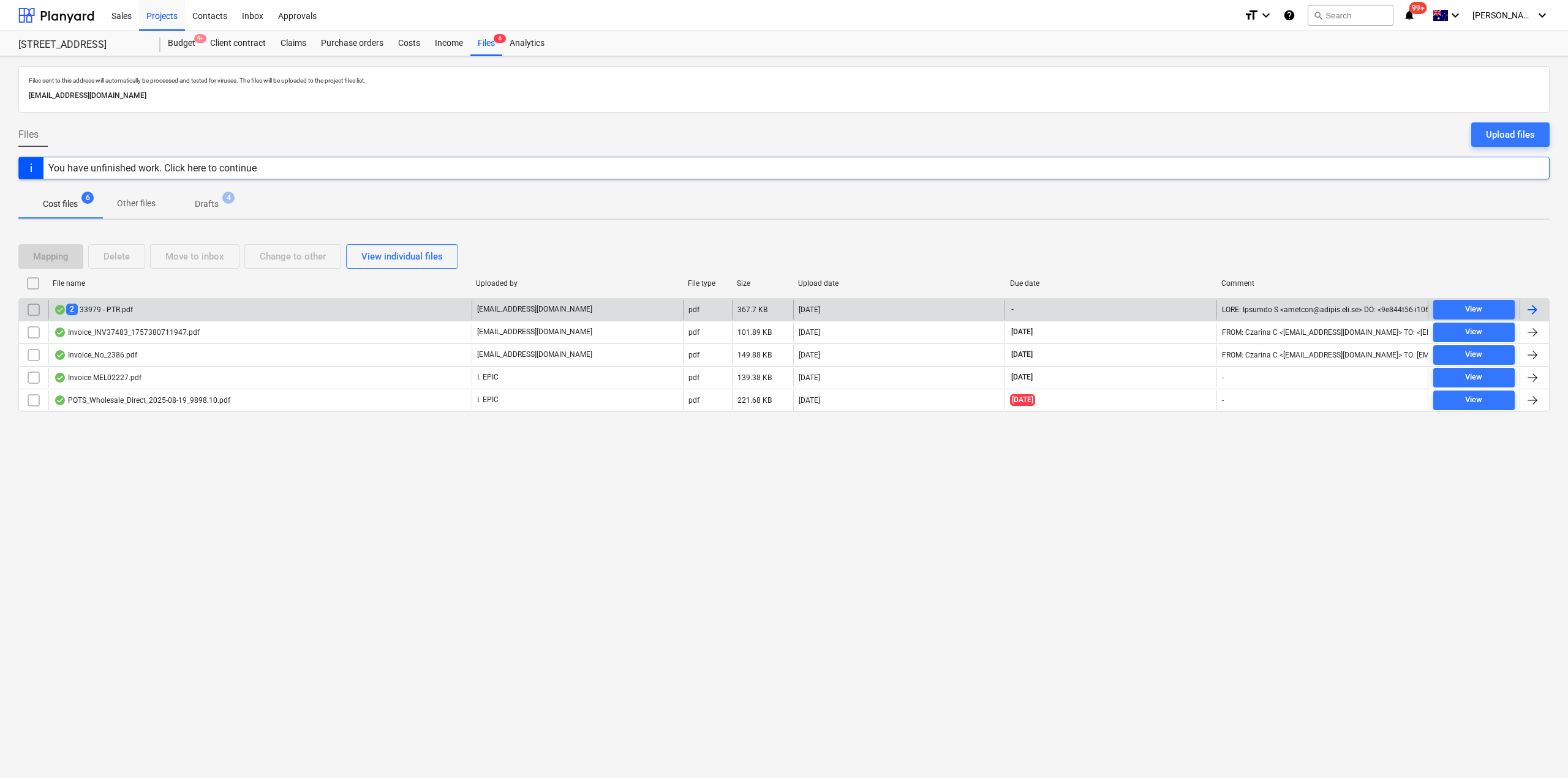
click at [119, 313] on div "2 33979 - PTR.pdf" at bounding box center [93, 309] width 79 height 12
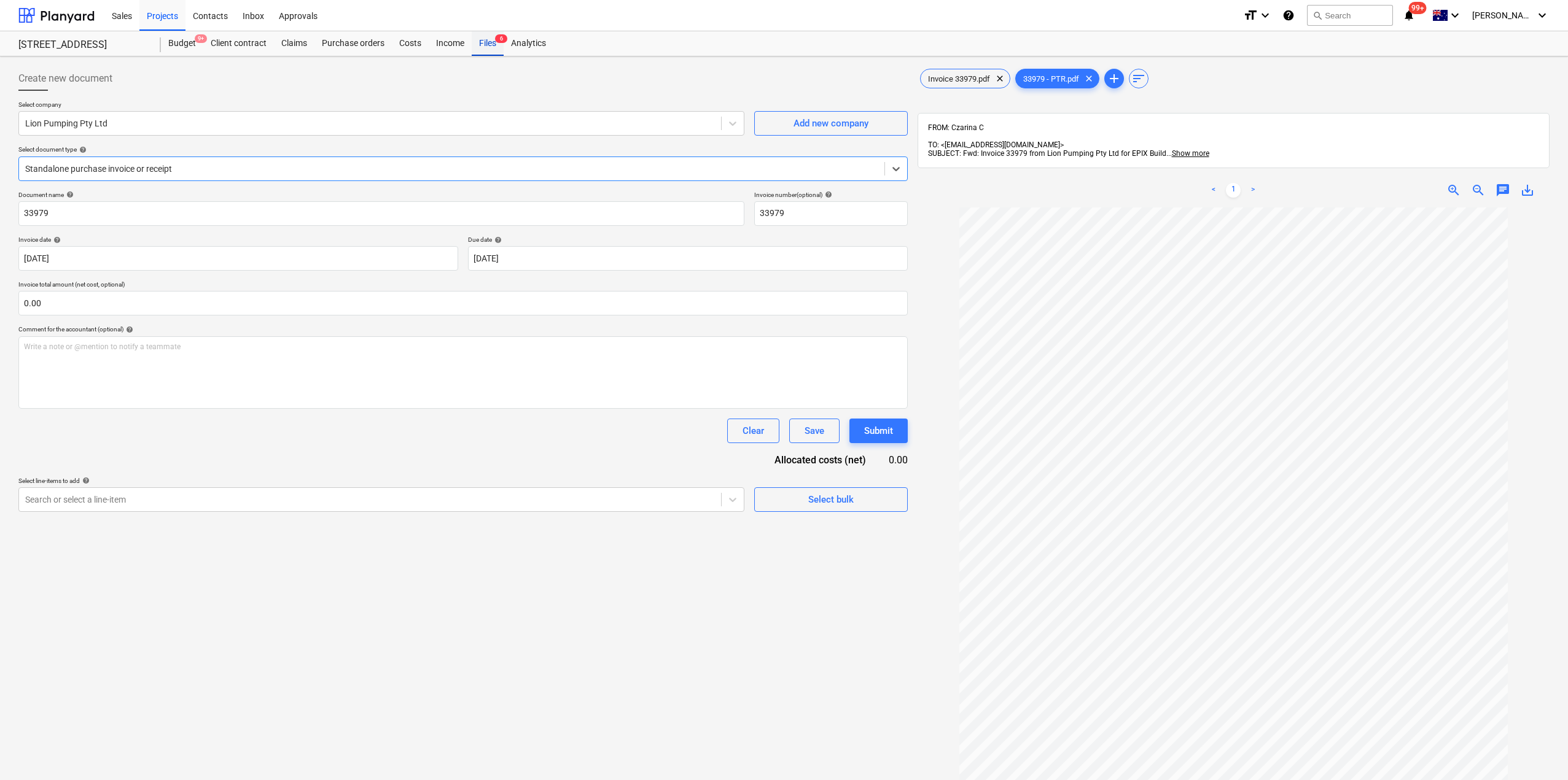
click at [494, 40] on div "Files 6" at bounding box center [488, 43] width 32 height 25
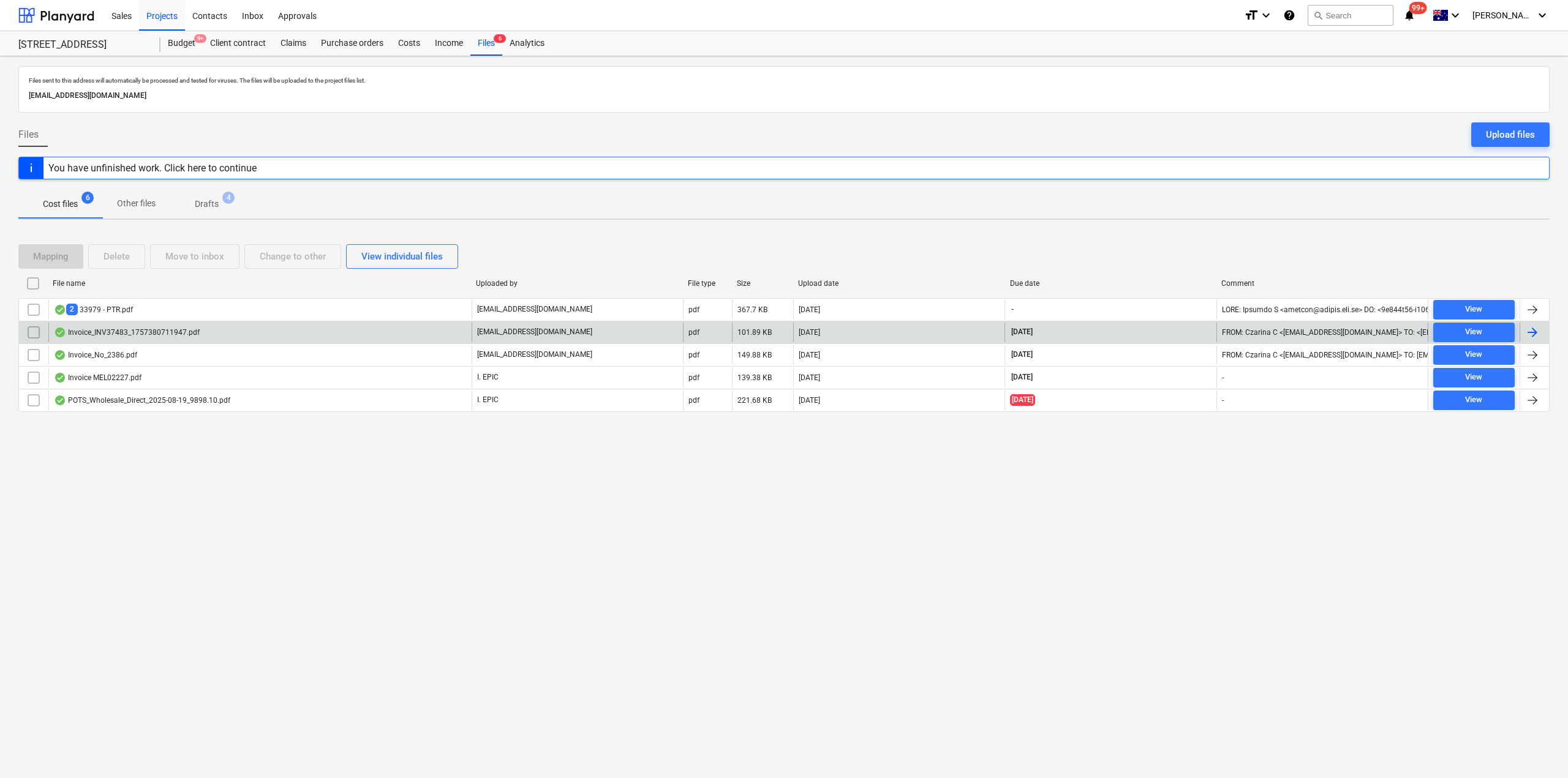
click at [128, 328] on div "Invoice_INV37483_1757380711947.pdf" at bounding box center [127, 333] width 145 height 10
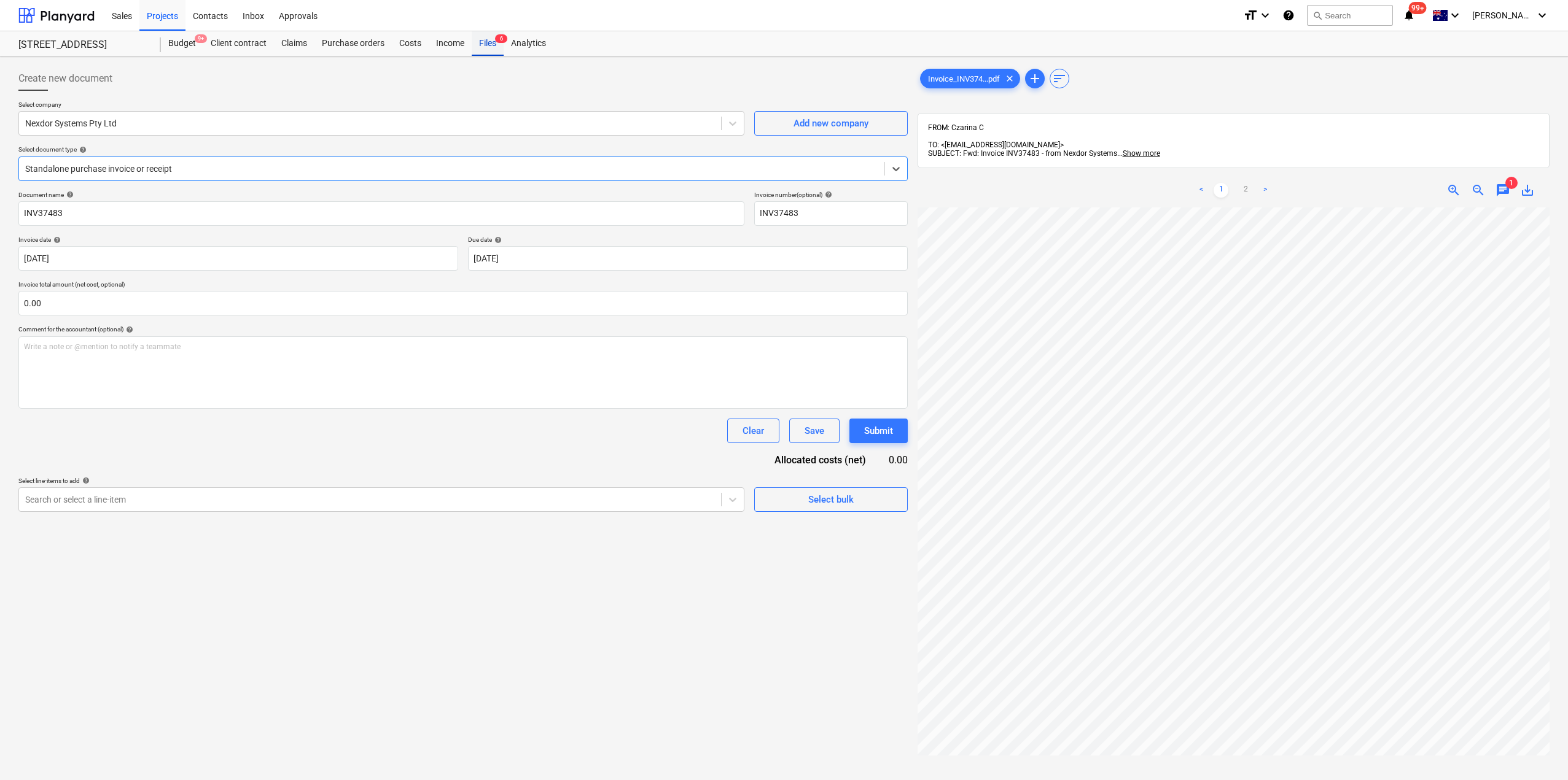
click at [479, 43] on div "Files 6" at bounding box center [488, 43] width 32 height 25
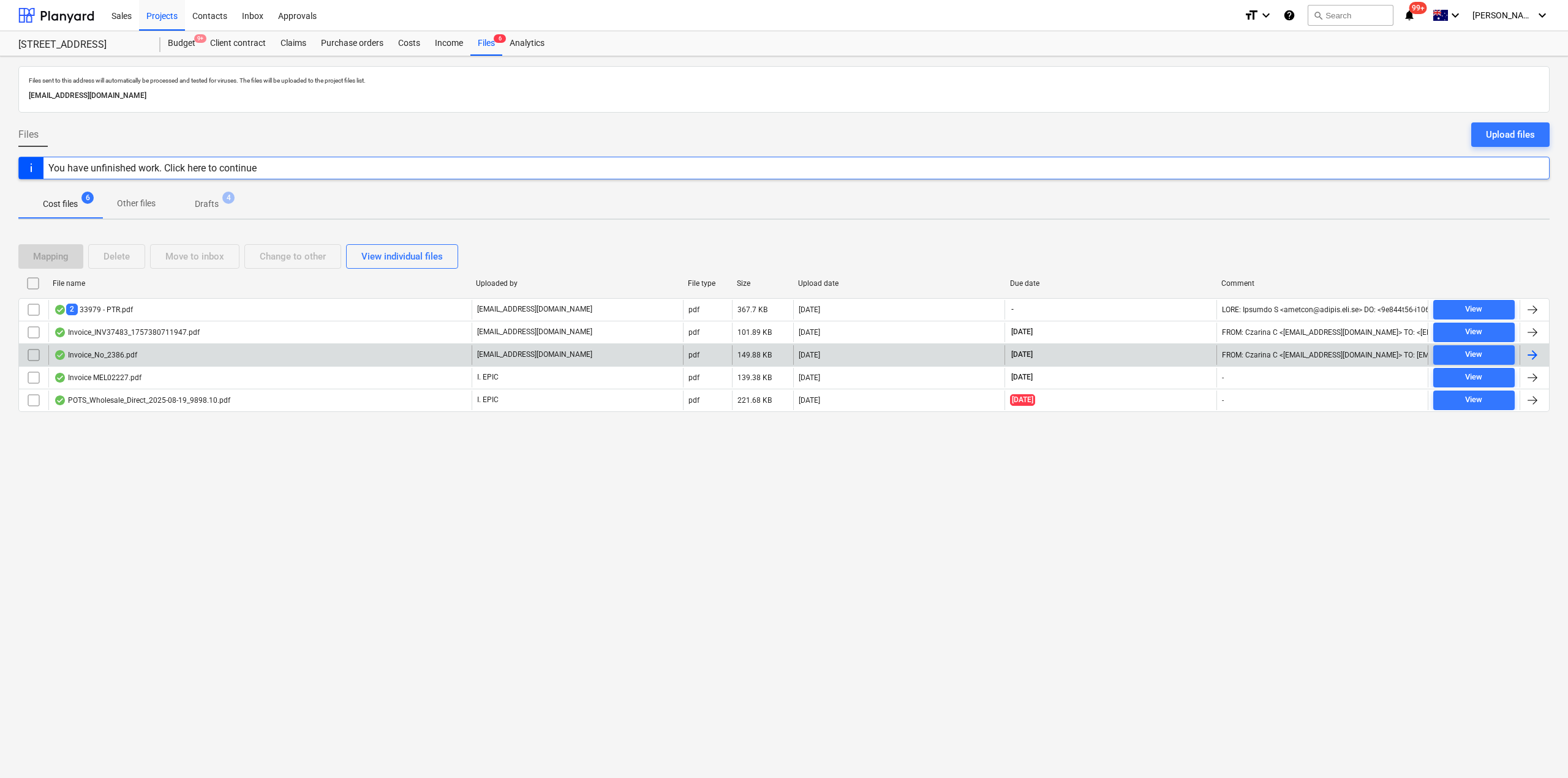
click at [133, 357] on div "Invoice_No_2386.pdf" at bounding box center [95, 356] width 84 height 10
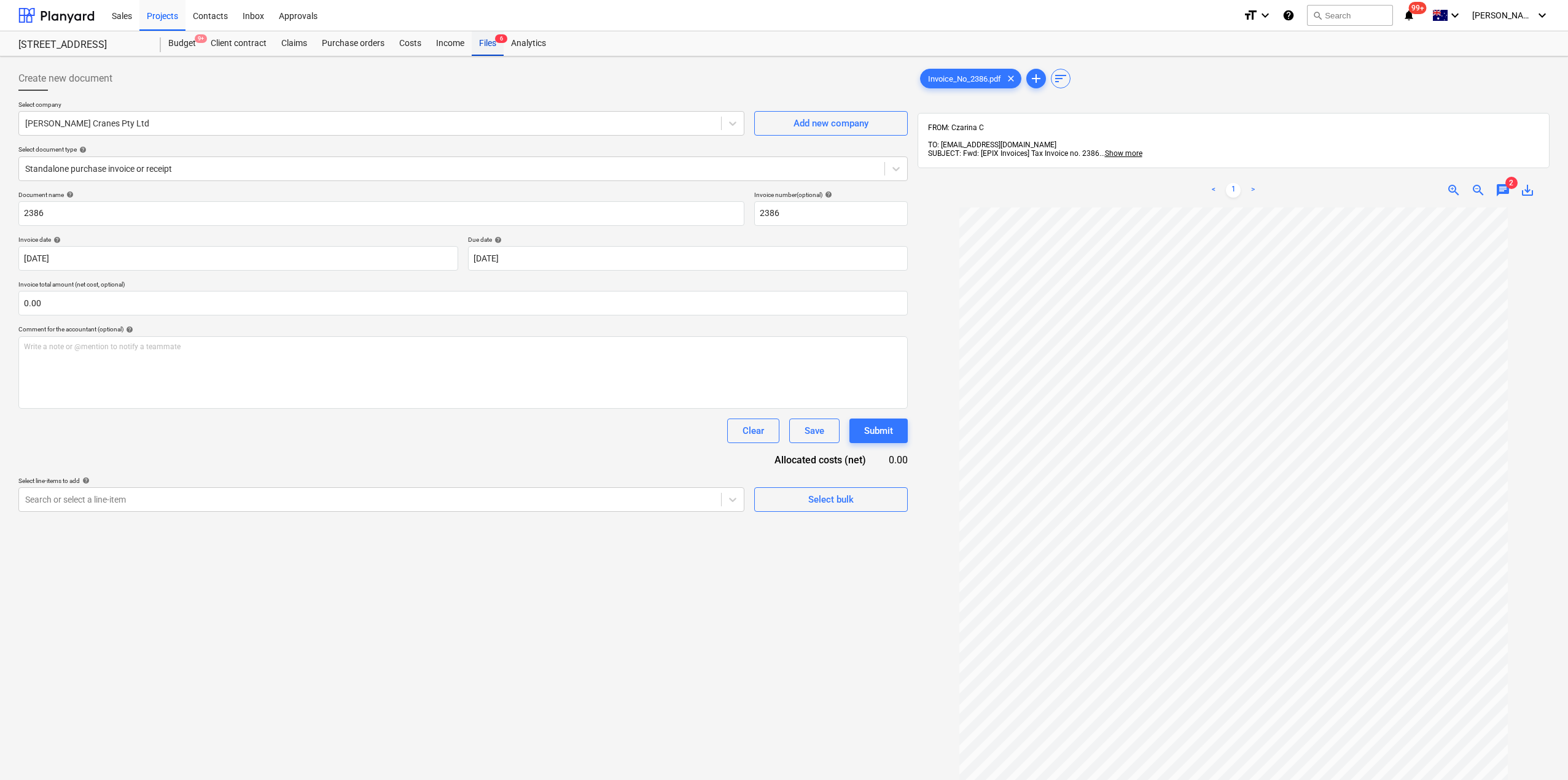
click at [487, 50] on div "Files 6" at bounding box center [488, 43] width 32 height 25
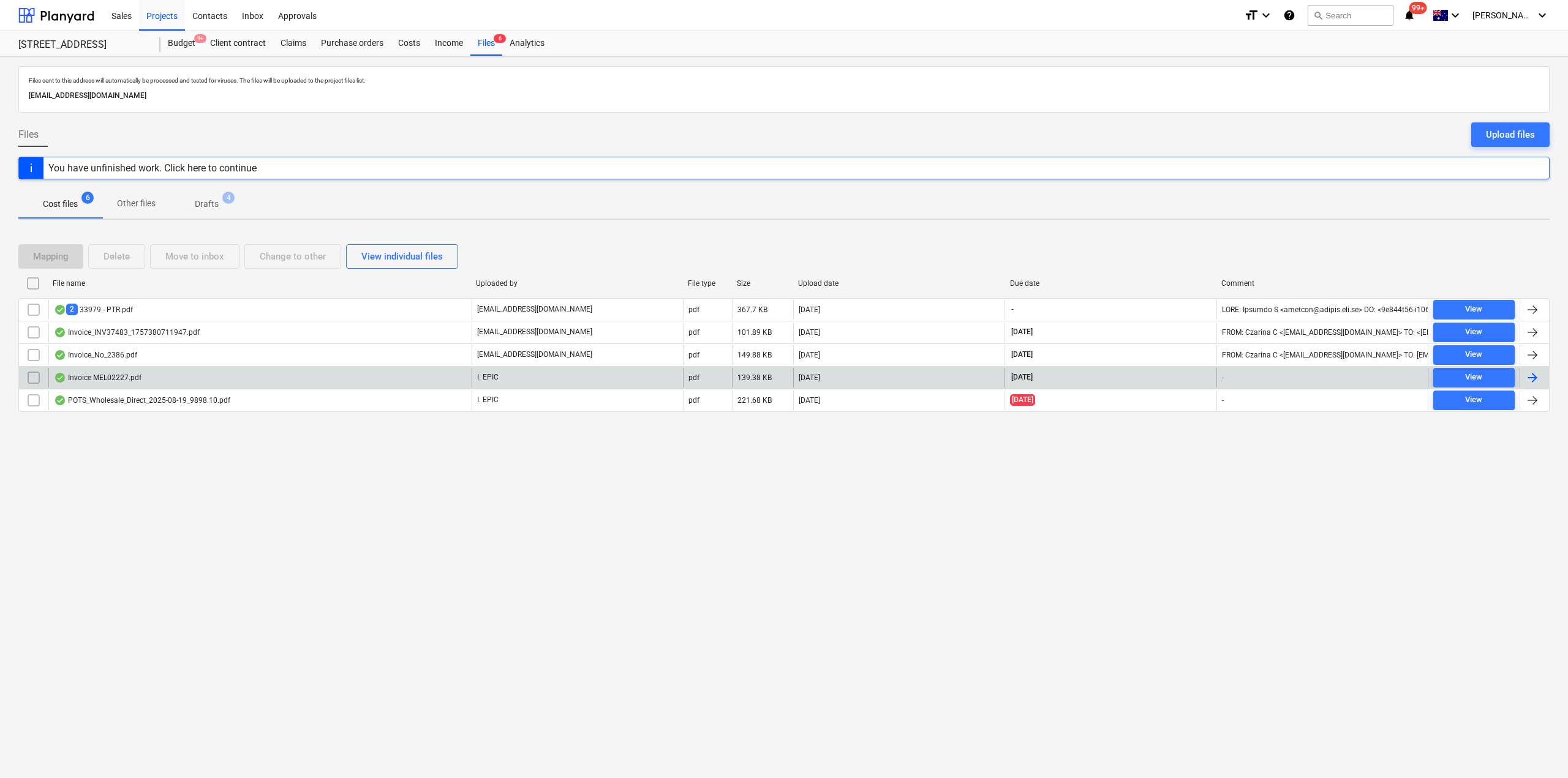
click at [129, 377] on div "Invoice MEL02227.pdf" at bounding box center [97, 378] width 87 height 10
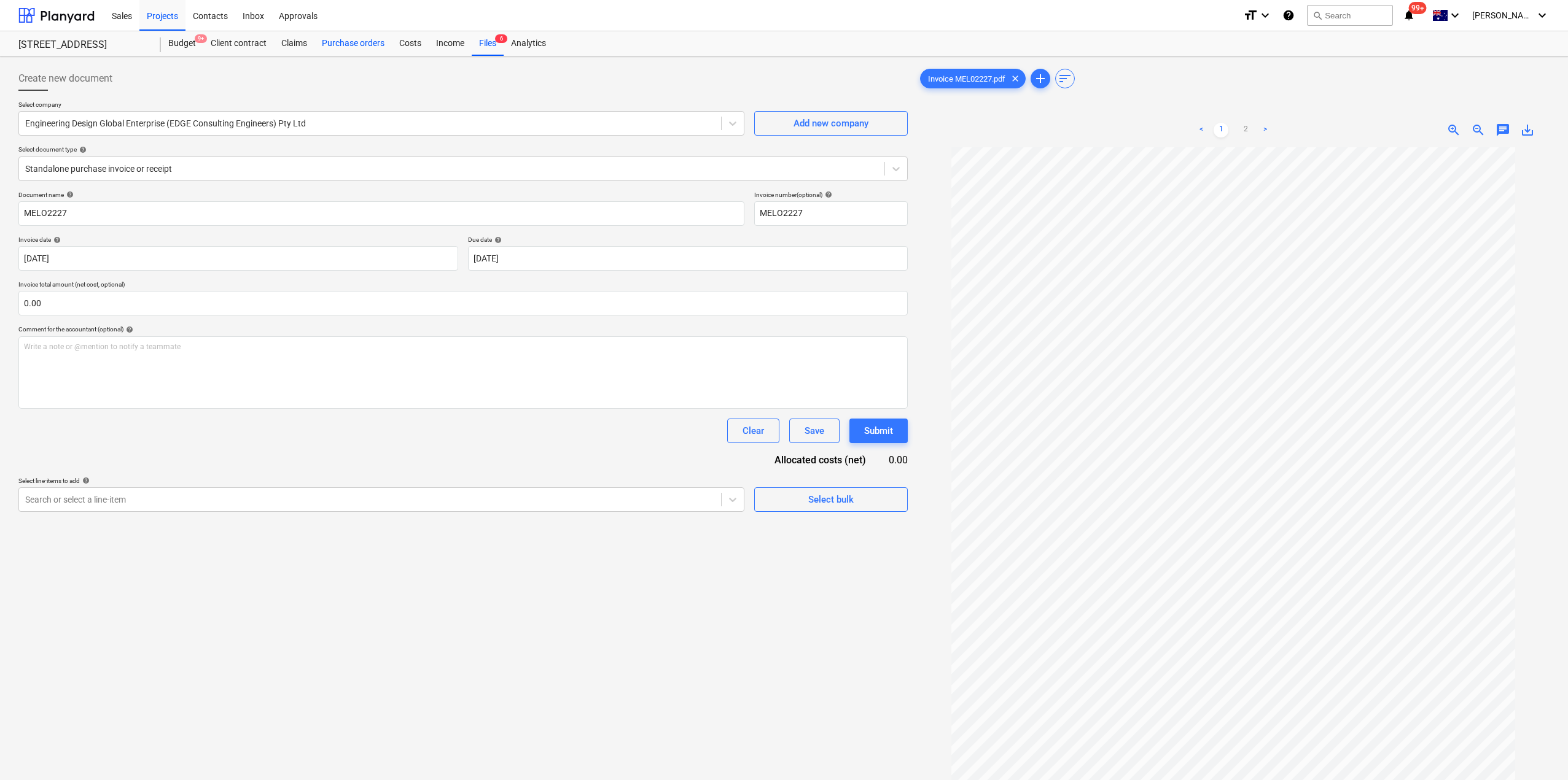
click at [351, 47] on div "Purchase orders" at bounding box center [353, 43] width 78 height 25
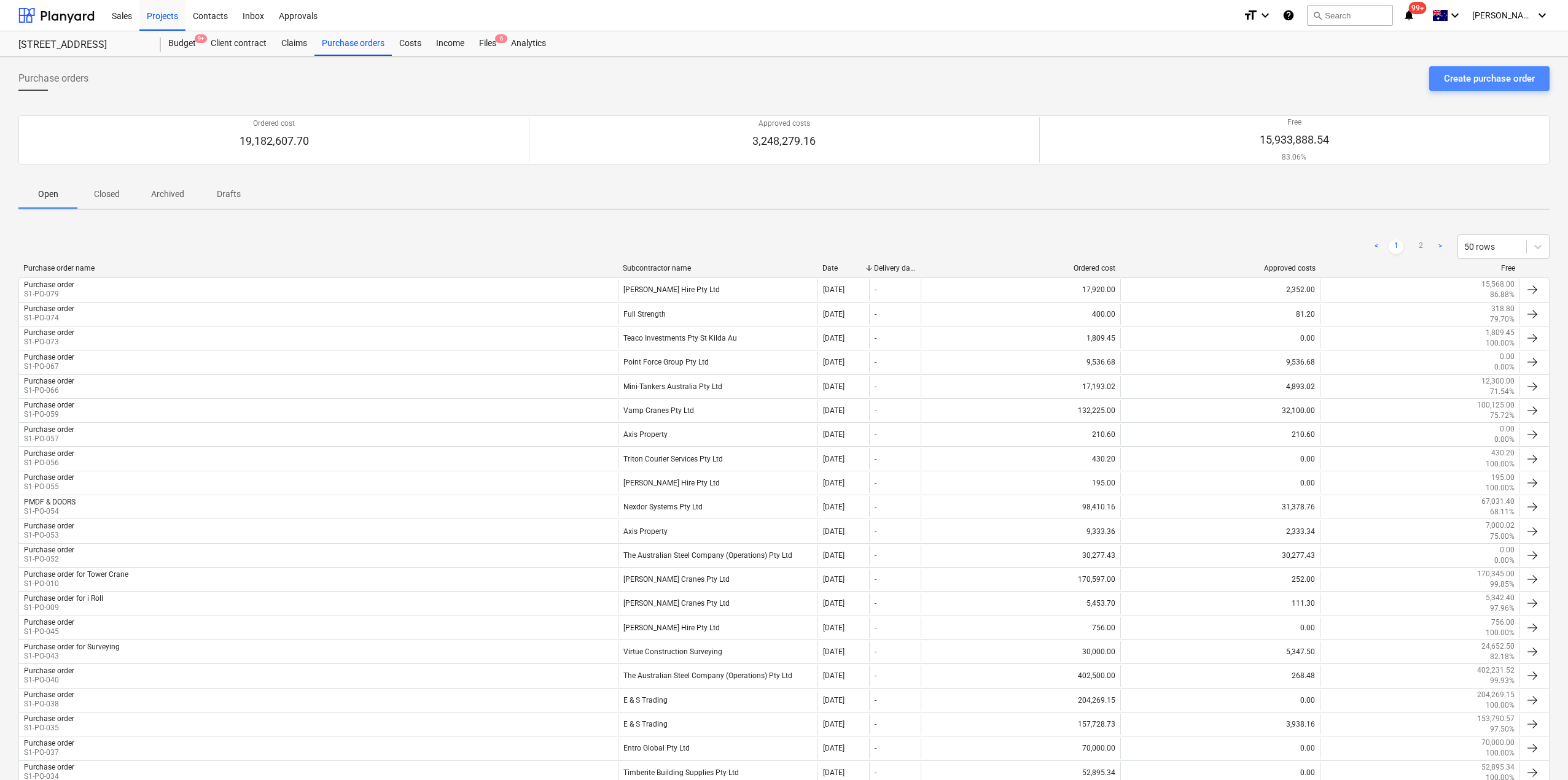
click at [1466, 85] on div "Create purchase order" at bounding box center [1489, 79] width 91 height 16
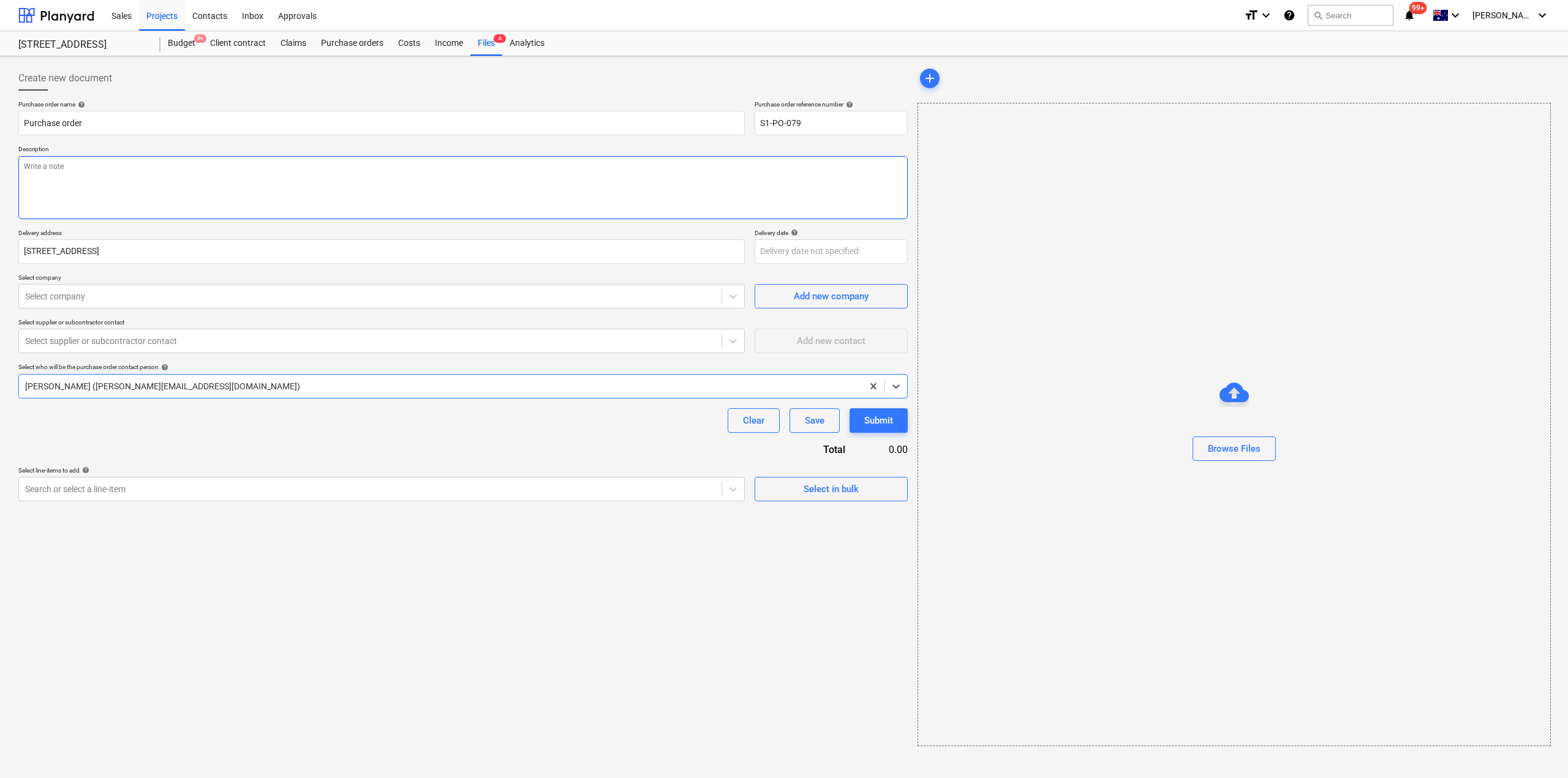
click at [146, 182] on textarea at bounding box center [463, 188] width 889 height 63
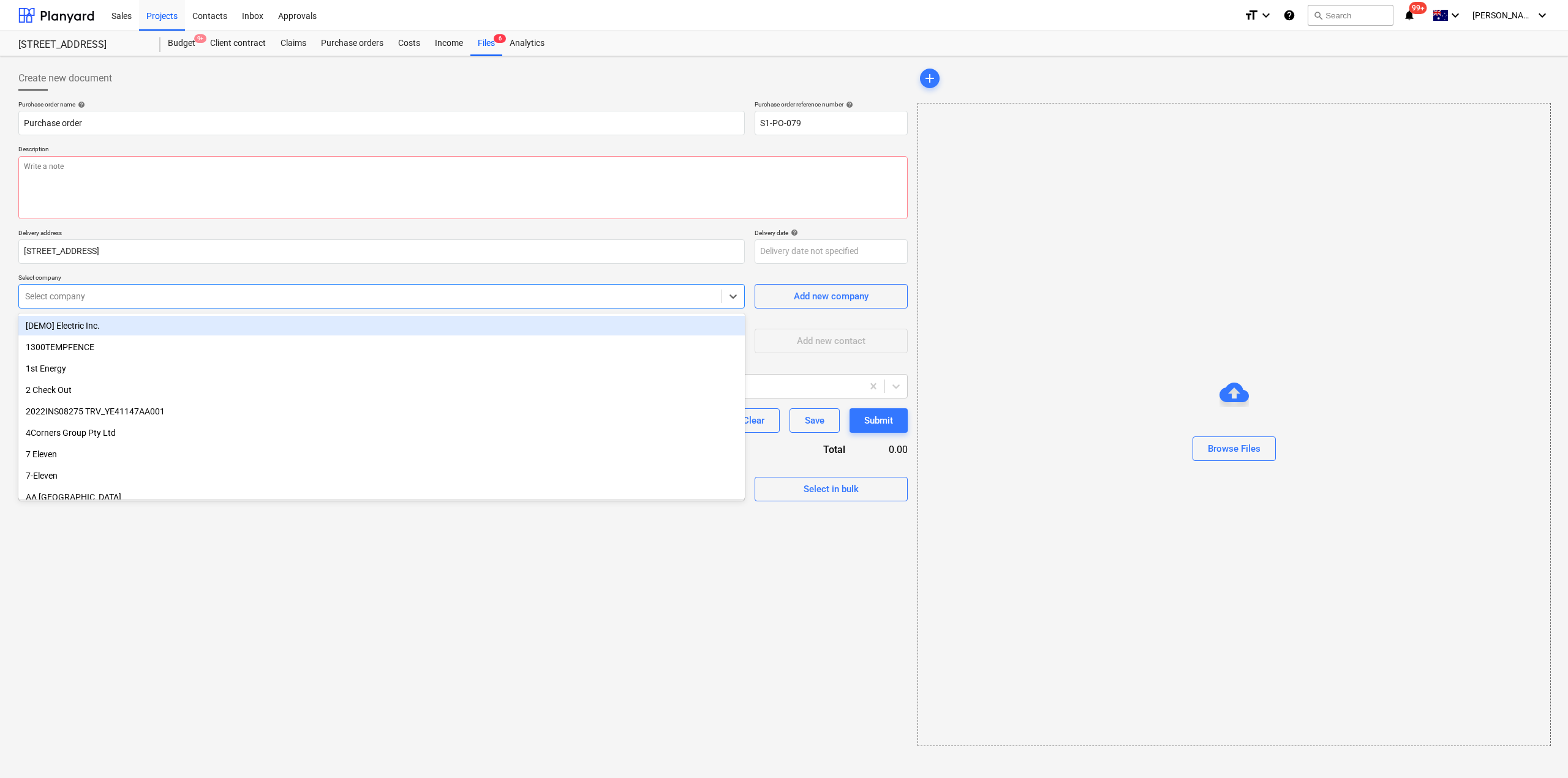
click at [125, 296] on div at bounding box center [370, 297] width 691 height 12
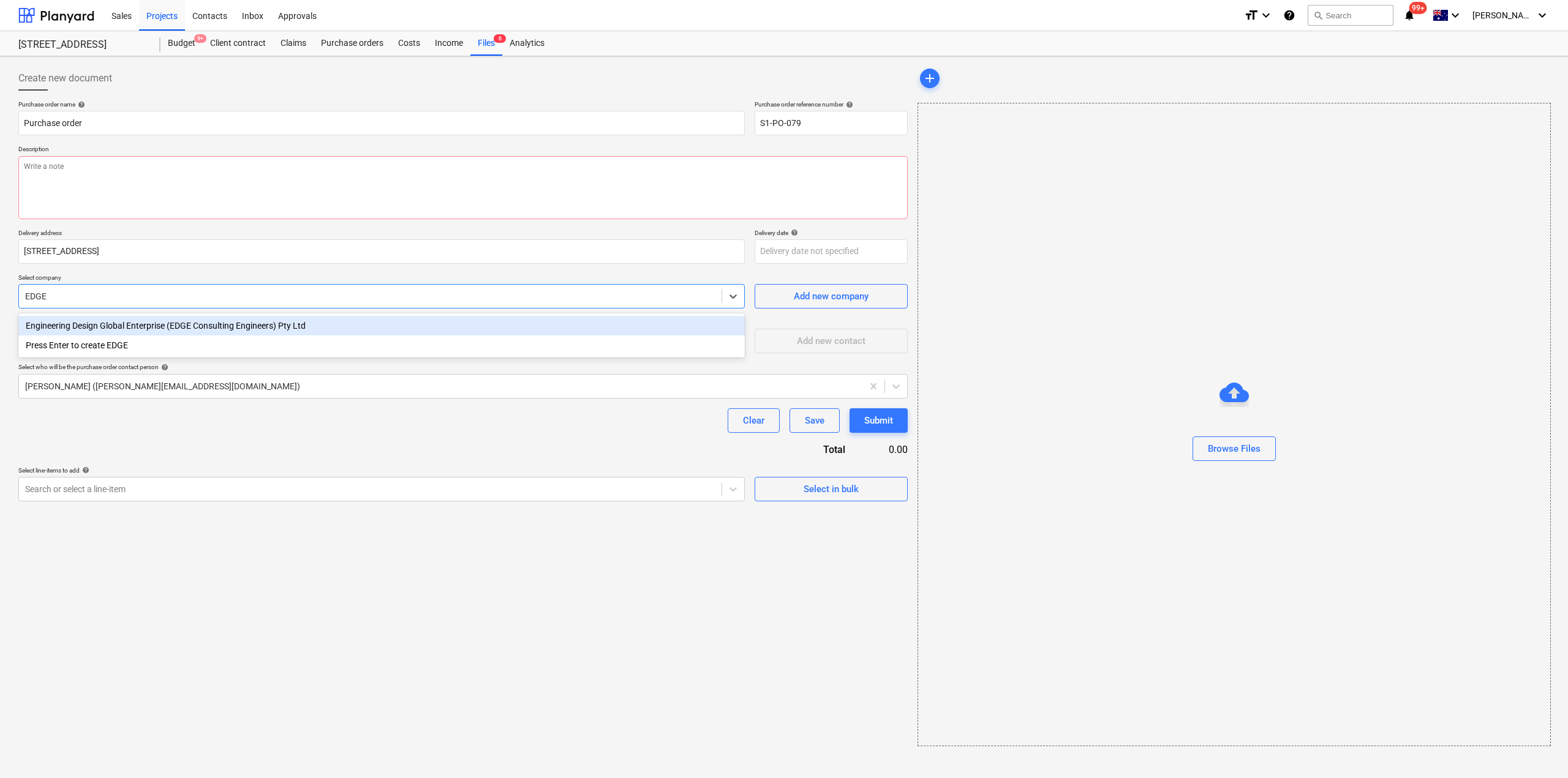
click at [128, 334] on div "Engineering Design Global Enterprise (EDGE Consulting Engineers) Pty Ltd" at bounding box center [381, 326] width 726 height 20
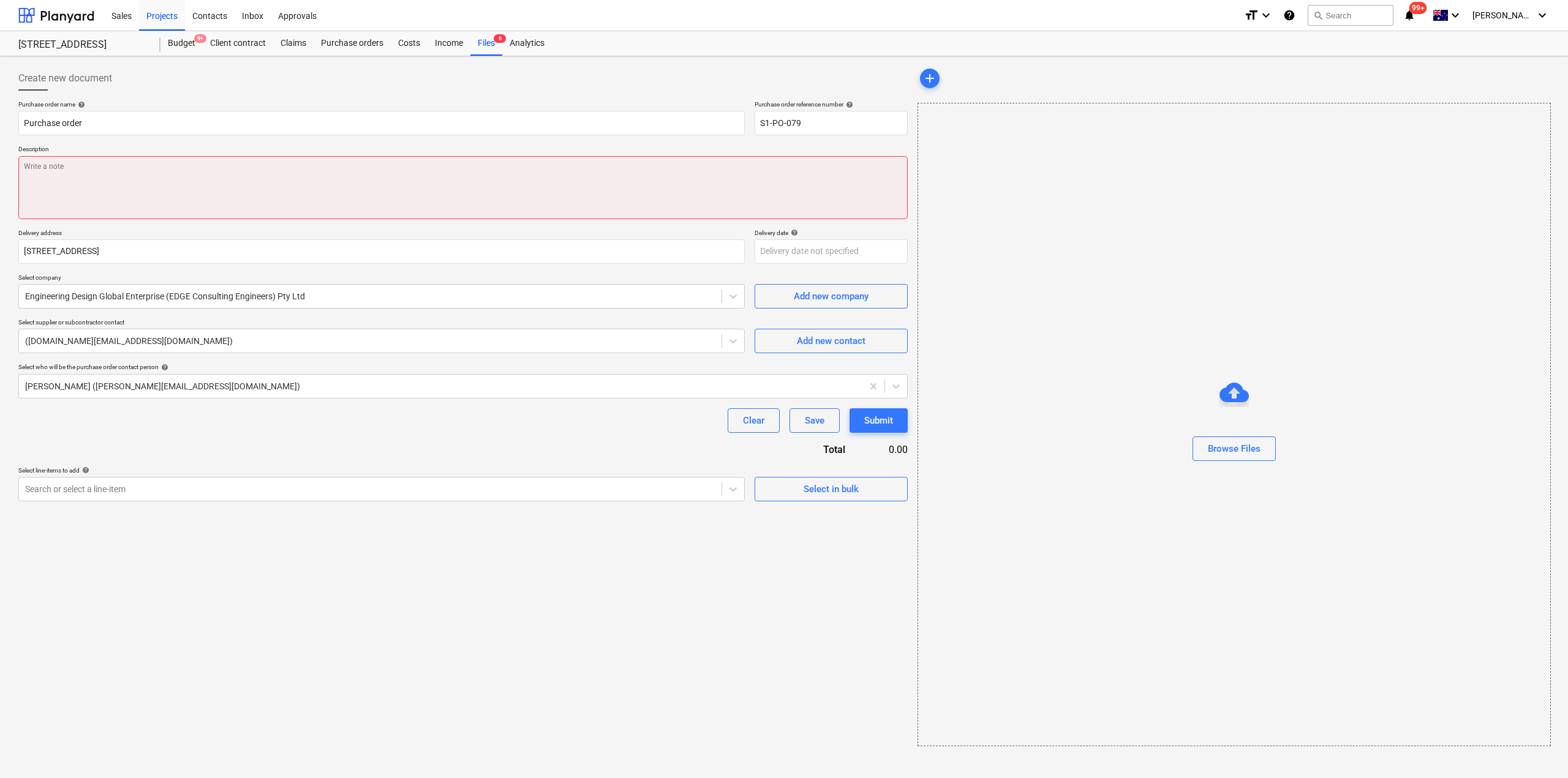
click at [176, 205] on textarea at bounding box center [463, 188] width 889 height 63
click at [254, 187] on textarea at bounding box center [463, 188] width 889 height 63
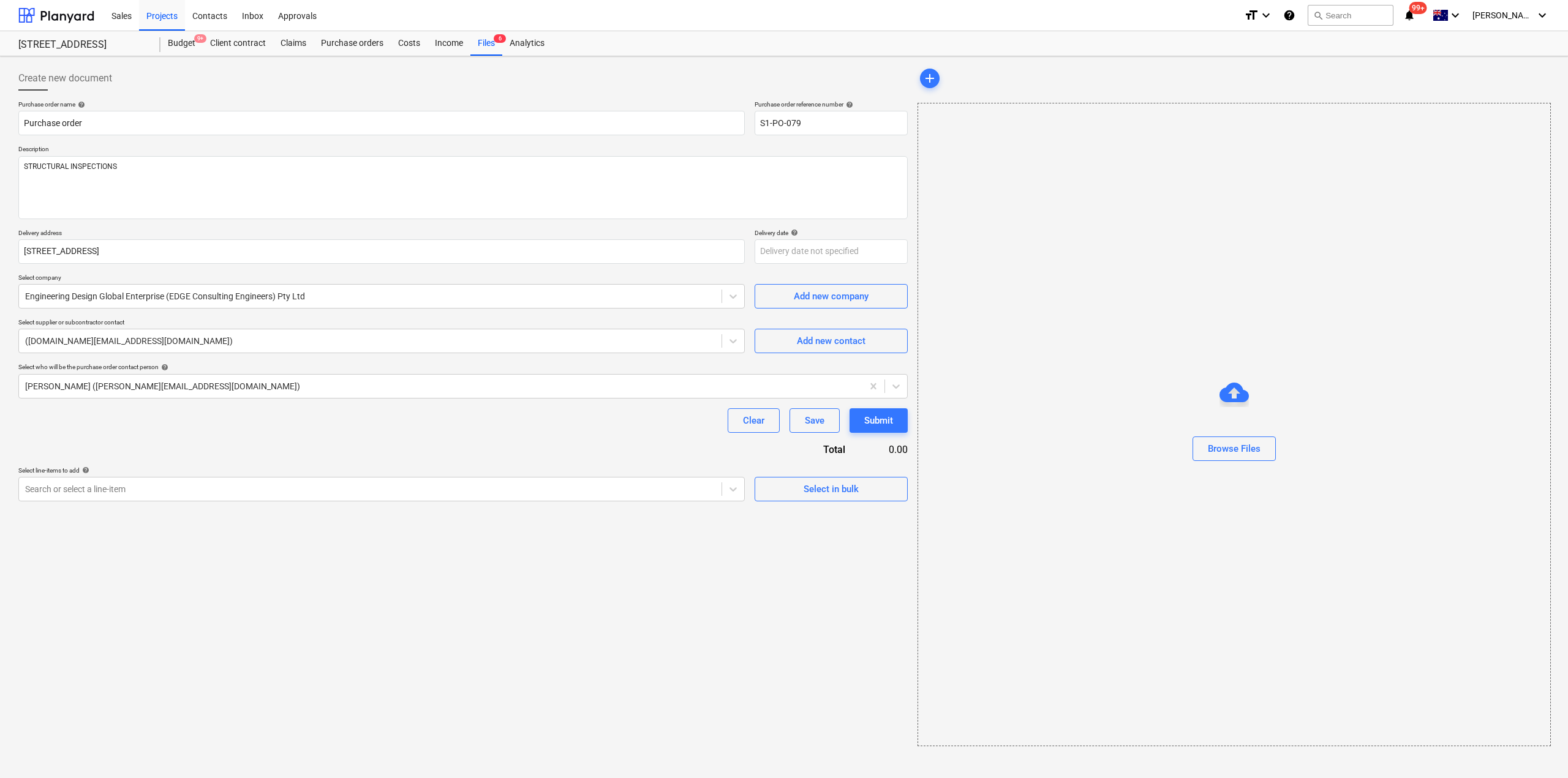
click at [548, 453] on div "Purchase order name help Purchase order Purchase order reference number help S1…" at bounding box center [463, 301] width 889 height 401
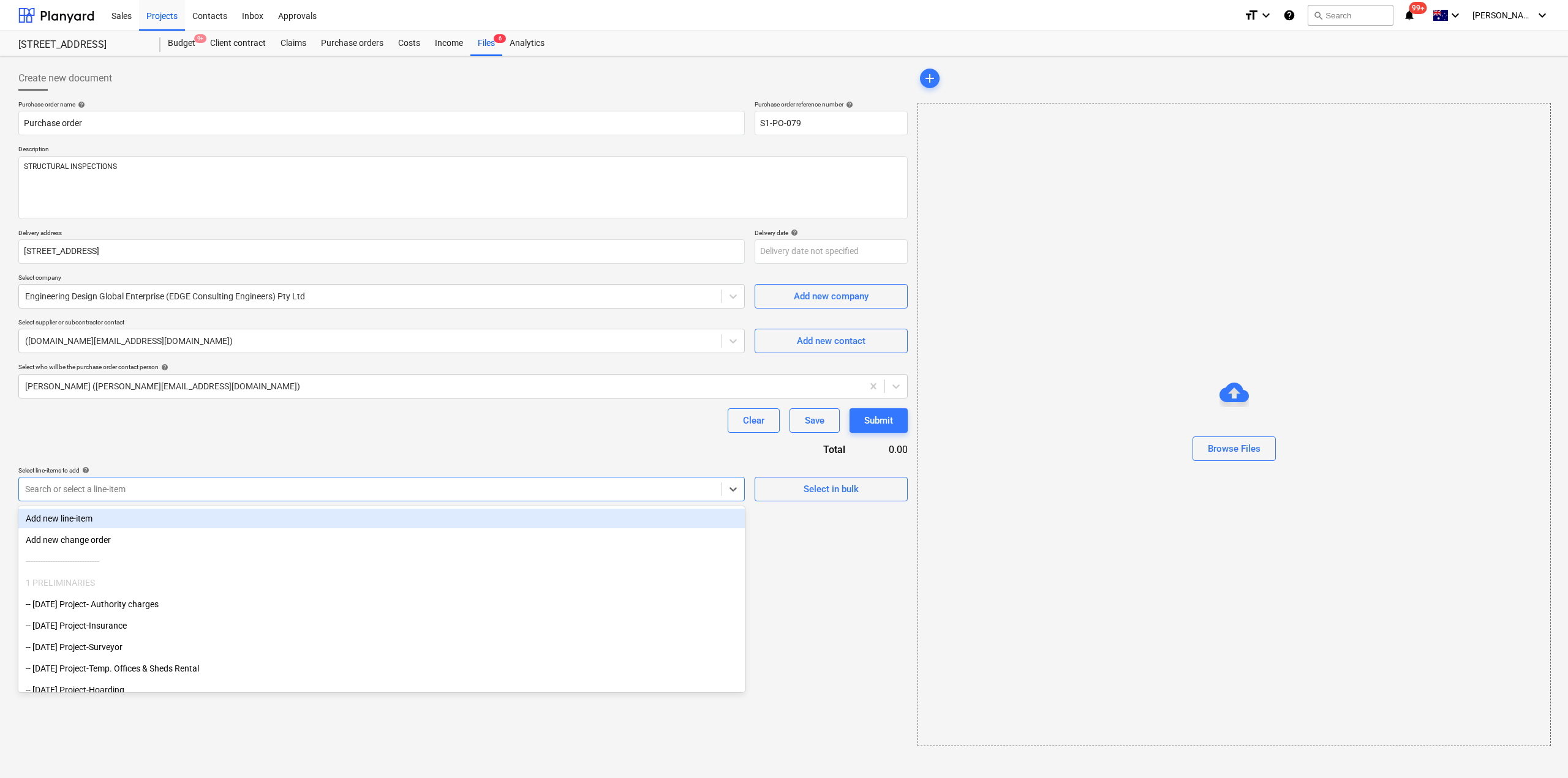
click at [258, 484] on div at bounding box center [370, 489] width 691 height 12
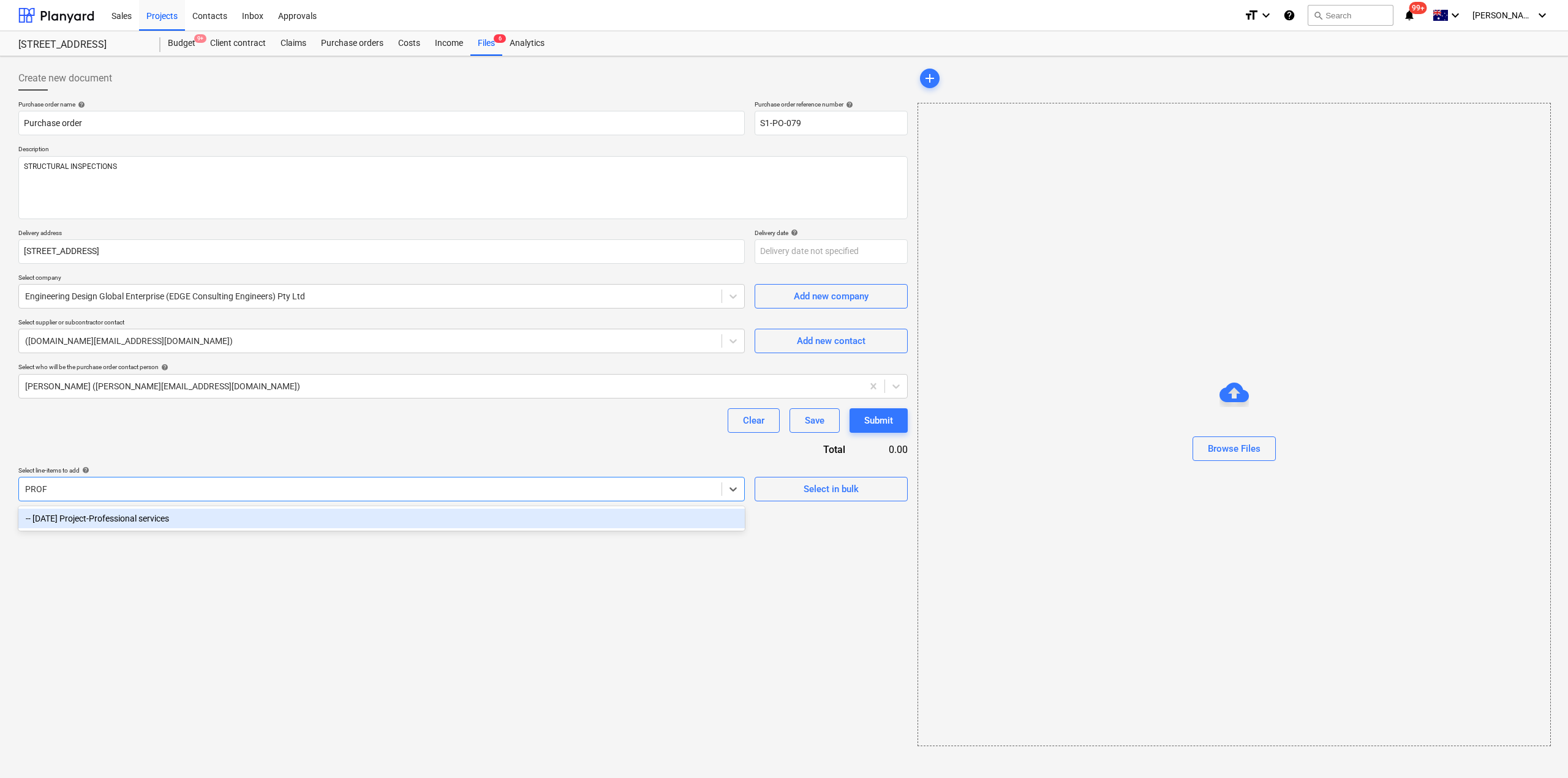
click at [321, 528] on div "-- [DATE] Project-Professional services" at bounding box center [381, 519] width 726 height 20
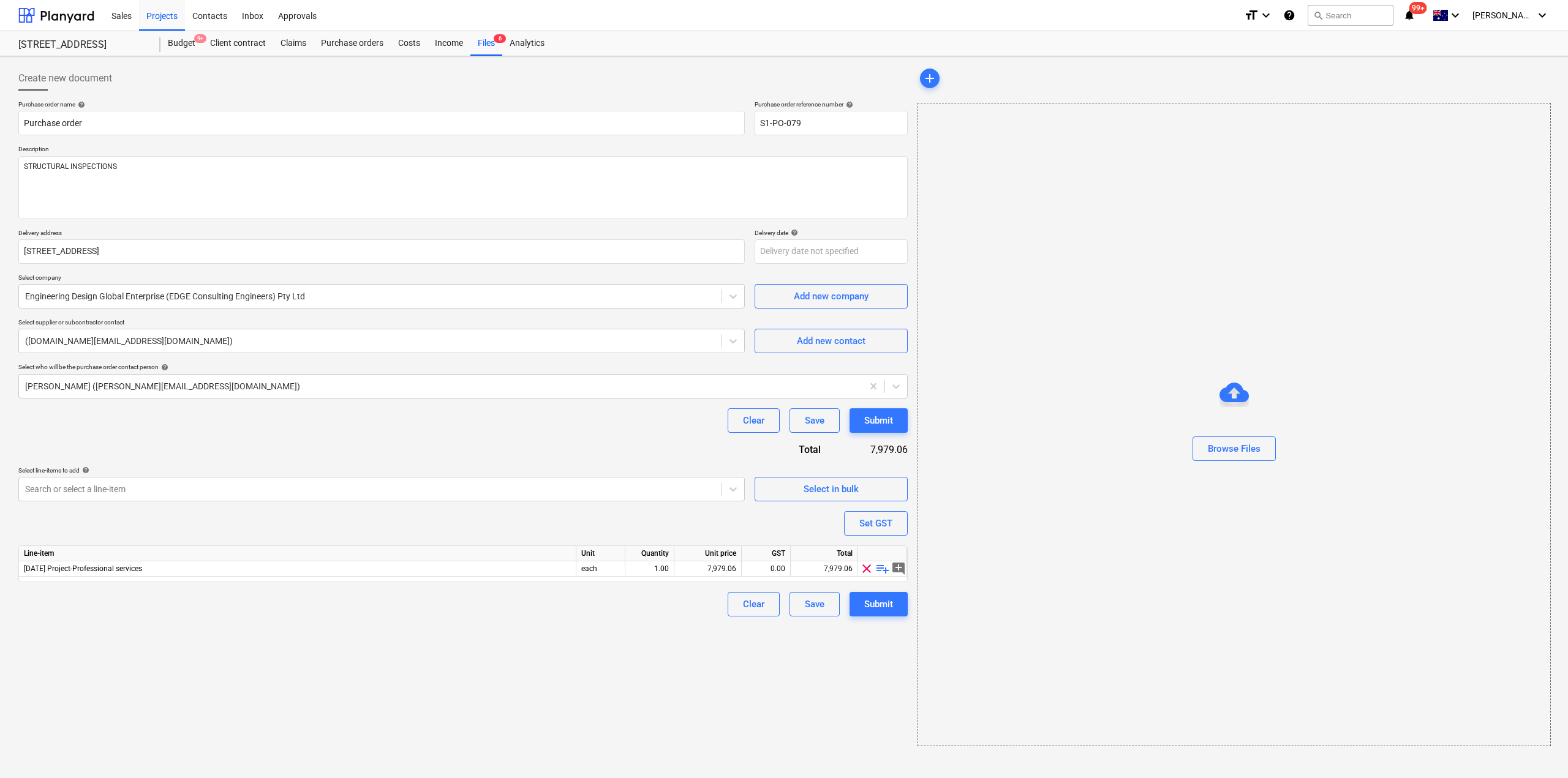
click at [606, 669] on div "Create new document Purchase order name help Purchase order Purchase order refe…" at bounding box center [463, 406] width 899 height 691
click at [883, 567] on span "playlist_add" at bounding box center [882, 569] width 15 height 15
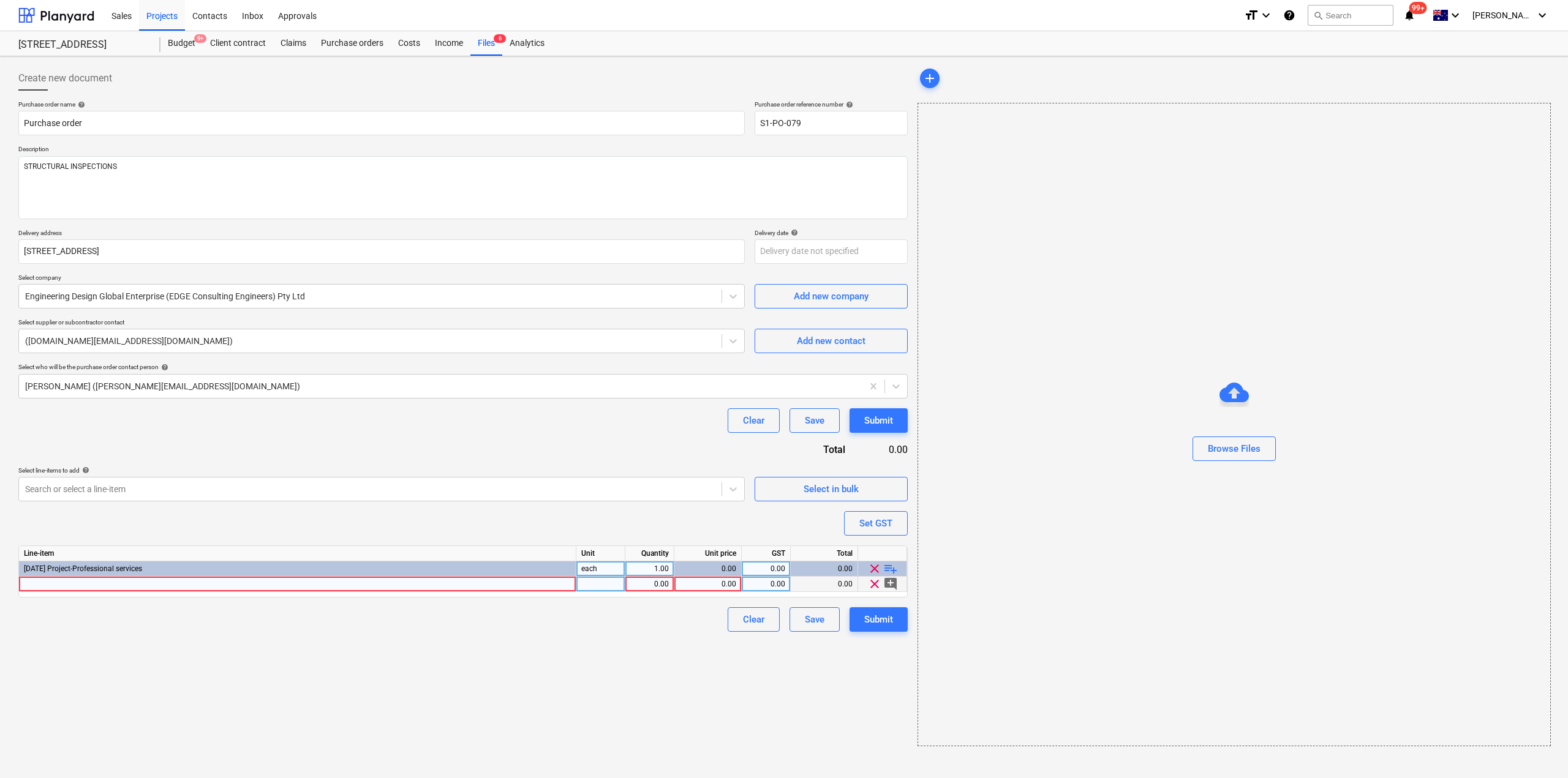
click at [404, 586] on div at bounding box center [297, 584] width 557 height 16
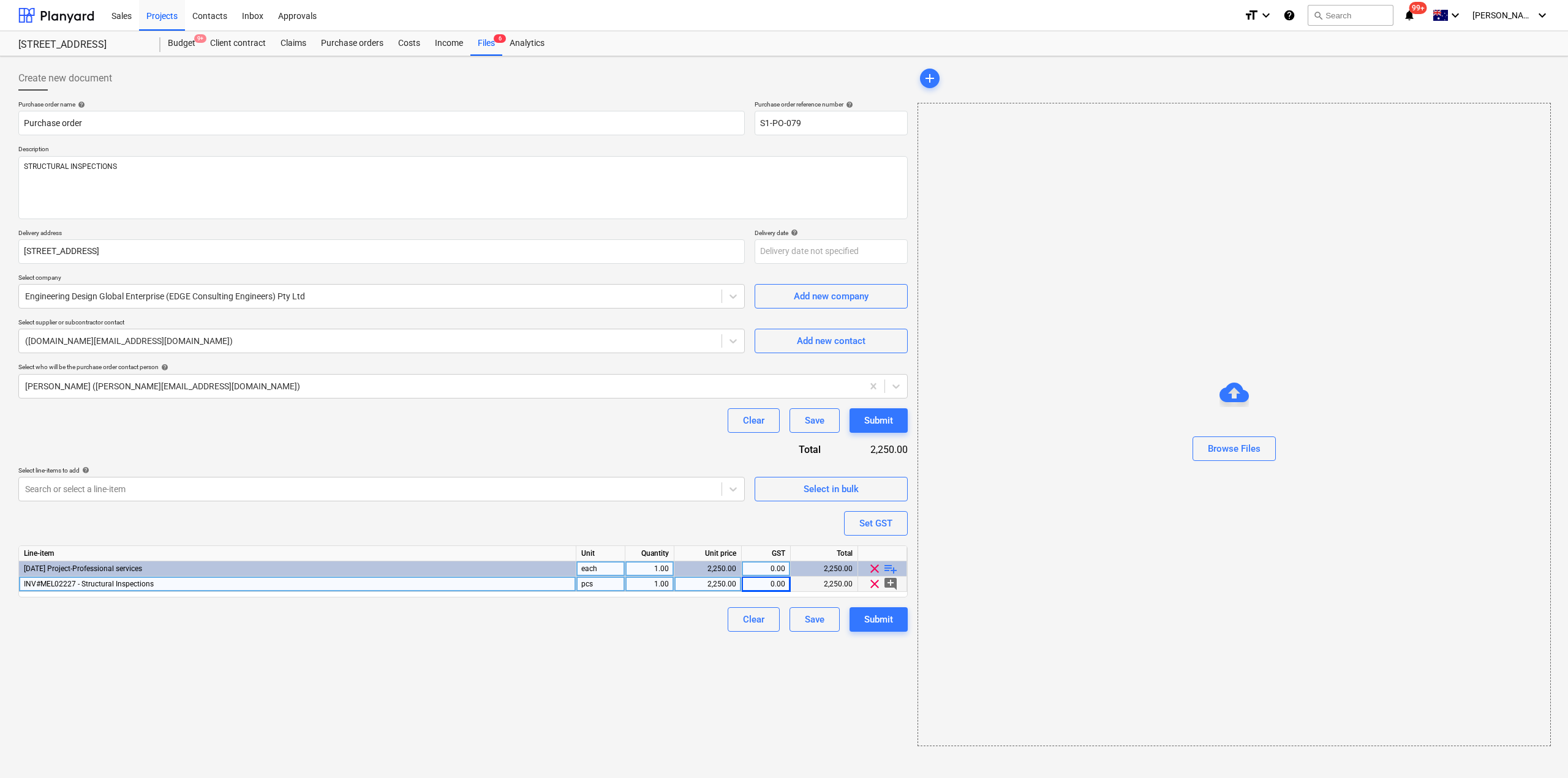
click at [887, 634] on div "Create new document Purchase order name help Purchase order Purchase order refe…" at bounding box center [463, 406] width 899 height 691
click at [876, 621] on div "Submit" at bounding box center [878, 620] width 28 height 16
click at [817, 110] on p "Purchase order reference number help" at bounding box center [831, 105] width 153 height 11
click at [790, 113] on input "S1-PO-079" at bounding box center [831, 123] width 153 height 25
drag, startPoint x: 792, startPoint y: 118, endPoint x: 886, endPoint y: 145, distance: 97.8
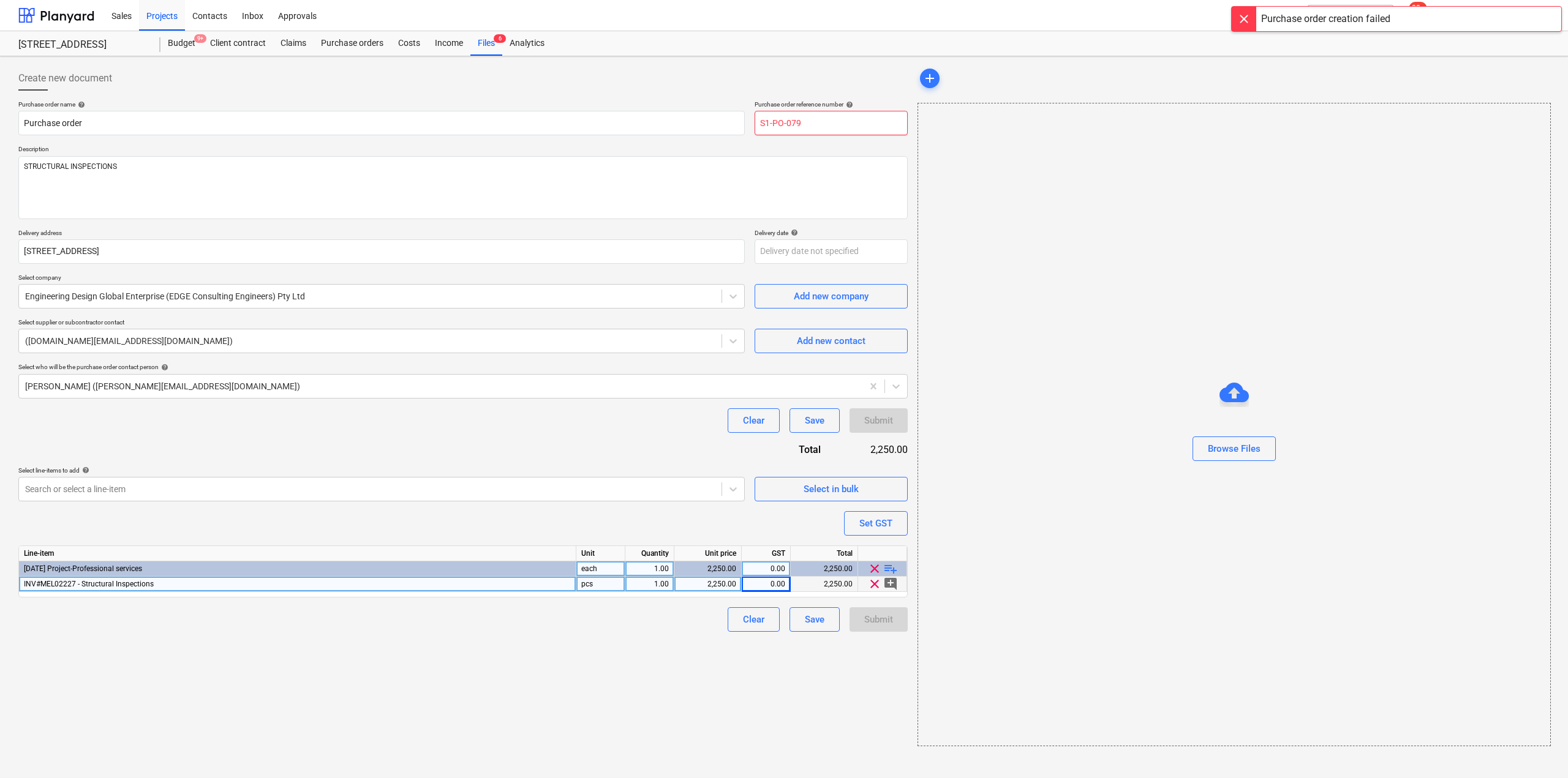
click at [883, 144] on div "Purchase order name help Purchase order Purchase order reference number help S1…" at bounding box center [463, 365] width 889 height 531
click at [880, 619] on div "Submit" at bounding box center [878, 620] width 28 height 16
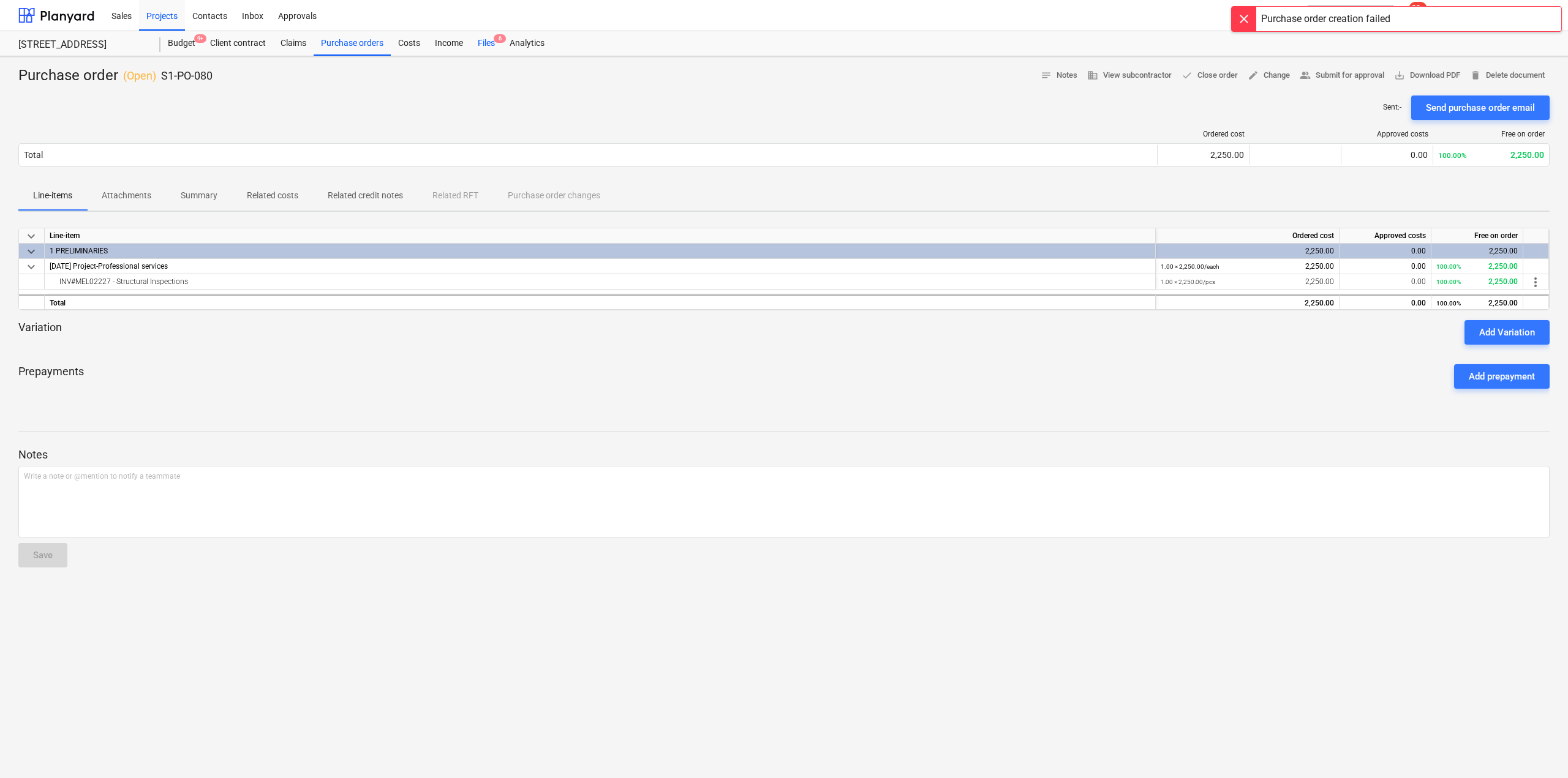
click at [482, 51] on div "Files 6" at bounding box center [486, 43] width 31 height 25
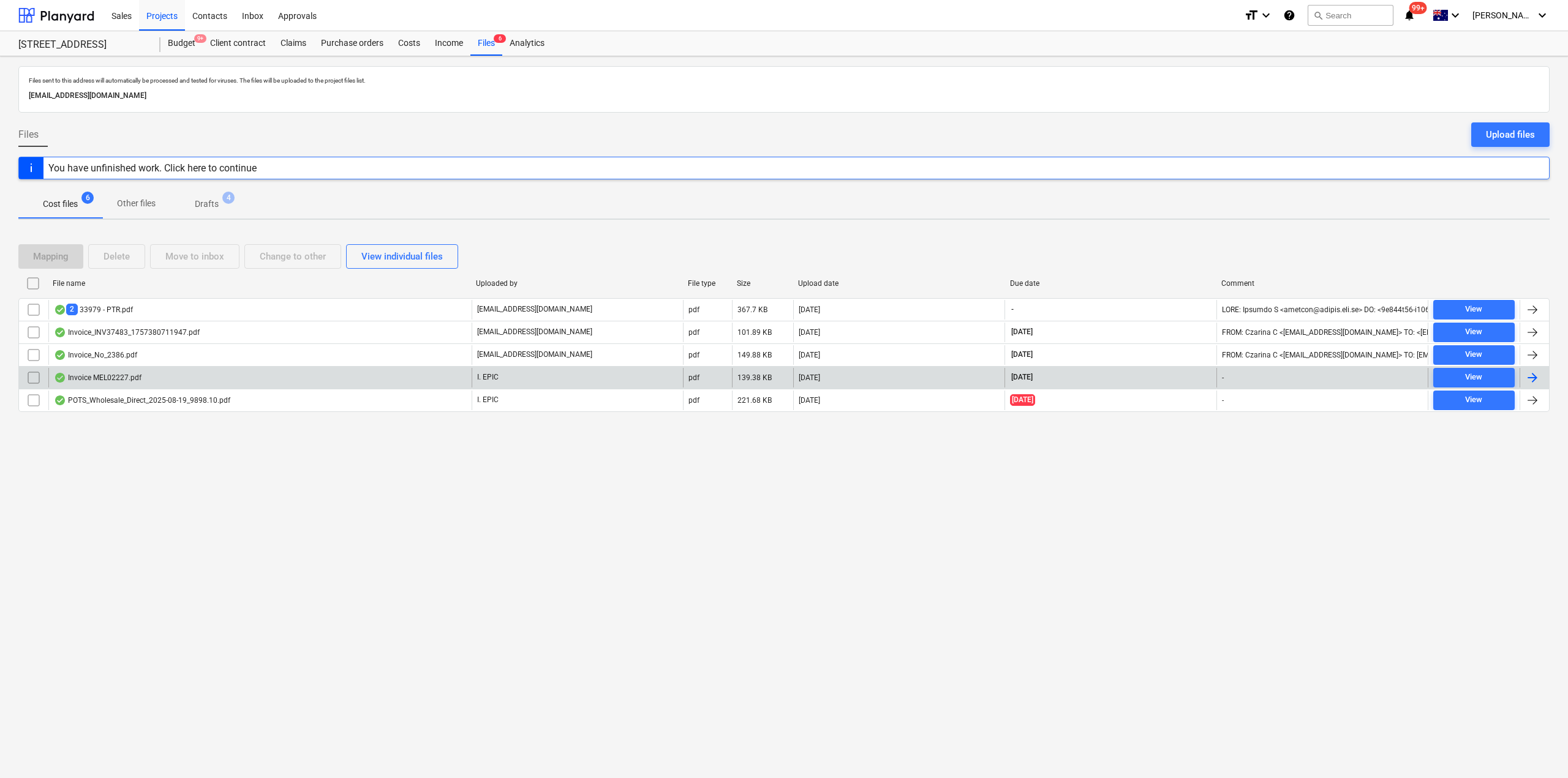
click at [178, 370] on div "Invoice MEL02227.pdf" at bounding box center [259, 378] width 423 height 20
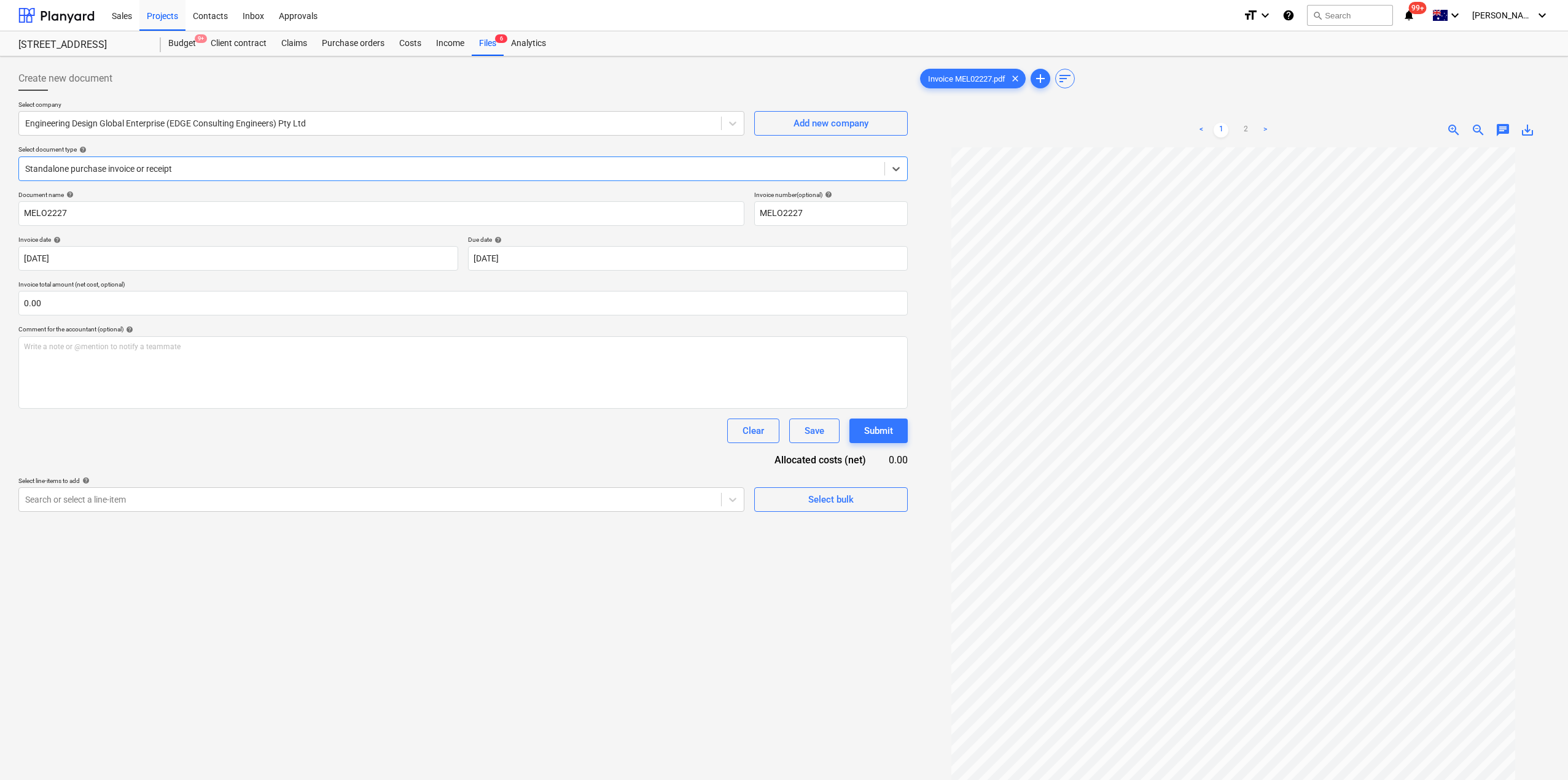
click at [670, 170] on div at bounding box center [452, 168] width 853 height 12
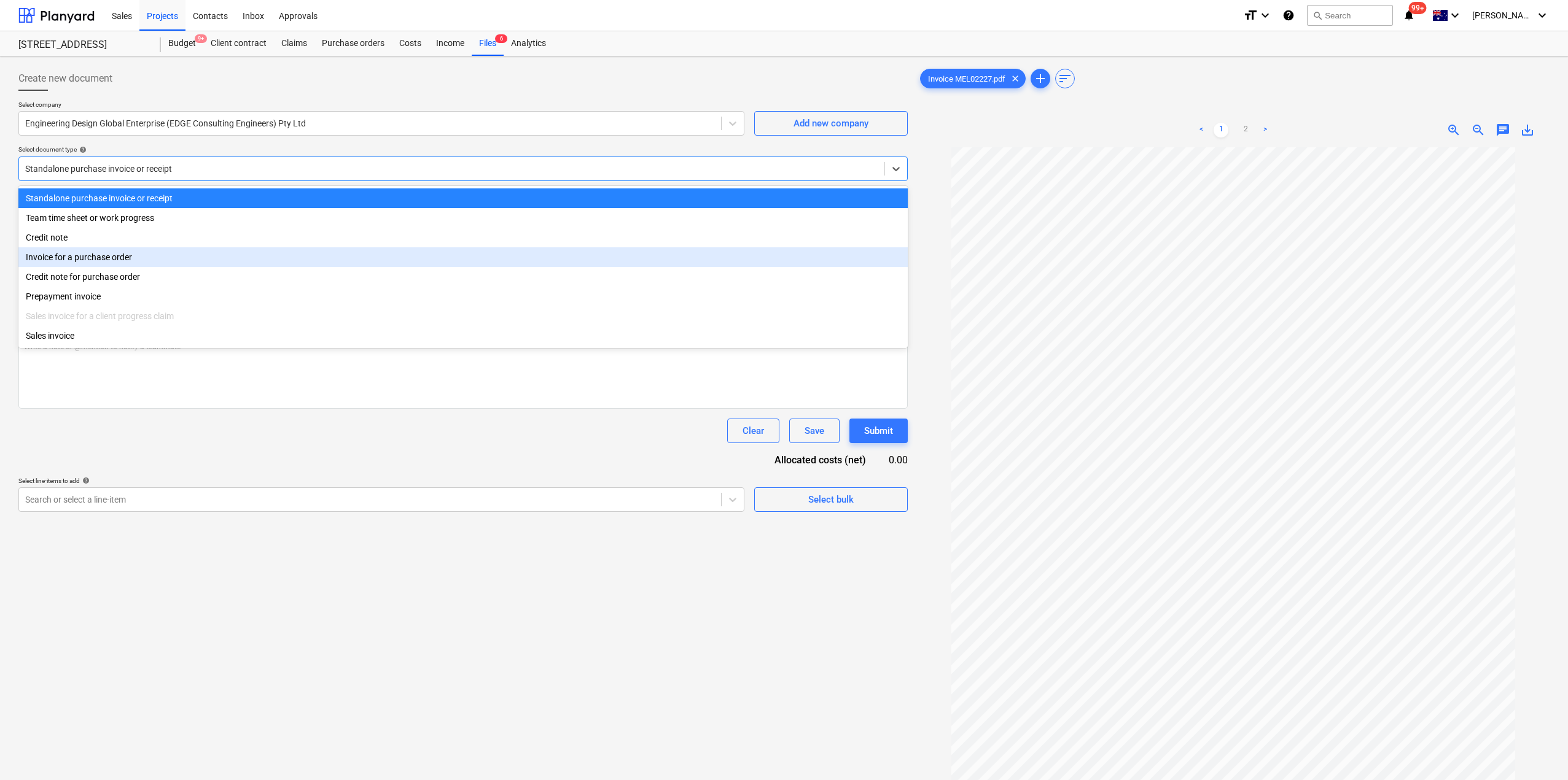
click at [117, 255] on div "Invoice for a purchase order" at bounding box center [463, 257] width 889 height 20
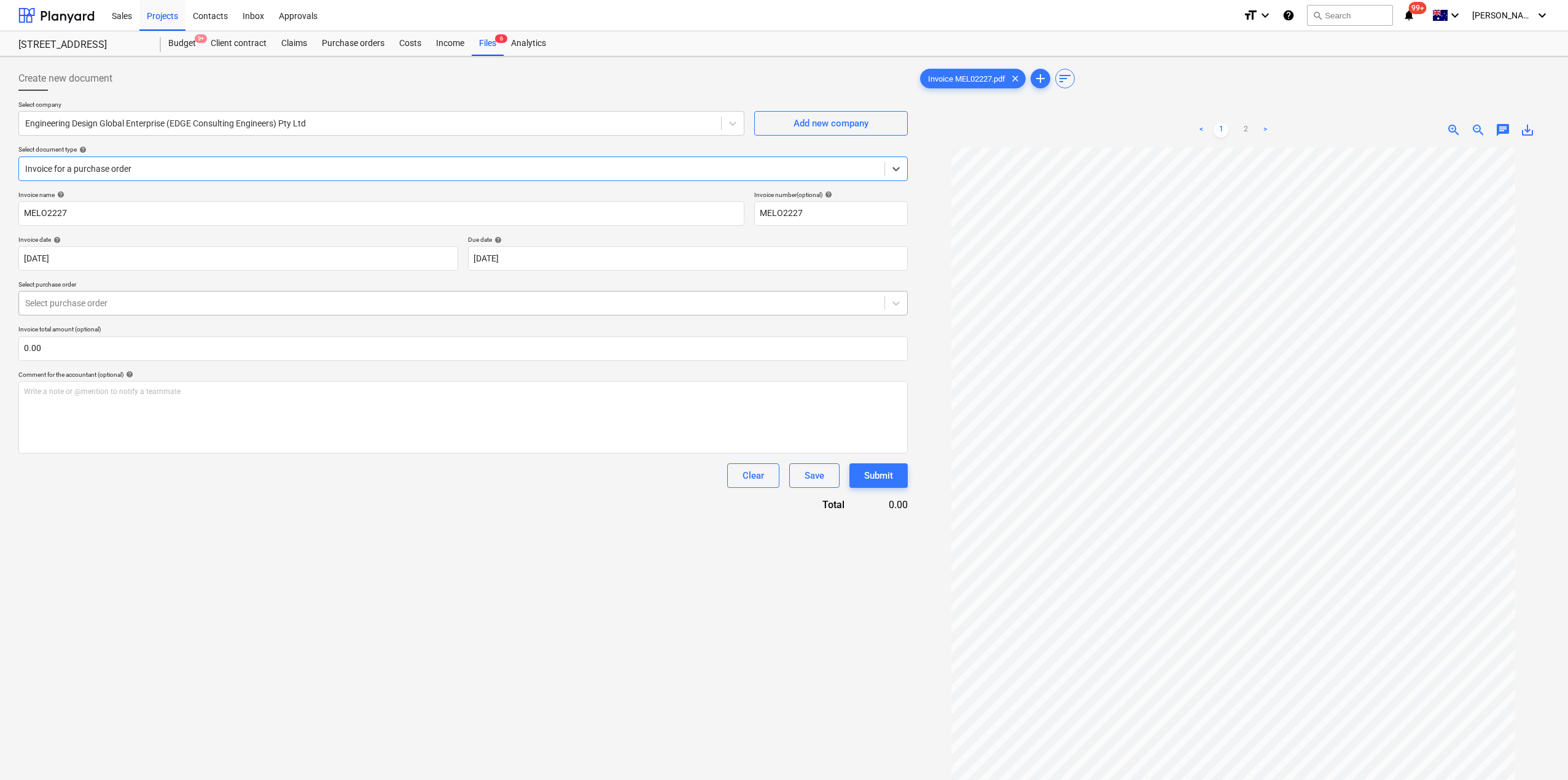
click at [126, 304] on div at bounding box center [452, 303] width 853 height 12
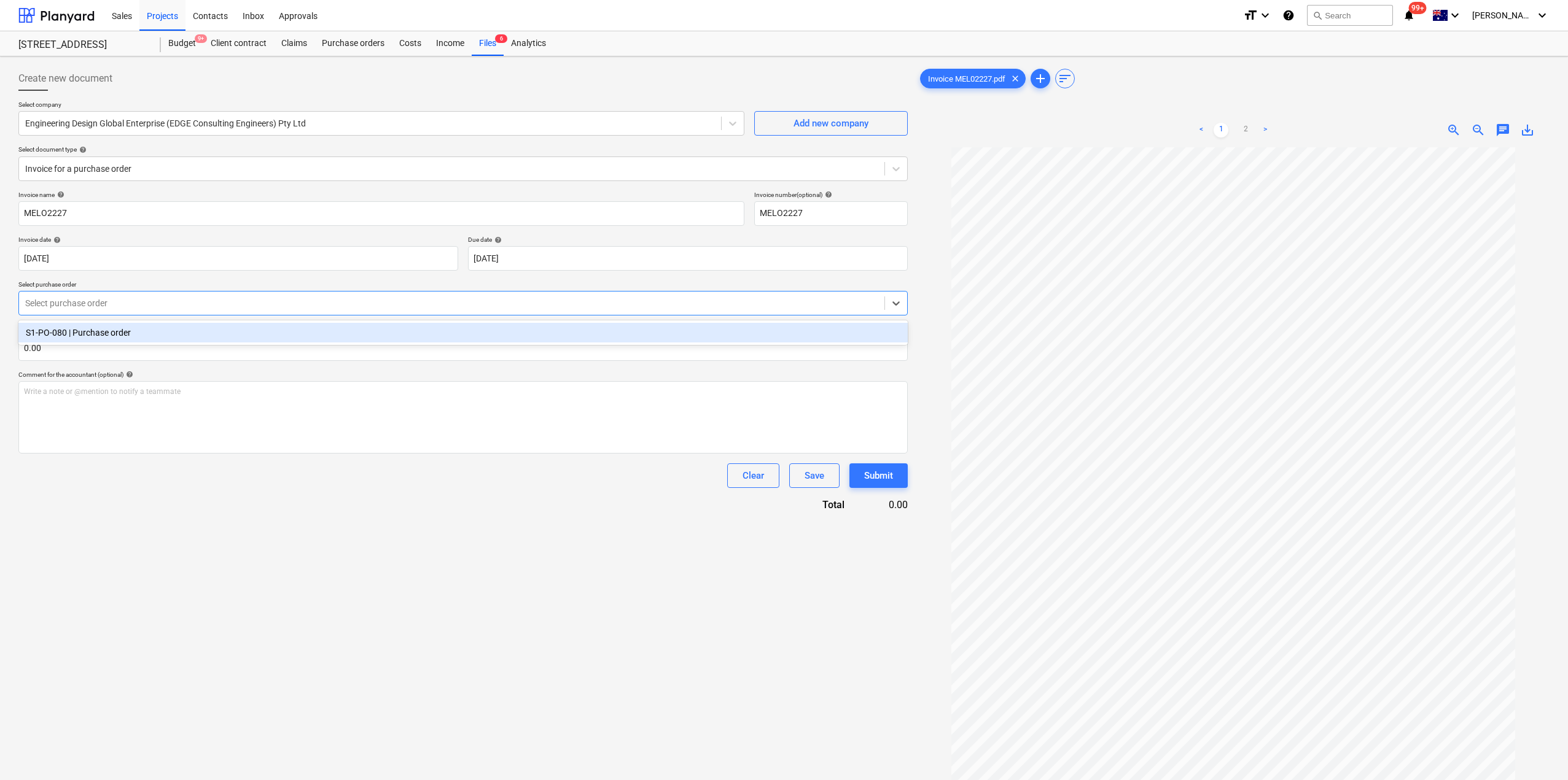
click at [113, 335] on div "S1-PO-080 | Purchase order" at bounding box center [463, 333] width 889 height 20
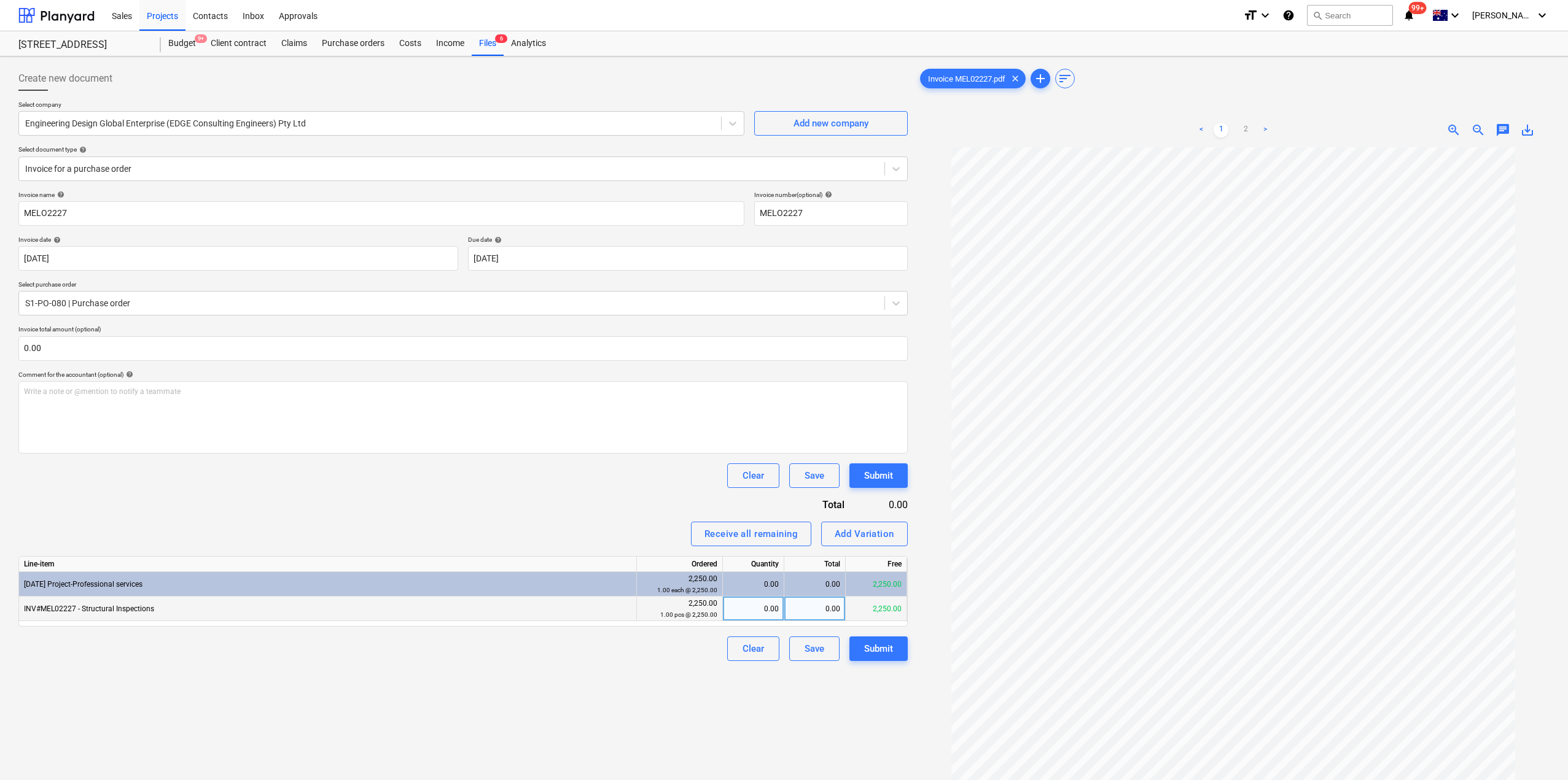
click at [761, 611] on div "0.00" at bounding box center [753, 609] width 51 height 25
click at [605, 736] on div "Create new document Select company Engineering Design Global Enterprise (EDGE C…" at bounding box center [463, 480] width 899 height 837
click at [882, 659] on button "Submit" at bounding box center [878, 649] width 58 height 25
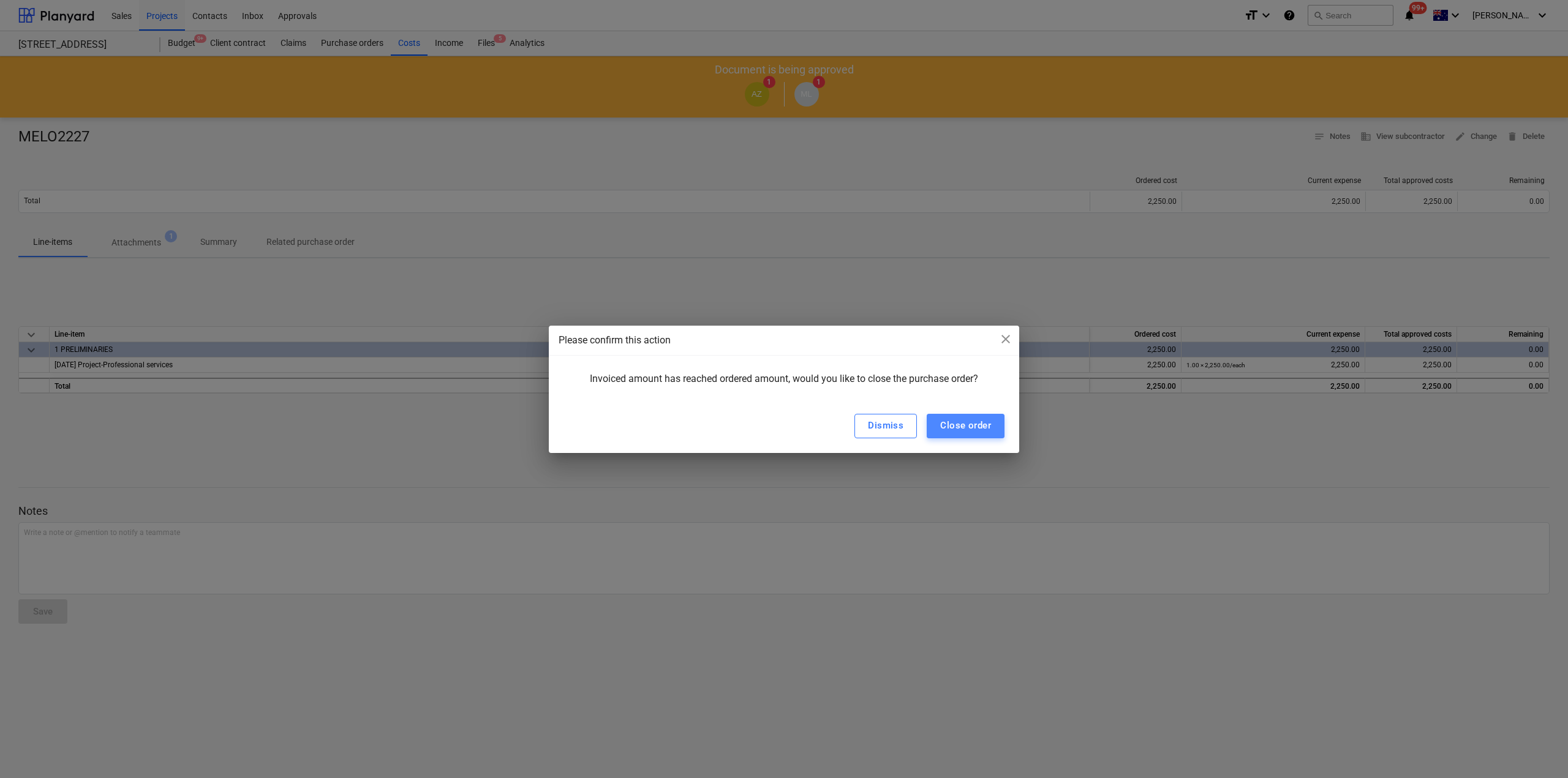
click at [943, 437] on button "Close order" at bounding box center [965, 425] width 78 height 25
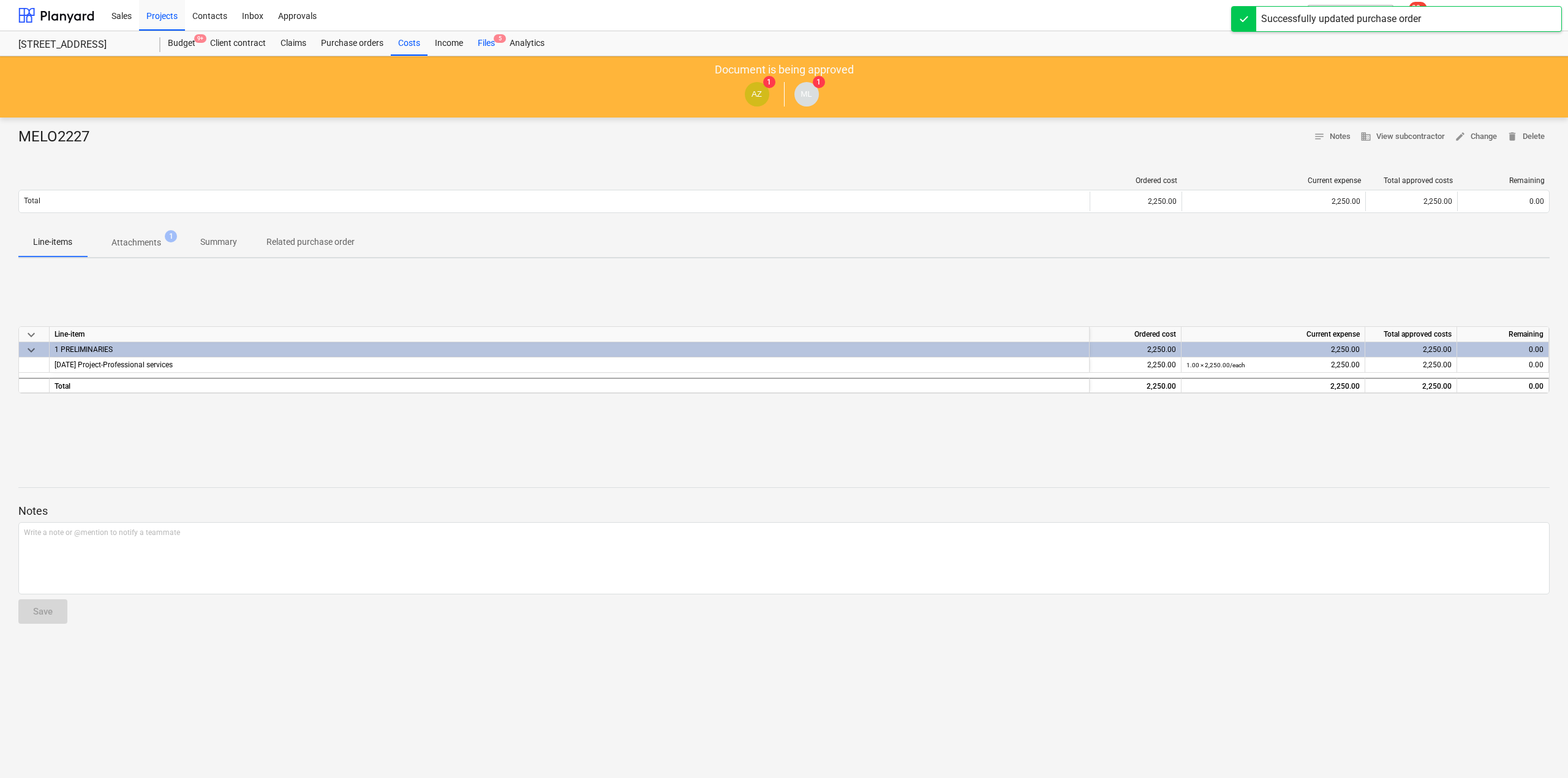
click at [489, 45] on div "Files 5" at bounding box center [486, 43] width 31 height 25
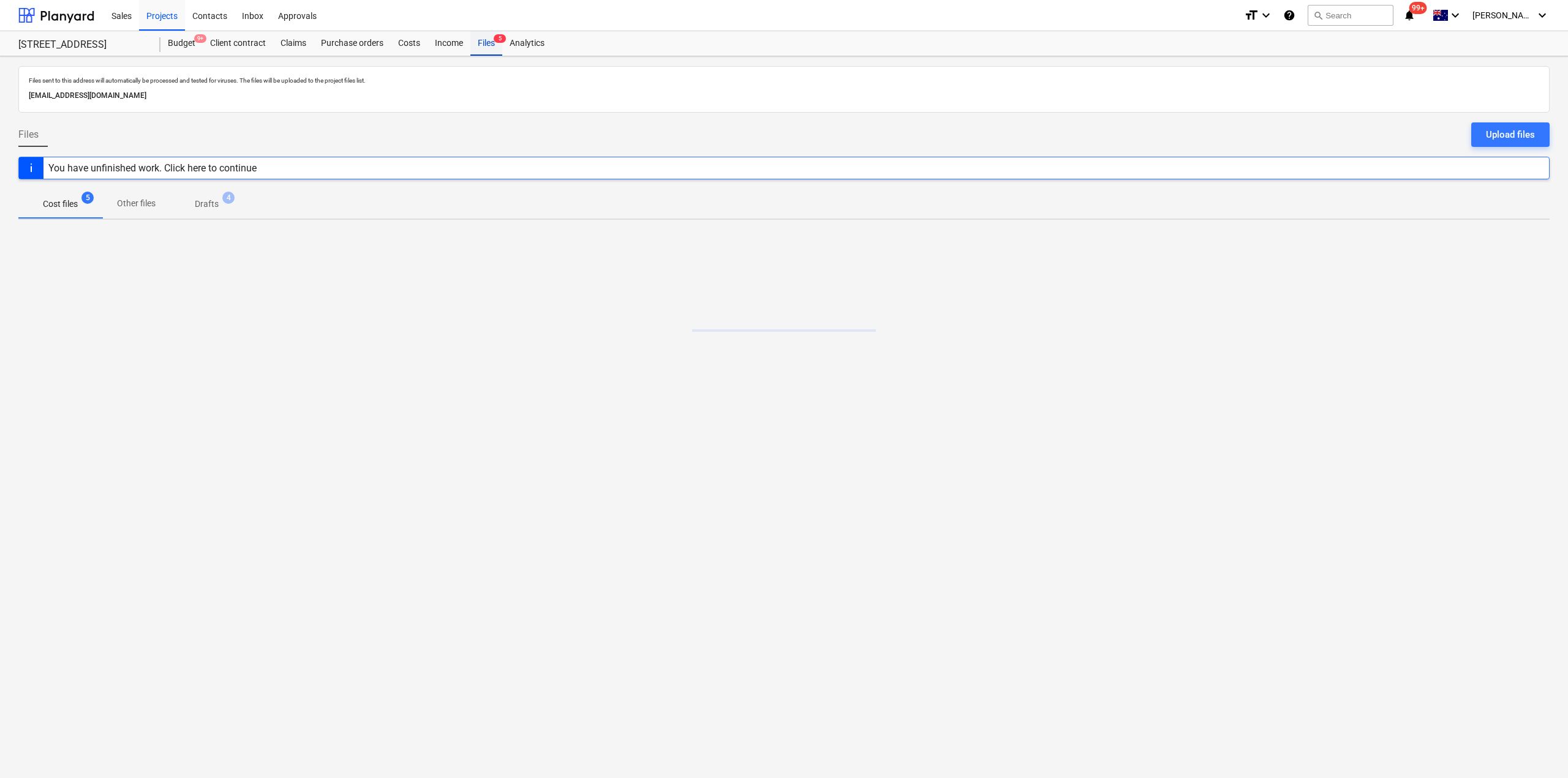
click at [484, 40] on div "Files 5" at bounding box center [486, 43] width 31 height 25
click at [444, 45] on div "Income" at bounding box center [449, 43] width 43 height 25
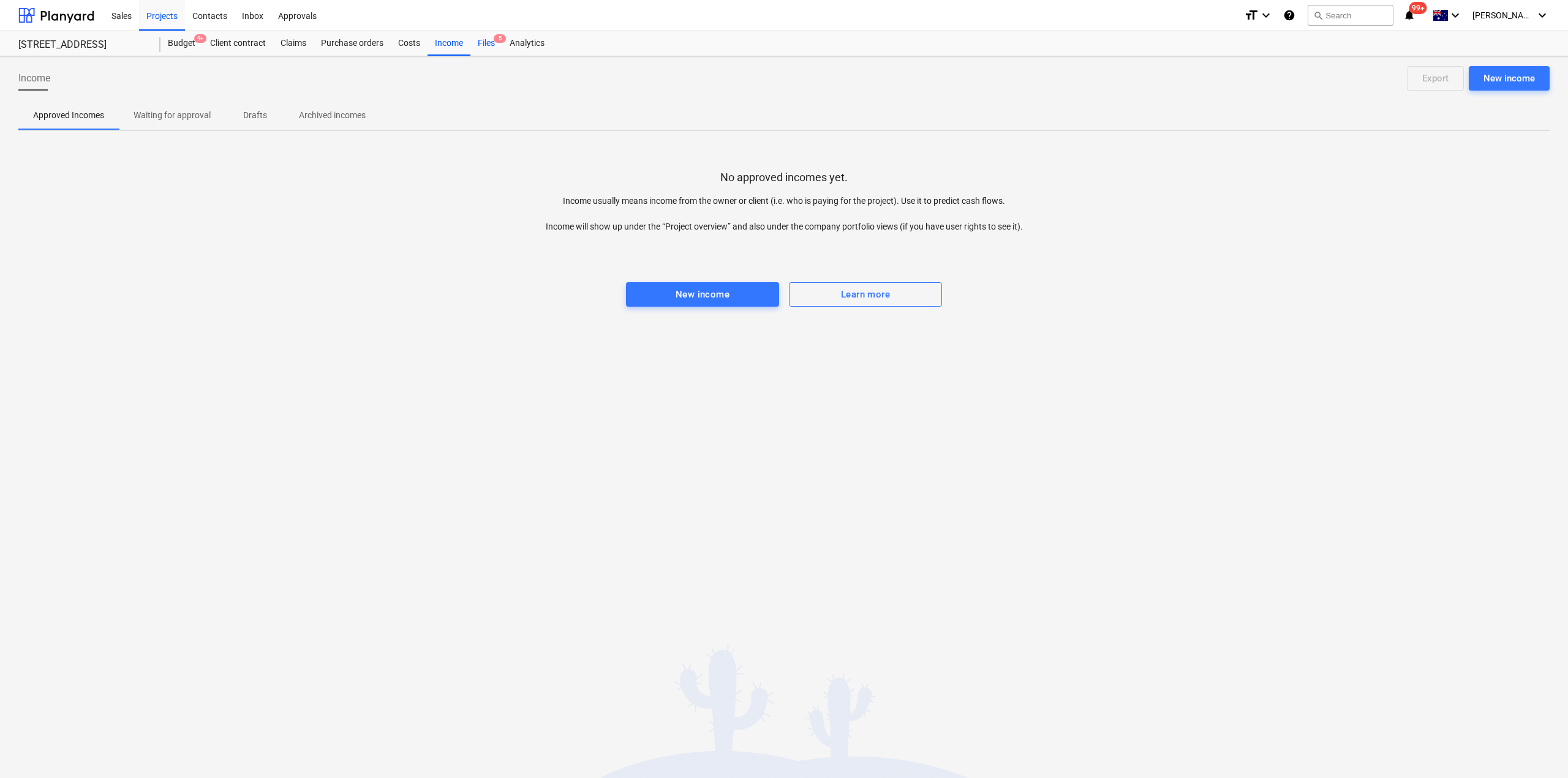
click at [489, 46] on div "Files 5" at bounding box center [486, 43] width 31 height 25
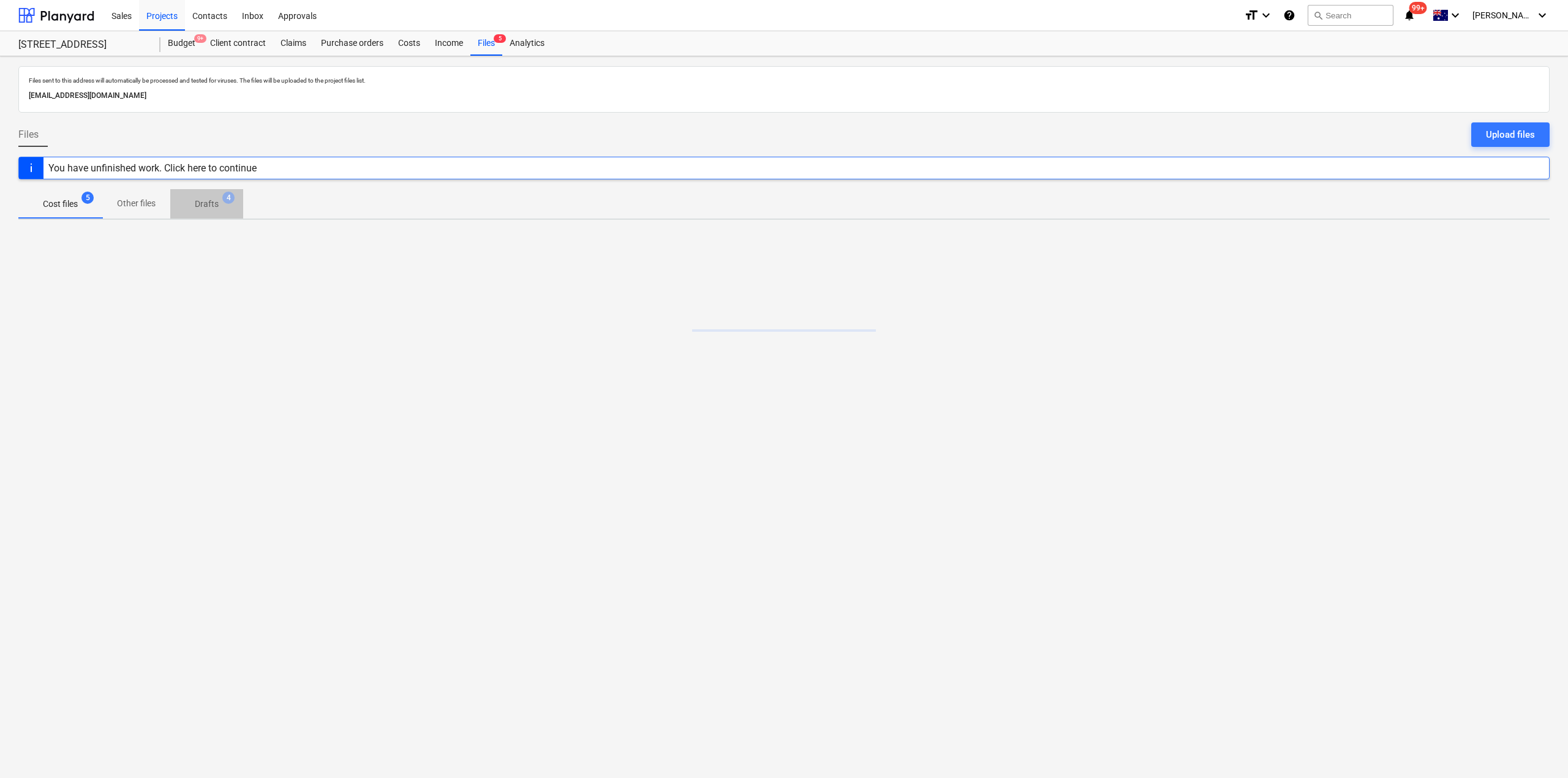
click at [197, 203] on p "Drafts" at bounding box center [206, 203] width 24 height 13
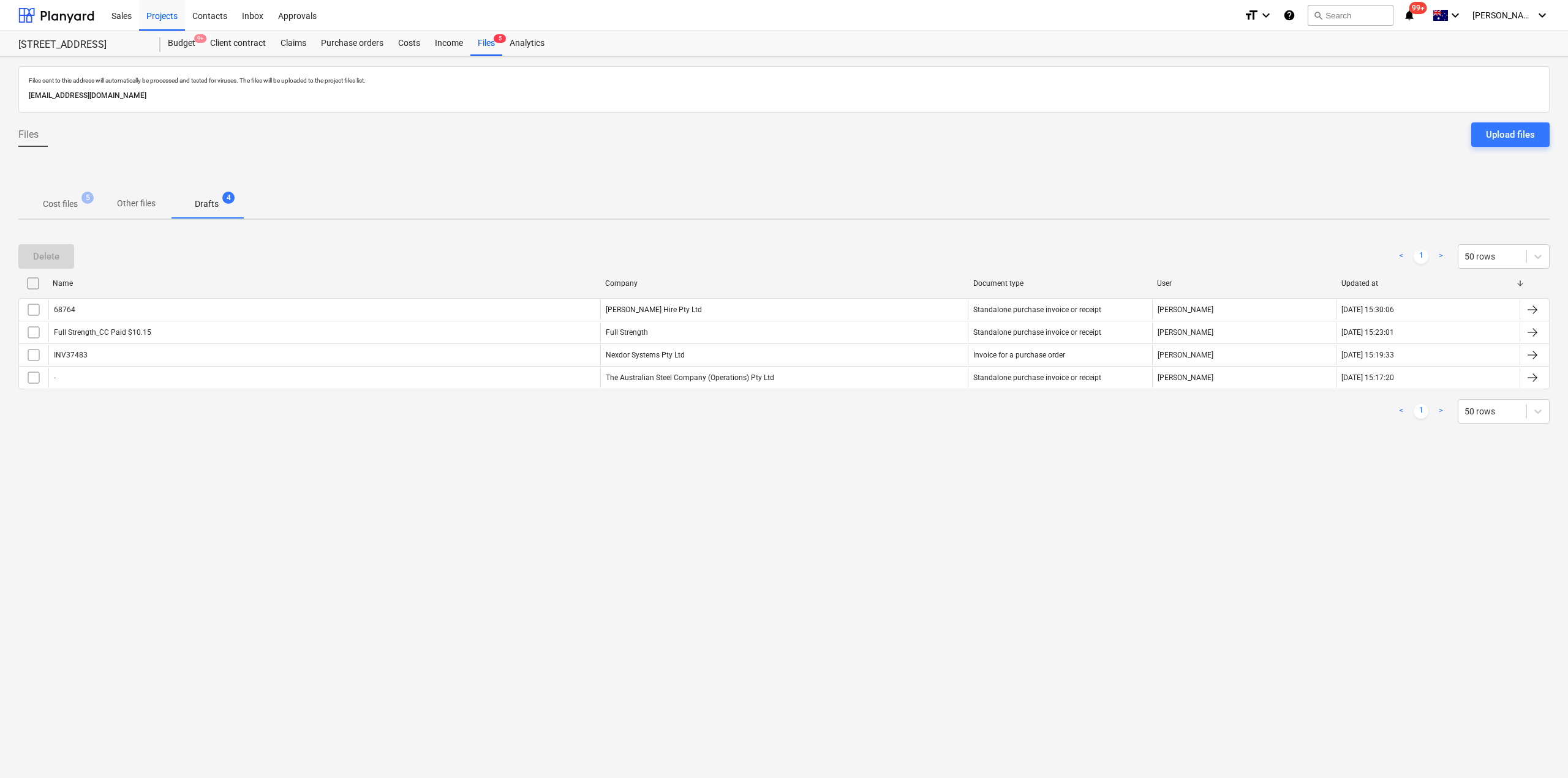
click at [78, 206] on p "Cost files" at bounding box center [61, 203] width 35 height 13
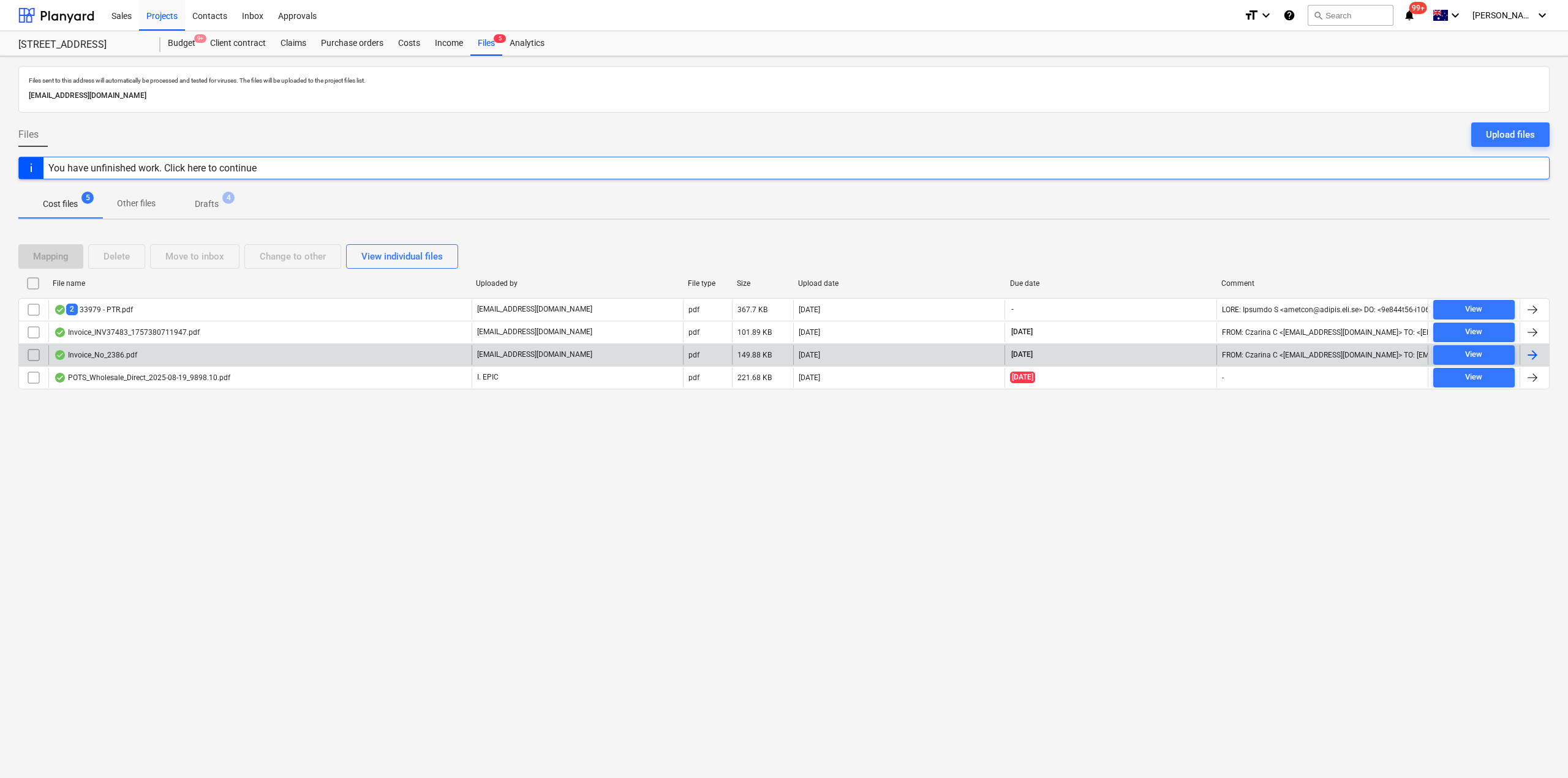
click at [140, 359] on div "Invoice_No_2386.pdf" at bounding box center [259, 356] width 423 height 20
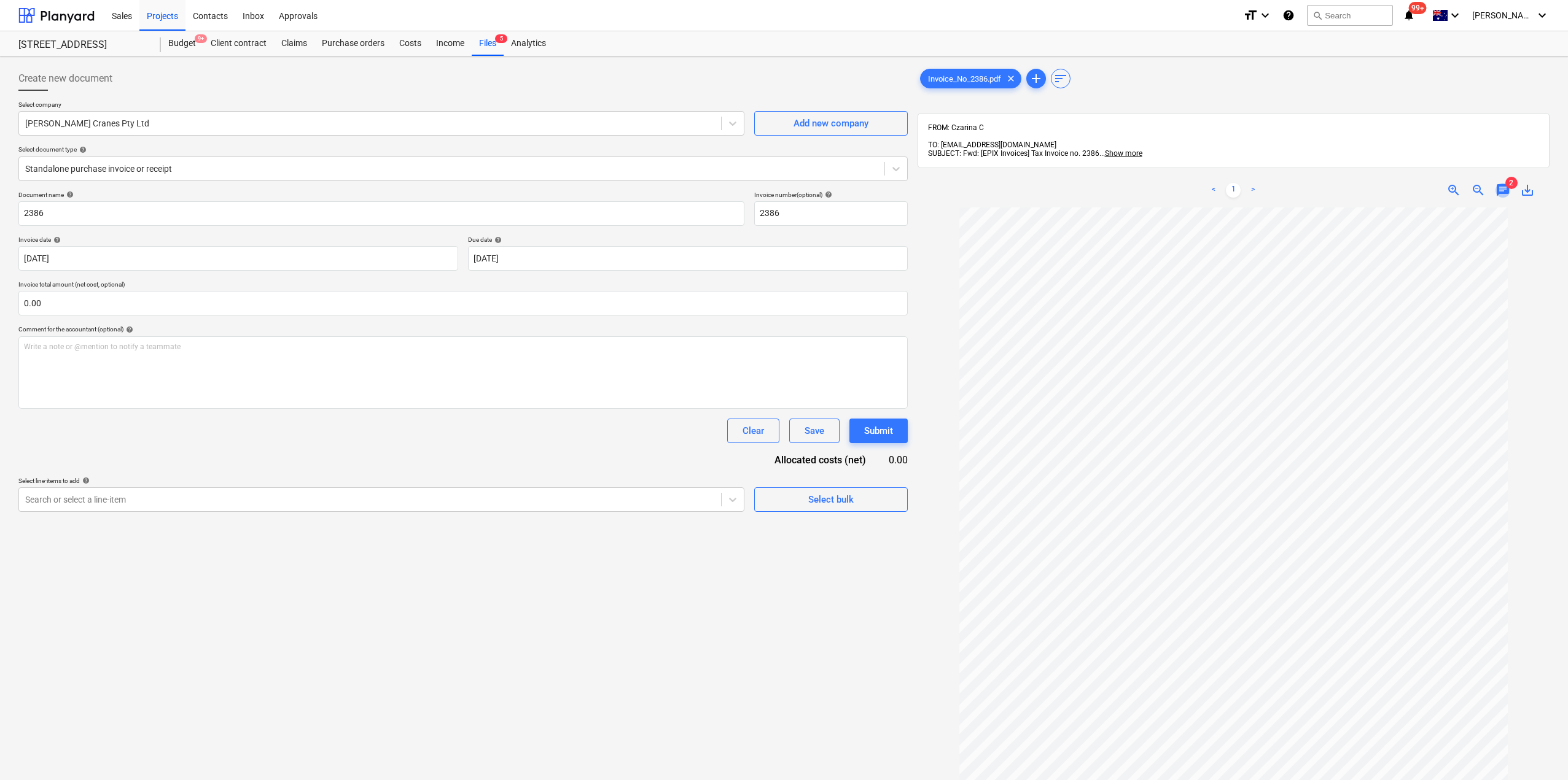
click at [1503, 183] on span "chat" at bounding box center [1502, 190] width 15 height 15
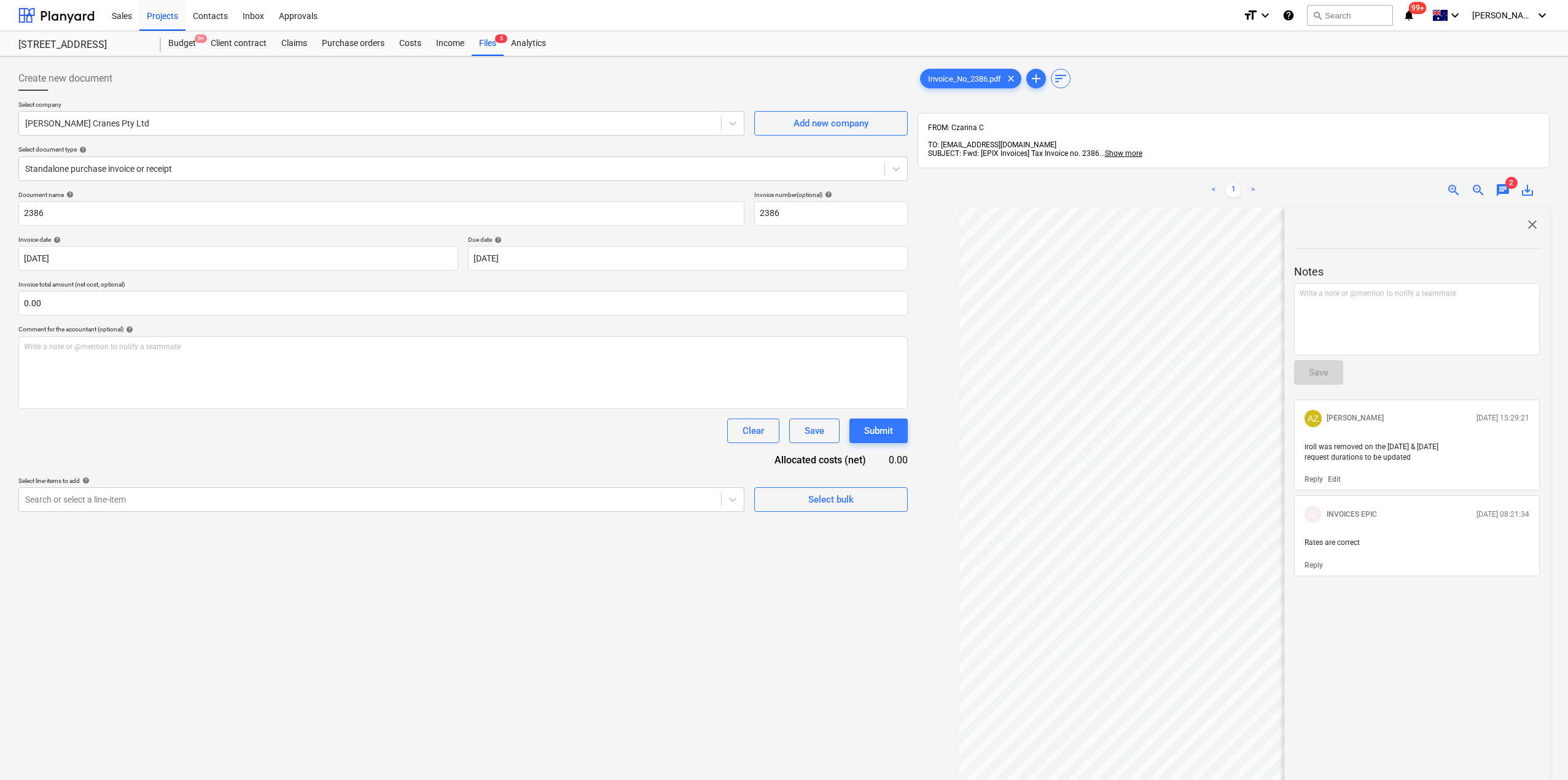
click at [1503, 183] on span "chat" at bounding box center [1502, 190] width 15 height 15
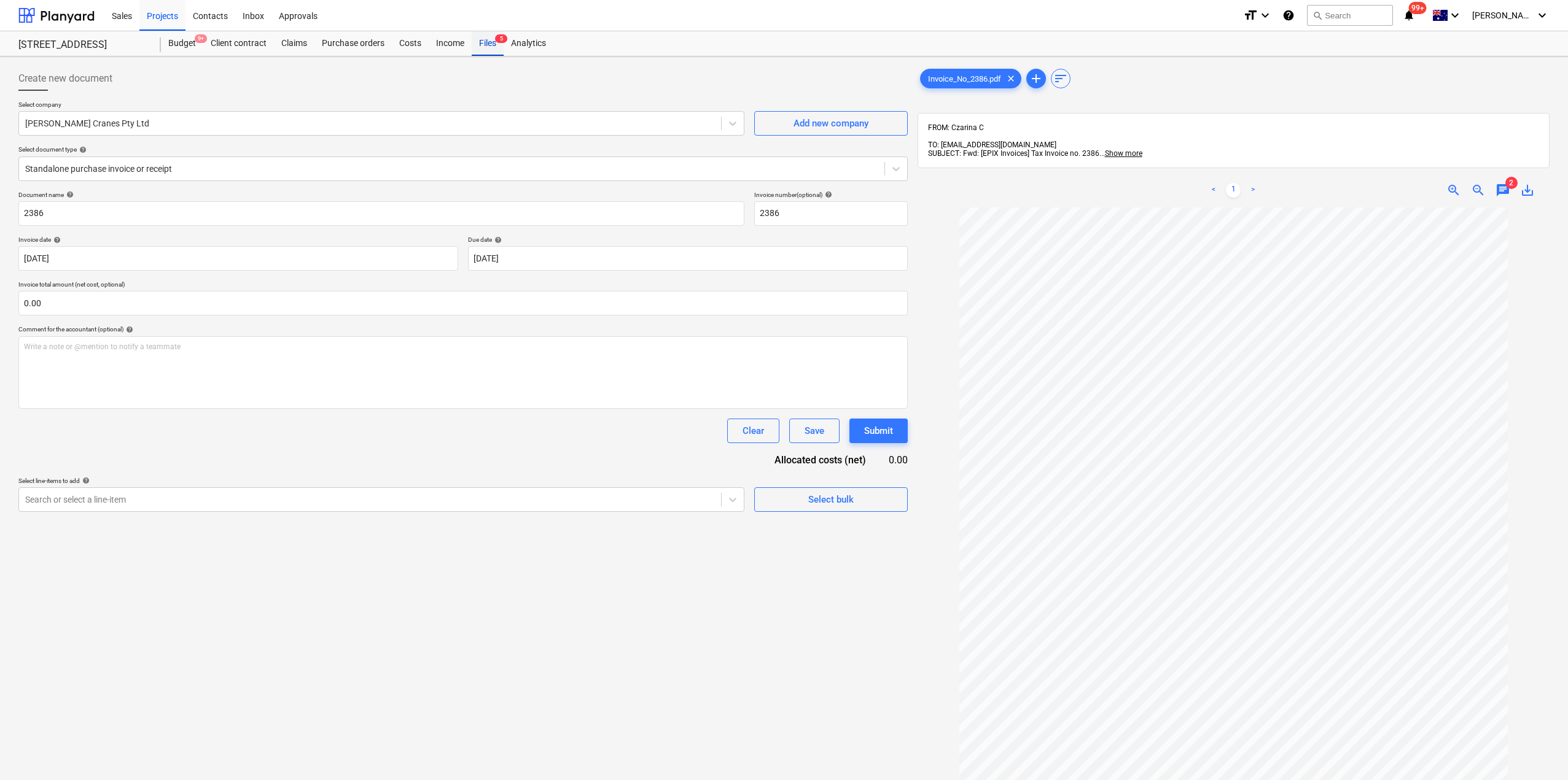
click at [482, 35] on div "Files 5" at bounding box center [488, 43] width 32 height 25
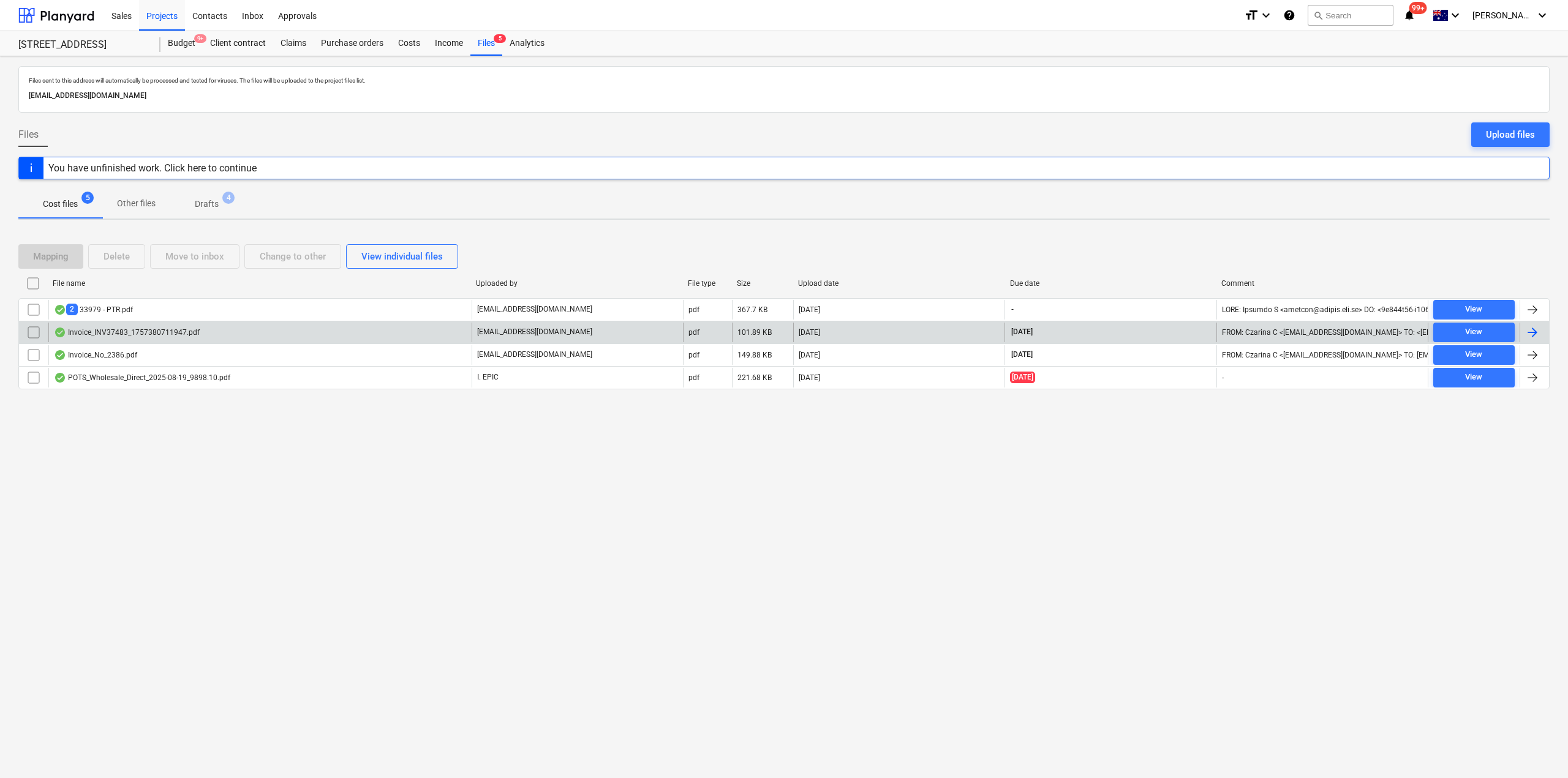
click at [124, 336] on div "Invoice_INV37483_1757380711947.pdf" at bounding box center [127, 333] width 145 height 10
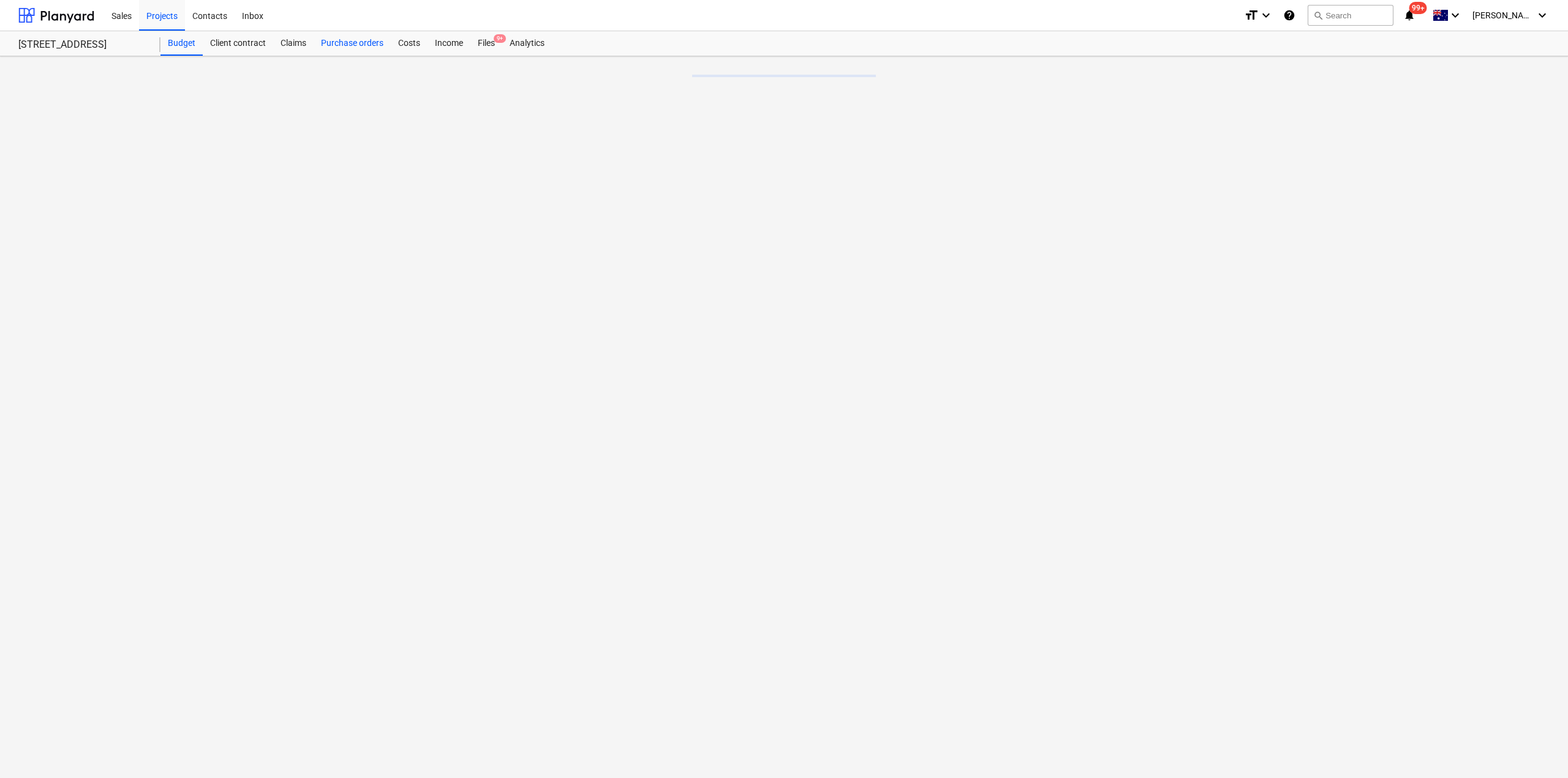
click at [366, 43] on div "Purchase orders" at bounding box center [352, 43] width 78 height 25
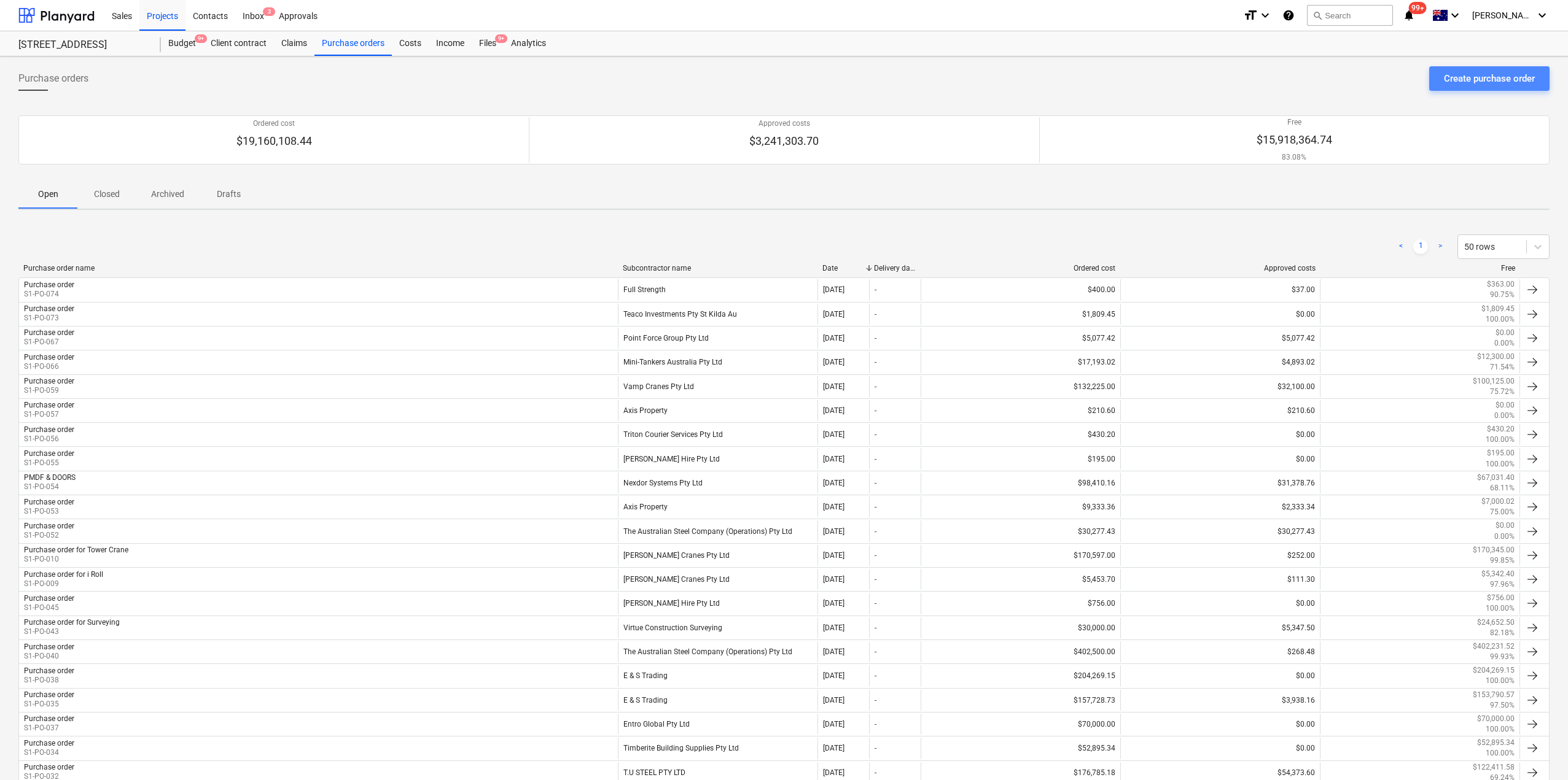
click at [1464, 76] on div "Create purchase order" at bounding box center [1489, 79] width 91 height 16
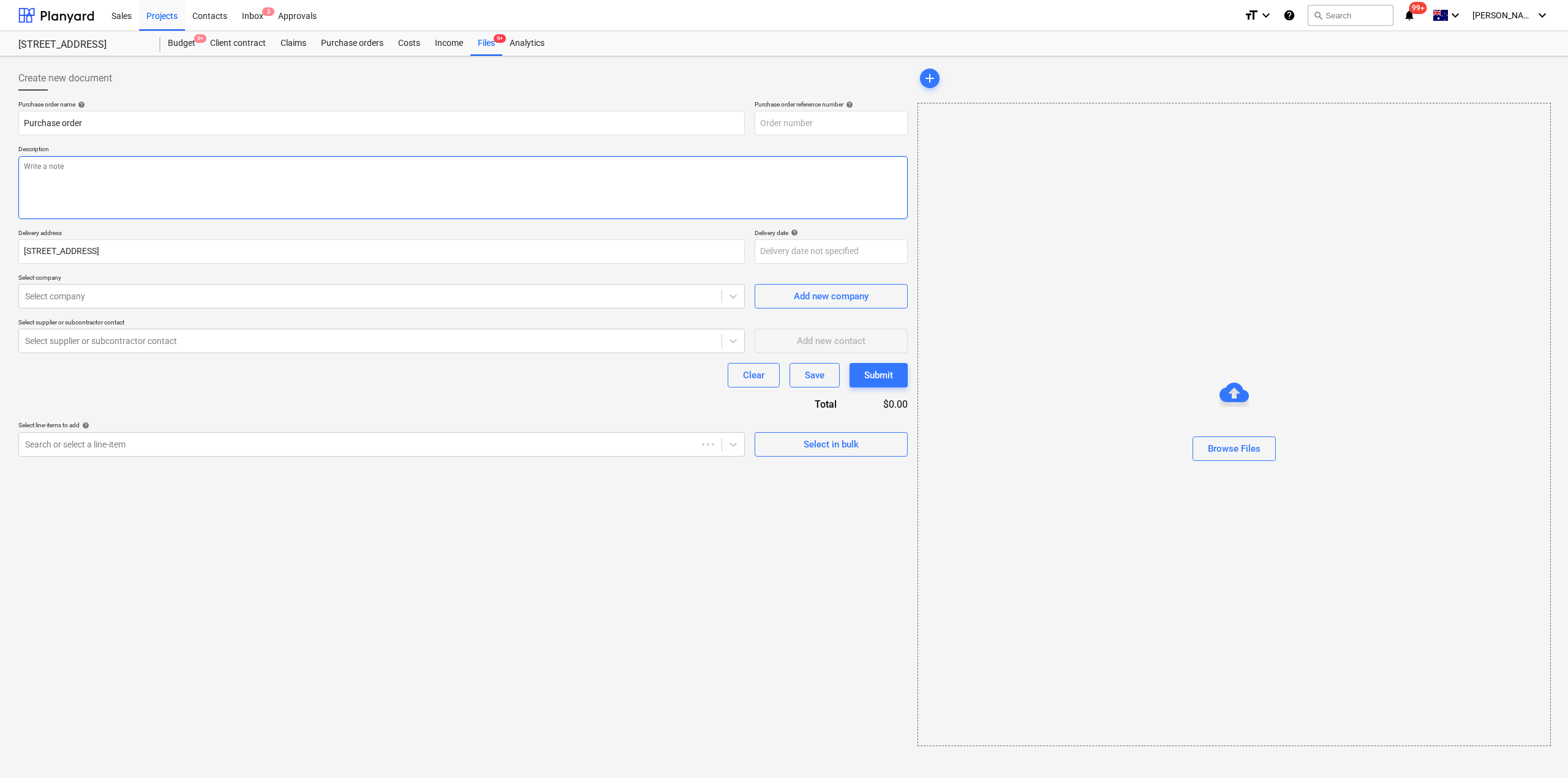
type textarea "x"
type input "S1-PO-075"
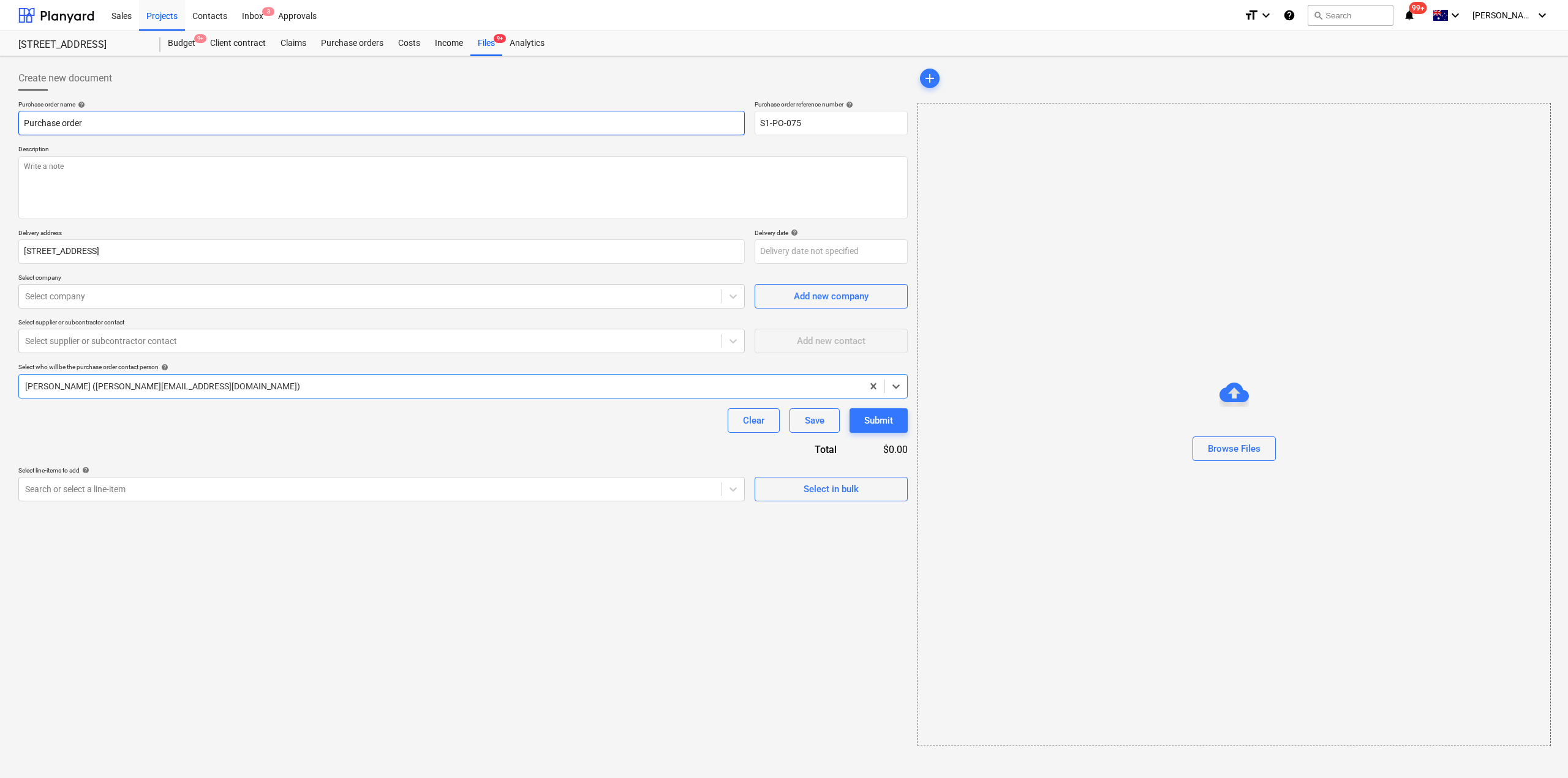
click at [101, 130] on input "Purchase order" at bounding box center [381, 123] width 726 height 25
drag, startPoint x: 178, startPoint y: 182, endPoint x: 170, endPoint y: 182, distance: 8.0
click at [177, 182] on textarea at bounding box center [463, 188] width 889 height 63
type textarea "x"
type textarea "V"
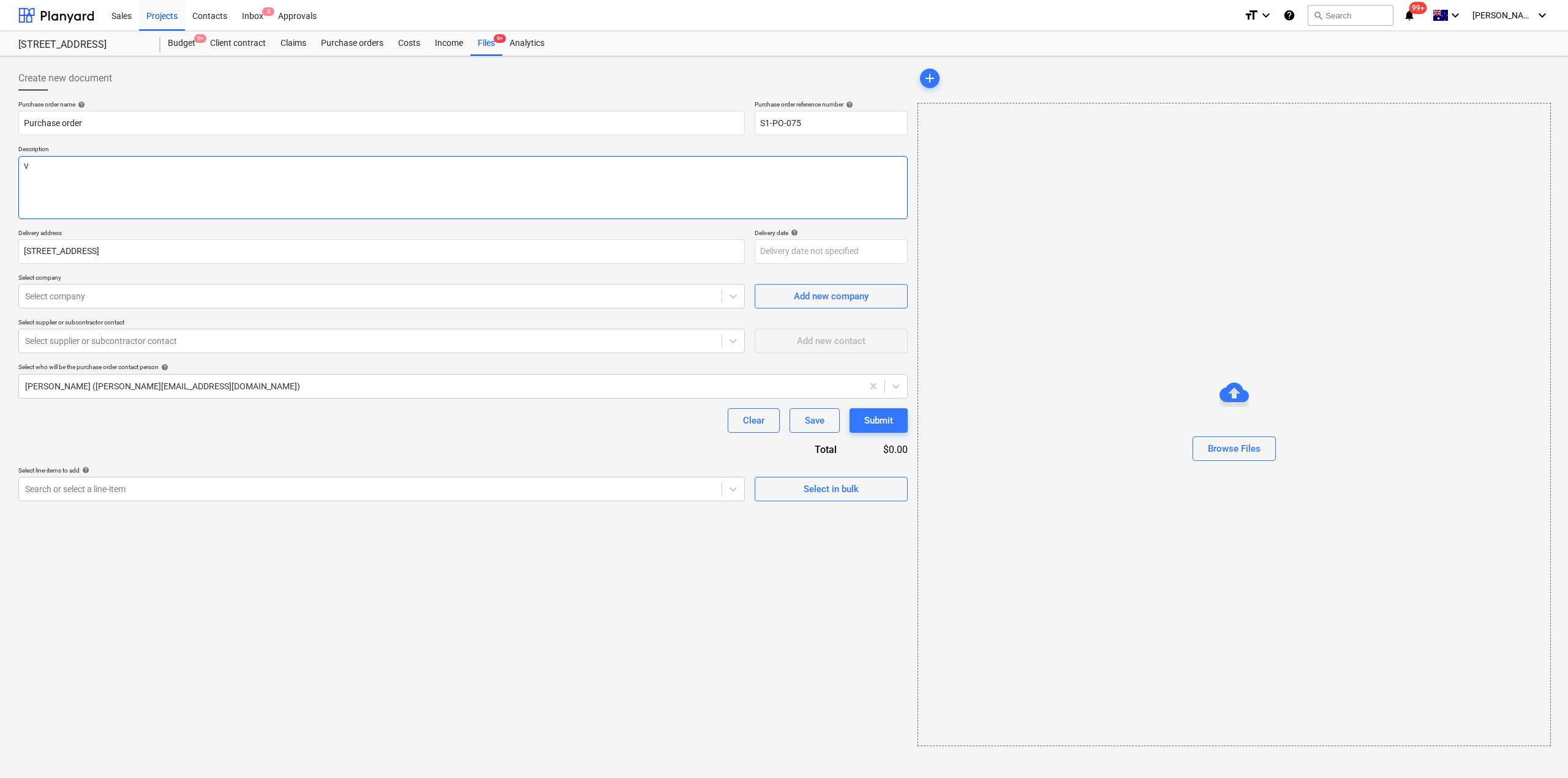
type textarea "x"
type textarea "Ven"
type textarea "x"
type textarea "Vendi"
type textarea "x"
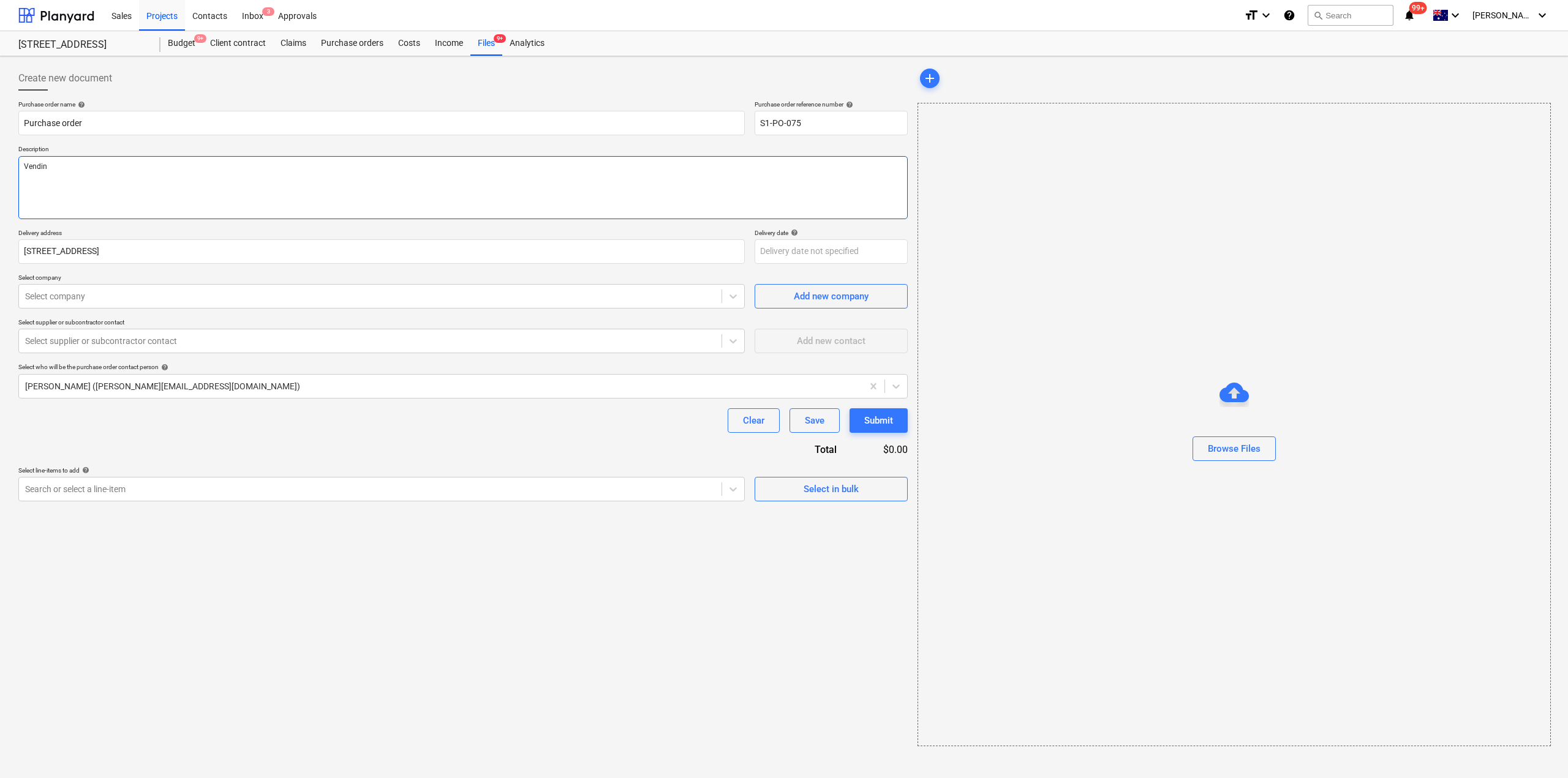
type textarea "Vending"
type textarea "x"
type textarea "Vending"
type textarea "x"
type textarea "Vending m"
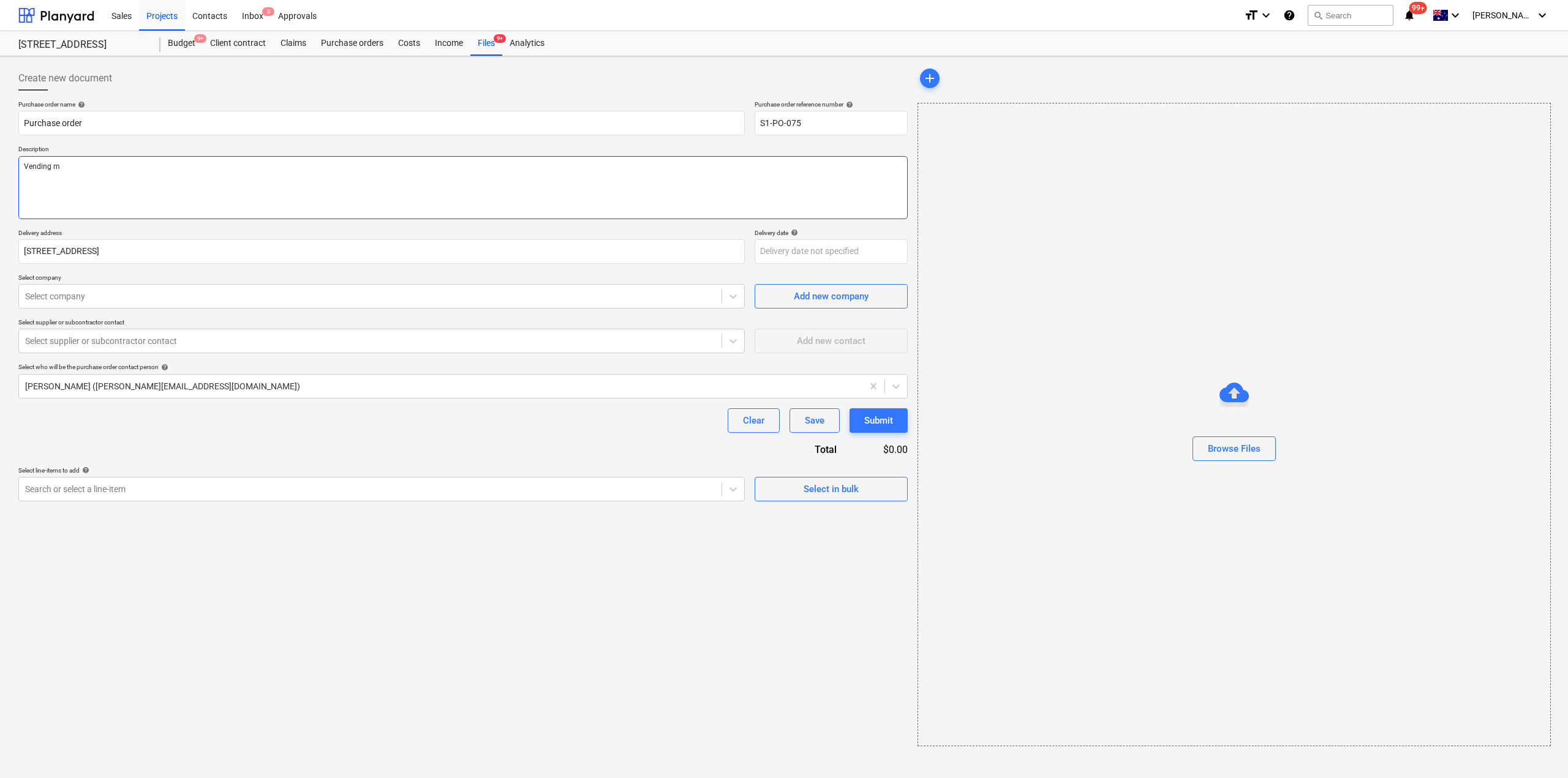
type textarea "x"
type textarea "Vending ma"
type textarea "x"
type textarea "Vending mac"
type textarea "x"
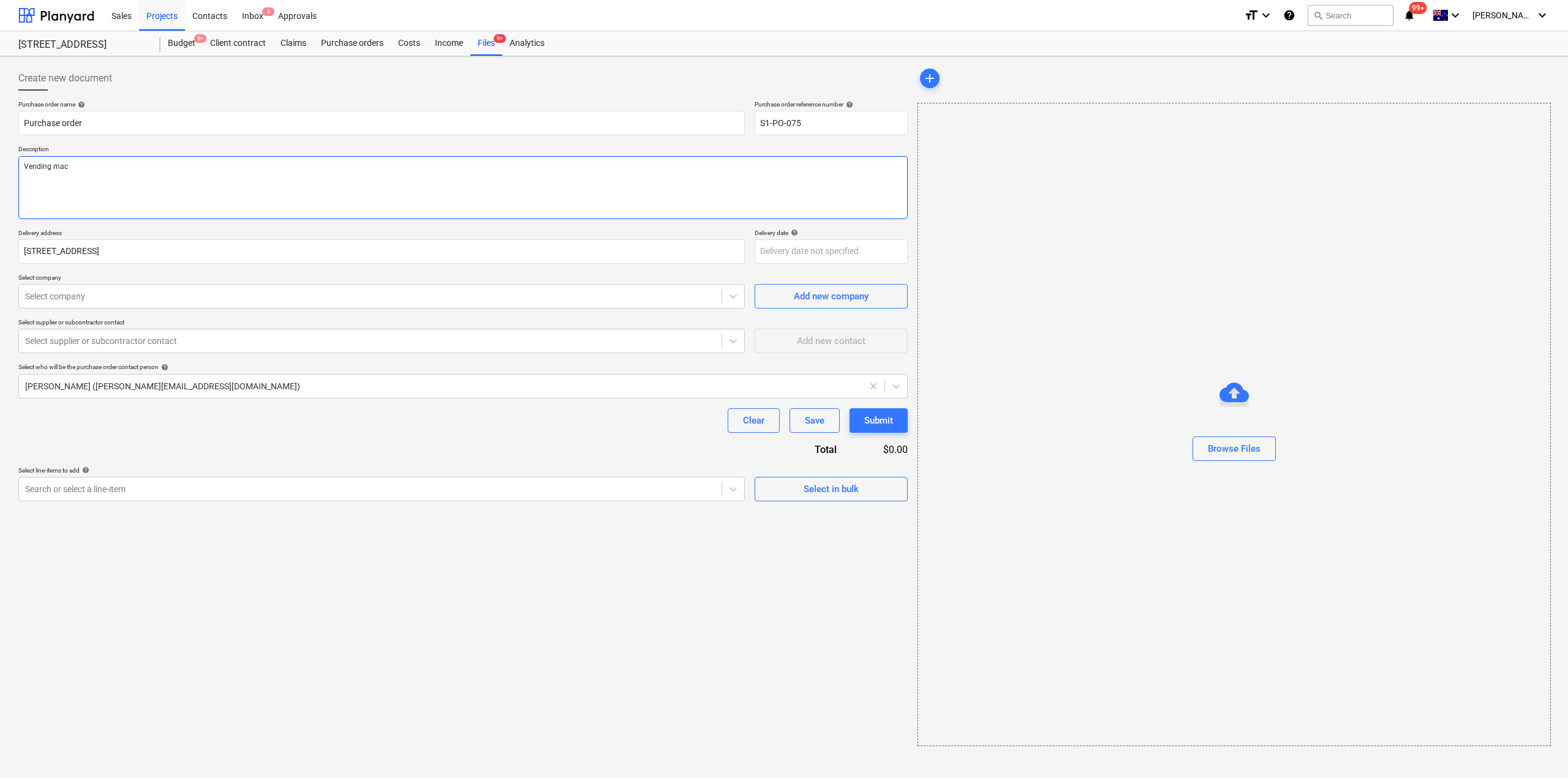
type textarea "Vending mach"
type textarea "x"
type textarea "Vending machi"
type textarea "x"
type textarea "Vending machine"
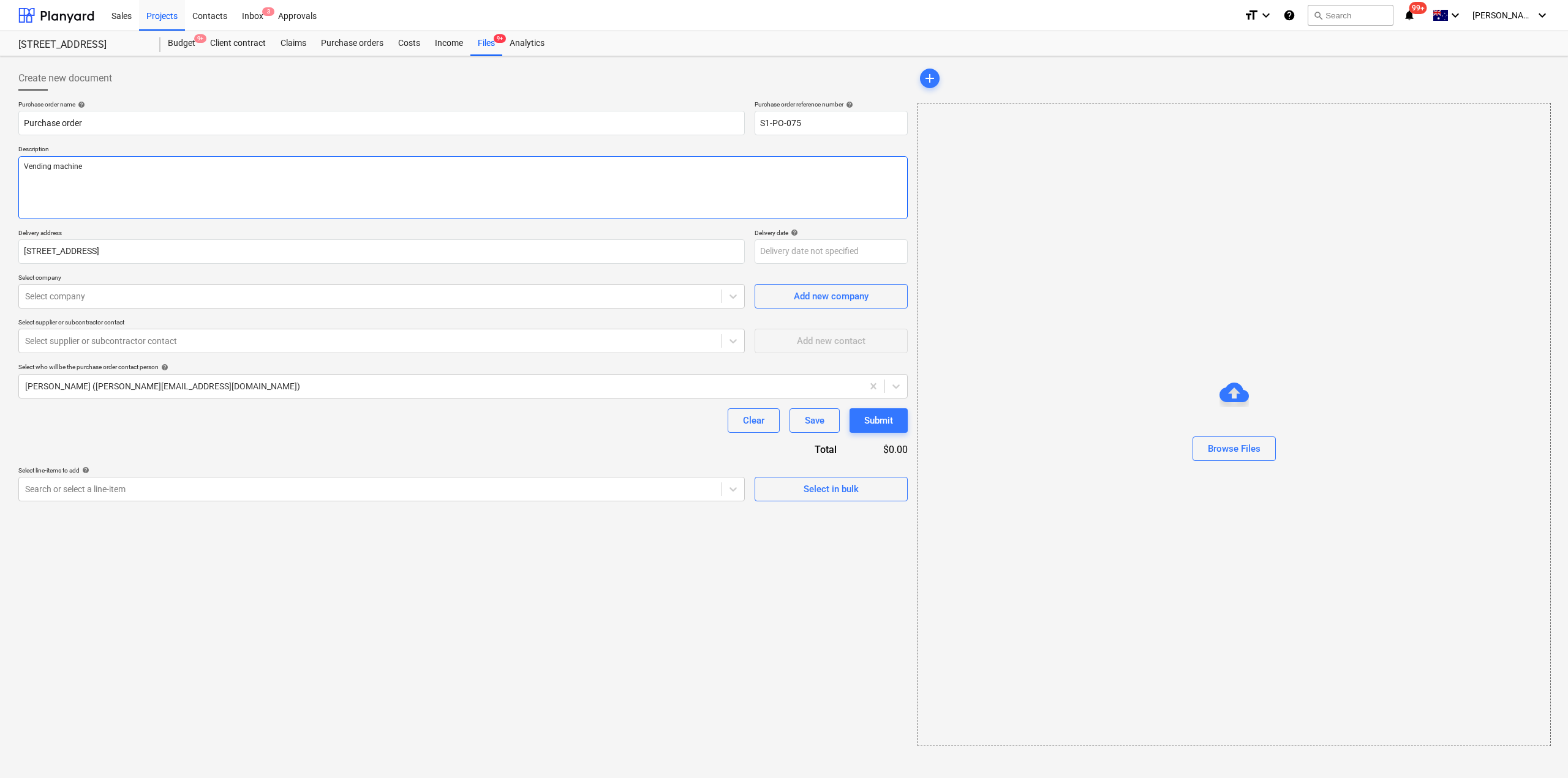
type textarea "x"
type textarea "Vending machine"
type textarea "x"
type textarea "Vending machine p"
type textarea "x"
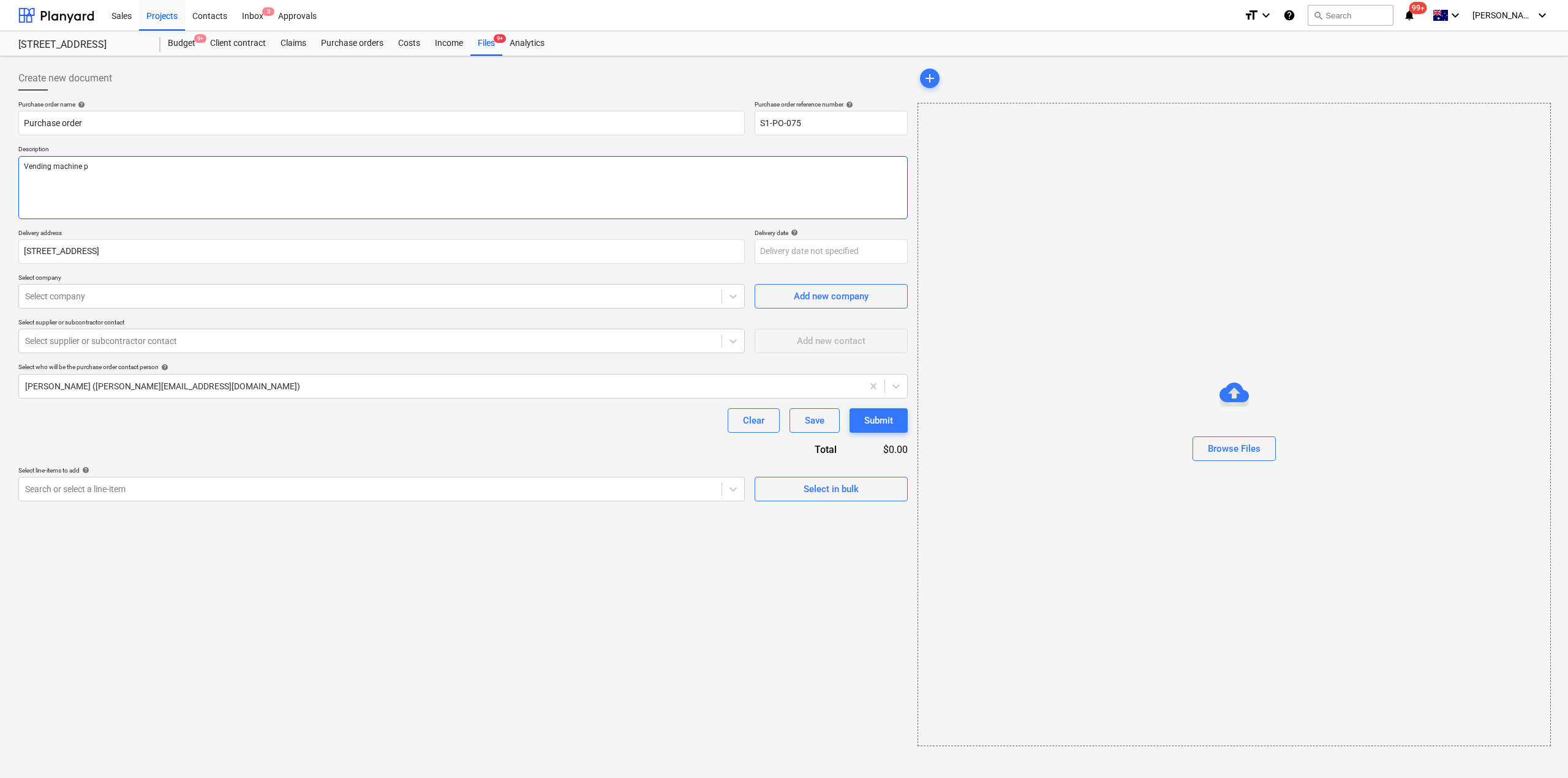
type textarea "Vending machine pa"
type textarea "x"
type textarea "Vending machine pay"
type textarea "x"
type textarea "Vending machine payme"
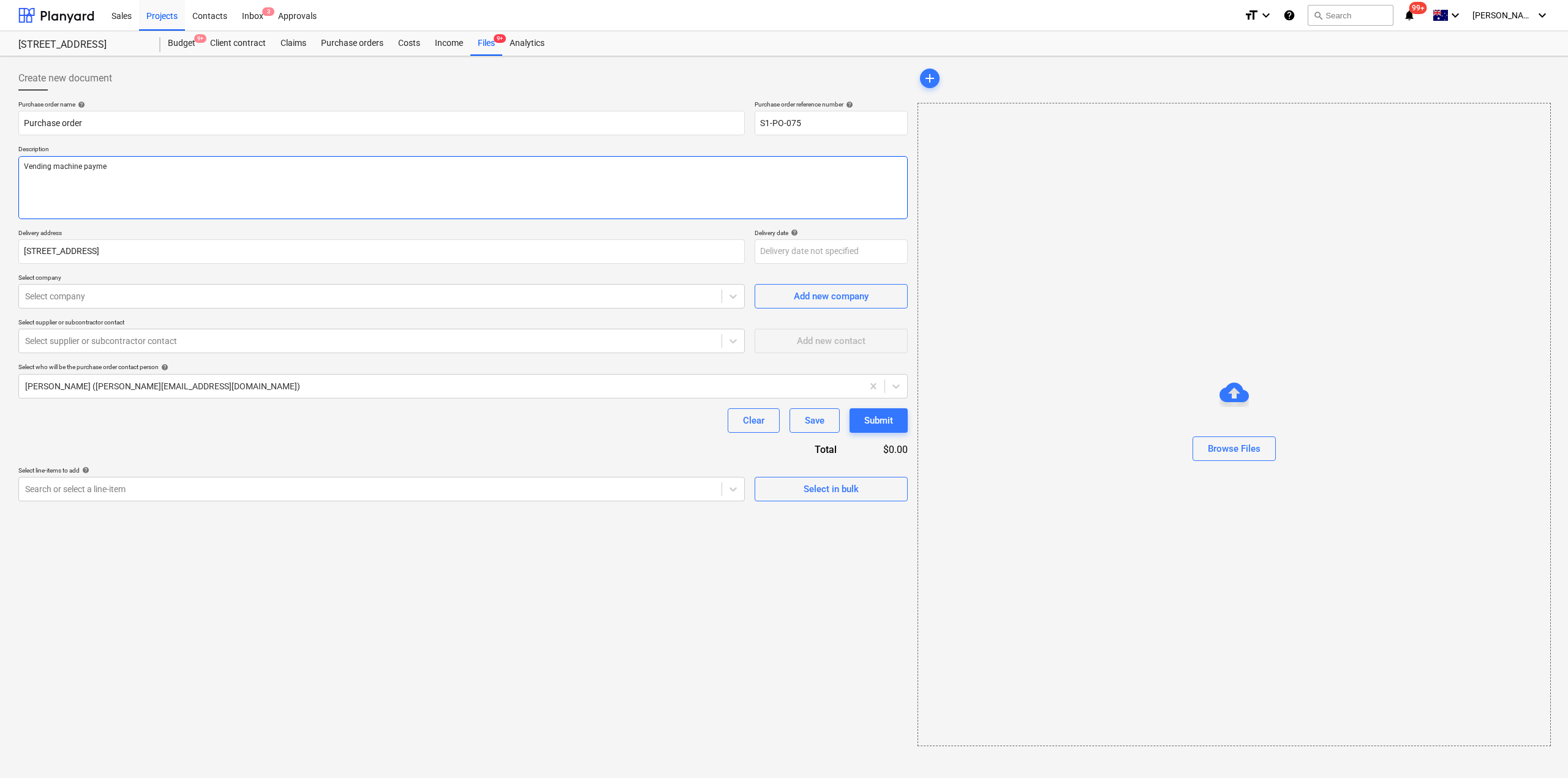
type textarea "x"
type textarea "Vending machine paymen"
type textarea "x"
type textarea "Vending machine payment"
type textarea "x"
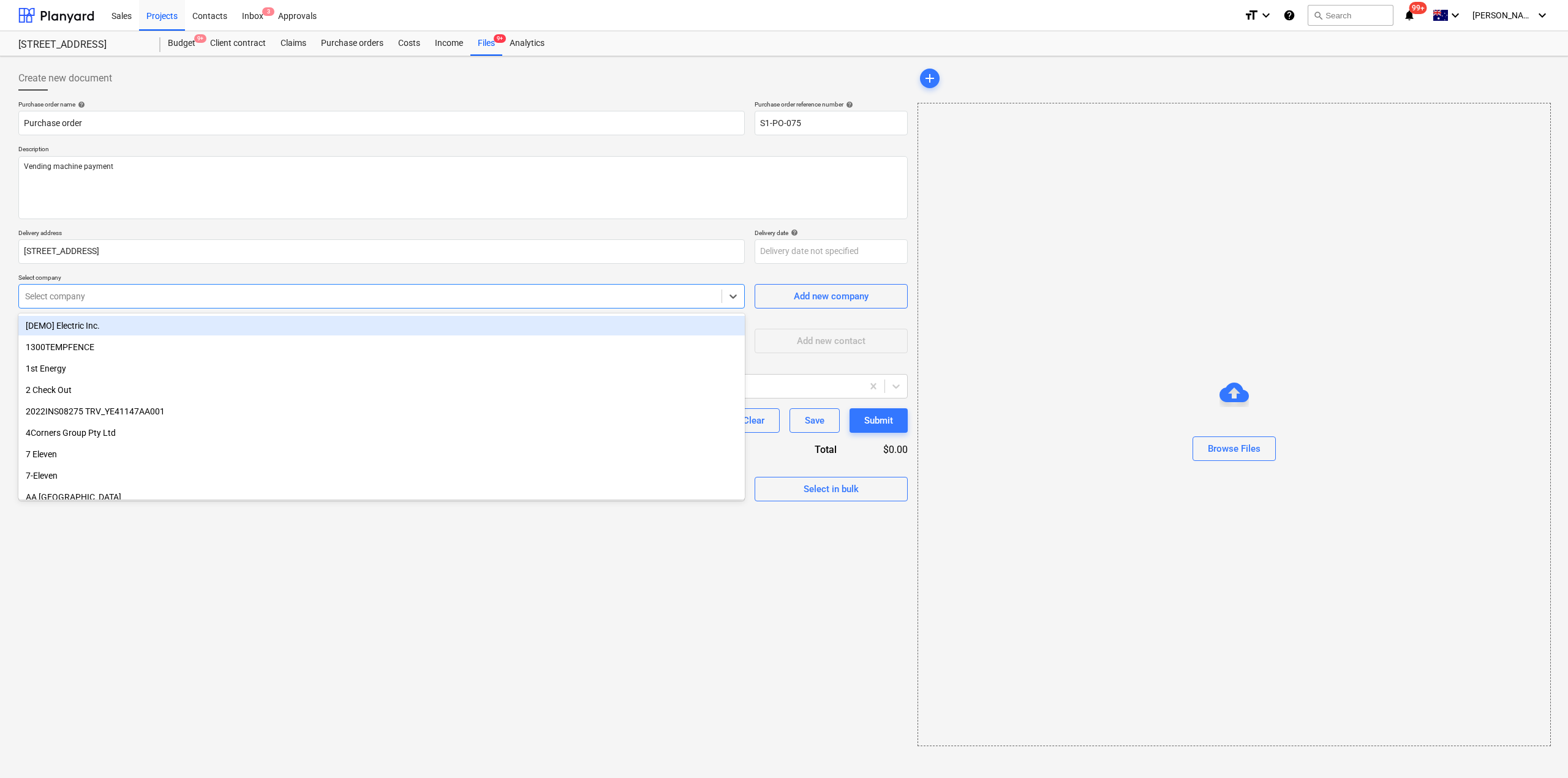
click at [154, 301] on div at bounding box center [370, 297] width 691 height 12
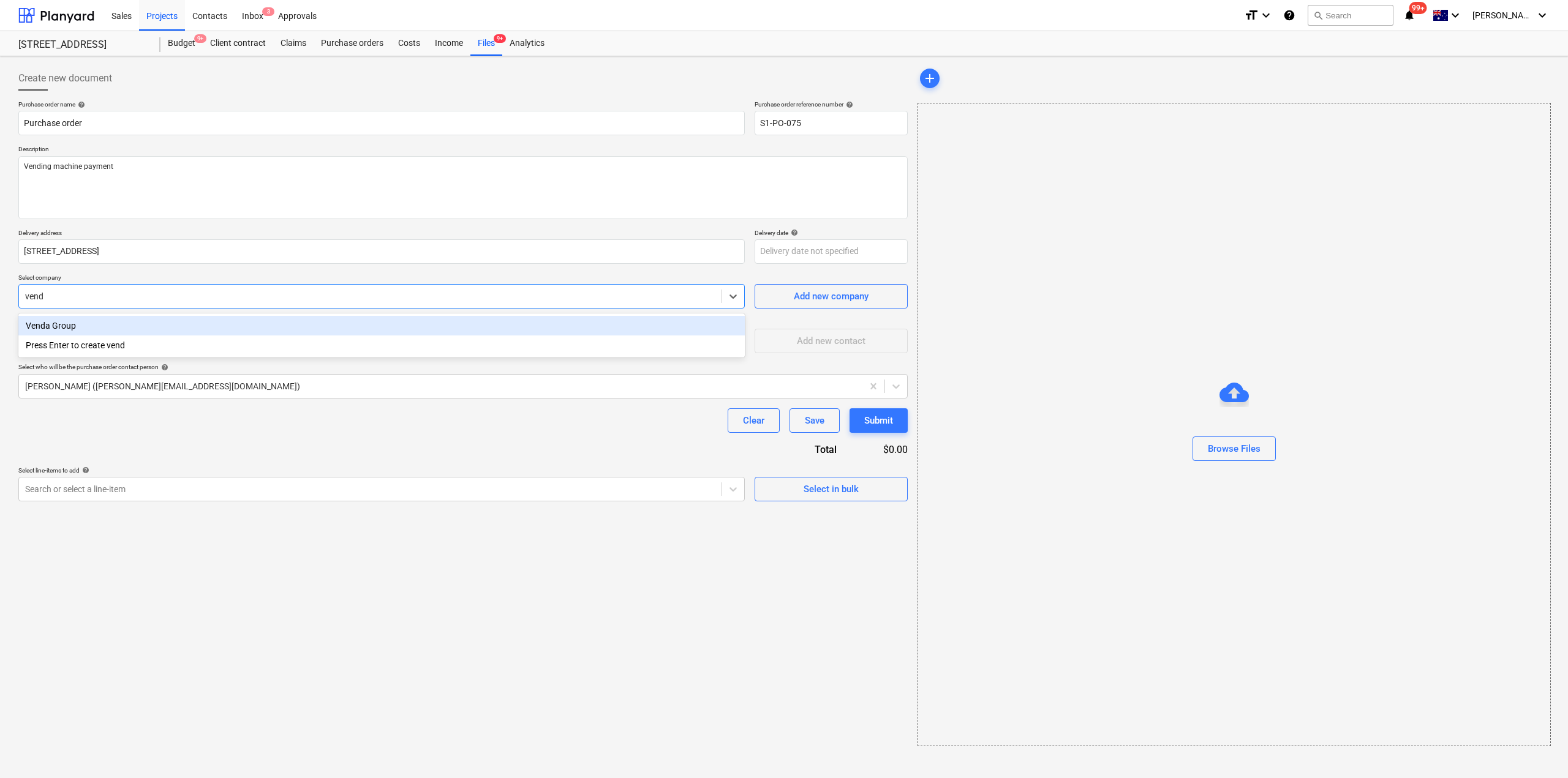
type input "venda"
click at [108, 328] on div "Venda Group" at bounding box center [381, 326] width 726 height 20
type textarea "x"
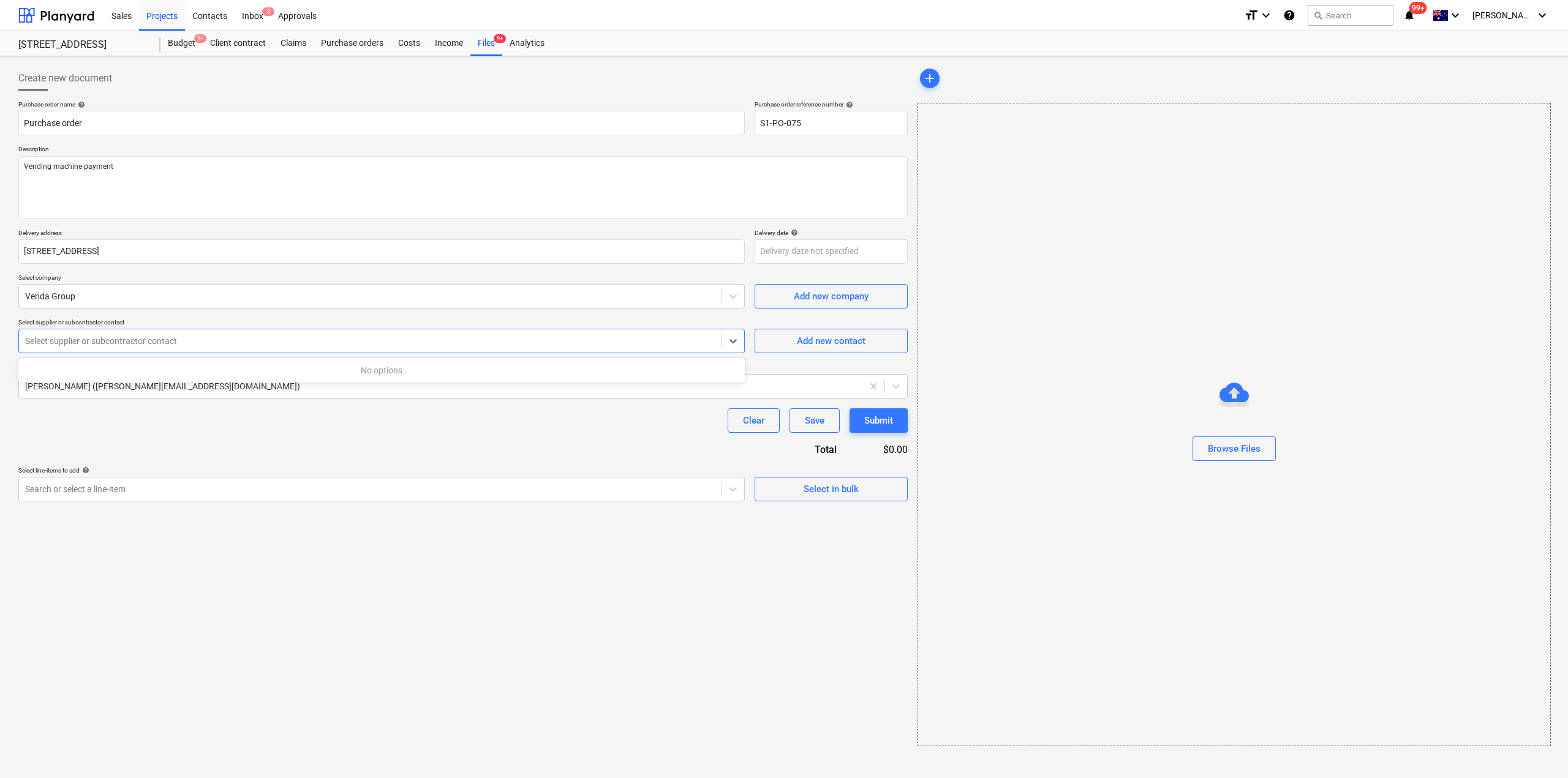
click at [111, 338] on div at bounding box center [370, 341] width 691 height 12
click at [415, 465] on div "Purchase order name help Purchase order Purchase order reference number help S1…" at bounding box center [463, 301] width 889 height 401
click at [222, 343] on div at bounding box center [370, 341] width 691 height 12
click at [712, 333] on div "Select supplier or subcontractor contact" at bounding box center [369, 341] width 702 height 17
type textarea "x"
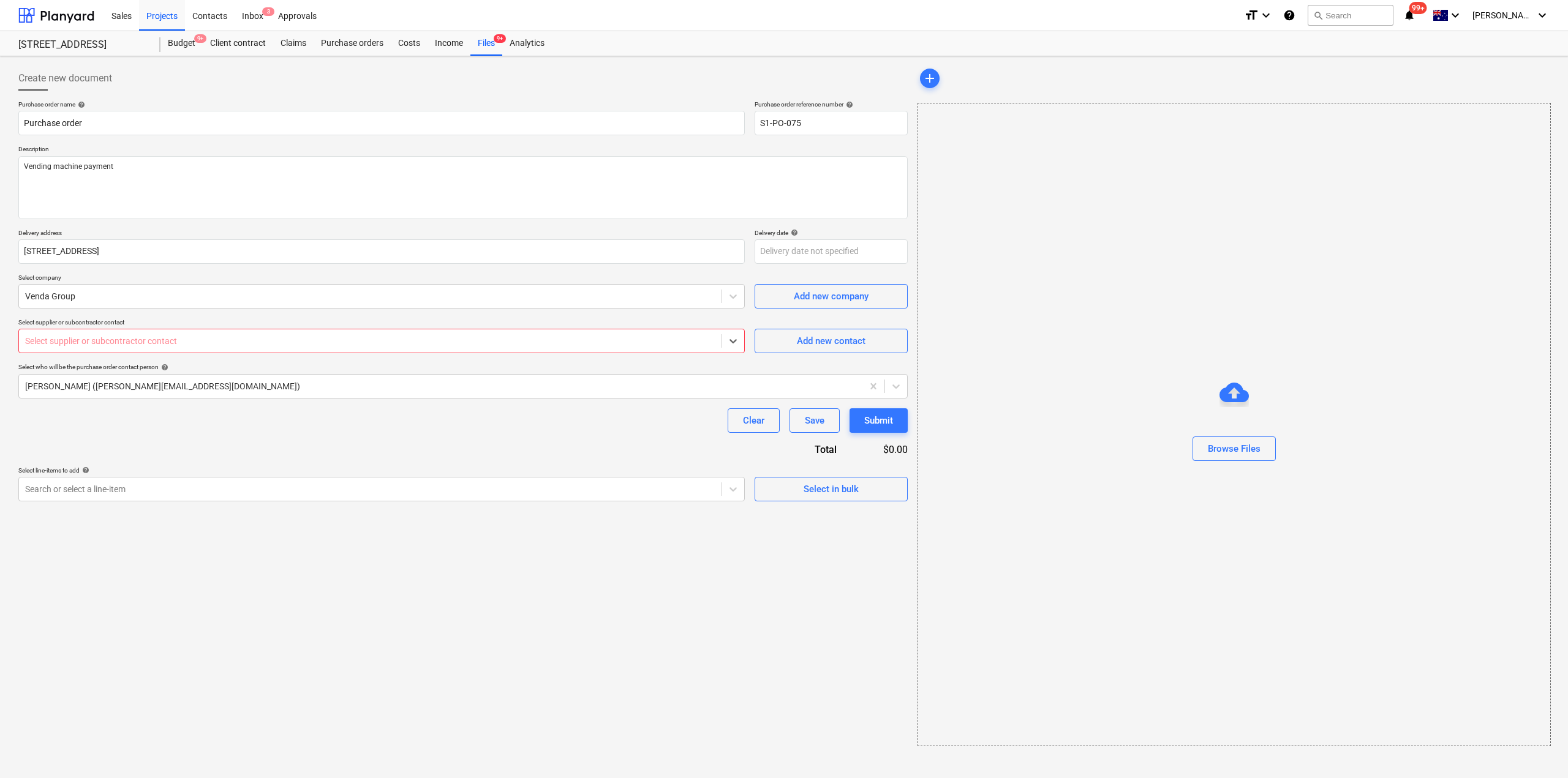
click at [706, 430] on div "Clear Save Submit" at bounding box center [463, 420] width 889 height 25
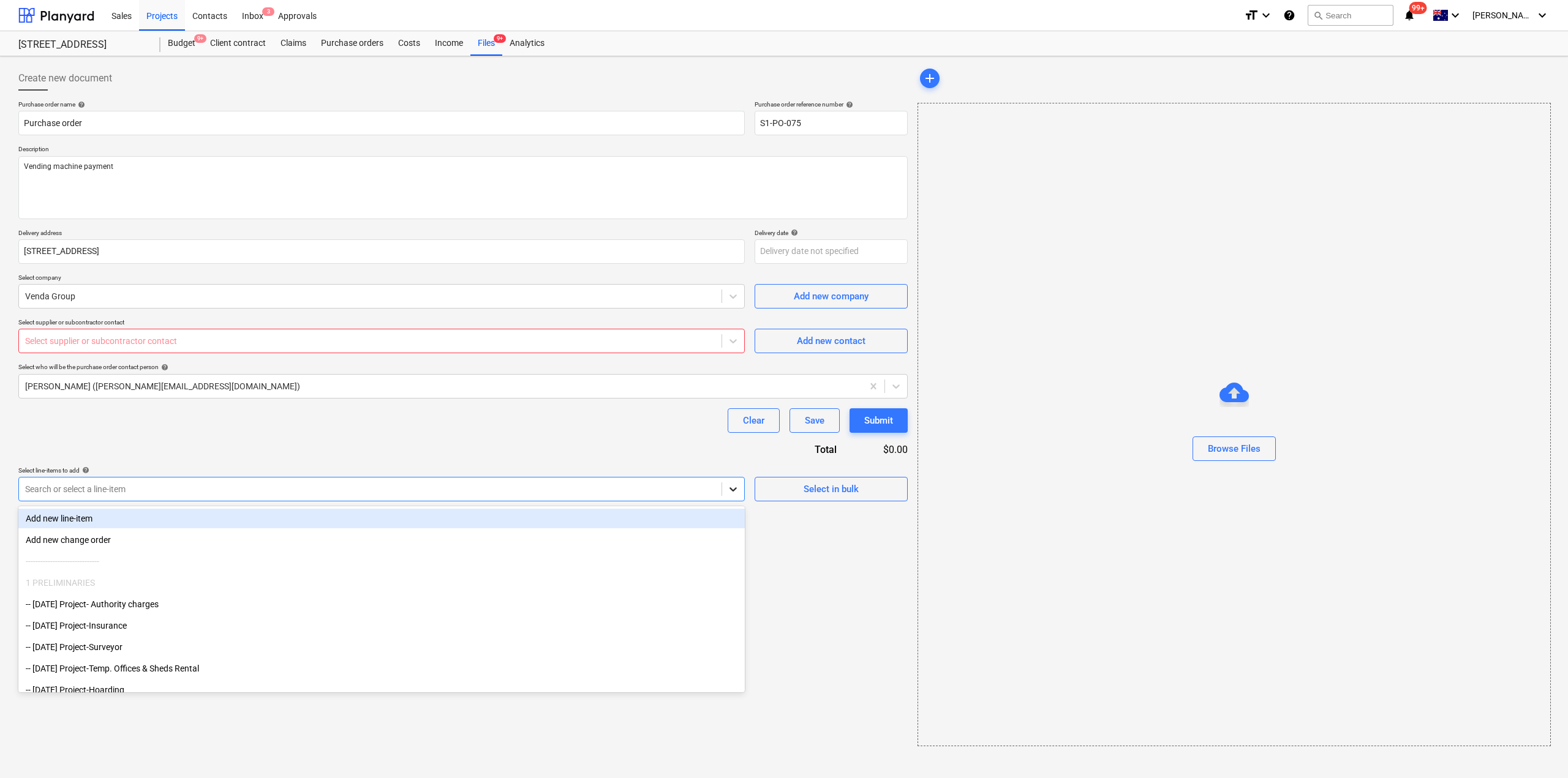
click at [731, 487] on icon at bounding box center [733, 489] width 12 height 12
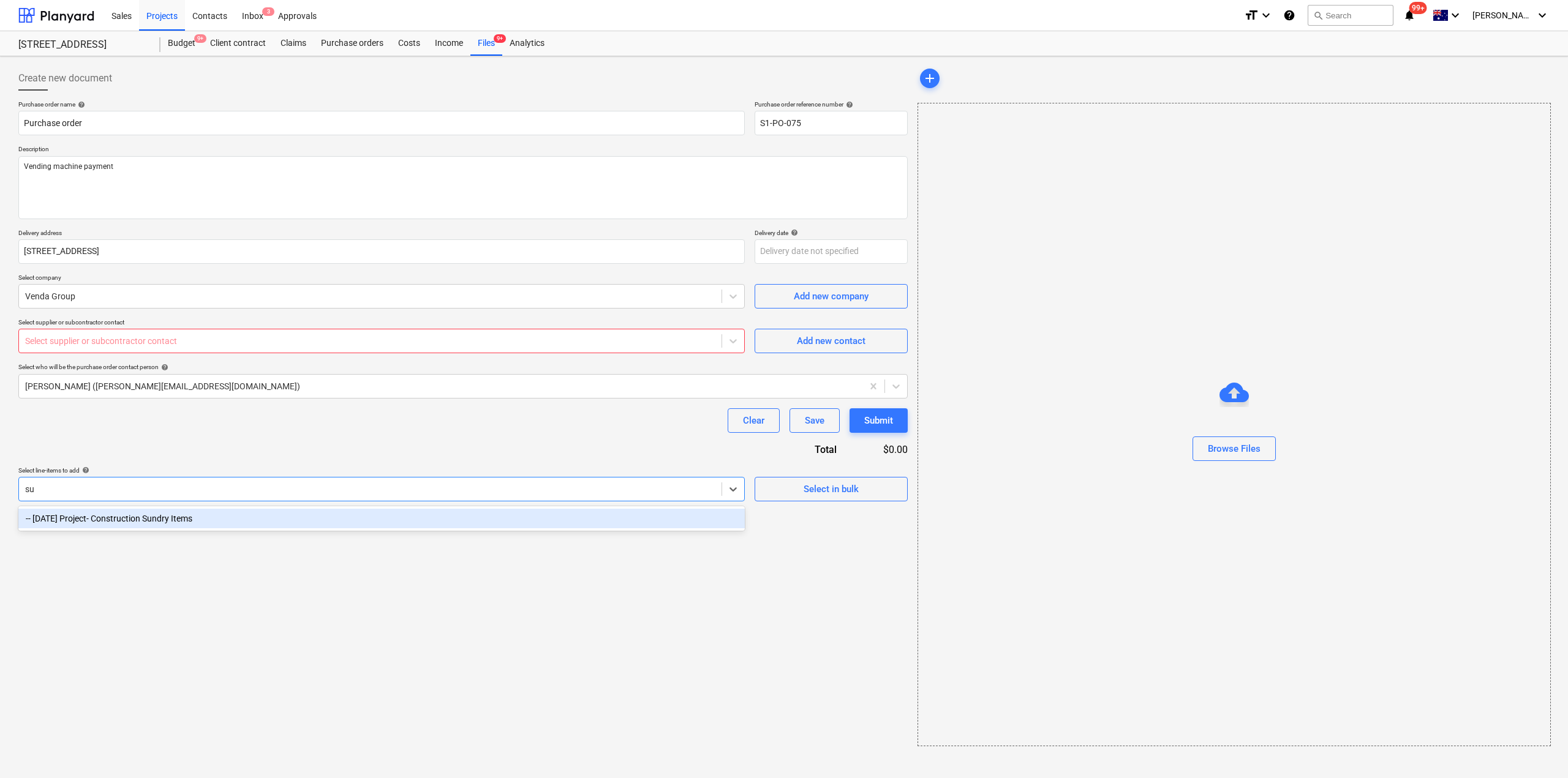
type input "s"
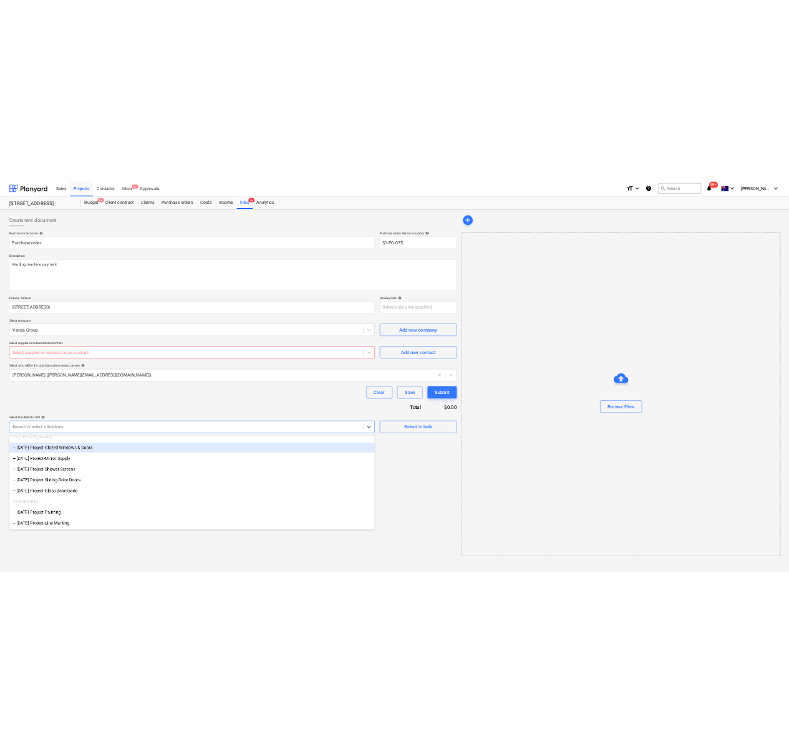
scroll to position [1559, 0]
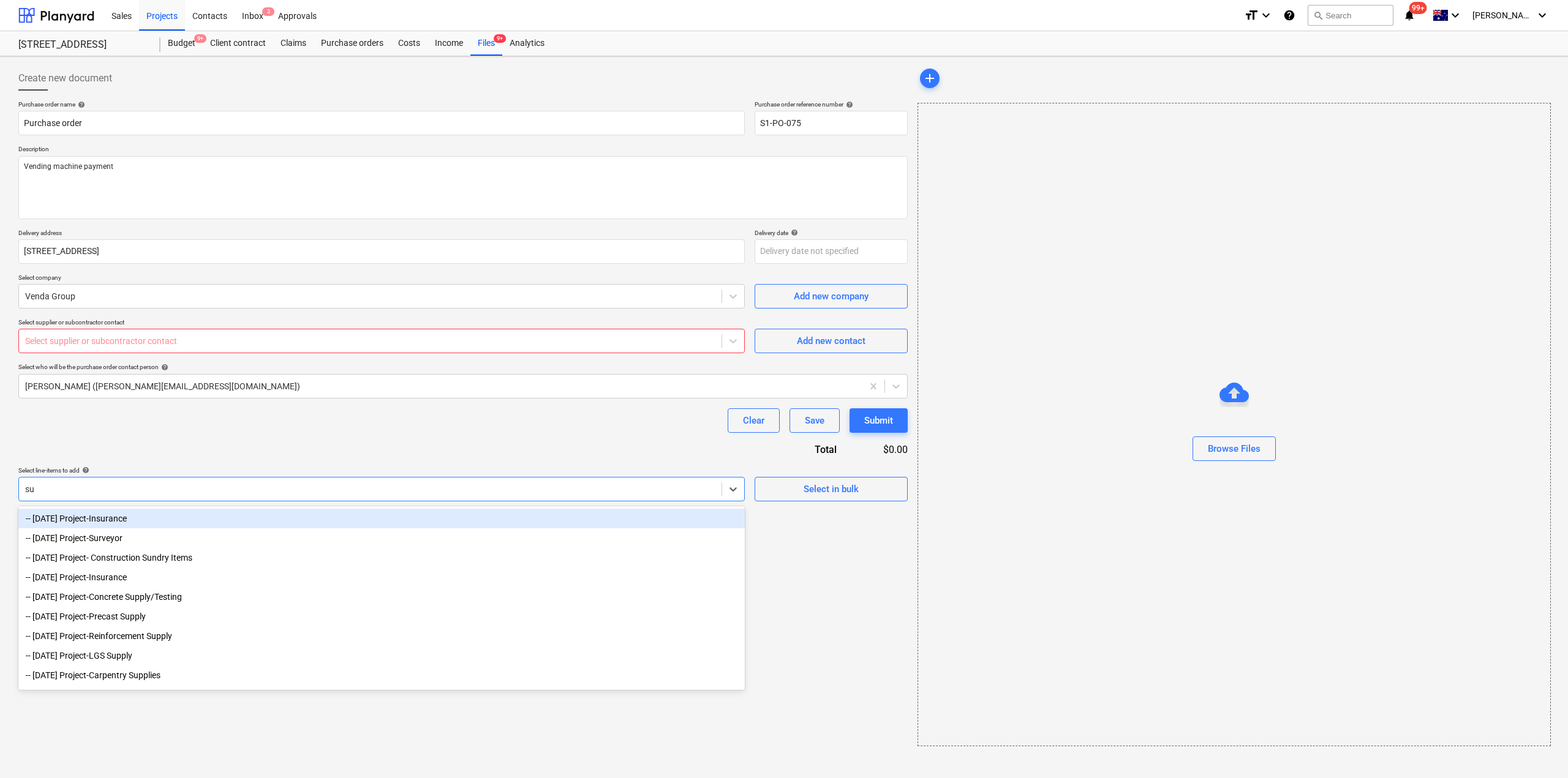
type input "sun"
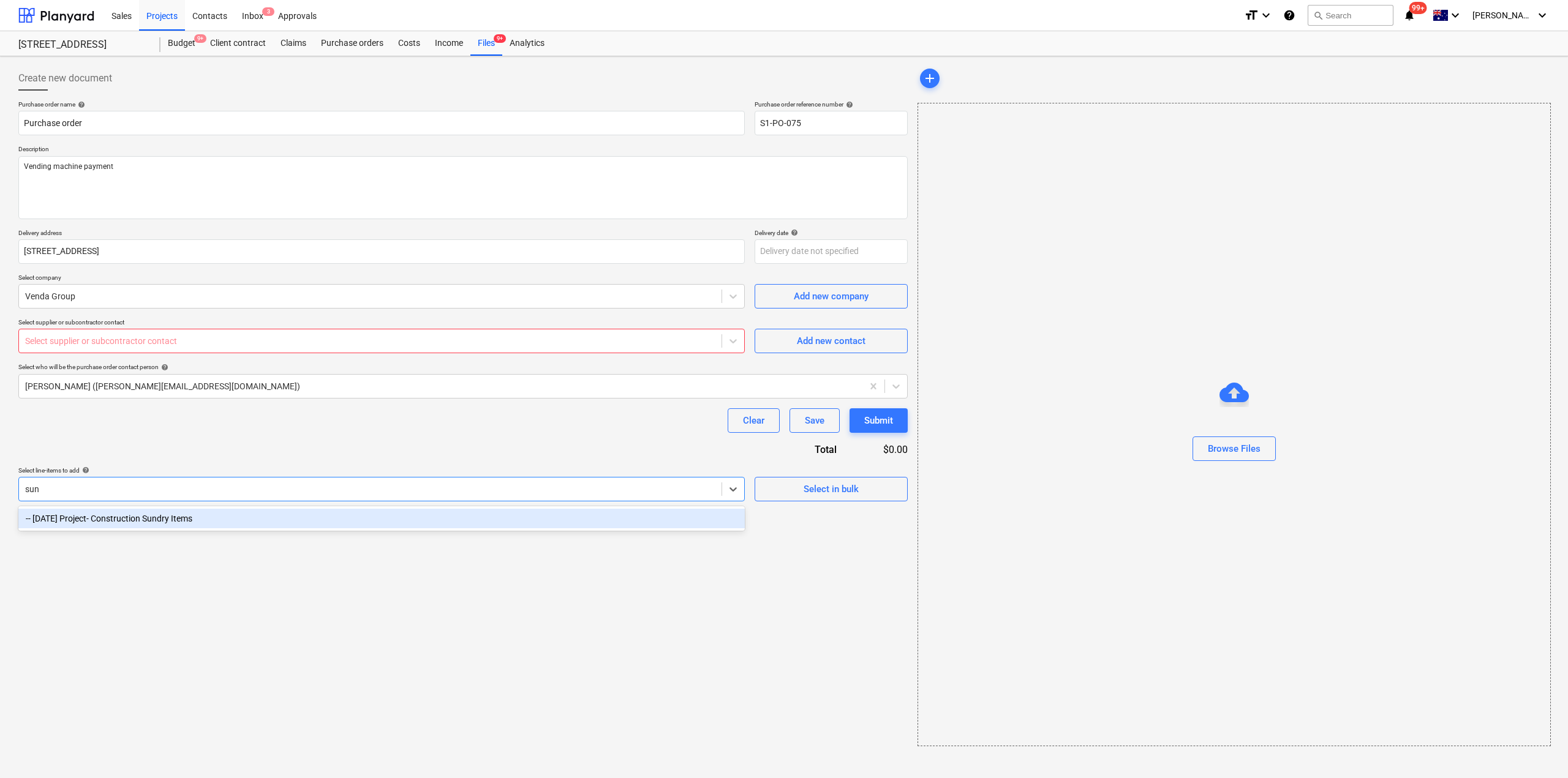
click at [93, 515] on div "-- [DATE] Project- Construction Sundry Items" at bounding box center [381, 519] width 726 height 20
type textarea "x"
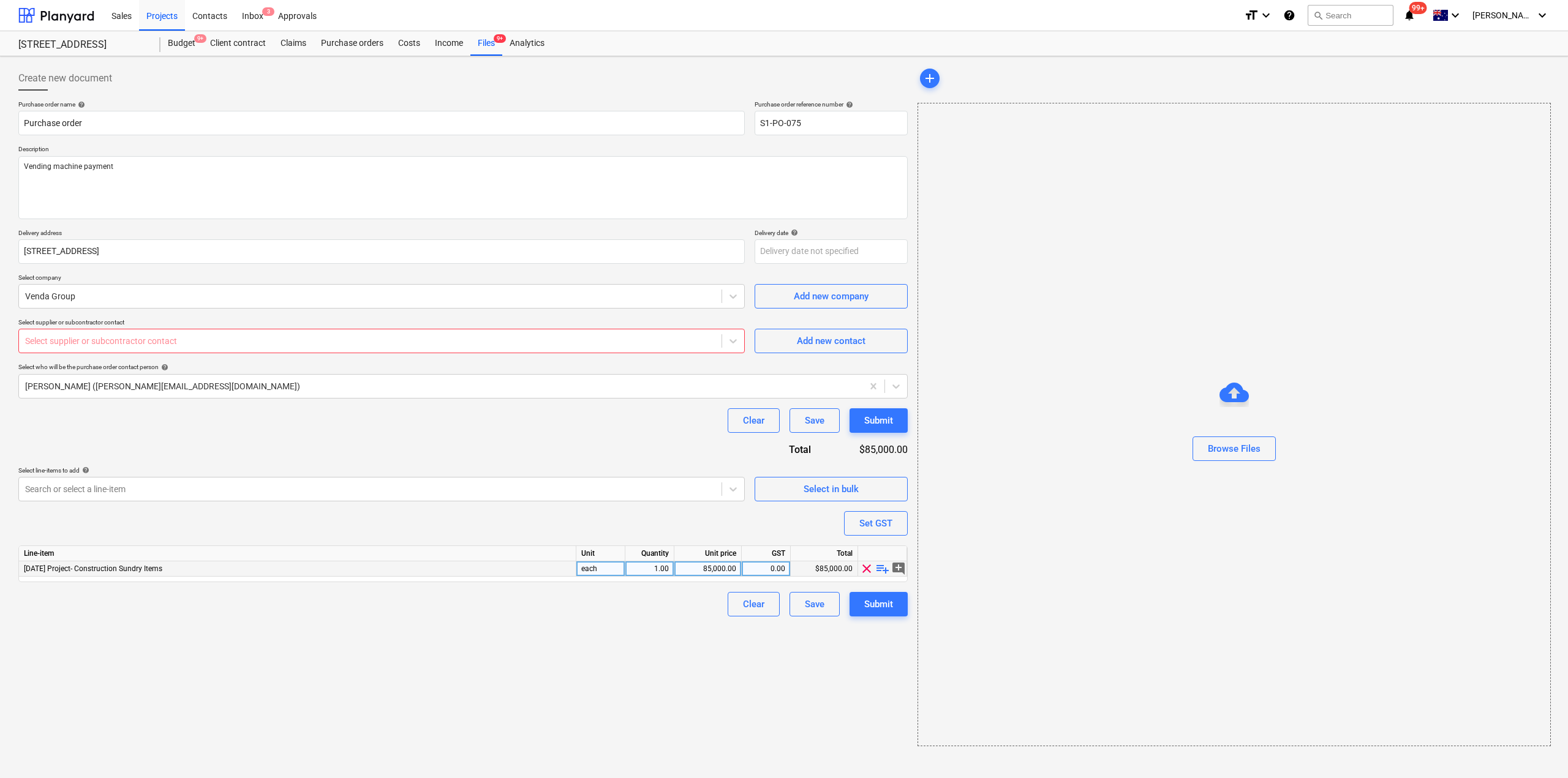
click at [881, 570] on span "playlist_add" at bounding box center [882, 569] width 15 height 15
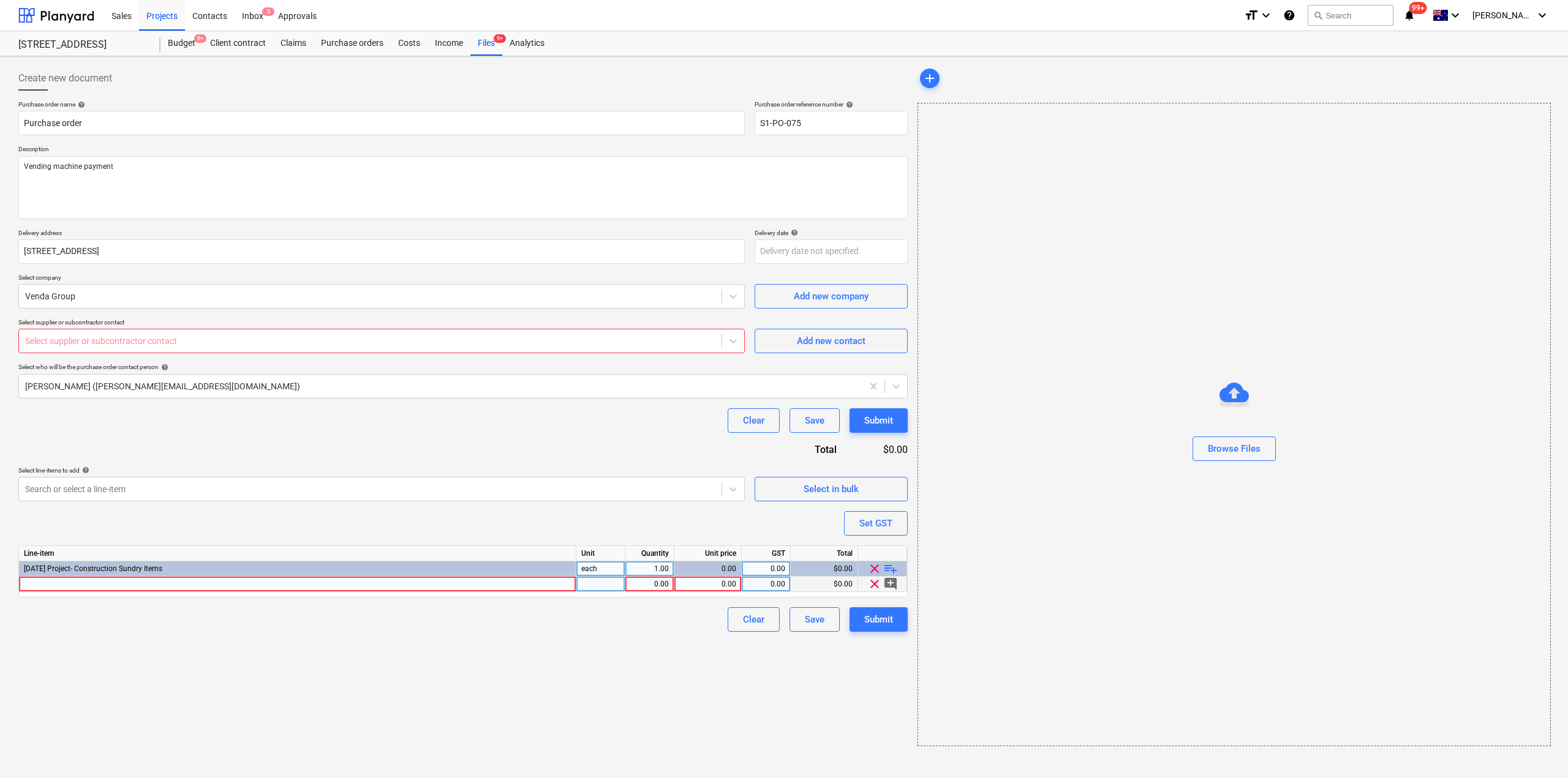
click at [405, 584] on div at bounding box center [297, 584] width 557 height 16
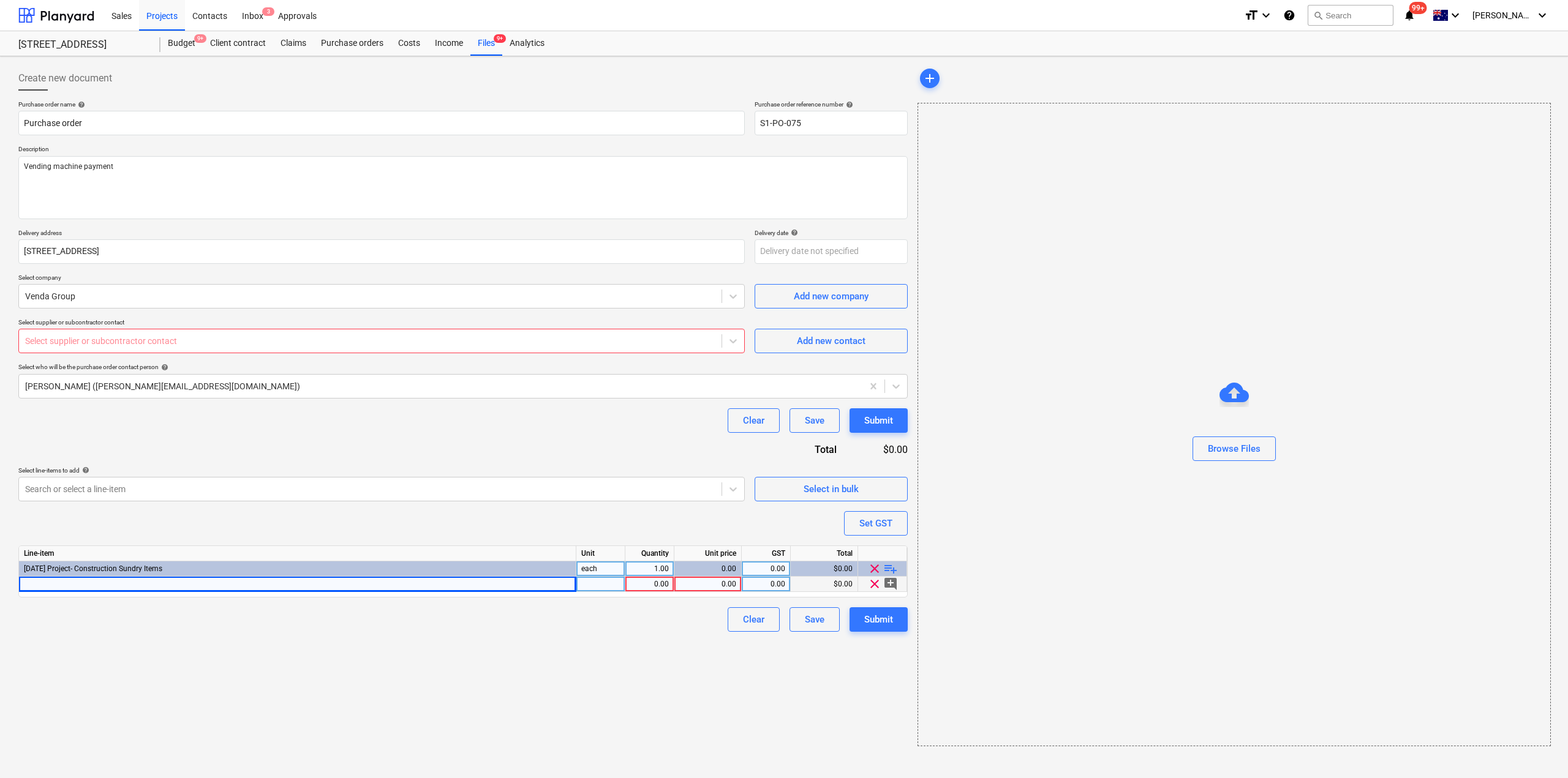
click at [200, 593] on div "Line-item Unit Quantity Unit price GST Total [DATE] Project- Construction Sundr…" at bounding box center [463, 572] width 889 height 52
click at [193, 589] on div at bounding box center [297, 584] width 557 height 16
type textarea "x"
click at [167, 588] on div at bounding box center [297, 584] width 557 height 16
type input "Vend"
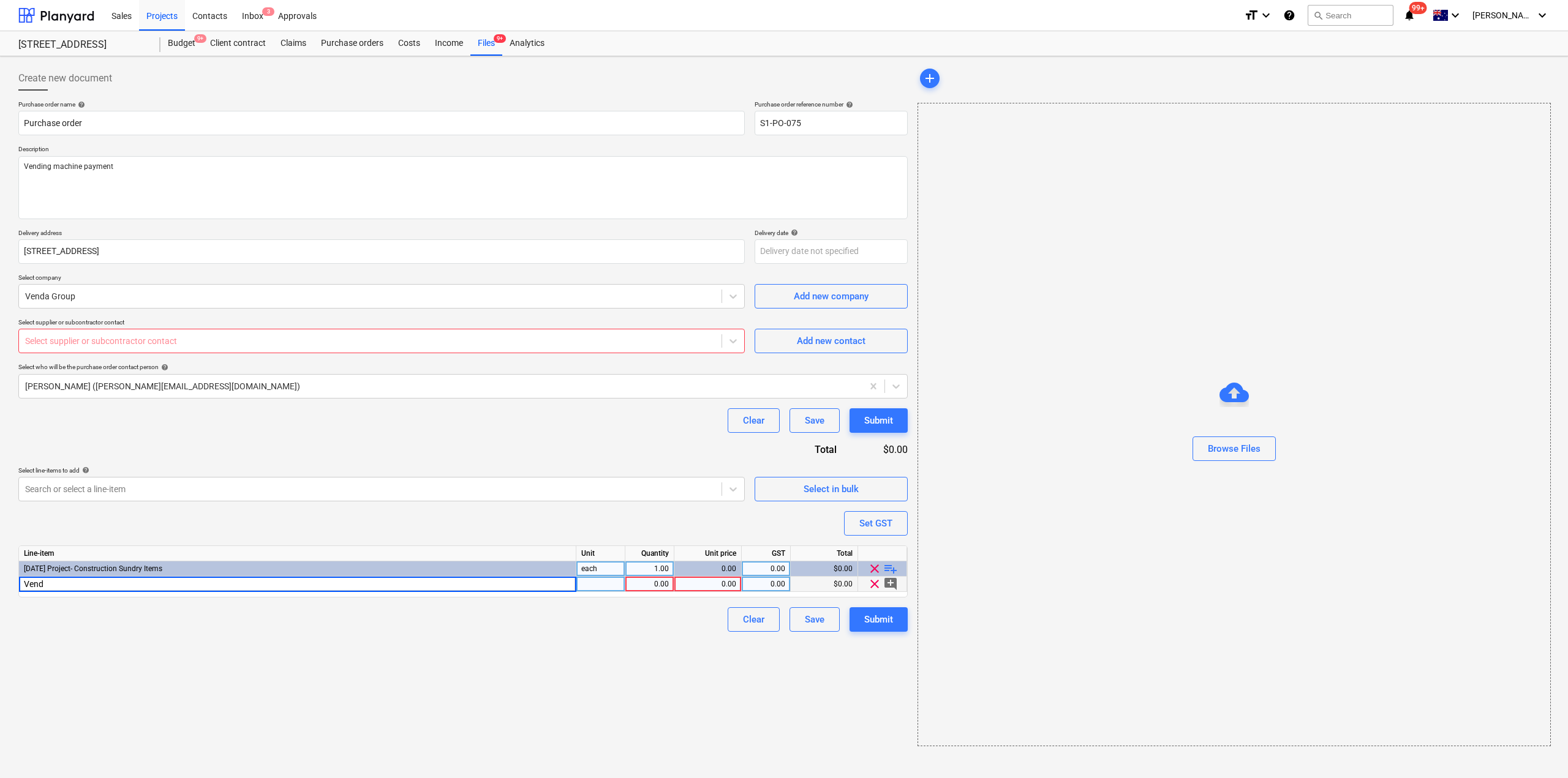
type textarea "x"
type input "Vending machine payment [DATE]"
type textarea "x"
type input "120"
click at [736, 340] on icon at bounding box center [733, 342] width 7 height 4
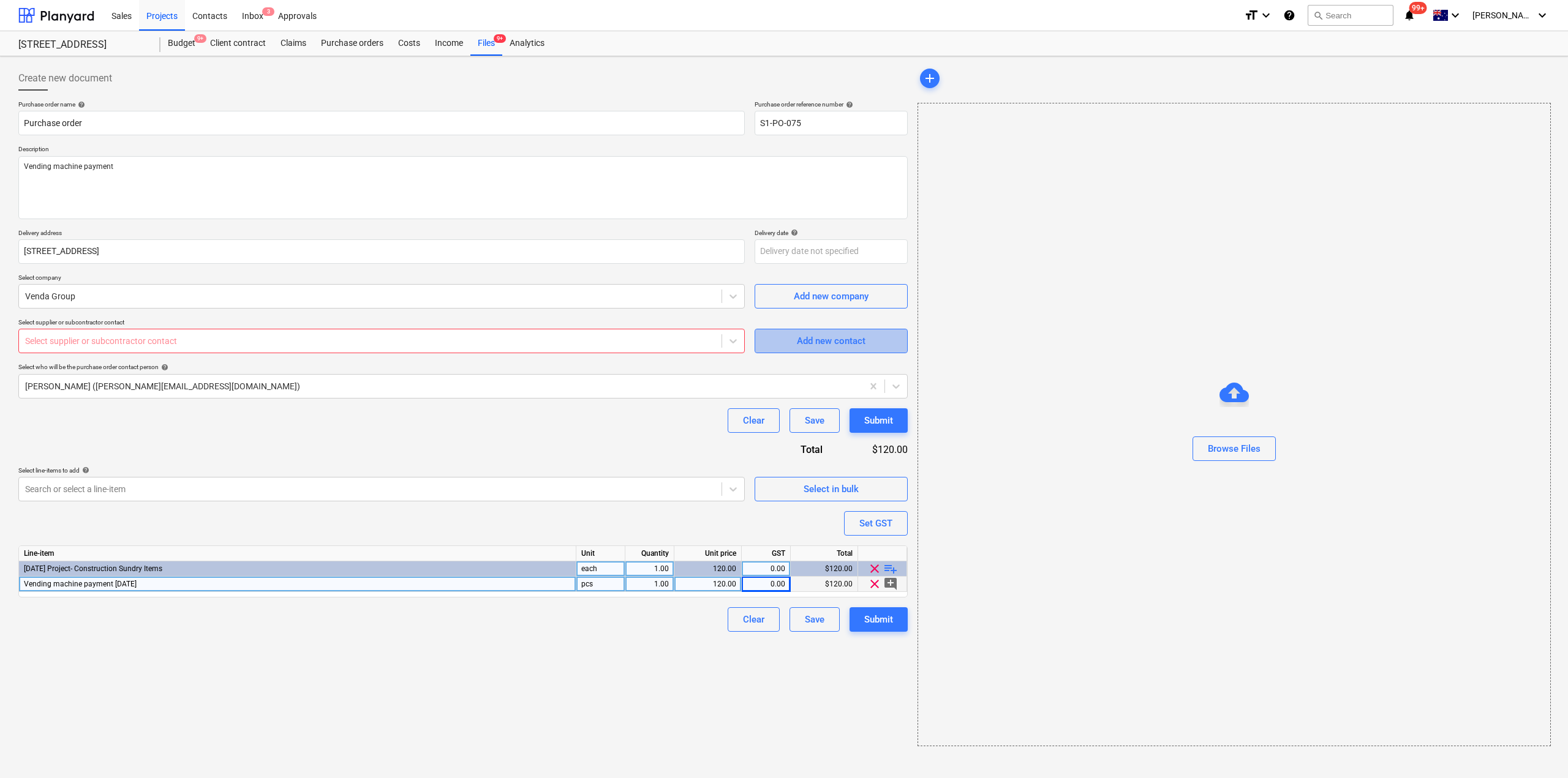
click at [788, 338] on span "Add new contact" at bounding box center [831, 341] width 123 height 16
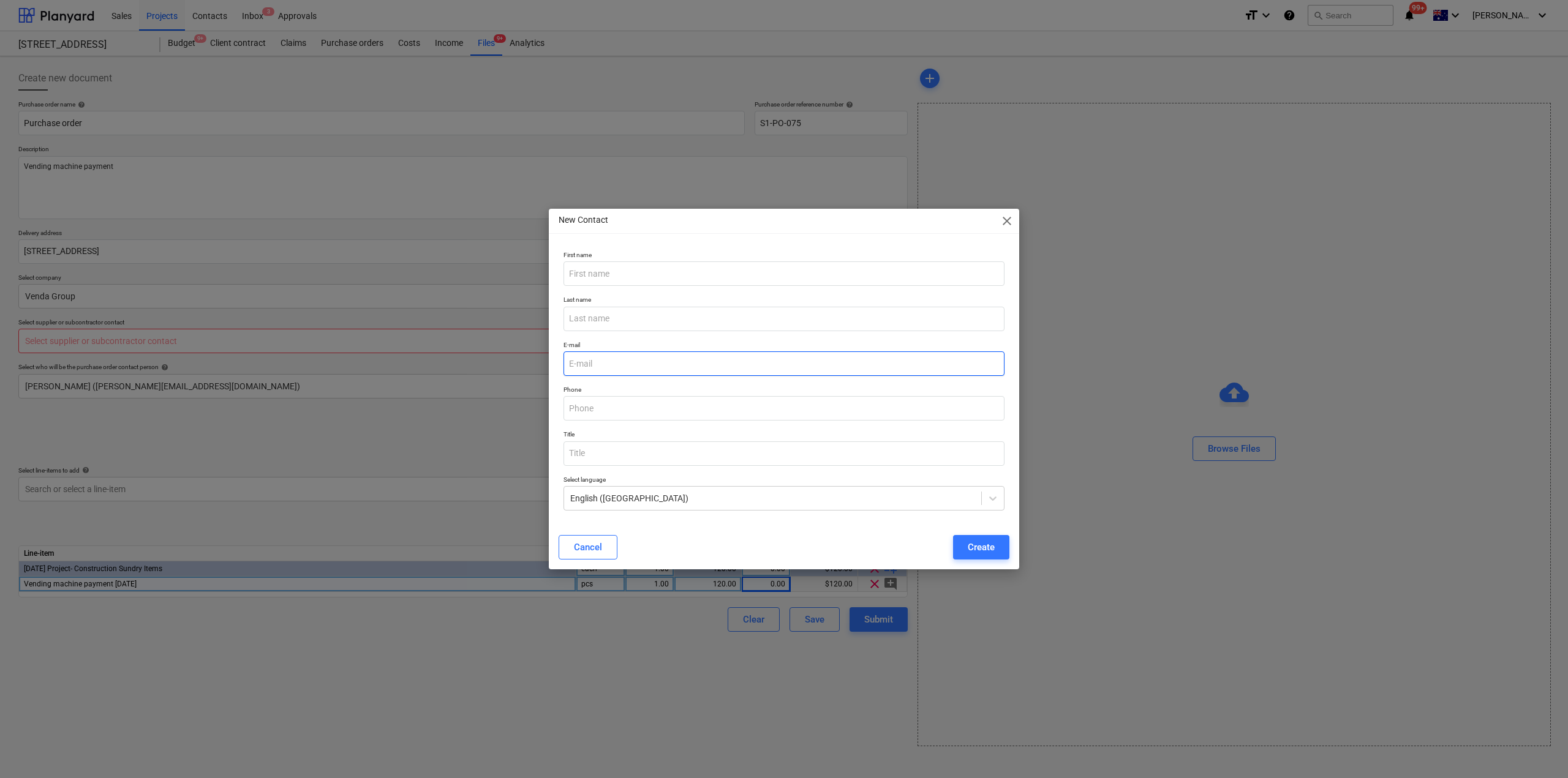
type textarea "x"
click at [600, 373] on input "email" at bounding box center [784, 363] width 441 height 25
paste input "[EMAIL_ADDRESS][DOMAIN_NAME]"
type input "[EMAIL_ADDRESS][DOMAIN_NAME]"
click at [604, 272] on input "text" at bounding box center [784, 273] width 441 height 25
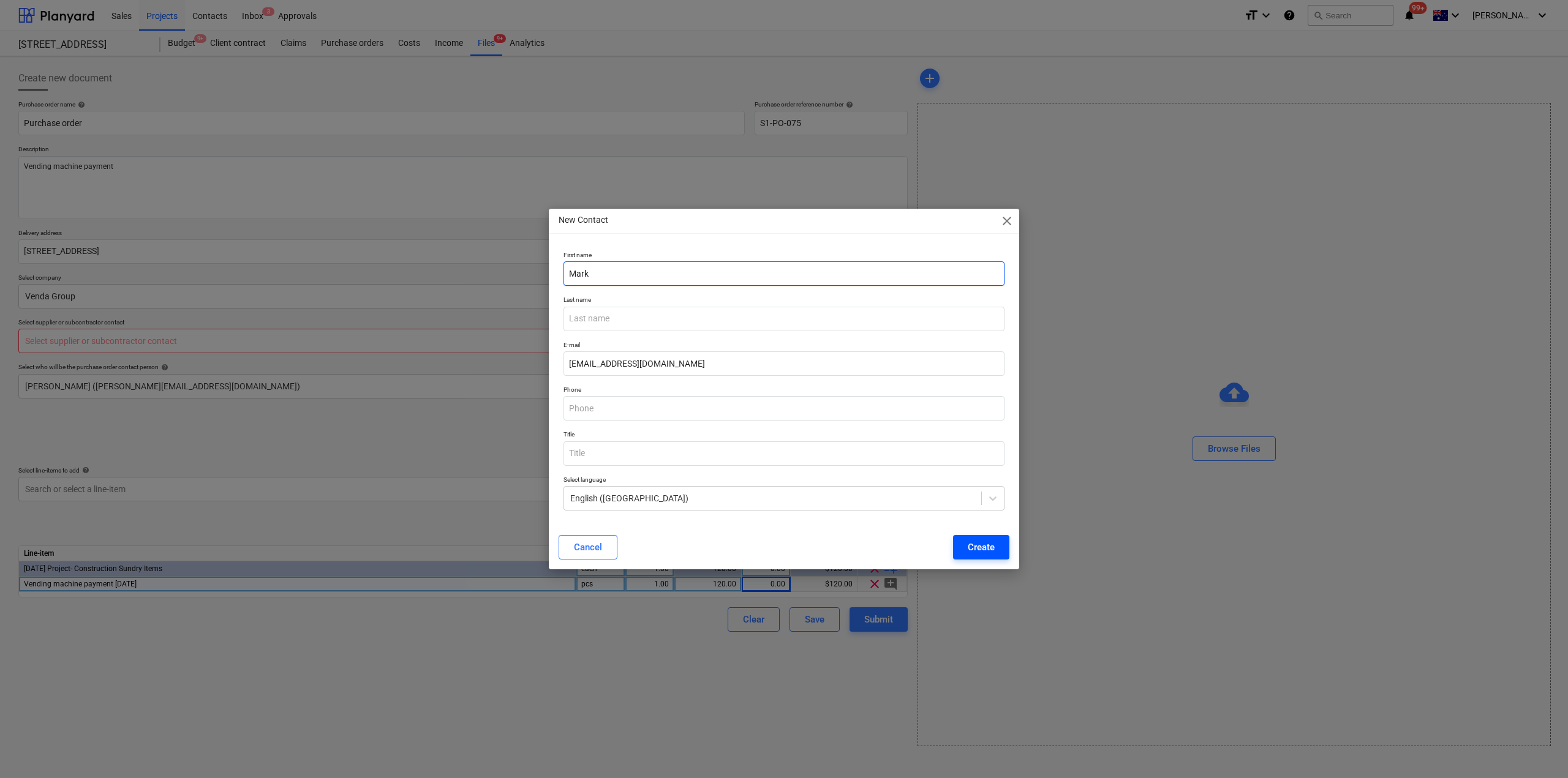
type input "Mark"
click at [973, 542] on div "Create" at bounding box center [980, 547] width 27 height 16
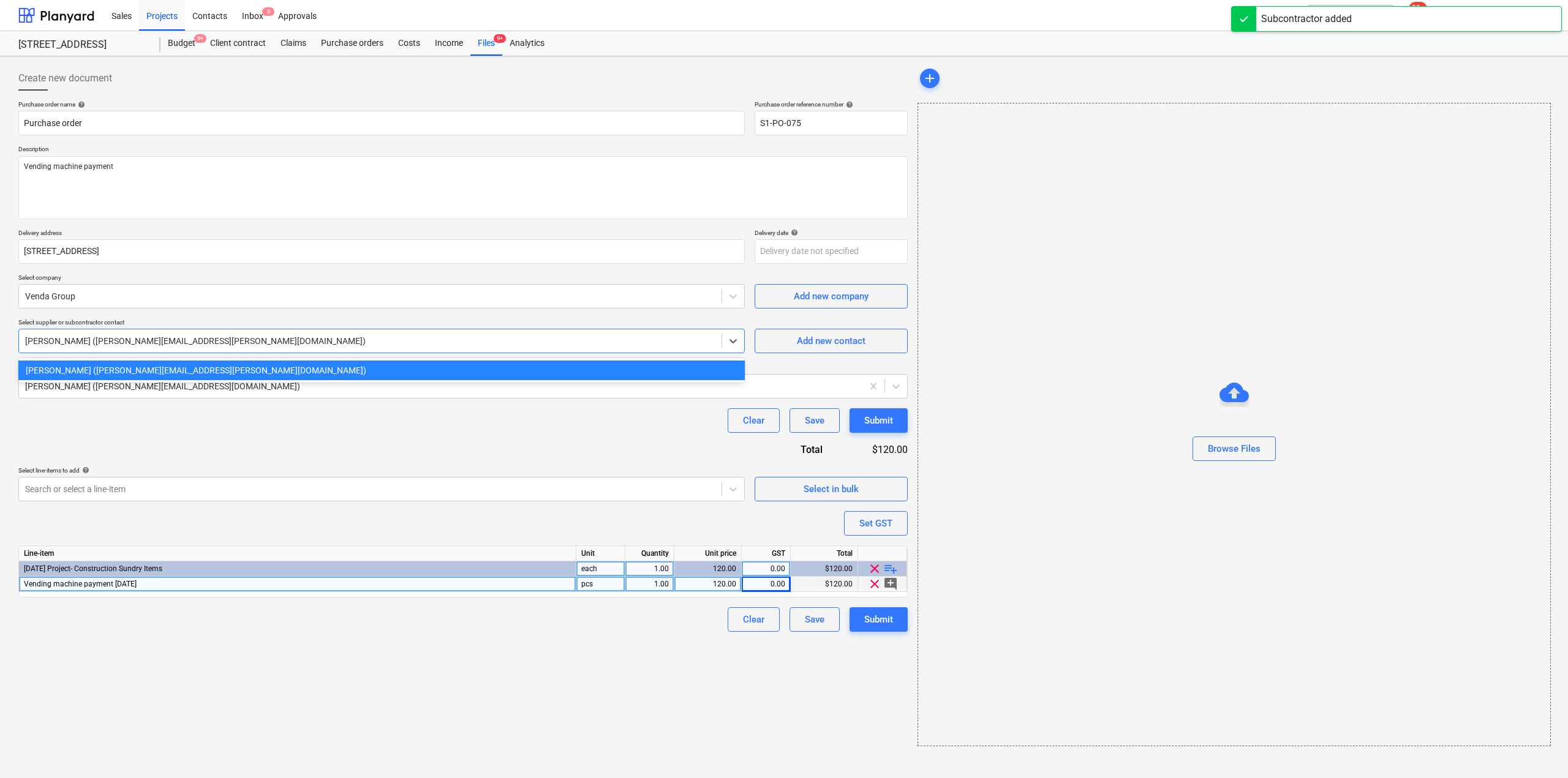
drag, startPoint x: 403, startPoint y: 340, endPoint x: 393, endPoint y: 341, distance: 10.0
click at [403, 340] on div at bounding box center [370, 341] width 691 height 12
click at [307, 365] on div "[PERSON_NAME] ([PERSON_NAME][EMAIL_ADDRESS][PERSON_NAME][DOMAIN_NAME])" at bounding box center [381, 370] width 726 height 20
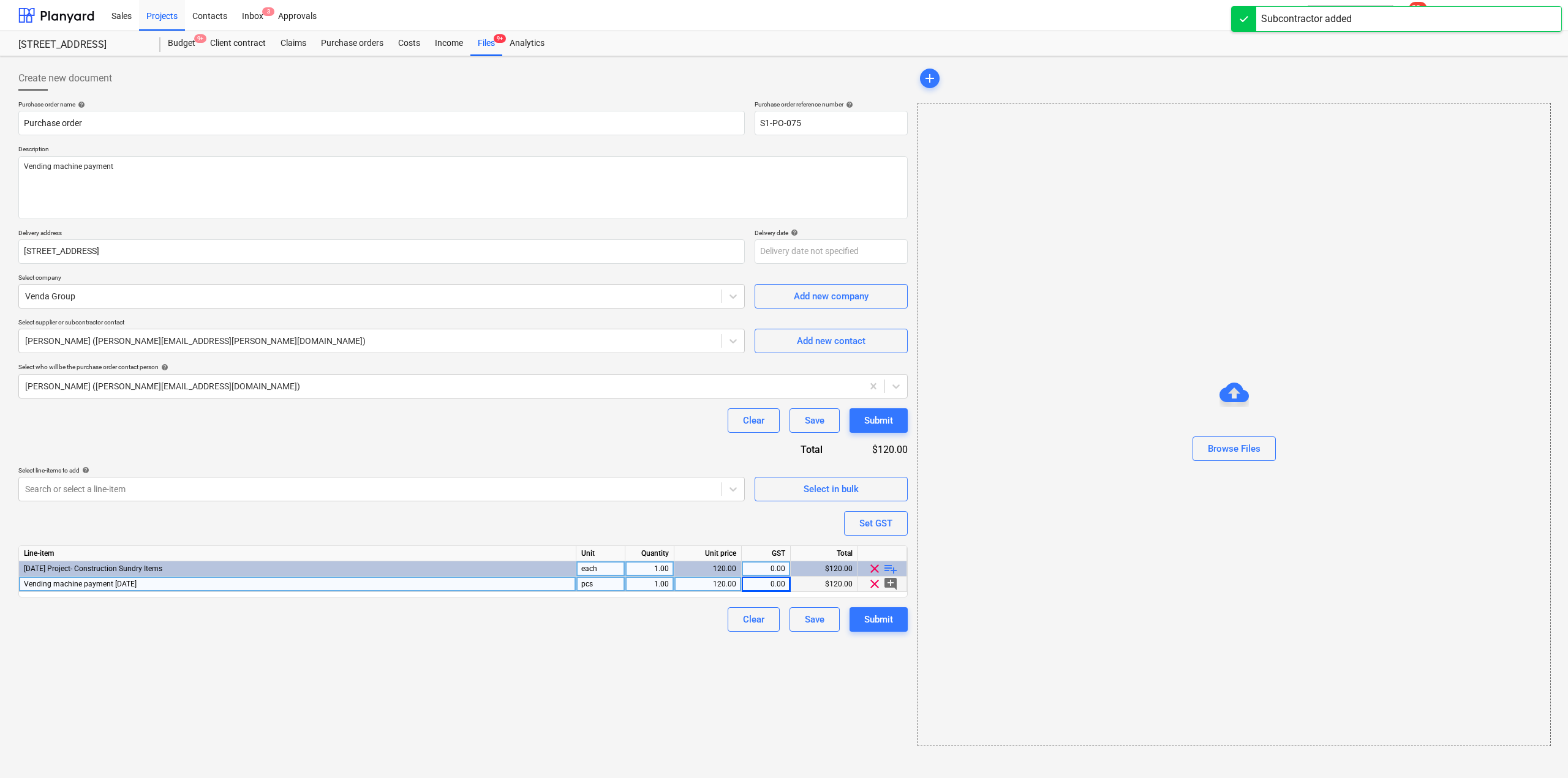
click at [305, 425] on div "Clear Save Submit" at bounding box center [463, 420] width 889 height 25
click at [882, 629] on button "Submit" at bounding box center [878, 619] width 58 height 25
type textarea "x"
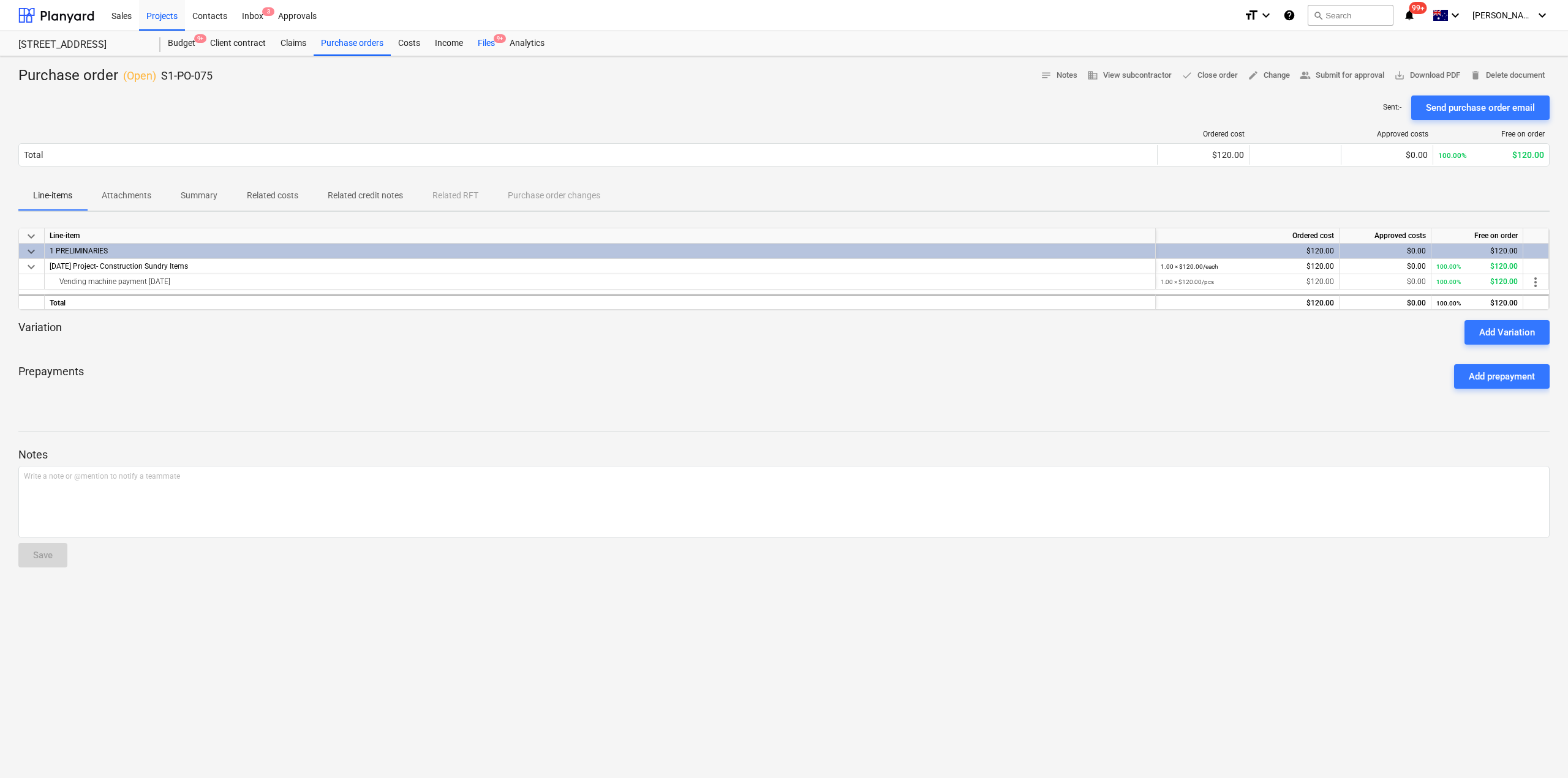
click at [482, 42] on div "Files 9+" at bounding box center [486, 43] width 31 height 25
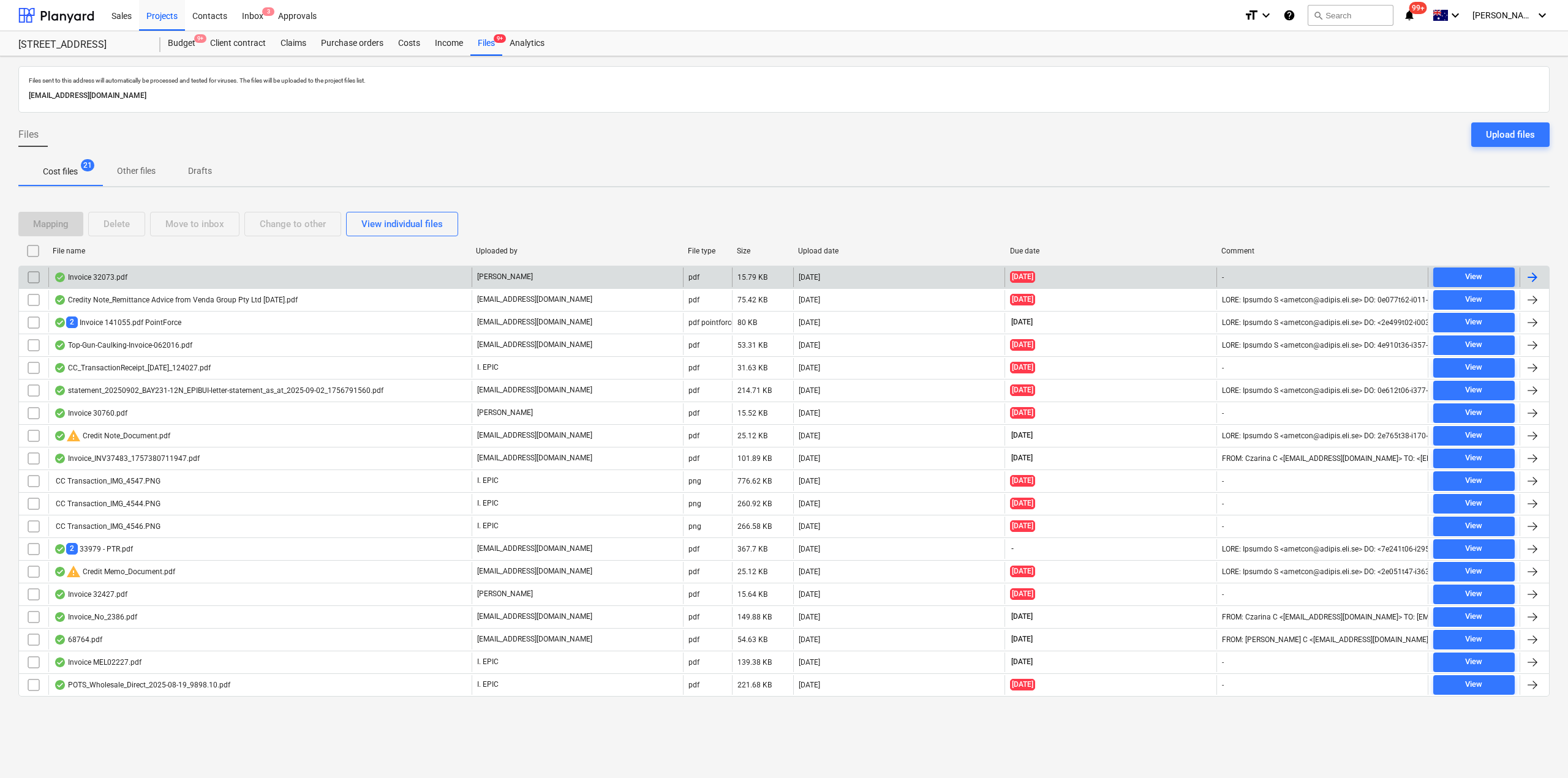
click at [130, 270] on div "Invoice 32073.pdf" at bounding box center [259, 277] width 423 height 20
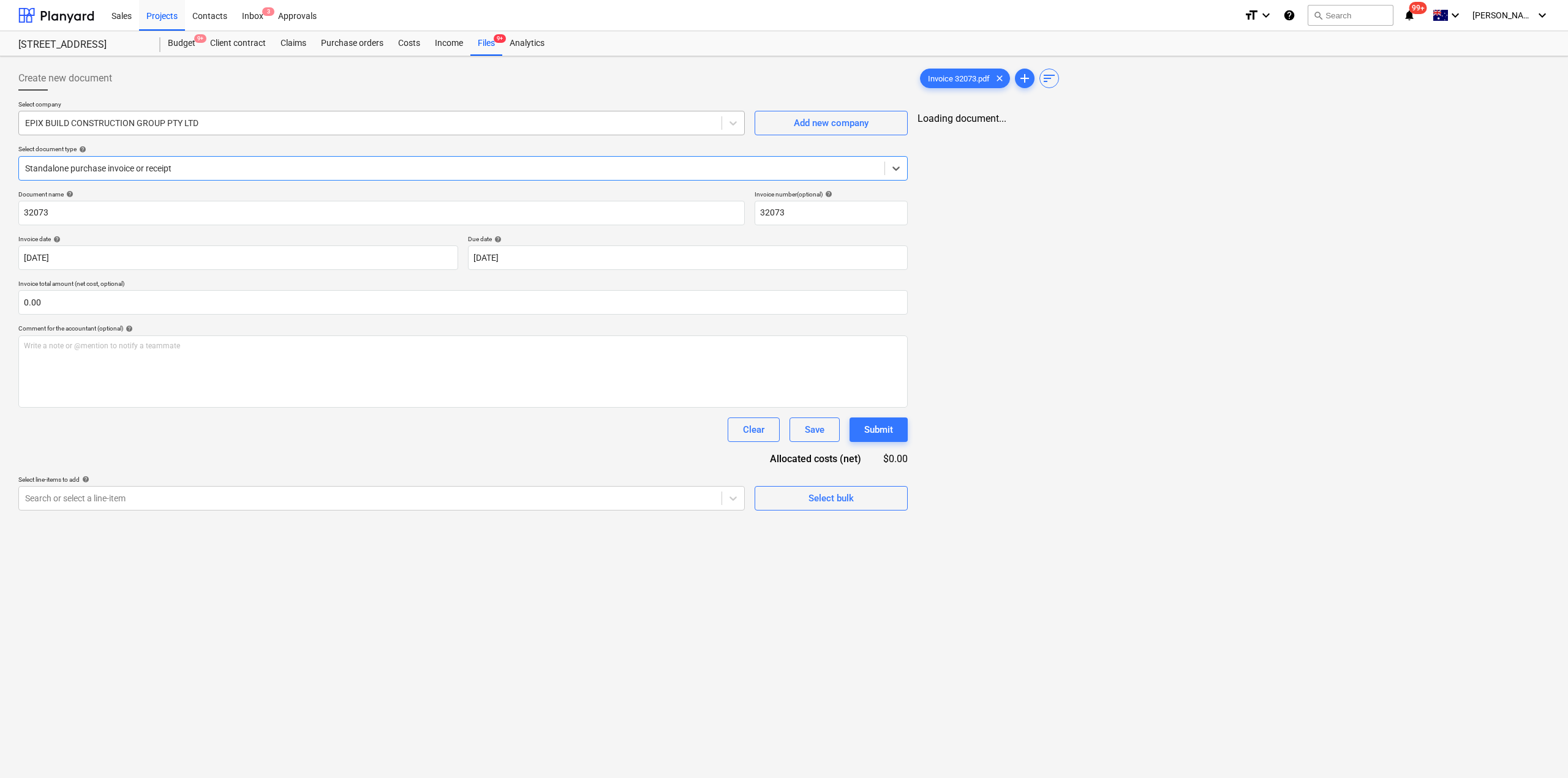
type input "32073"
type input "[DATE]"
click at [483, 42] on div "Files 9+" at bounding box center [486, 43] width 31 height 25
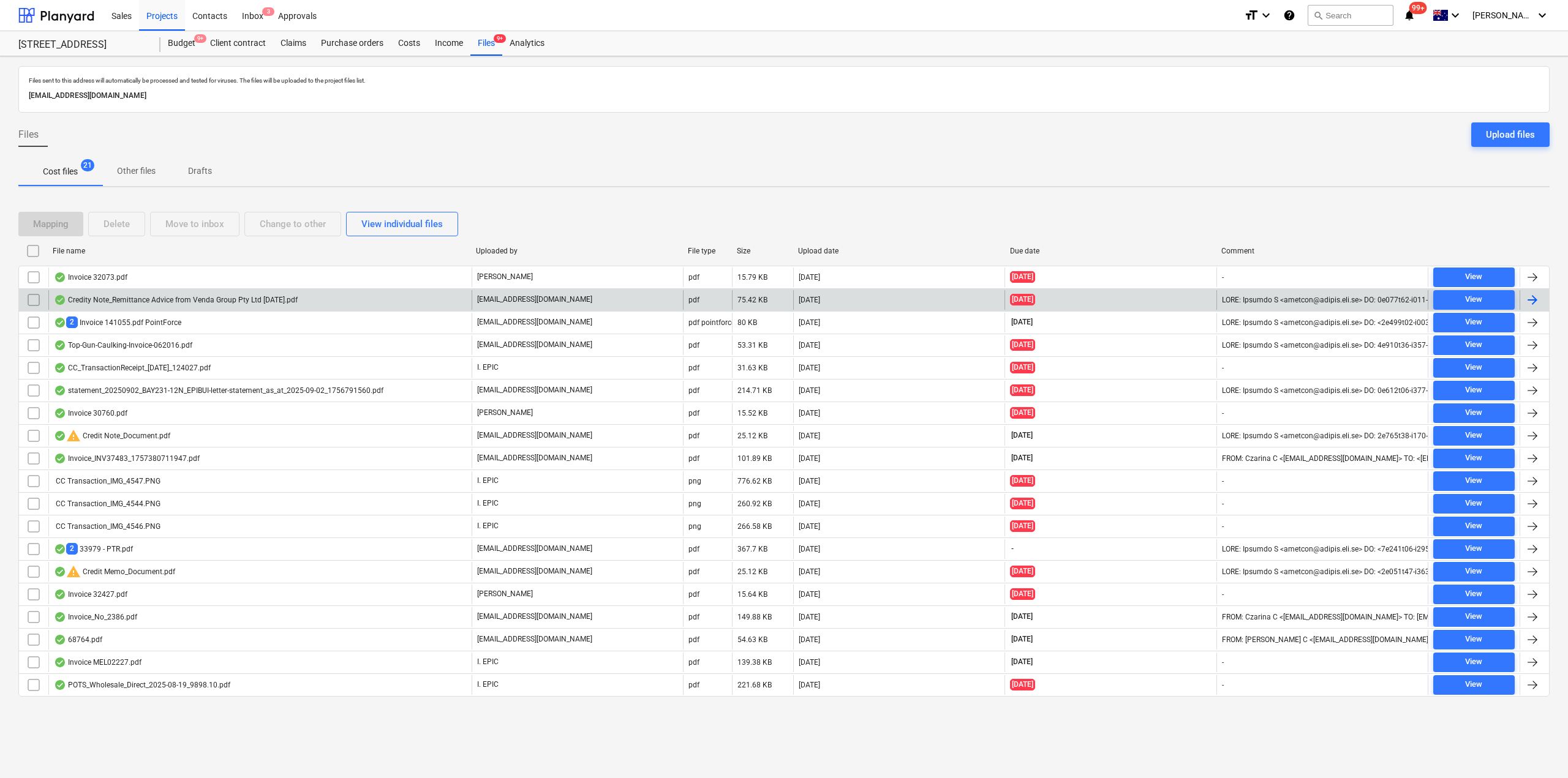
click at [158, 306] on div "Credity Note_Remittance Advice from Venda Group Pty Ltd [DATE].pdf" at bounding box center [259, 301] width 423 height 20
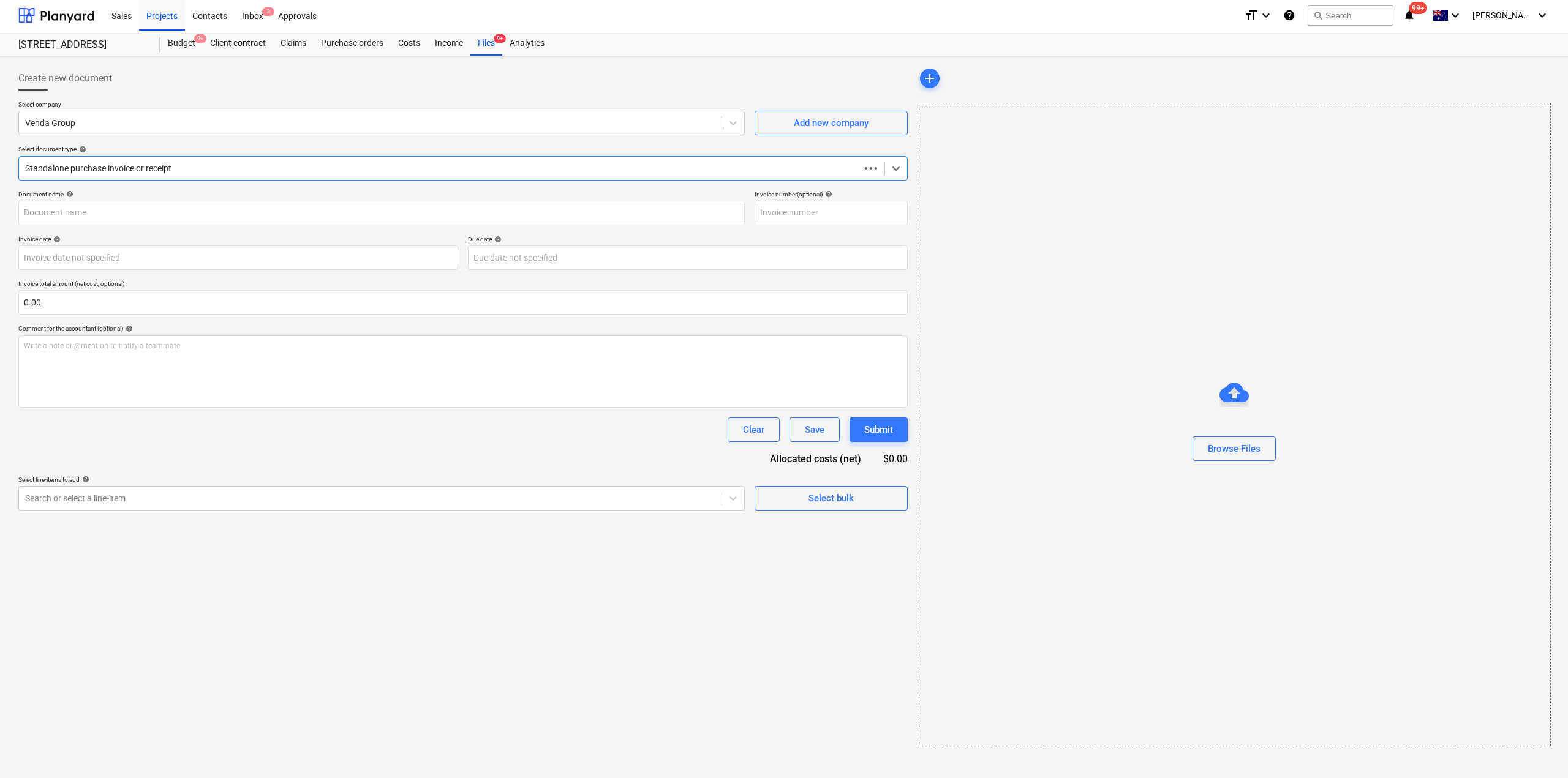
type input "Credit_Note_VG-250902081803"
type input "[DATE]"
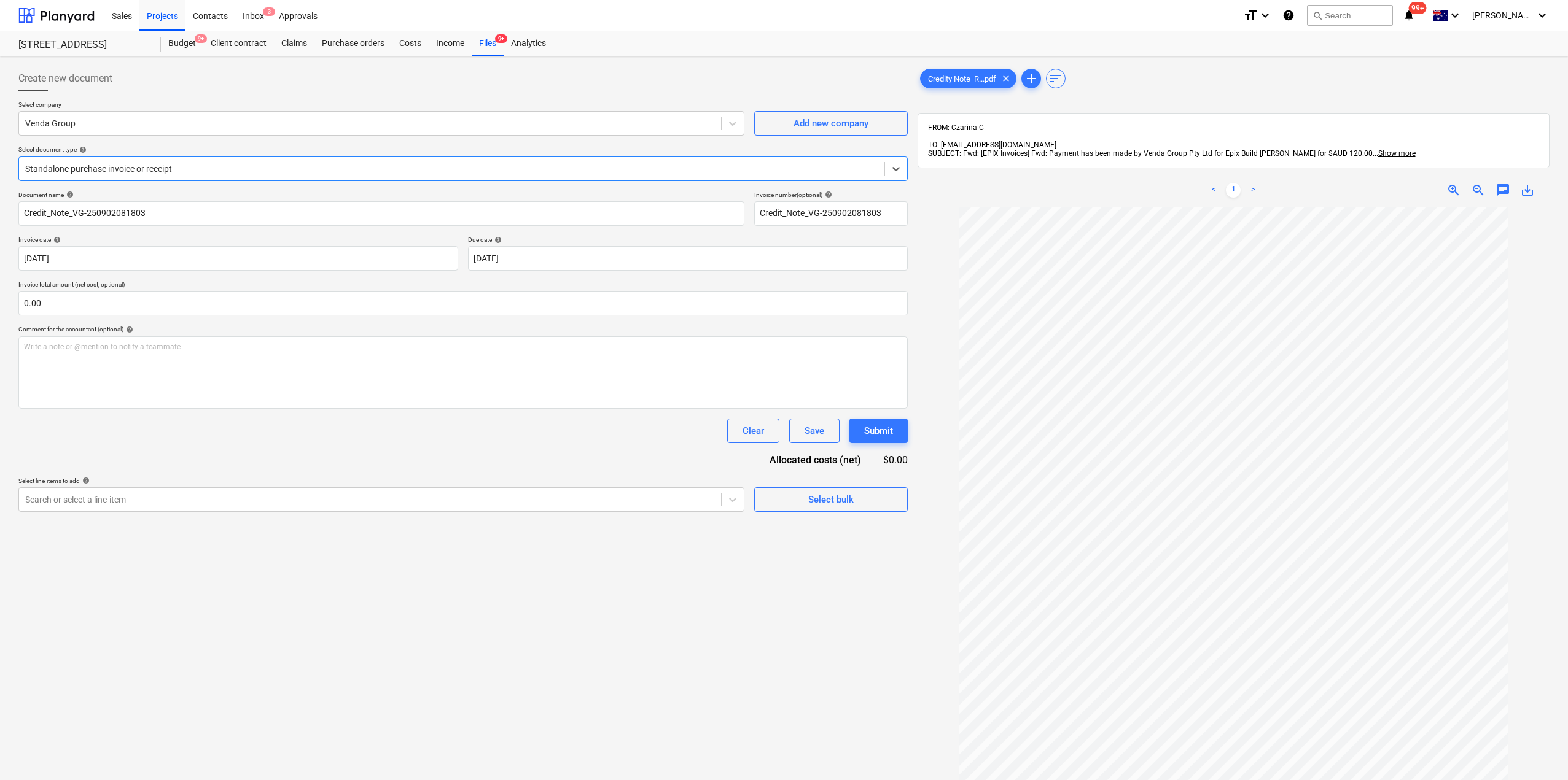
click at [100, 168] on div at bounding box center [452, 168] width 853 height 12
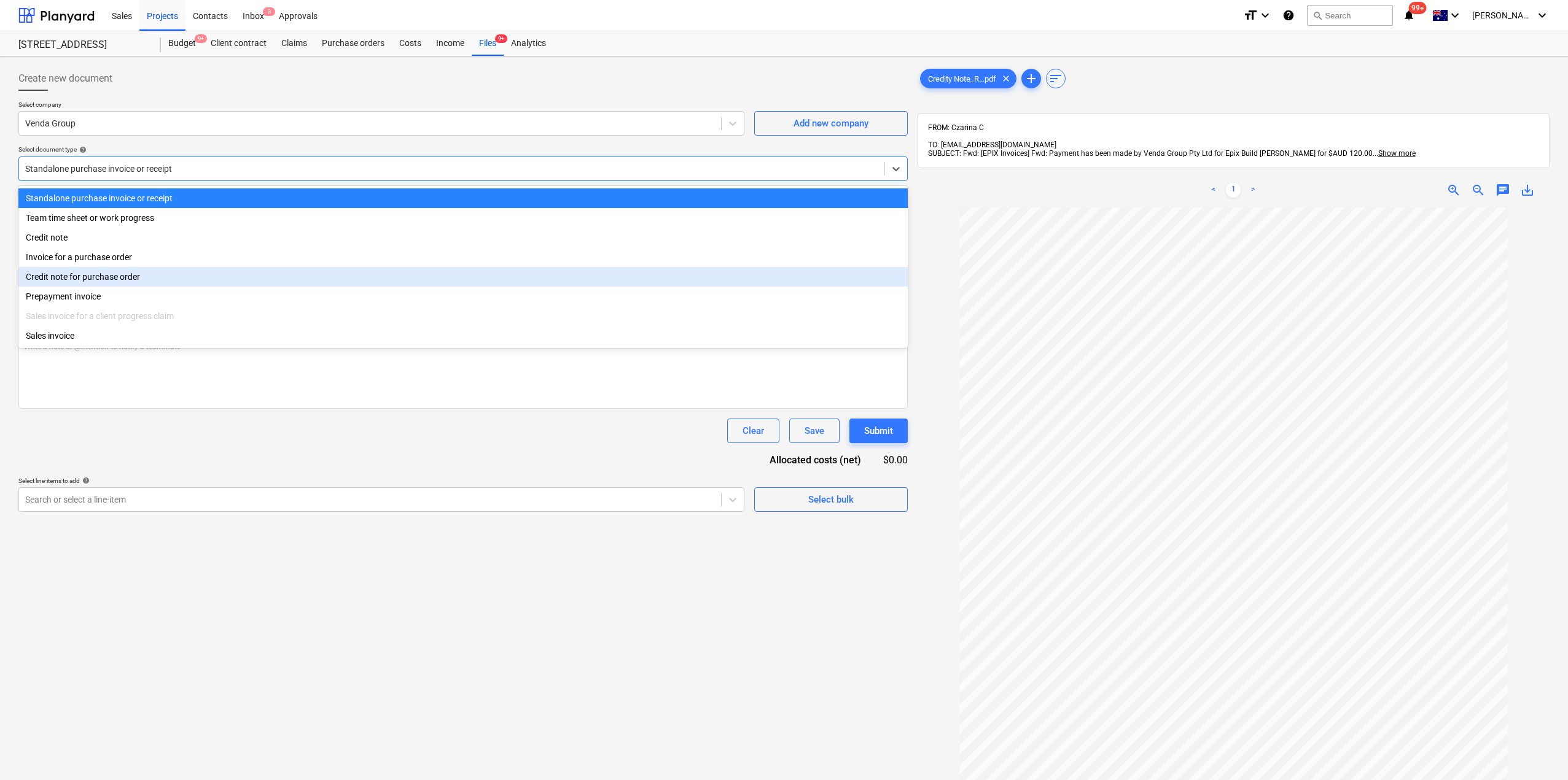
click at [112, 281] on div "Credit note for purchase order" at bounding box center [463, 277] width 889 height 20
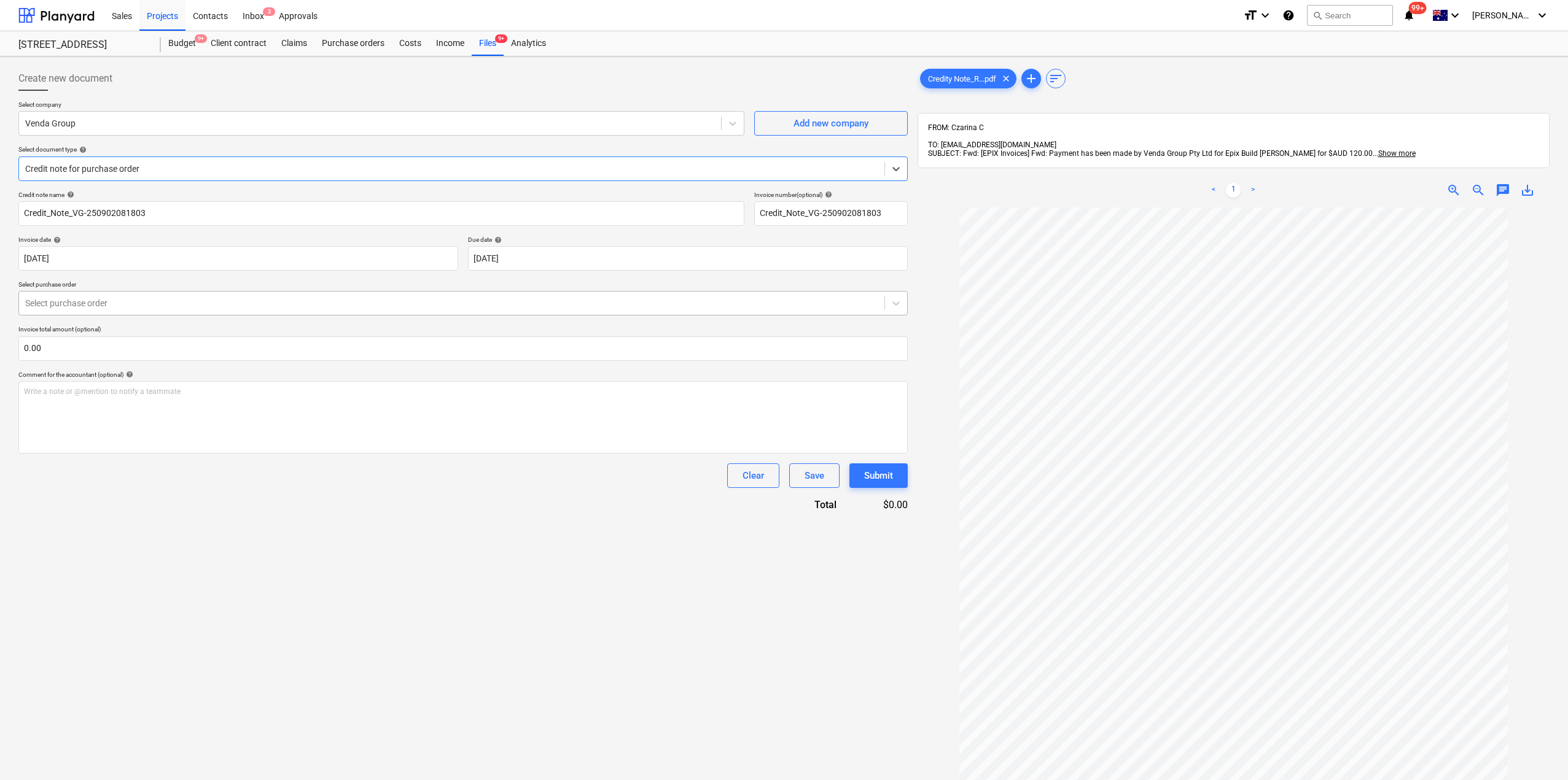
click at [117, 299] on div at bounding box center [452, 303] width 853 height 12
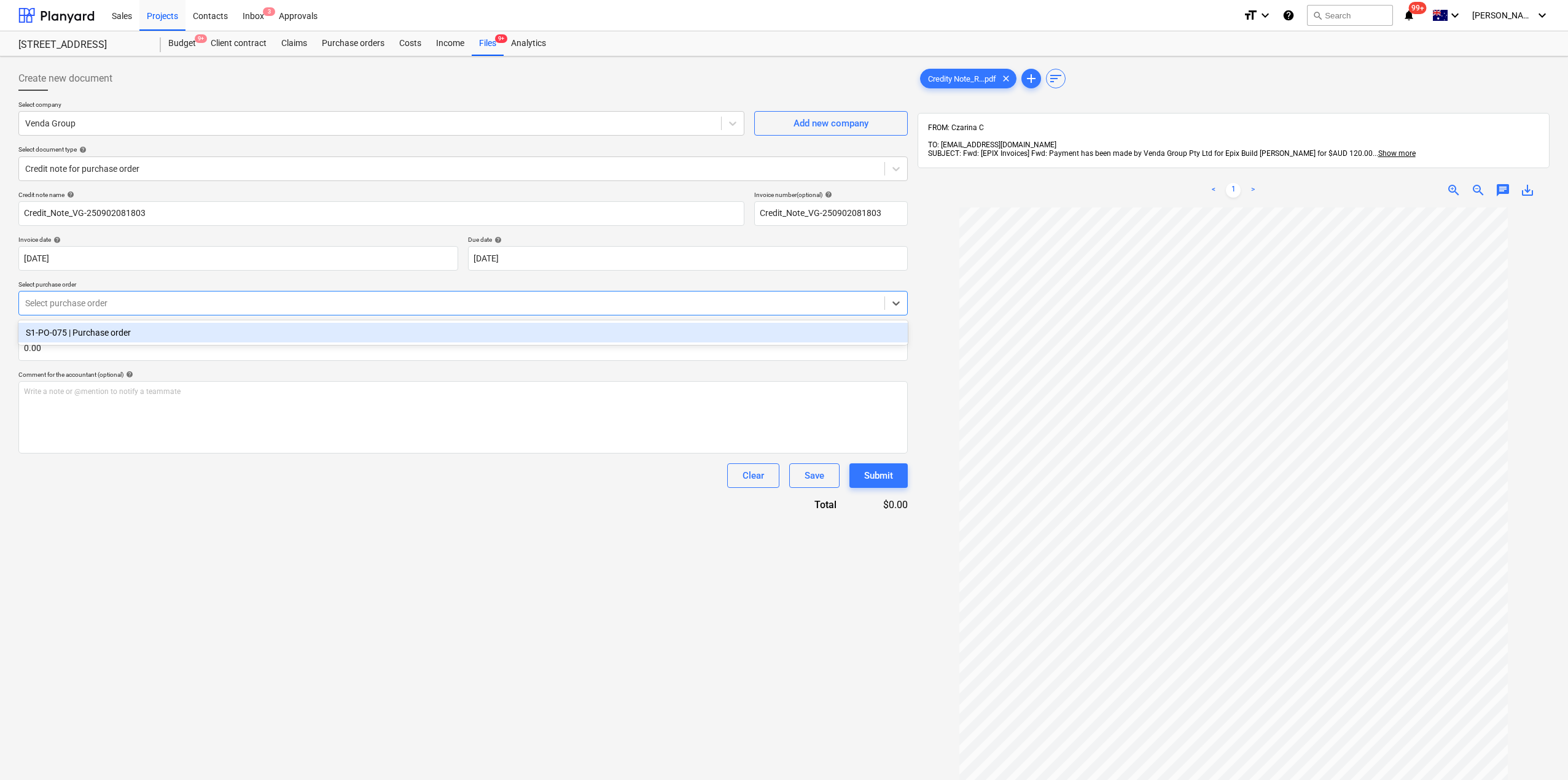
click at [110, 334] on div "S1-PO-075 | Purchase order" at bounding box center [463, 333] width 889 height 20
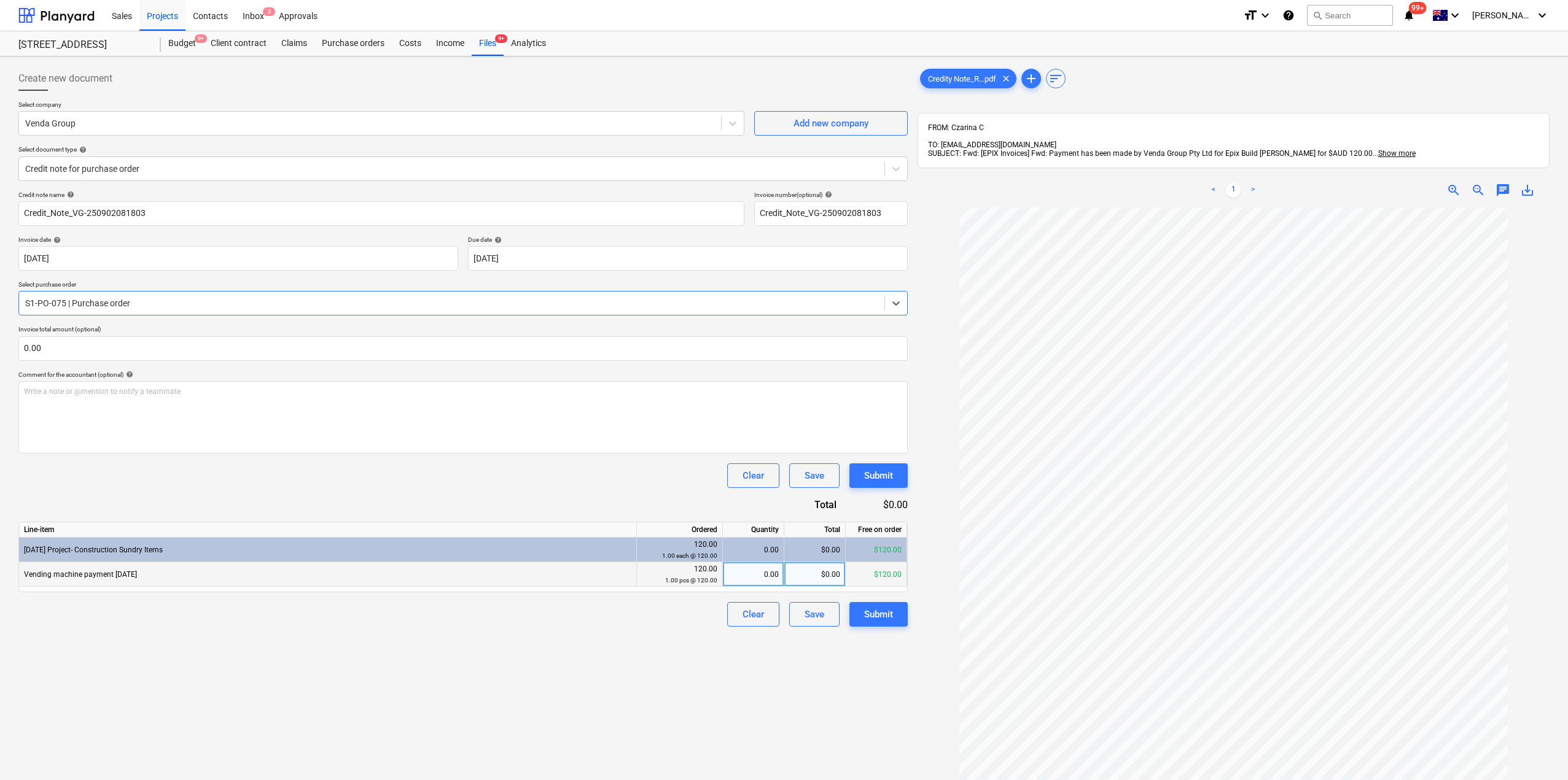
click at [752, 582] on div "0.00" at bounding box center [753, 574] width 51 height 25
type input "1"
click at [635, 685] on div "Create new document Select company Venda Group Add new company Select document …" at bounding box center [463, 509] width 899 height 897
click at [401, 405] on div "Write a note or @mention to notify a teammate [PERSON_NAME]" at bounding box center [463, 418] width 889 height 73
click at [668, 436] on div "Write a note or @mention to notify a teammate [PERSON_NAME]" at bounding box center [463, 418] width 889 height 73
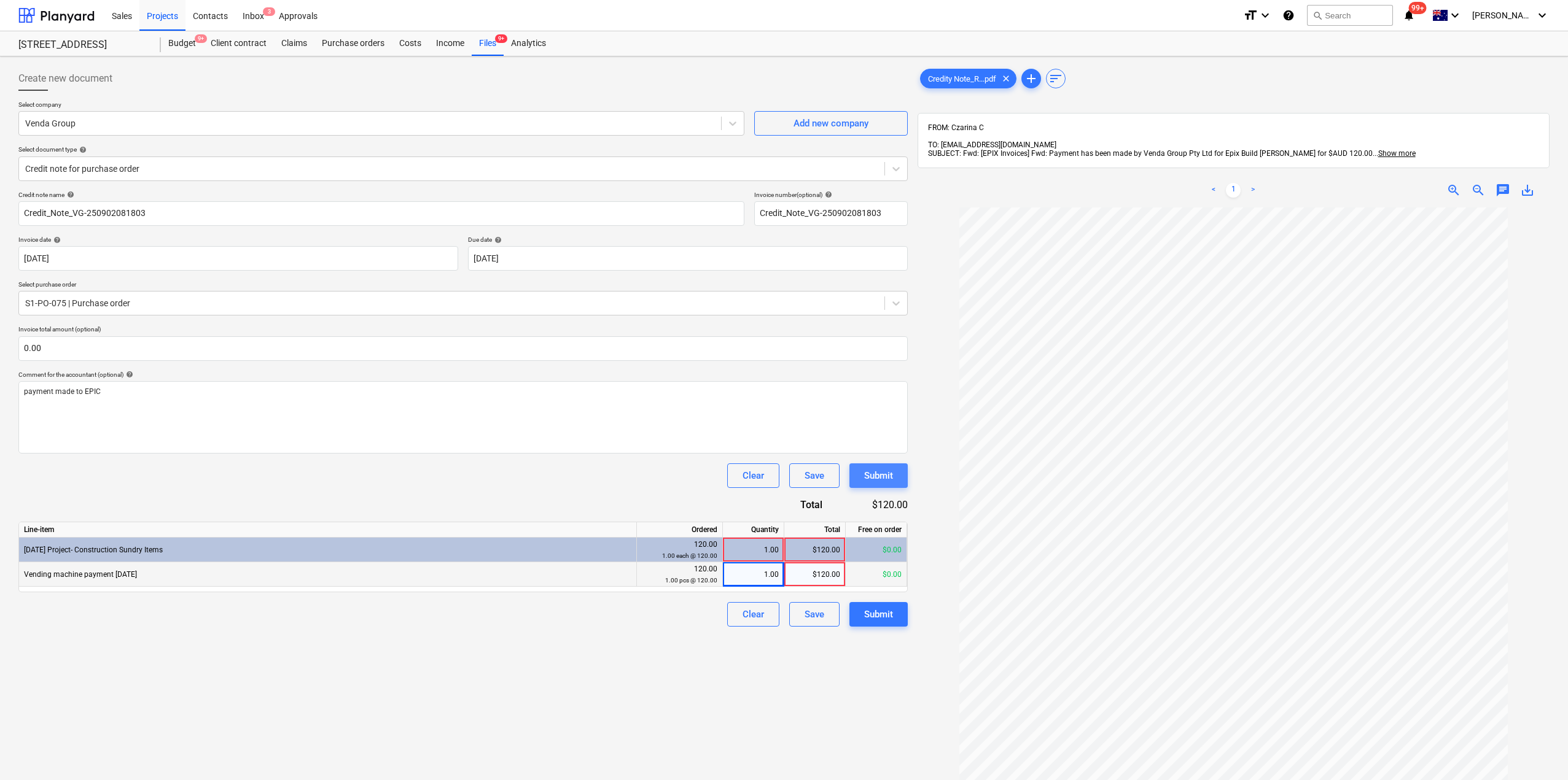
click at [882, 477] on div "Submit" at bounding box center [878, 476] width 29 height 16
click at [789, 647] on div "Create new document Select company Venda Group Add new company Select document …" at bounding box center [463, 509] width 899 height 897
click at [760, 559] on div "1.00" at bounding box center [753, 550] width 51 height 25
click at [760, 580] on div "1.00" at bounding box center [753, 574] width 51 height 25
click at [825, 561] on div "$120.00" at bounding box center [815, 550] width 61 height 25
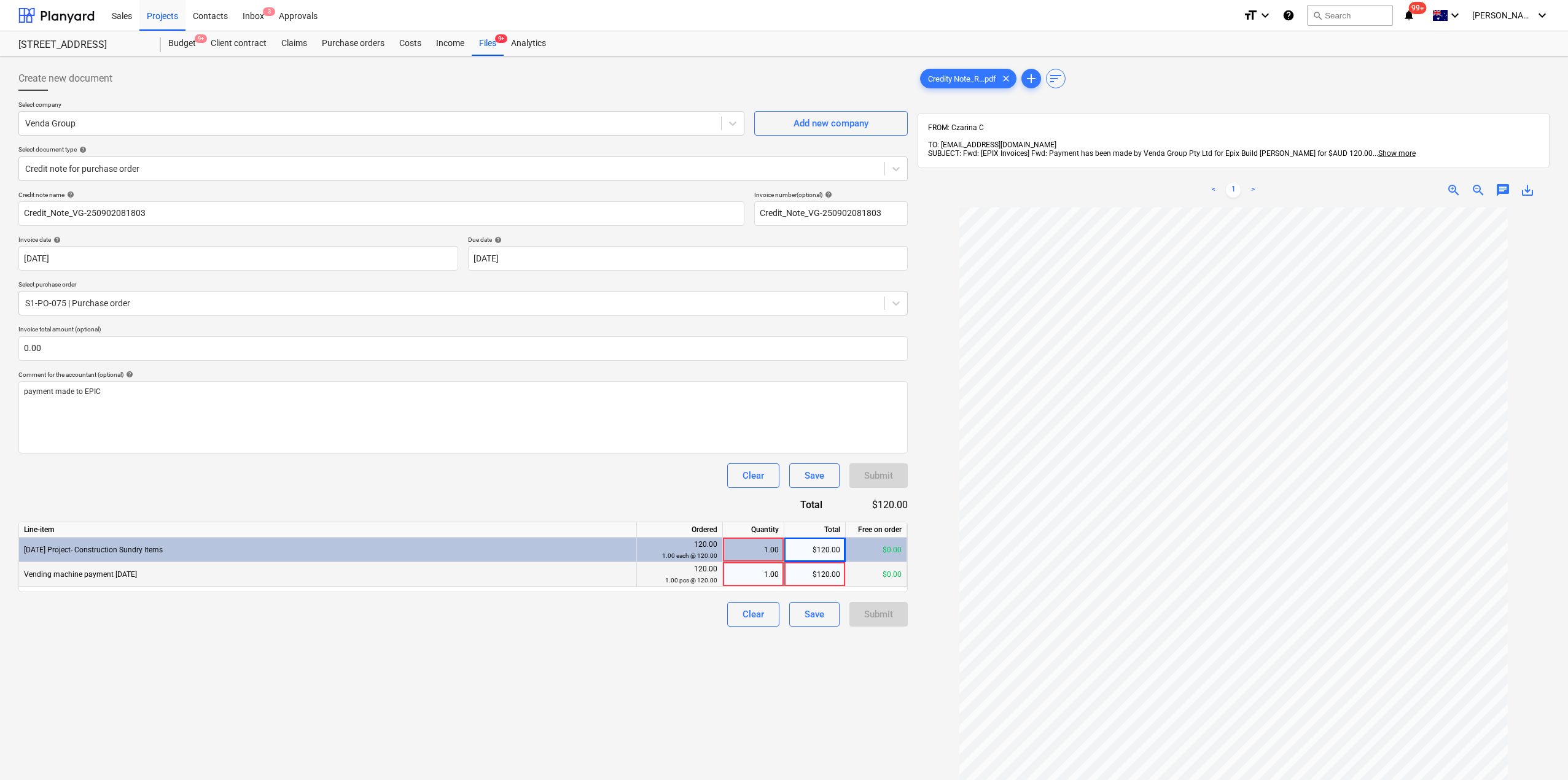
click at [751, 579] on div "1.00" at bounding box center [753, 574] width 51 height 25
click at [816, 570] on div "$120.00" at bounding box center [815, 574] width 61 height 25
click at [769, 556] on div "1.00" at bounding box center [753, 550] width 51 height 25
click at [760, 578] on div "1.00" at bounding box center [753, 574] width 51 height 25
click at [764, 546] on div "1.00" at bounding box center [753, 550] width 51 height 25
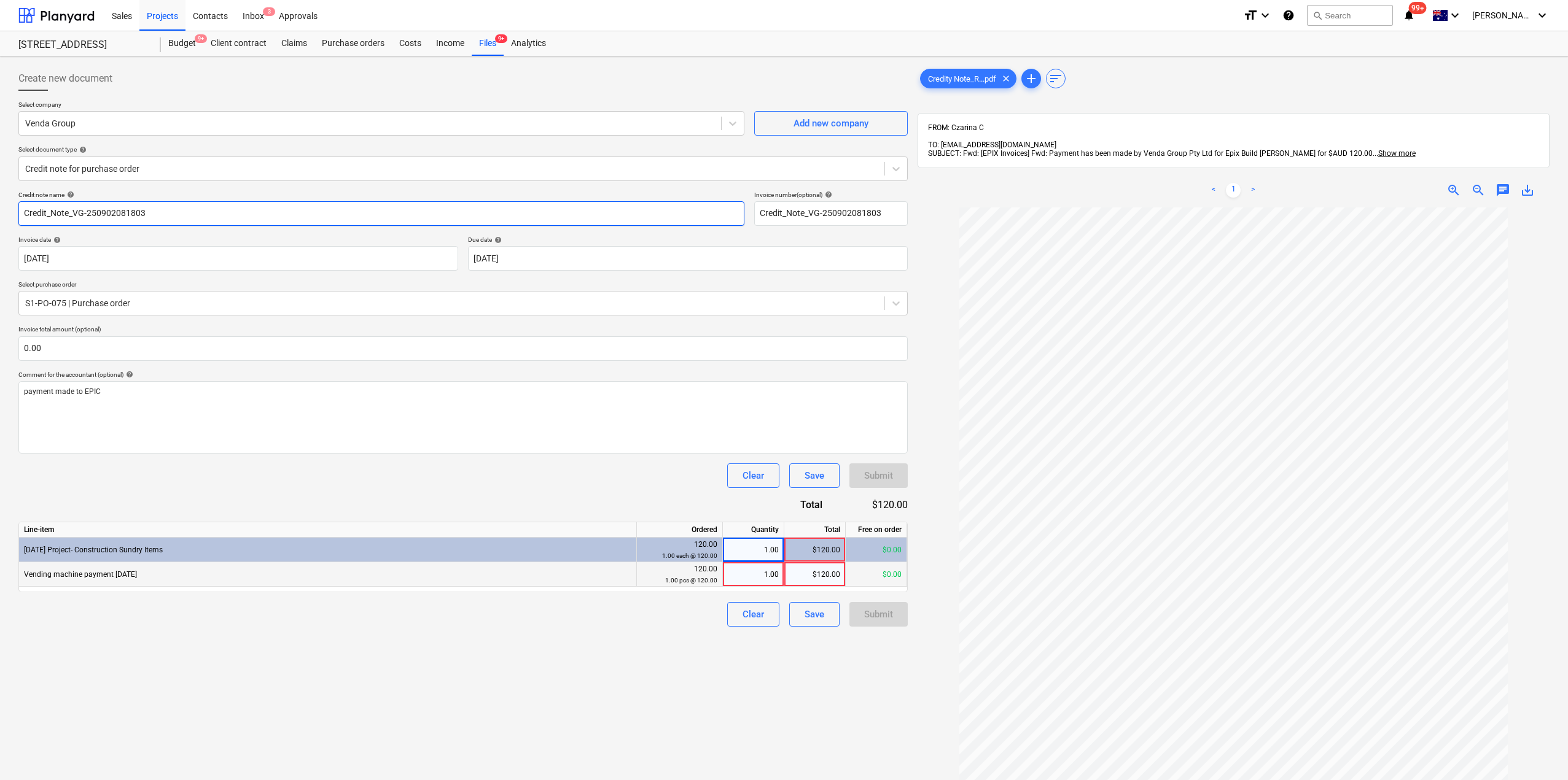
click at [253, 209] on input "Credit_Note_VG-250902081803" at bounding box center [381, 213] width 726 height 25
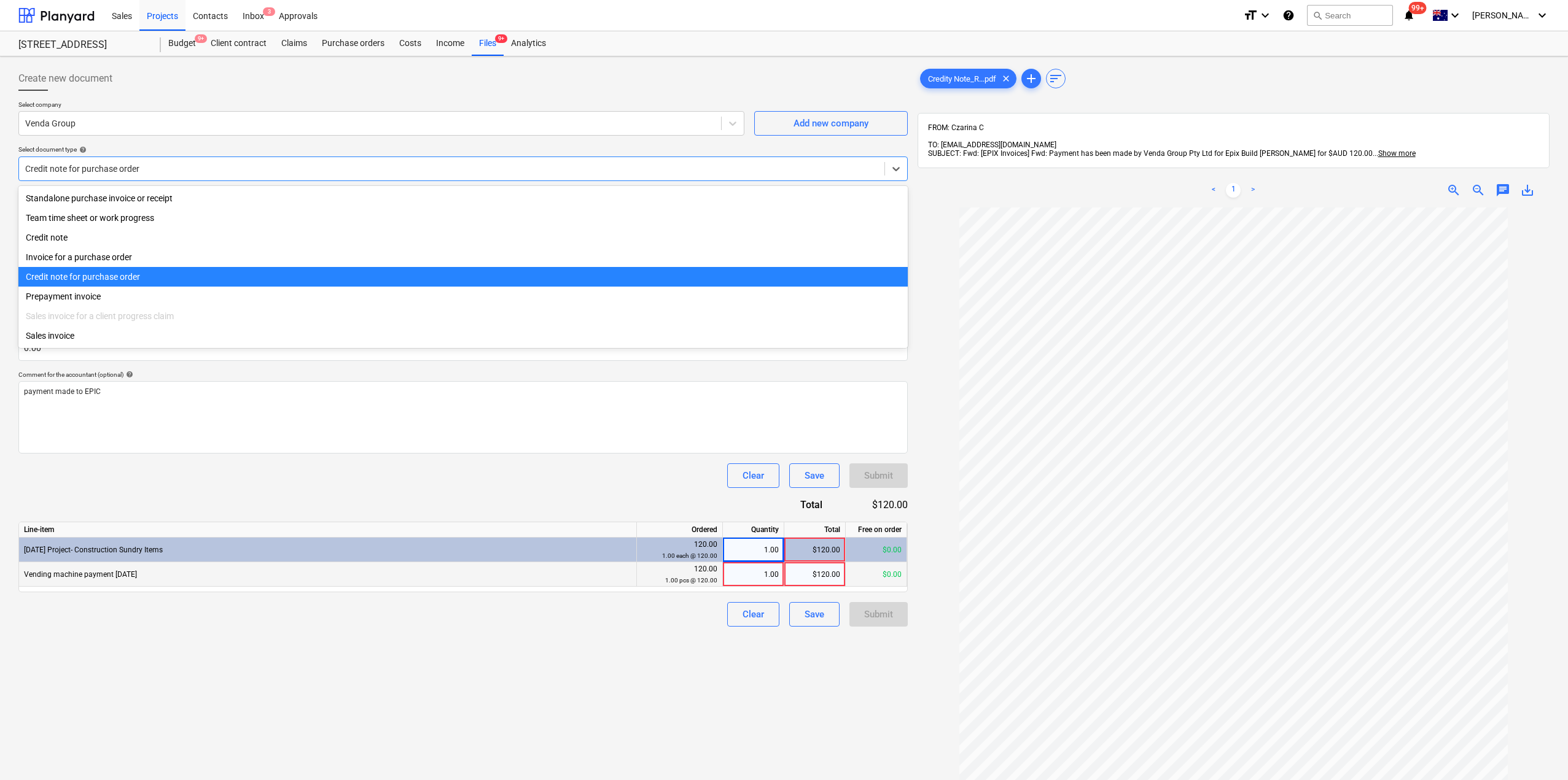
click at [244, 176] on div "Credit note for purchase order" at bounding box center [451, 168] width 865 height 17
click at [163, 238] on div "Credit note" at bounding box center [463, 237] width 889 height 20
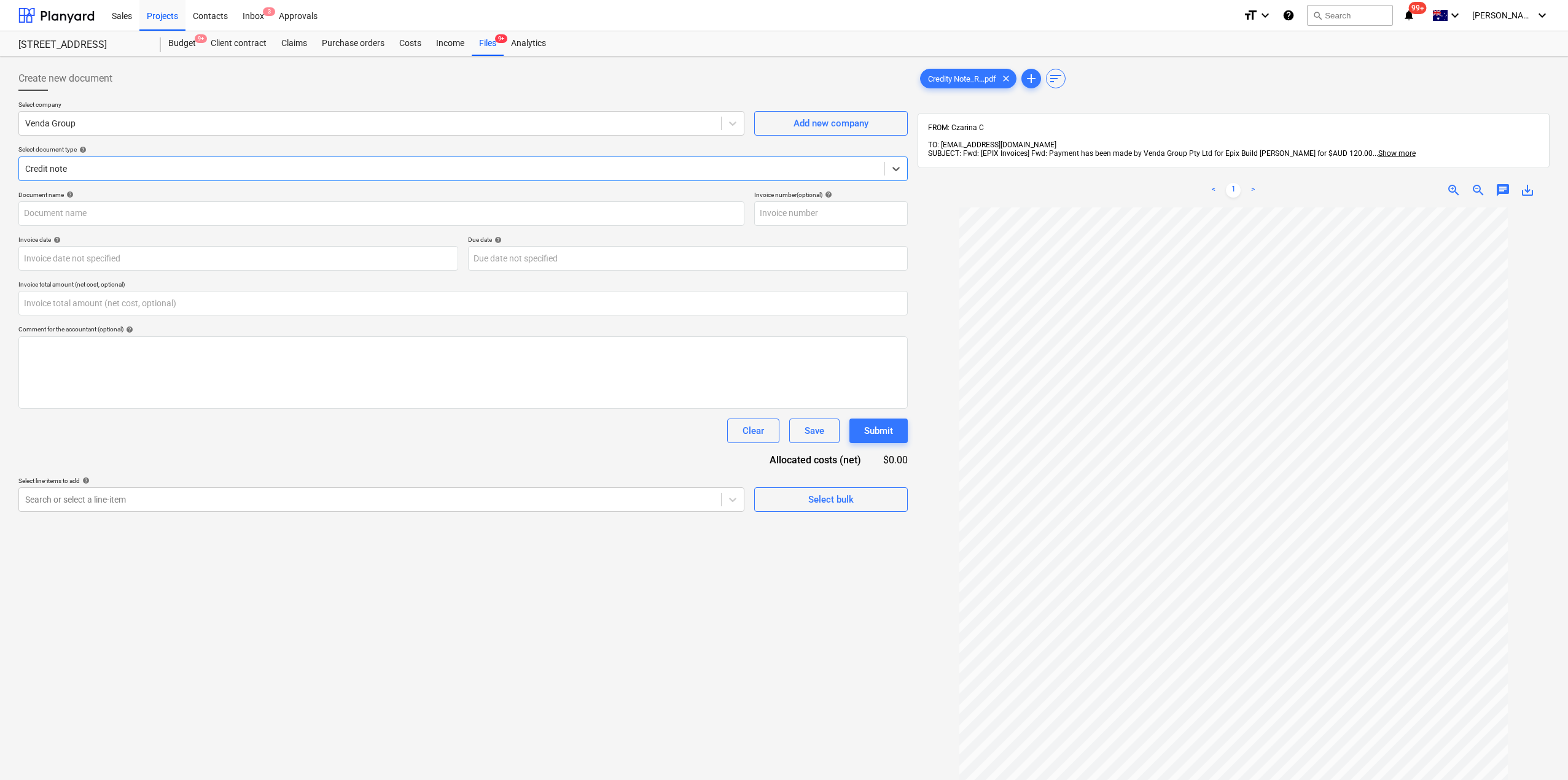
type input "Credit_Note_VG-250902081803"
type input "[DATE]"
type input "0.00"
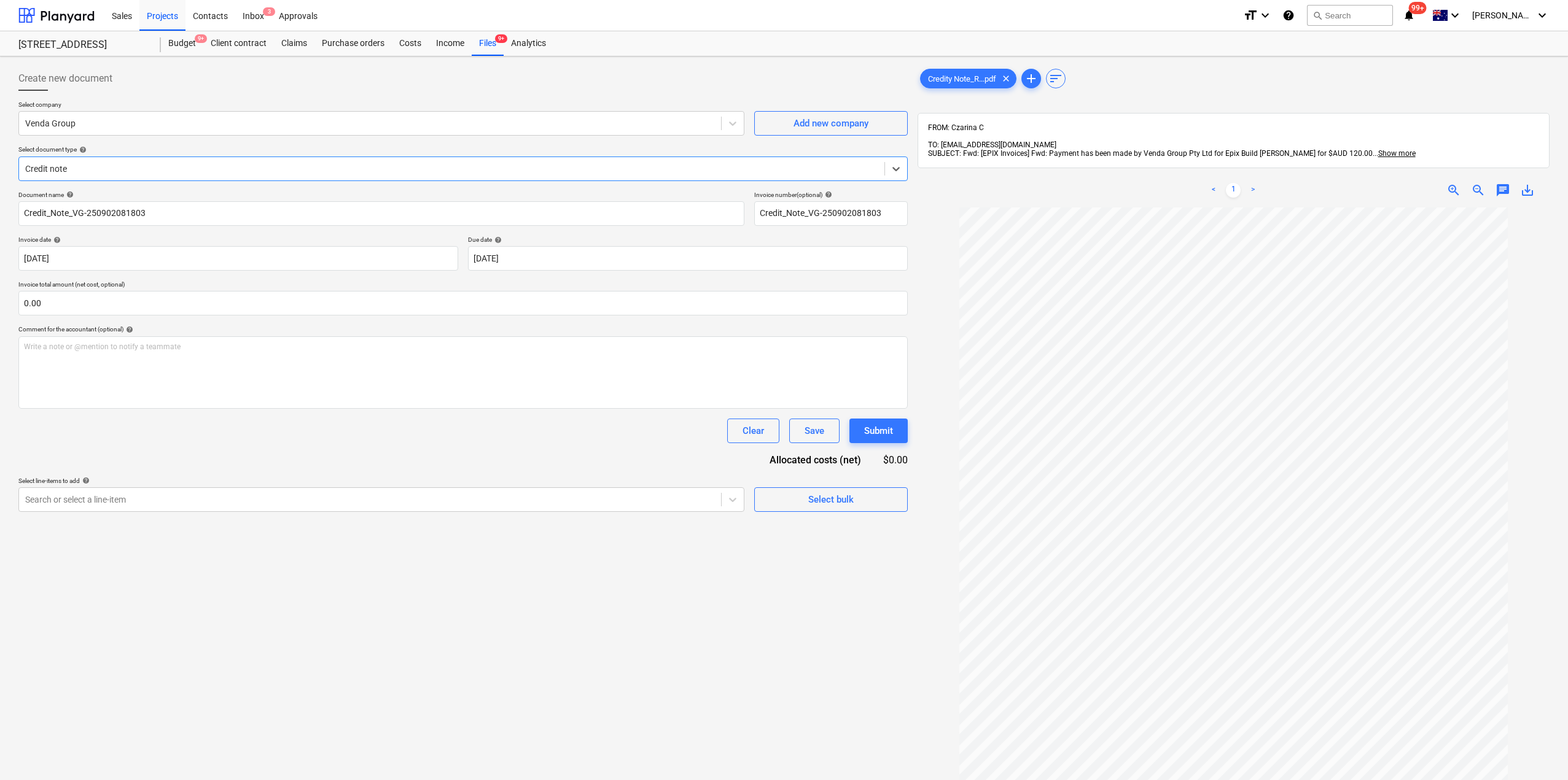
click at [219, 163] on div at bounding box center [452, 168] width 853 height 12
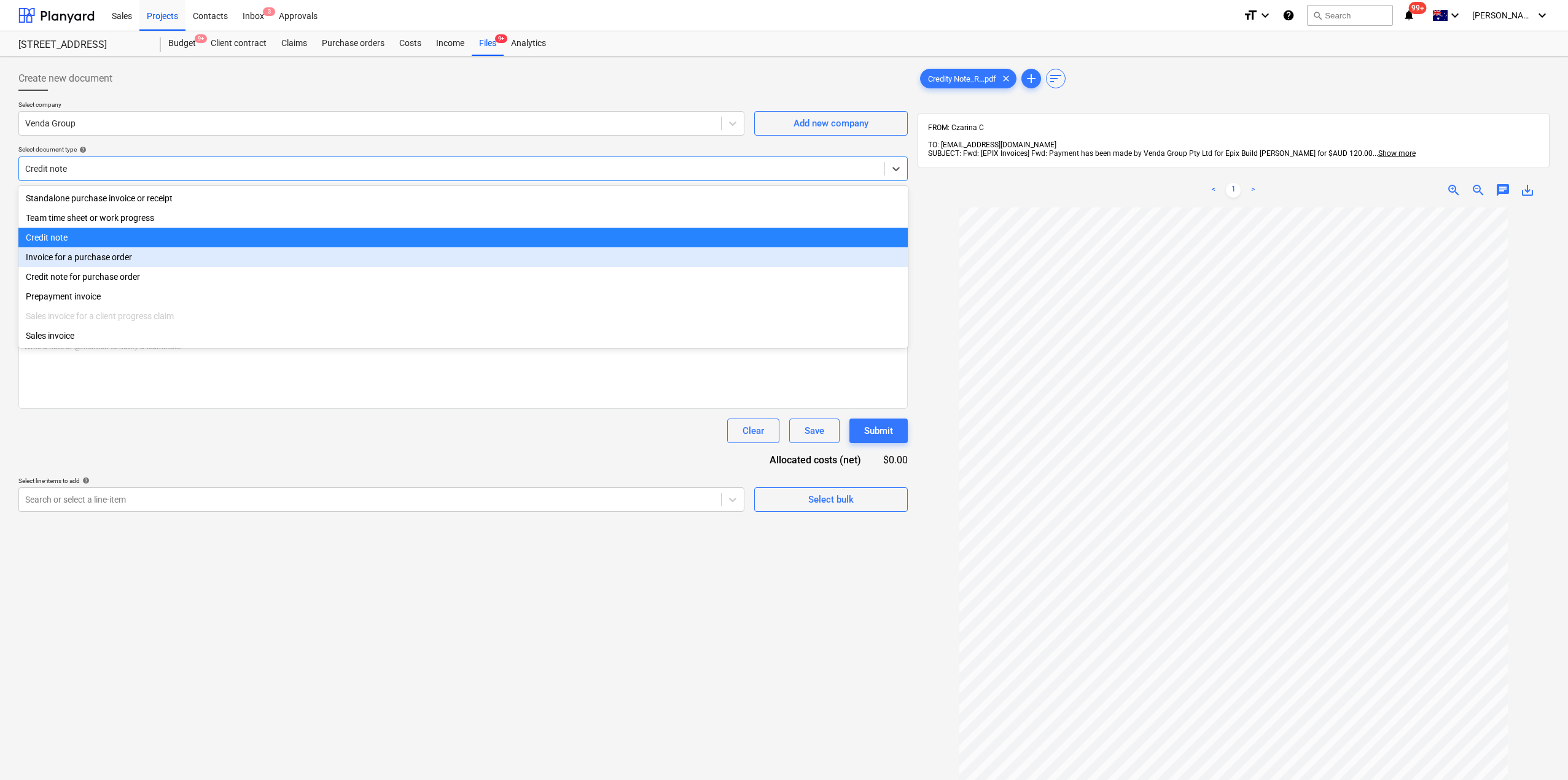
click at [167, 260] on div "Invoice for a purchase order" at bounding box center [463, 257] width 889 height 20
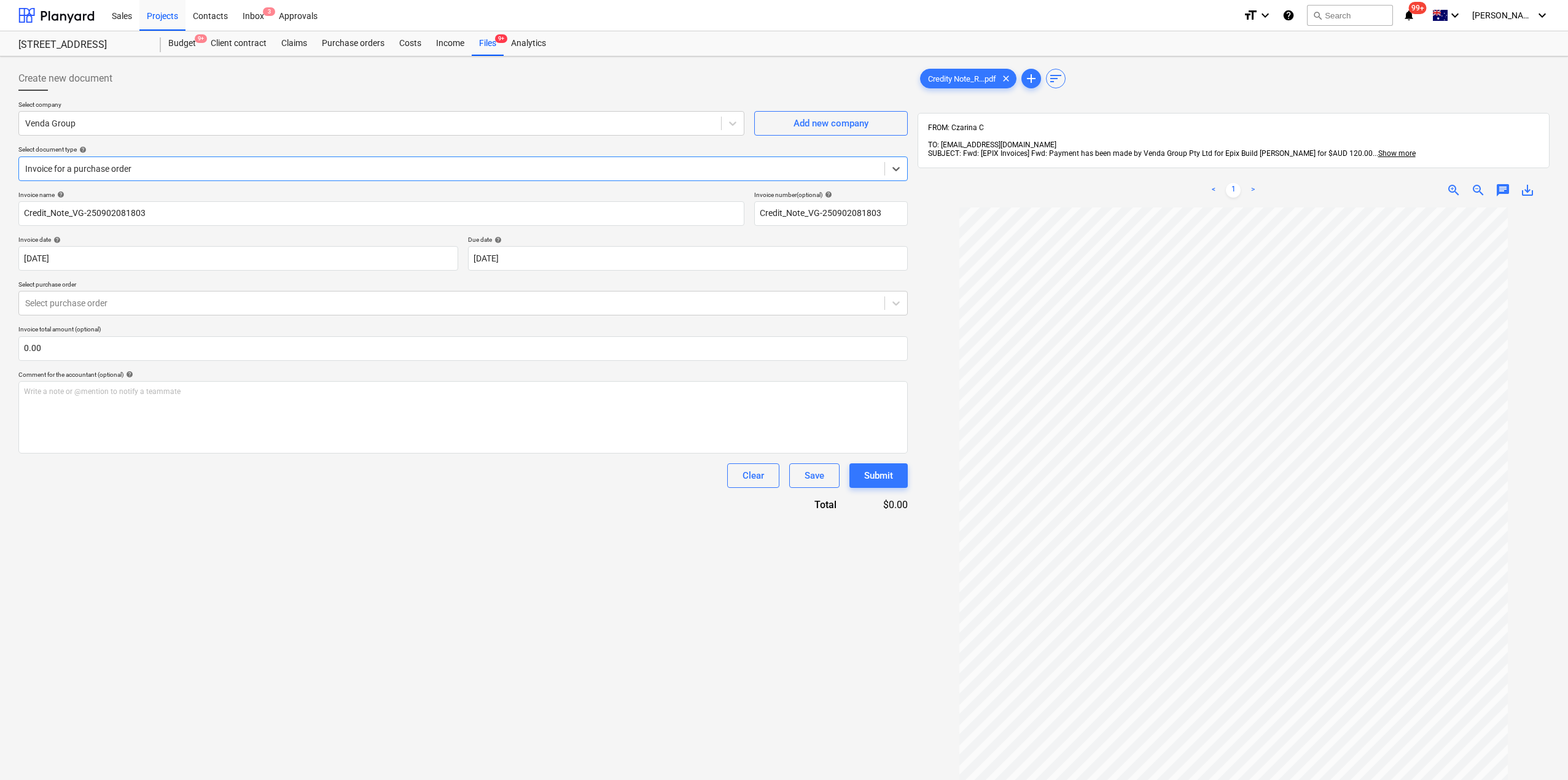
click at [260, 285] on p "Select purchase order" at bounding box center [463, 286] width 889 height 11
click at [273, 296] on div "Select purchase order" at bounding box center [451, 302] width 865 height 17
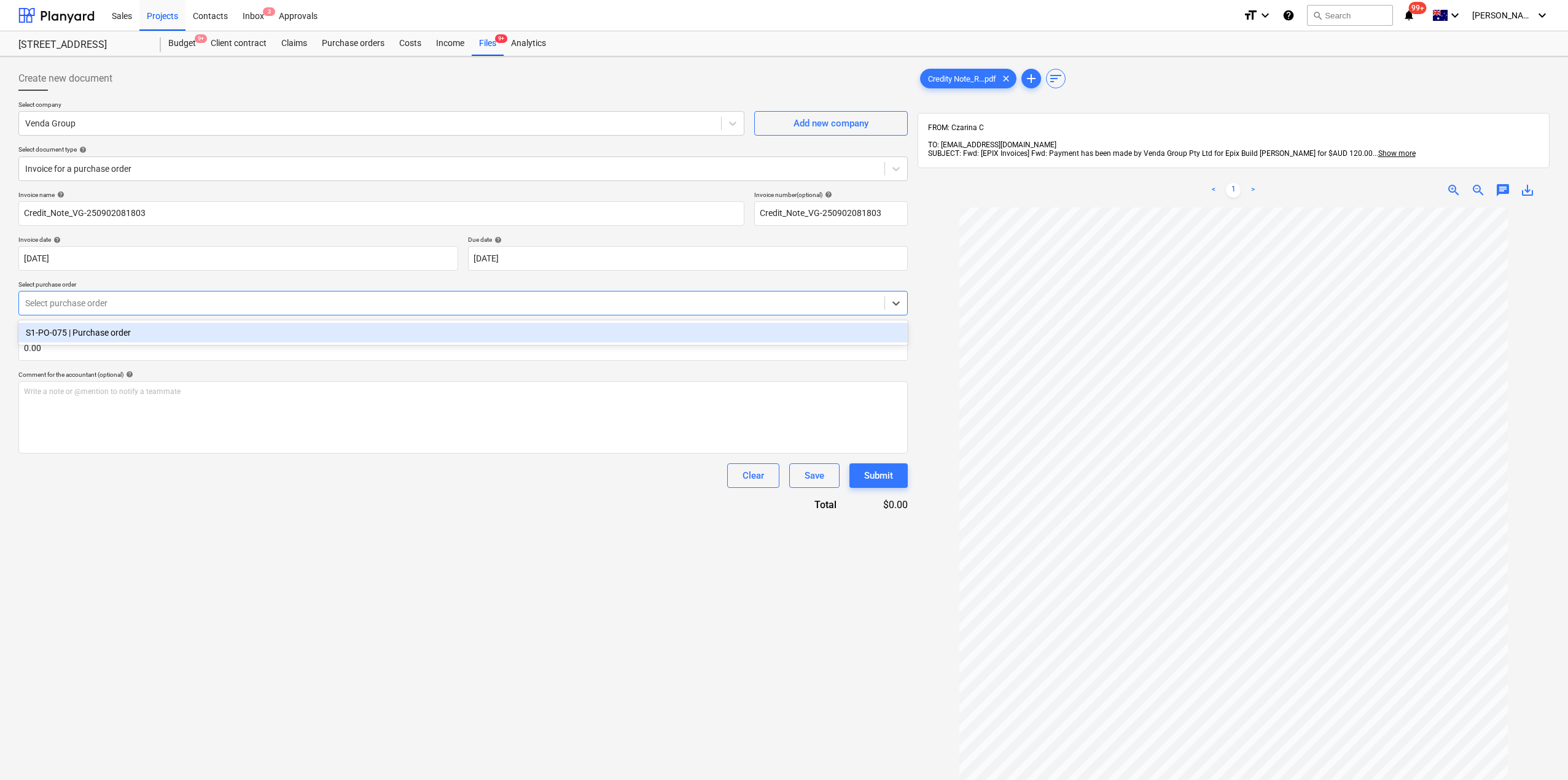
click at [263, 334] on div "S1-PO-075 | Purchase order" at bounding box center [463, 333] width 889 height 20
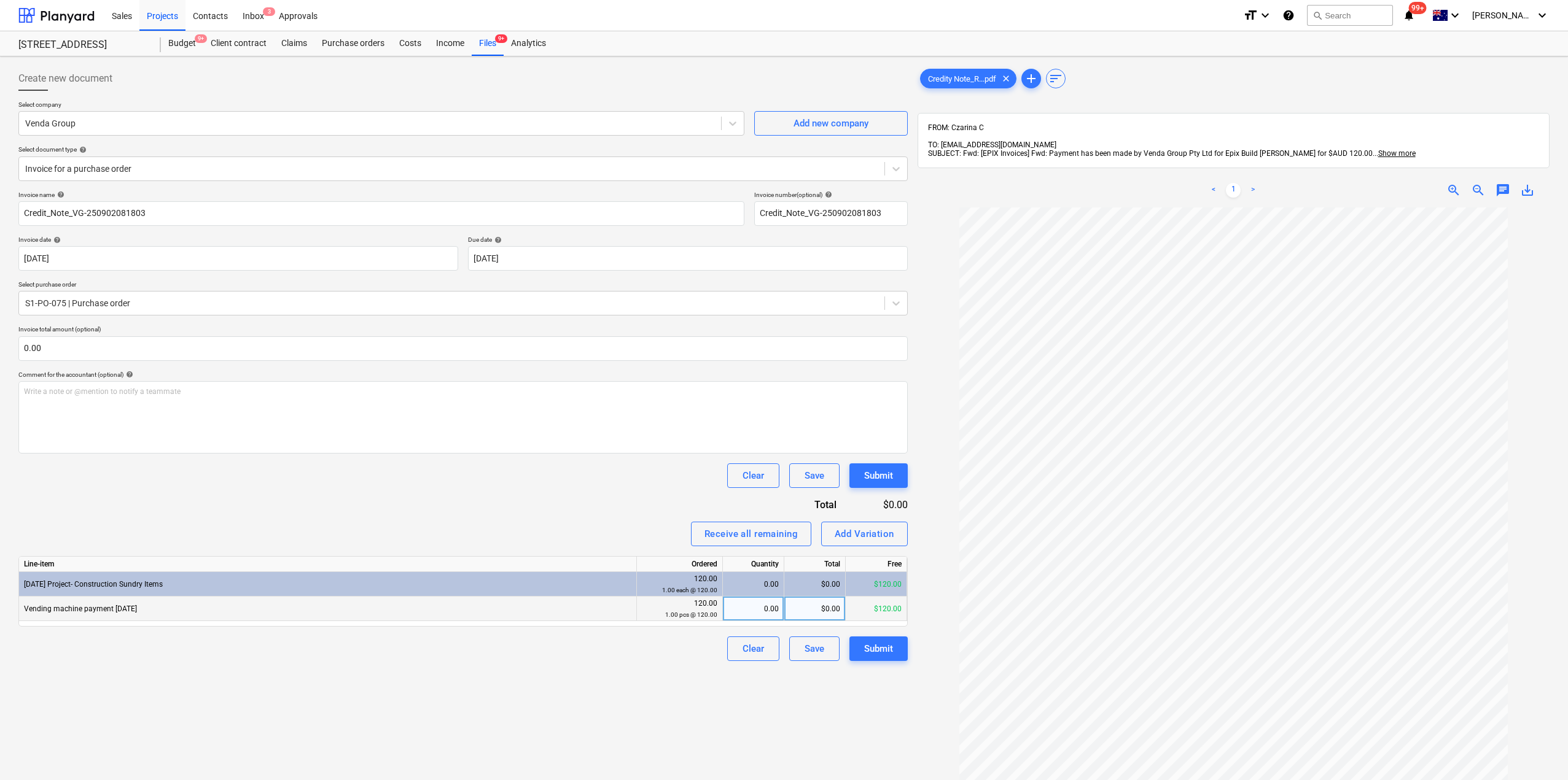
click at [773, 604] on div "0.00" at bounding box center [753, 609] width 51 height 25
type input "1"
click at [626, 466] on div "Clear Save Submit" at bounding box center [463, 476] width 889 height 25
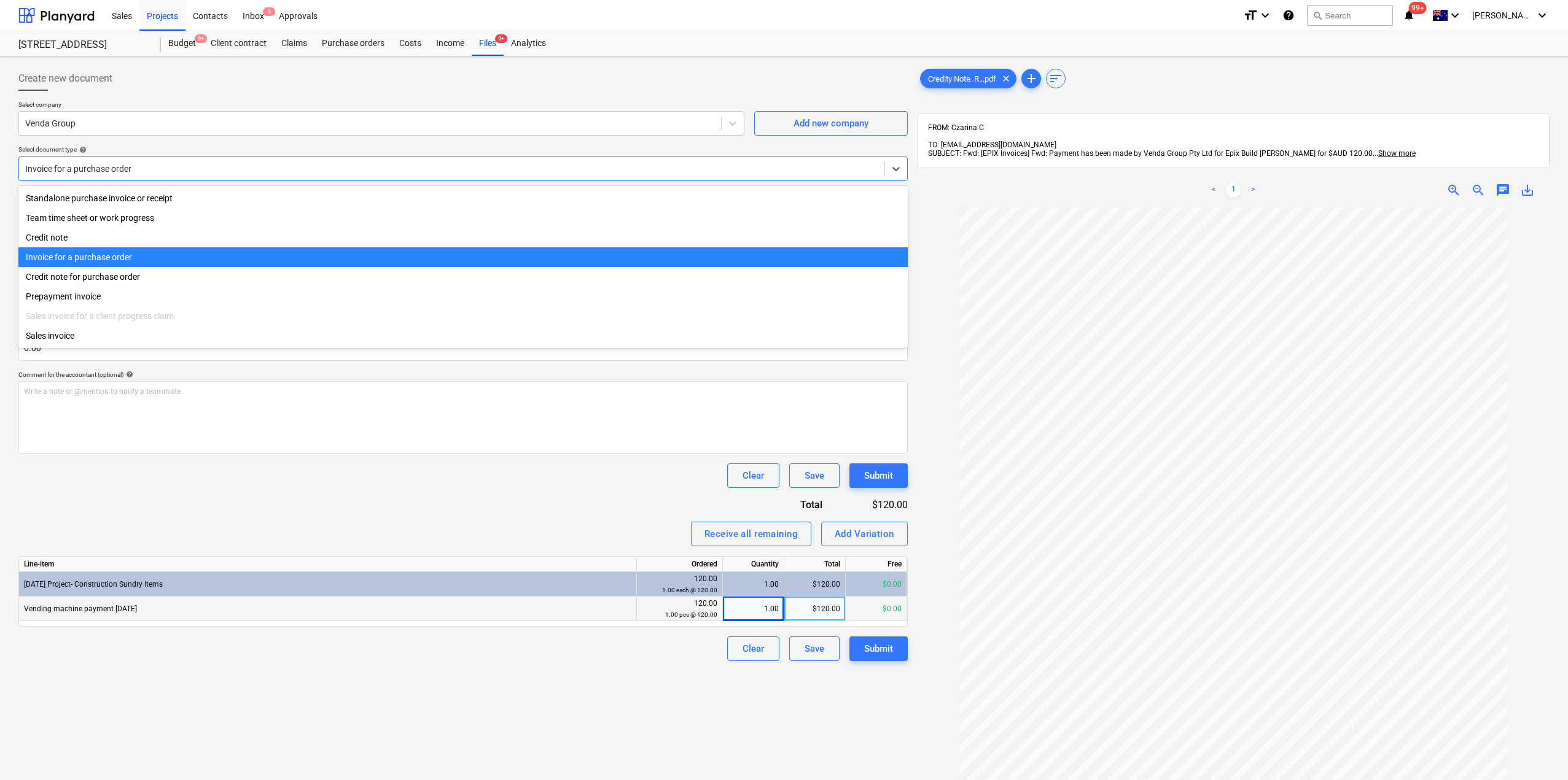
click at [99, 178] on div "Invoice for a purchase order" at bounding box center [463, 168] width 889 height 25
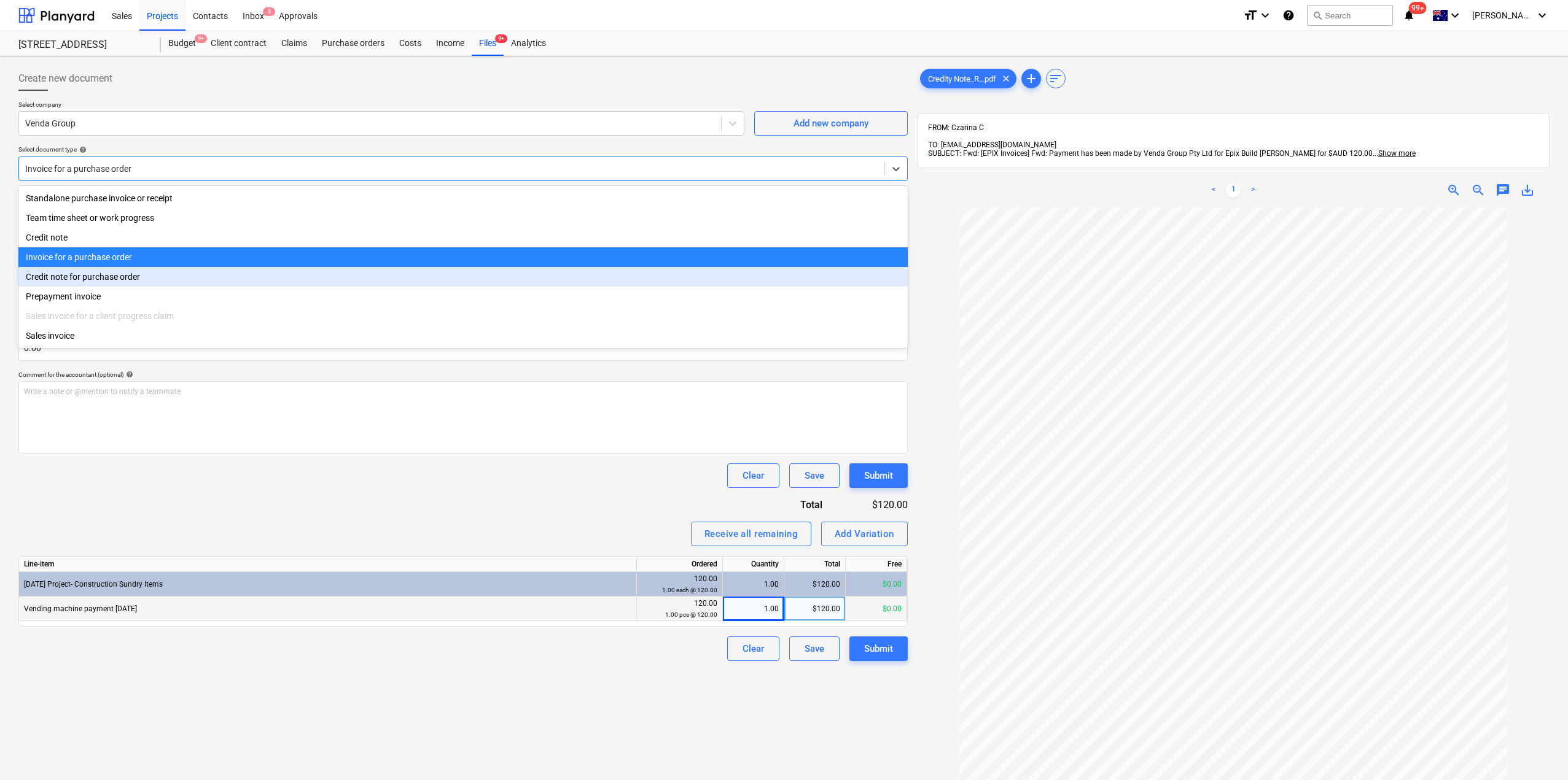
click at [96, 279] on div "Credit note for purchase order" at bounding box center [463, 277] width 889 height 20
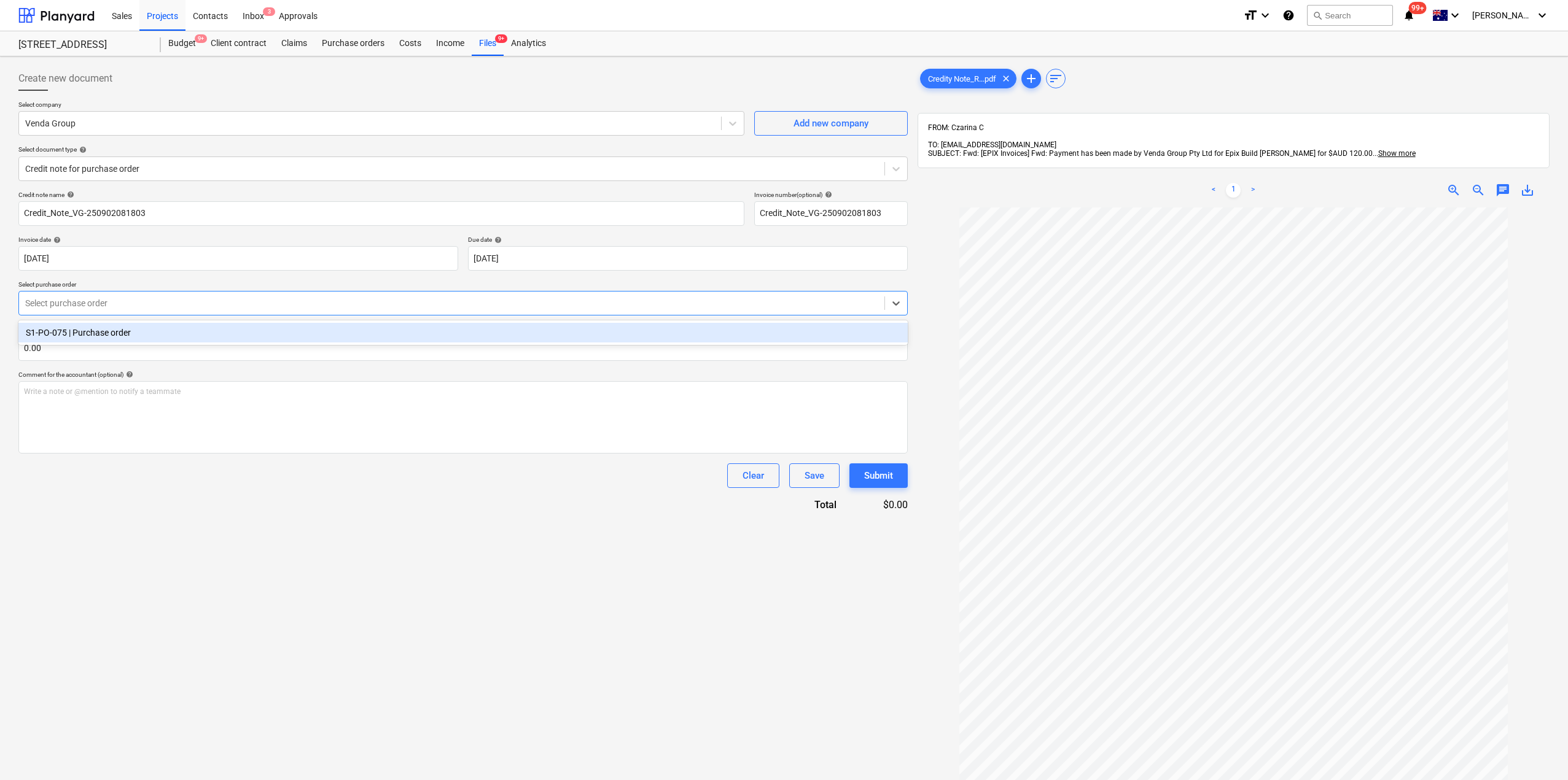
click at [185, 307] on div at bounding box center [452, 303] width 853 height 12
click at [182, 330] on div "S1-PO-075 | Purchase order" at bounding box center [463, 333] width 889 height 20
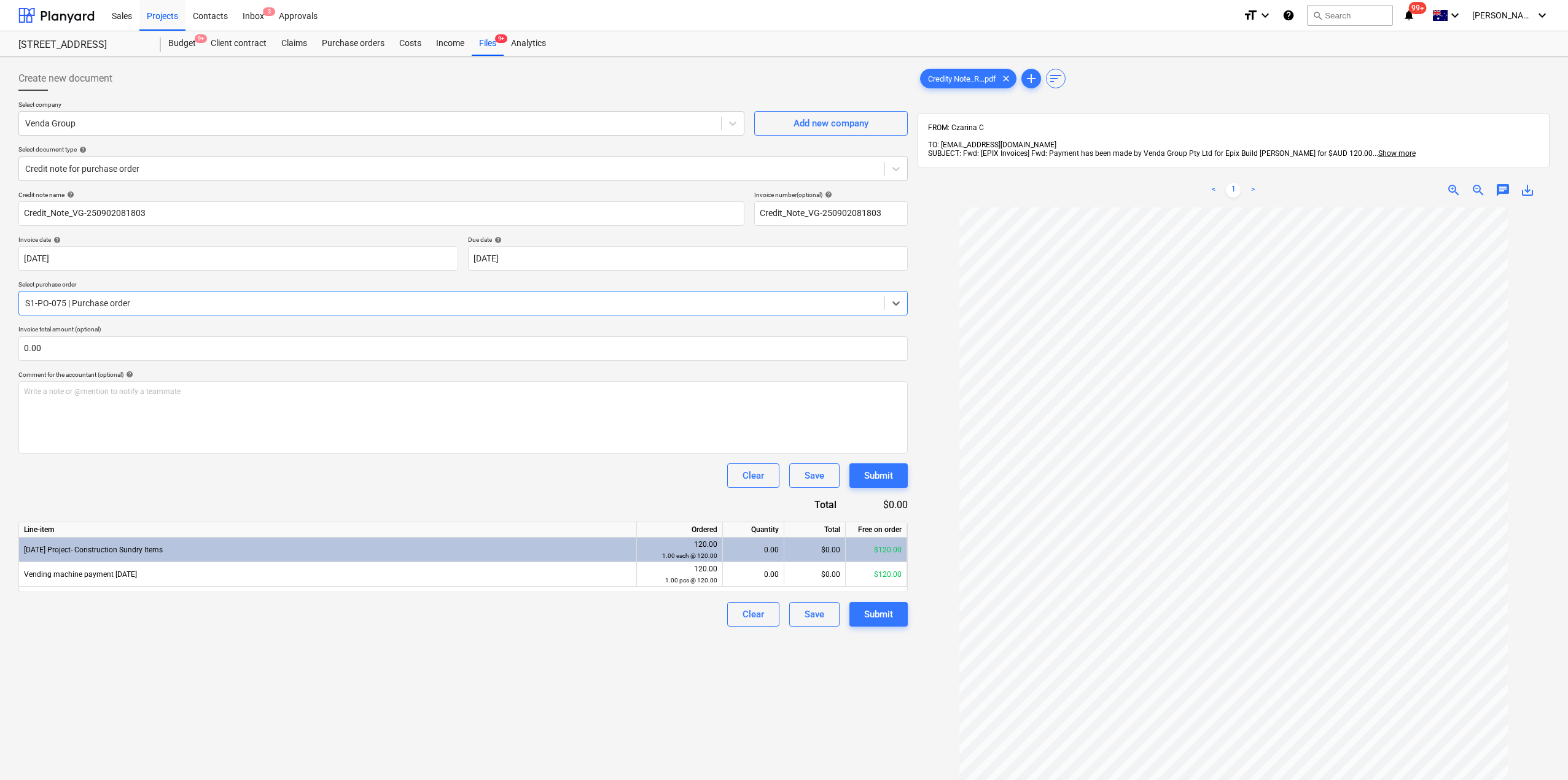
click at [859, 509] on div "$0.00" at bounding box center [882, 505] width 51 height 14
click at [771, 573] on div "0.00" at bounding box center [753, 574] width 51 height 25
type input "1"
click at [759, 672] on div "Create new document Select company Venda Group Add new company Select document …" at bounding box center [463, 509] width 899 height 897
click at [751, 578] on div "1.00" at bounding box center [753, 574] width 51 height 25
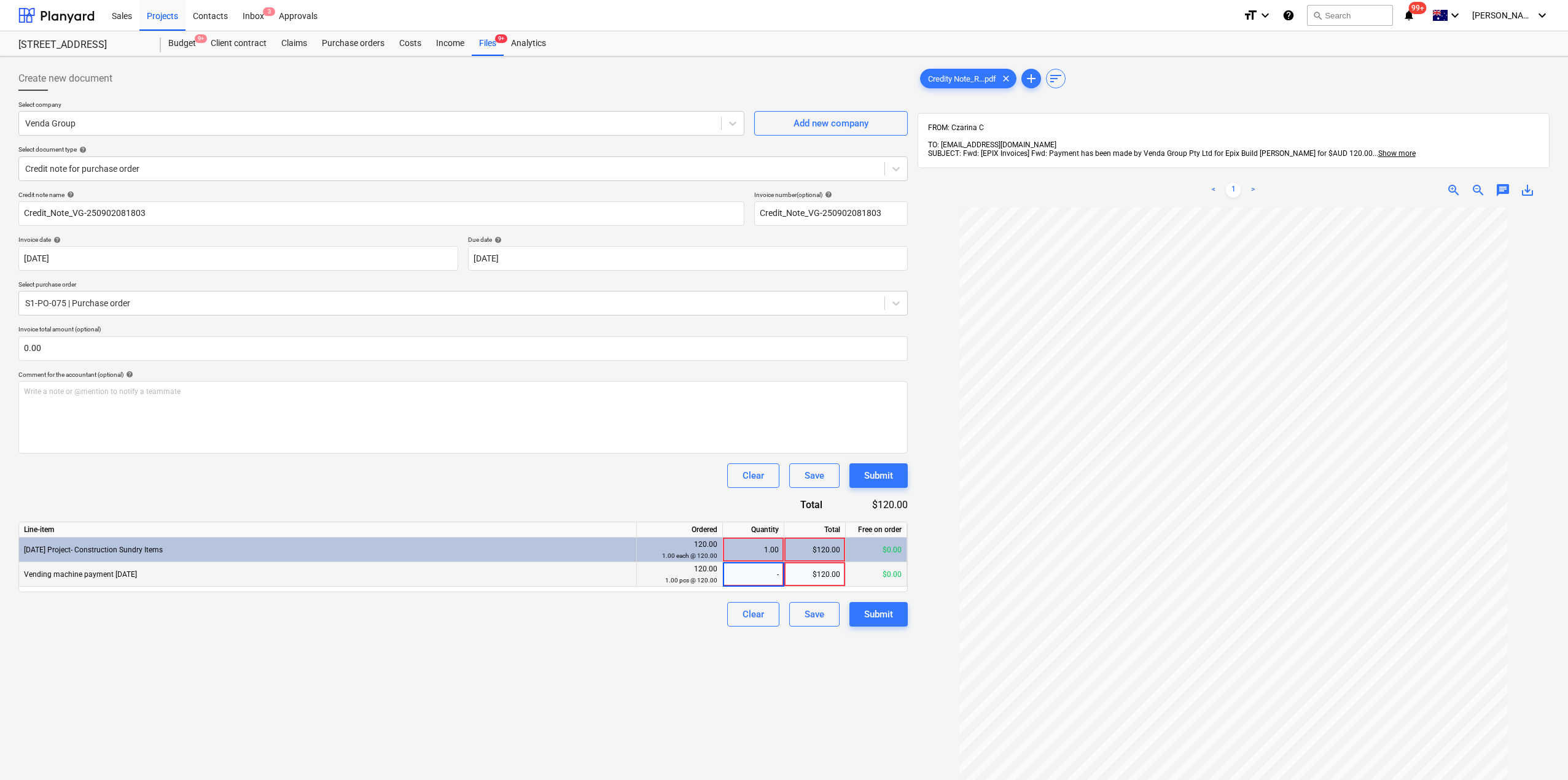
type input "-1"
click at [751, 735] on div "Create new document Select company Venda Group Add new company Select document …" at bounding box center [463, 509] width 899 height 897
click at [744, 618] on div "Clear" at bounding box center [753, 615] width 22 height 16
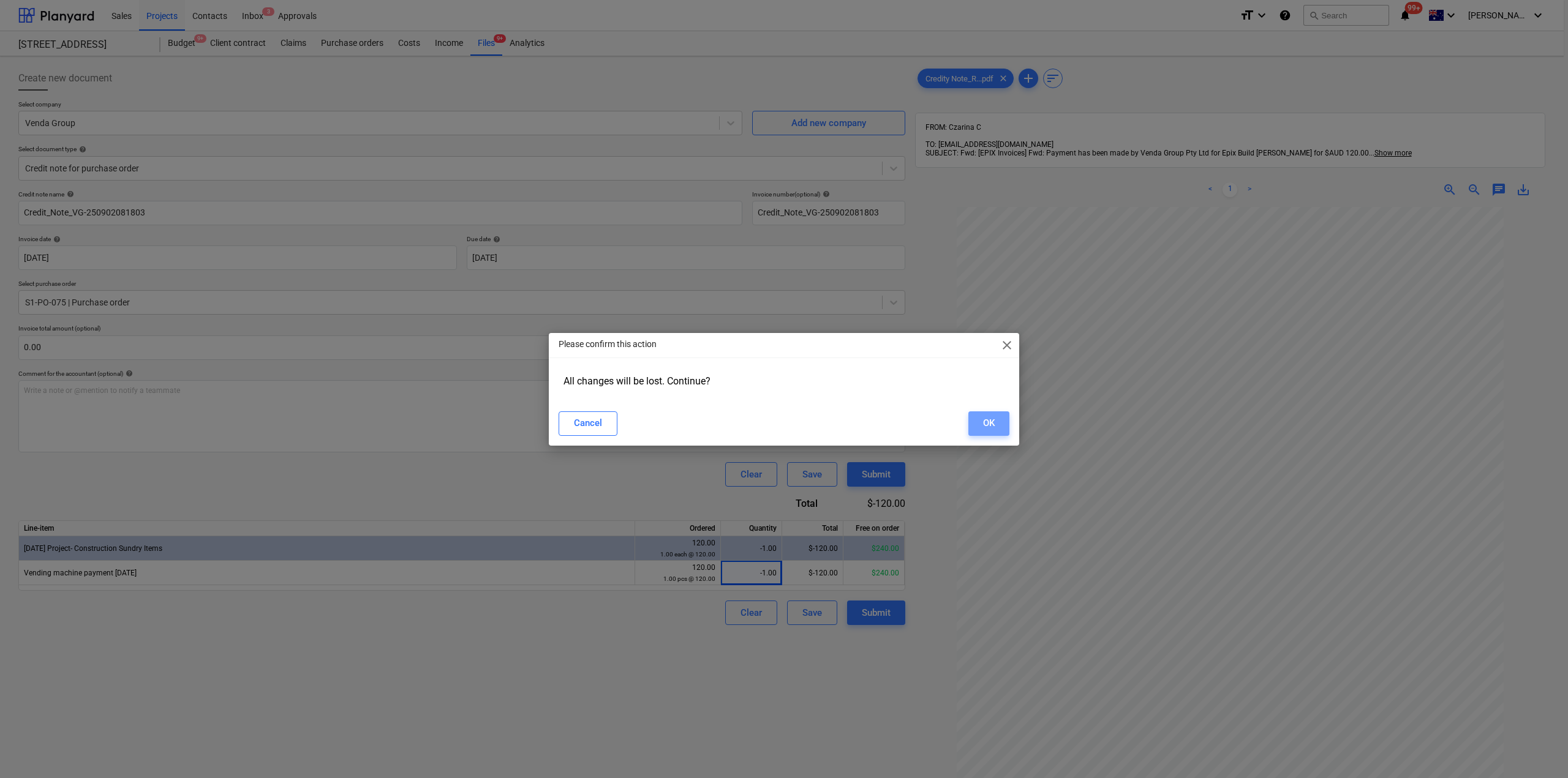
drag, startPoint x: 986, startPoint y: 423, endPoint x: 922, endPoint y: 371, distance: 82.5
click at [988, 423] on div "OK" at bounding box center [989, 423] width 12 height 16
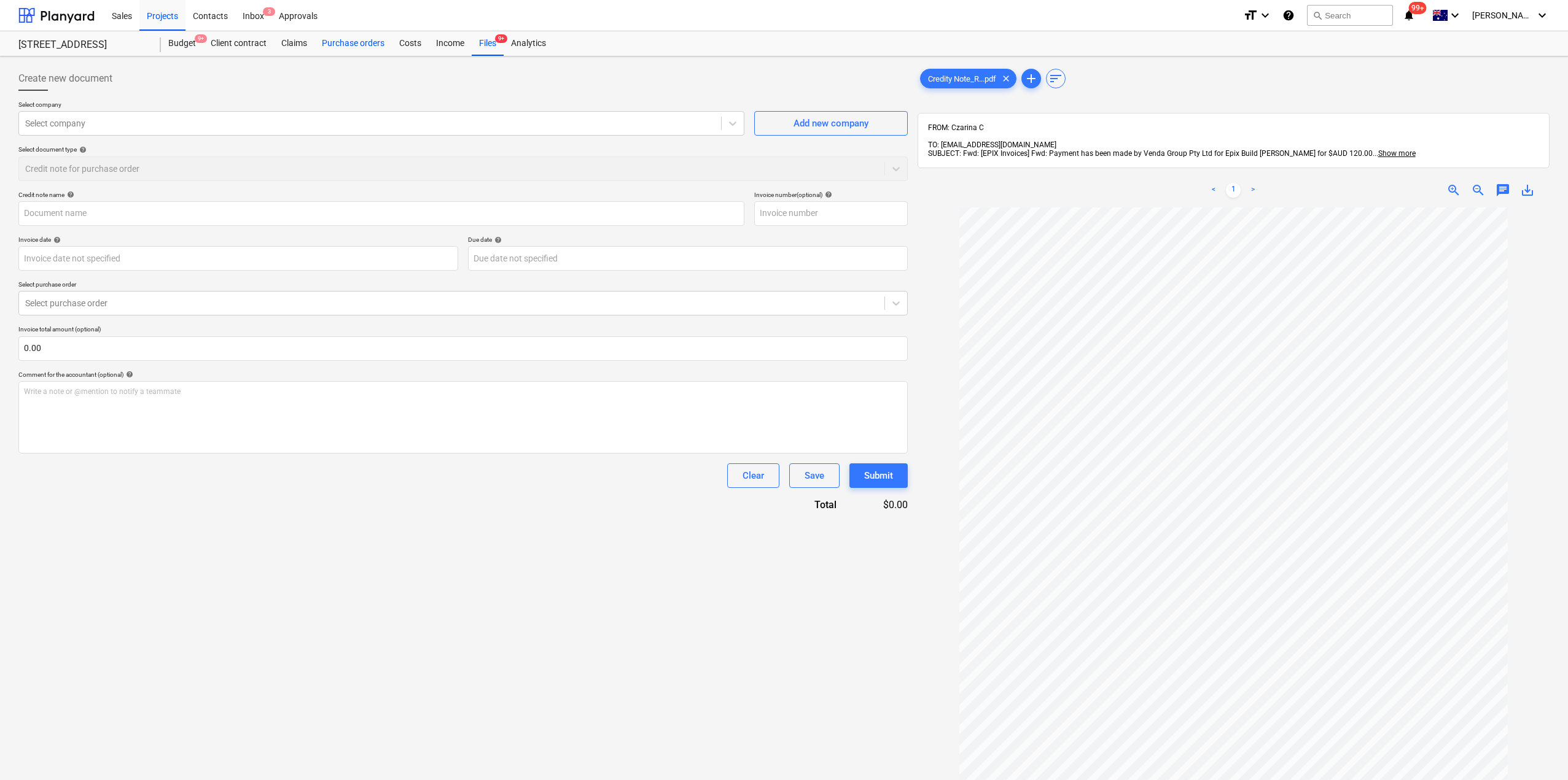
click at [355, 38] on div "Purchase orders" at bounding box center [353, 43] width 78 height 25
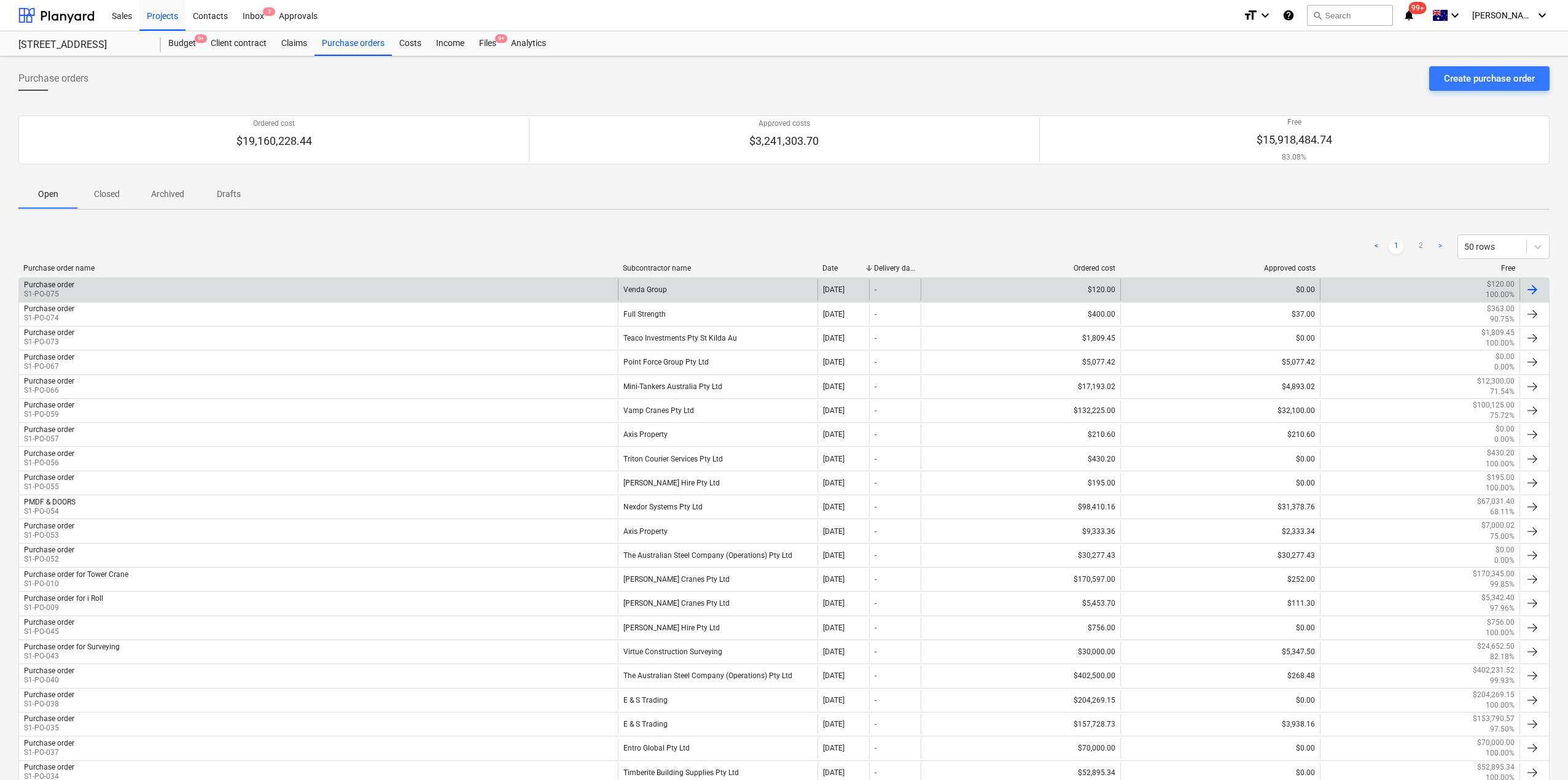
click at [118, 296] on div "Purchase order S1-PO-075" at bounding box center [318, 290] width 599 height 21
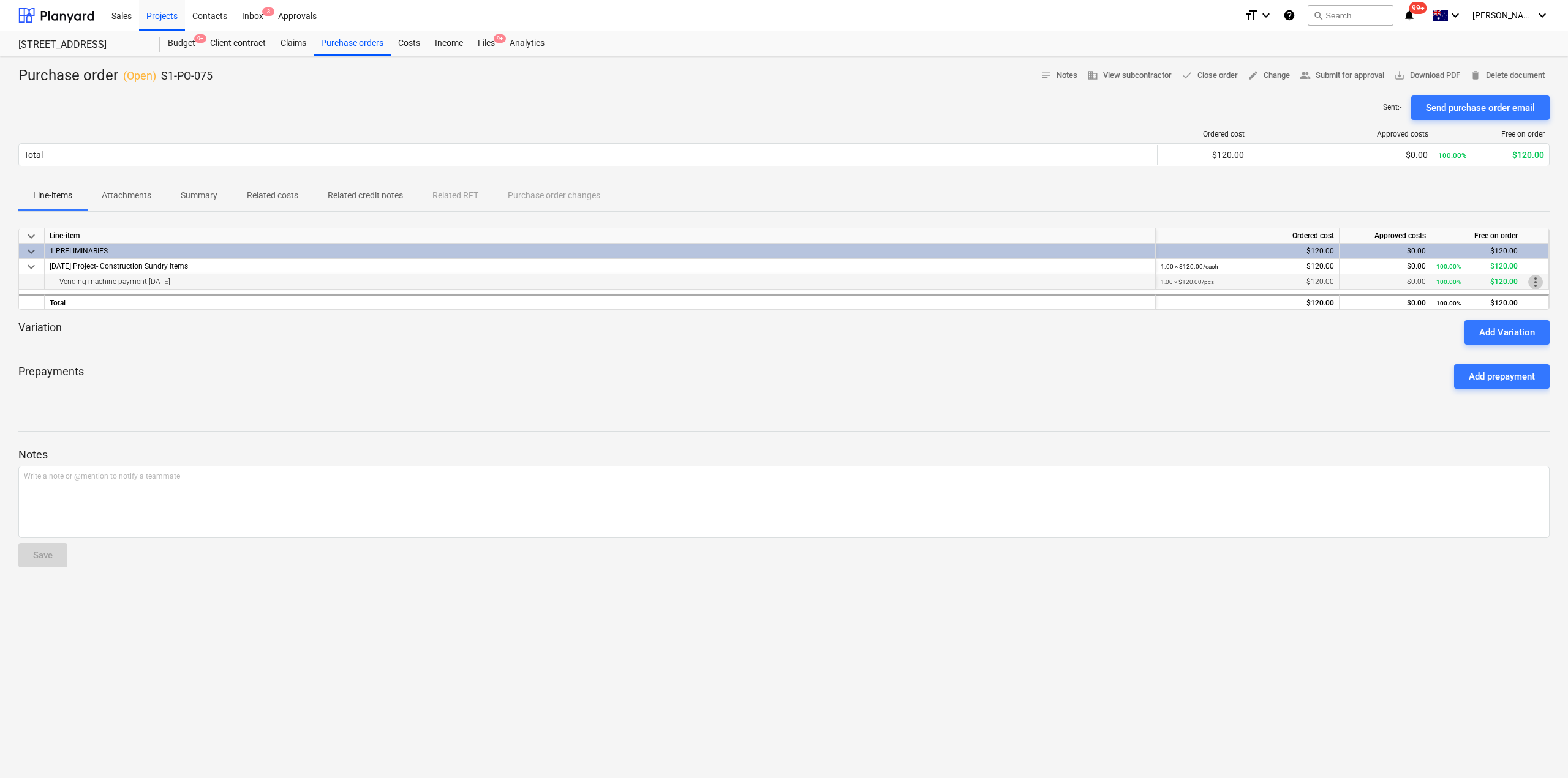
click at [1534, 283] on span "more_vert" at bounding box center [1536, 282] width 15 height 15
click at [1537, 284] on li "Edit" at bounding box center [1540, 282] width 36 height 28
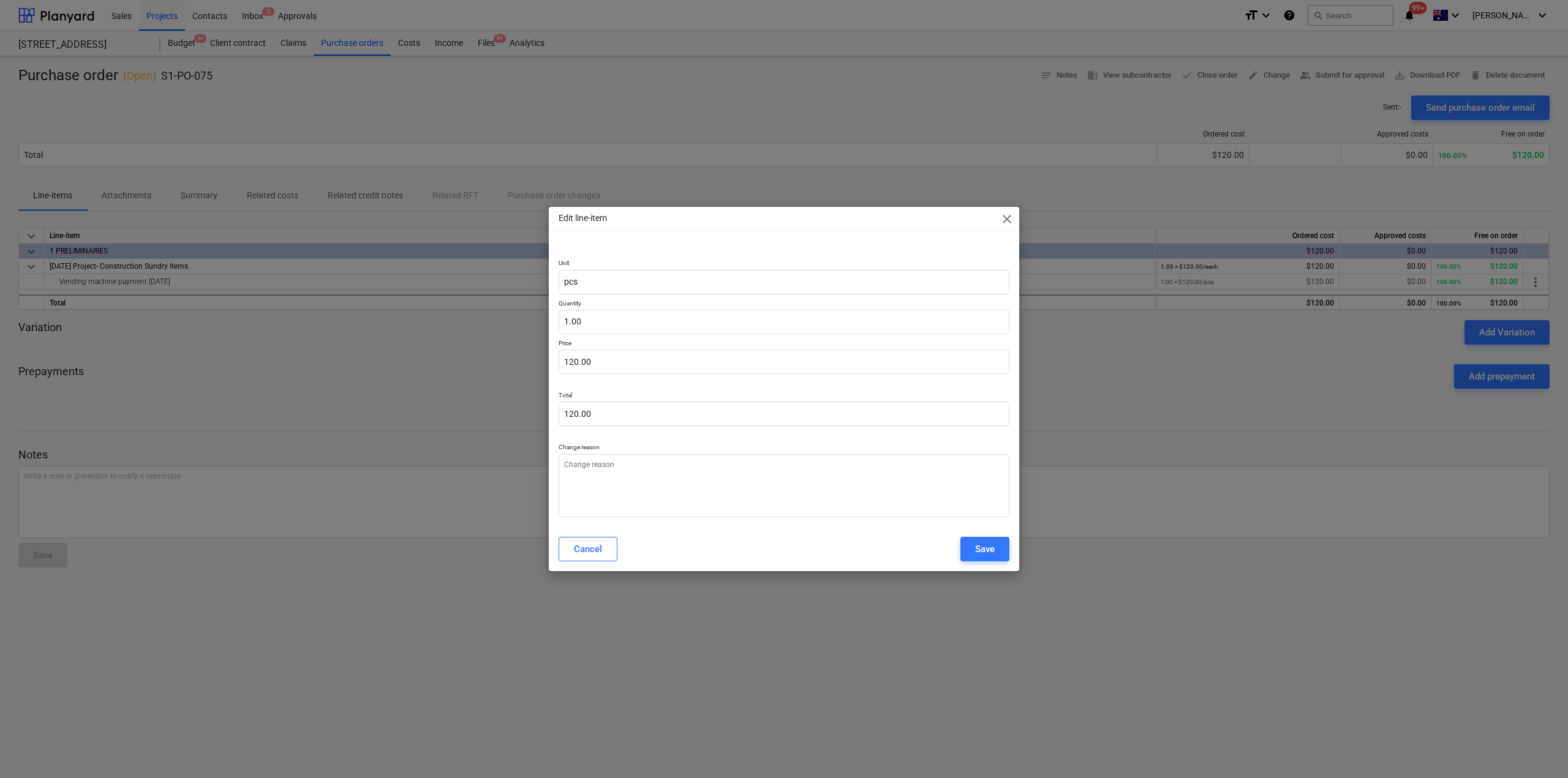
type textarea "x"
type input "1"
click at [560, 315] on input "1" at bounding box center [784, 321] width 451 height 25
type textarea "x"
type input "-1"
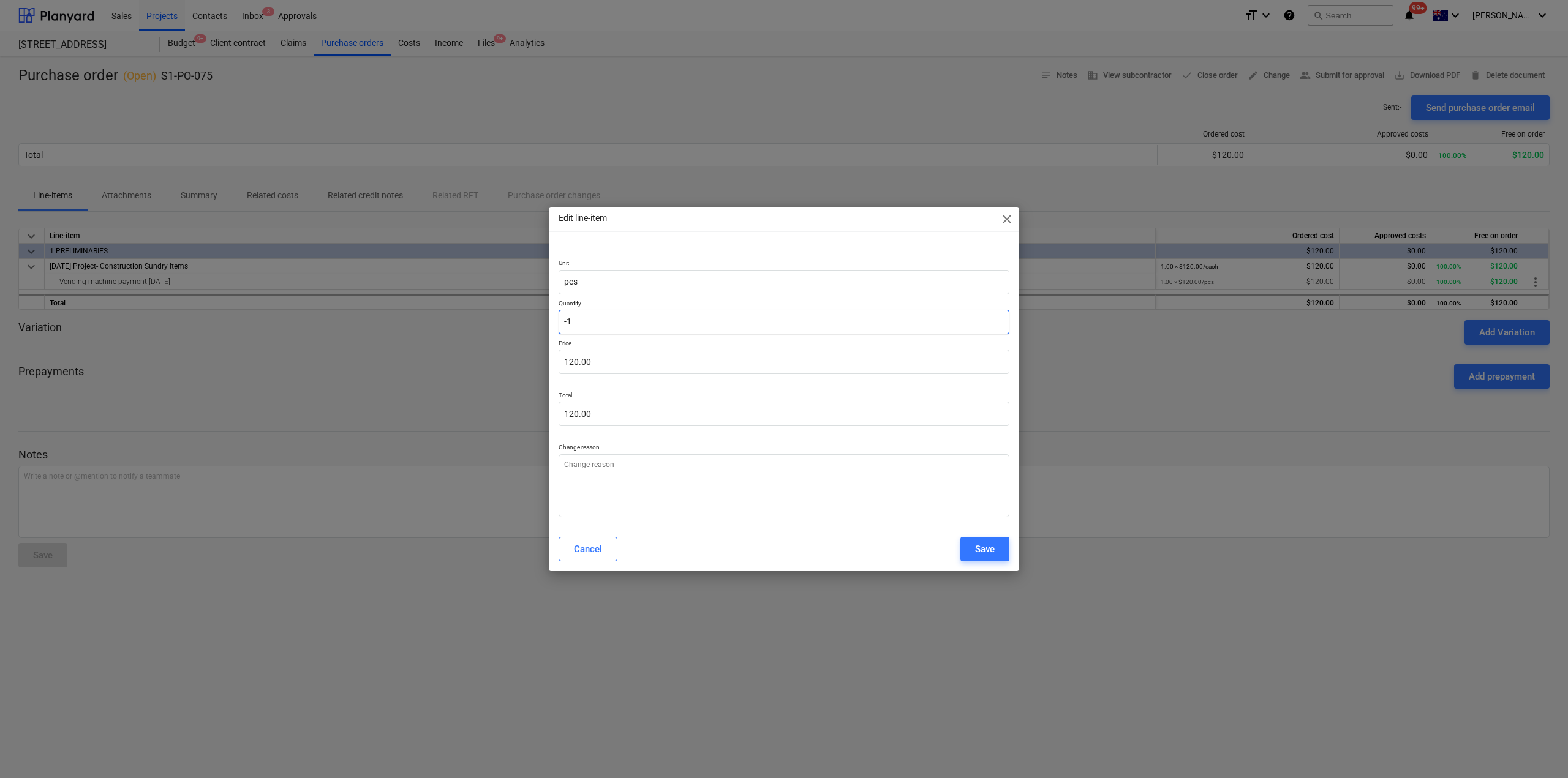
type input "-120.00"
type input "-1"
type textarea "x"
type input "-1.00"
click at [983, 544] on div "Save" at bounding box center [985, 549] width 20 height 16
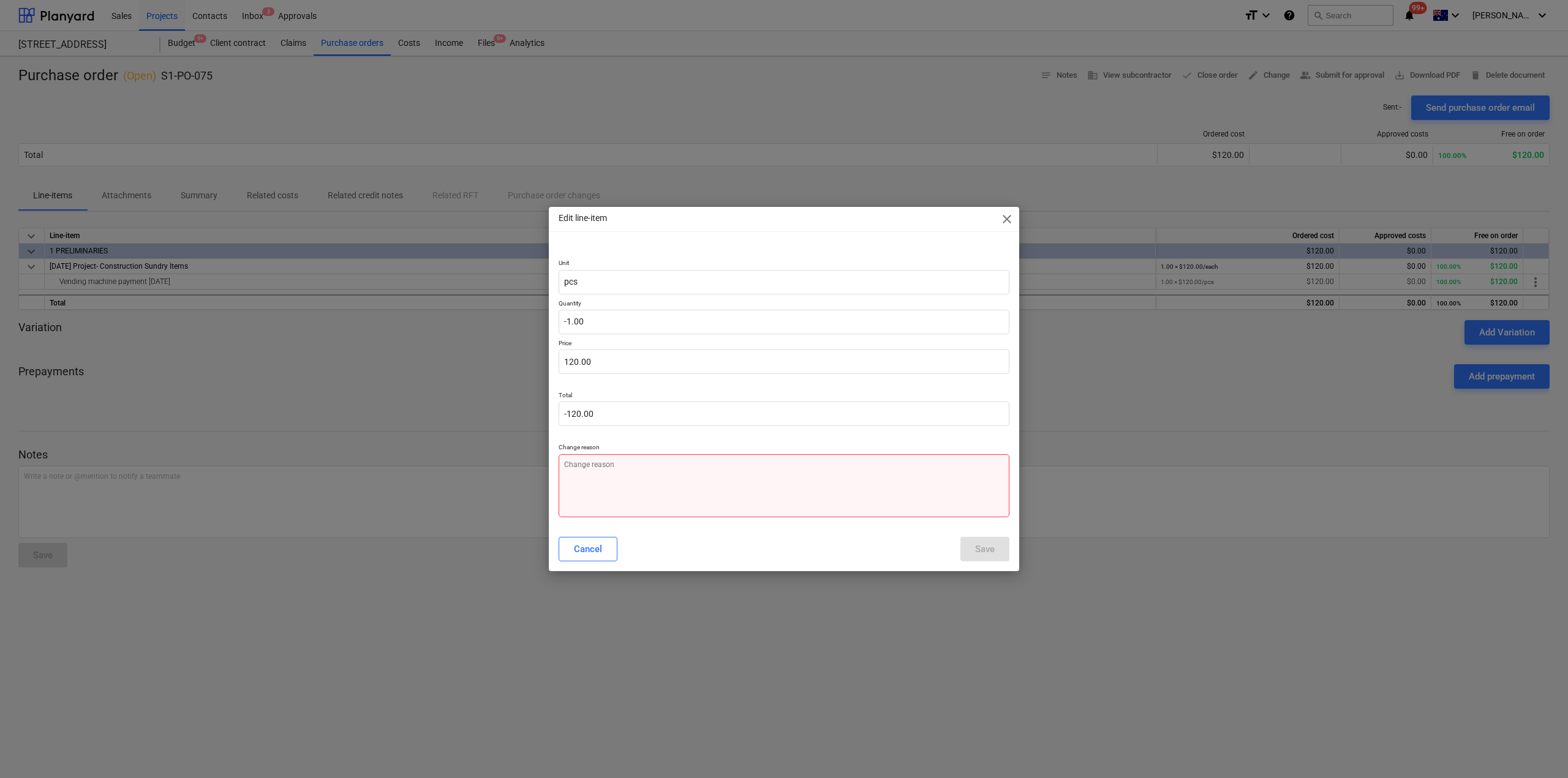
click at [723, 482] on textarea at bounding box center [784, 486] width 451 height 63
type textarea "x"
type textarea "n"
type textarea "x"
type textarea "ne"
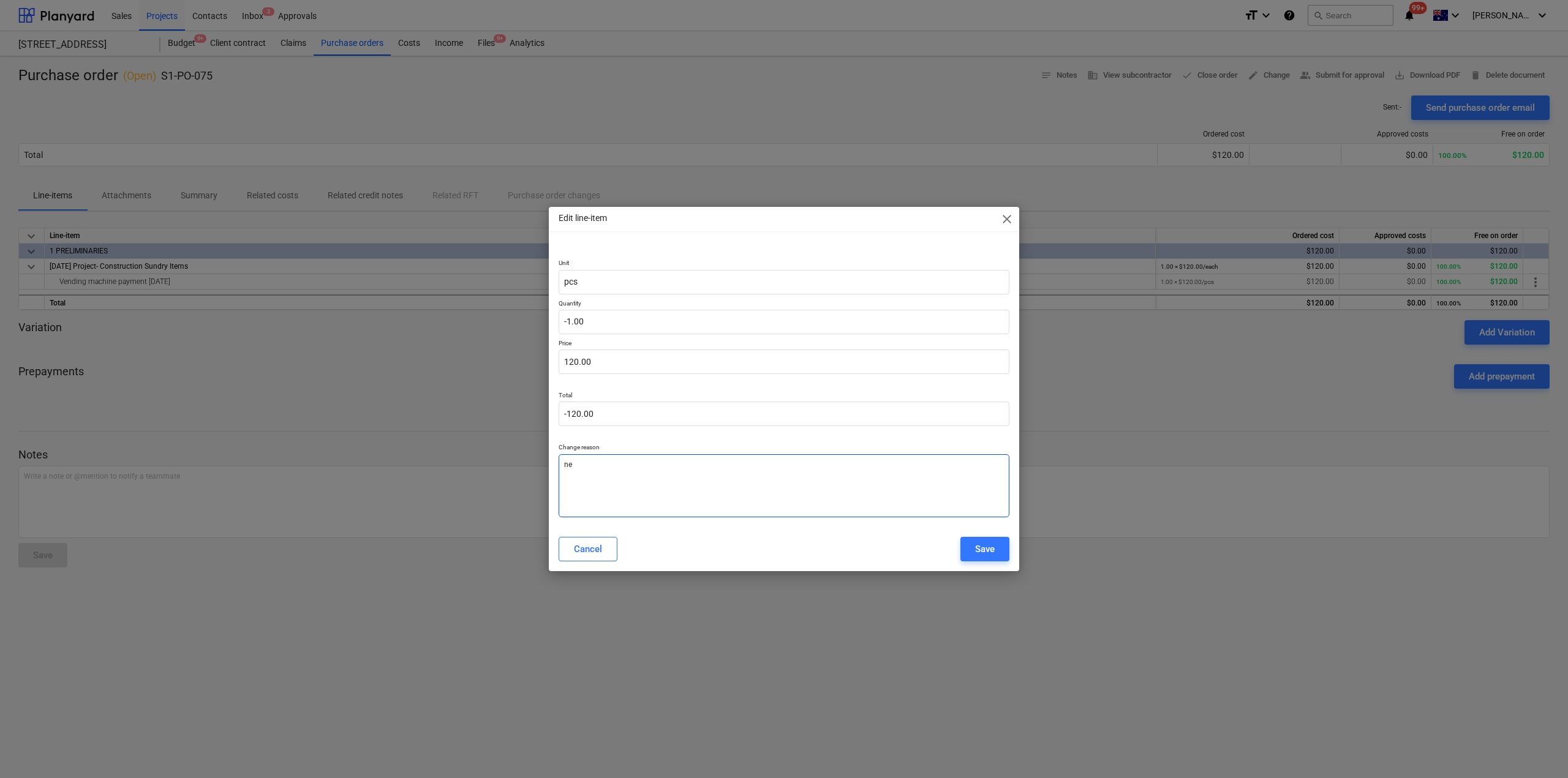
type textarea "x"
type textarea "neg"
type textarea "x"
type textarea "nega"
type textarea "x"
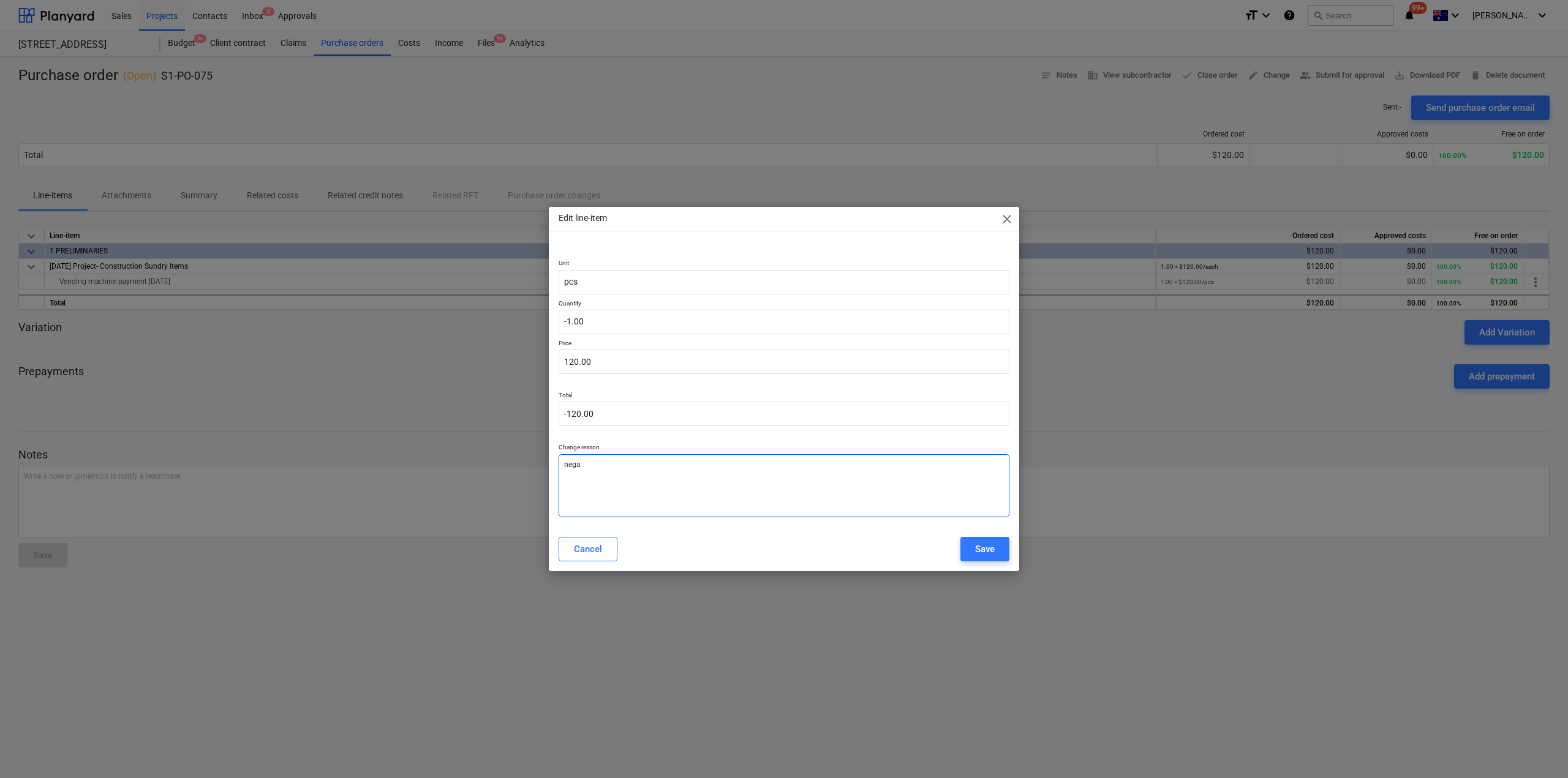
type textarea "neg"
type textarea "x"
type textarea "ne"
type textarea "x"
type textarea "n"
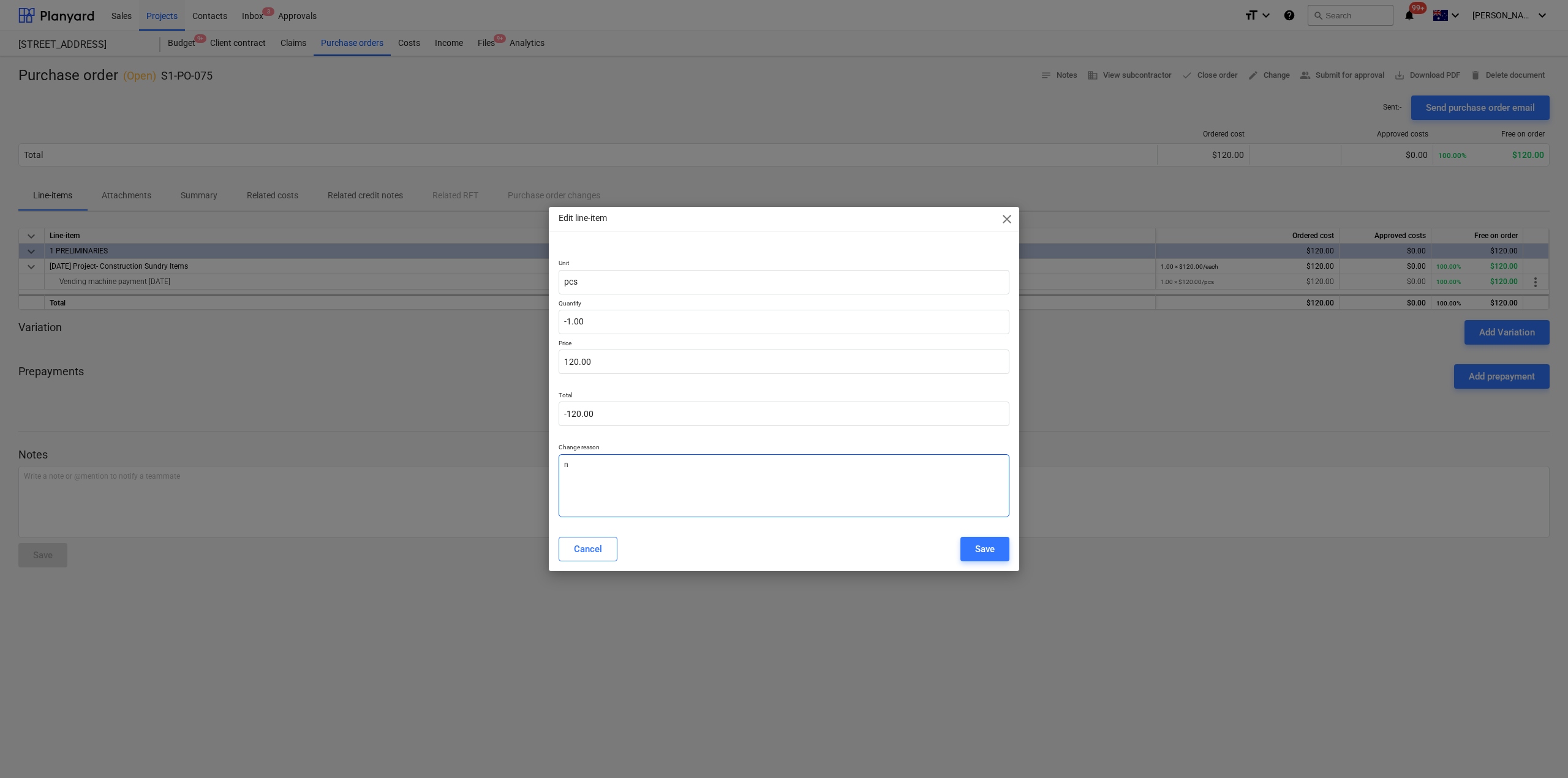
type textarea "x"
type textarea "c"
type textarea "x"
type textarea "cr"
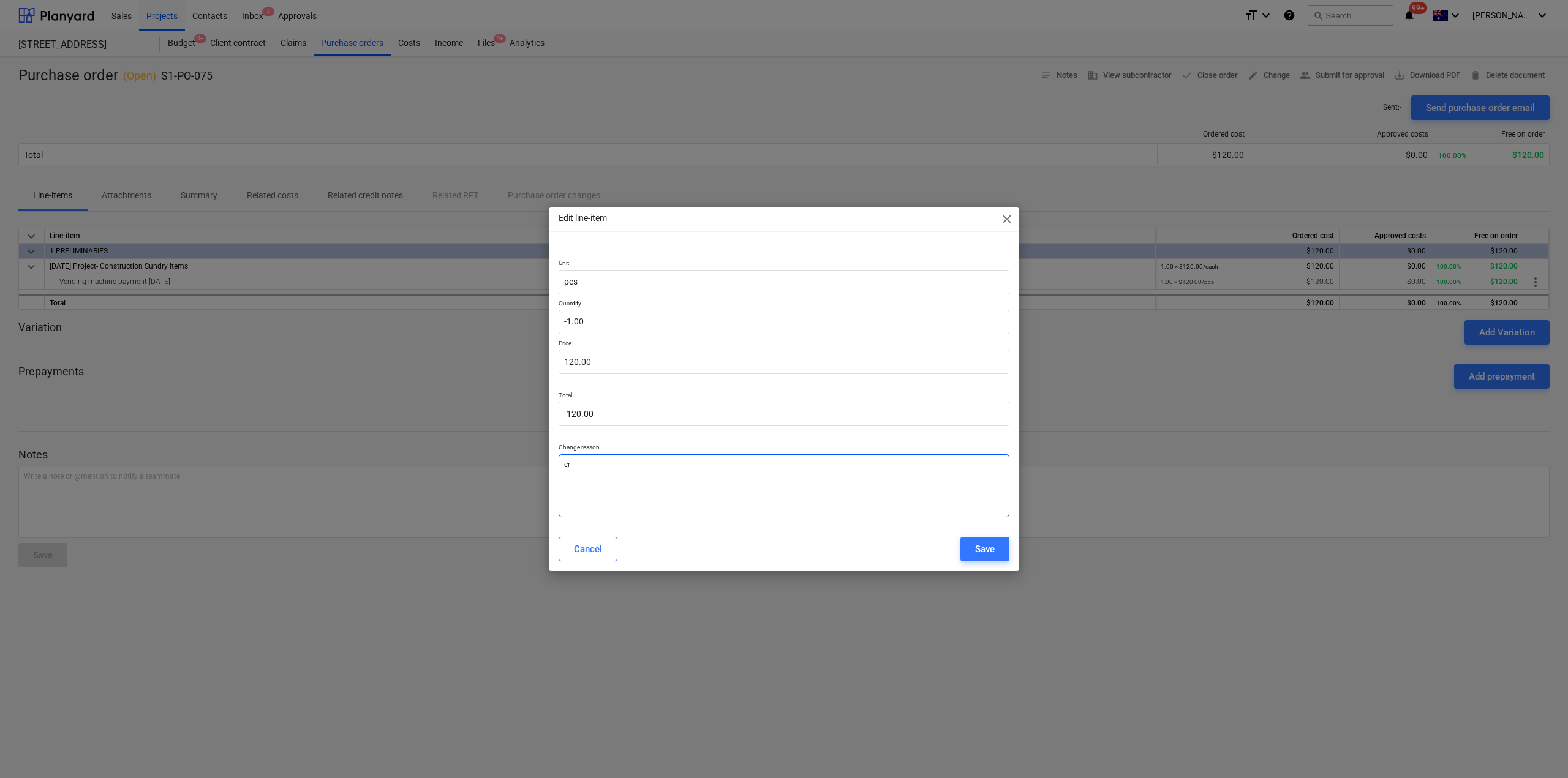
type textarea "x"
type textarea "cre"
type textarea "x"
type textarea "cred"
type textarea "x"
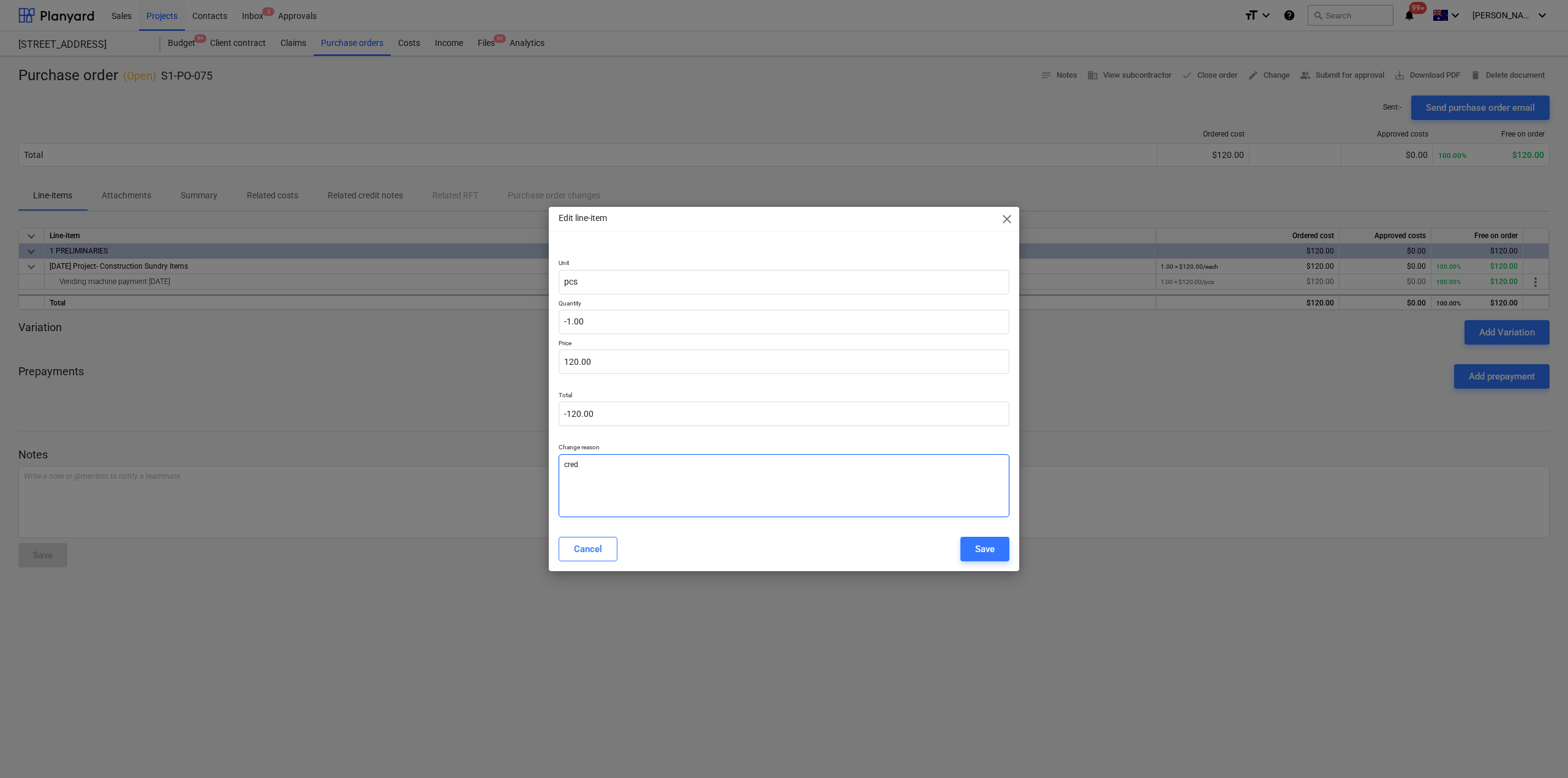
type textarea "credi"
type textarea "x"
type textarea "credit"
click at [994, 546] on button "Save" at bounding box center [985, 549] width 49 height 25
click at [1004, 217] on span "close" at bounding box center [1007, 219] width 15 height 15
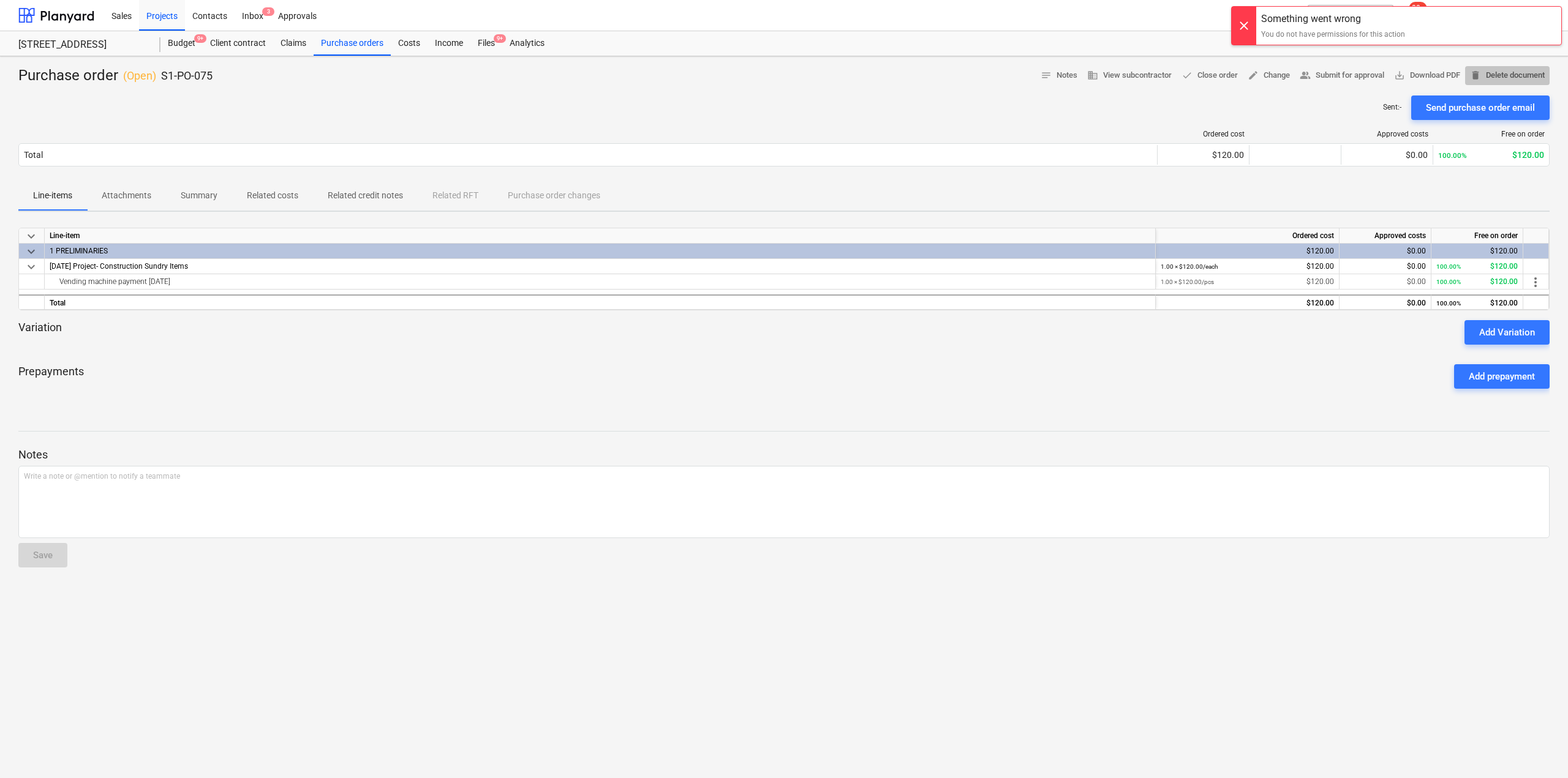
click at [1506, 69] on span "delete Delete document" at bounding box center [1507, 76] width 75 height 14
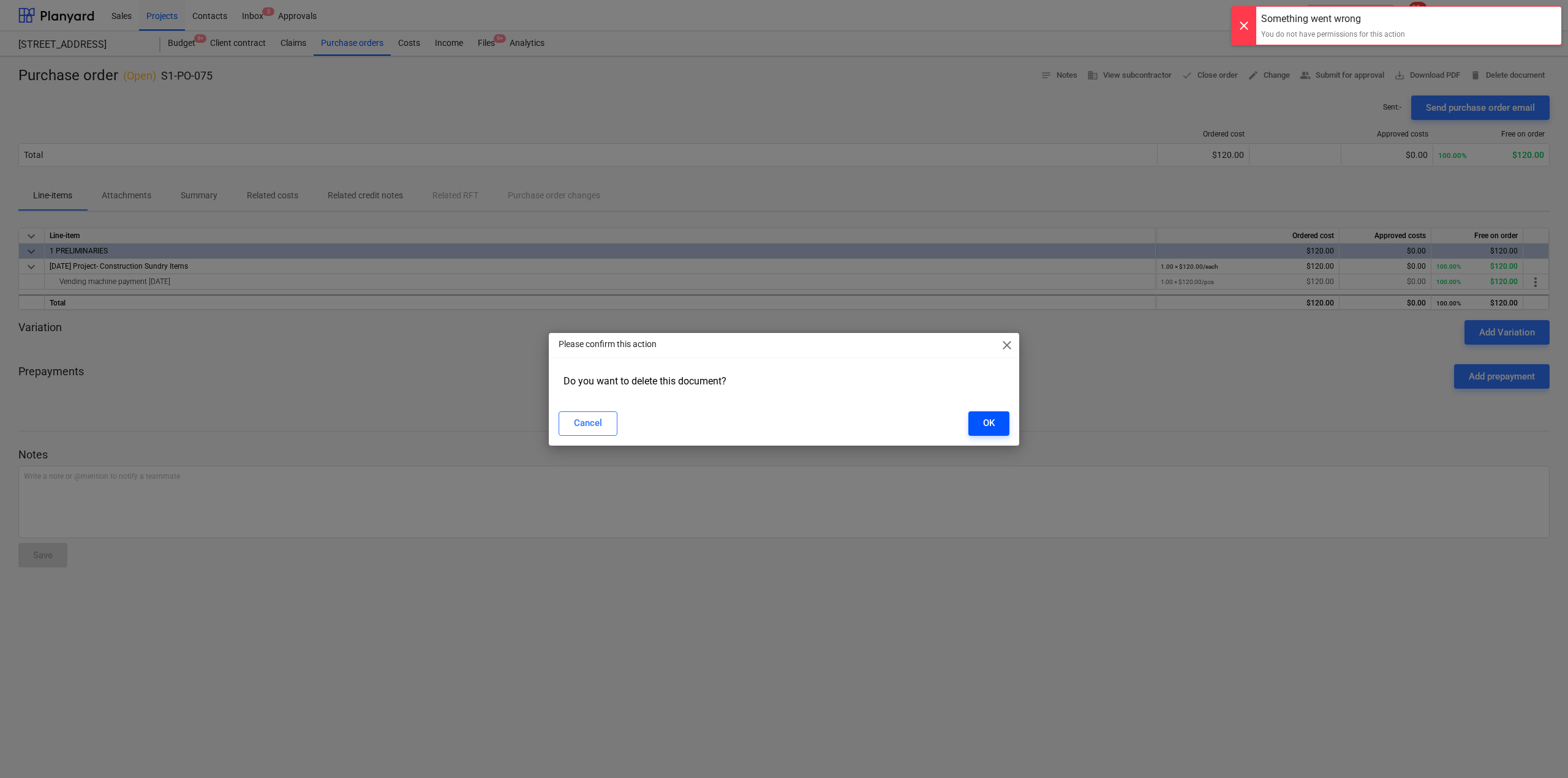
click at [990, 414] on button "OK" at bounding box center [989, 423] width 41 height 25
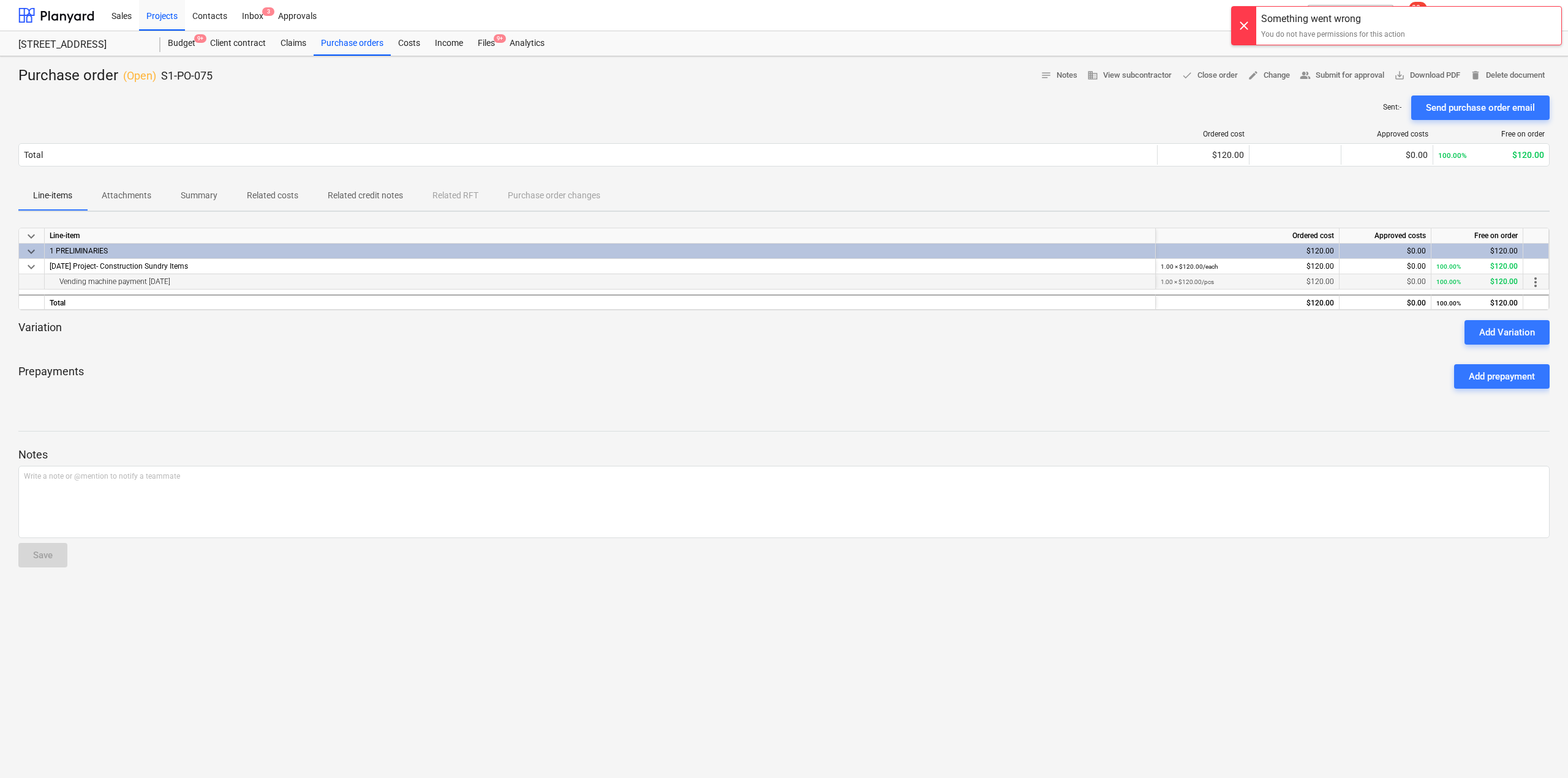
drag, startPoint x: 180, startPoint y: 284, endPoint x: 33, endPoint y: 284, distance: 147.0
click at [0, 0] on div "Vending machine payment [DATE] 1.00 × $120.00 / pcs $120.00 $0.00 100.00% $120.…" at bounding box center [0, 0] width 0 height 0
copy div "Vending machine payment [DATE]"
click at [1010, 526] on div "Write a note or @mention to notify a teammate [PERSON_NAME]" at bounding box center [784, 502] width 1532 height 73
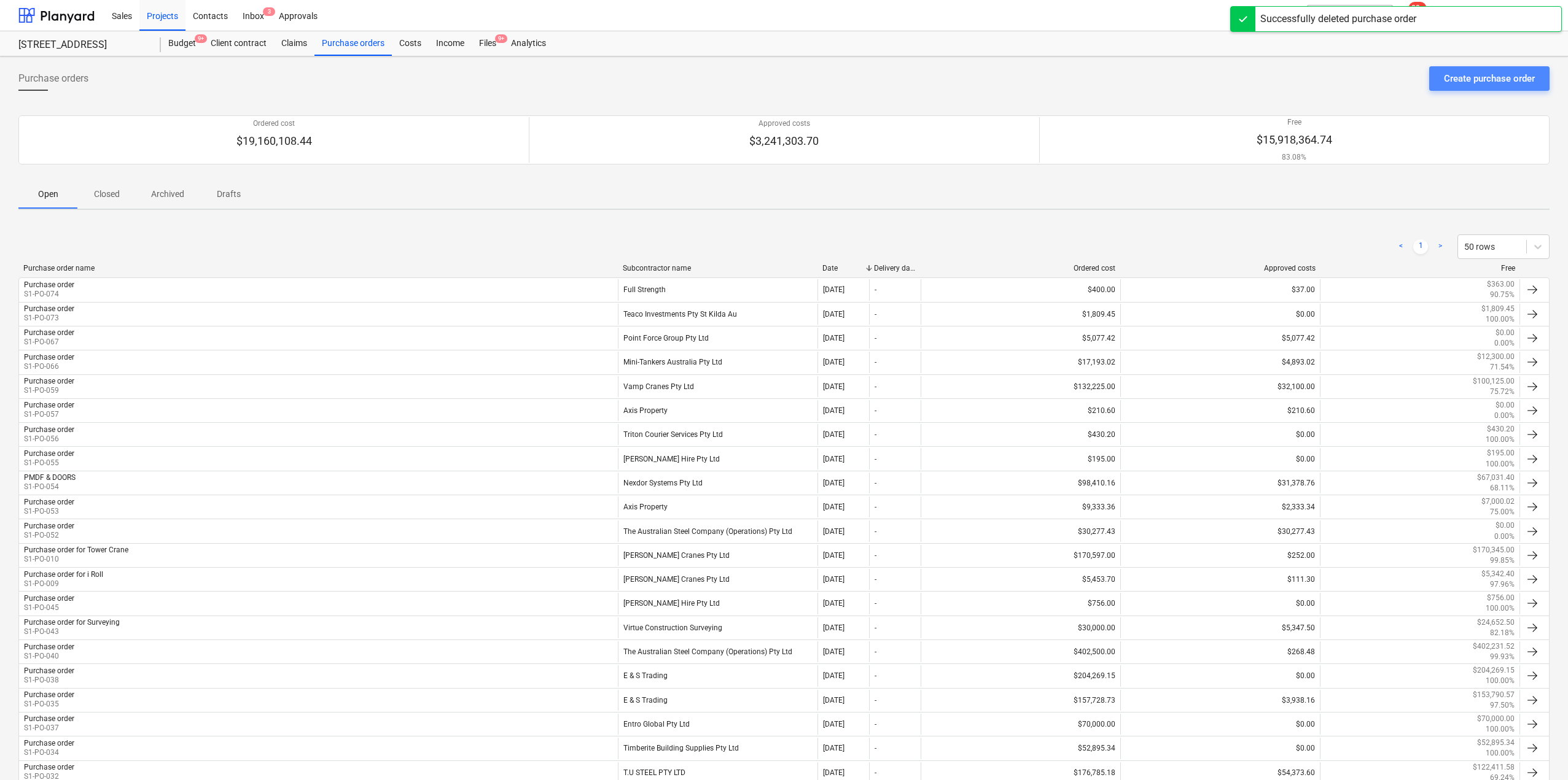
click at [1477, 71] on div "Create purchase order" at bounding box center [1489, 79] width 91 height 16
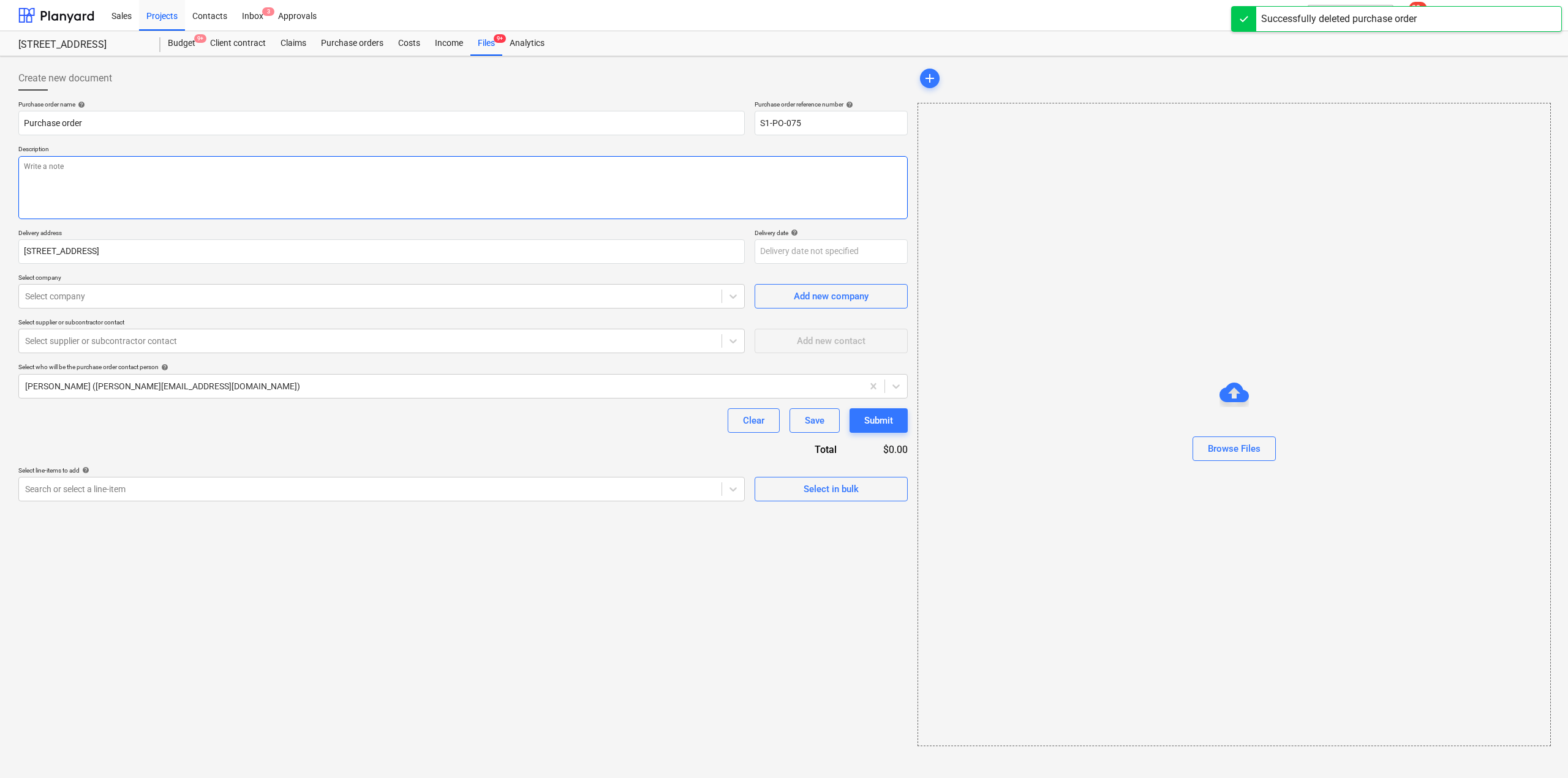
click at [206, 183] on textarea at bounding box center [463, 188] width 889 height 63
type textarea "x"
click at [140, 296] on div at bounding box center [370, 297] width 691 height 12
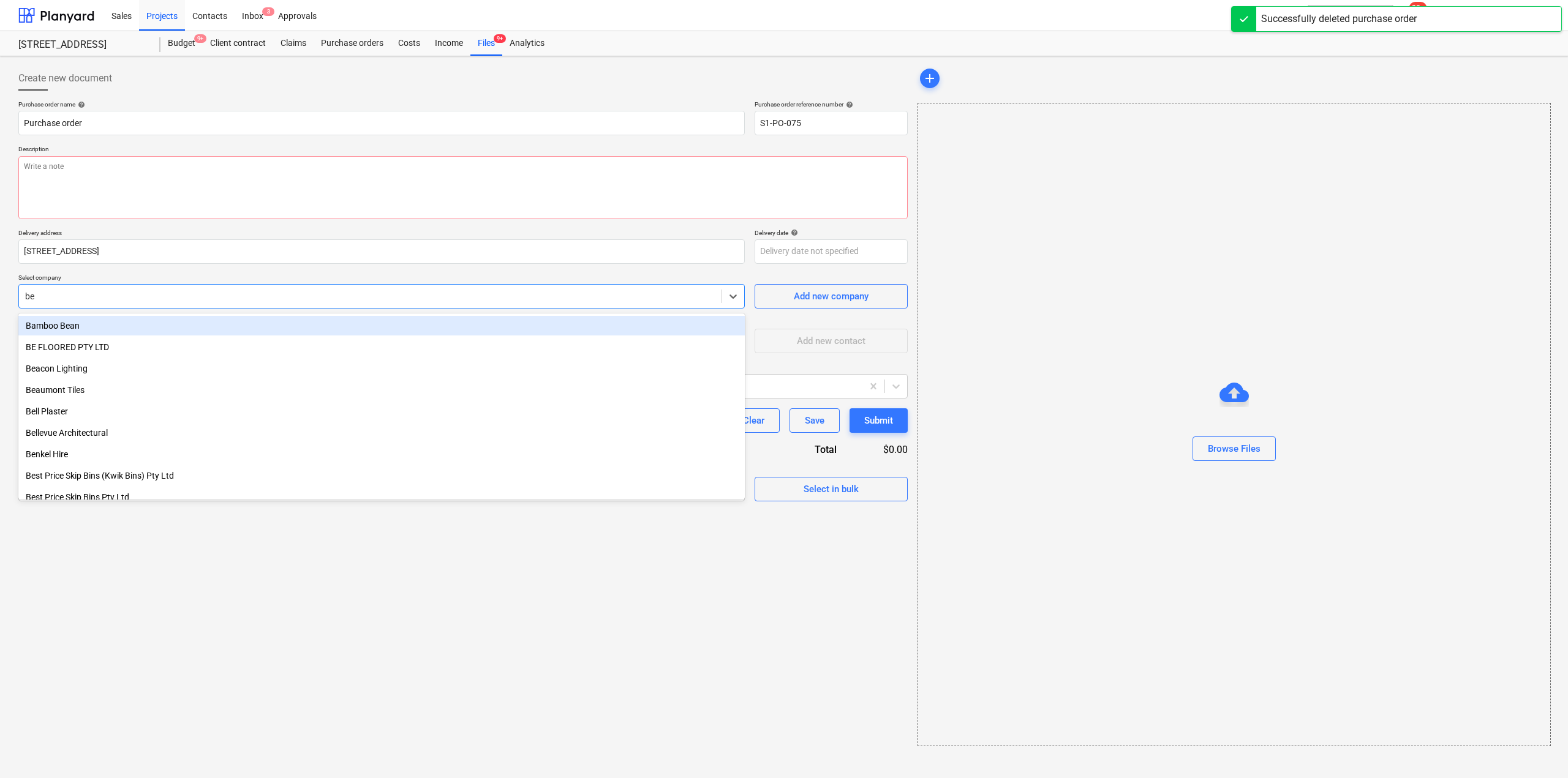
type input "bed"
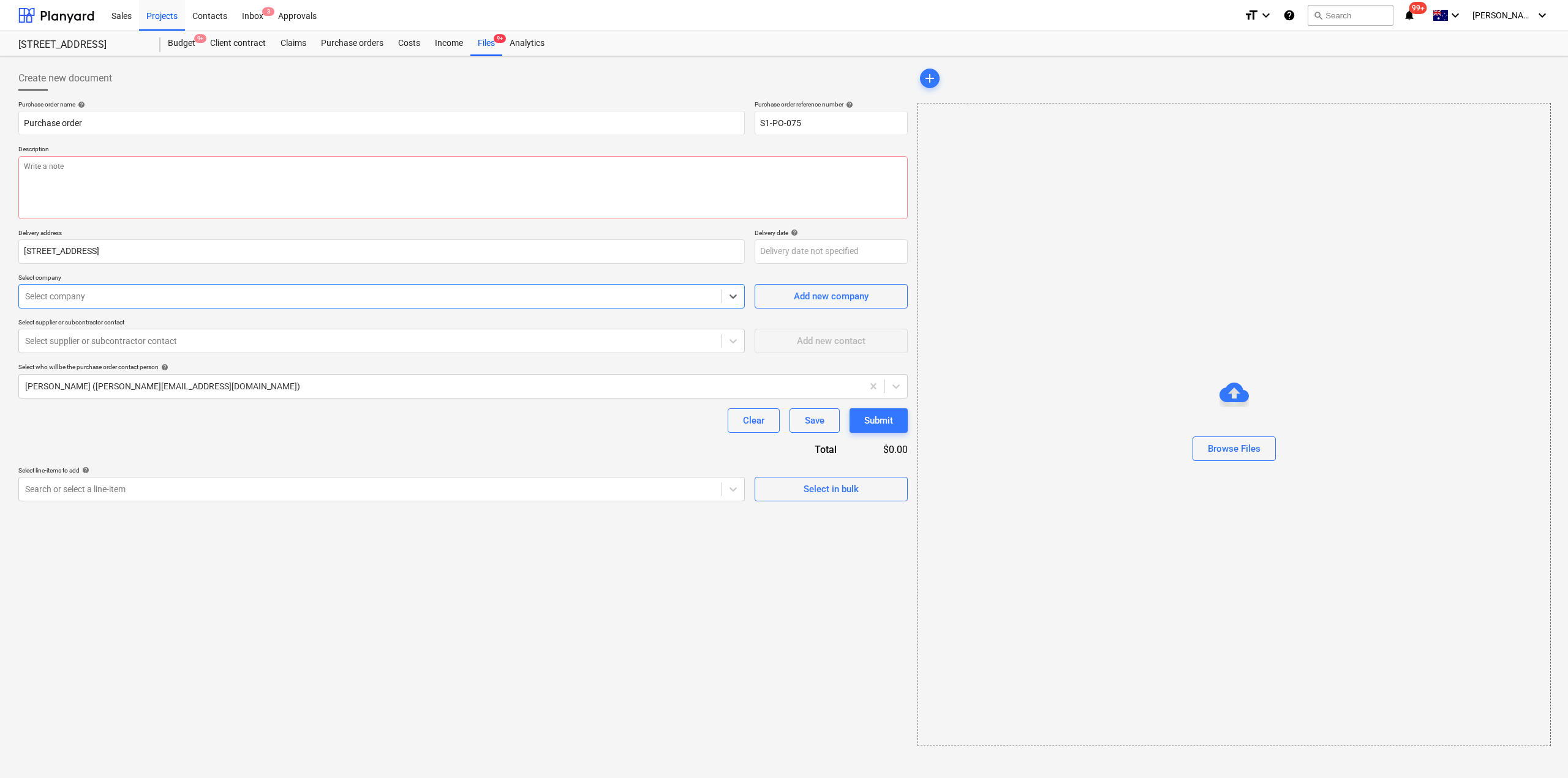
drag, startPoint x: 89, startPoint y: 294, endPoint x: 0, endPoint y: 301, distance: 89.3
click at [0, 301] on div "Create new document Purchase order name help Purchase order Purchase order refe…" at bounding box center [784, 417] width 1568 height 722
type input "n"
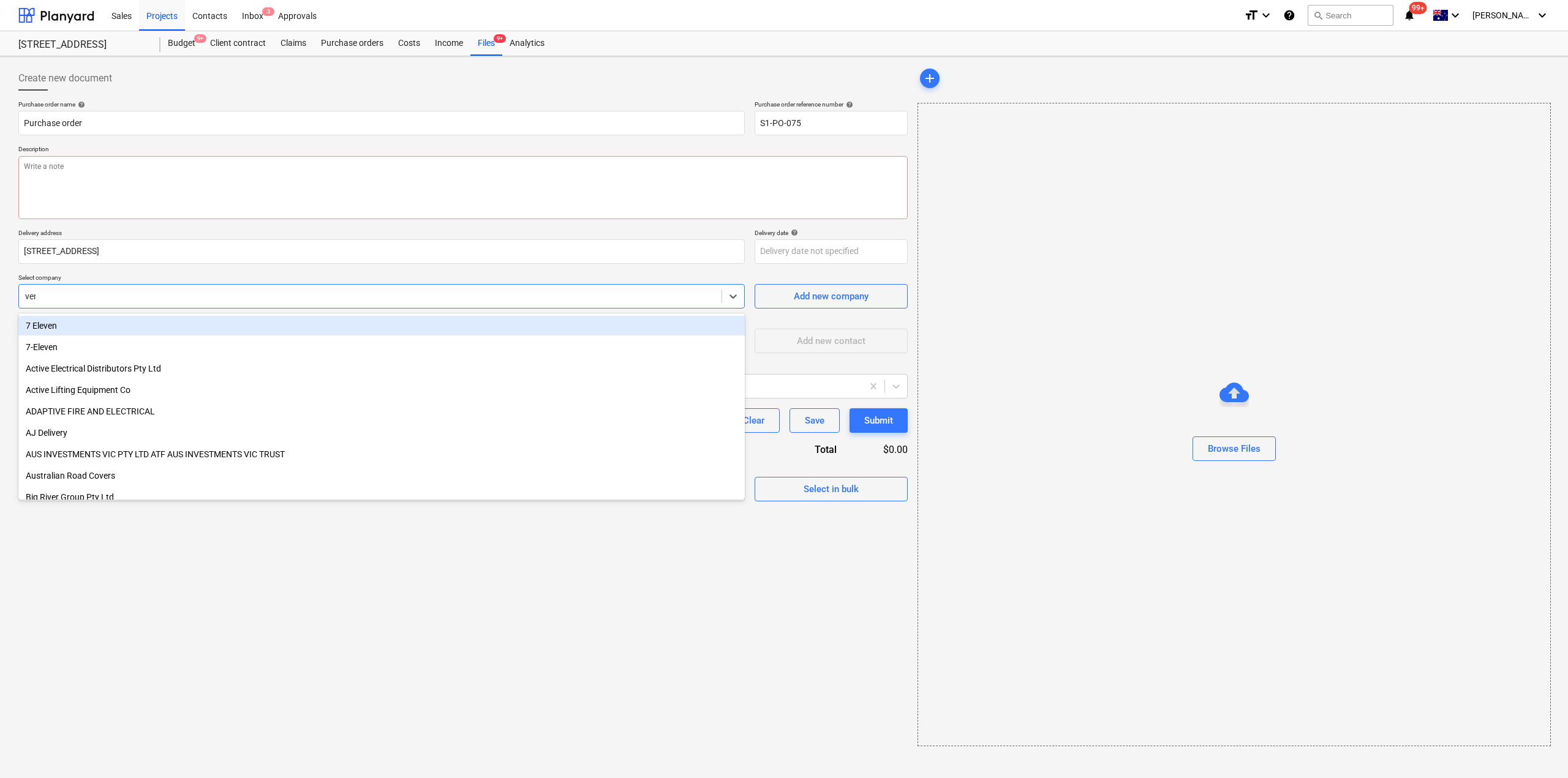
type input "venda"
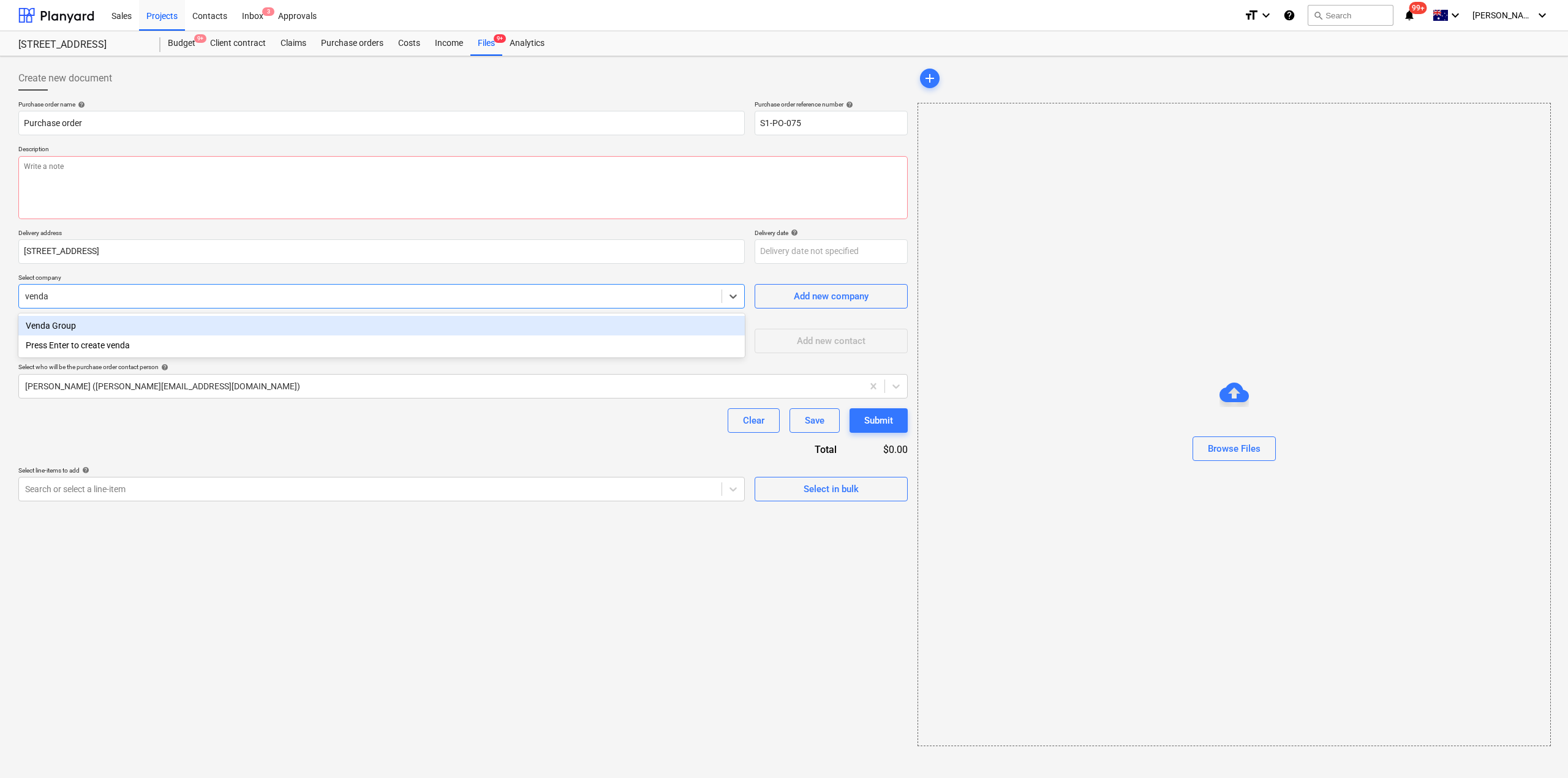
click at [63, 326] on div "Venda Group" at bounding box center [381, 326] width 726 height 20
type textarea "x"
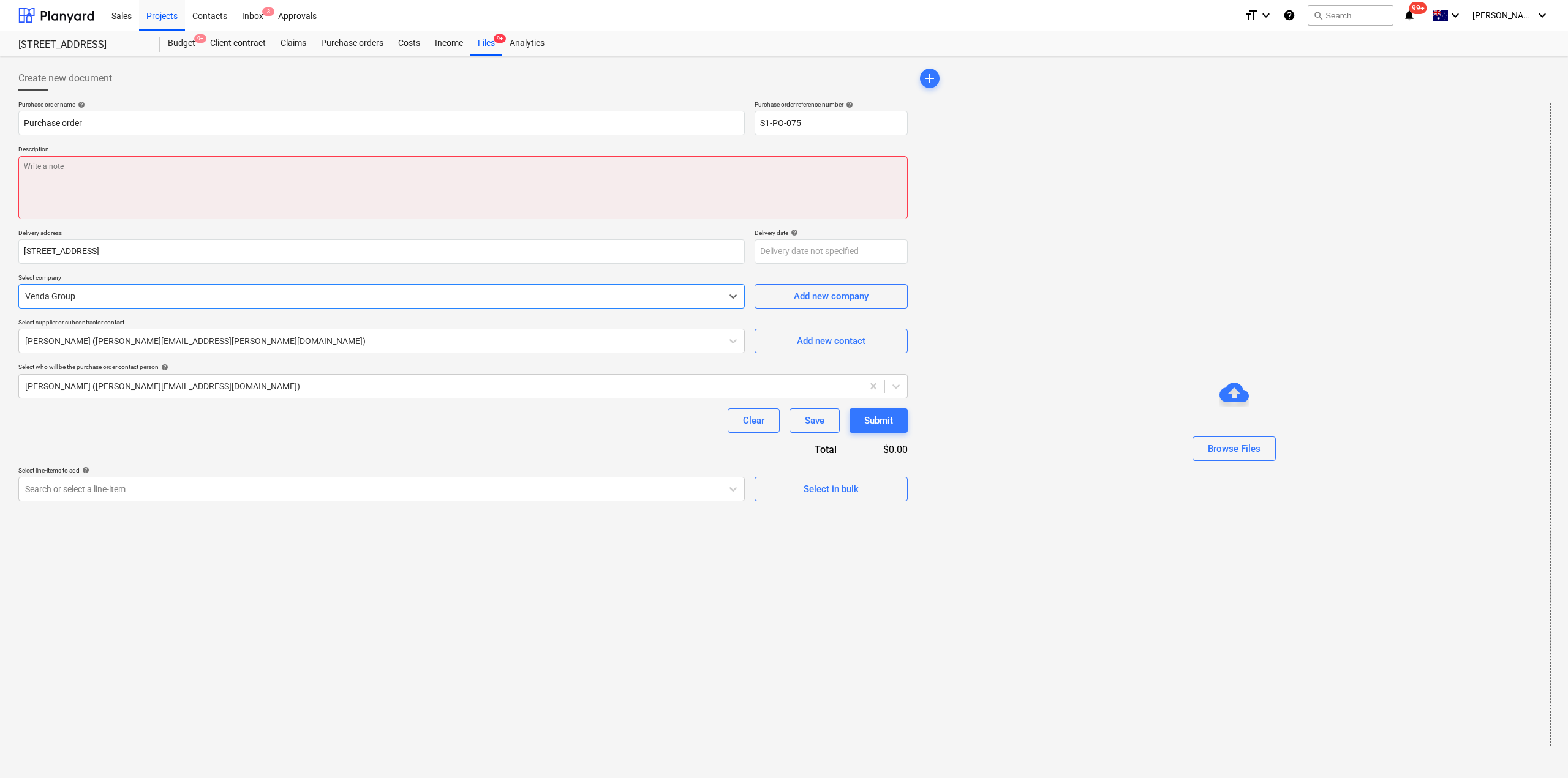
click at [152, 180] on textarea at bounding box center [463, 188] width 889 height 63
paste textarea "Vending machine payment [DATE]"
type textarea "x"
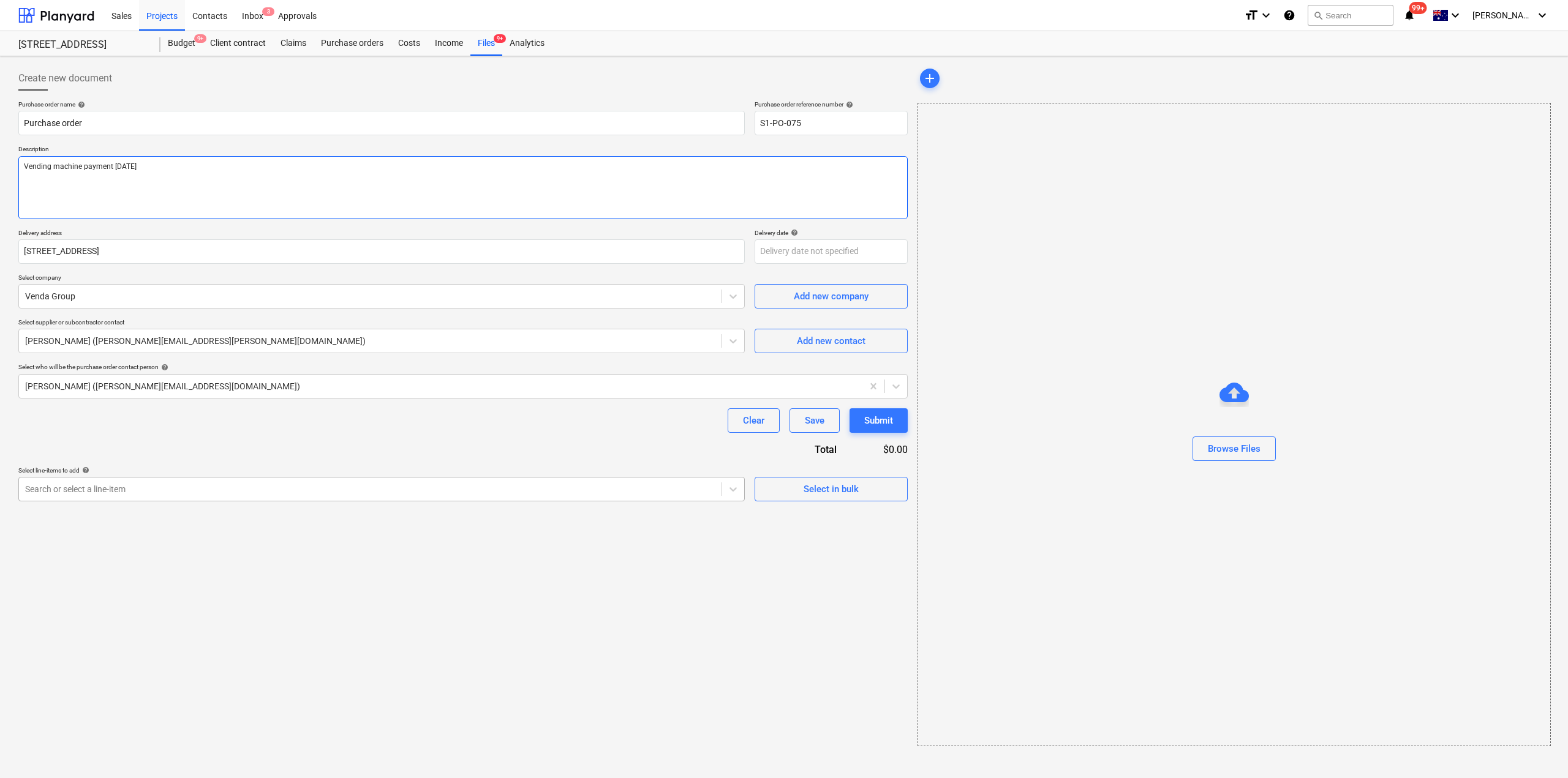
type textarea "Vending machine payment [DATE]"
type textarea "x"
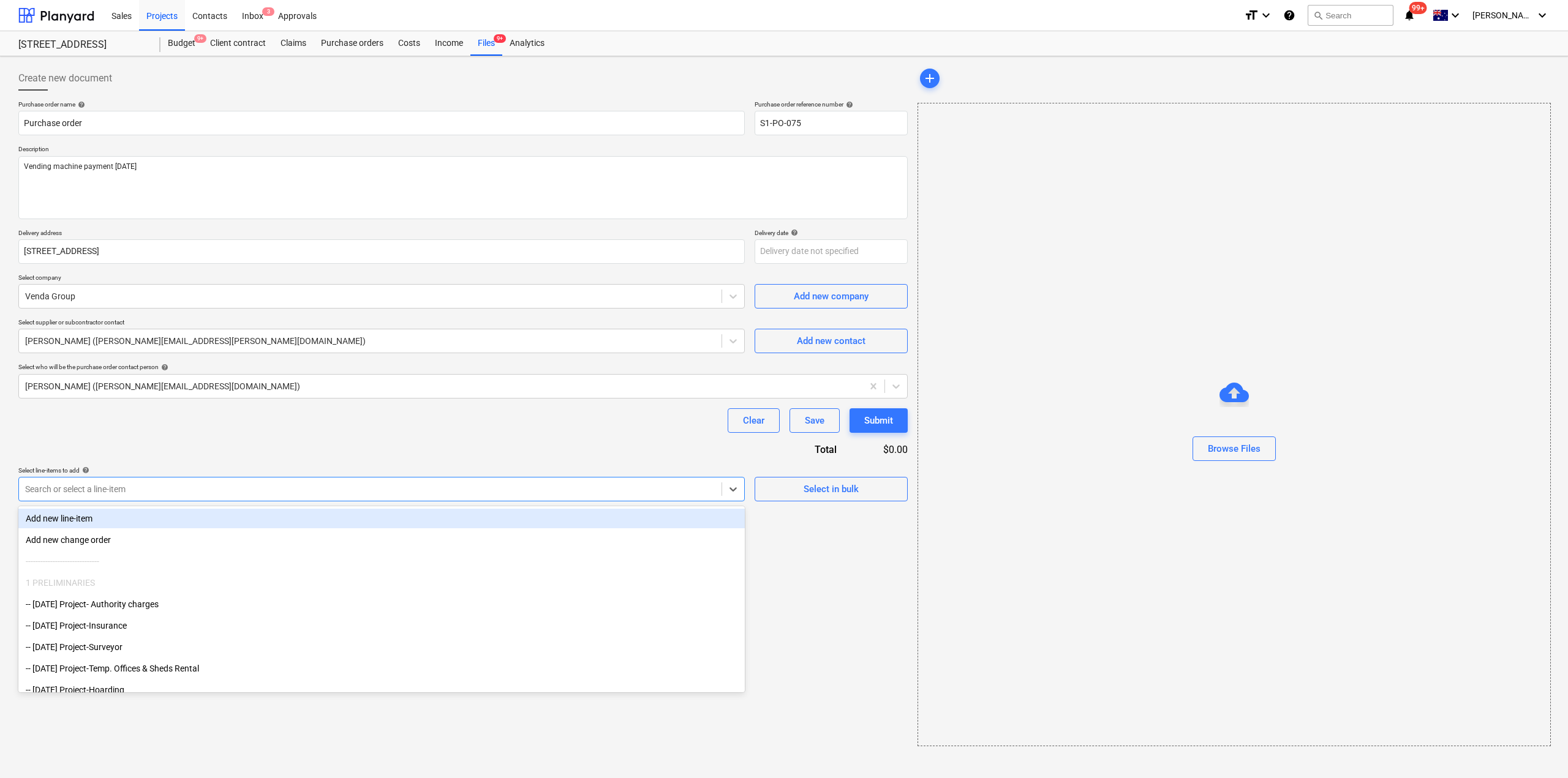
click at [301, 495] on div at bounding box center [370, 489] width 691 height 12
type input "sun"
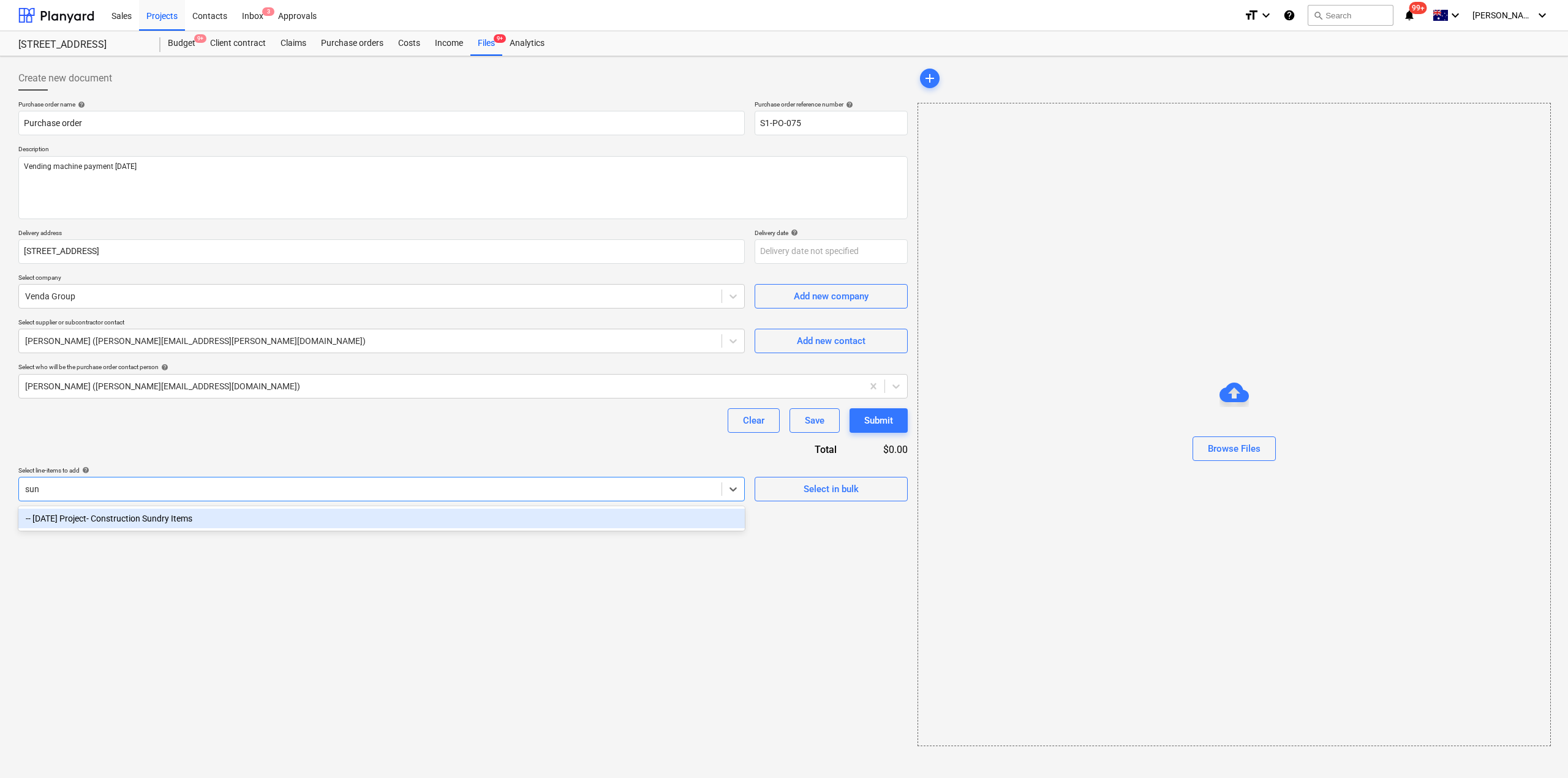
click at [170, 518] on div "-- [DATE] Project- Construction Sundry Items" at bounding box center [381, 519] width 726 height 20
type textarea "x"
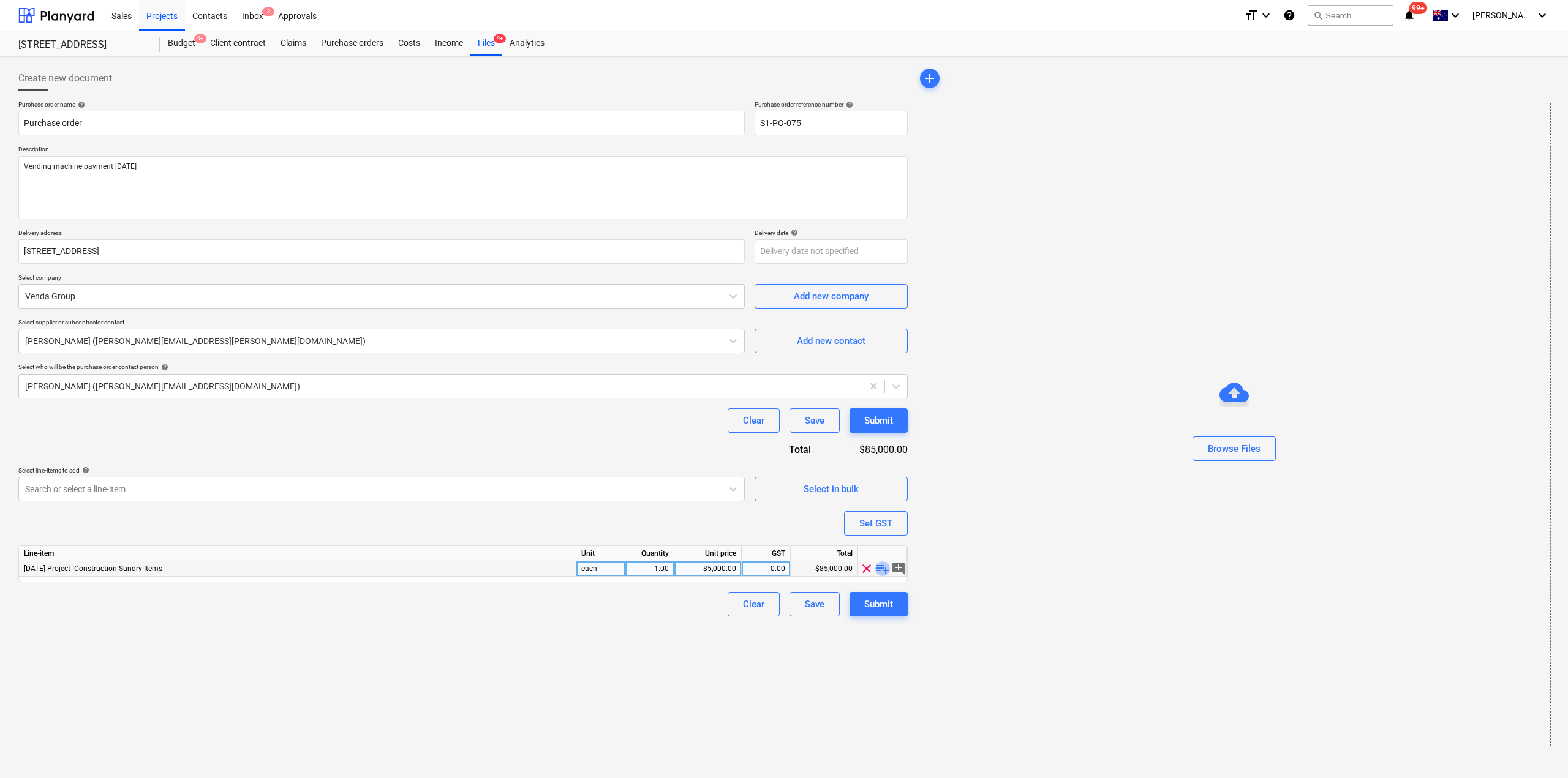
click at [880, 569] on span "playlist_add" at bounding box center [882, 569] width 15 height 15
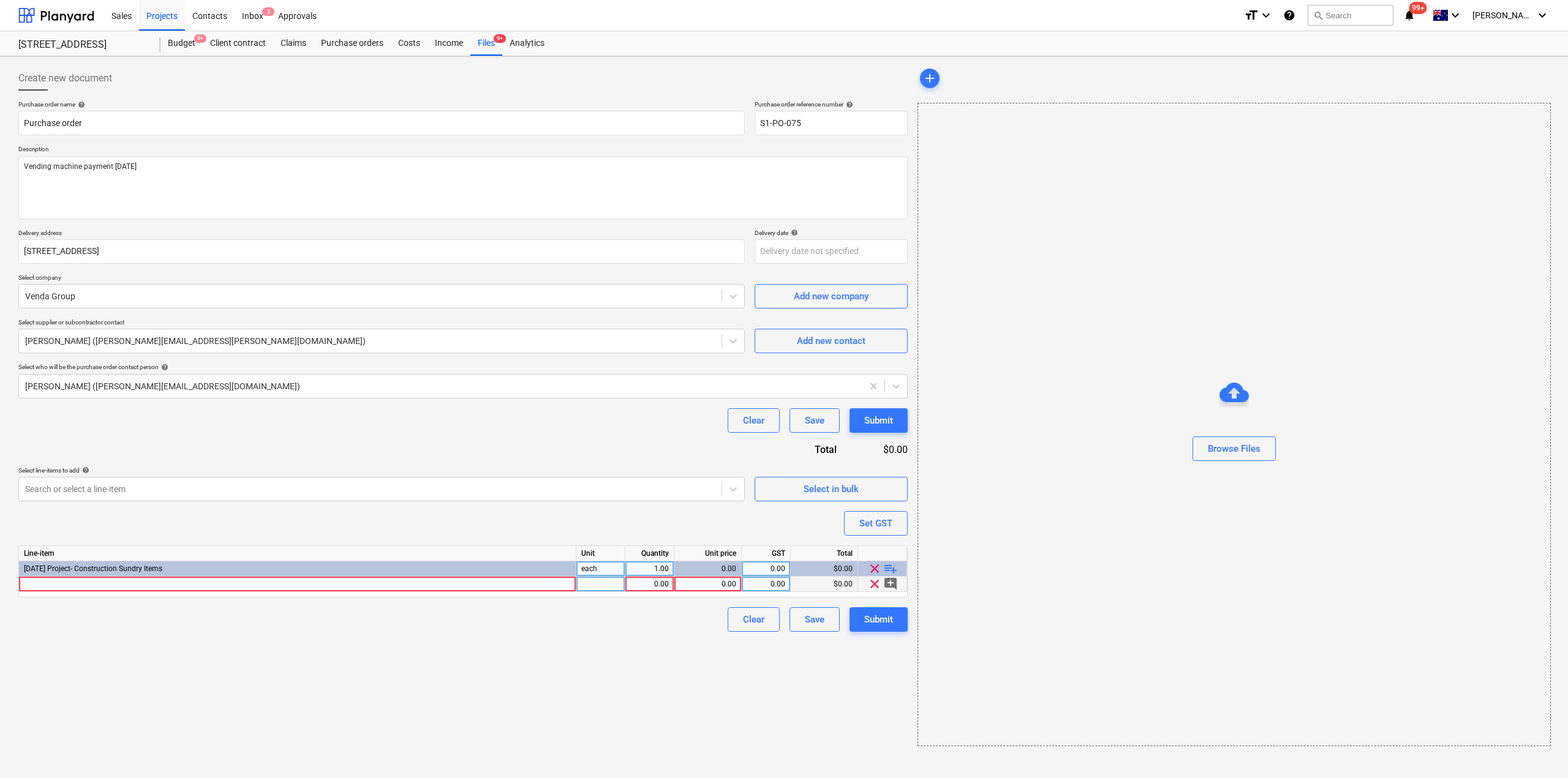
click at [393, 586] on div at bounding box center [297, 584] width 557 height 16
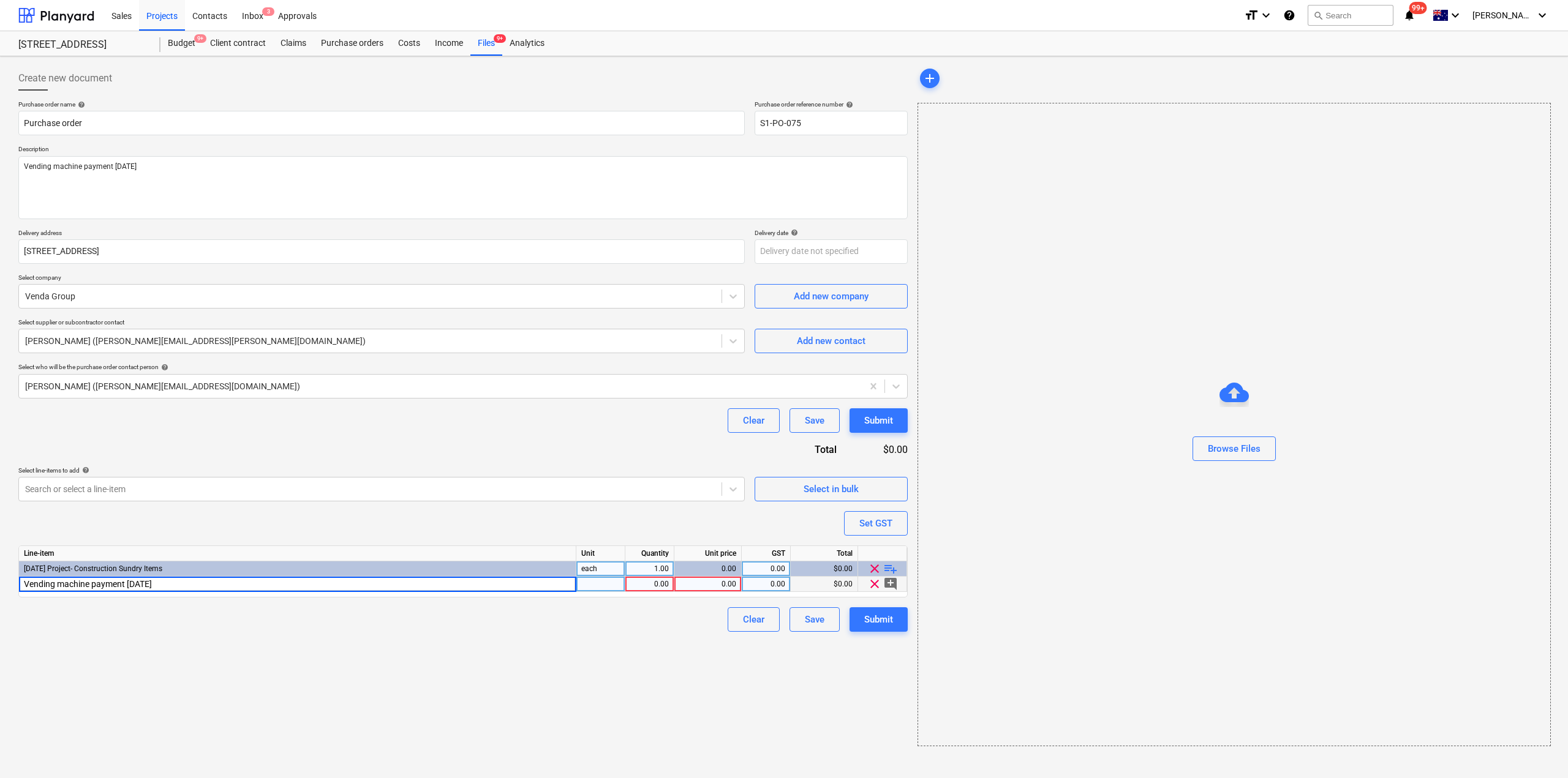
type textarea "x"
click at [651, 584] on div "1.00" at bounding box center [649, 584] width 38 height 16
type input "-1"
type textarea "x"
type input "120"
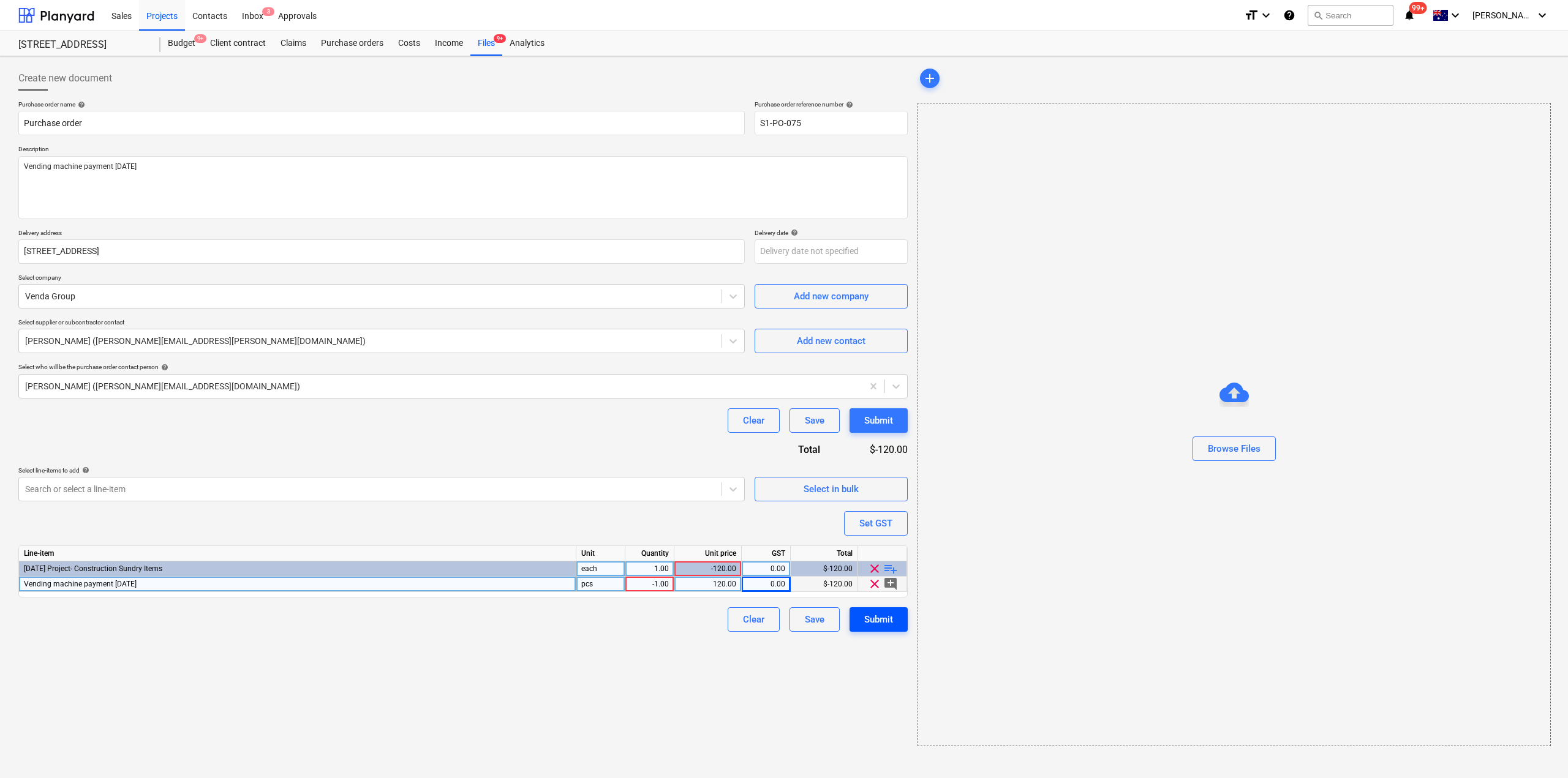
click at [867, 619] on div "Submit" at bounding box center [878, 620] width 28 height 16
drag, startPoint x: 837, startPoint y: 666, endPoint x: 793, endPoint y: 639, distance: 51.6
click at [837, 666] on div "Create new document Purchase order name help Purchase order Purchase order refe…" at bounding box center [463, 406] width 899 height 691
click at [714, 570] on div "-120.00" at bounding box center [707, 570] width 57 height 16
click at [641, 566] on div "1.00" at bounding box center [649, 570] width 38 height 16
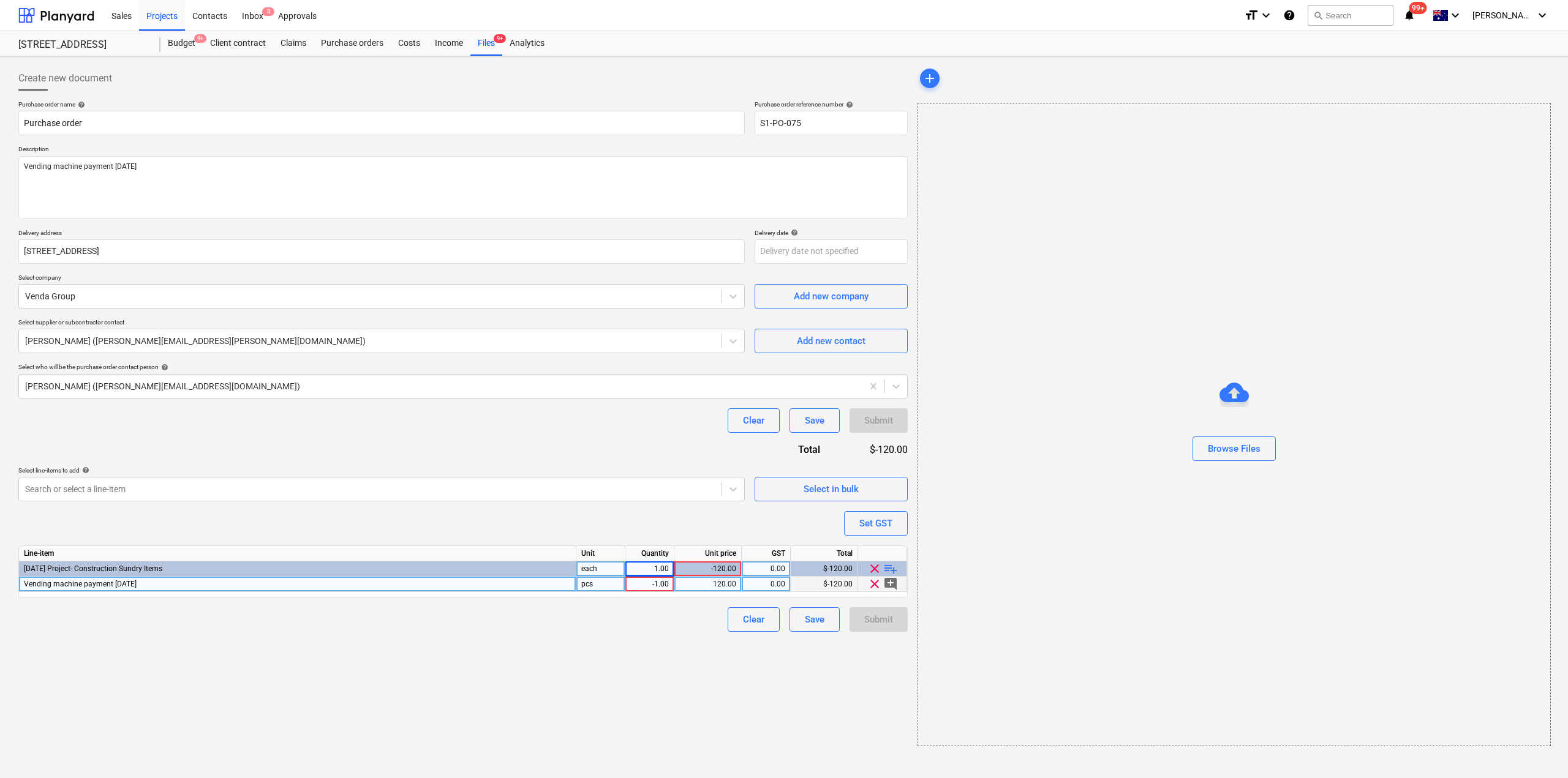
click at [710, 566] on div "-120.00" at bounding box center [707, 570] width 57 height 16
drag, startPoint x: 710, startPoint y: 574, endPoint x: 773, endPoint y: 560, distance: 64.5
click at [773, 560] on div "Line-item Unit Quantity Unit price GST Total [DATE] Project- Construction Sundr…" at bounding box center [463, 572] width 889 height 52
click at [710, 572] on div "-120.00" at bounding box center [707, 570] width 57 height 16
click at [703, 574] on div "-120.00" at bounding box center [707, 570] width 57 height 16
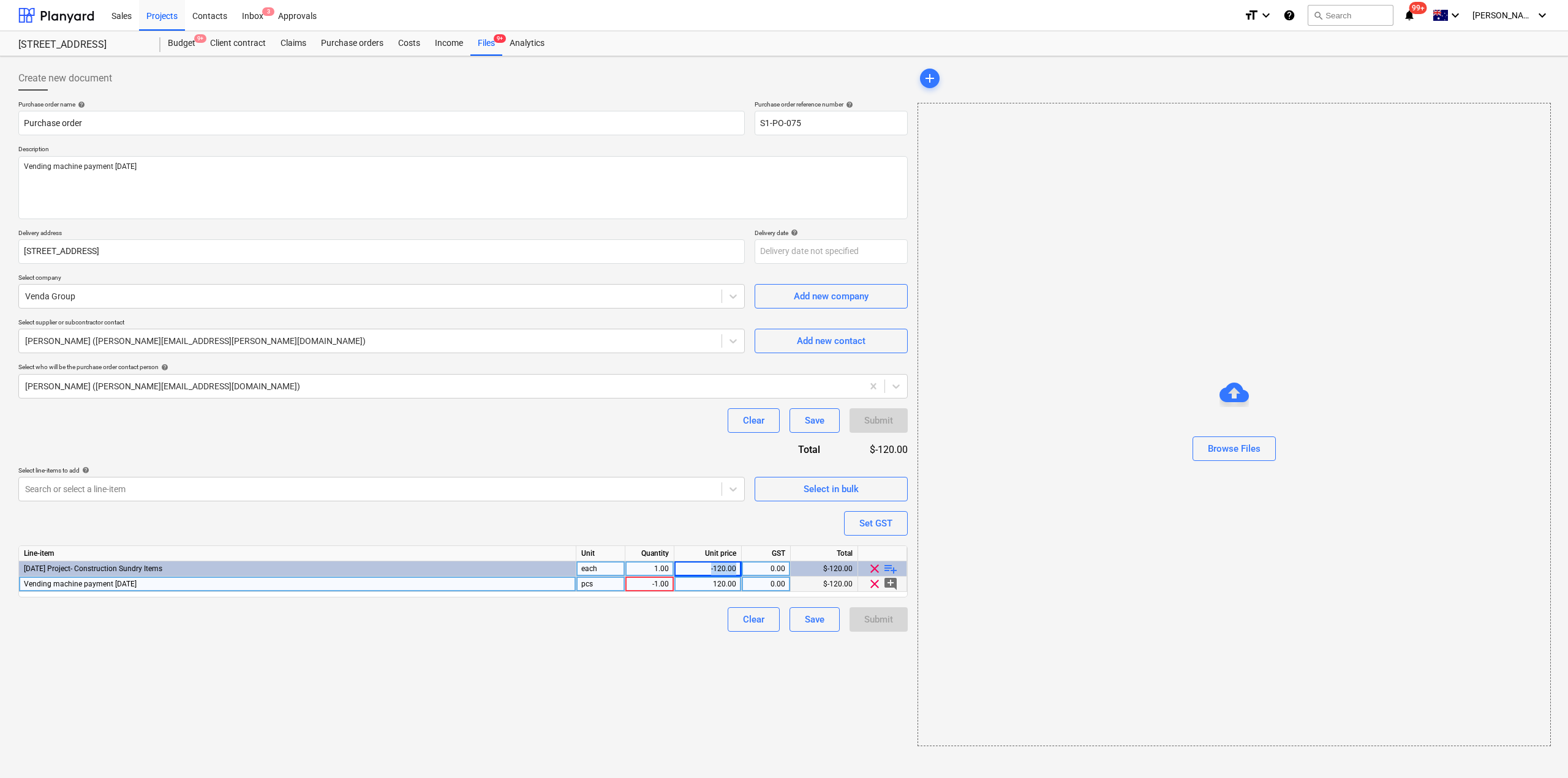
drag, startPoint x: 706, startPoint y: 571, endPoint x: 735, endPoint y: 570, distance: 29.0
click at [735, 570] on div "-120.00" at bounding box center [707, 570] width 57 height 16
click at [874, 567] on span "clear" at bounding box center [874, 569] width 15 height 15
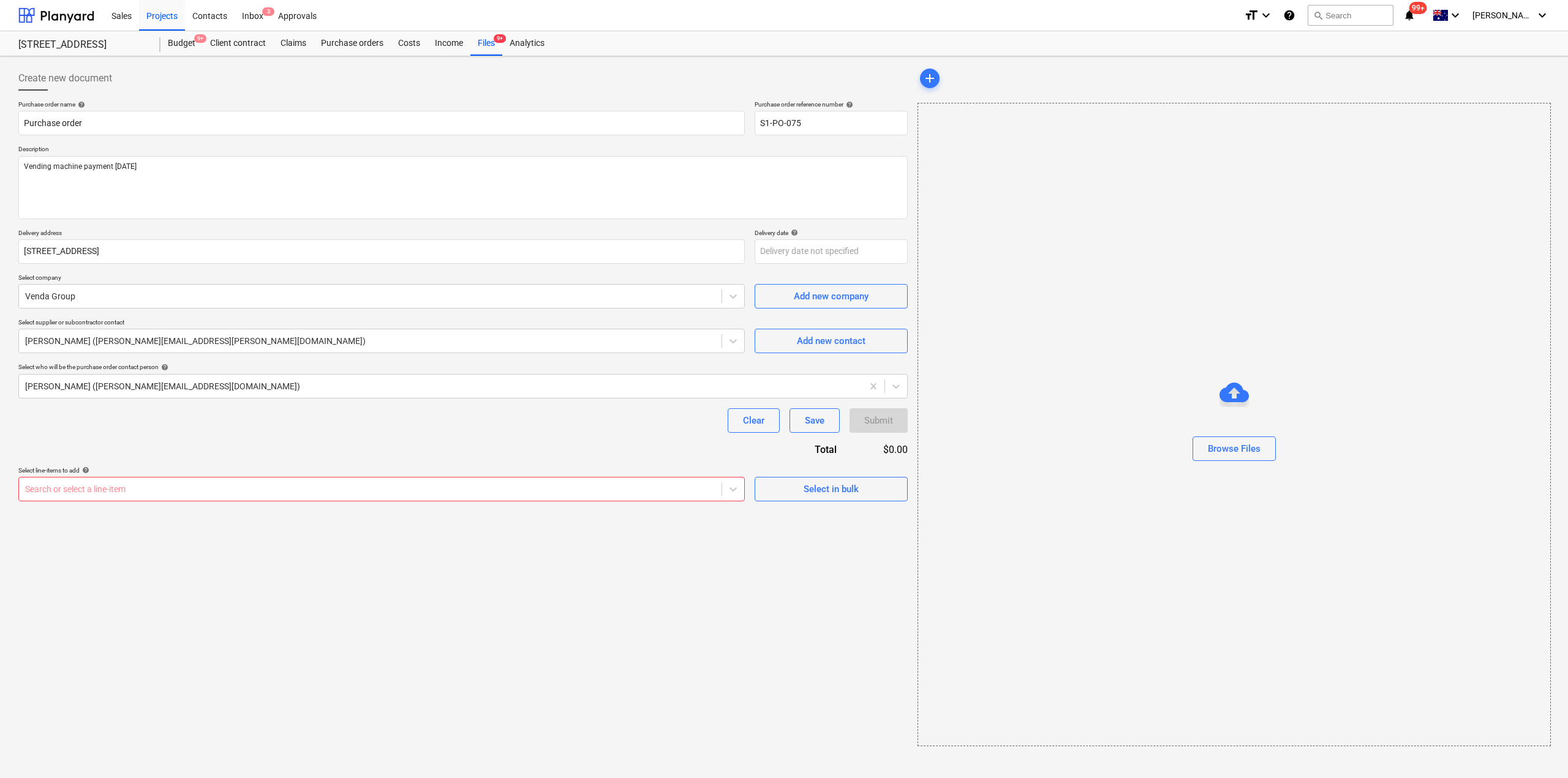
type textarea "x"
click at [671, 499] on div "Search or select a line-item" at bounding box center [381, 489] width 726 height 25
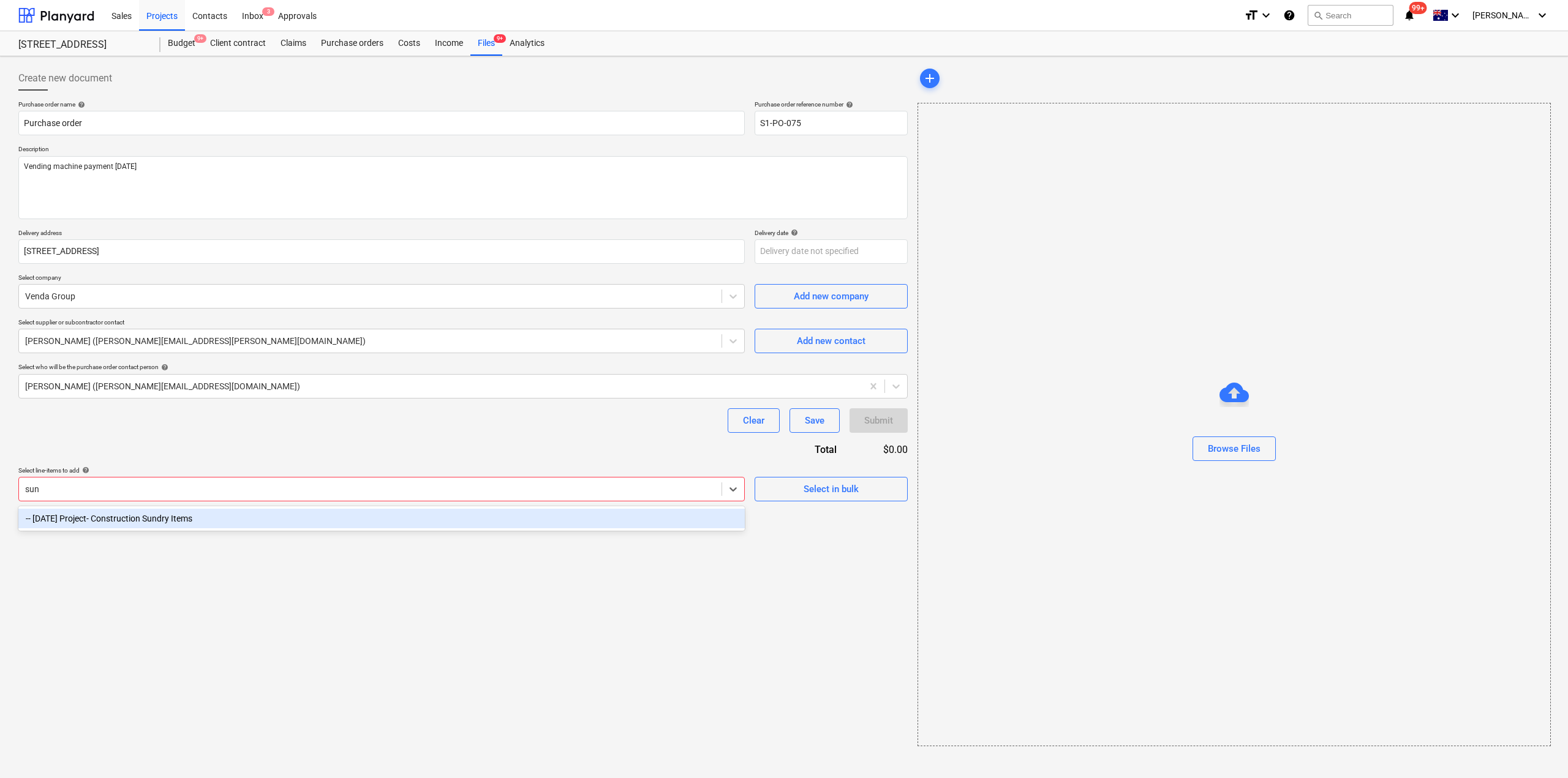
type input "[PERSON_NAME]"
click at [537, 517] on div "-- [DATE] Project- Construction Sundry Items" at bounding box center [381, 519] width 726 height 20
type textarea "x"
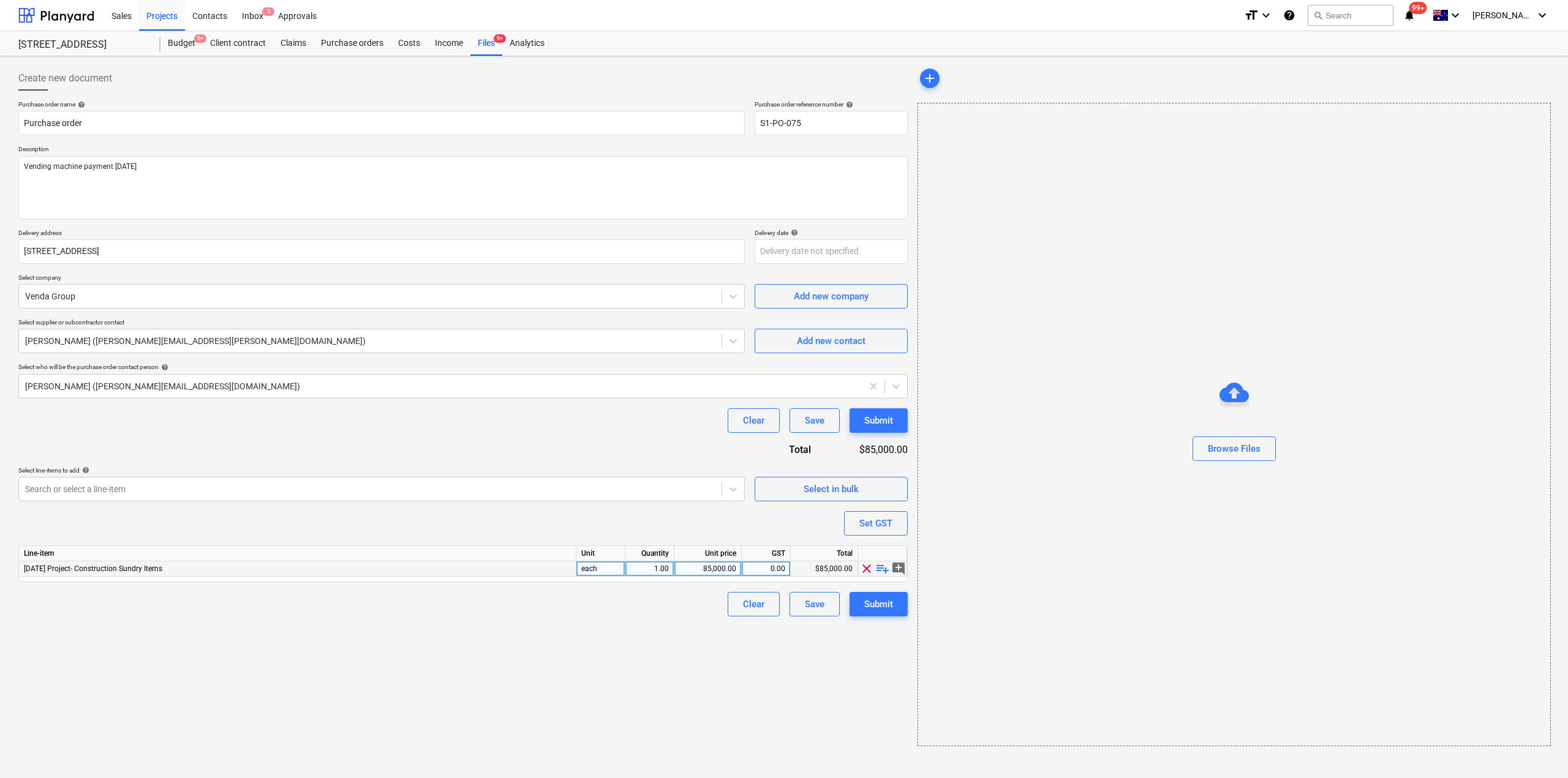
click at [879, 571] on span "playlist_add" at bounding box center [882, 569] width 15 height 15
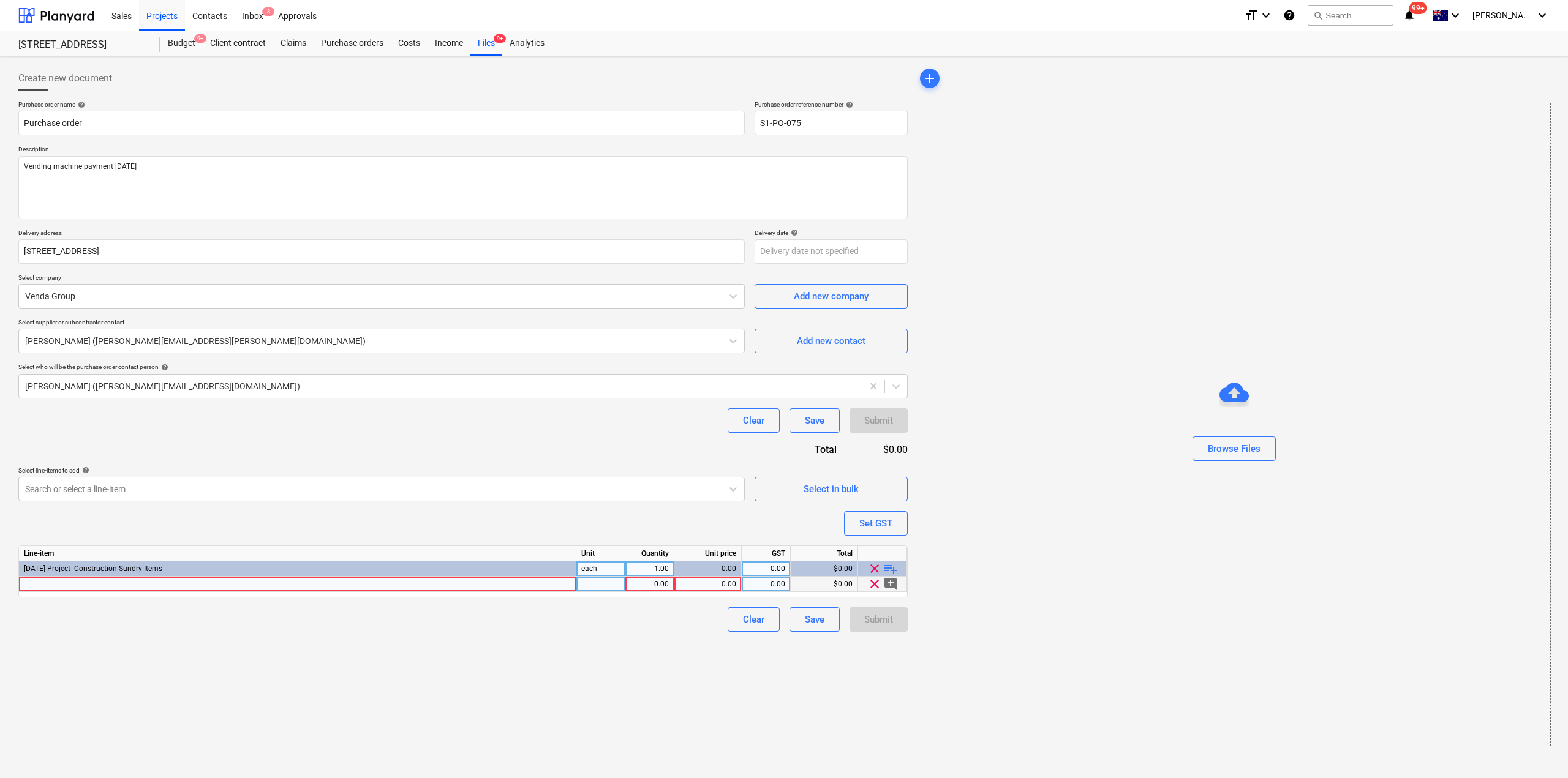
click at [654, 585] on div "0.00" at bounding box center [649, 584] width 38 height 16
type textarea "x"
click at [631, 637] on div "Create new document Purchase order name help Purchase order Purchase order refe…" at bounding box center [463, 406] width 899 height 691
click at [505, 586] on div at bounding box center [297, 584] width 557 height 16
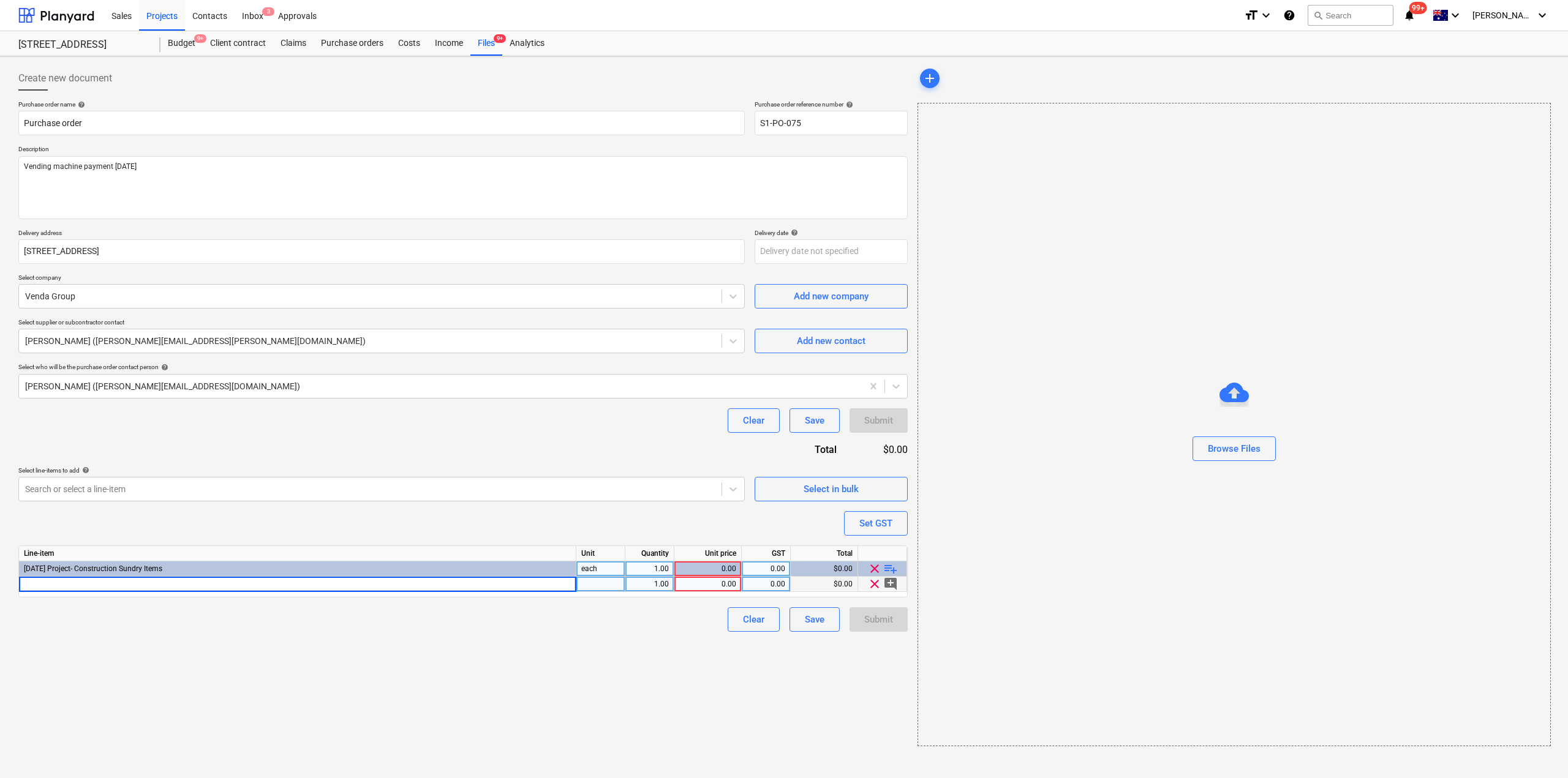
type input "Vending machine payment [DATE]"
type textarea "x"
click at [609, 665] on div "Create new document Purchase order name help Purchase order Purchase order refe…" at bounding box center [463, 406] width 899 height 691
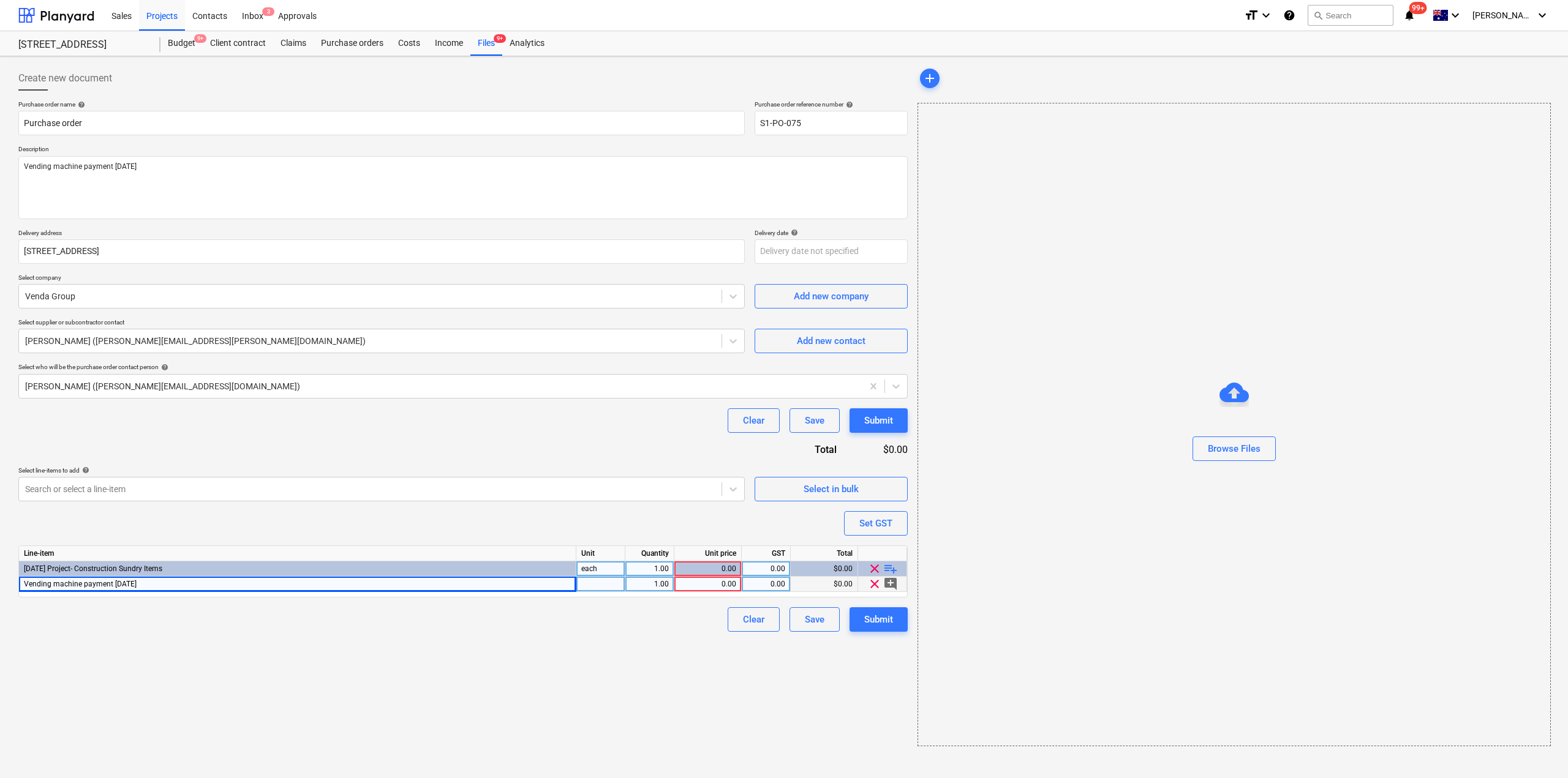
click at [718, 588] on div "0.00" at bounding box center [707, 584] width 57 height 16
type input "-120"
type textarea "x"
click at [785, 657] on div "Create new document Purchase order name help Purchase order Purchase order refe…" at bounding box center [463, 406] width 899 height 691
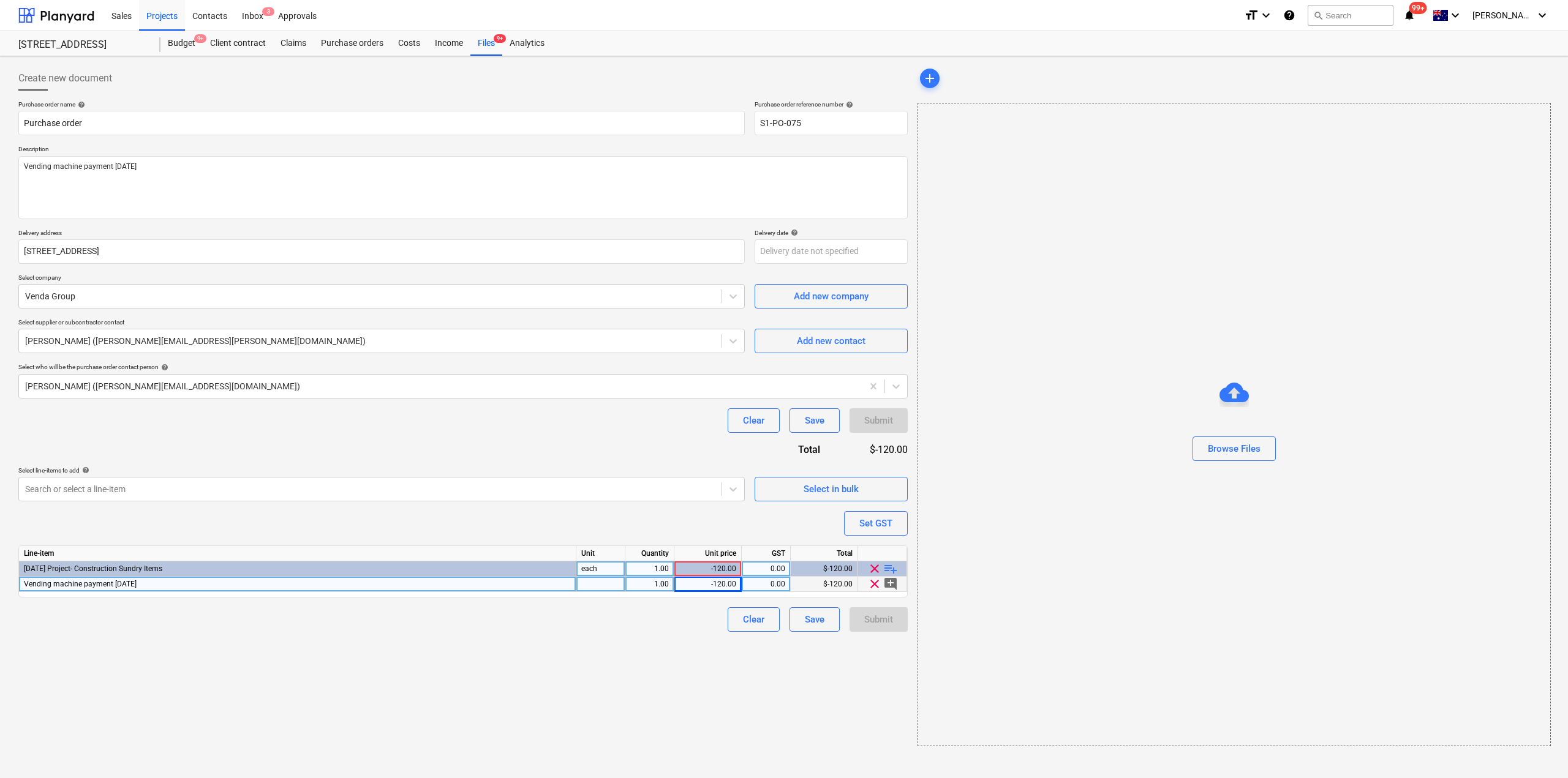
click at [626, 586] on div "1.00" at bounding box center [650, 584] width 49 height 16
click at [608, 587] on div at bounding box center [601, 584] width 49 height 16
type input "ea"
type textarea "x"
click at [659, 671] on div "Create new document Purchase order name help Purchase order Purchase order refe…" at bounding box center [463, 406] width 899 height 691
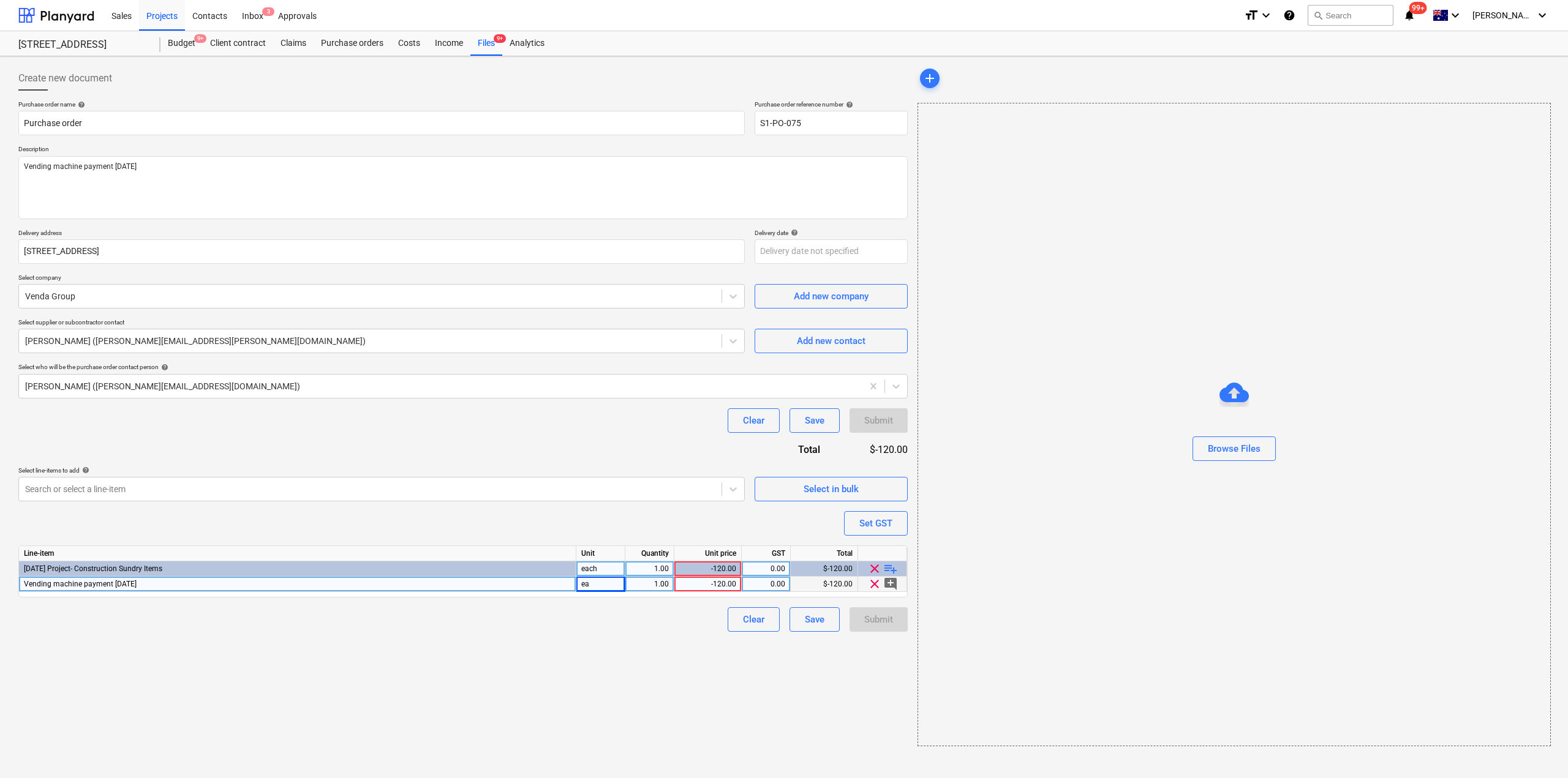
click at [881, 619] on div "Submit" at bounding box center [878, 619] width 58 height 25
click at [877, 619] on div "Submit" at bounding box center [878, 619] width 58 height 25
click at [709, 589] on div "-120.00" at bounding box center [707, 584] width 57 height 16
type input "120"
type textarea "x"
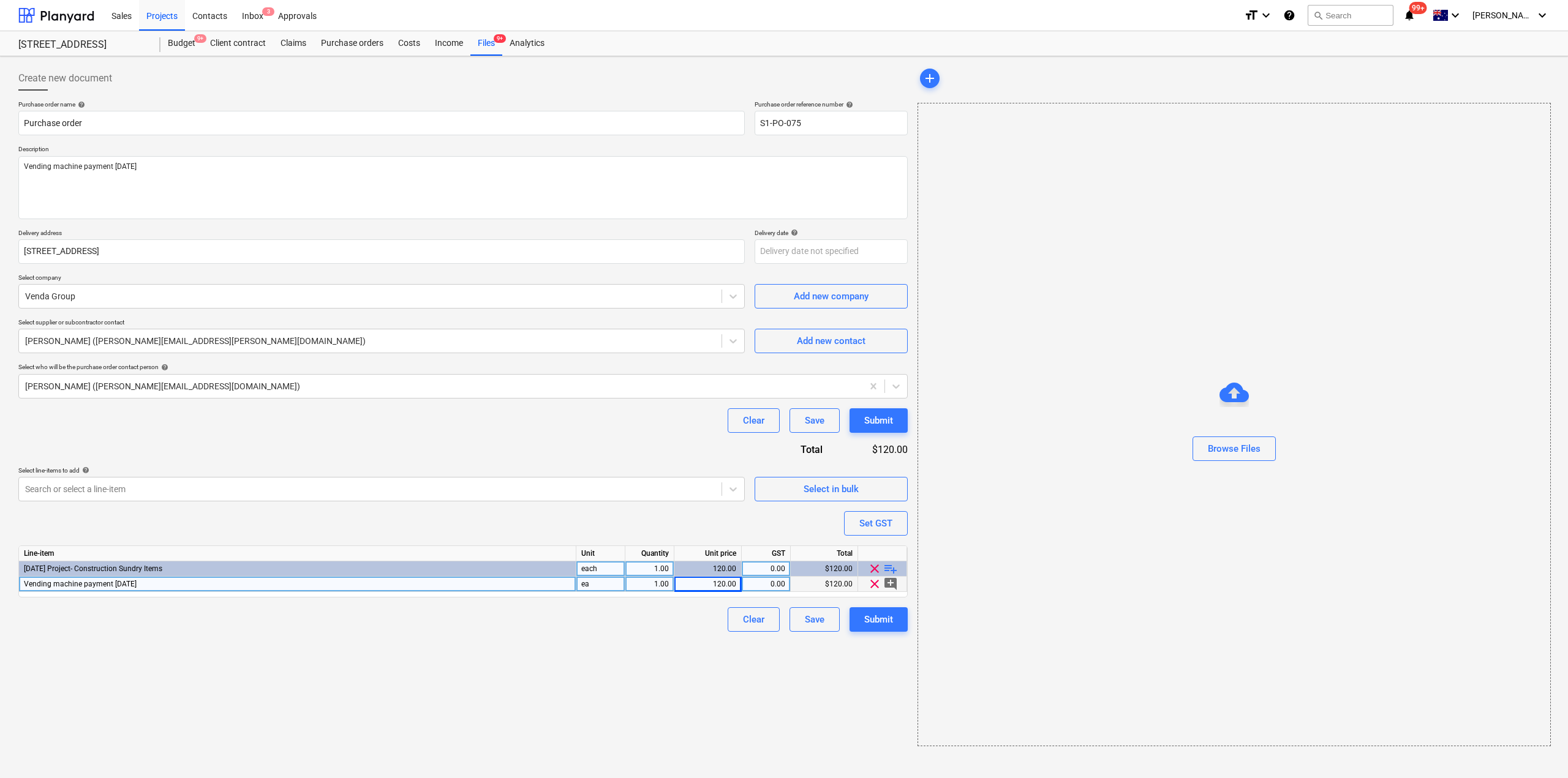
click at [850, 643] on div "Create new document Purchase order name help Purchase order Purchase order refe…" at bounding box center [463, 406] width 899 height 691
click at [649, 584] on div "1.00" at bounding box center [649, 584] width 38 height 16
type input "-1"
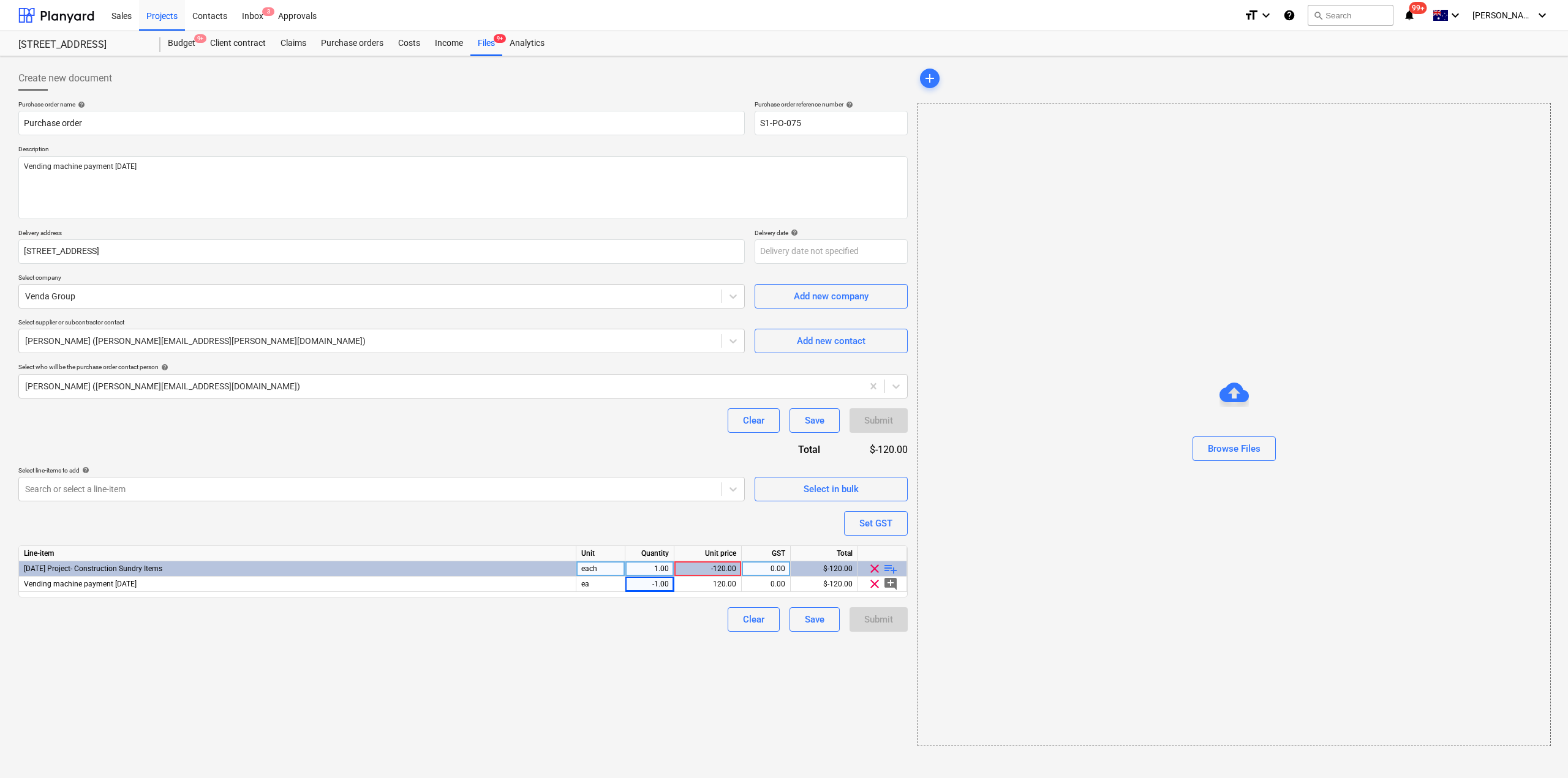
click at [656, 695] on div "Create new document Purchase order name help Purchase order Purchase order refe…" at bounding box center [463, 406] width 899 height 691
click at [868, 624] on div "Submit" at bounding box center [878, 619] width 58 height 25
click at [281, 199] on textarea "Vending machine payment [DATE]" at bounding box center [463, 188] width 889 height 63
click at [219, 125] on input "Purchase order" at bounding box center [381, 123] width 726 height 25
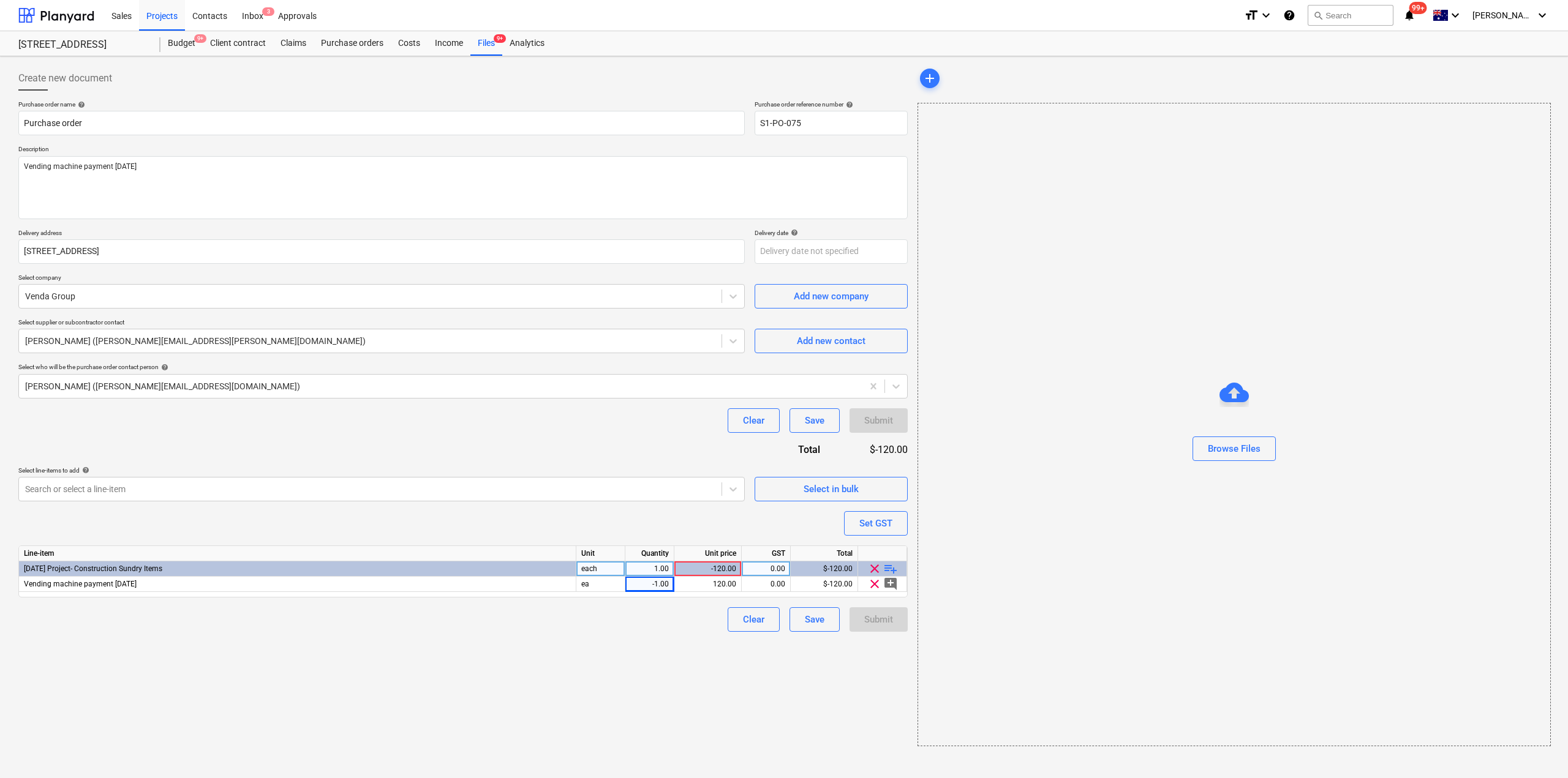
click at [723, 570] on div "-120.00" at bounding box center [707, 570] width 57 height 16
click at [674, 631] on div "Clear Save Submit" at bounding box center [463, 619] width 889 height 25
click at [679, 696] on div "Create new document Purchase order name help Purchase order Purchase order refe…" at bounding box center [463, 406] width 899 height 691
type textarea "x"
click at [483, 43] on div "Files 9+" at bounding box center [486, 43] width 31 height 25
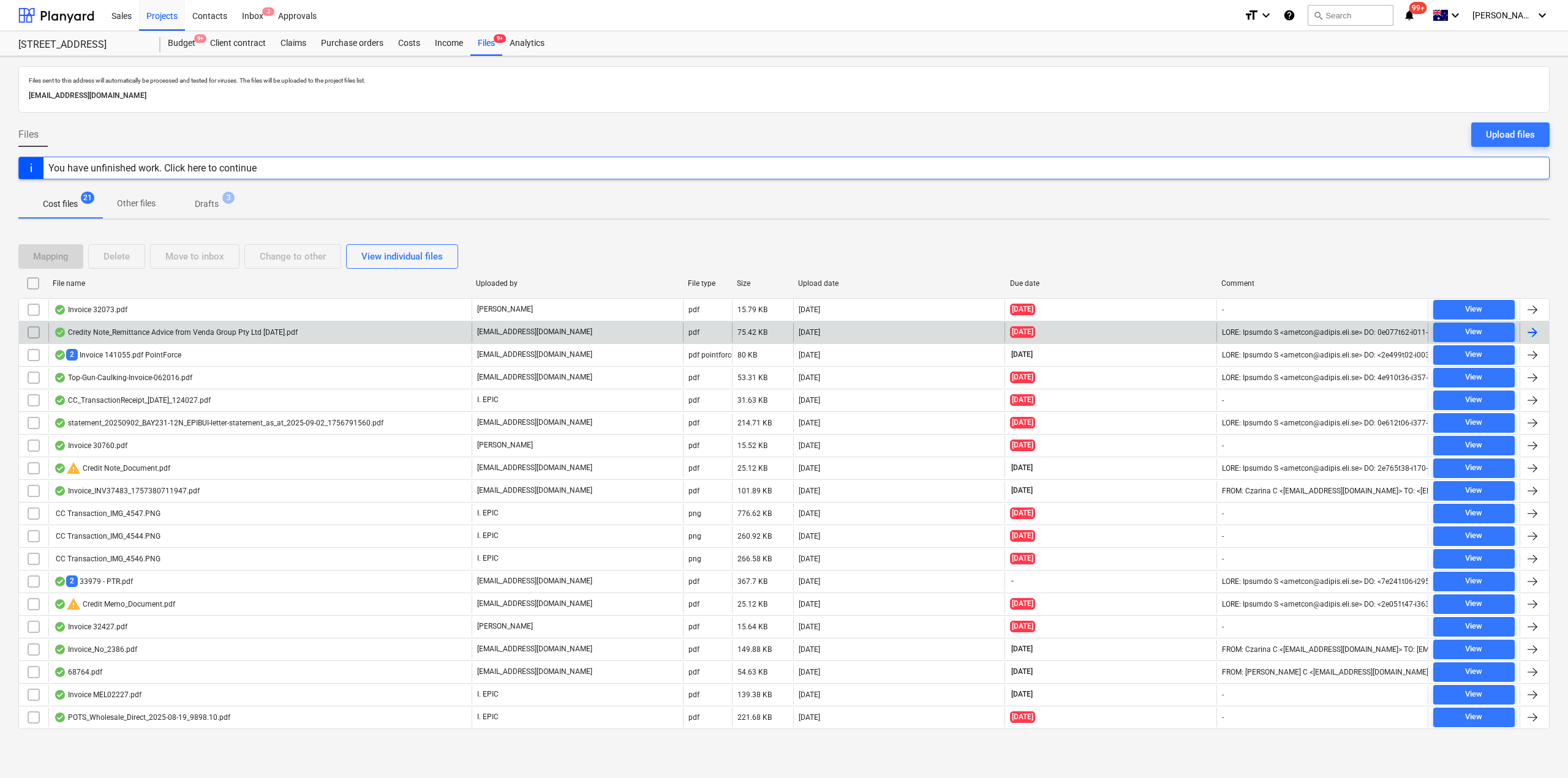
click at [197, 331] on div "Credity Note_Remittance Advice from Venda Group Pty Ltd [DATE].pdf" at bounding box center [176, 333] width 244 height 10
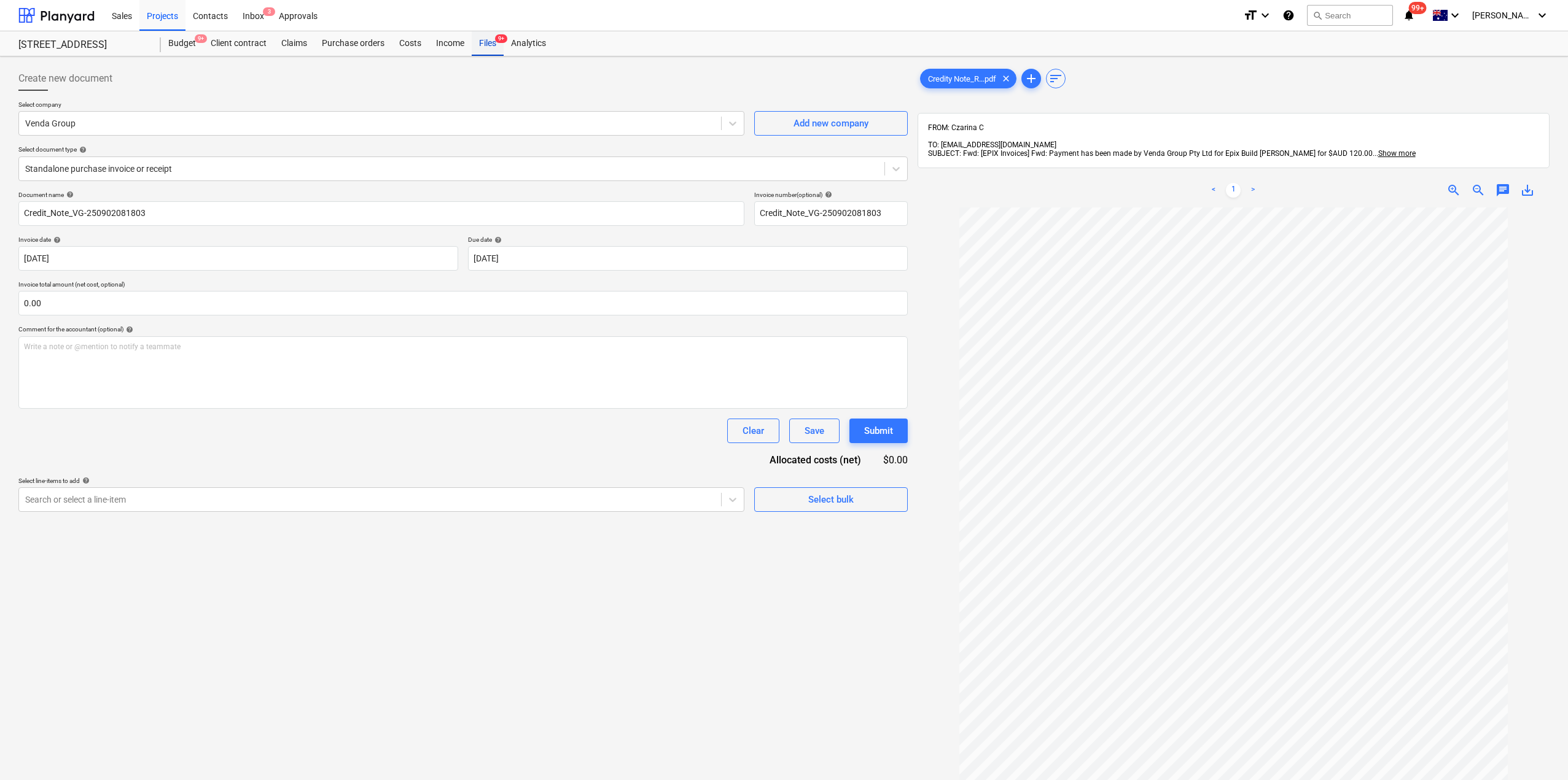
click at [476, 36] on div "Files 9+" at bounding box center [488, 43] width 32 height 25
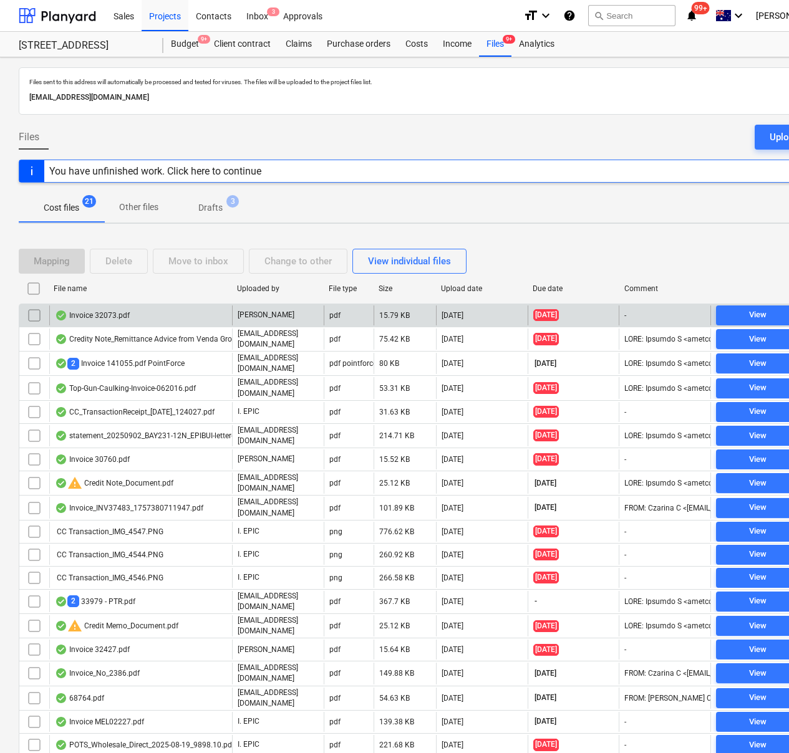
click at [95, 317] on div "Invoice 32073.pdf" at bounding box center [92, 315] width 75 height 10
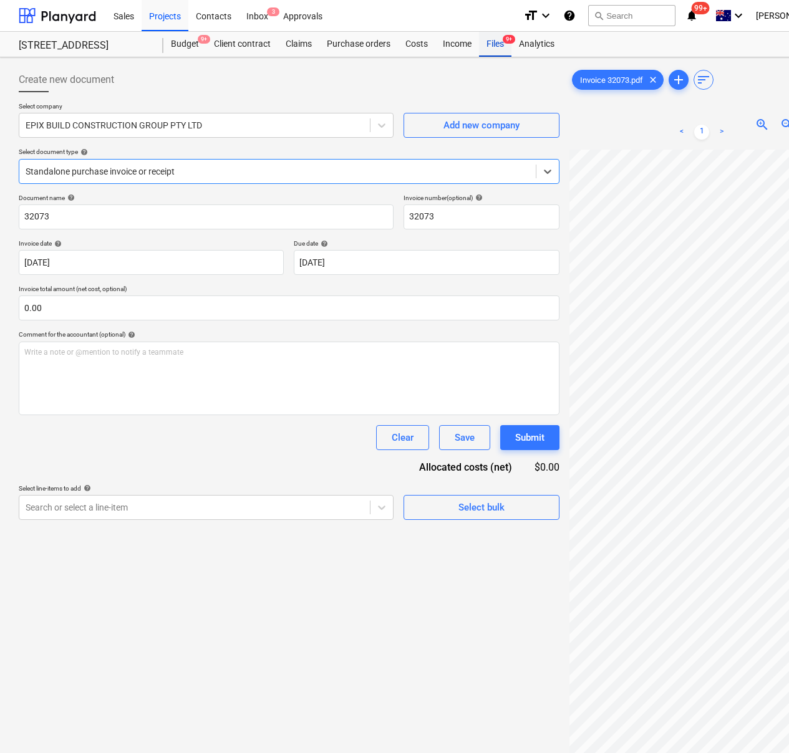
click at [494, 40] on div "Files 9+" at bounding box center [495, 44] width 32 height 25
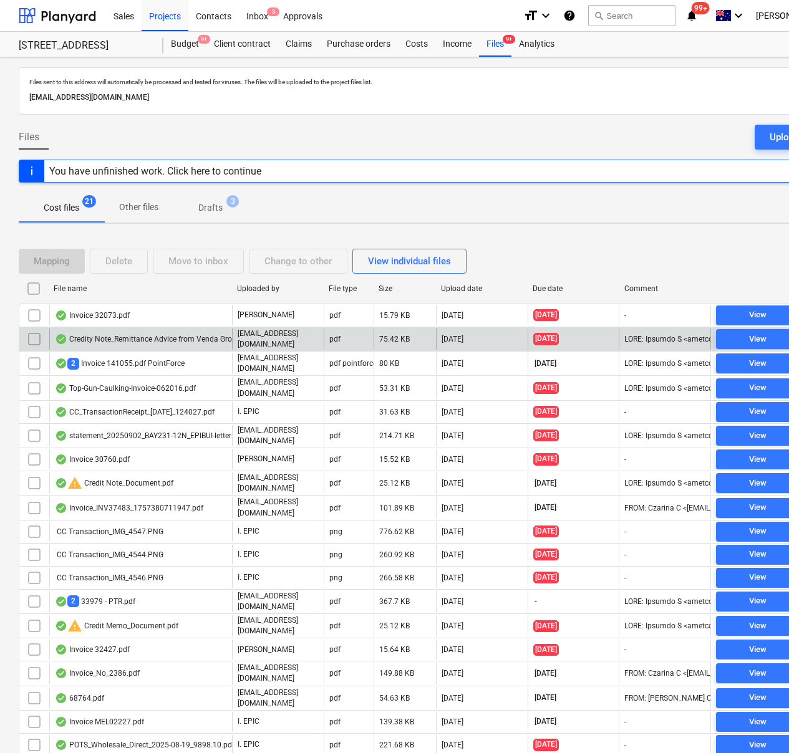
click at [120, 341] on div "Credity Note_Remittance Advice from Venda Group Pty Ltd [DATE].pdf" at bounding box center [179, 339] width 248 height 10
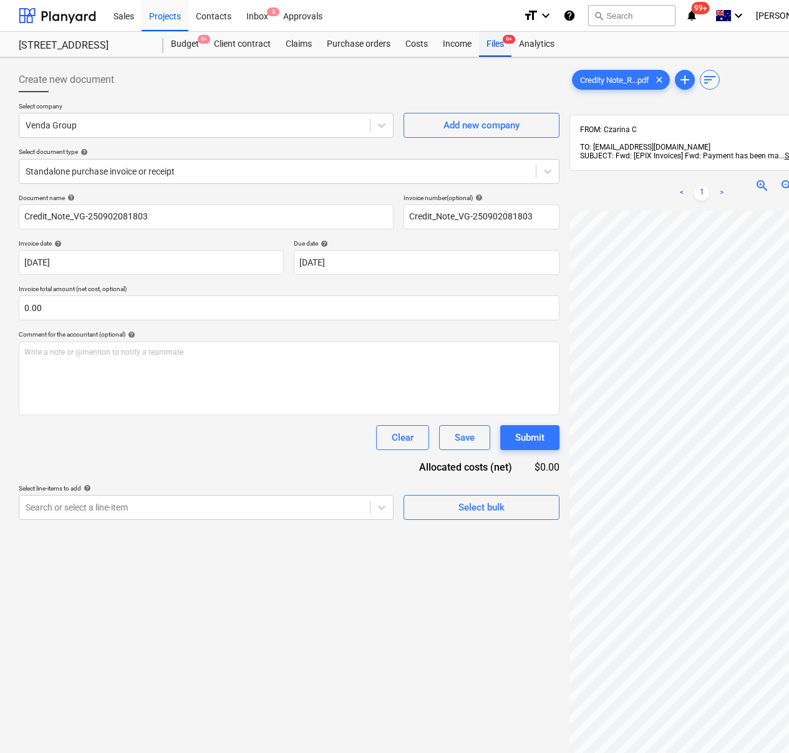
click at [493, 45] on div "Files 9+" at bounding box center [495, 44] width 32 height 25
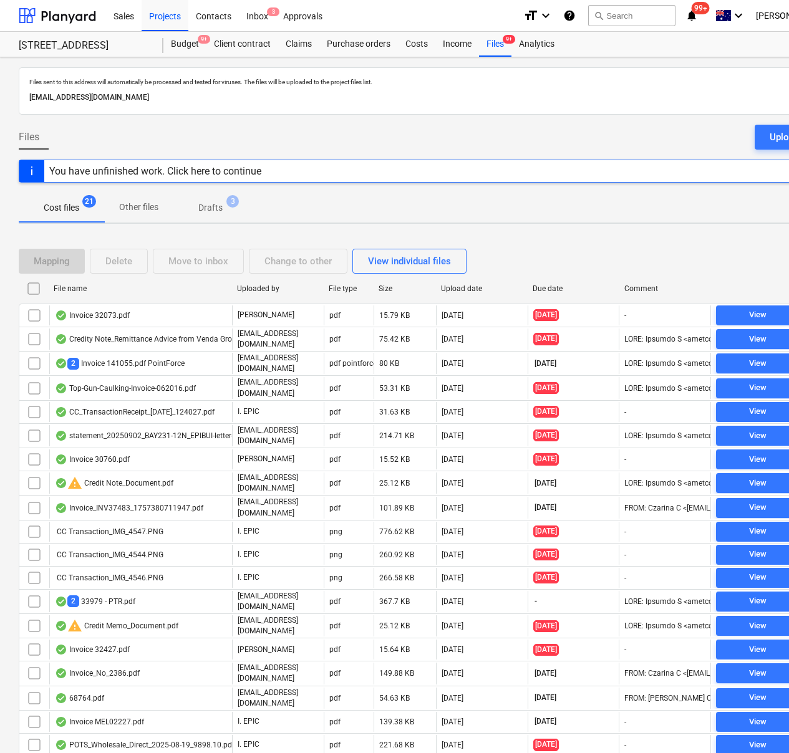
click at [132, 361] on div "2 Invoice 141055.pdf PointForce" at bounding box center [120, 364] width 130 height 12
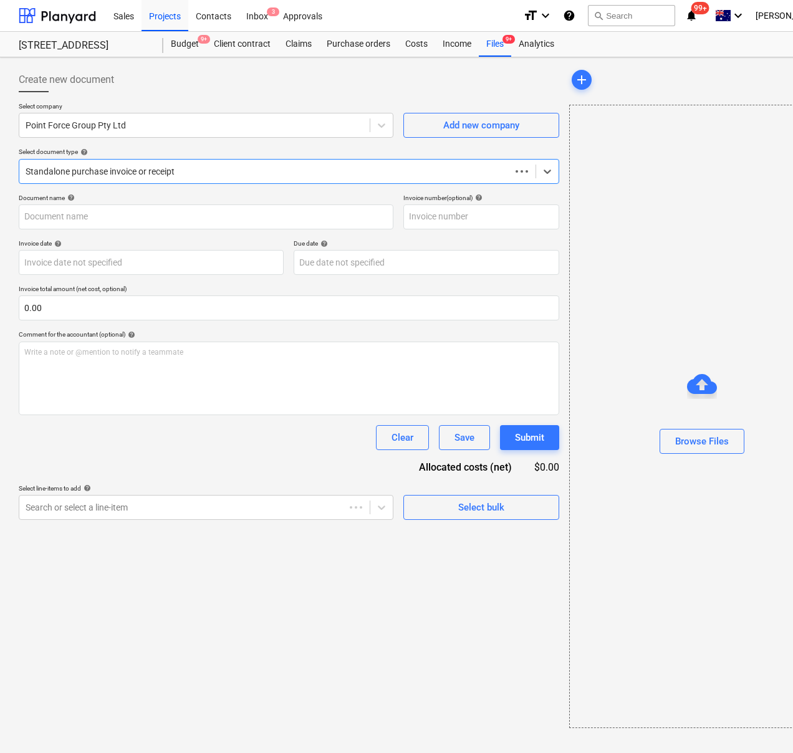
type input "141055"
type input "[DATE]"
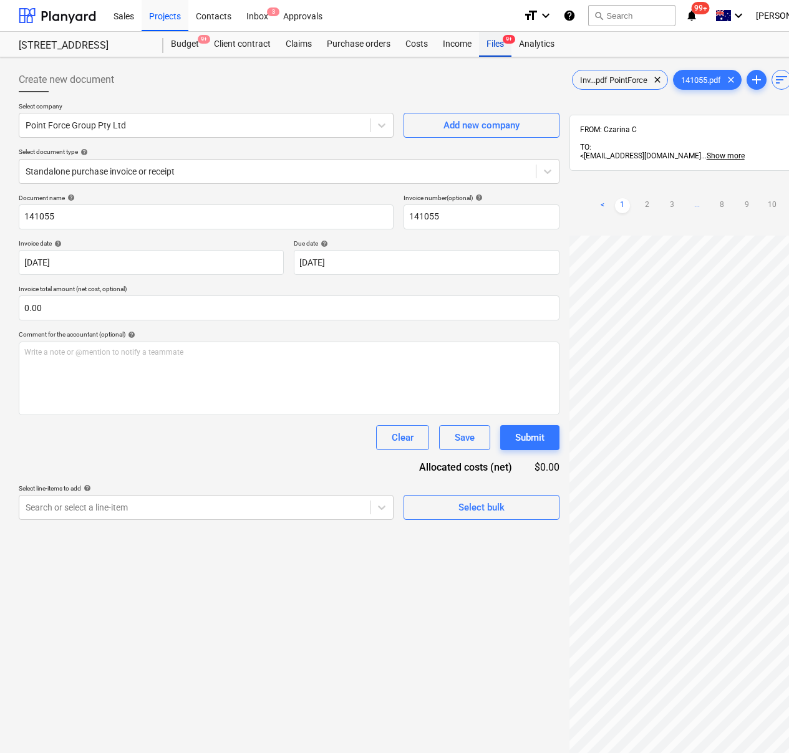
click at [486, 46] on div "Files 9+" at bounding box center [495, 44] width 32 height 25
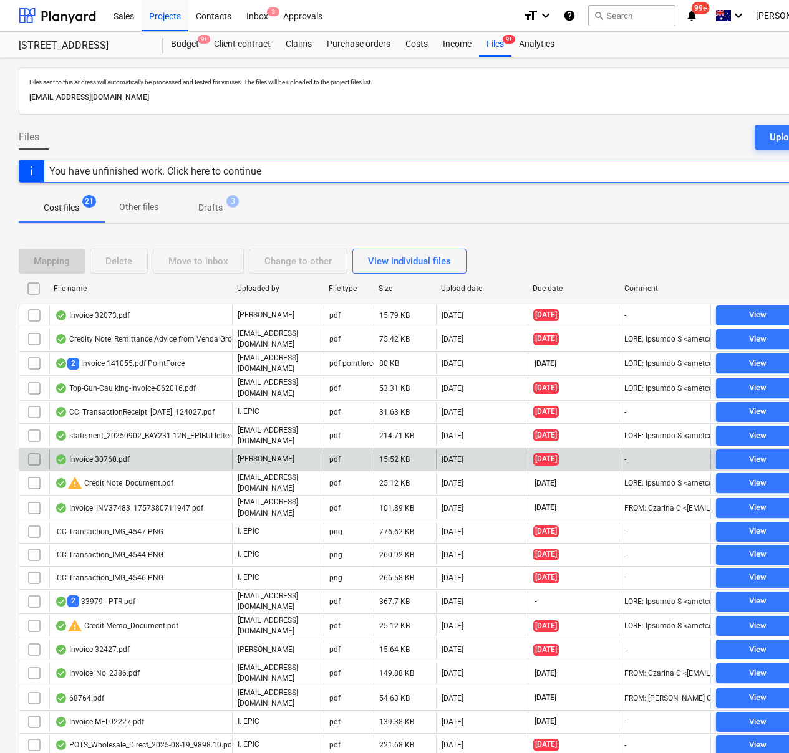
click at [125, 455] on div "Invoice 30760.pdf" at bounding box center [92, 460] width 75 height 10
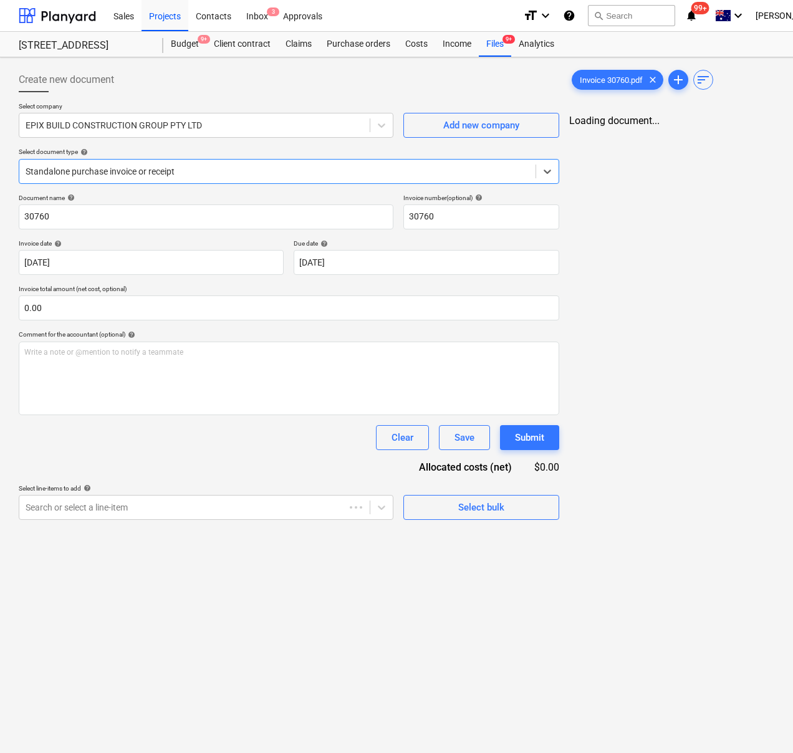
type input "30760"
type input "[DATE]"
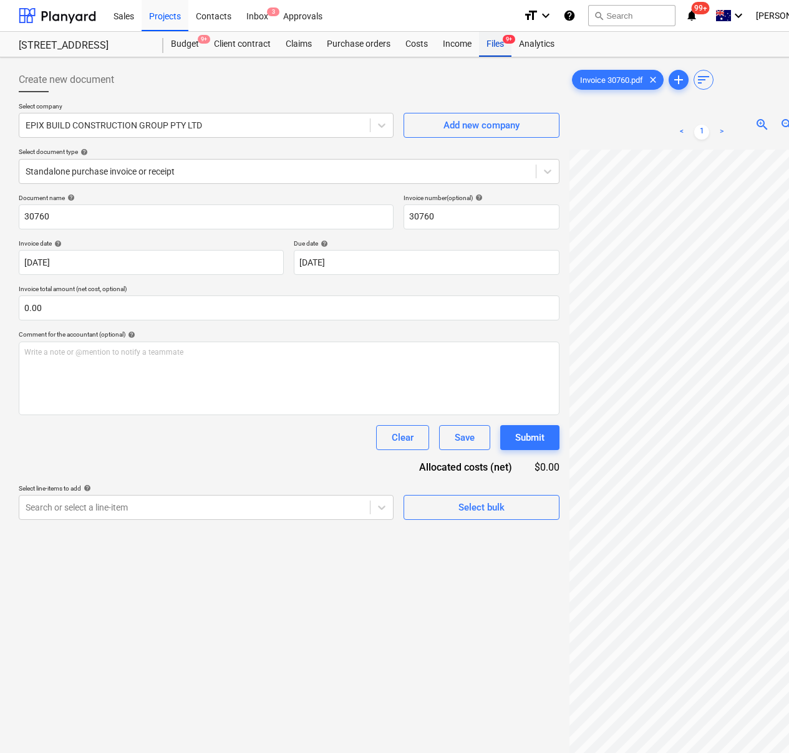
click at [494, 39] on div "Files 9+" at bounding box center [495, 44] width 32 height 25
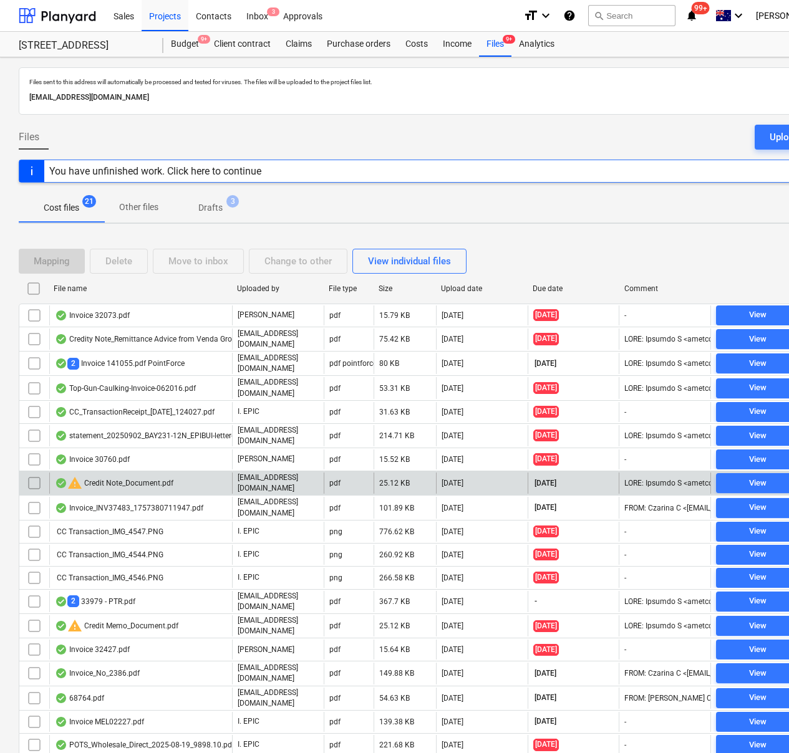
click at [138, 485] on div "warning Credit Note_Document.pdf" at bounding box center [140, 483] width 183 height 21
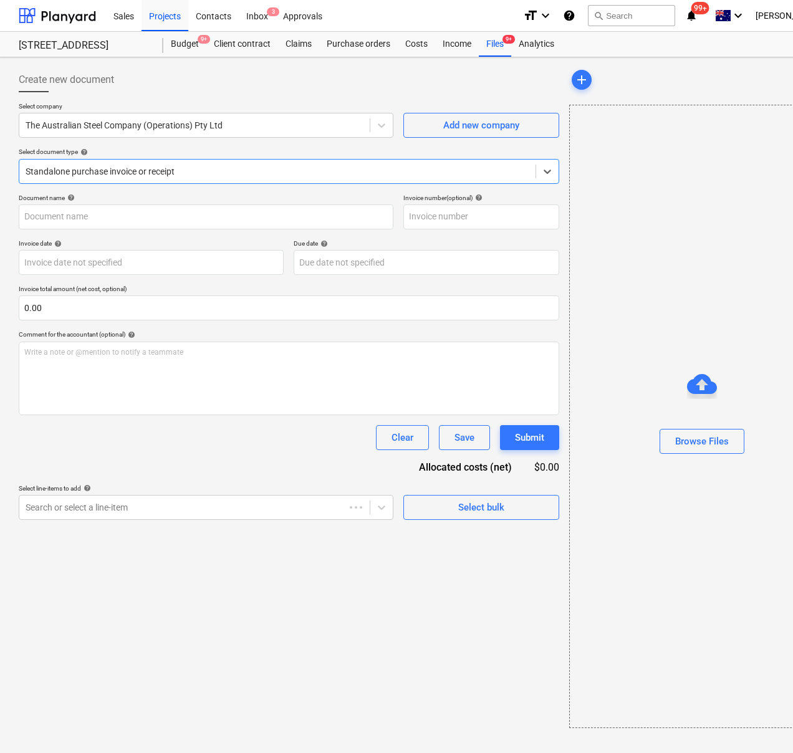
type input "4941286-0"
type input "[DATE]"
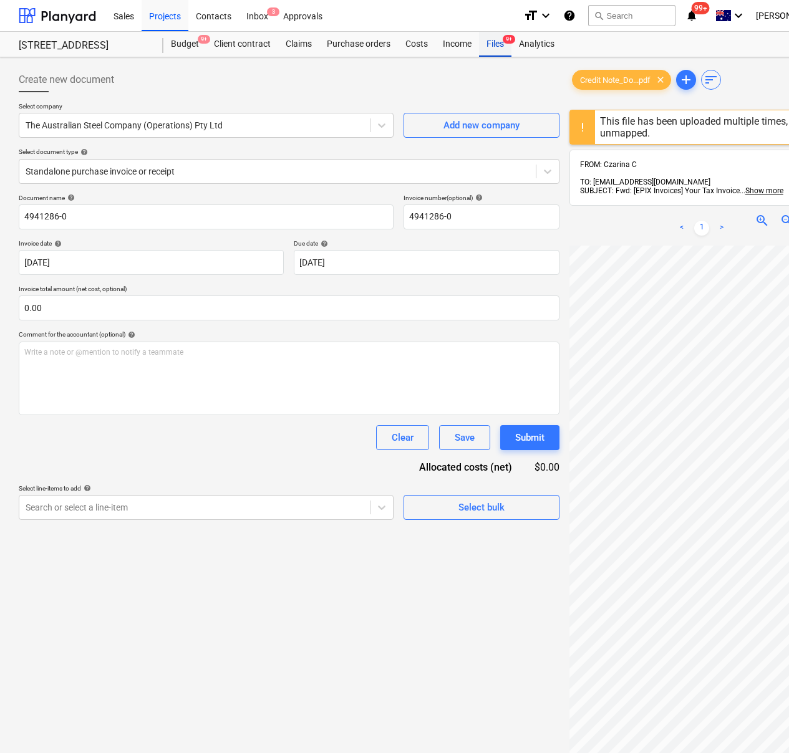
click at [494, 53] on div "Files 9+" at bounding box center [495, 44] width 32 height 25
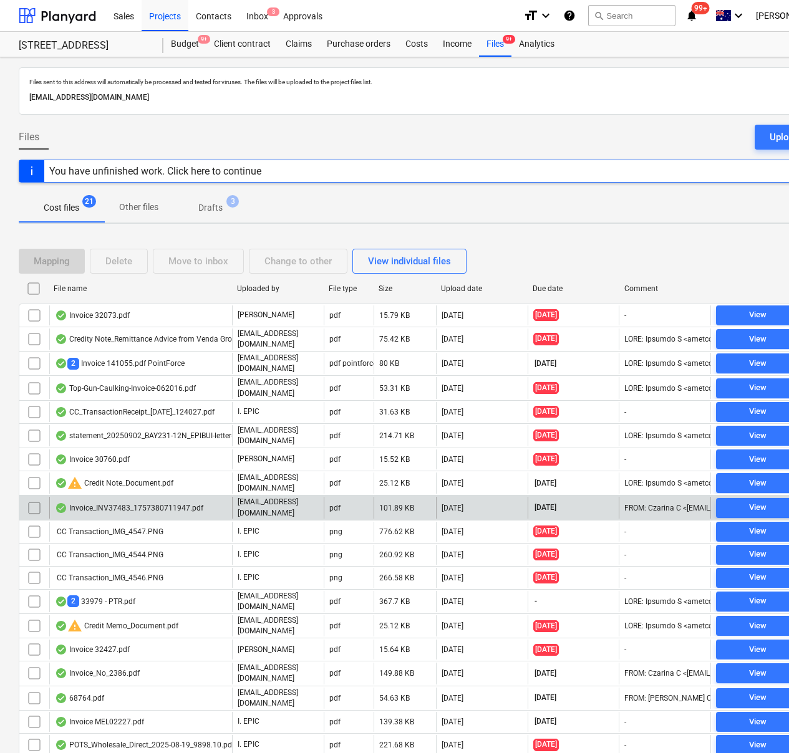
click at [133, 503] on div "Invoice_INV37483_1757380711947.pdf" at bounding box center [129, 508] width 148 height 10
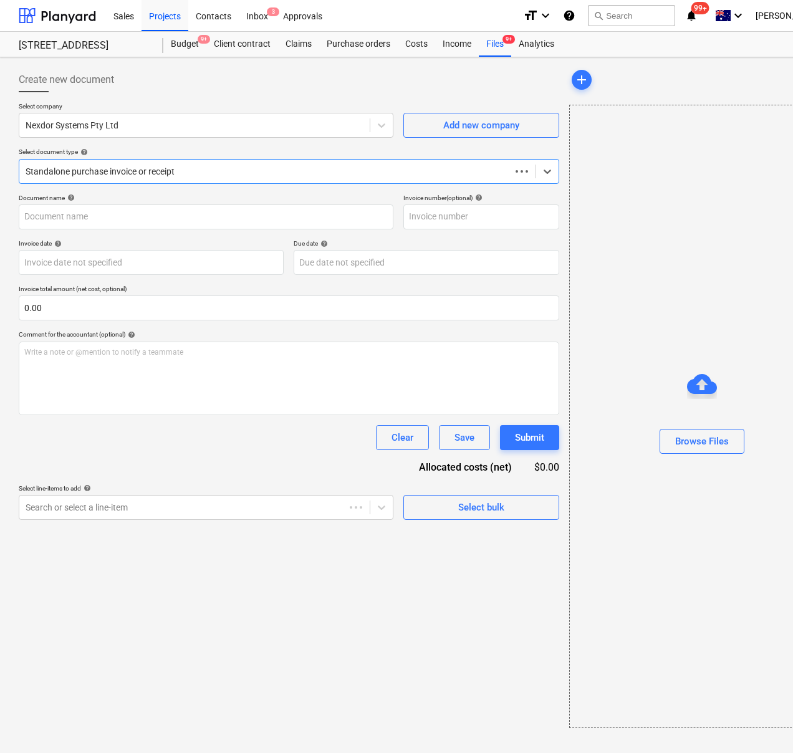
type input "INV37483"
type input "[DATE]"
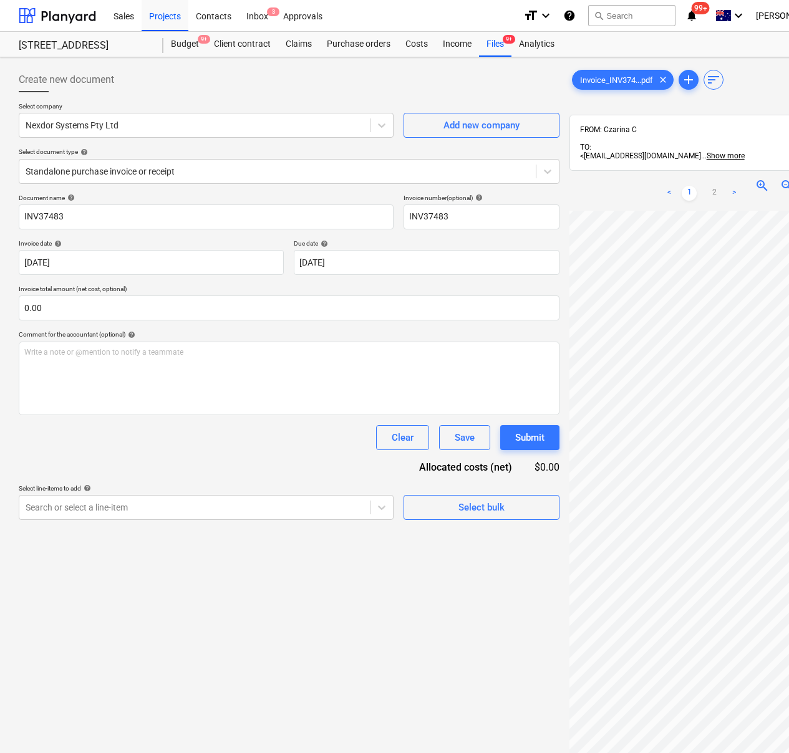
scroll to position [0, 4]
click at [495, 52] on div "Files 9+" at bounding box center [495, 44] width 32 height 25
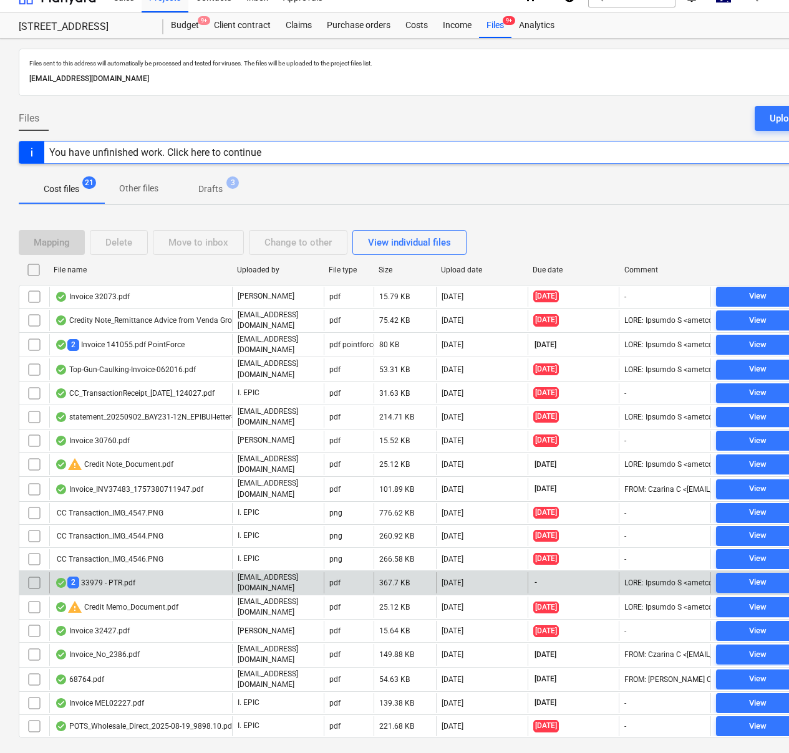
scroll to position [34, 0]
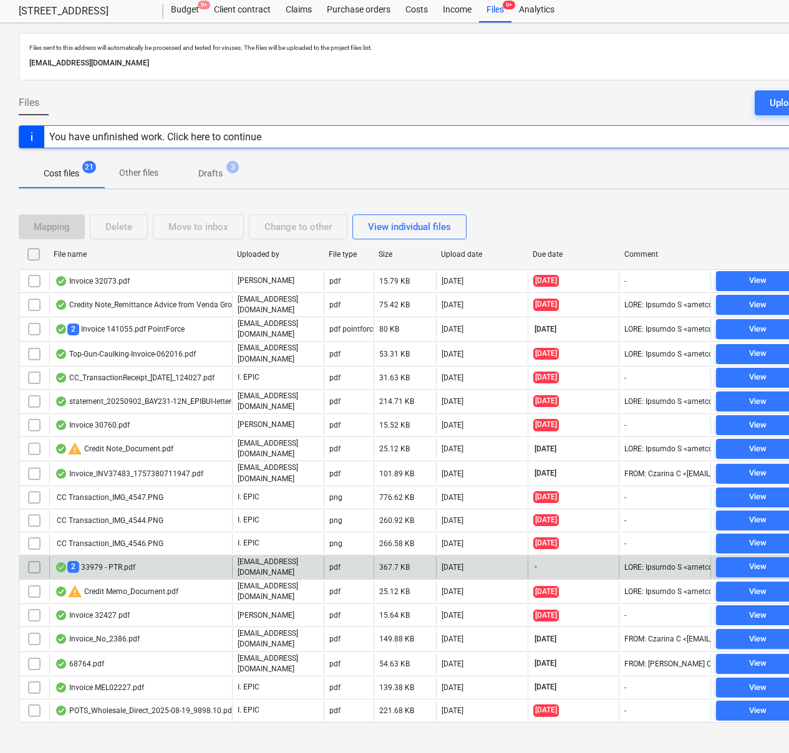
click at [134, 561] on div "2 33979 - PTR.pdf" at bounding box center [95, 567] width 80 height 12
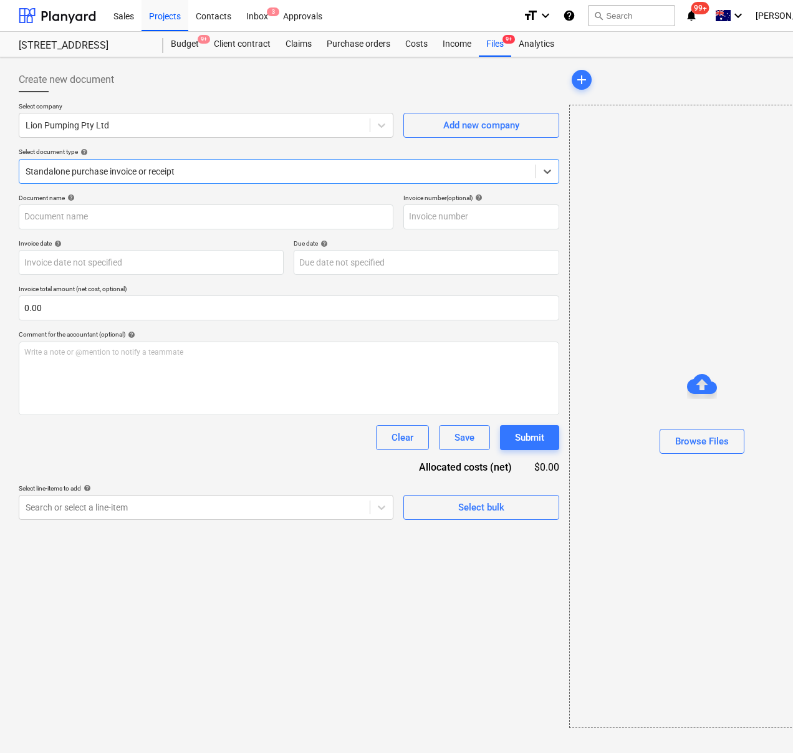
type input "33979"
type input "[DATE]"
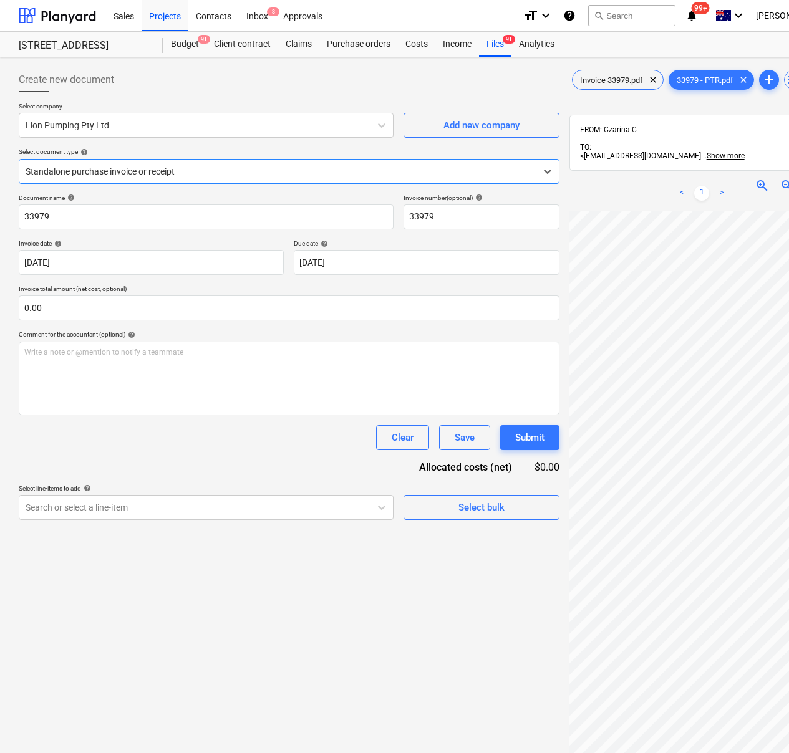
scroll to position [0, 112]
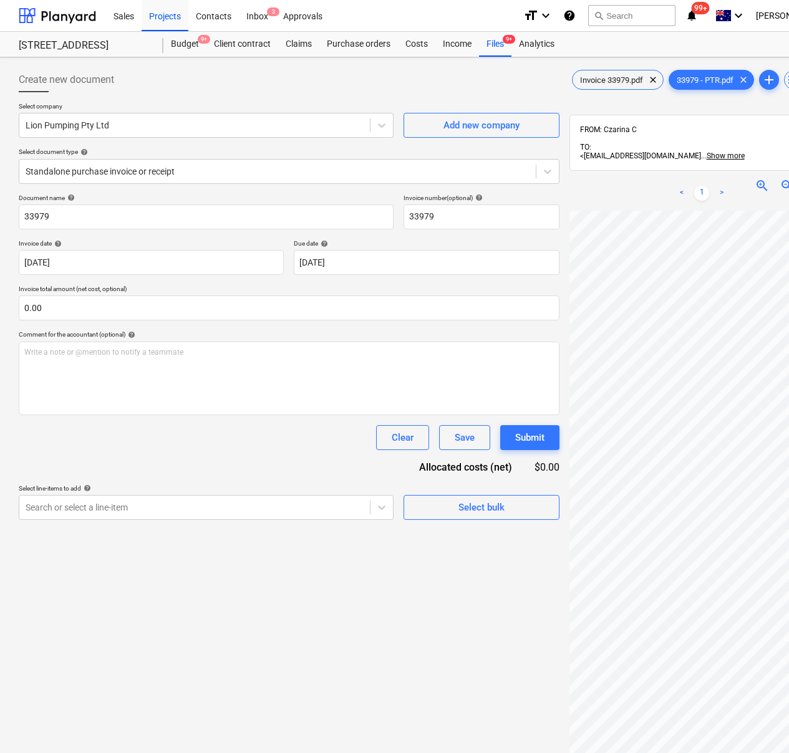
click at [490, 636] on div "Create new document Select company Lion Pumping Pty Ltd Add new company Select …" at bounding box center [426, 498] width 825 height 872
click at [746, 79] on span "clear" at bounding box center [743, 79] width 15 height 15
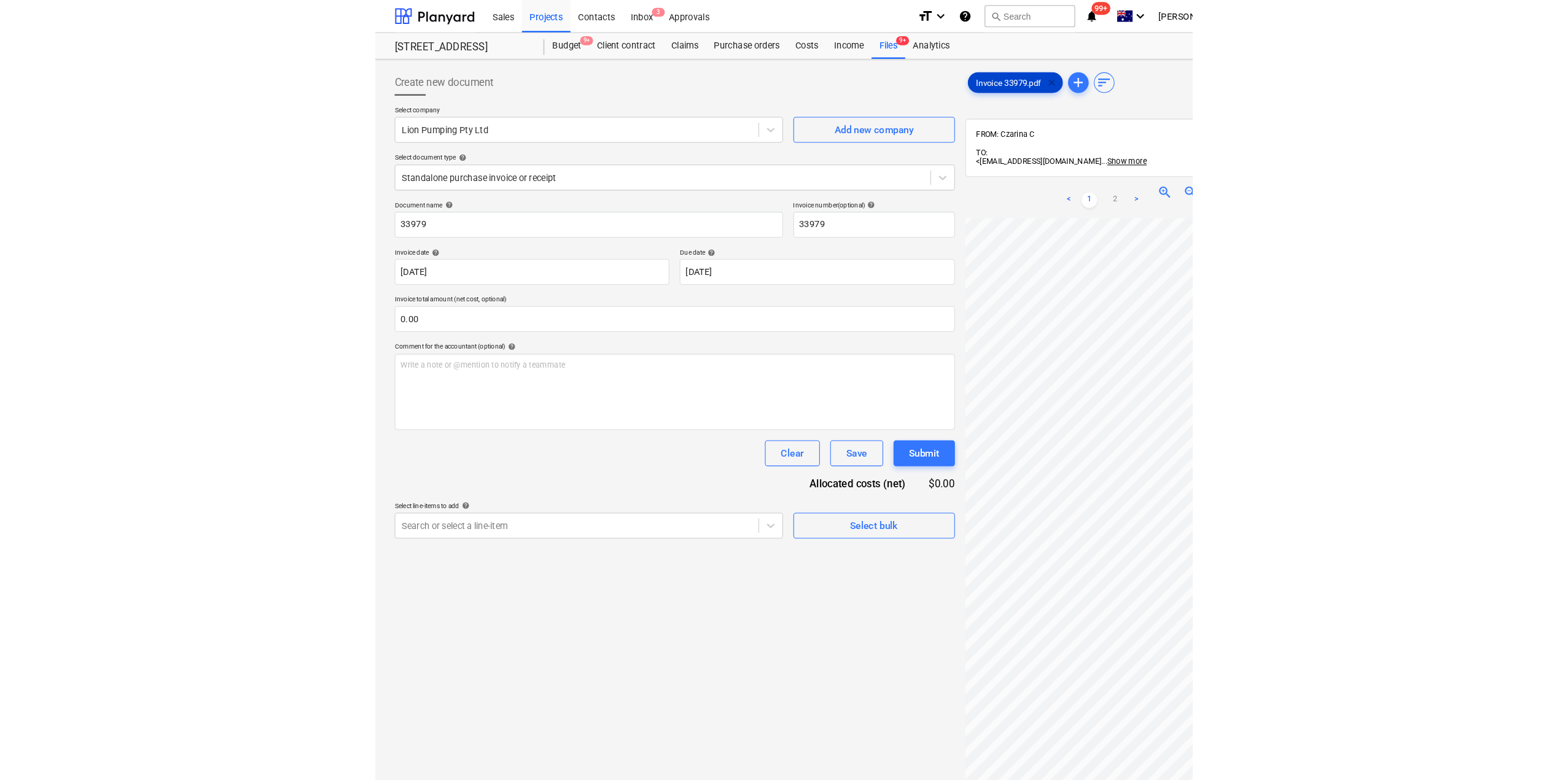
scroll to position [32, 110]
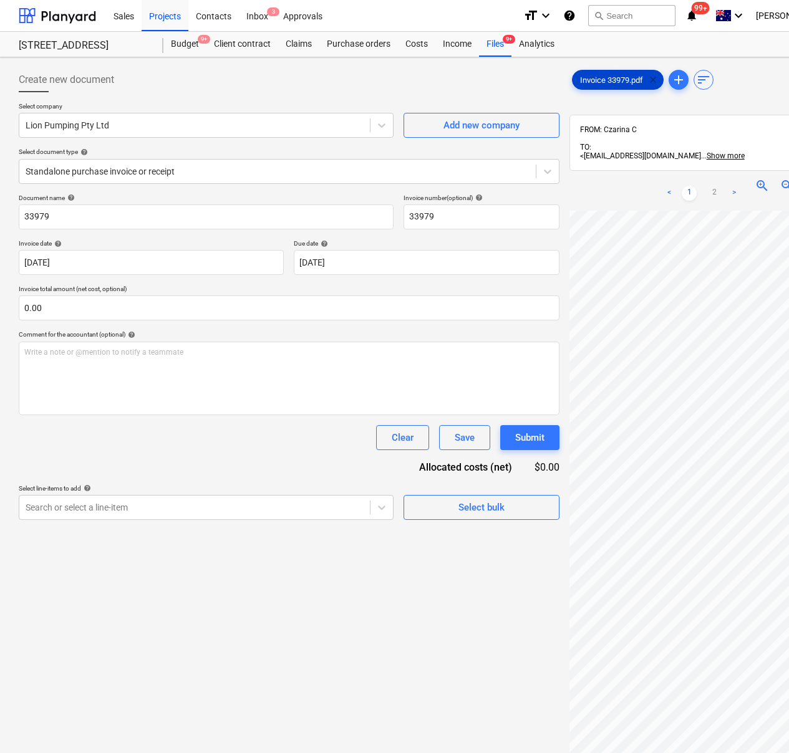
click at [650, 85] on span "clear" at bounding box center [652, 79] width 15 height 15
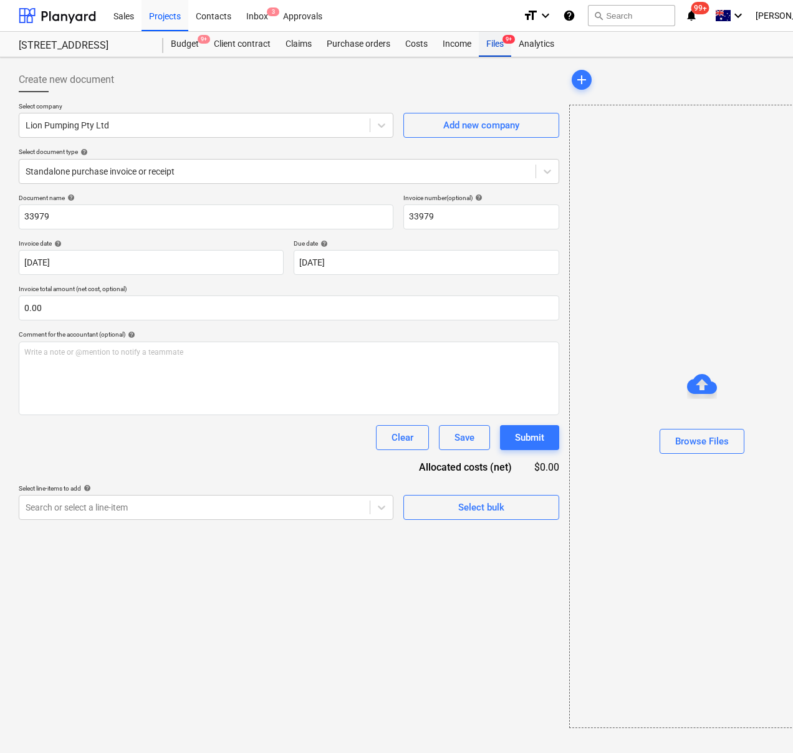
click at [491, 47] on div "Files 9+" at bounding box center [495, 44] width 32 height 25
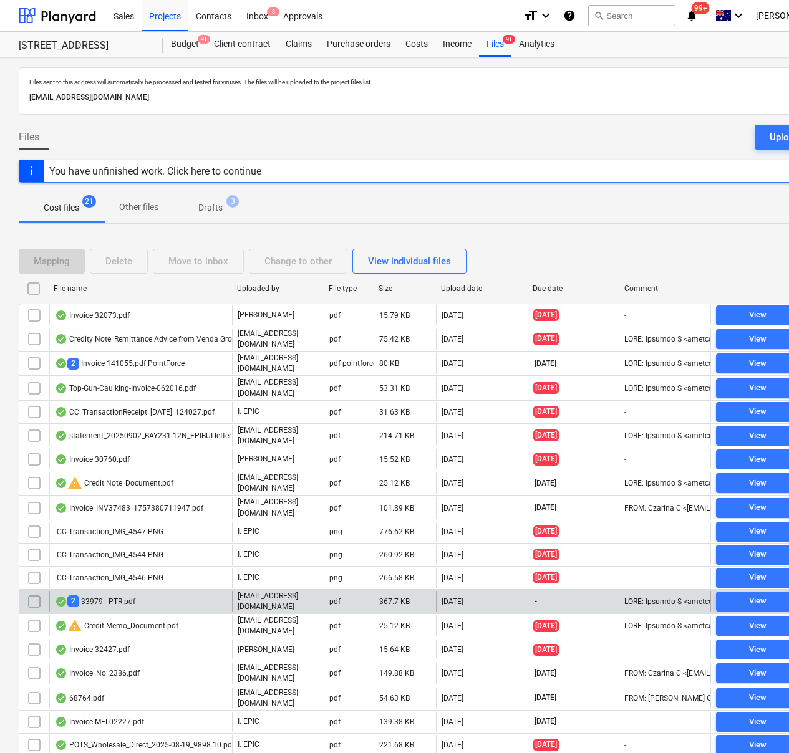
click at [109, 595] on div "2 33979 - PTR.pdf" at bounding box center [95, 601] width 80 height 12
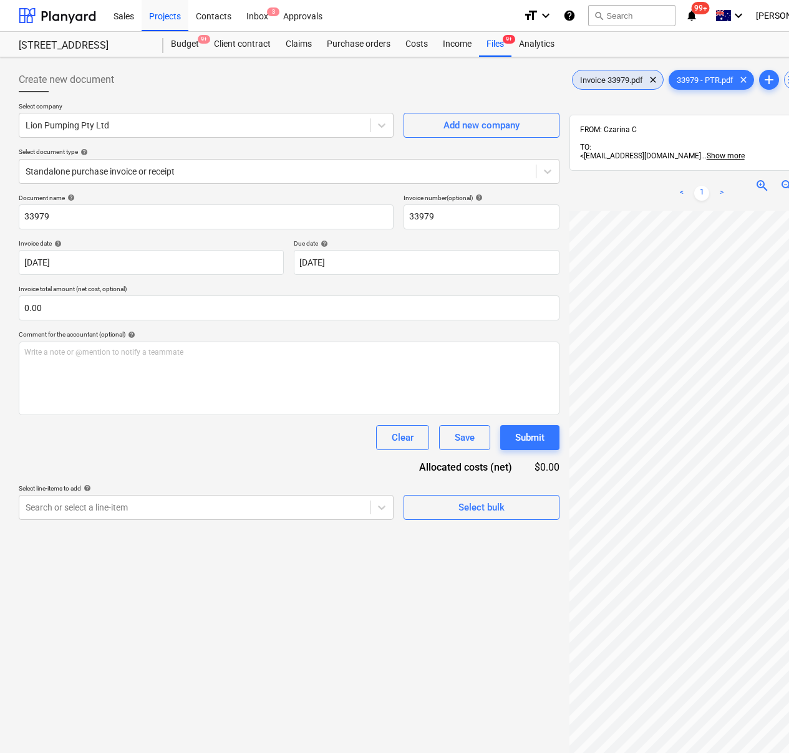
click at [602, 82] on span "Invoice 33979.pdf" at bounding box center [611, 79] width 78 height 9
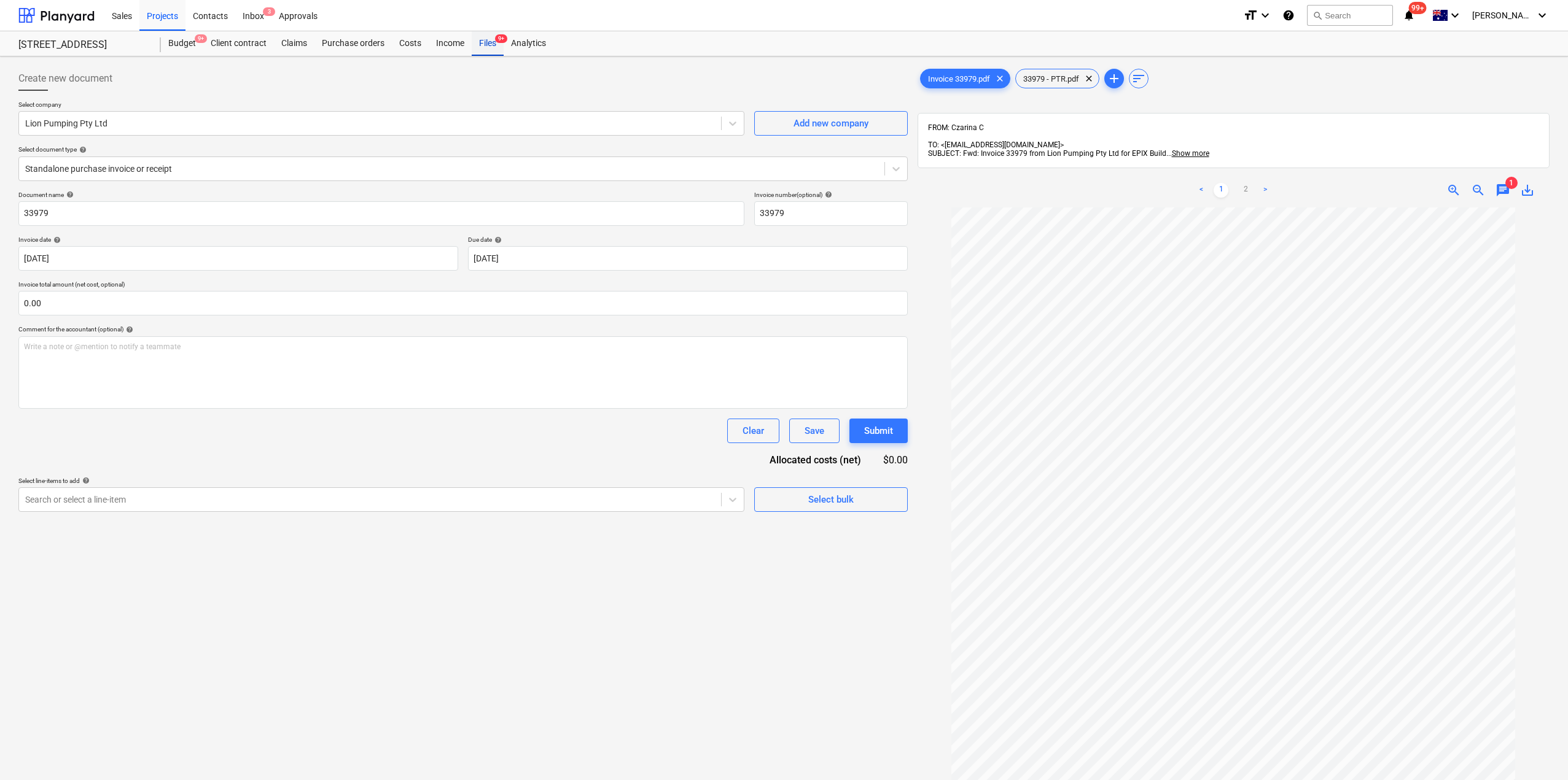
click at [490, 43] on div "Files 9+" at bounding box center [488, 43] width 32 height 25
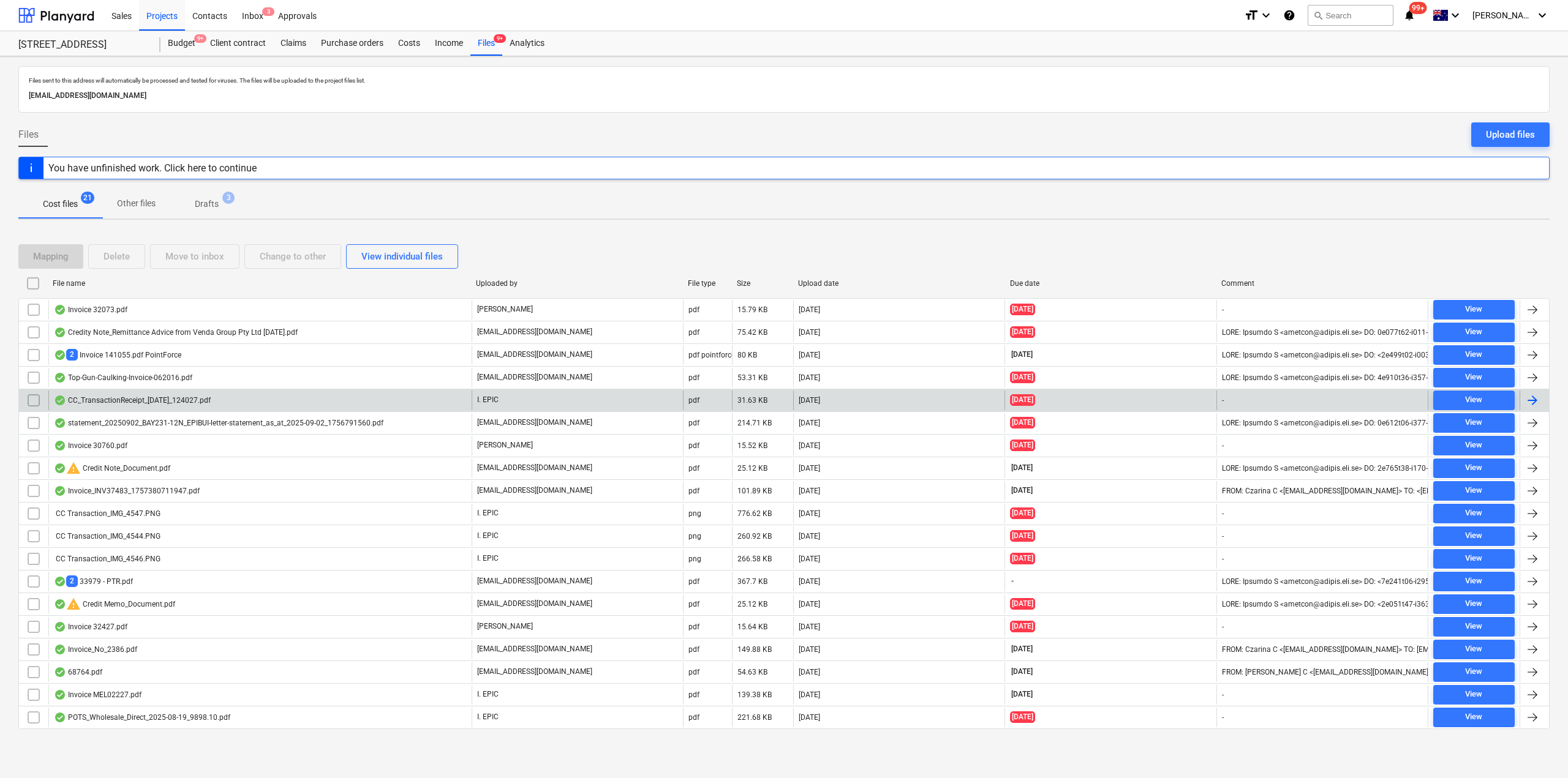
click at [149, 404] on div "CC_TransactionReceipt_[DATE]_124027.pdf" at bounding box center [133, 401] width 157 height 10
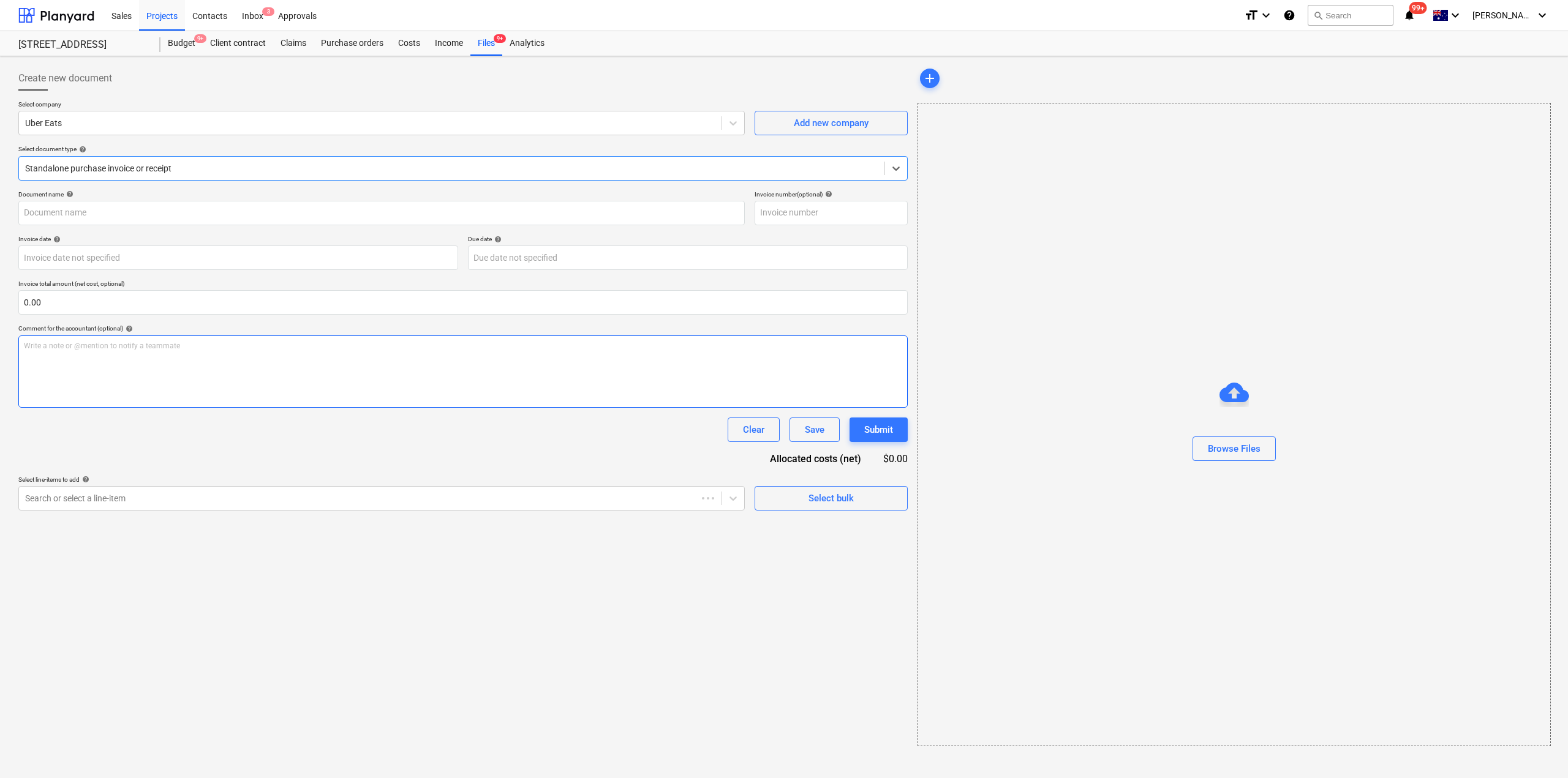
type input "Uber_Paid by CC_$132.98"
type input "[DATE]"
click at [485, 46] on div "Files 9+" at bounding box center [486, 43] width 31 height 25
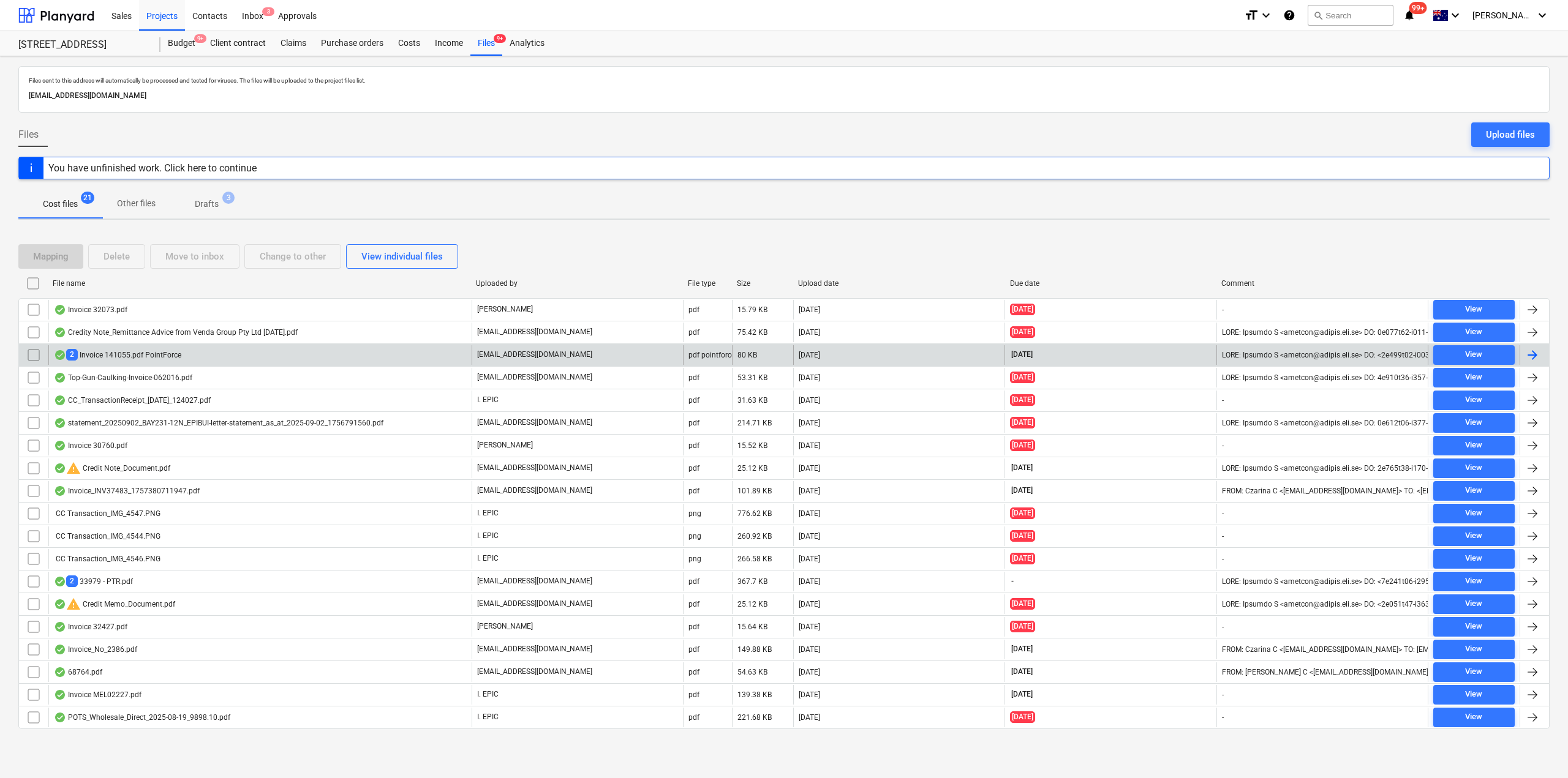
click at [136, 346] on div "2 Invoice 141055.pdf PointForce" at bounding box center [259, 356] width 423 height 20
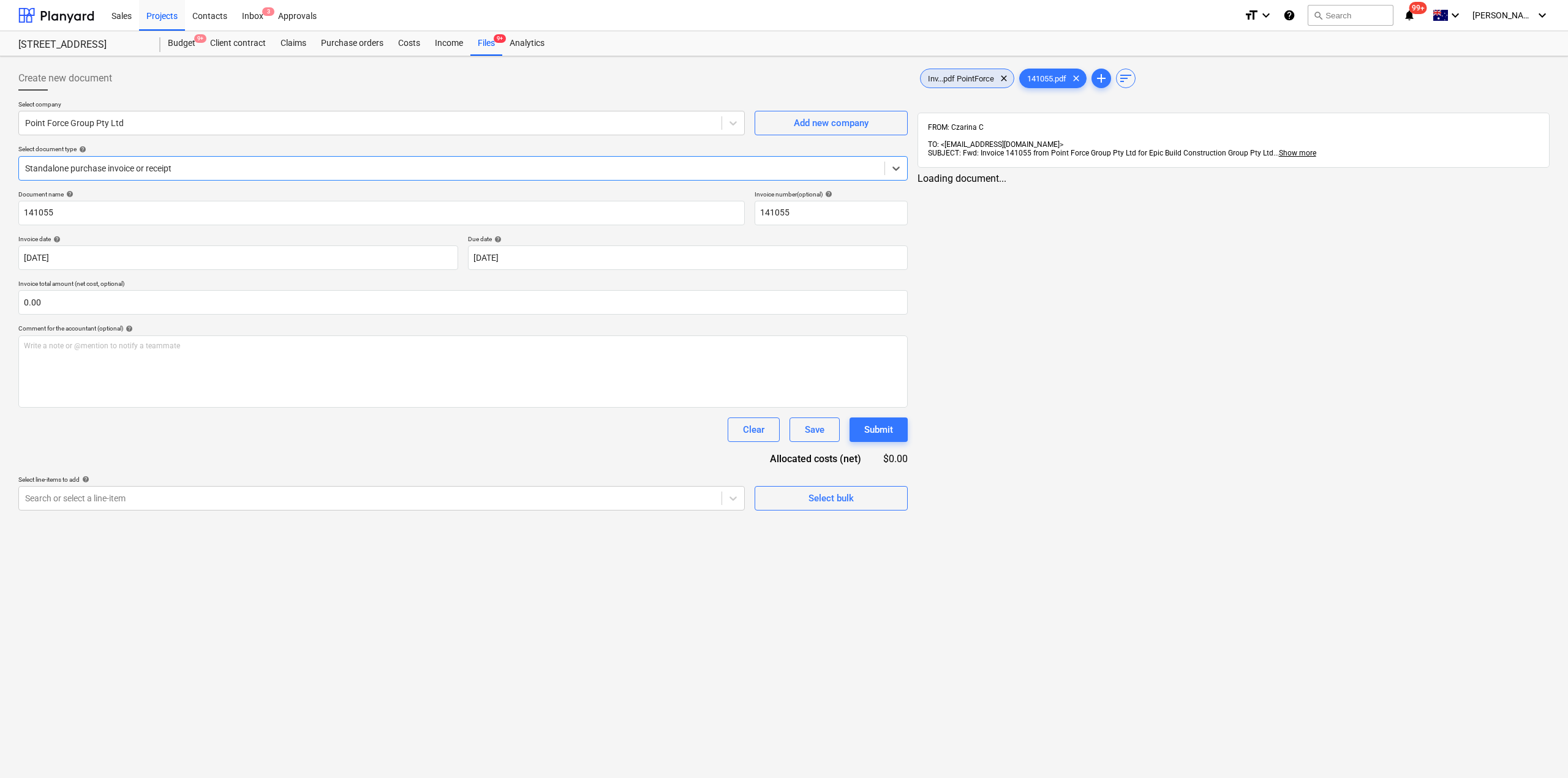
click at [959, 73] on div "Inv...pdf PointForce clear" at bounding box center [967, 79] width 94 height 20
click at [489, 44] on div "Files 9+" at bounding box center [486, 43] width 31 height 25
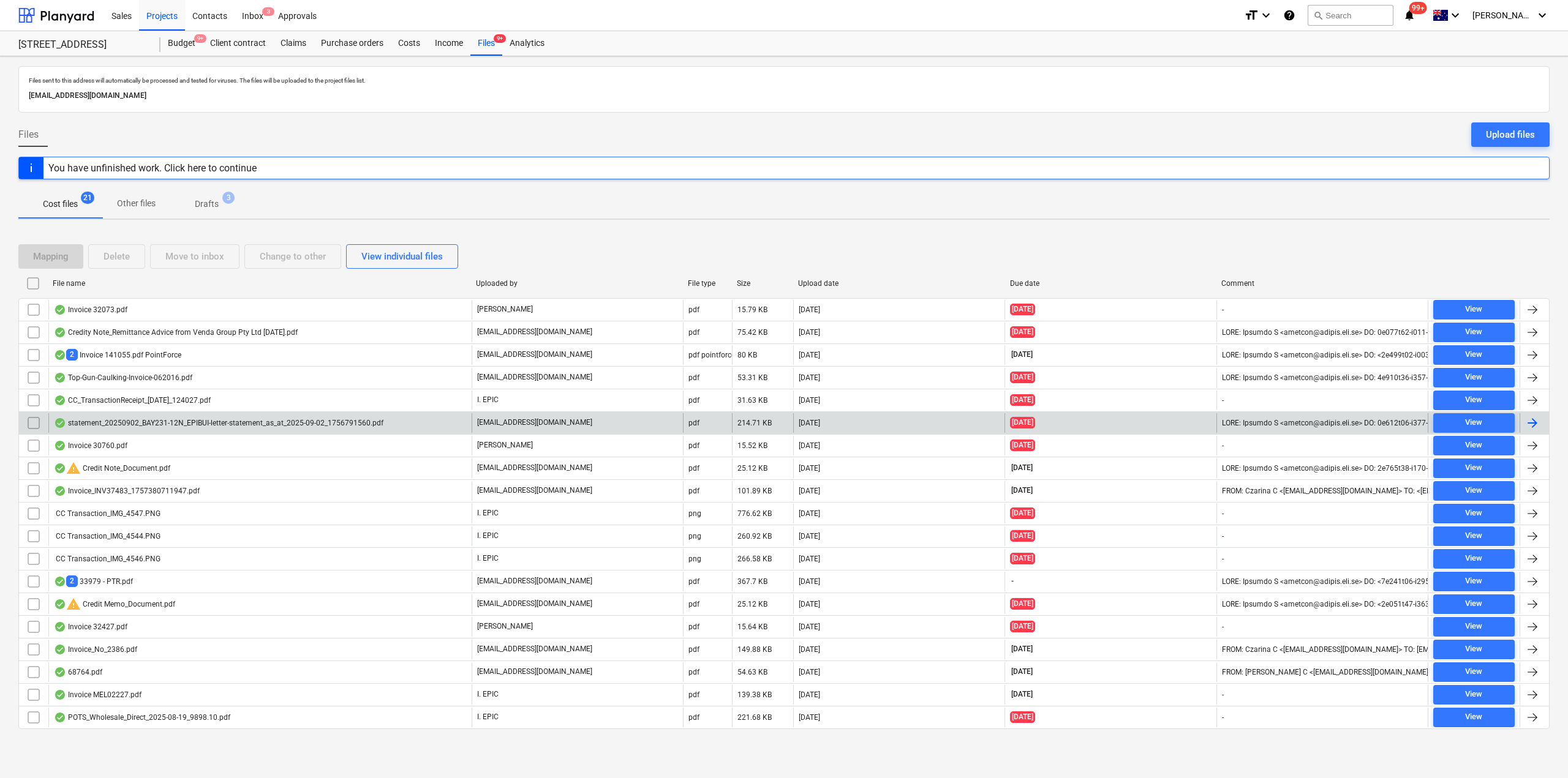
click at [188, 427] on div "statement_20250902_BAY231-12N_EPIBUI-letter-statement_as_at_2025-09-02_17567915…" at bounding box center [218, 423] width 329 height 10
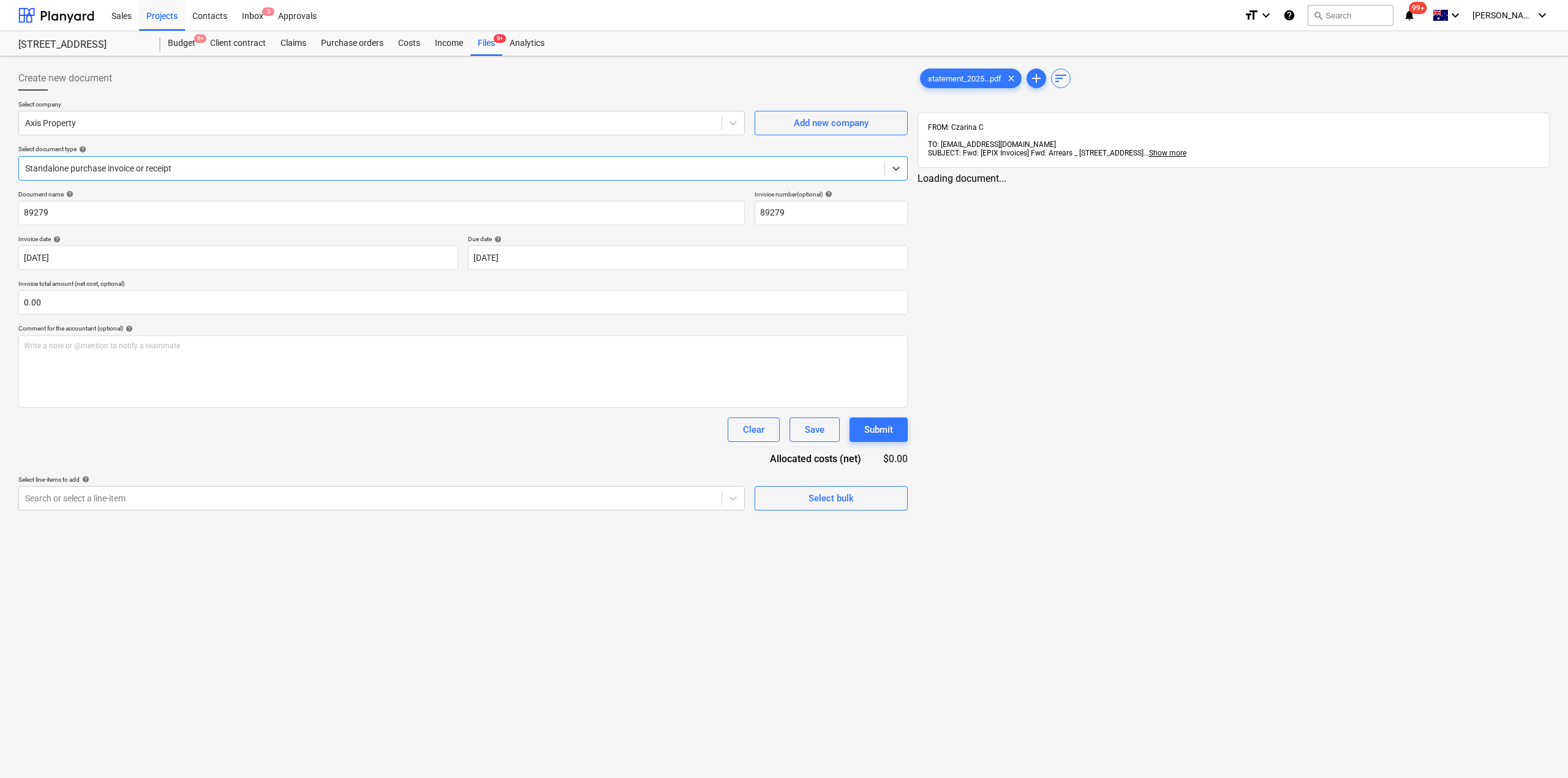
type input "89279"
type input "[DATE]"
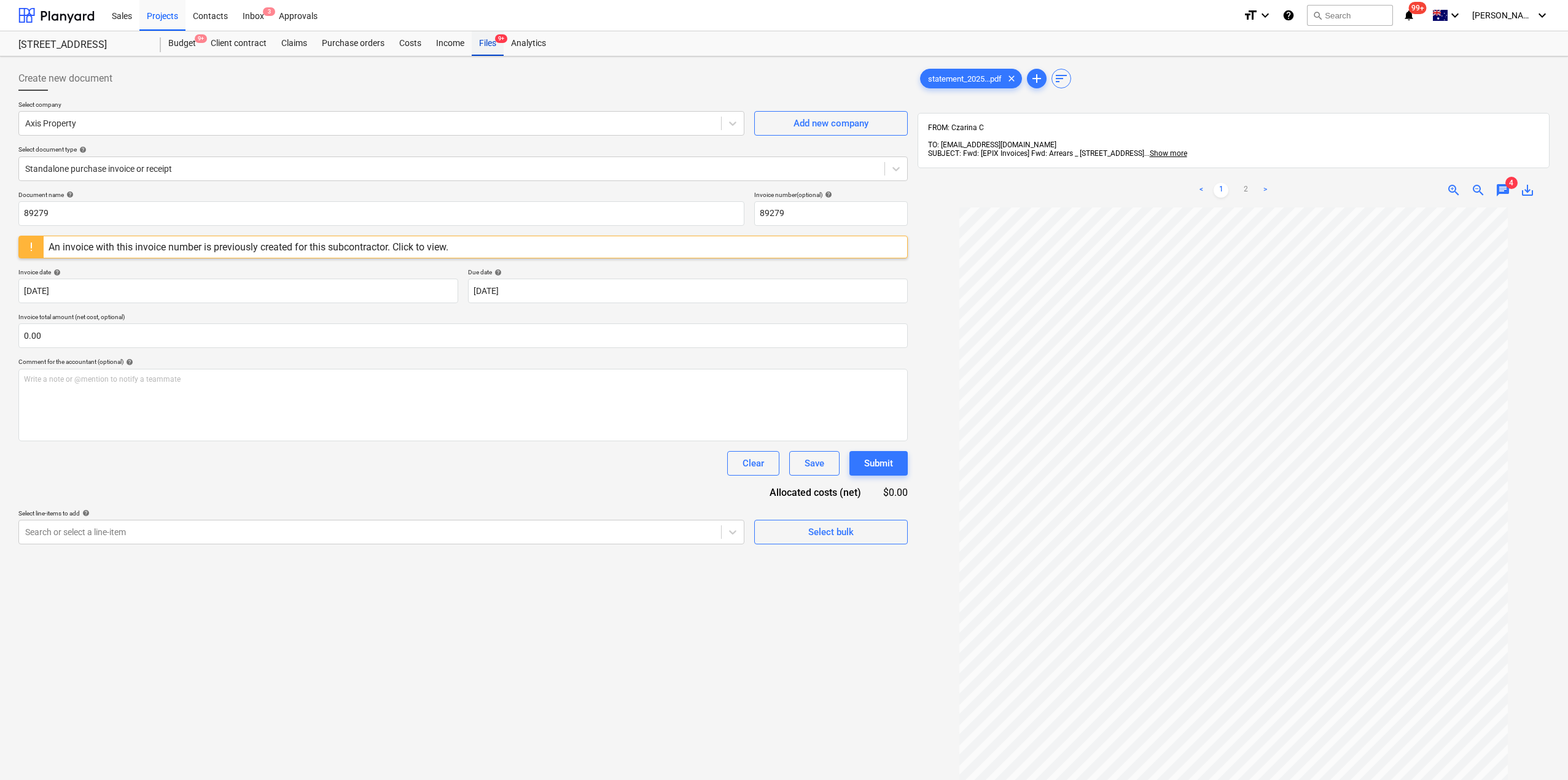
click at [497, 45] on div "Files 9+" at bounding box center [488, 43] width 32 height 25
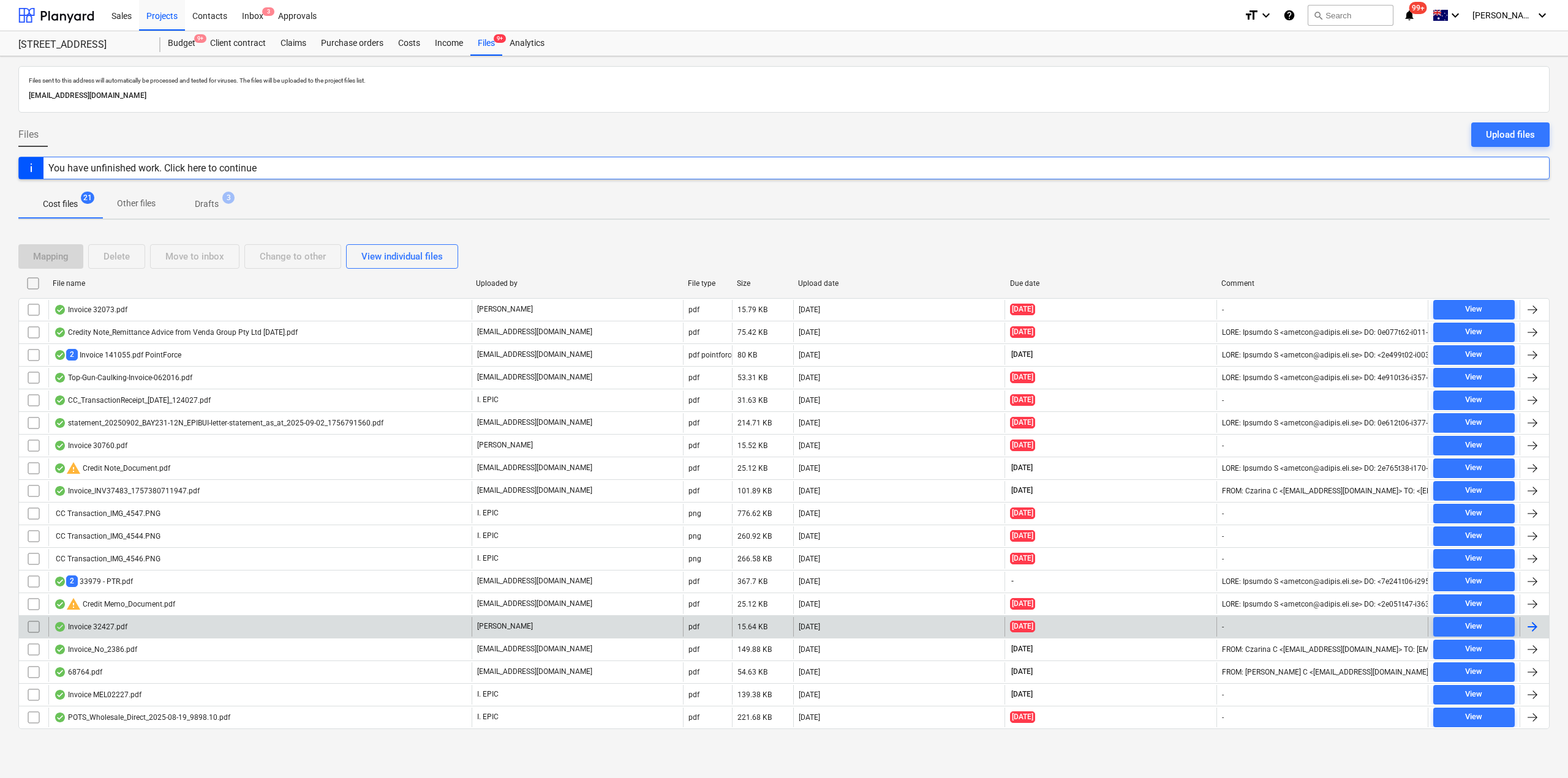
click at [162, 626] on div "Invoice 32427.pdf" at bounding box center [259, 627] width 423 height 20
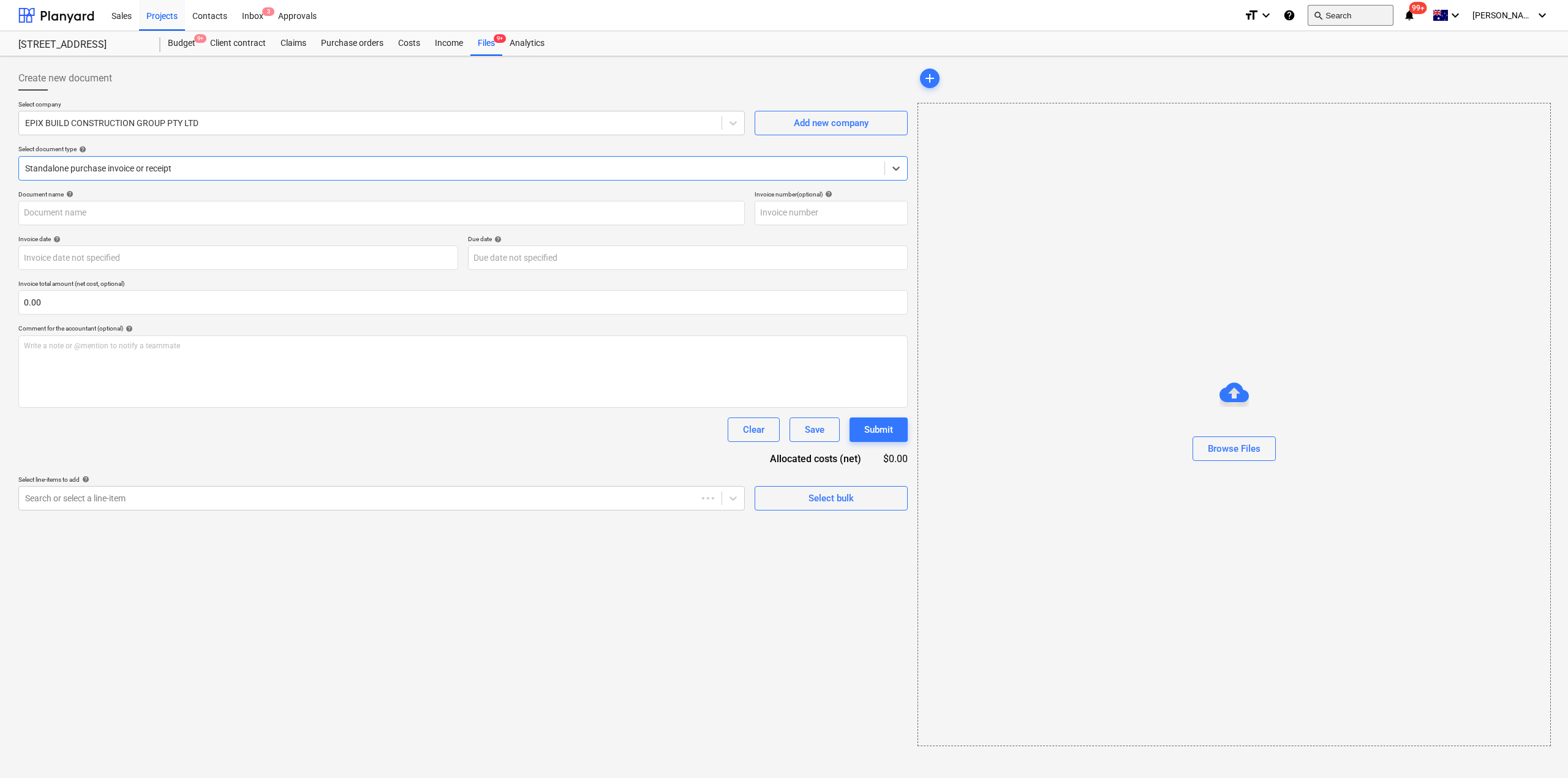
type input "32427"
type input "[DATE]"
click at [998, 79] on span "clear" at bounding box center [997, 78] width 15 height 15
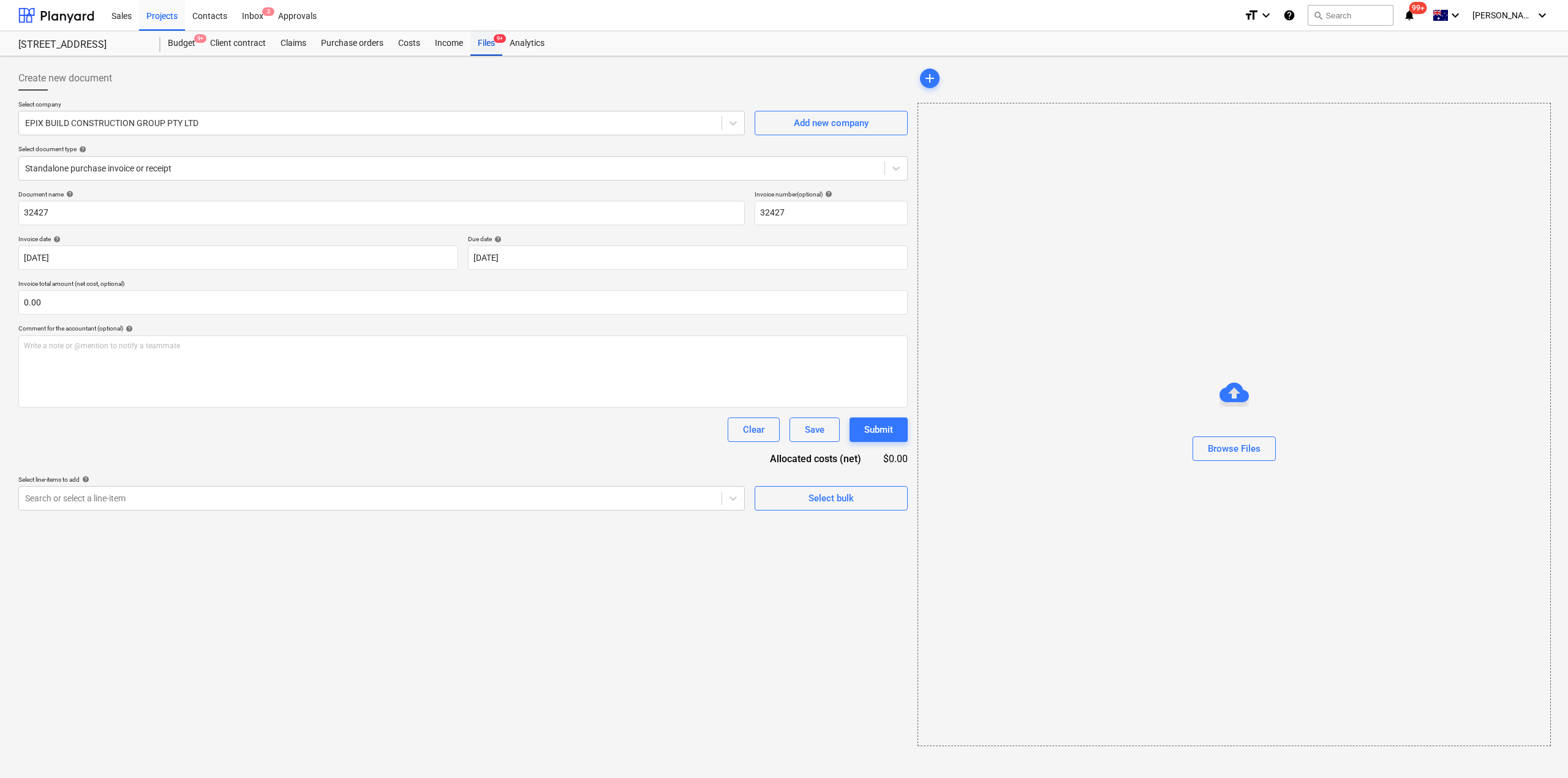
click at [480, 43] on div "Files 9+" at bounding box center [486, 43] width 31 height 25
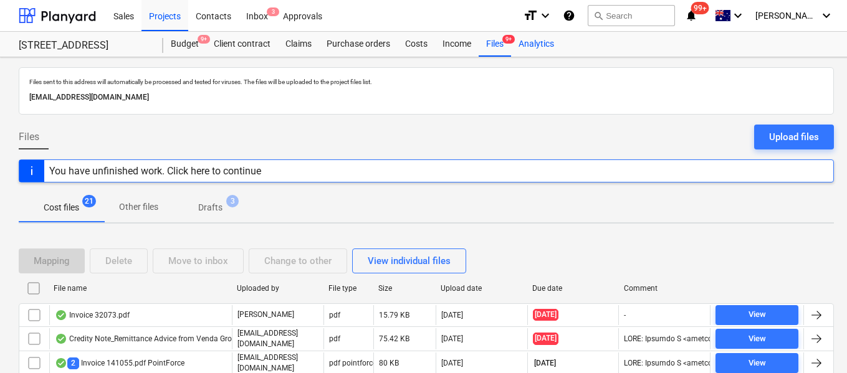
click at [552, 36] on div "Analytics" at bounding box center [536, 44] width 51 height 25
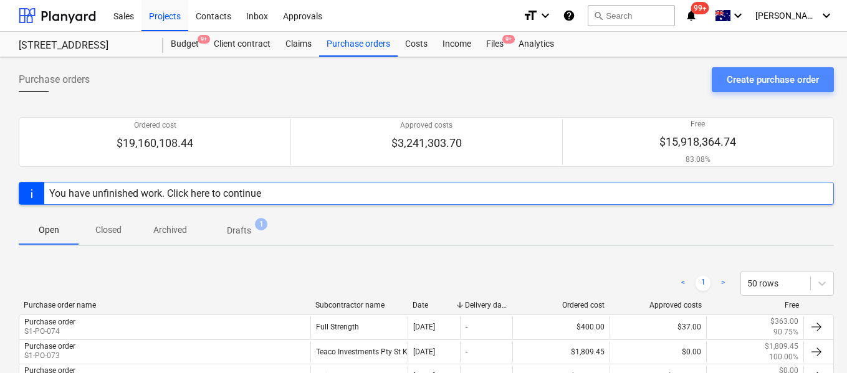
click at [781, 81] on div "Create purchase order" at bounding box center [773, 80] width 92 height 16
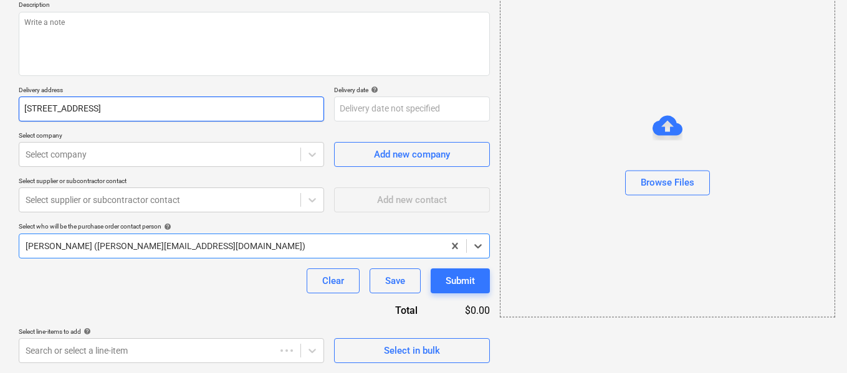
type textarea "x"
type input "S1-PO-077"
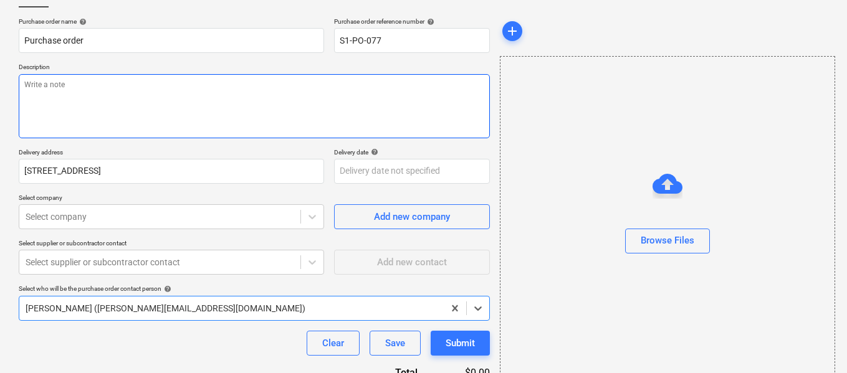
scroll to position [46, 0]
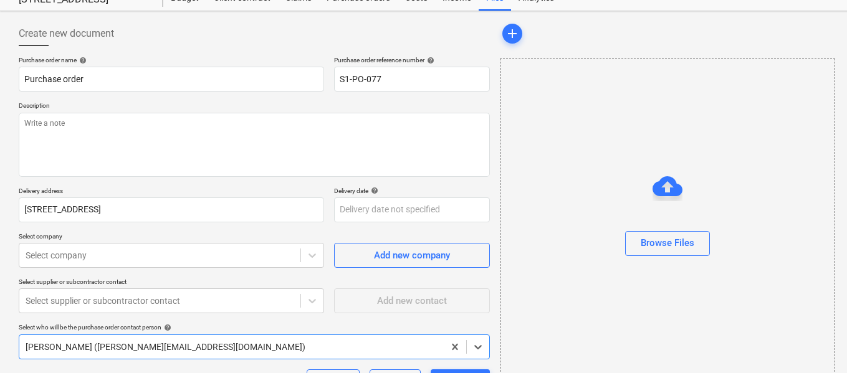
type textarea "x"
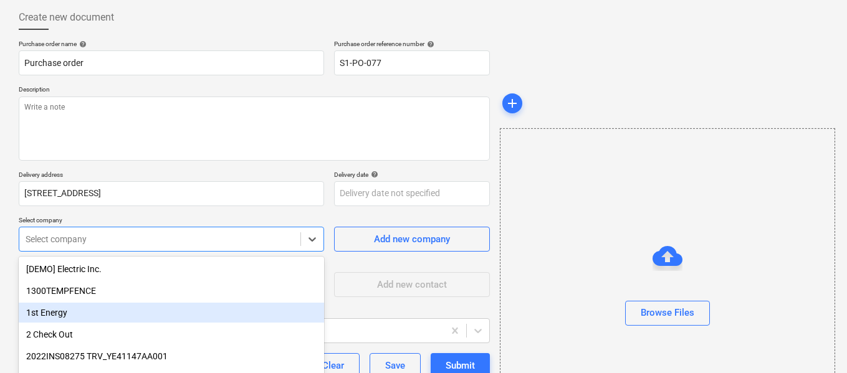
scroll to position [140, 0]
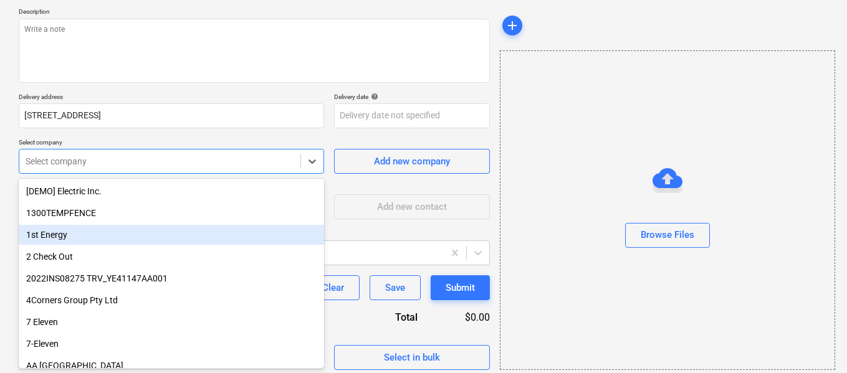
click at [99, 233] on body "Sales Projects Contacts Inbox Approvals format_size keyboard_arrow_down help se…" at bounding box center [423, 46] width 847 height 373
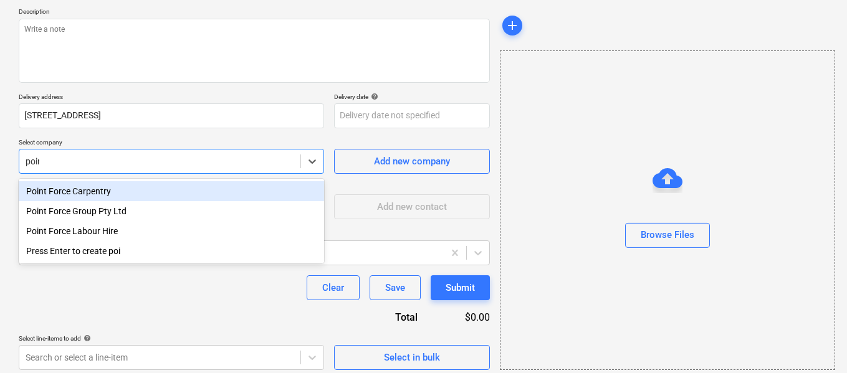
type input "point"
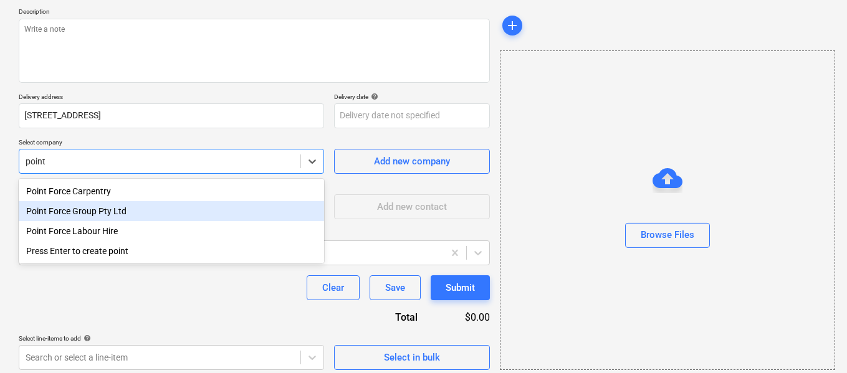
click at [100, 213] on div "Point Force Group Pty Ltd" at bounding box center [172, 211] width 306 height 20
type textarea "x"
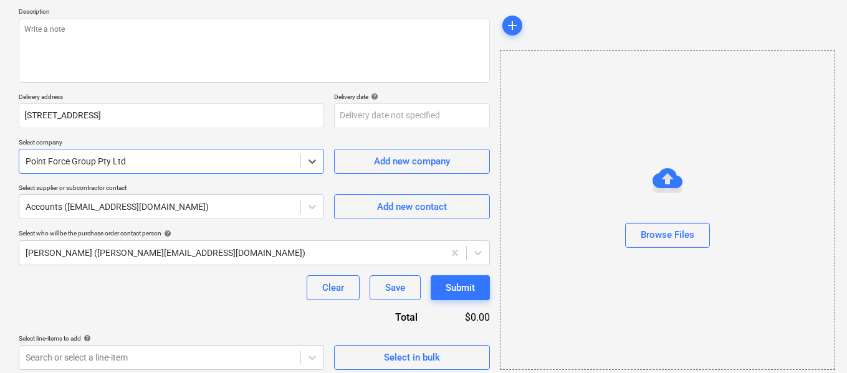
type textarea "x"
click at [198, 293] on div "Clear Save Submit" at bounding box center [254, 288] width 471 height 25
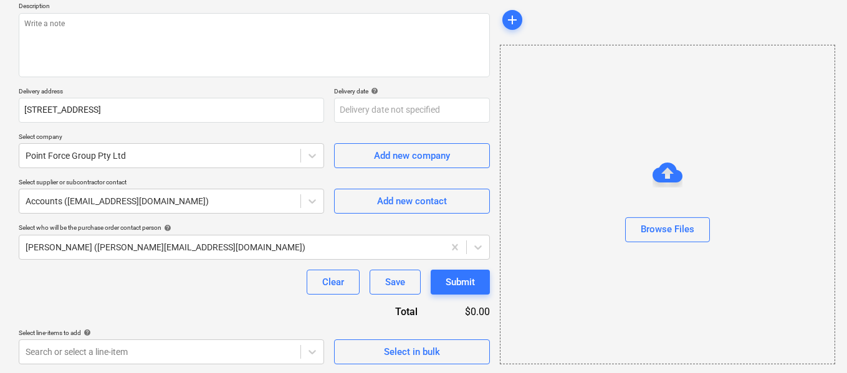
scroll to position [147, 0]
click at [254, 226] on body "Sales Projects Contacts Inbox Approvals format_size keyboard_arrow_down help se…" at bounding box center [423, 39] width 847 height 373
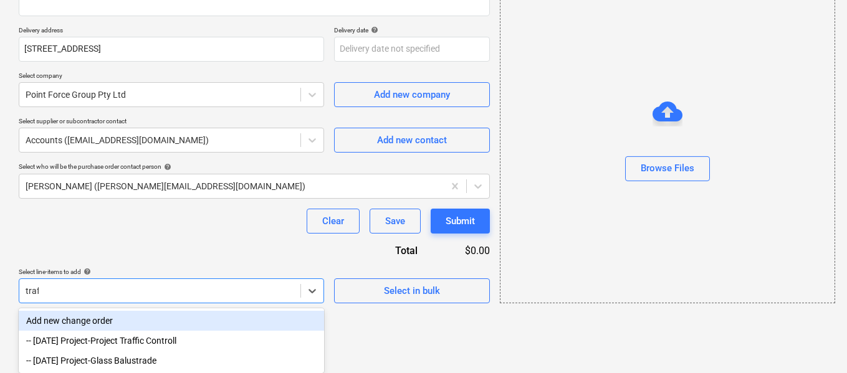
scroll to position [168, 0]
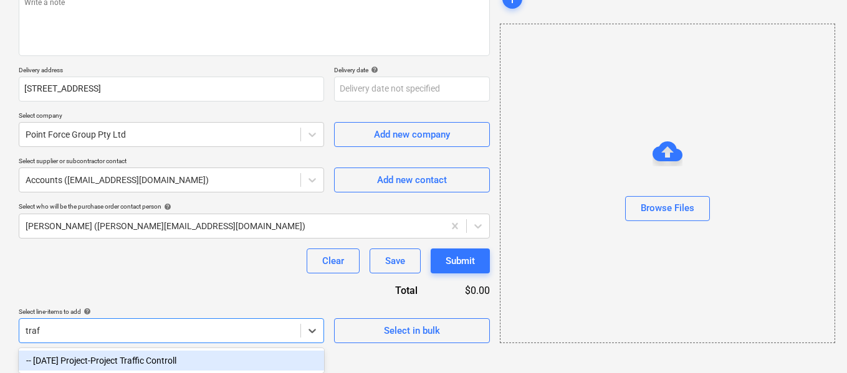
type input "traff"
click at [124, 357] on div "-- [DATE] Project-Project Traffic Controll" at bounding box center [172, 361] width 306 height 20
type textarea "x"
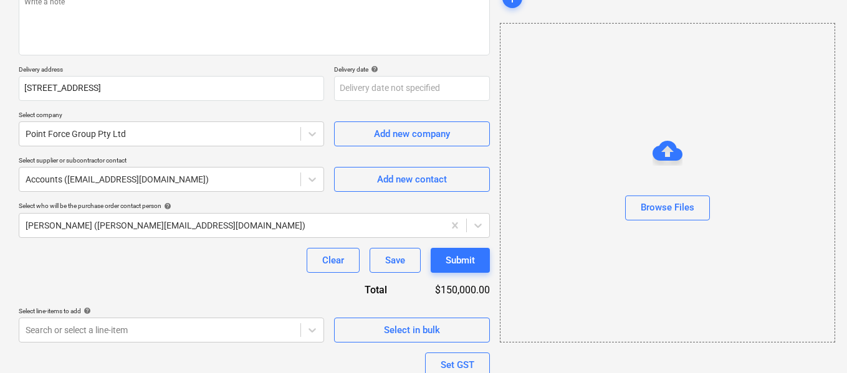
click at [155, 262] on div "Clear Save Submit" at bounding box center [254, 260] width 471 height 25
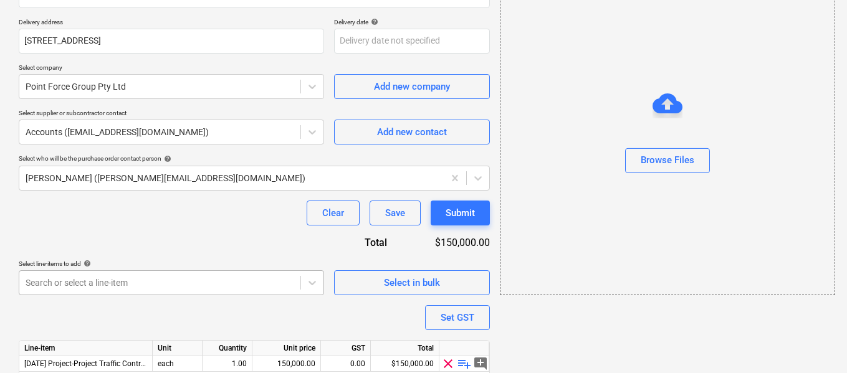
scroll to position [264, 0]
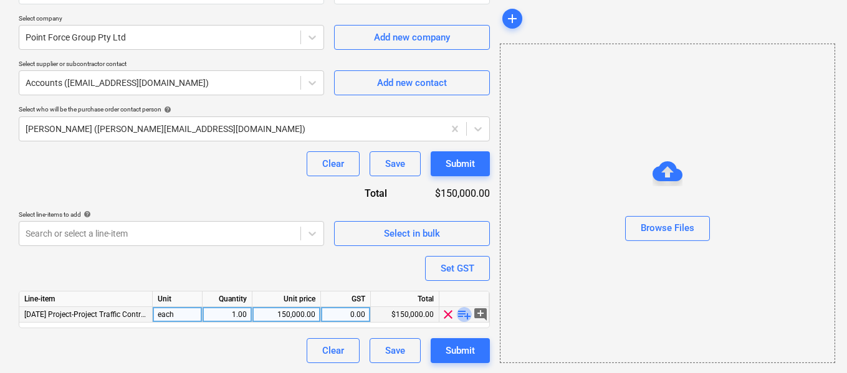
click at [464, 316] on span "playlist_add" at bounding box center [464, 314] width 15 height 15
type textarea "x"
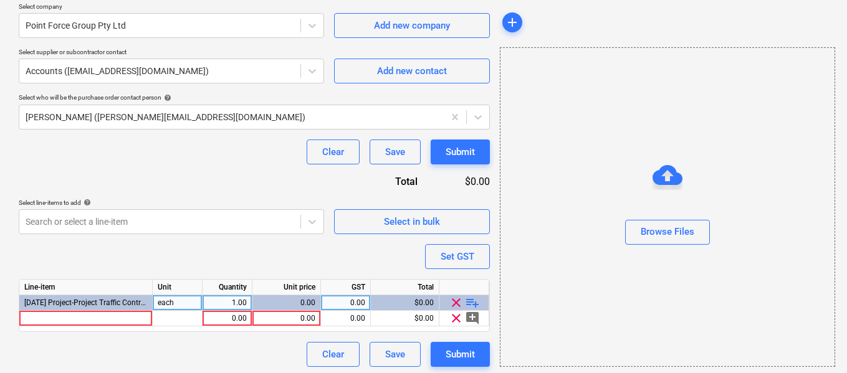
scroll to position [280, 0]
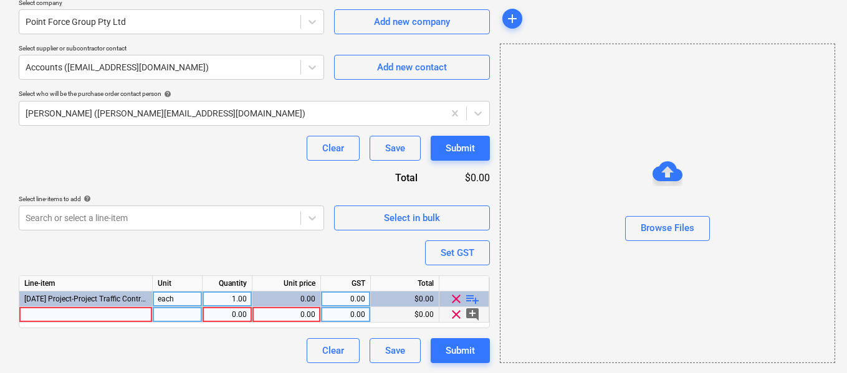
click at [95, 320] on div at bounding box center [85, 315] width 133 height 16
type input "INV"
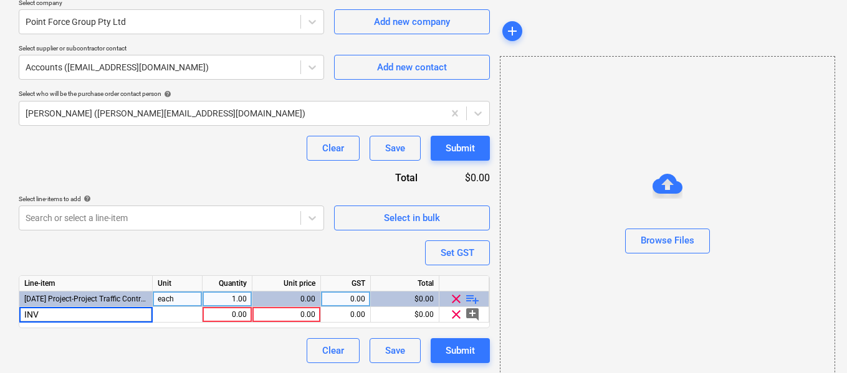
scroll to position [218, 0]
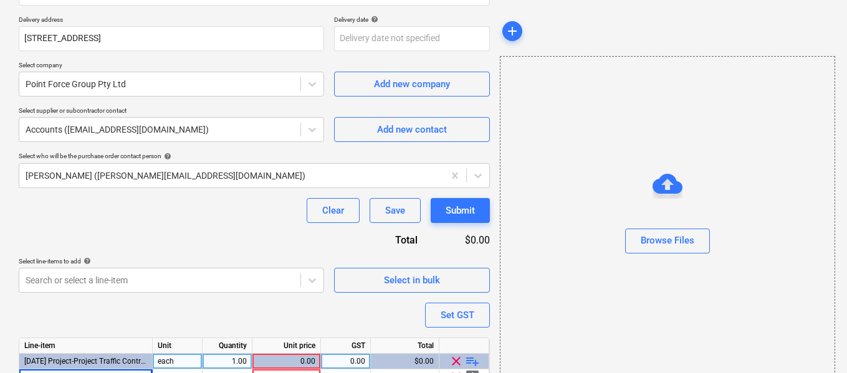
type textarea "x"
